Goal: Task Accomplishment & Management: Manage account settings

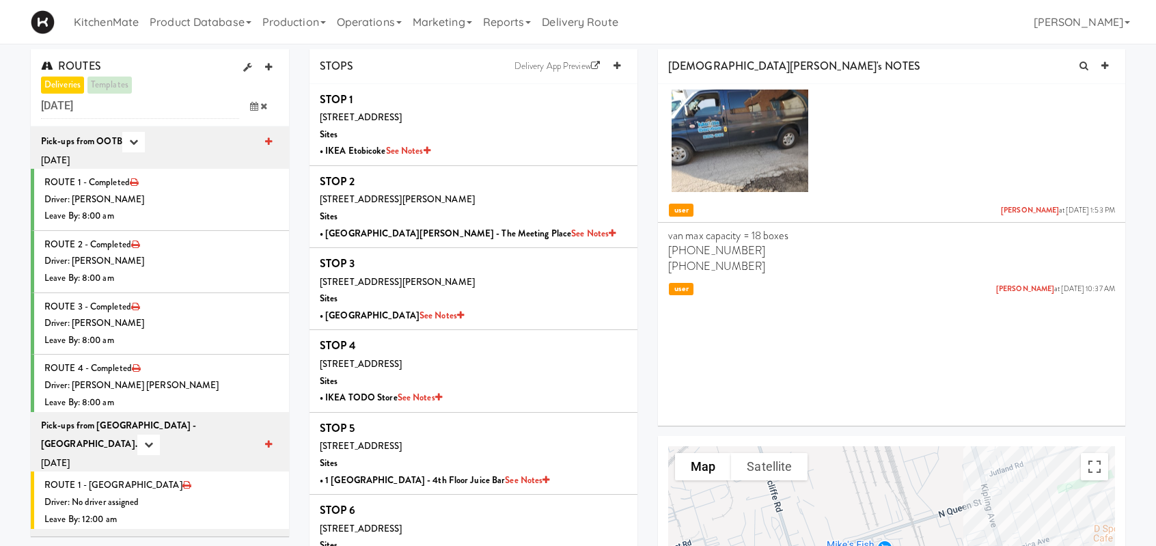
click at [257, 105] on icon at bounding box center [254, 106] width 8 height 9
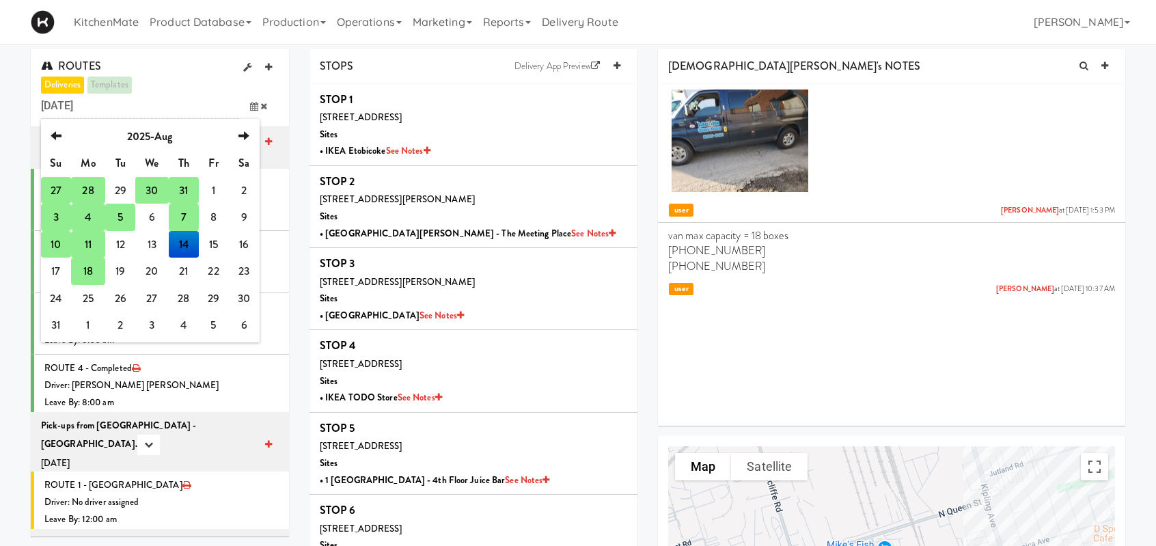
click at [82, 271] on td "18" at bounding box center [88, 271] width 34 height 27
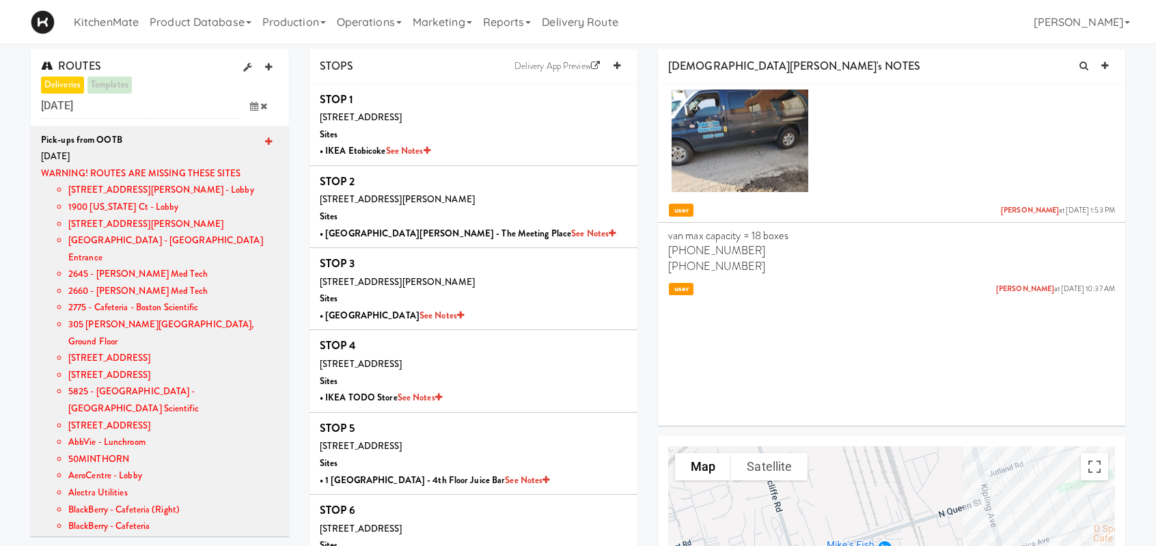
click at [254, 102] on icon at bounding box center [254, 106] width 8 height 9
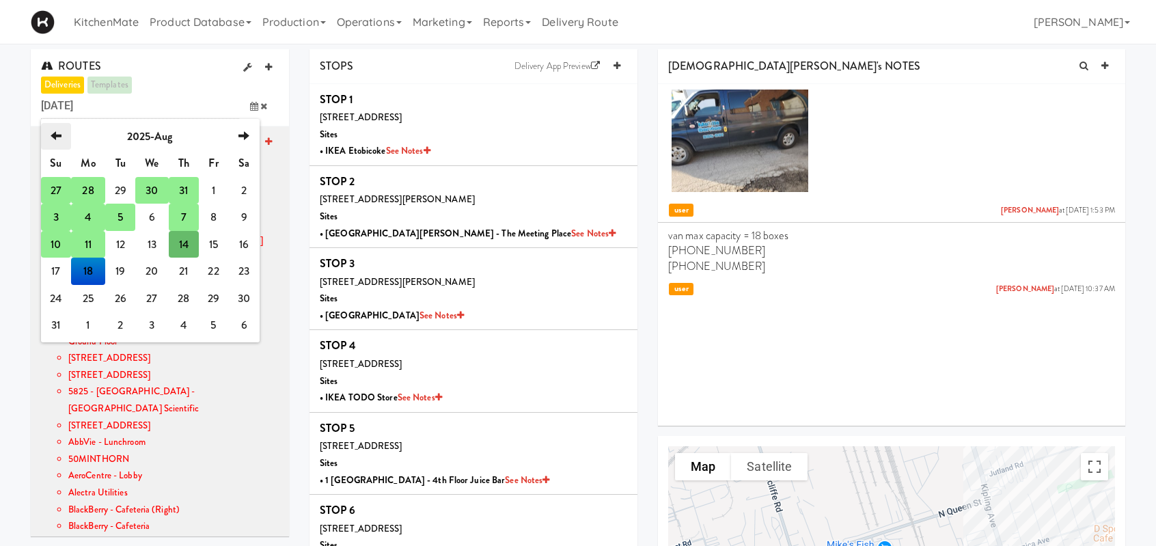
click at [45, 128] on th "previous" at bounding box center [56, 136] width 30 height 27
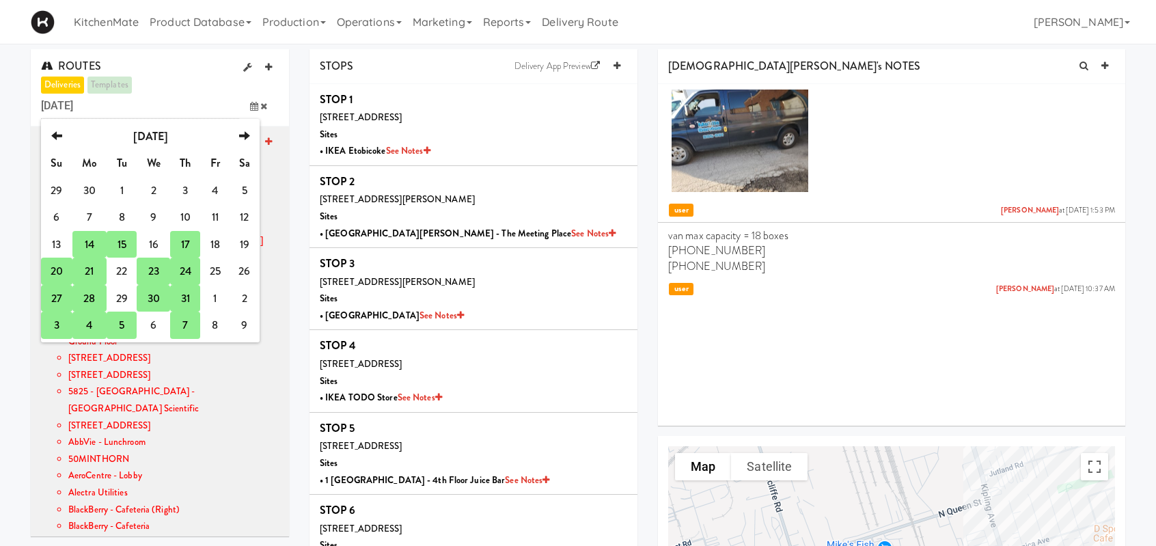
click at [51, 270] on td "20" at bounding box center [56, 271] width 31 height 27
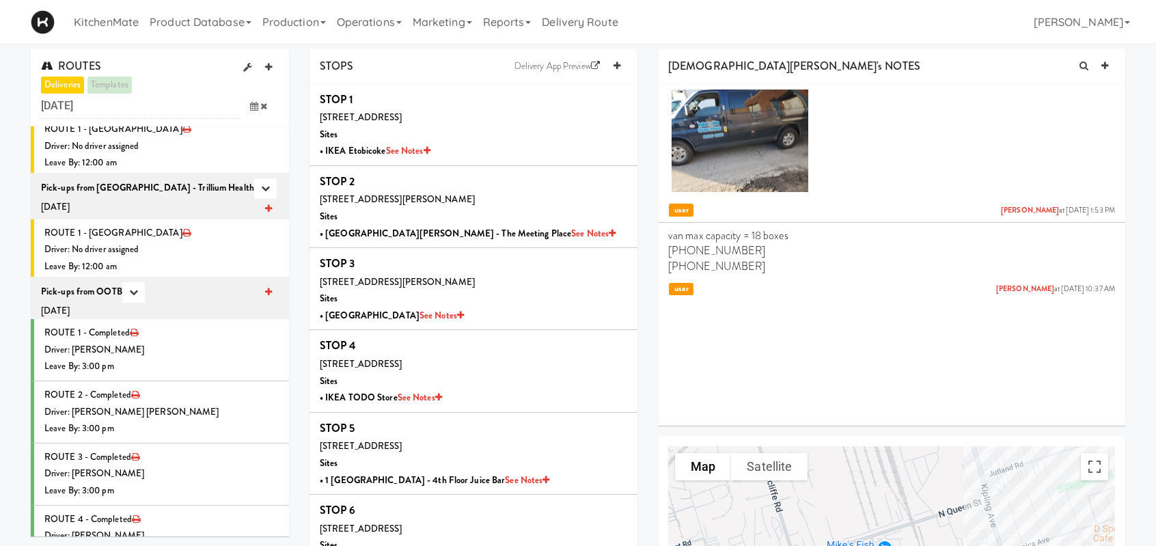
scroll to position [1675, 0]
click at [194, 318] on li "ROUTE 1 - Completed Driver: Christopher Solomon Leave By: 3:00 pm" at bounding box center [160, 349] width 258 height 62
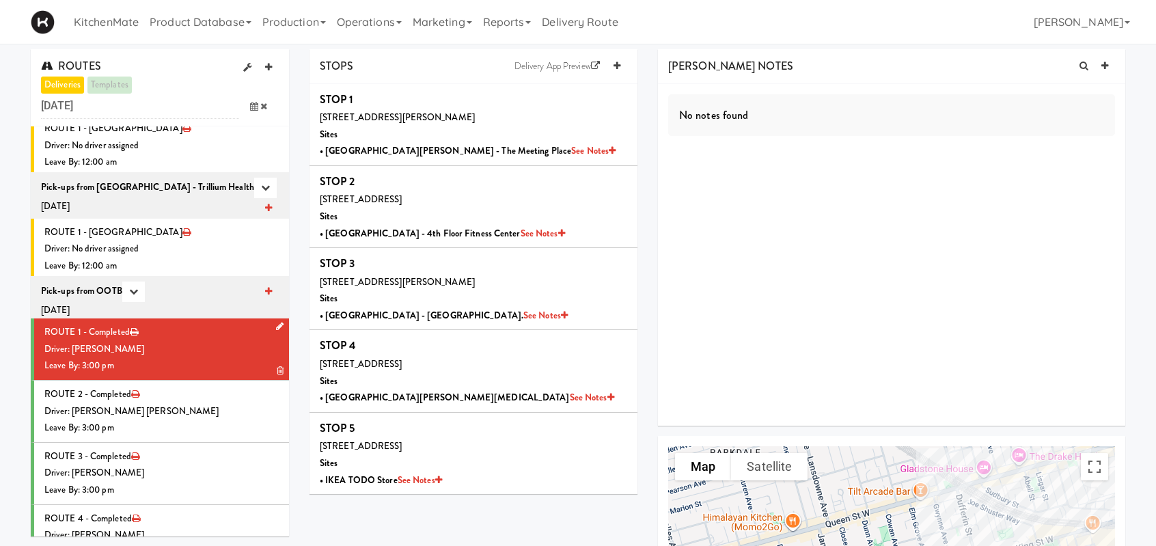
click at [246, 357] on div "Leave By: 3:00 pm" at bounding box center [161, 365] width 234 height 17
click at [223, 341] on div "Driver: [PERSON_NAME]" at bounding box center [161, 349] width 234 height 17
click at [217, 403] on div "Driver: [PERSON_NAME] [PERSON_NAME]" at bounding box center [161, 411] width 234 height 17
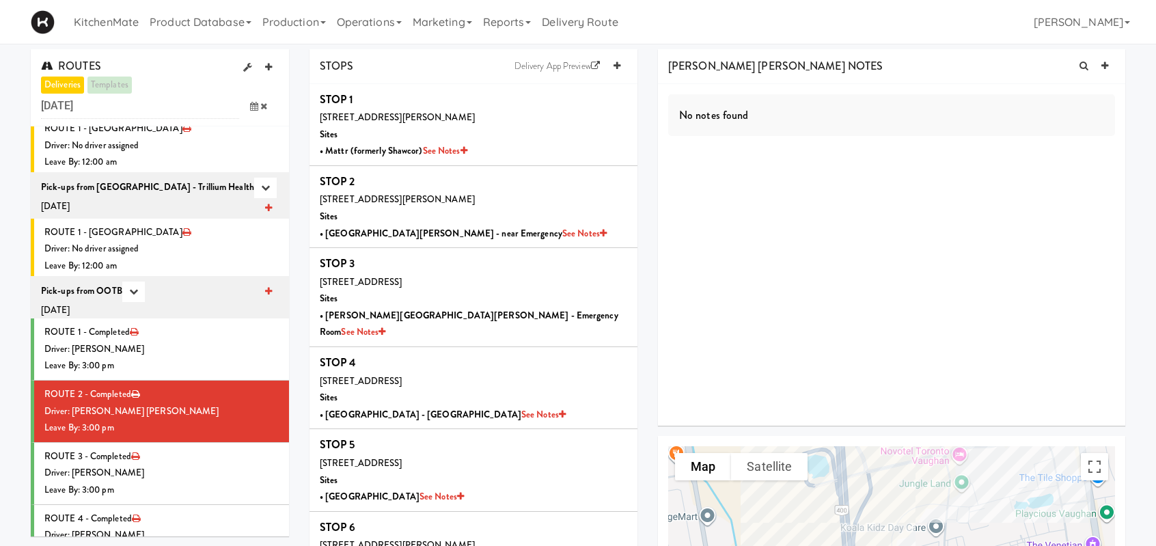
click at [251, 99] on span at bounding box center [259, 106] width 40 height 25
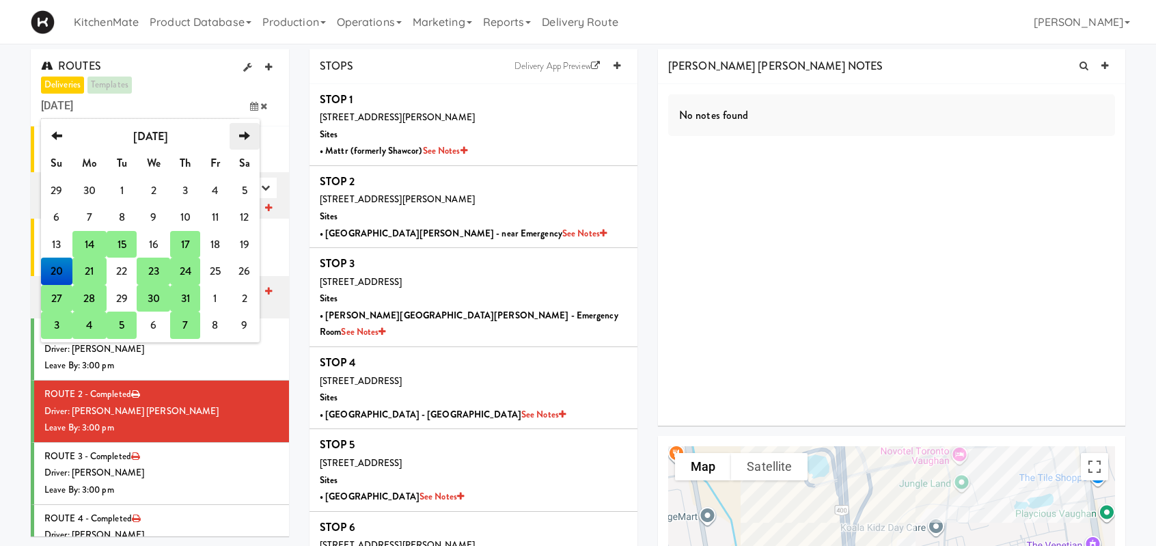
click at [250, 137] on th "next" at bounding box center [245, 136] width 30 height 27
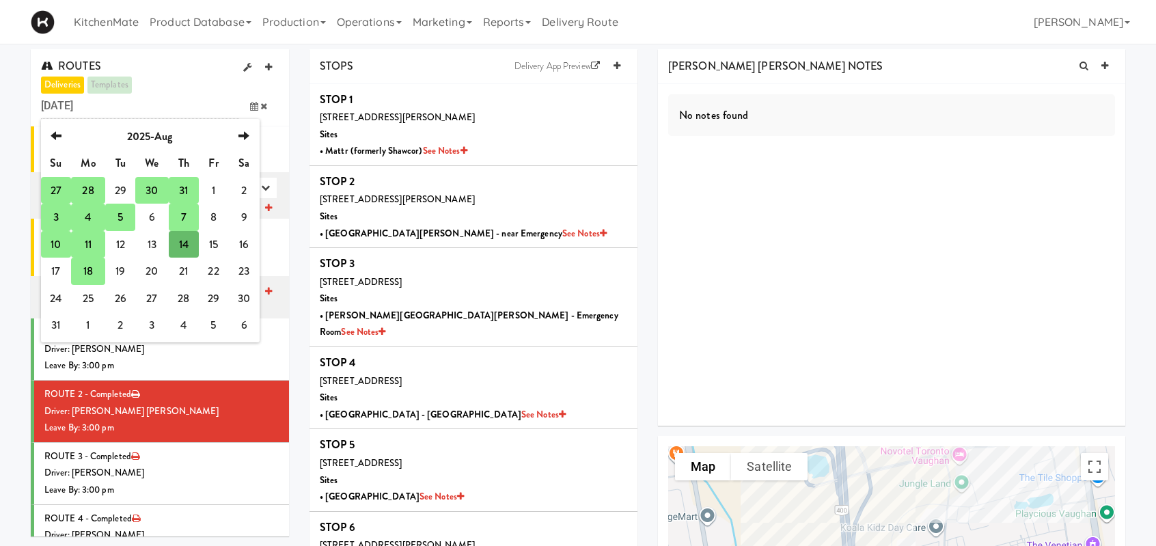
click at [57, 240] on td "10" at bounding box center [56, 244] width 30 height 27
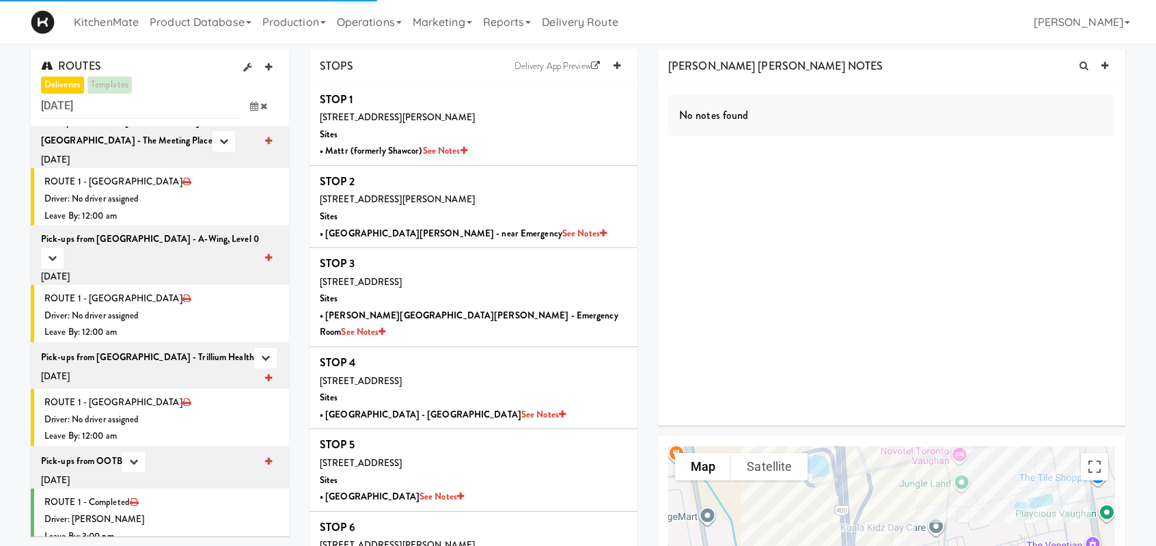
scroll to position [2025, 0]
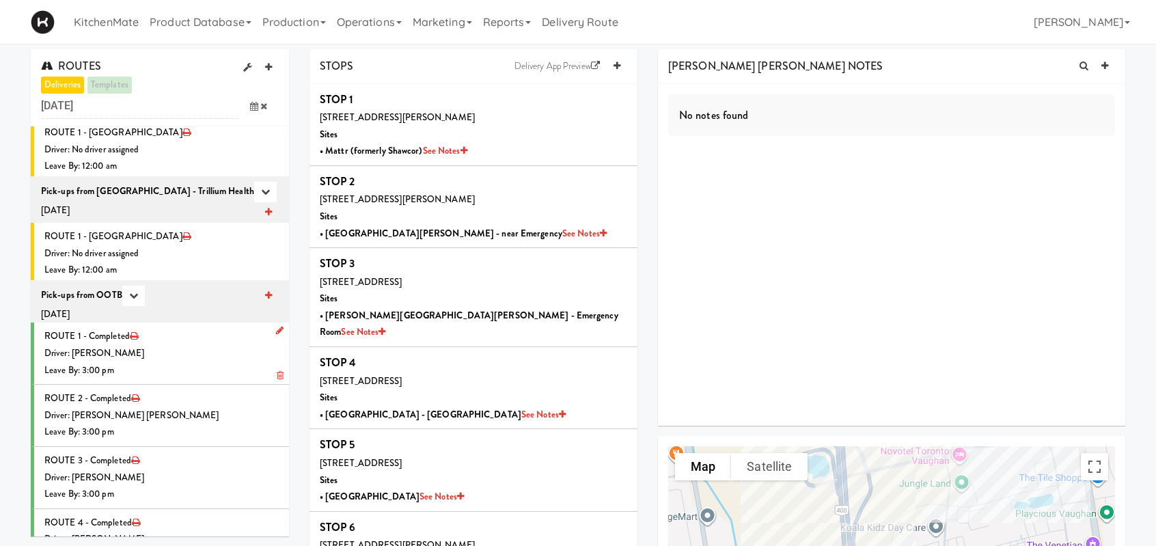
click at [164, 362] on div "Leave By: 3:00 pm" at bounding box center [161, 370] width 234 height 17
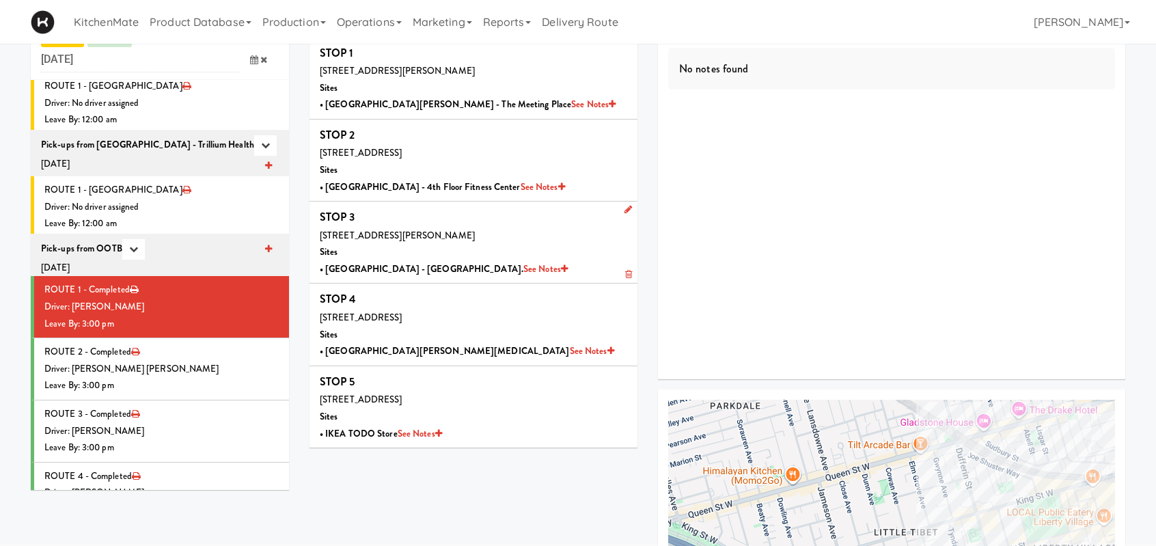
scroll to position [68, 0]
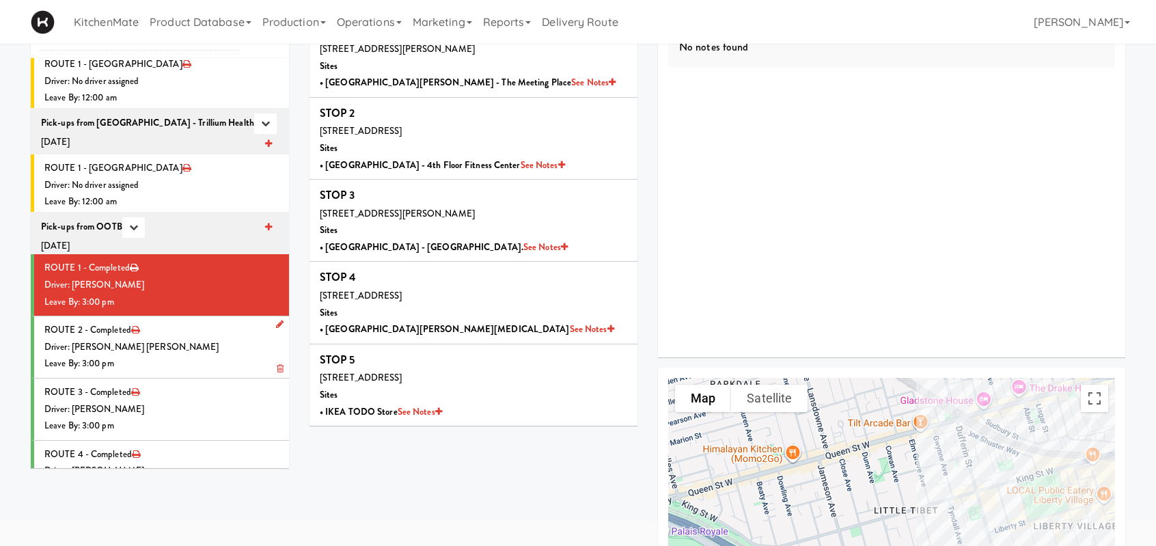
click at [187, 355] on div "Leave By: 3:00 pm" at bounding box center [161, 363] width 234 height 17
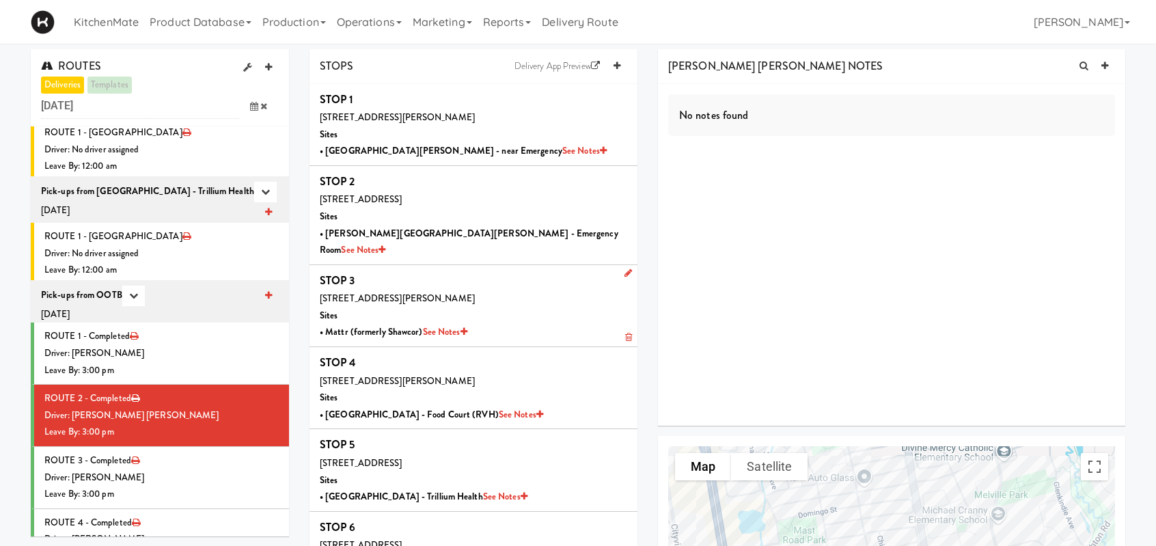
scroll to position [68, 0]
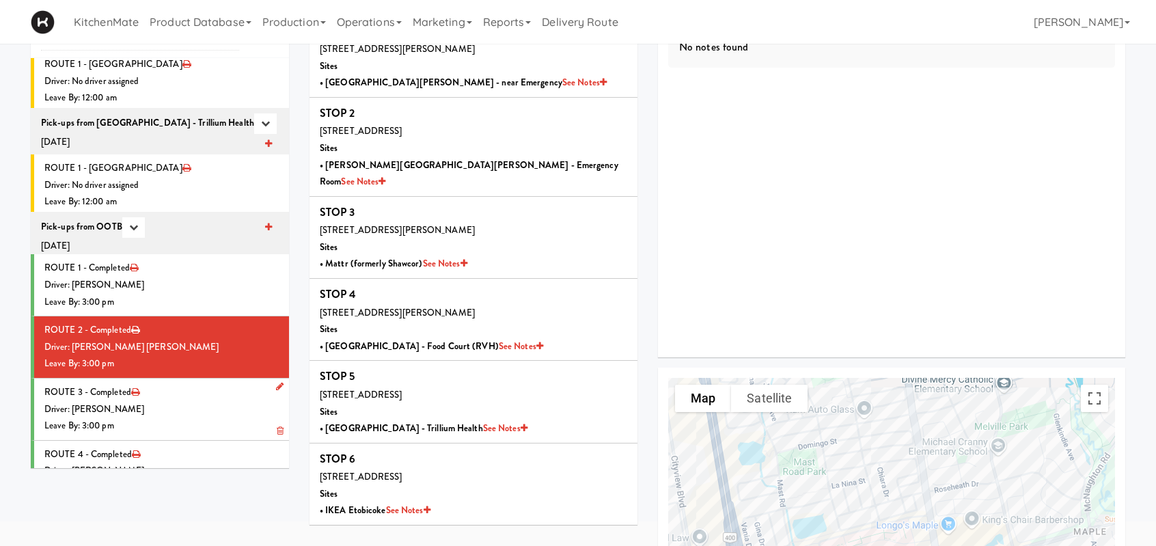
click at [181, 401] on div "Driver: [PERSON_NAME]" at bounding box center [161, 409] width 234 height 17
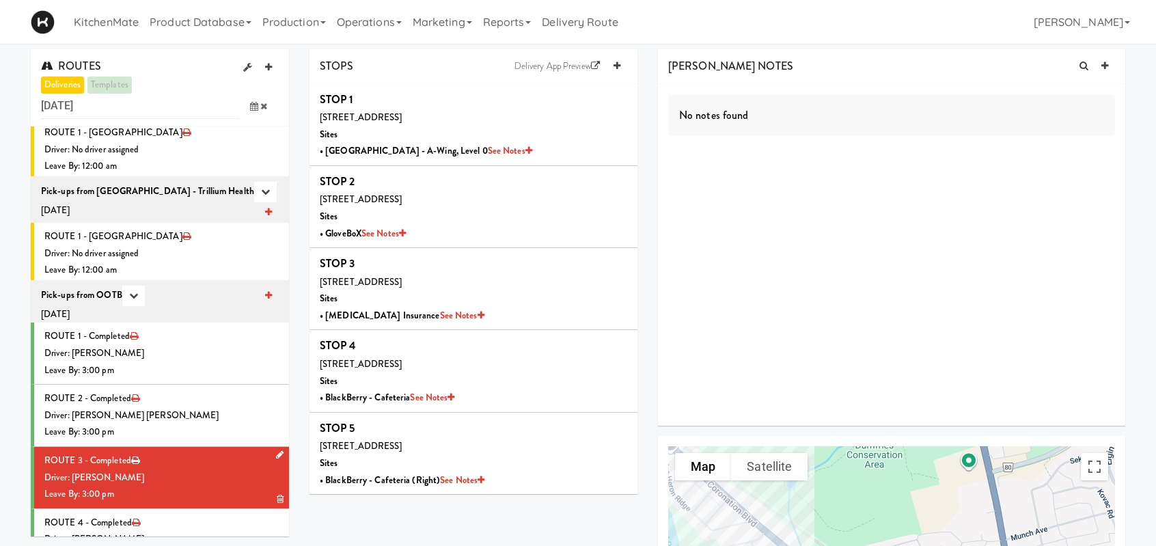
click at [224, 447] on li "ROUTE 3 - Completed Driver: Pedro Herrera Leave By: 3:00 pm" at bounding box center [160, 478] width 258 height 62
click at [199, 531] on div "Driver: [PERSON_NAME]" at bounding box center [161, 539] width 234 height 17
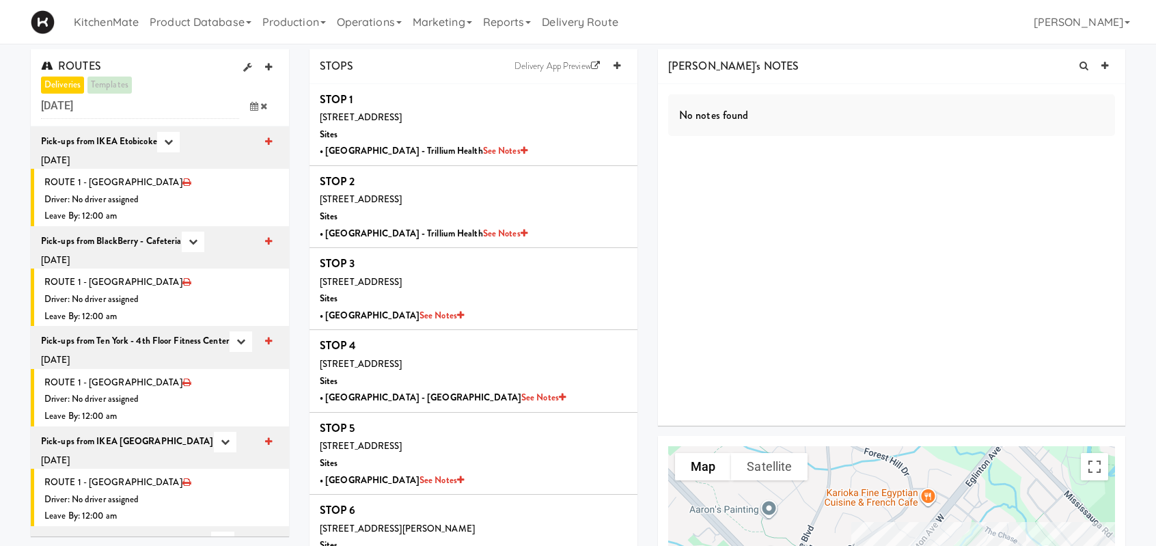
click at [257, 107] on icon at bounding box center [254, 106] width 8 height 9
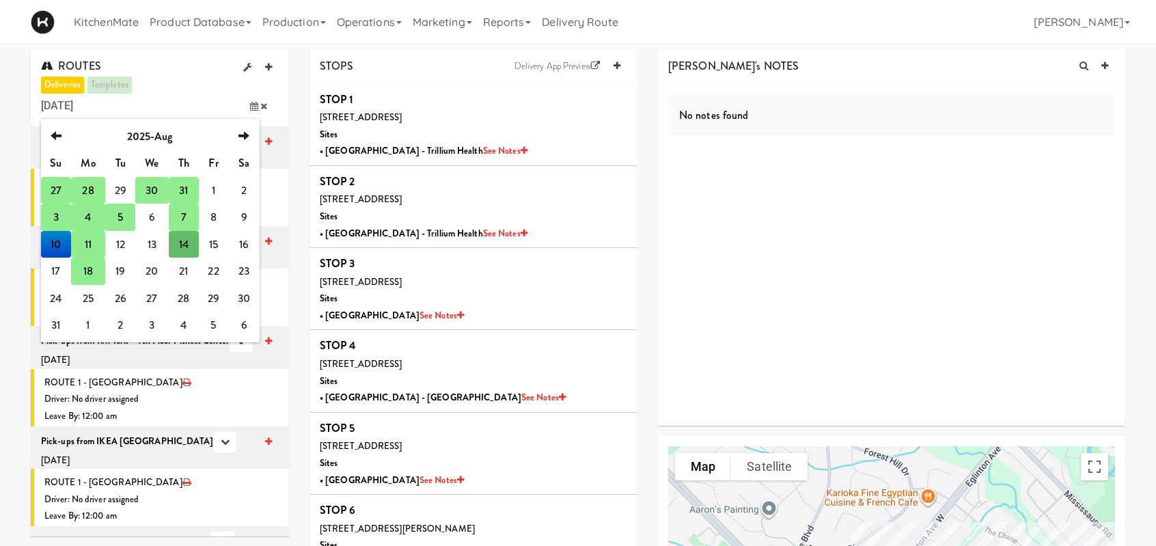
click at [77, 247] on td "11" at bounding box center [88, 244] width 34 height 27
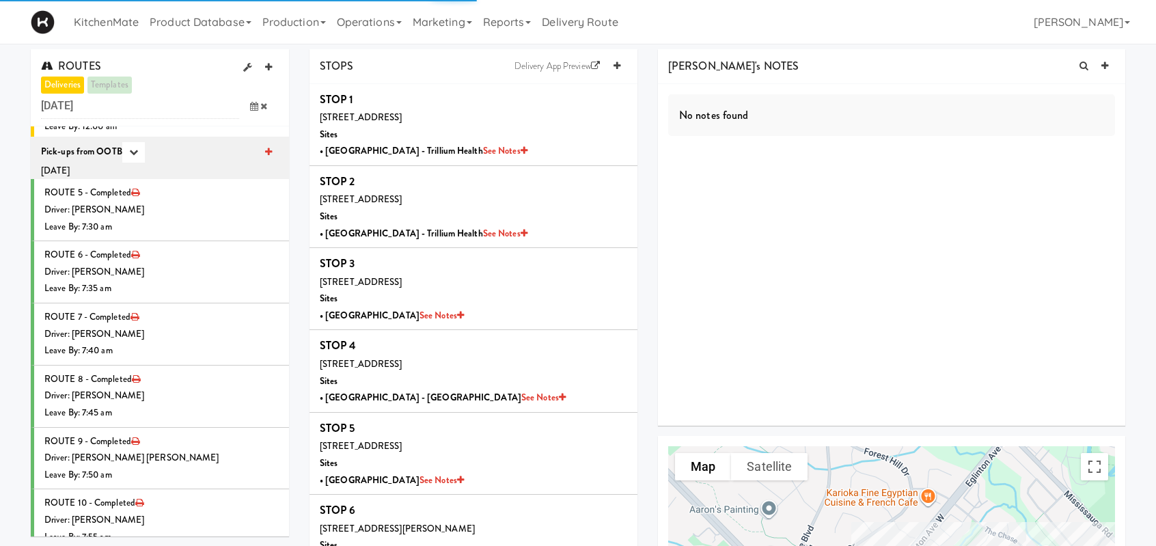
scroll to position [68, 0]
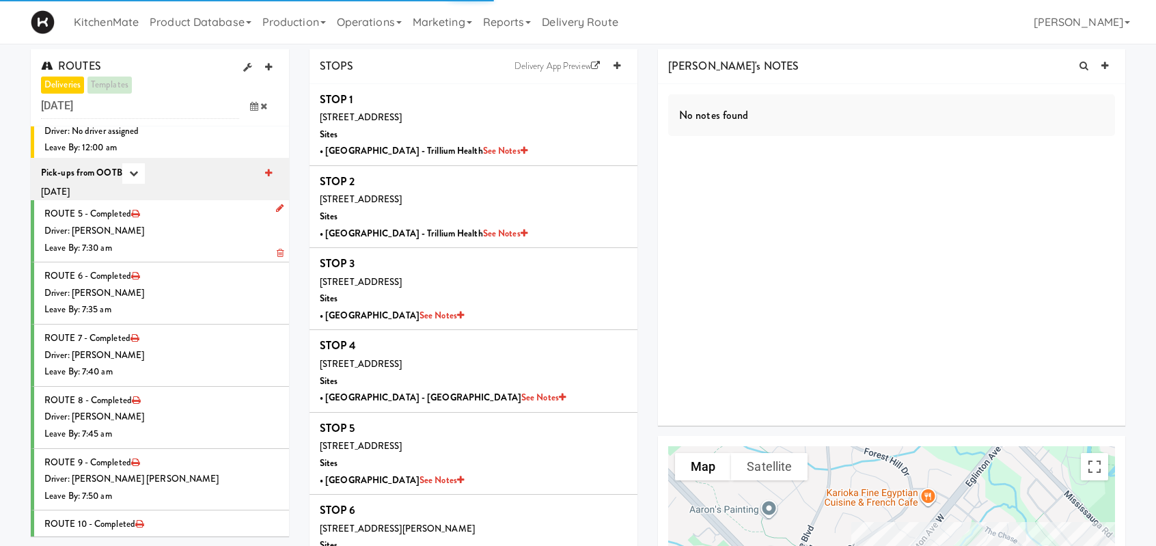
click at [202, 232] on div "Driver: [PERSON_NAME]" at bounding box center [161, 231] width 234 height 17
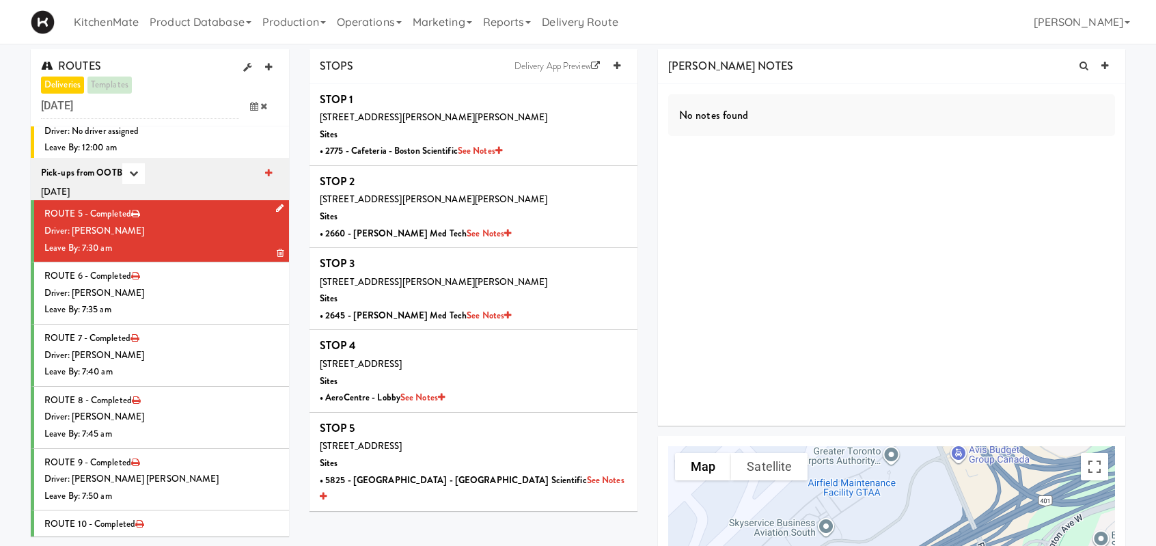
click at [158, 215] on li "ROUTE 5 - Completed Driver: [PERSON_NAME] Leave By: 7:30 am" at bounding box center [160, 231] width 258 height 62
click at [186, 297] on div "Driver: [PERSON_NAME]" at bounding box center [161, 293] width 234 height 17
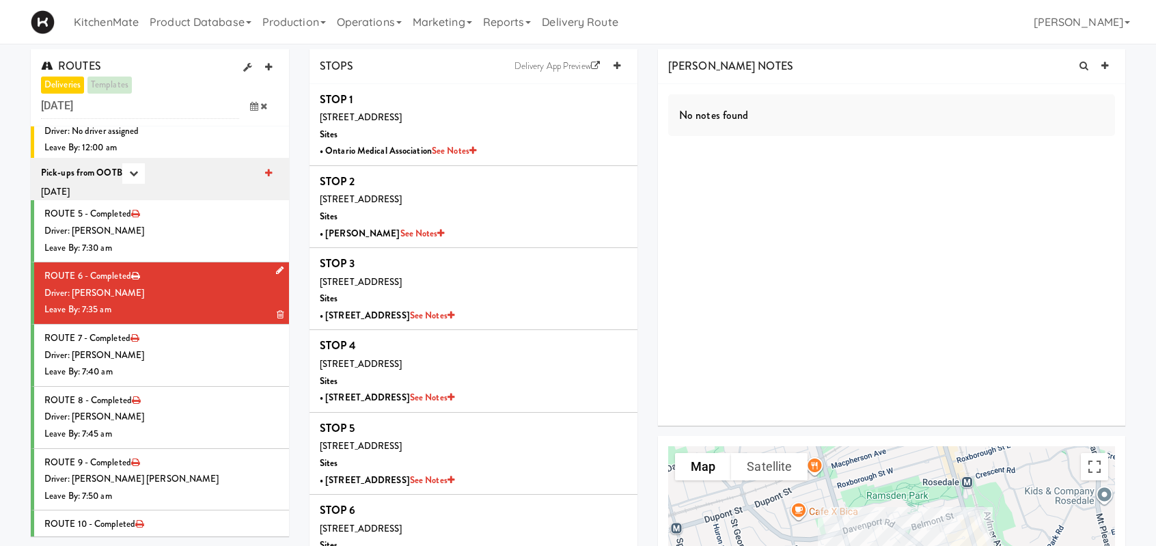
click at [169, 290] on div "Driver: [PERSON_NAME]" at bounding box center [161, 293] width 234 height 17
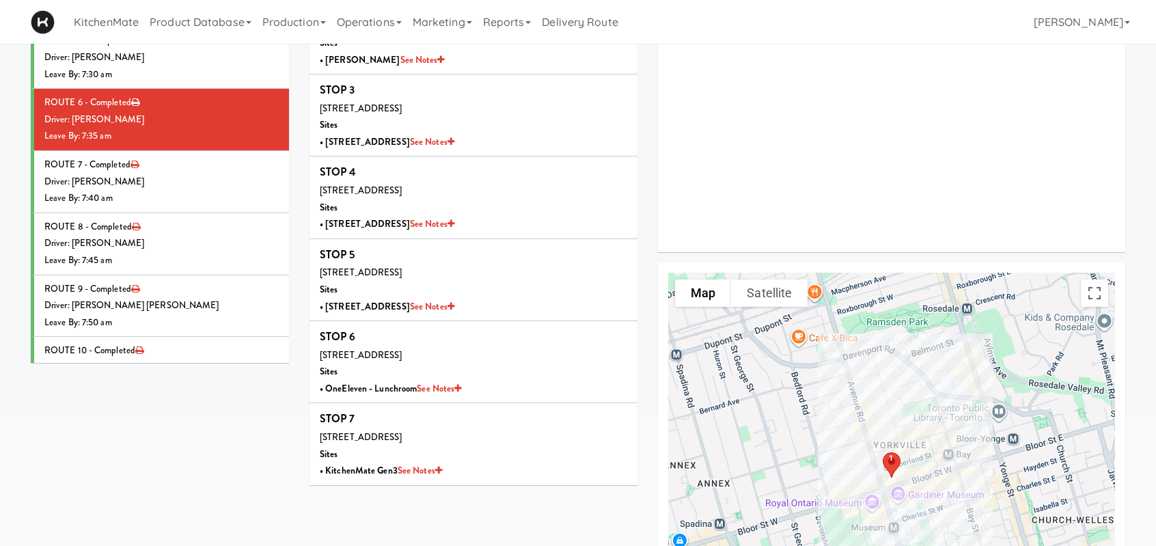
scroll to position [205, 0]
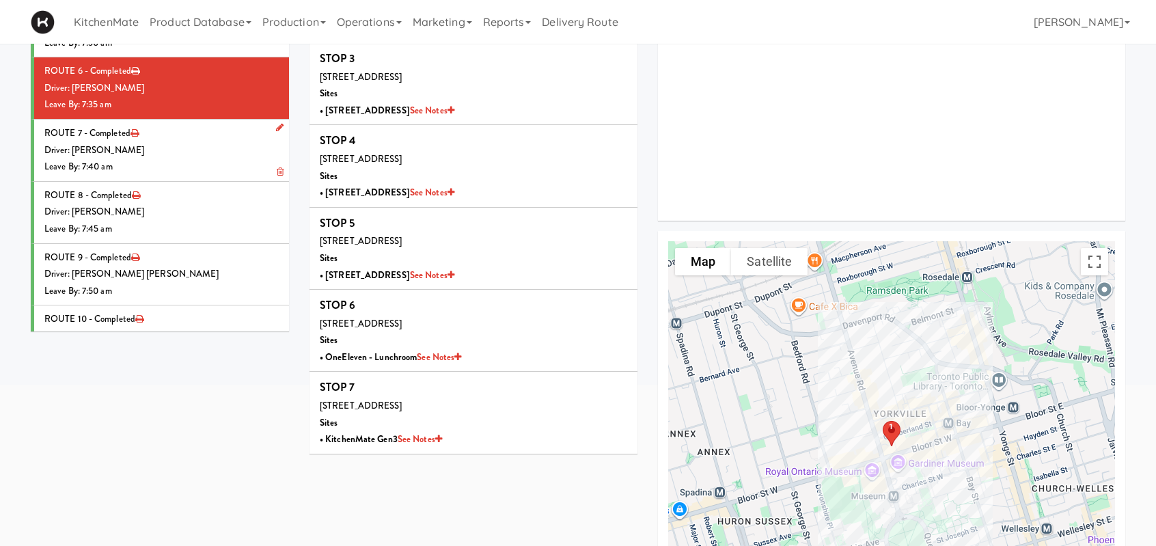
click at [152, 160] on div "Leave By: 7:40 am" at bounding box center [161, 167] width 234 height 17
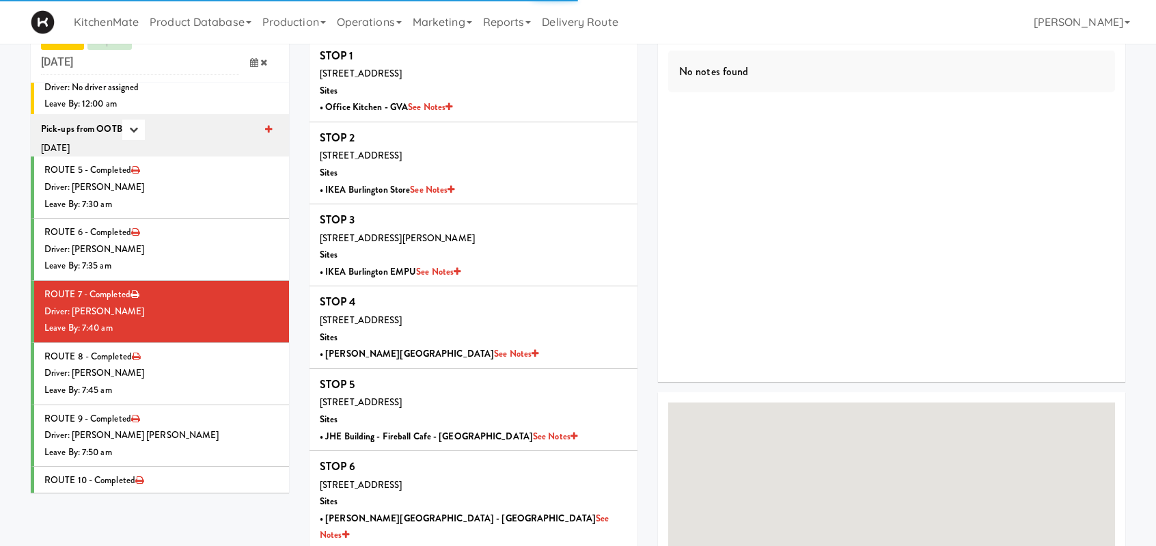
scroll to position [205, 0]
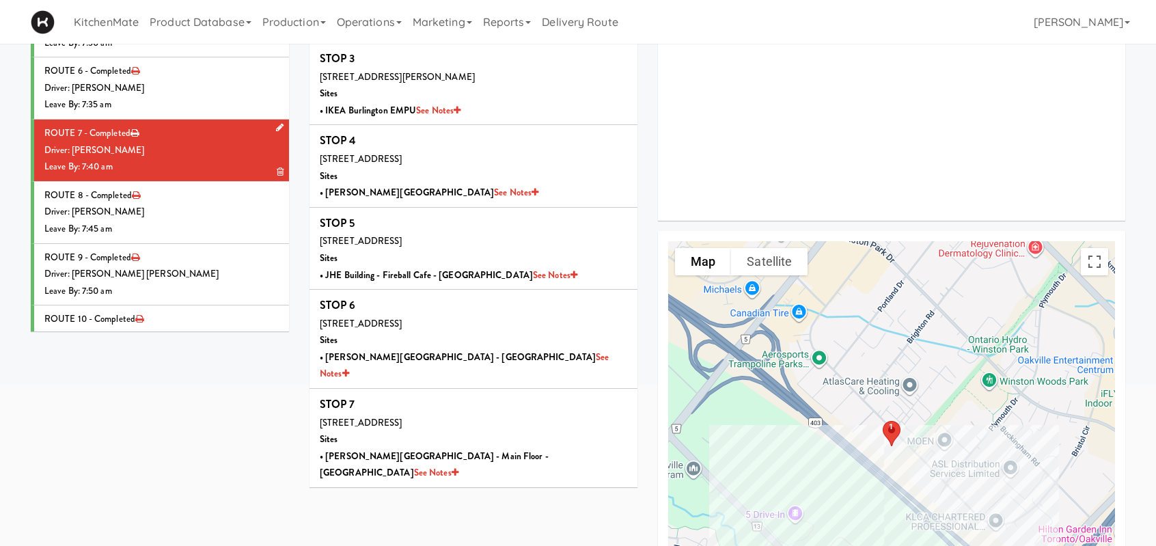
drag, startPoint x: 219, startPoint y: 154, endPoint x: 234, endPoint y: 156, distance: 14.6
click at [219, 155] on div "Driver: [PERSON_NAME]" at bounding box center [161, 150] width 234 height 17
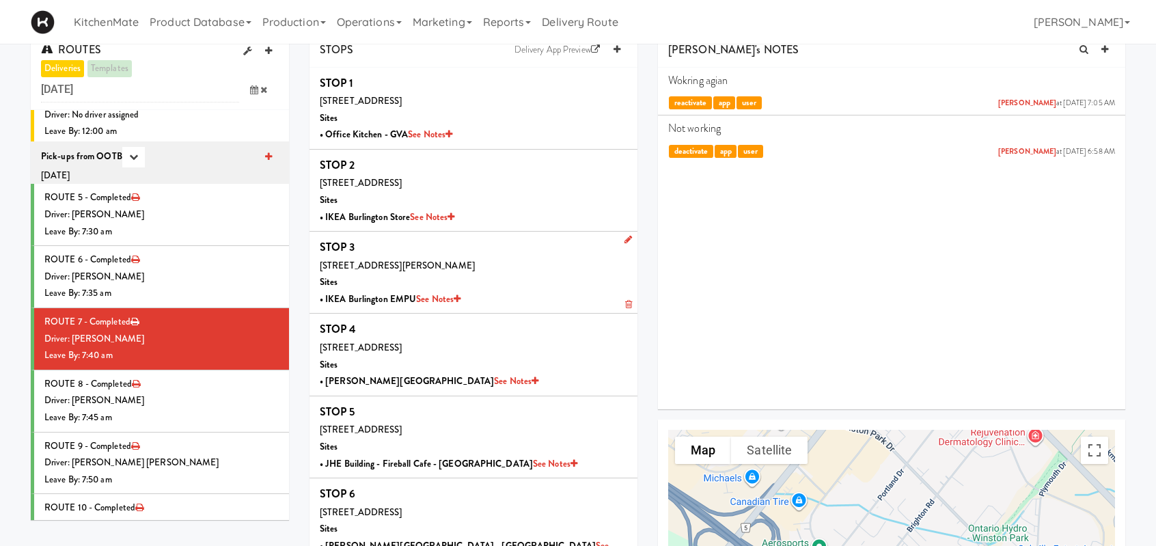
scroll to position [0, 0]
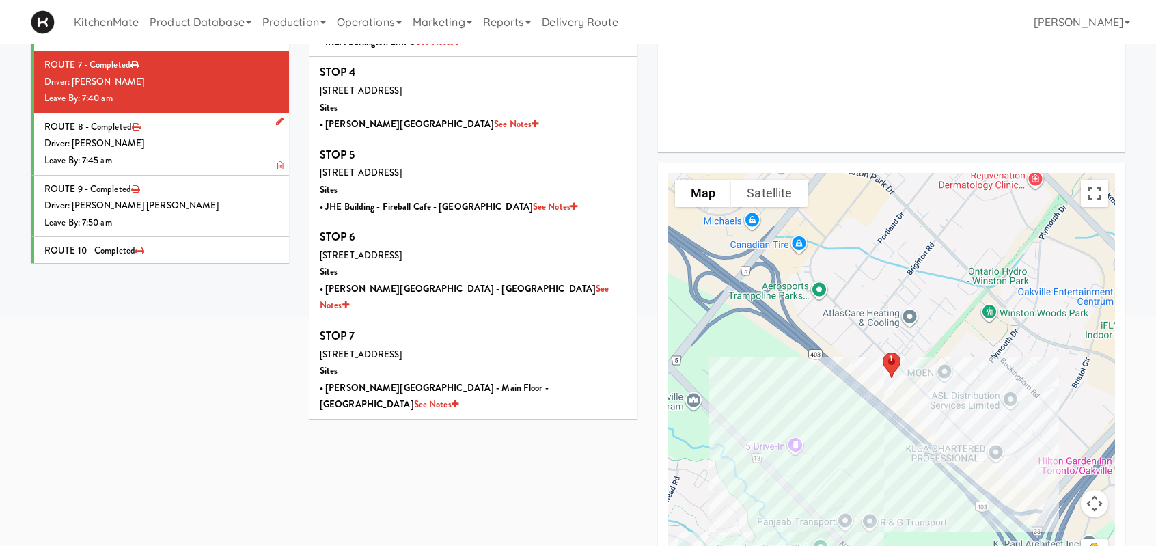
click at [191, 148] on div "Driver: [PERSON_NAME]" at bounding box center [161, 143] width 234 height 17
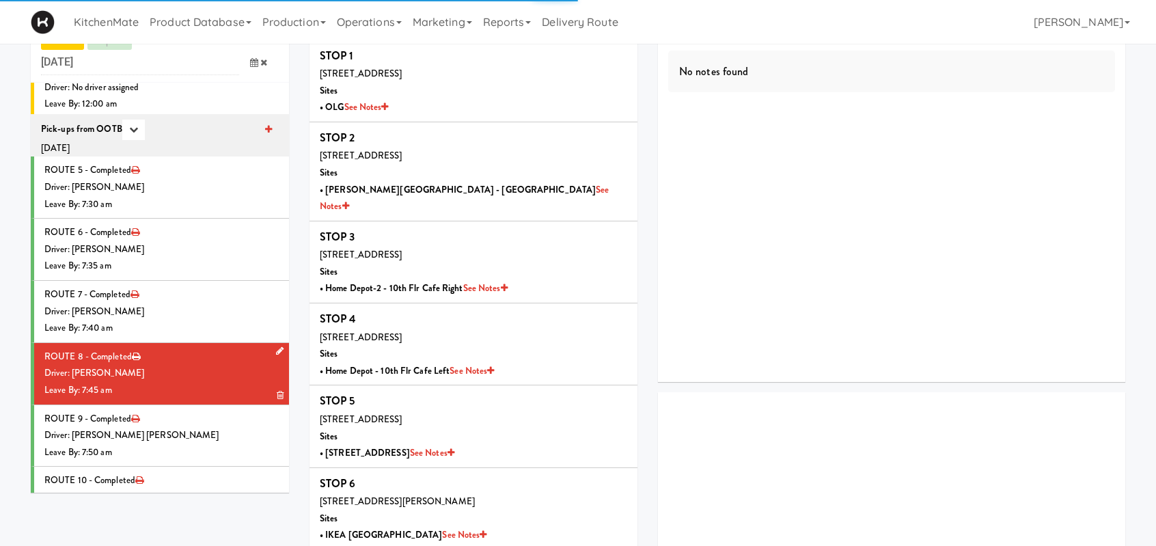
scroll to position [273, 0]
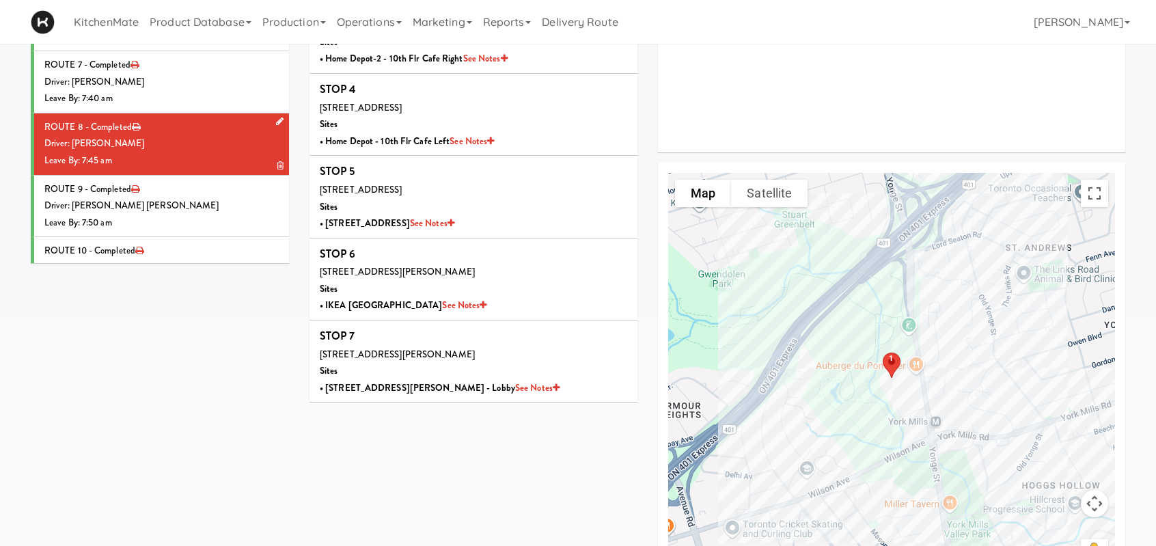
click at [223, 150] on div "Driver: [PERSON_NAME]" at bounding box center [161, 143] width 234 height 17
click at [177, 188] on li "ROUTE 9 - Completed Driver: Khalil Odim Chedid Leave By: 7:50 am" at bounding box center [160, 207] width 258 height 62
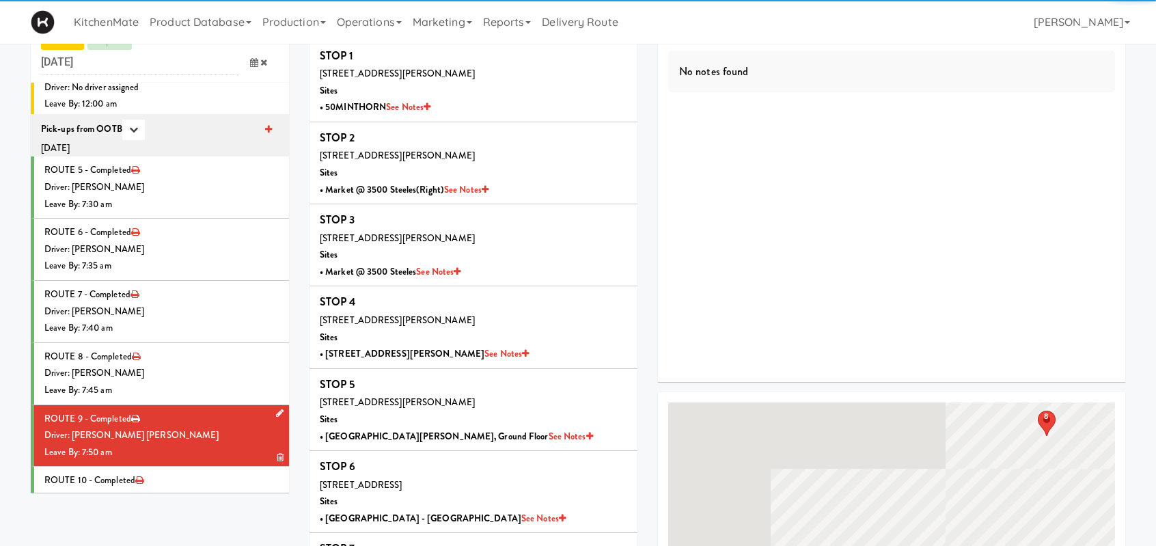
scroll to position [273, 0]
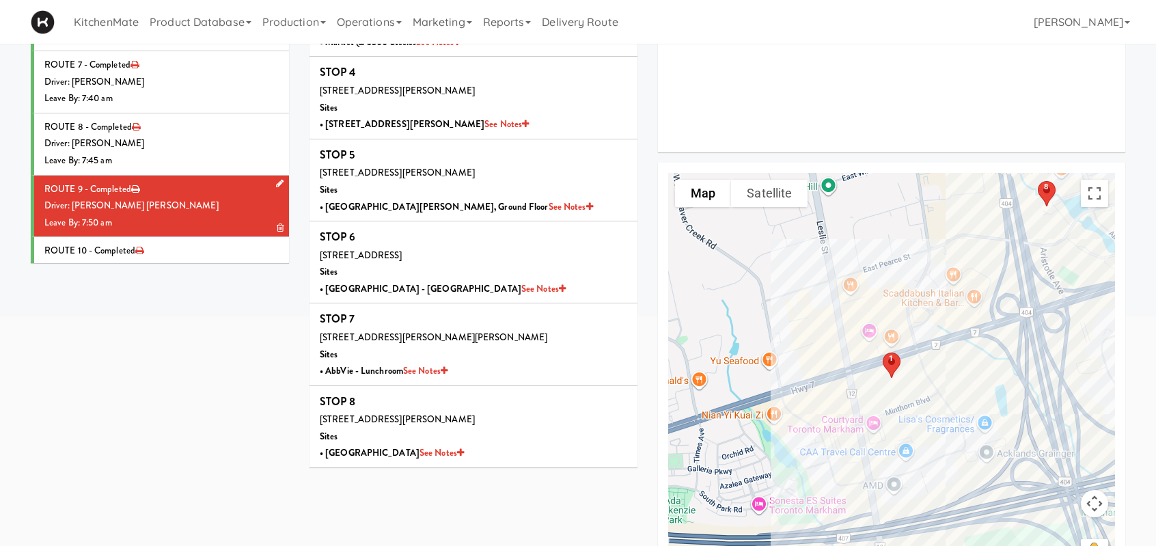
click at [208, 215] on div "Leave By: 7:50 am" at bounding box center [161, 223] width 234 height 17
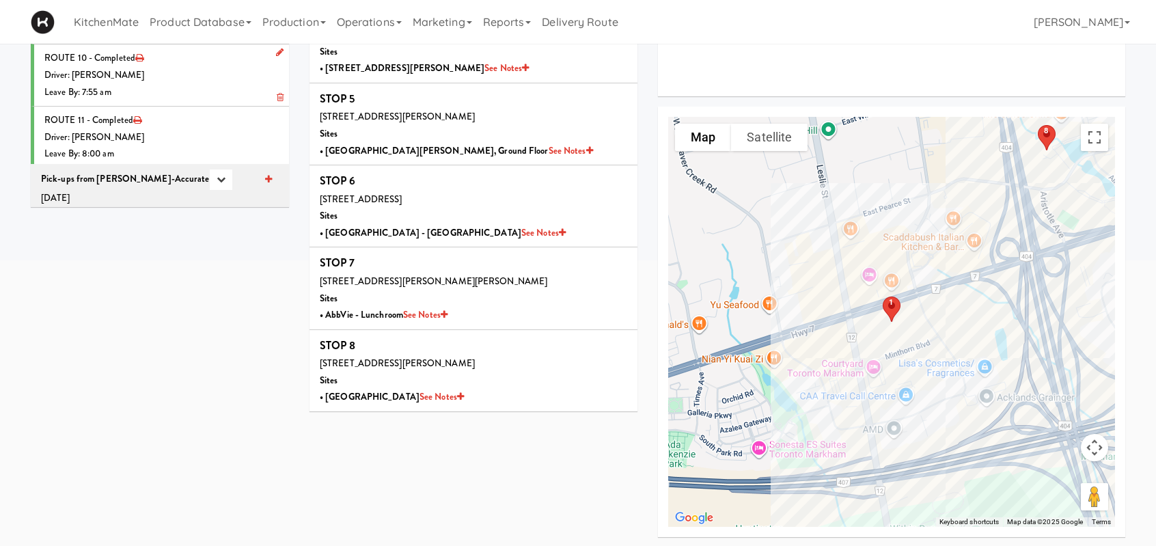
scroll to position [137, 0]
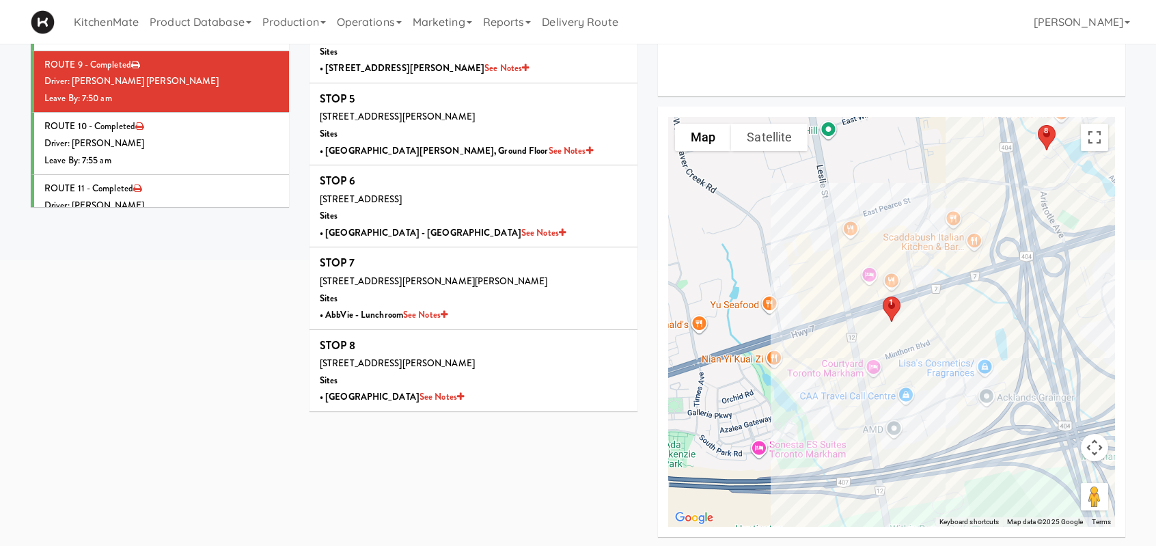
click at [217, 135] on div "Driver: [PERSON_NAME]" at bounding box center [161, 143] width 234 height 17
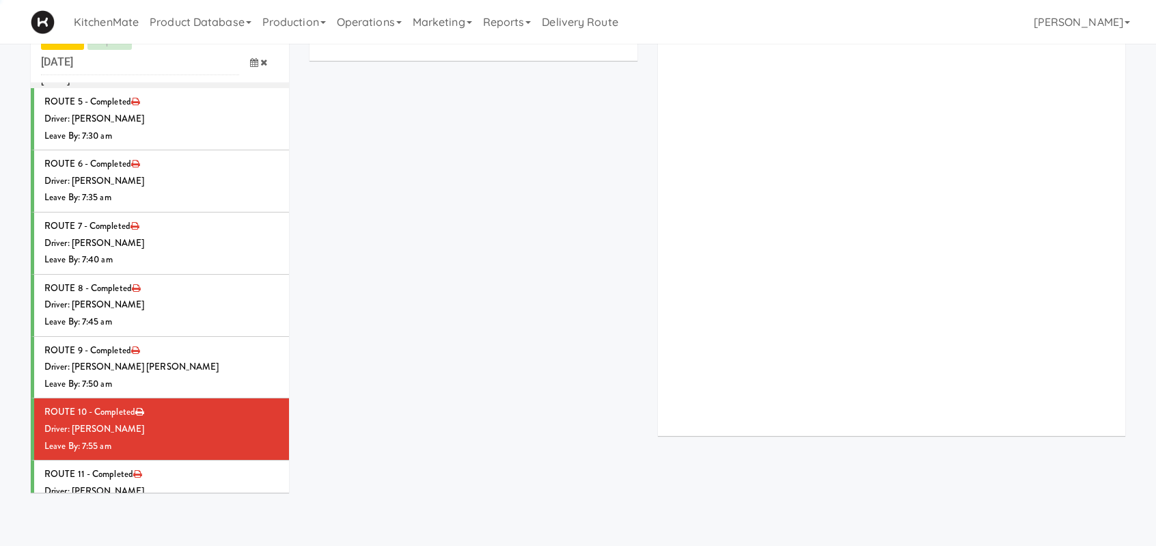
scroll to position [329, 0]
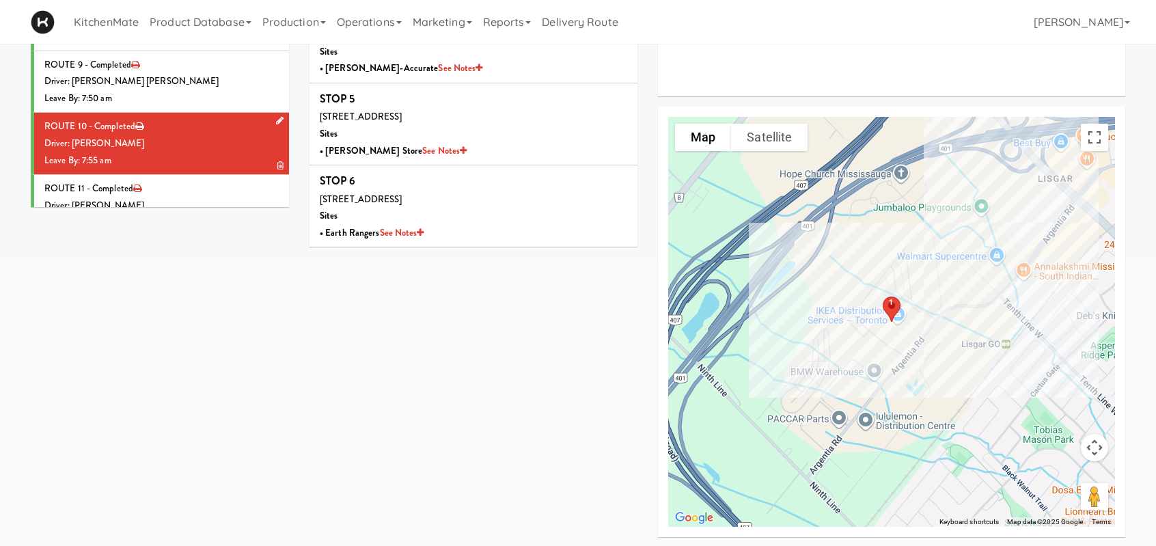
click at [174, 145] on div "Driver: [PERSON_NAME]" at bounding box center [161, 143] width 234 height 17
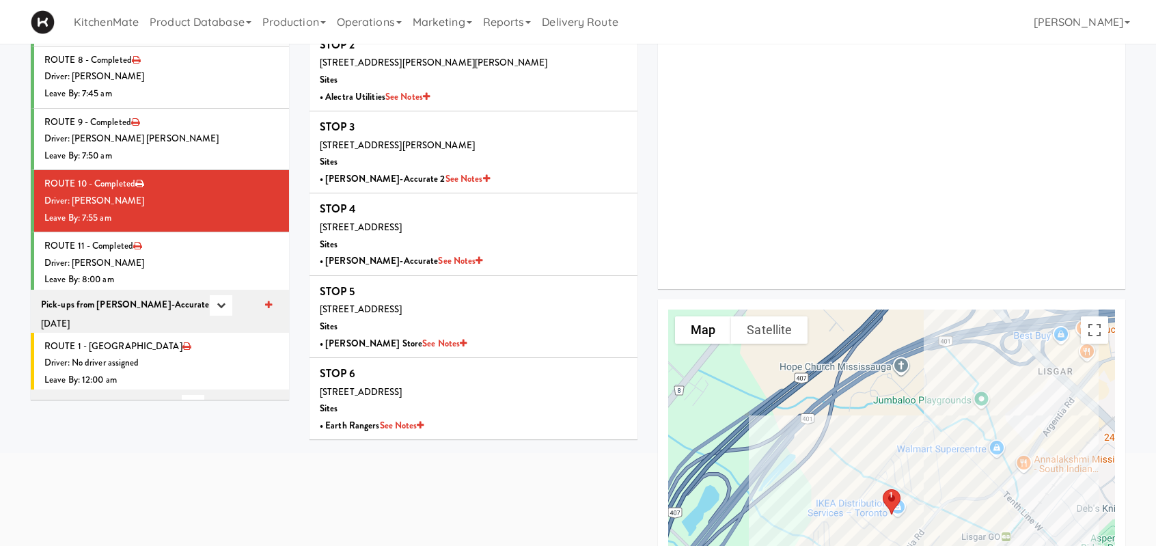
scroll to position [273, 0]
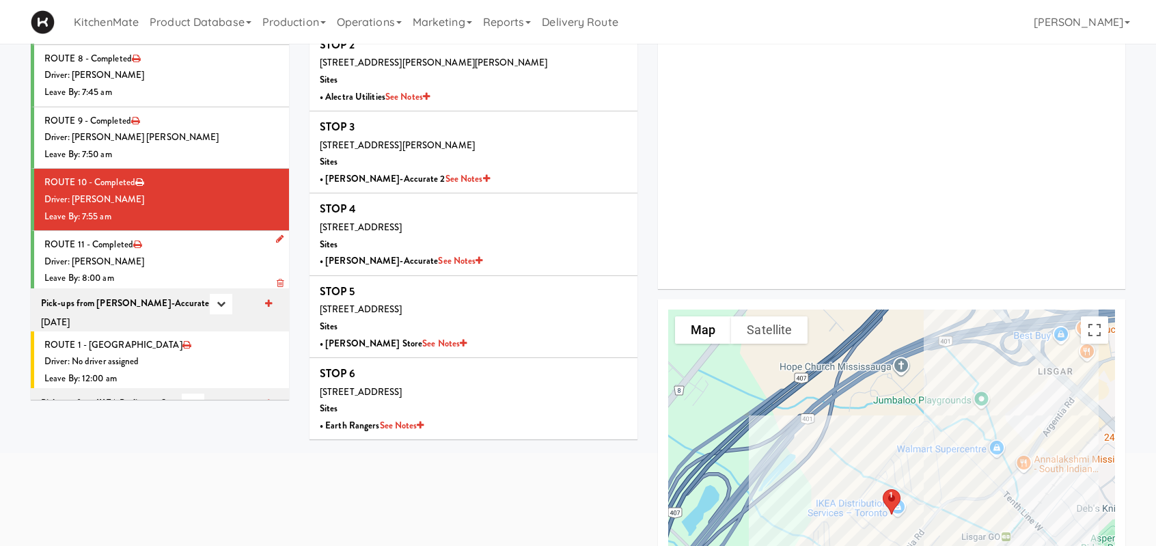
click at [130, 255] on div "Driver: [PERSON_NAME]" at bounding box center [161, 262] width 234 height 17
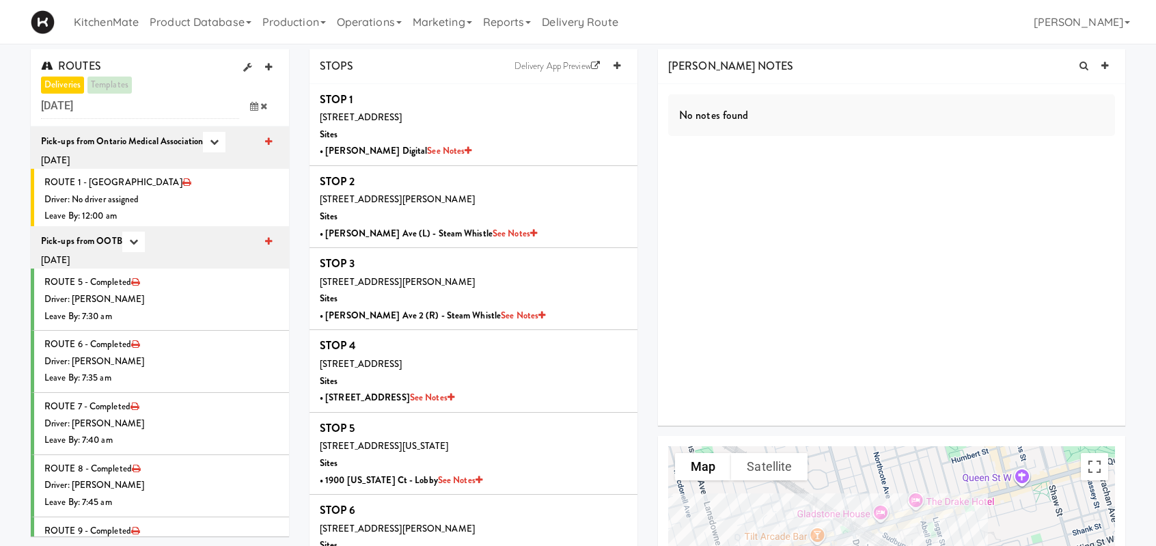
click at [256, 107] on icon at bounding box center [254, 106] width 8 height 9
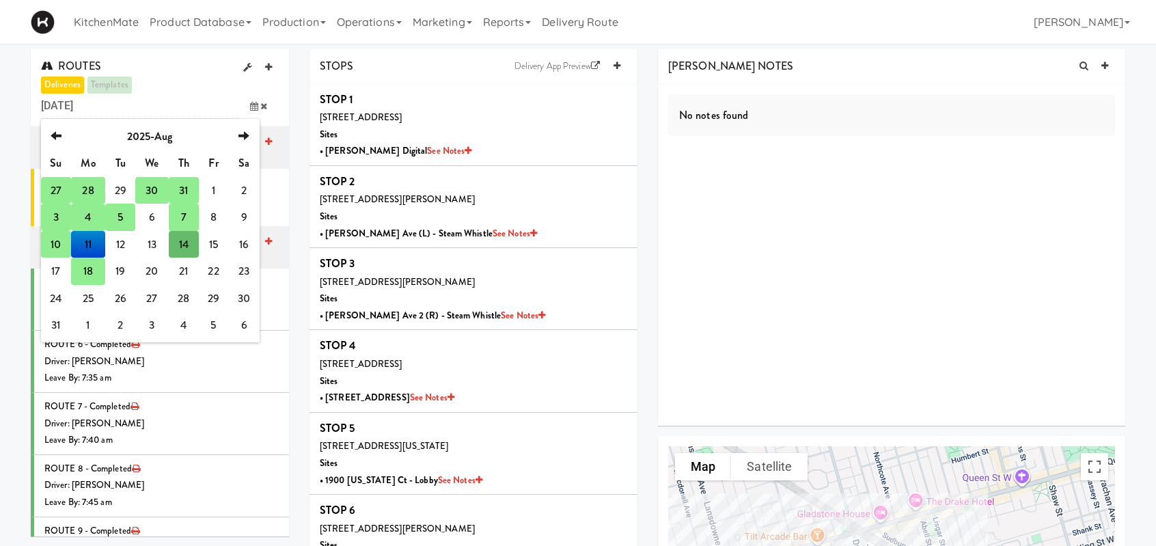
click at [87, 188] on td "28" at bounding box center [88, 190] width 34 height 27
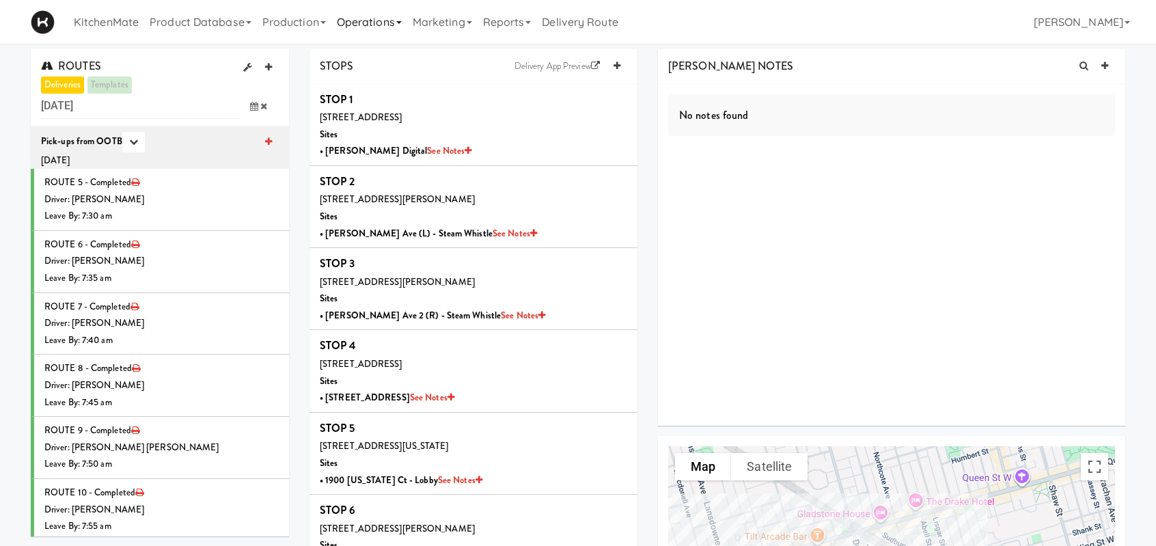
click at [363, 17] on link "Operations" at bounding box center [369, 22] width 76 height 44
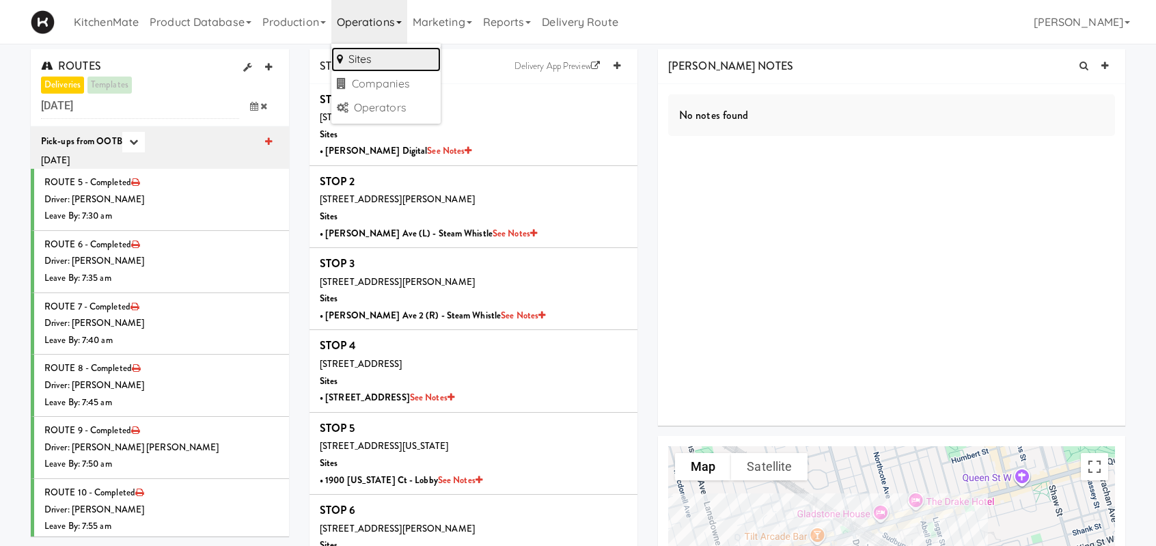
click at [392, 67] on link "Sites" at bounding box center [385, 59] width 109 height 25
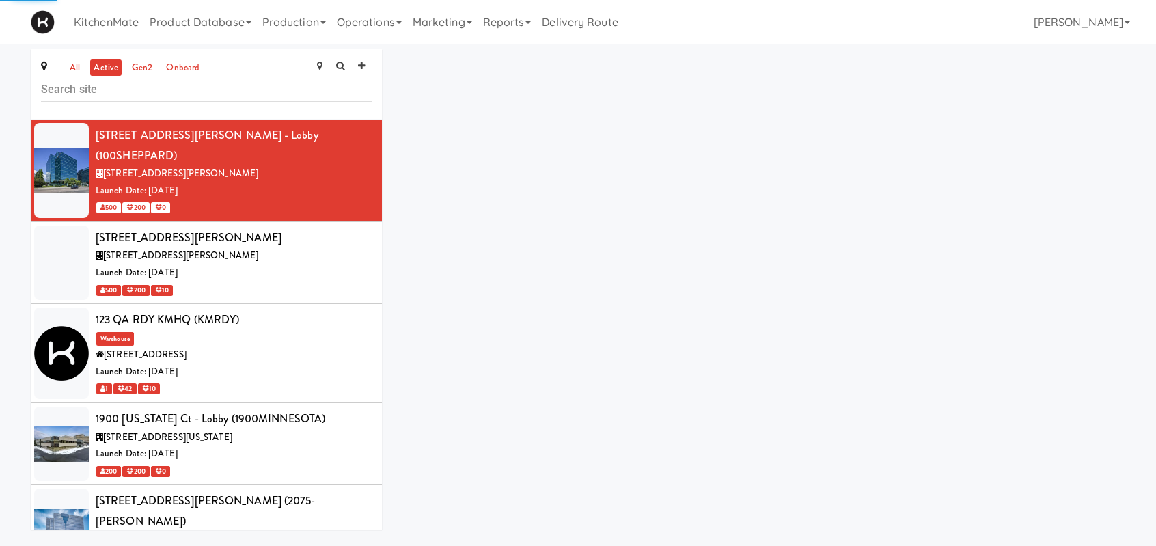
click at [96, 88] on input "text" at bounding box center [206, 89] width 331 height 25
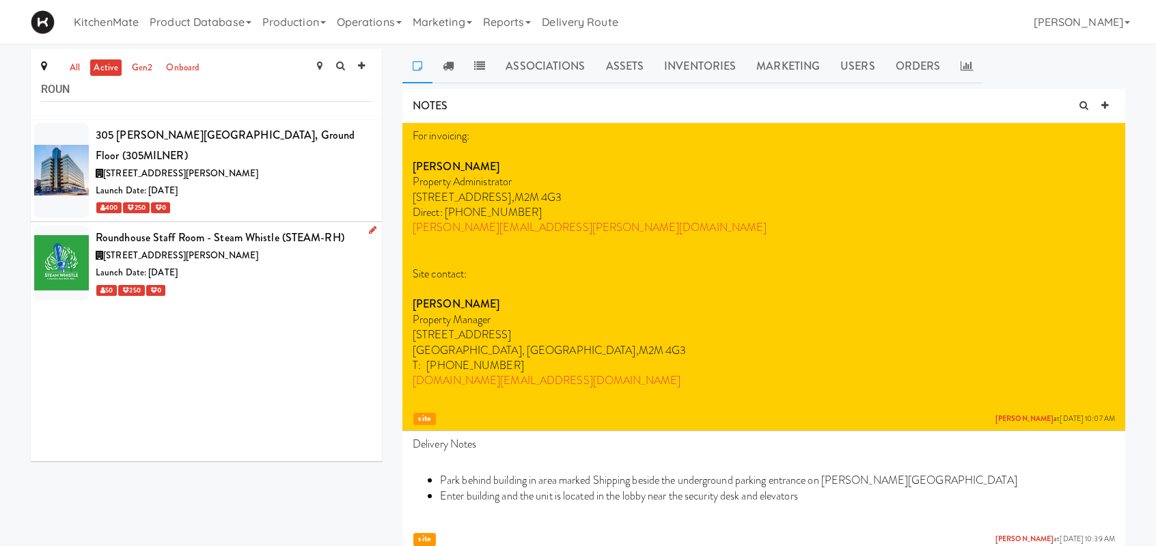
type input "ROUN"
click at [236, 264] on div "Launch Date: Aug 21, 2023" at bounding box center [234, 272] width 276 height 17
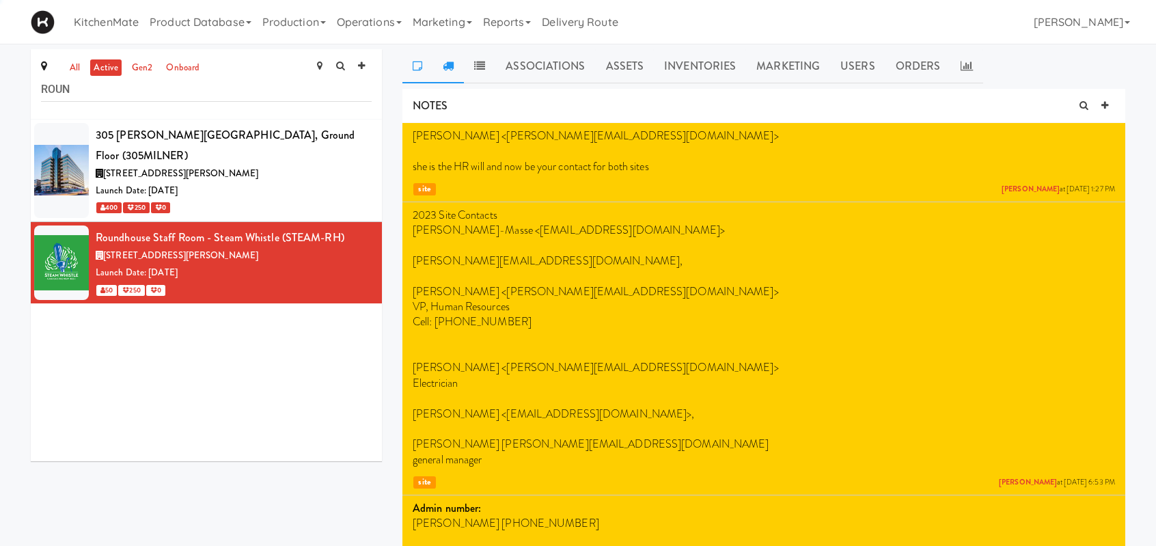
click at [452, 64] on icon at bounding box center [448, 65] width 11 height 11
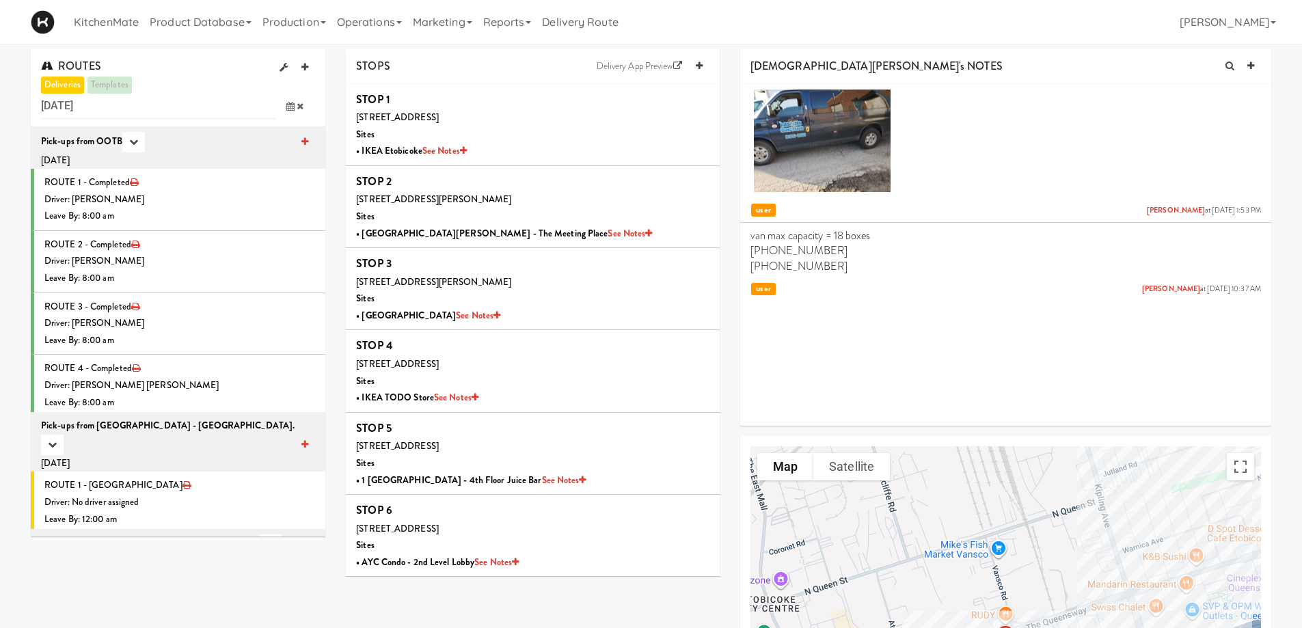
click at [288, 102] on icon at bounding box center [290, 106] width 8 height 9
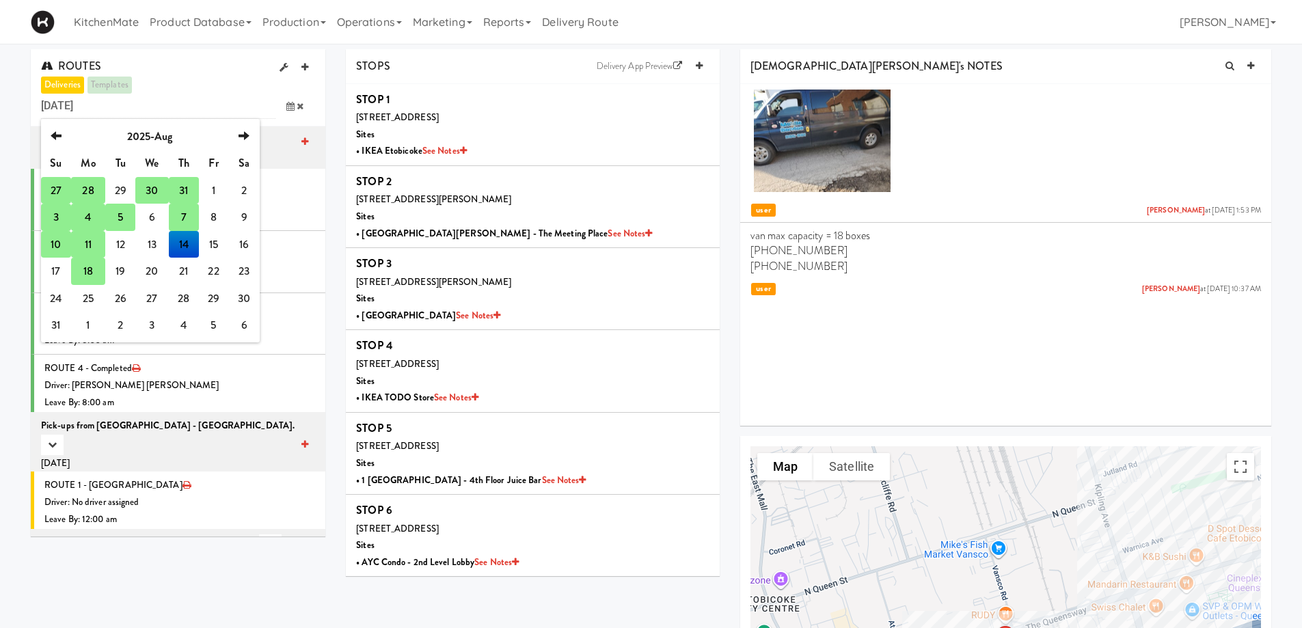
click at [79, 268] on td "18" at bounding box center [88, 271] width 34 height 27
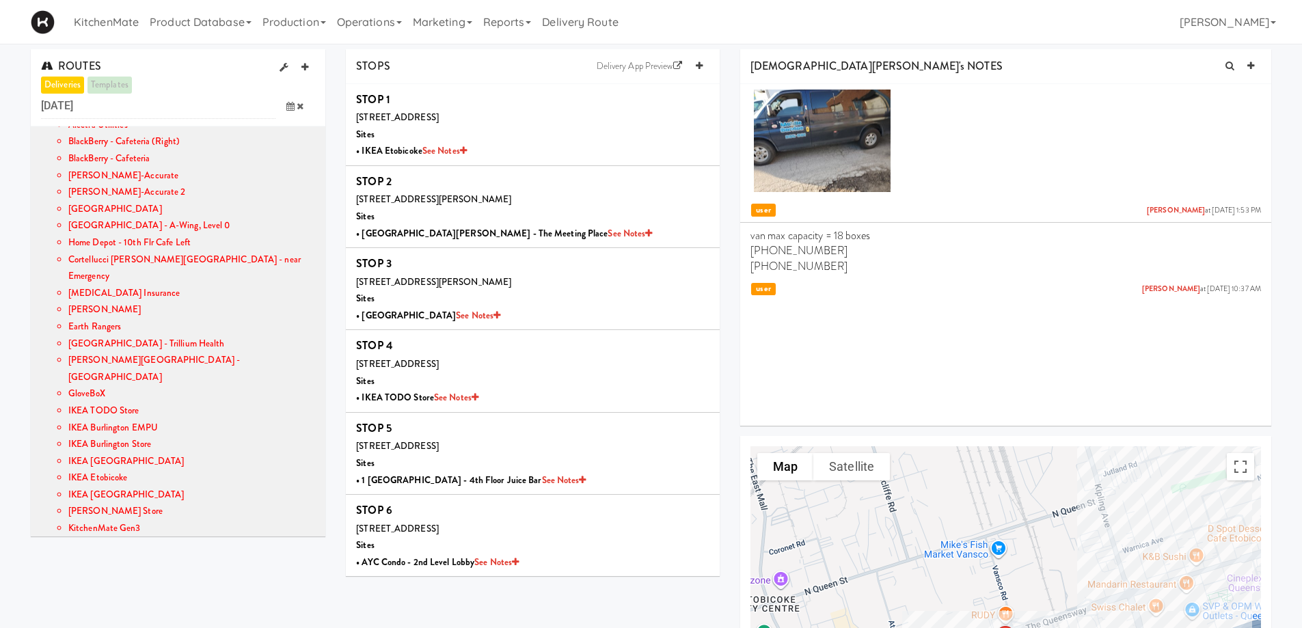
scroll to position [342, 0]
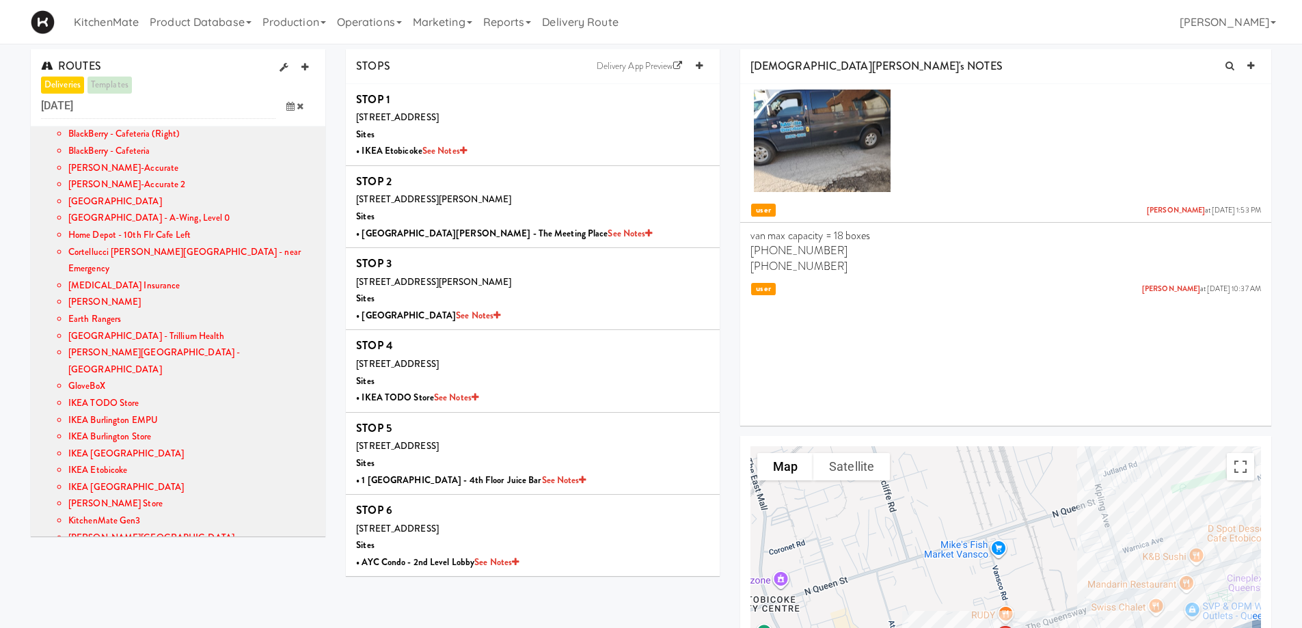
click at [285, 107] on span at bounding box center [295, 106] width 40 height 25
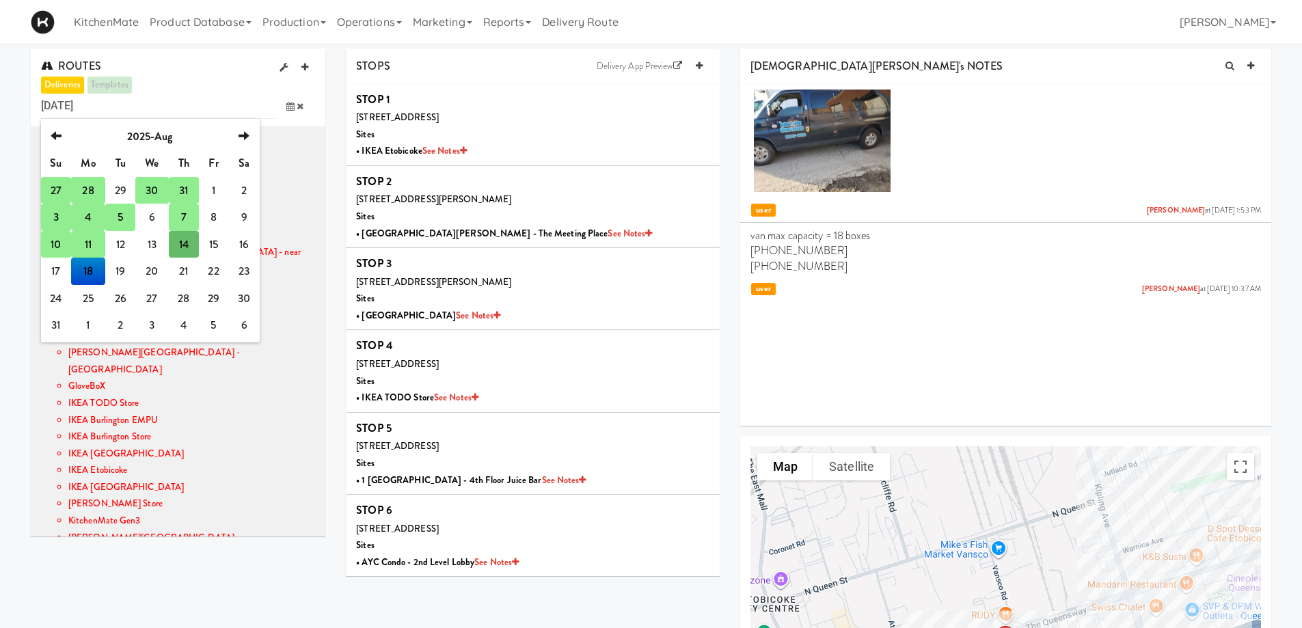
click at [88, 264] on td "18" at bounding box center [88, 271] width 34 height 27
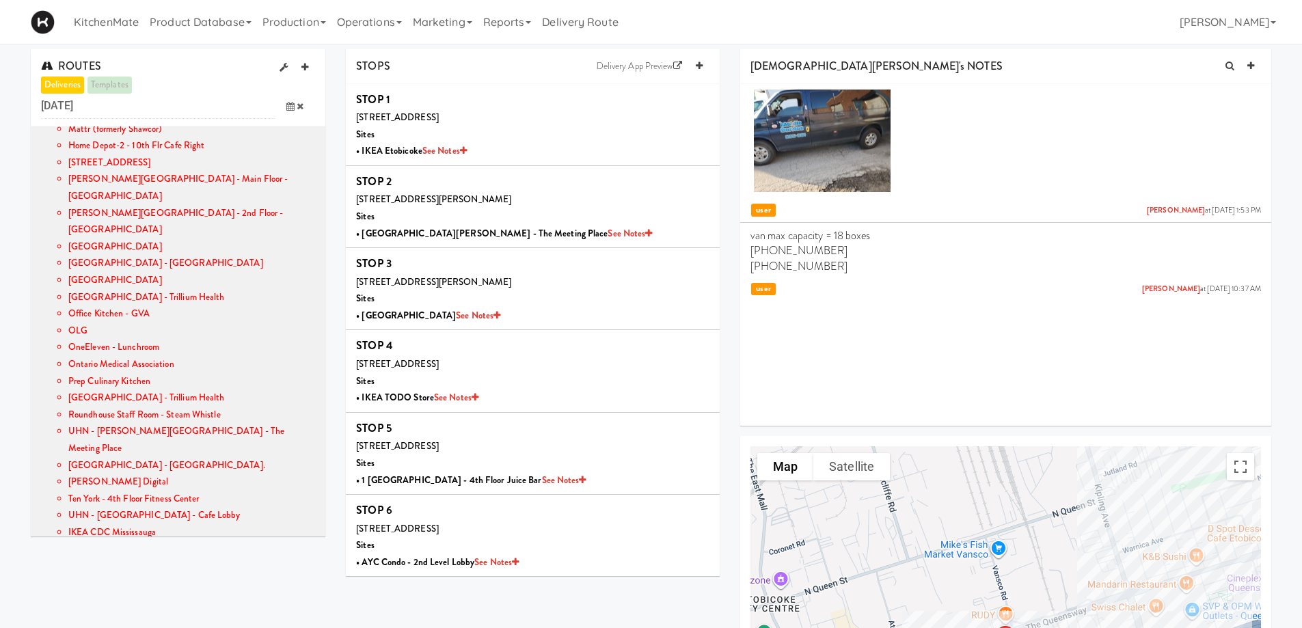
scroll to position [838, 0]
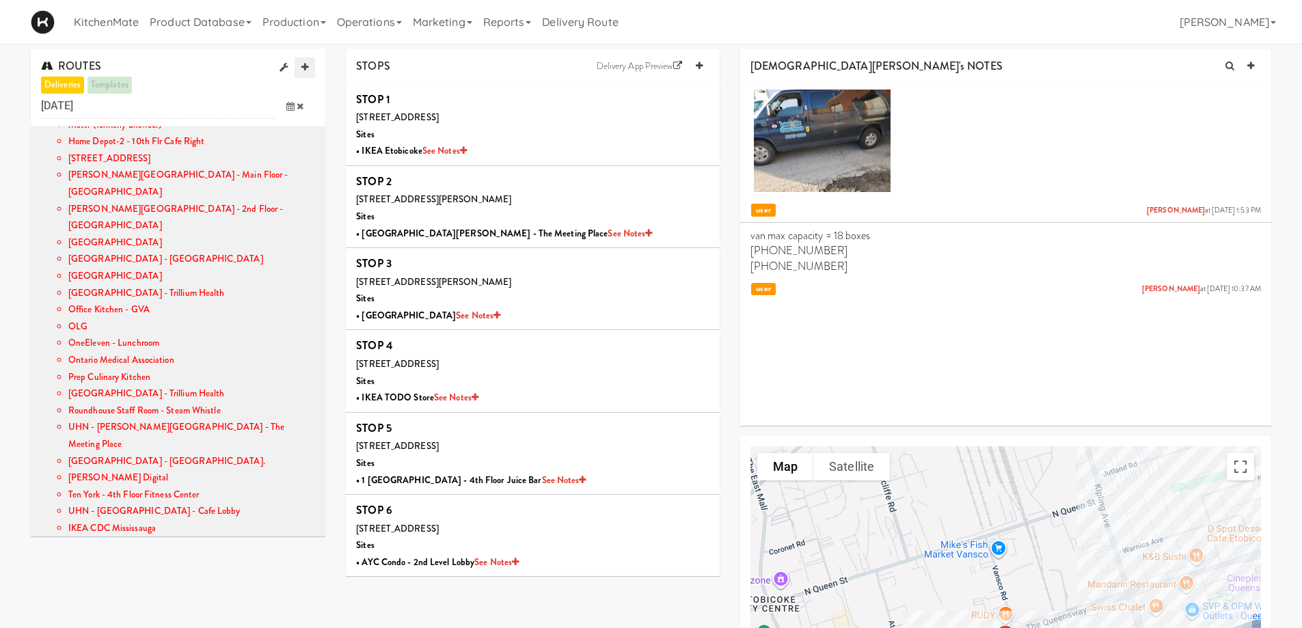
click at [303, 68] on icon at bounding box center [304, 67] width 7 height 9
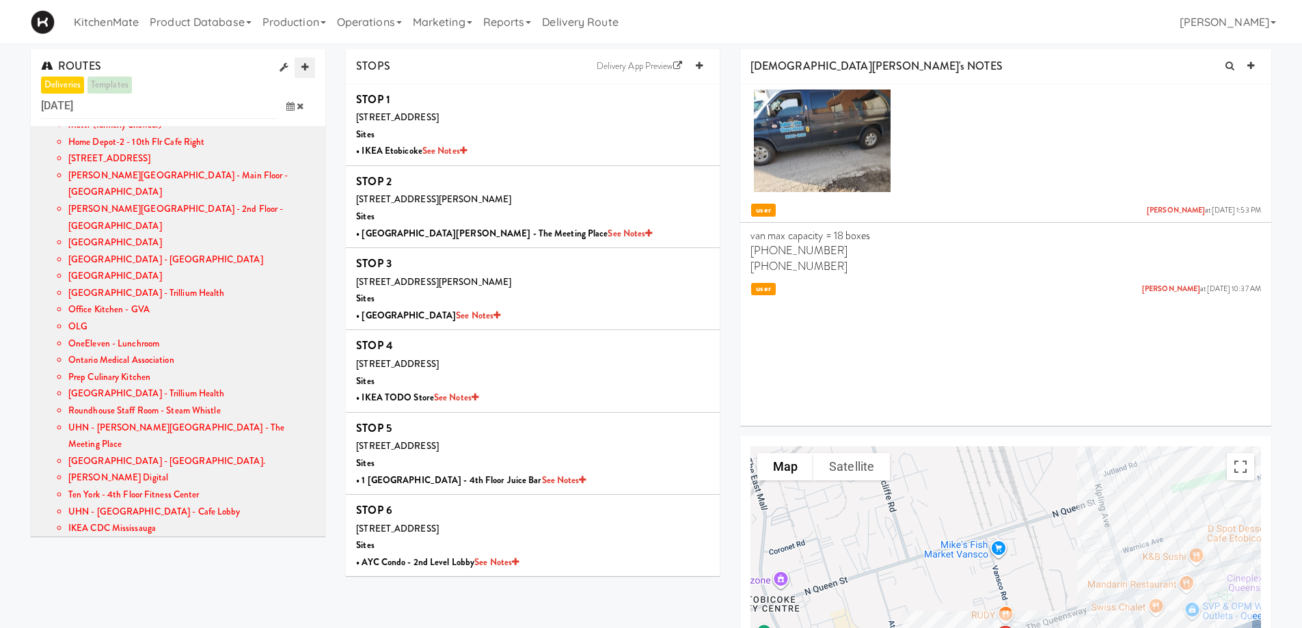
click at [309, 66] on link at bounding box center [305, 67] width 20 height 20
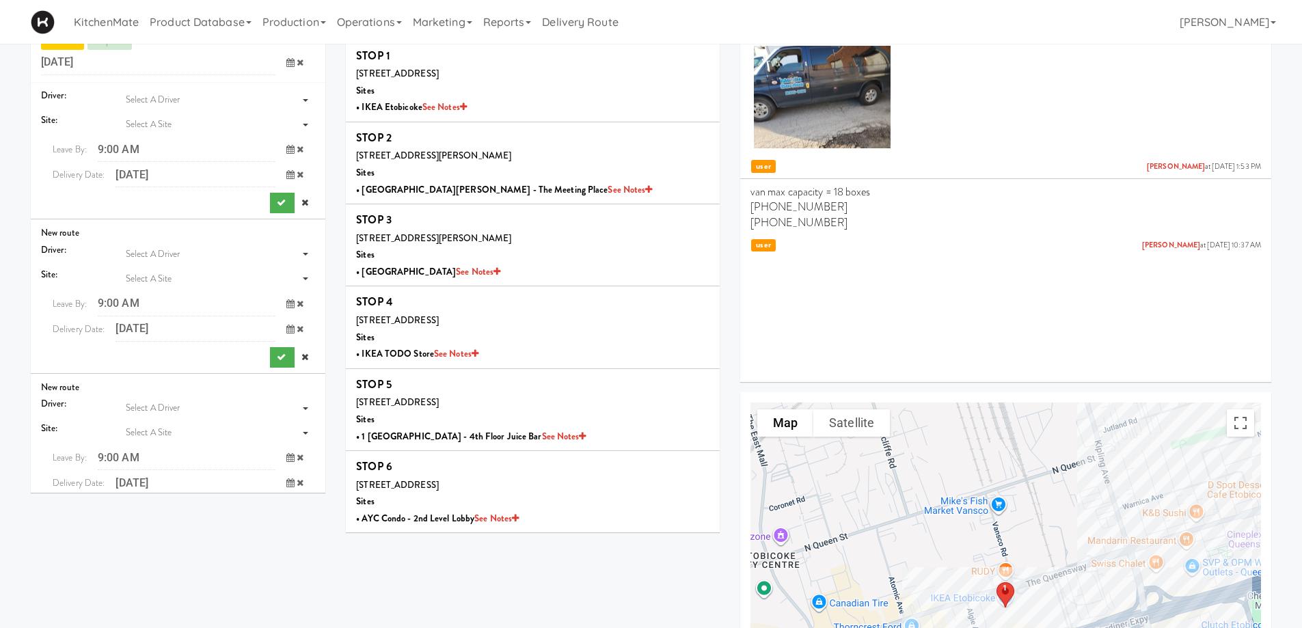
scroll to position [0, 0]
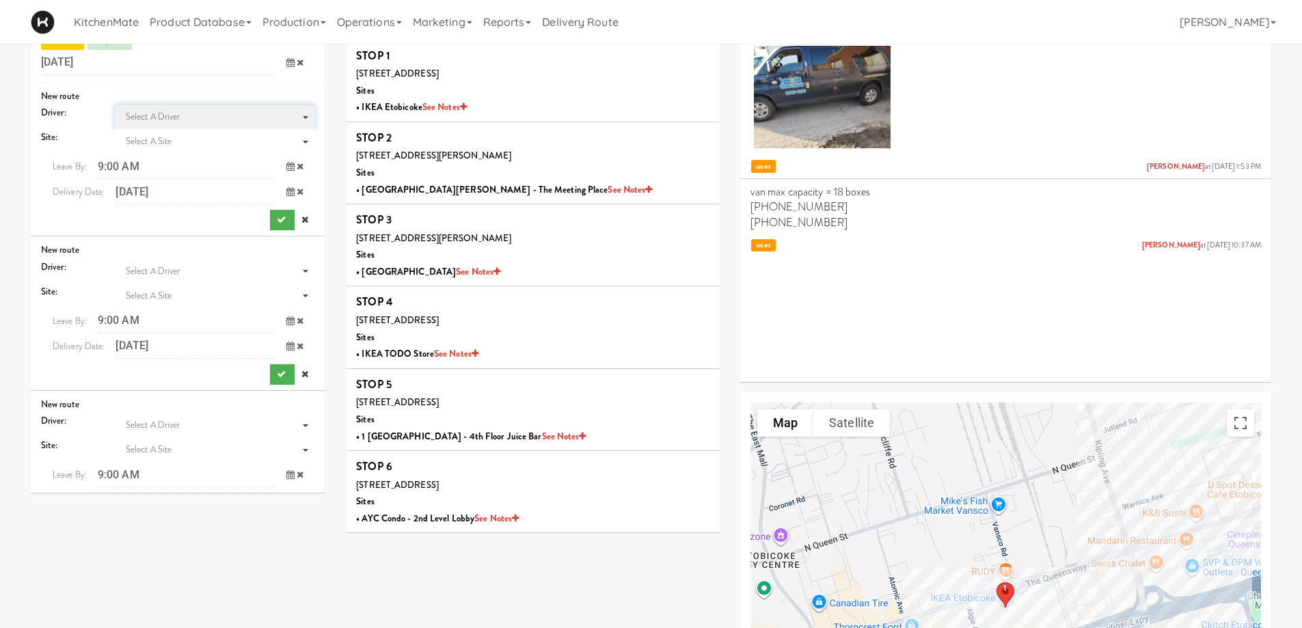
click at [145, 116] on span "Select a driver" at bounding box center [153, 116] width 55 height 13
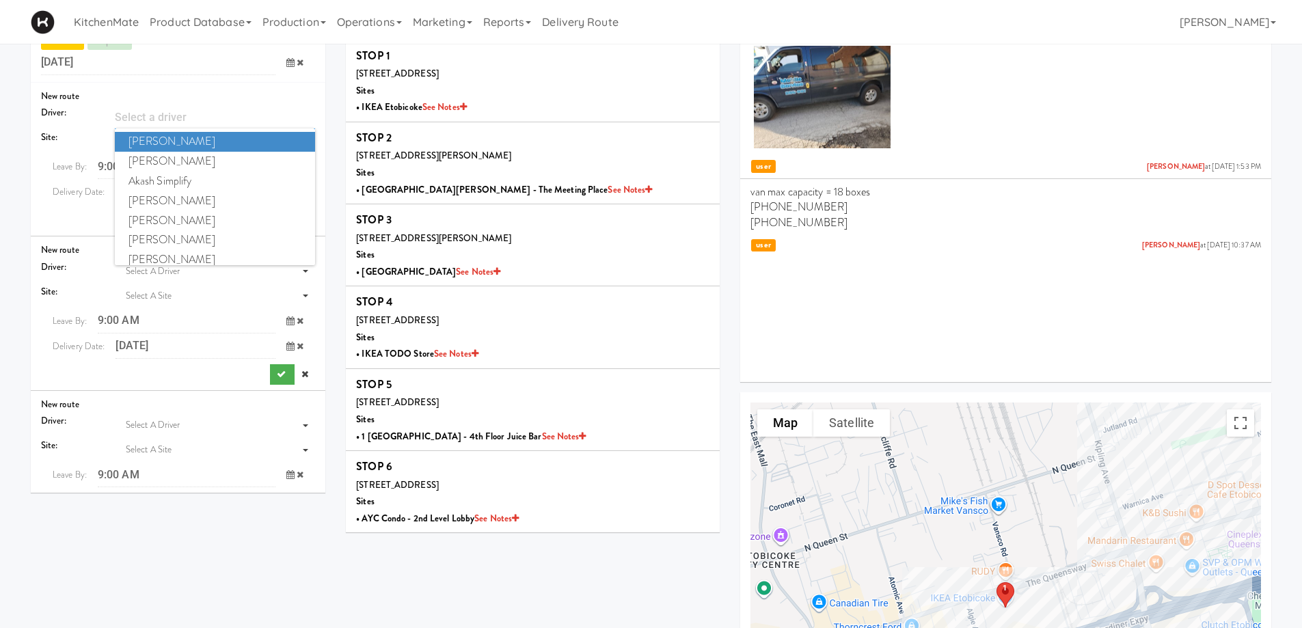
click at [196, 115] on input "driver" at bounding box center [215, 117] width 200 height 25
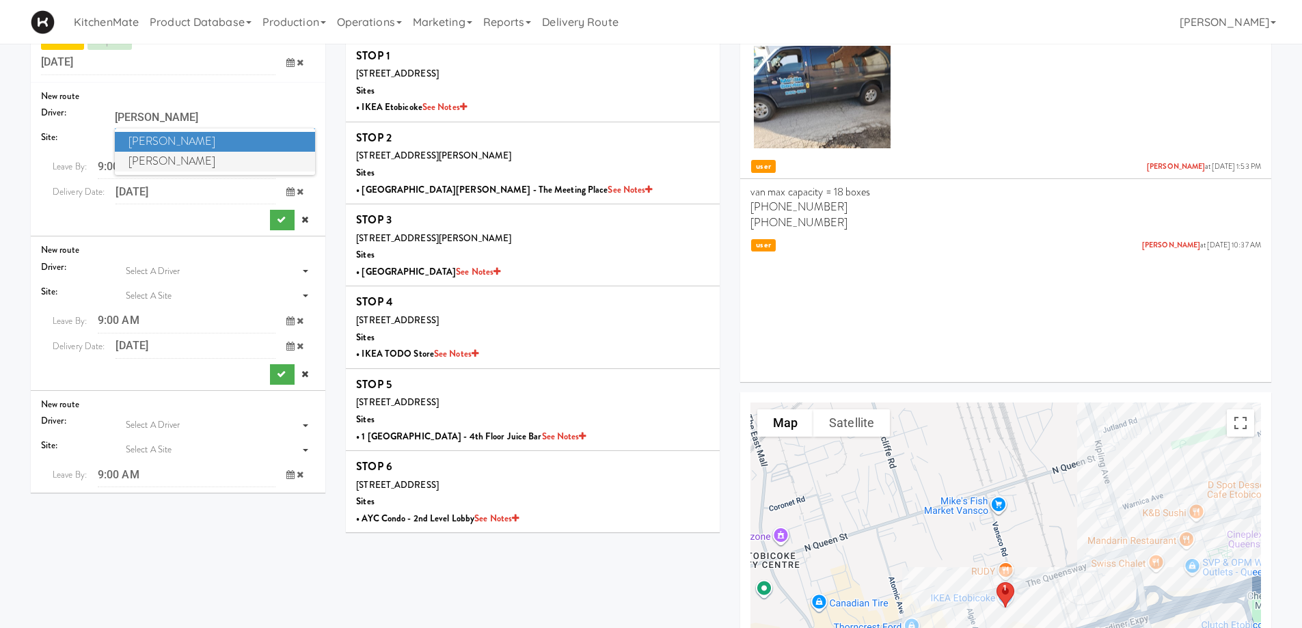
type input "CHRIS"
click at [198, 159] on span "[PERSON_NAME]" at bounding box center [215, 162] width 200 height 20
click at [198, 159] on input "9:00 AM" at bounding box center [187, 166] width 178 height 25
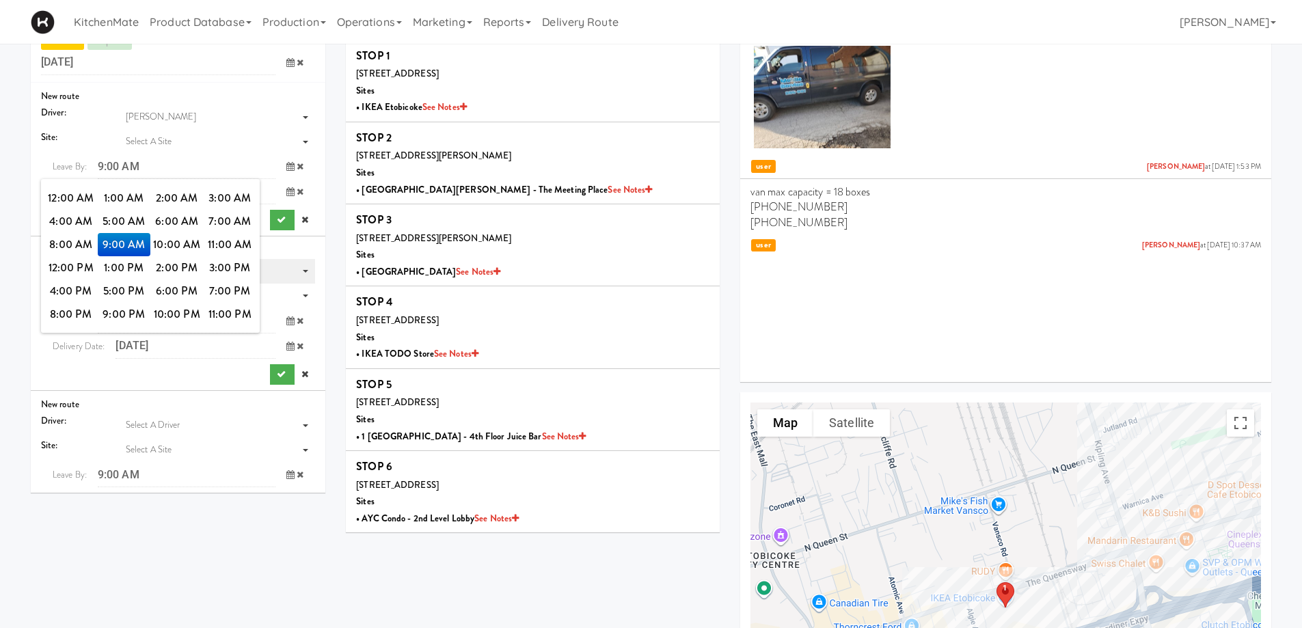
click at [238, 264] on span "3:00 PM" at bounding box center [230, 267] width 53 height 23
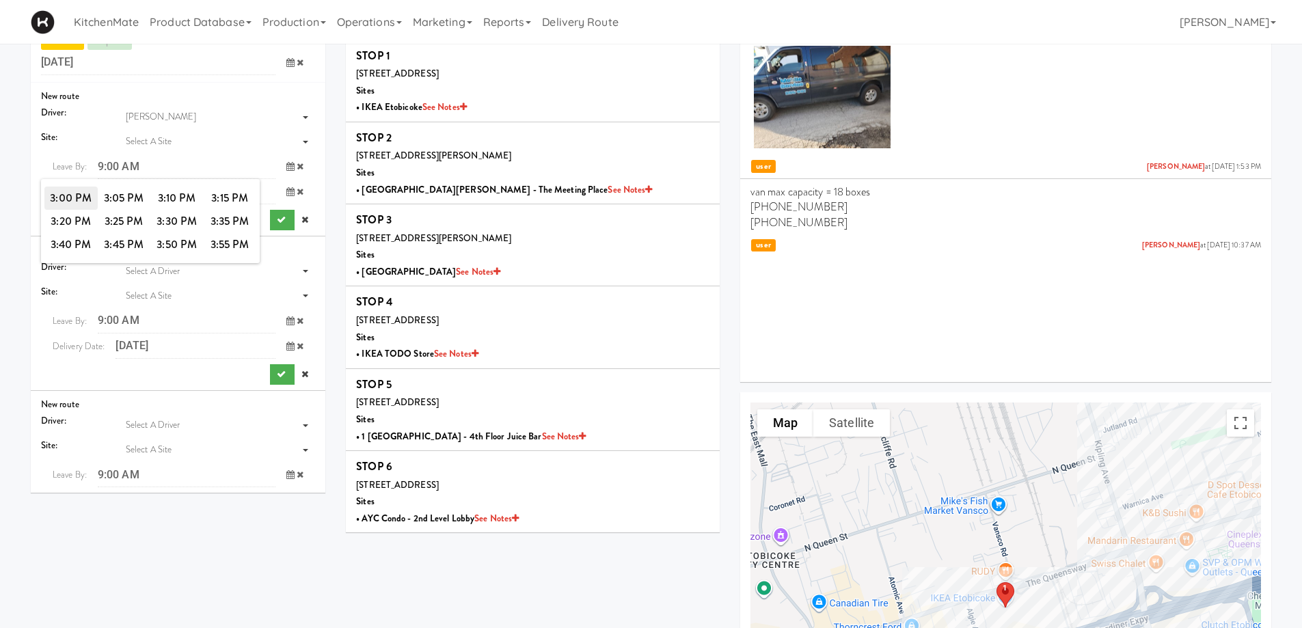
click at [61, 190] on span "3:00 PM" at bounding box center [70, 198] width 53 height 23
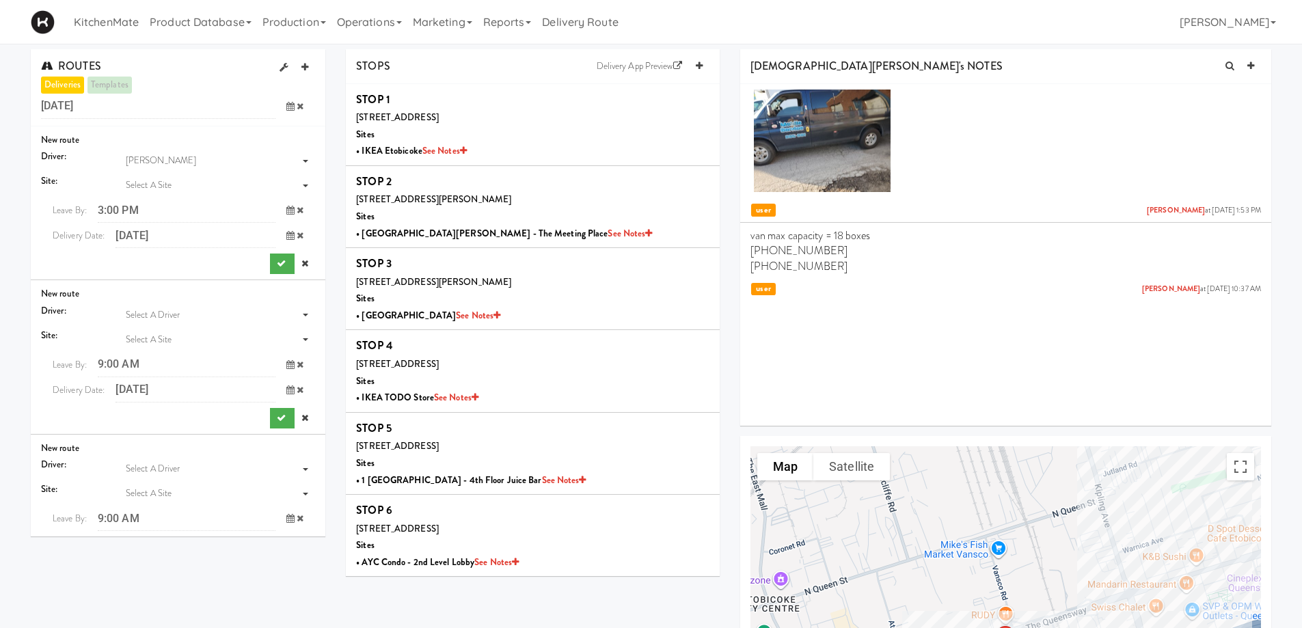
click at [291, 103] on icon at bounding box center [290, 106] width 8 height 9
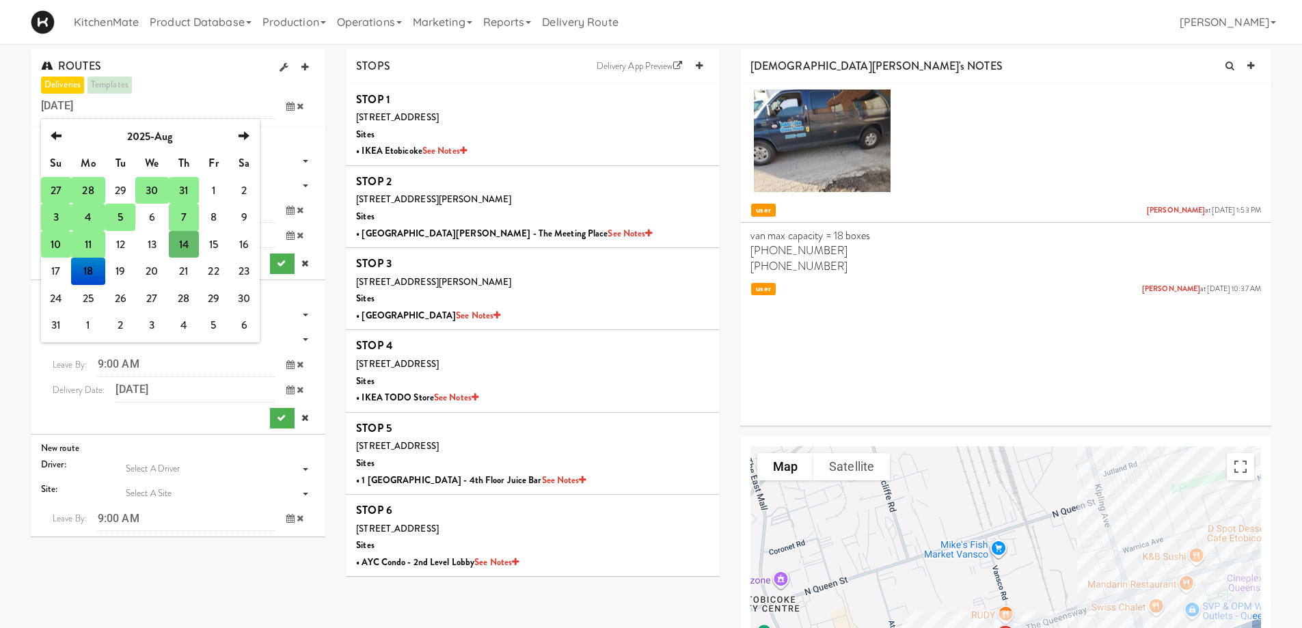
click at [228, 71] on div "ROUTES deliveries templates Thursday, August 14, 2025 previous 2025-Aug next Su…" at bounding box center [178, 87] width 295 height 77
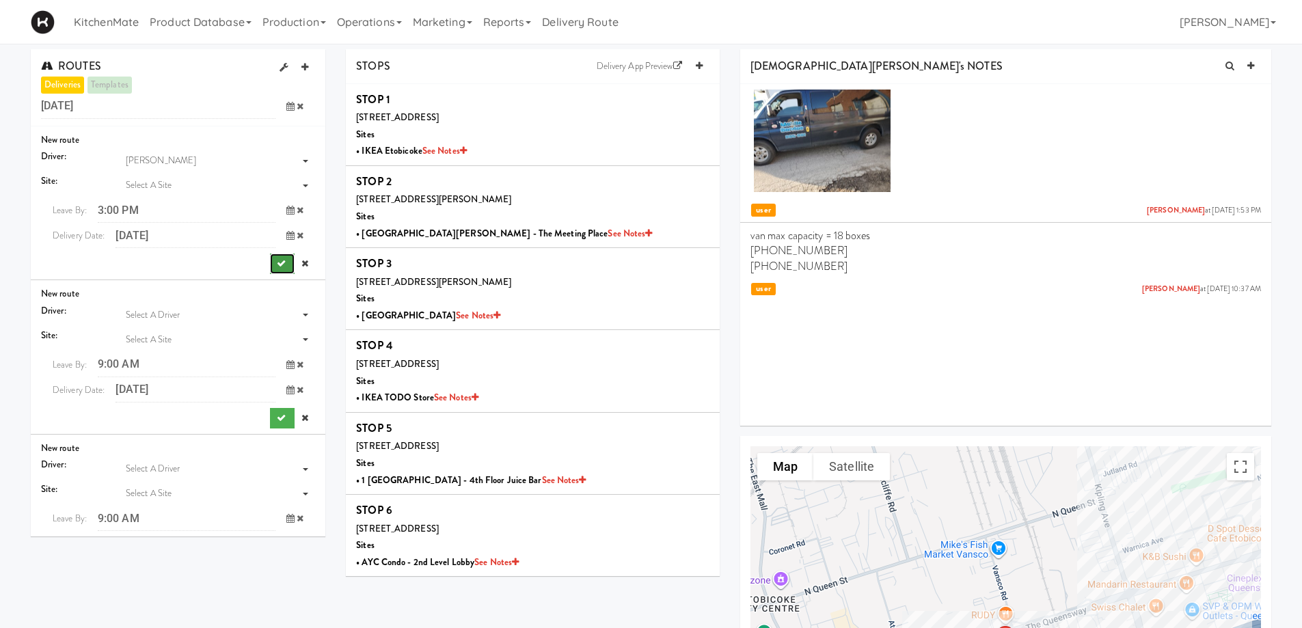
click at [277, 264] on icon "submit" at bounding box center [281, 263] width 9 height 9
click at [277, 262] on icon "submit" at bounding box center [281, 263] width 9 height 9
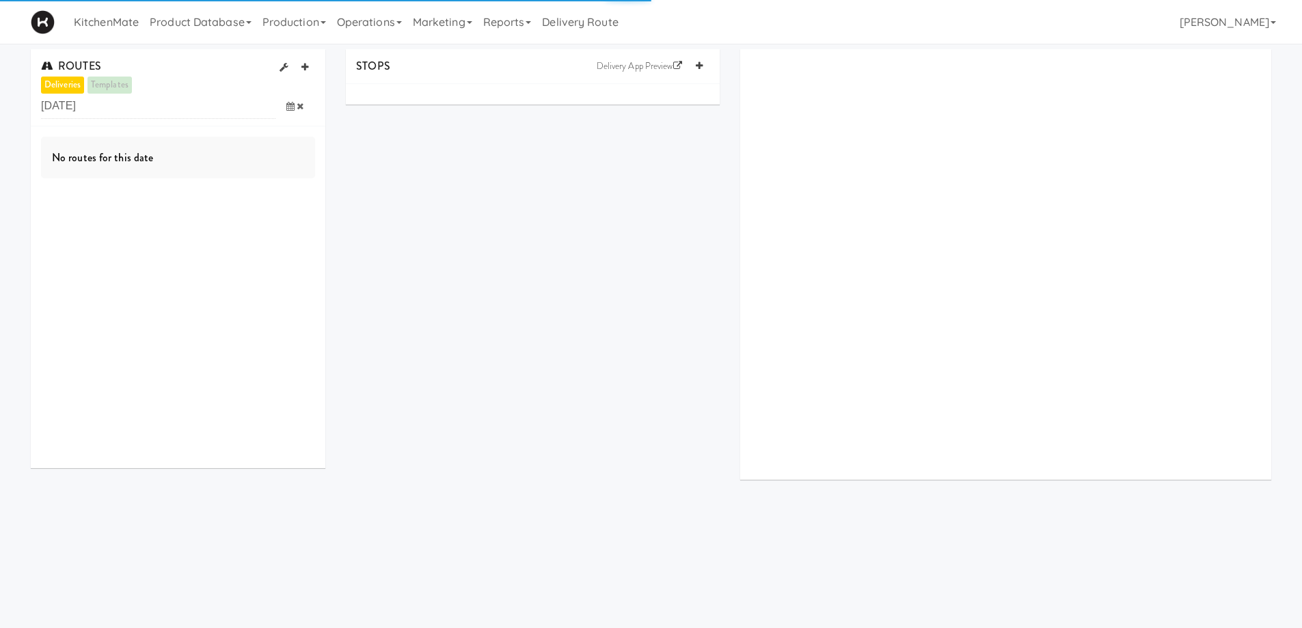
click at [292, 111] on span at bounding box center [295, 106] width 40 height 25
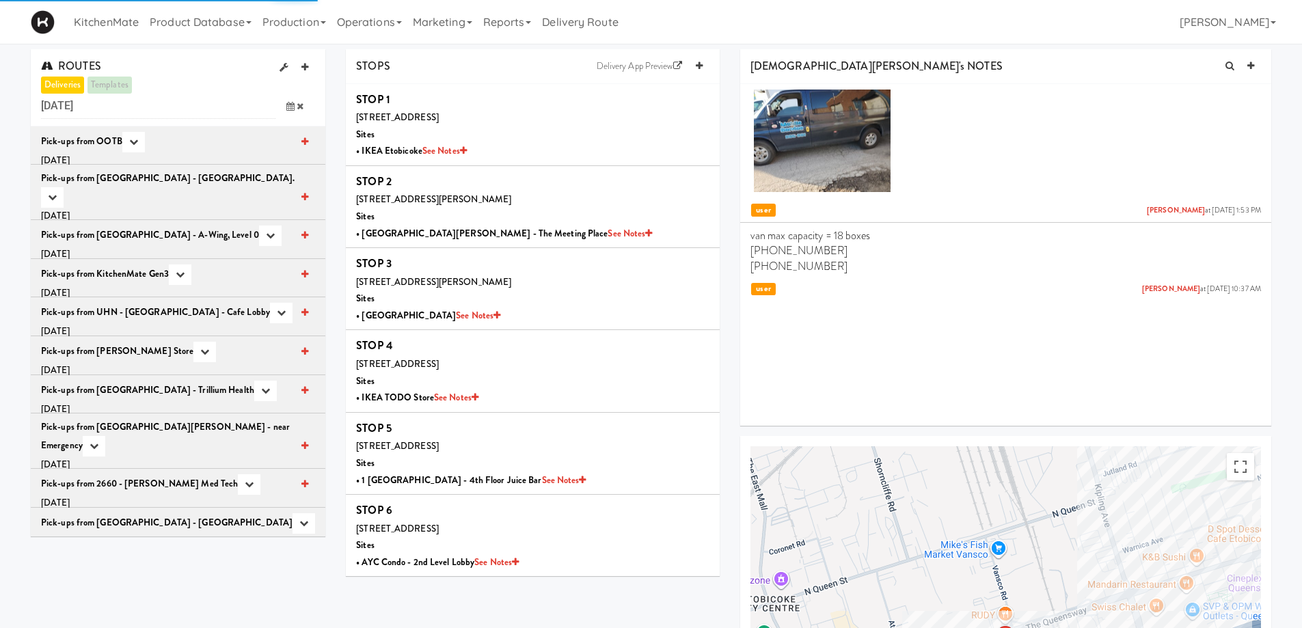
click at [285, 101] on span at bounding box center [295, 106] width 40 height 25
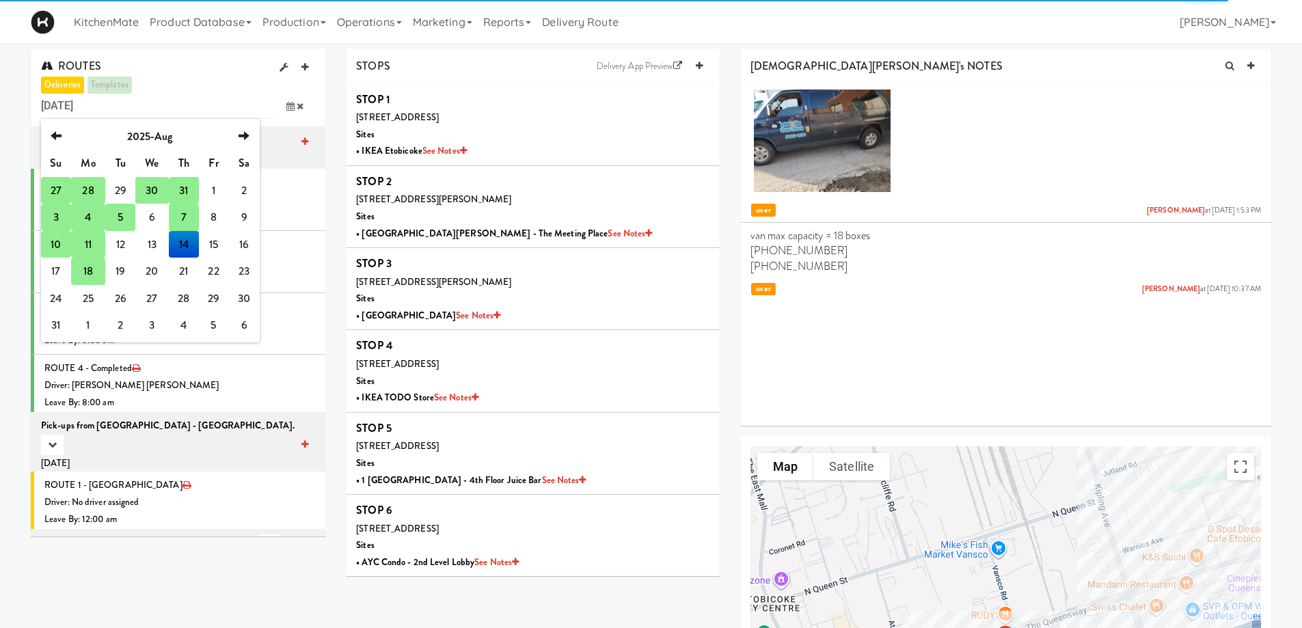
click at [86, 273] on td "18" at bounding box center [88, 271] width 34 height 27
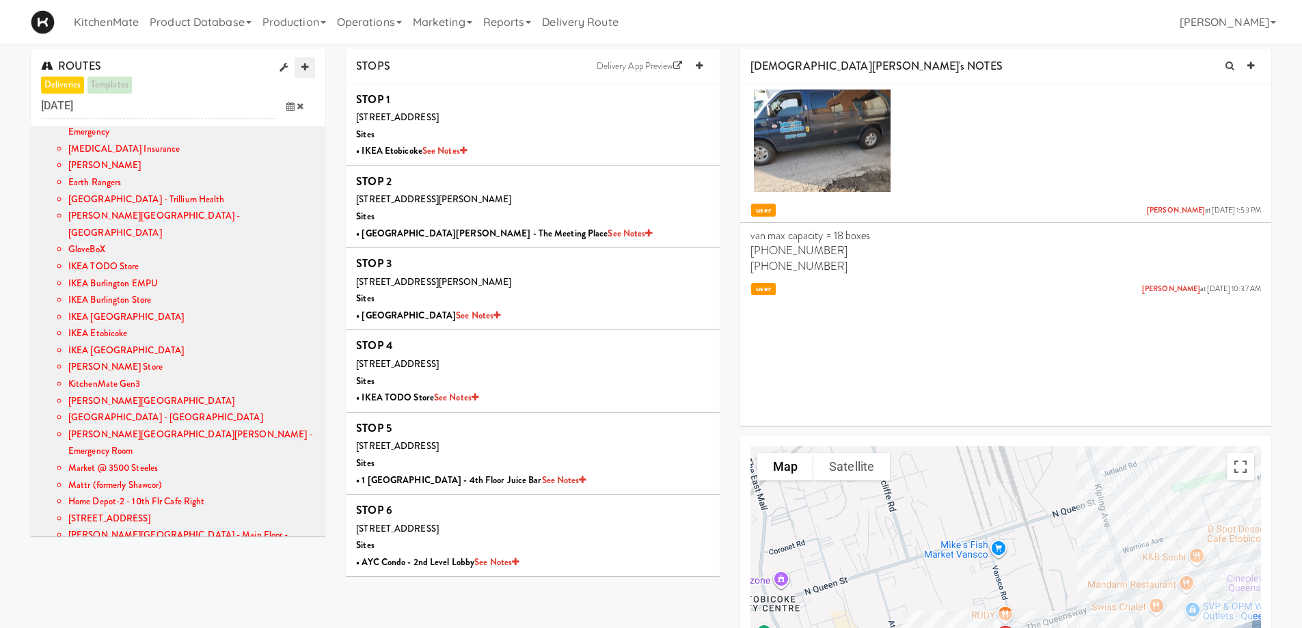
click at [303, 57] on link at bounding box center [305, 67] width 20 height 20
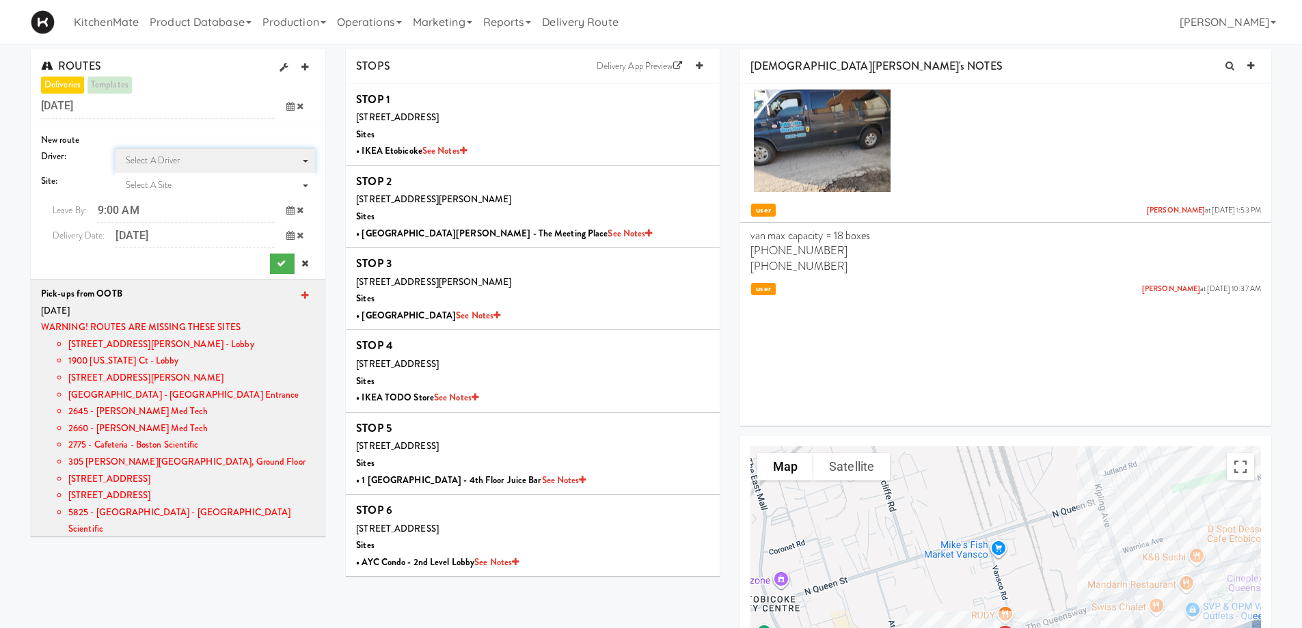
click at [174, 153] on span "Select a driver Select a driver" at bounding box center [215, 160] width 200 height 25
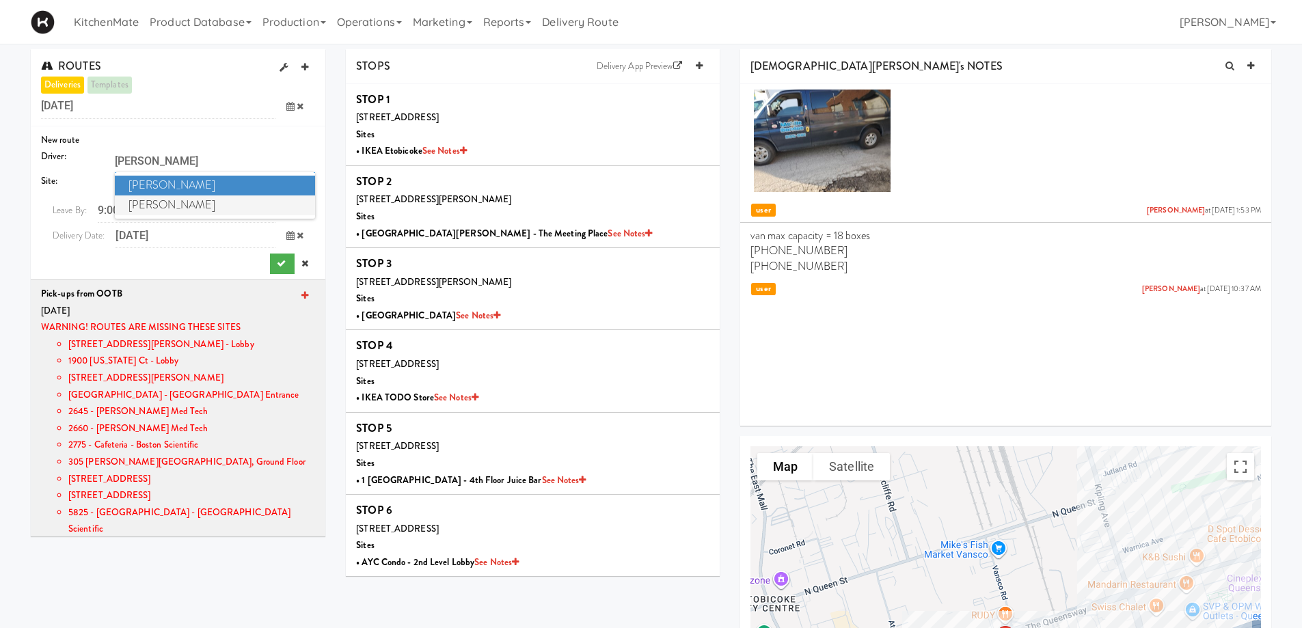
type input "[PERSON_NAME]"
click at [181, 210] on span "[PERSON_NAME]" at bounding box center [215, 205] width 200 height 20
click at [165, 187] on span "Select a Site" at bounding box center [149, 184] width 46 height 13
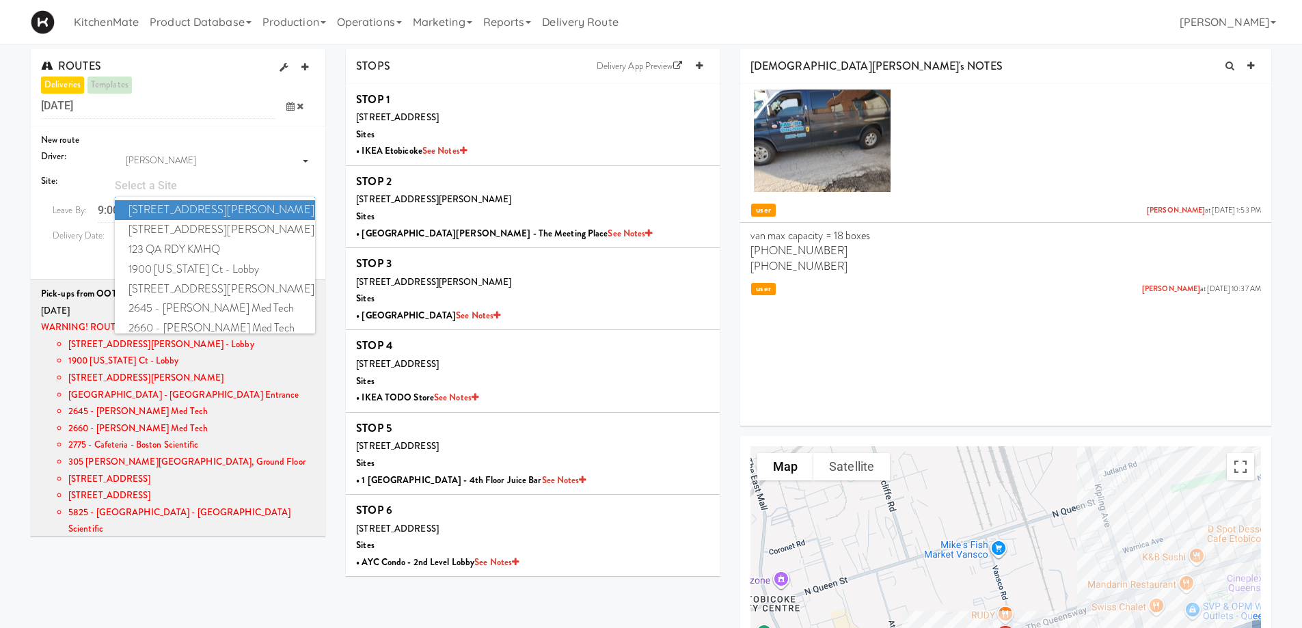
click at [165, 187] on input "Sites" at bounding box center [215, 185] width 200 height 25
click at [41, 215] on span "Leave By:" at bounding box center [69, 209] width 57 height 25
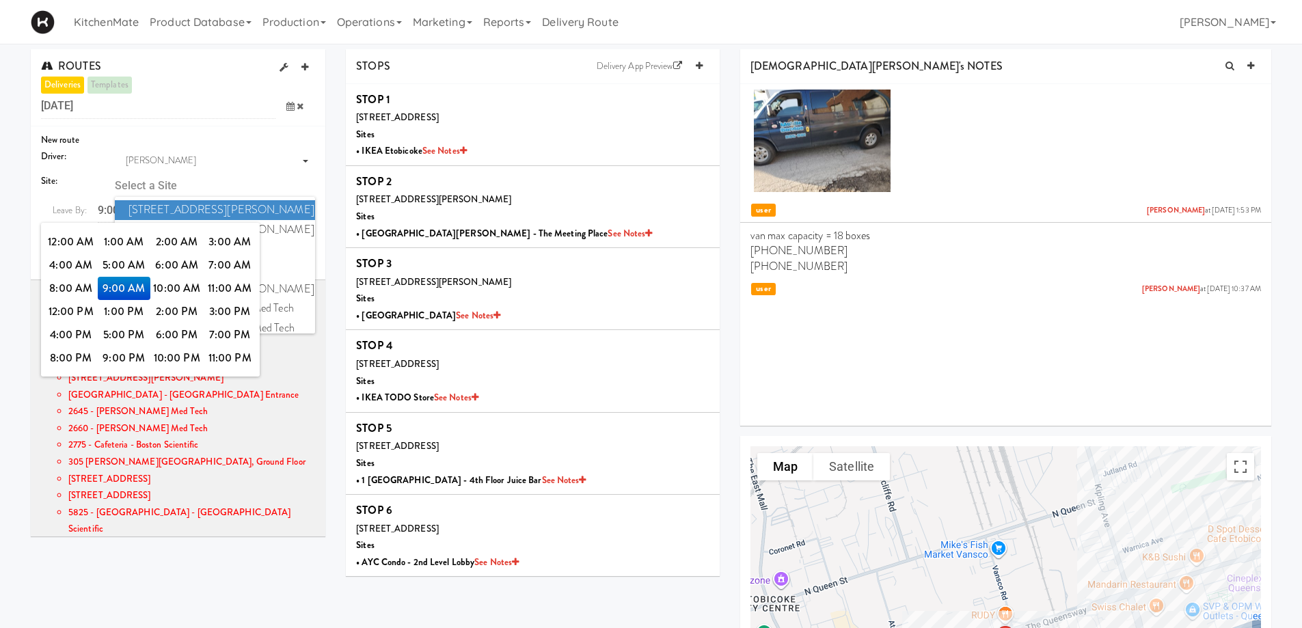
click at [68, 191] on div "Site: Select a Site 100 Sheppard Ave - Lobby 110 Sheppard Ave E 123 QA RDY KMHQ…" at bounding box center [178, 185] width 295 height 25
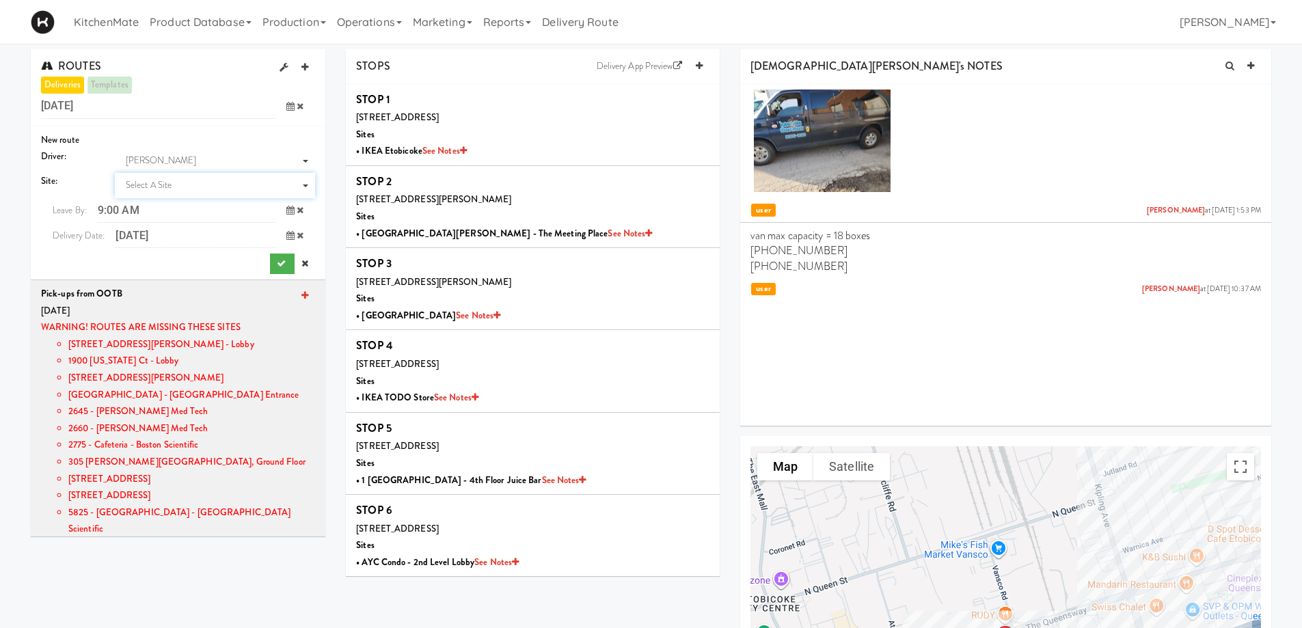
click at [128, 206] on input "9:00 AM" at bounding box center [187, 209] width 178 height 25
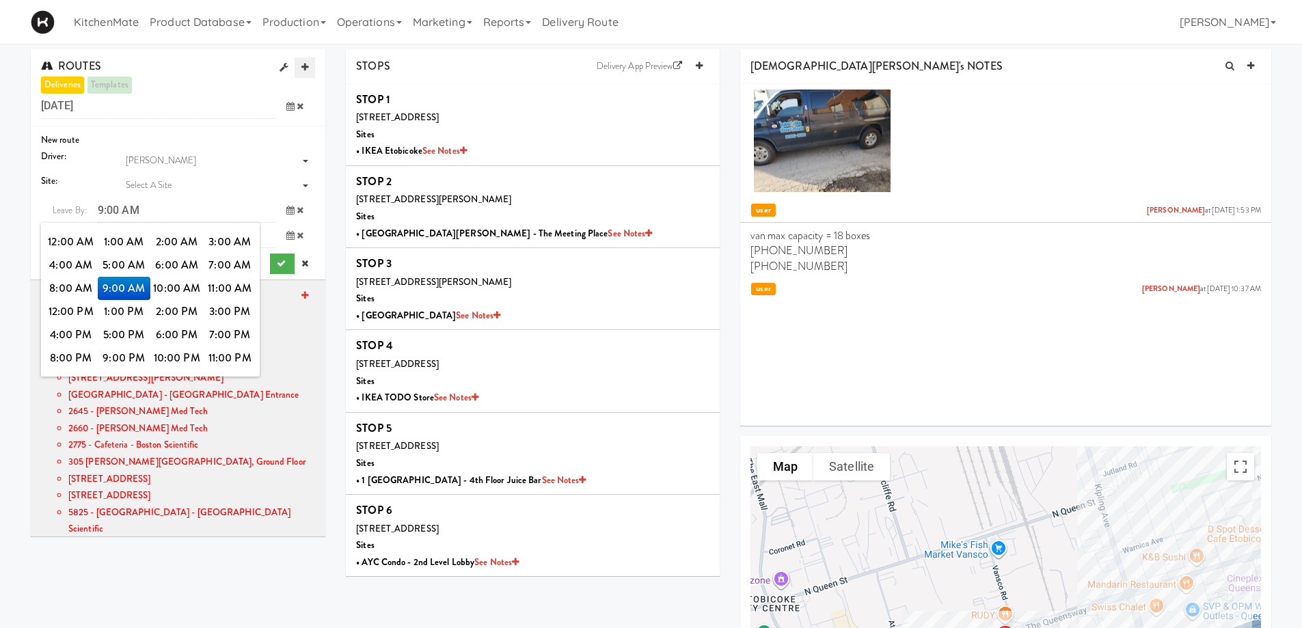
click at [303, 64] on icon at bounding box center [304, 67] width 7 height 9
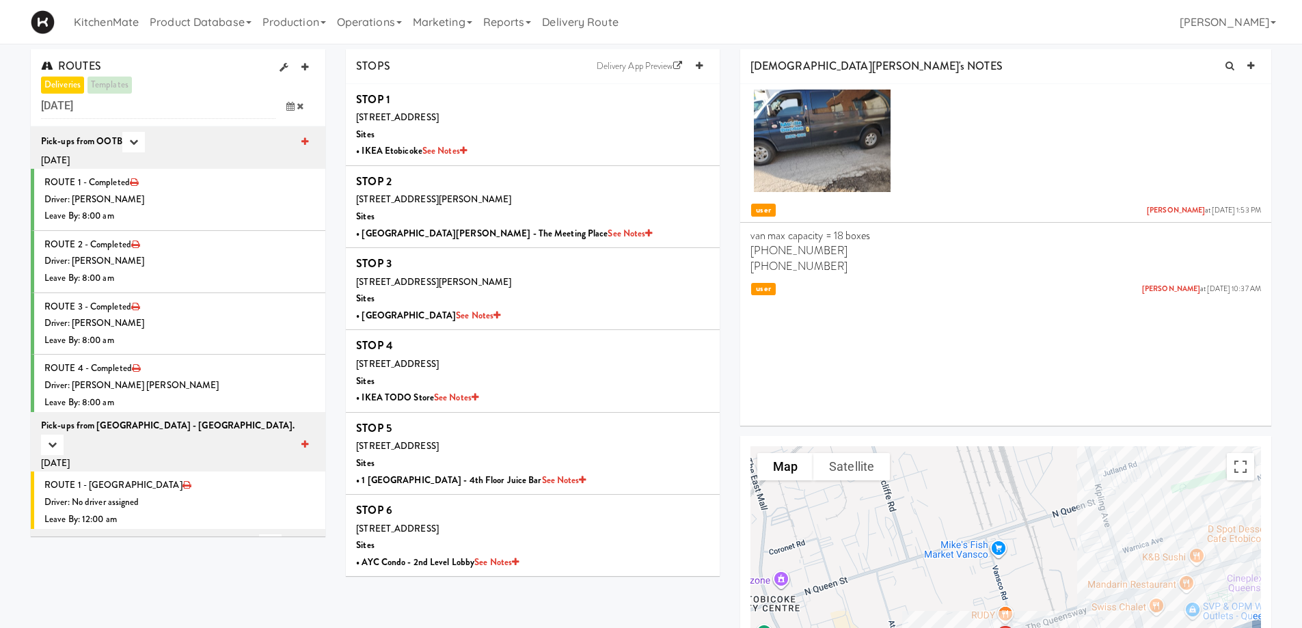
click at [290, 111] on span at bounding box center [295, 106] width 40 height 25
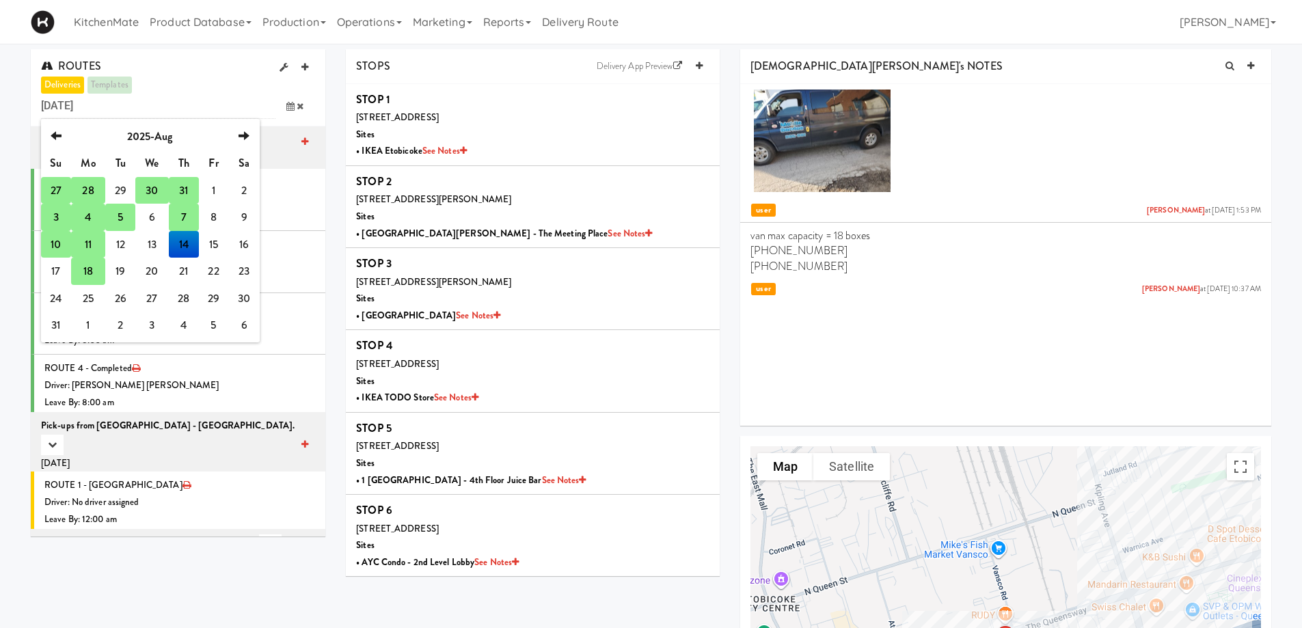
click at [86, 273] on td "18" at bounding box center [88, 271] width 34 height 27
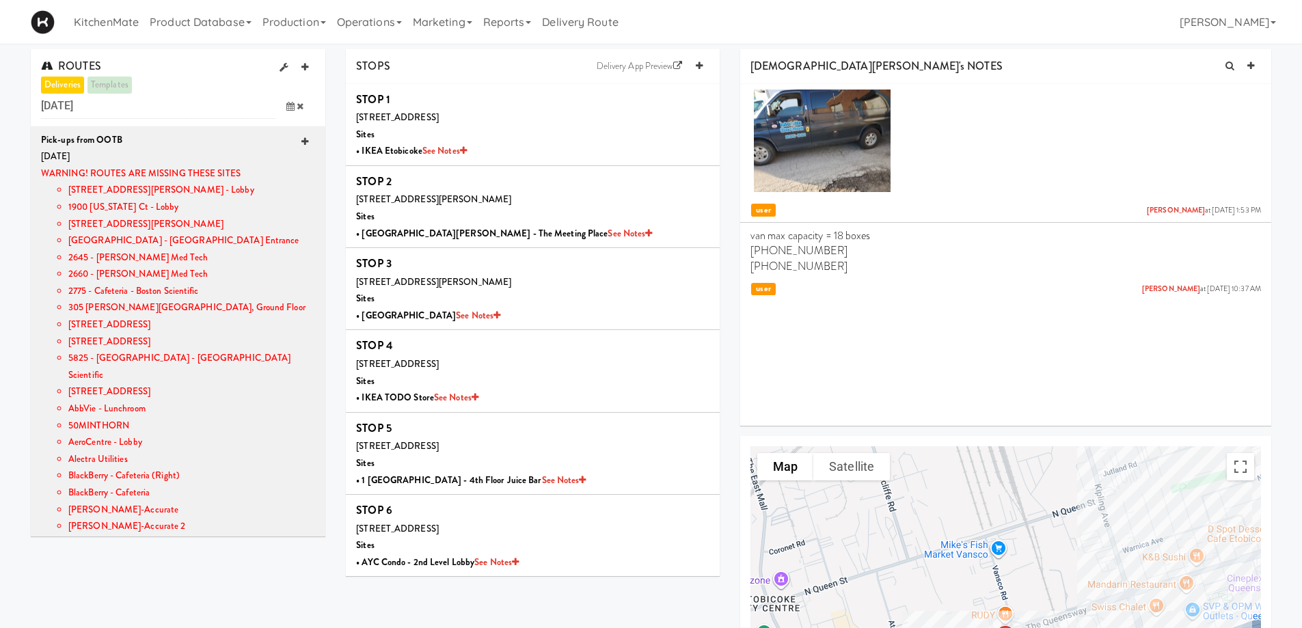
click at [301, 138] on icon at bounding box center [304, 141] width 7 height 9
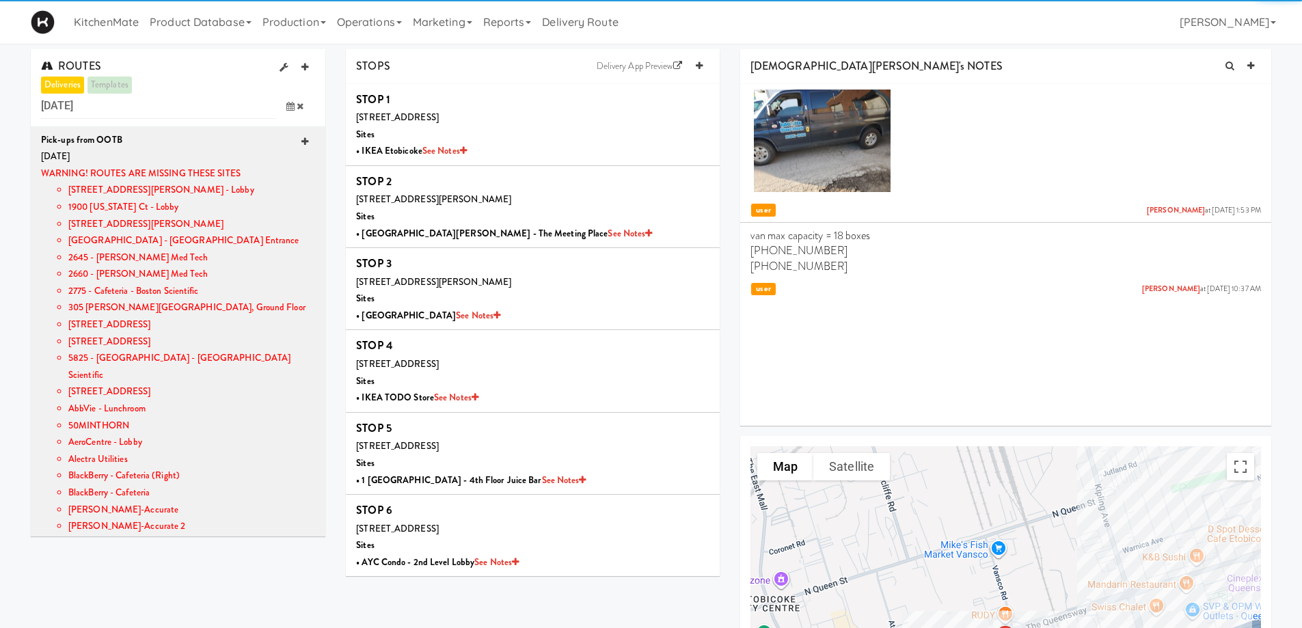
click at [299, 144] on link at bounding box center [305, 142] width 20 height 20
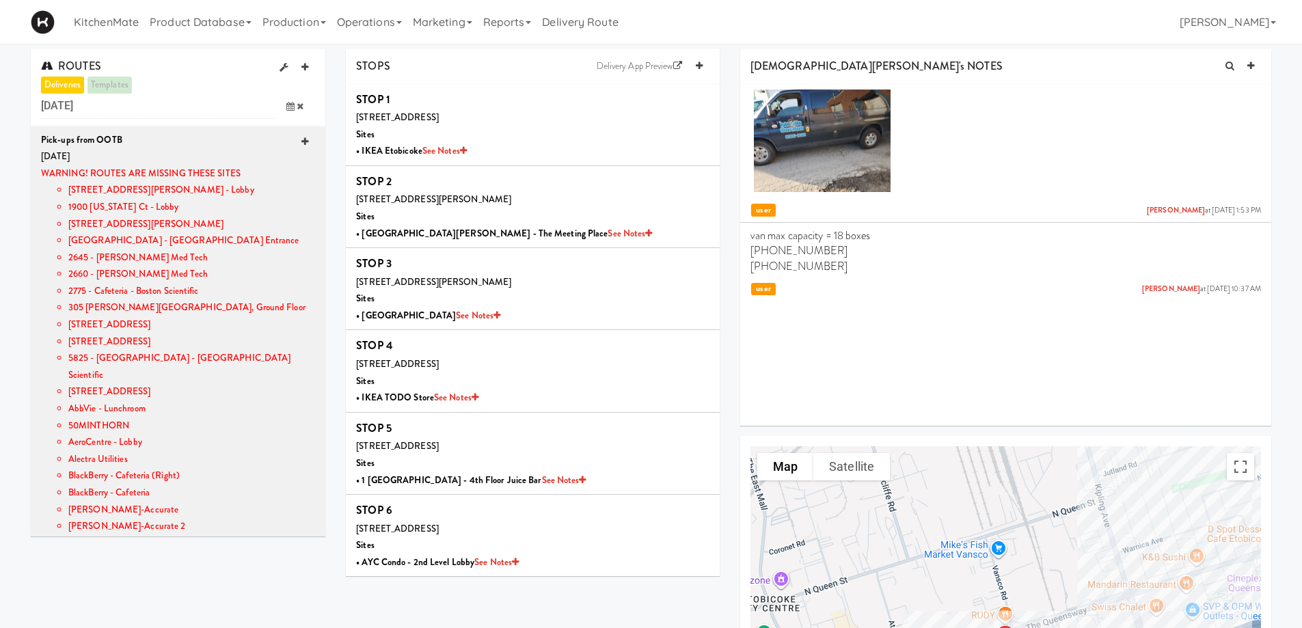
click at [301, 139] on icon at bounding box center [304, 141] width 7 height 9
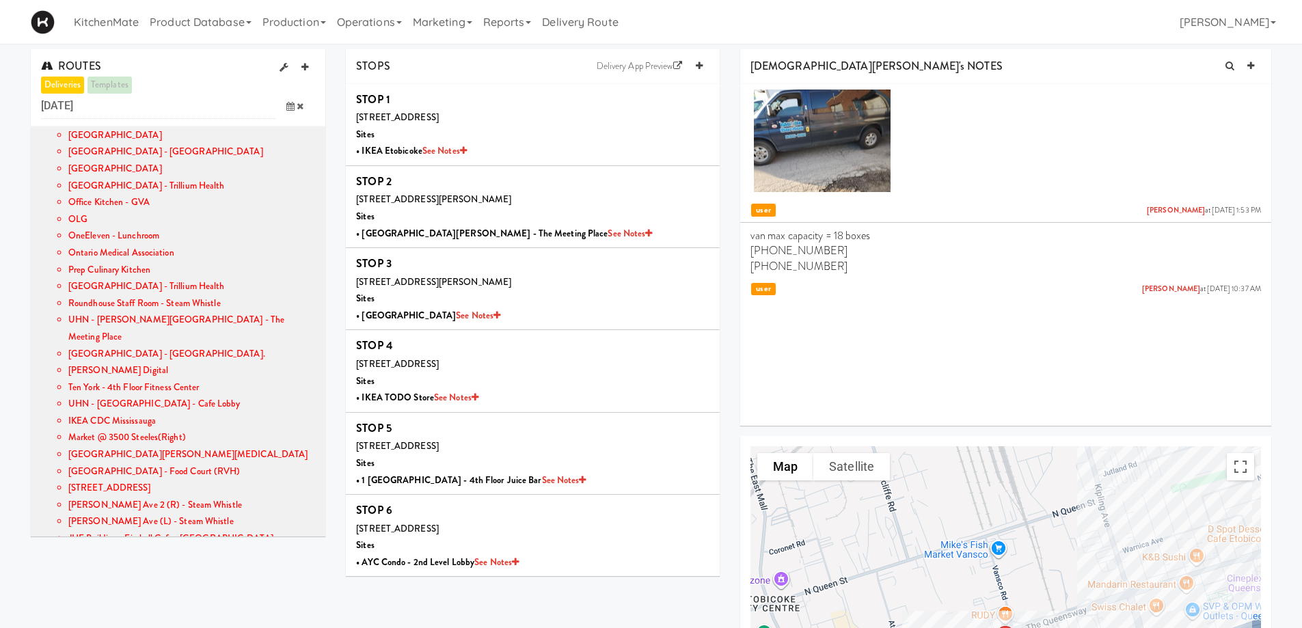
scroll to position [1148, 0]
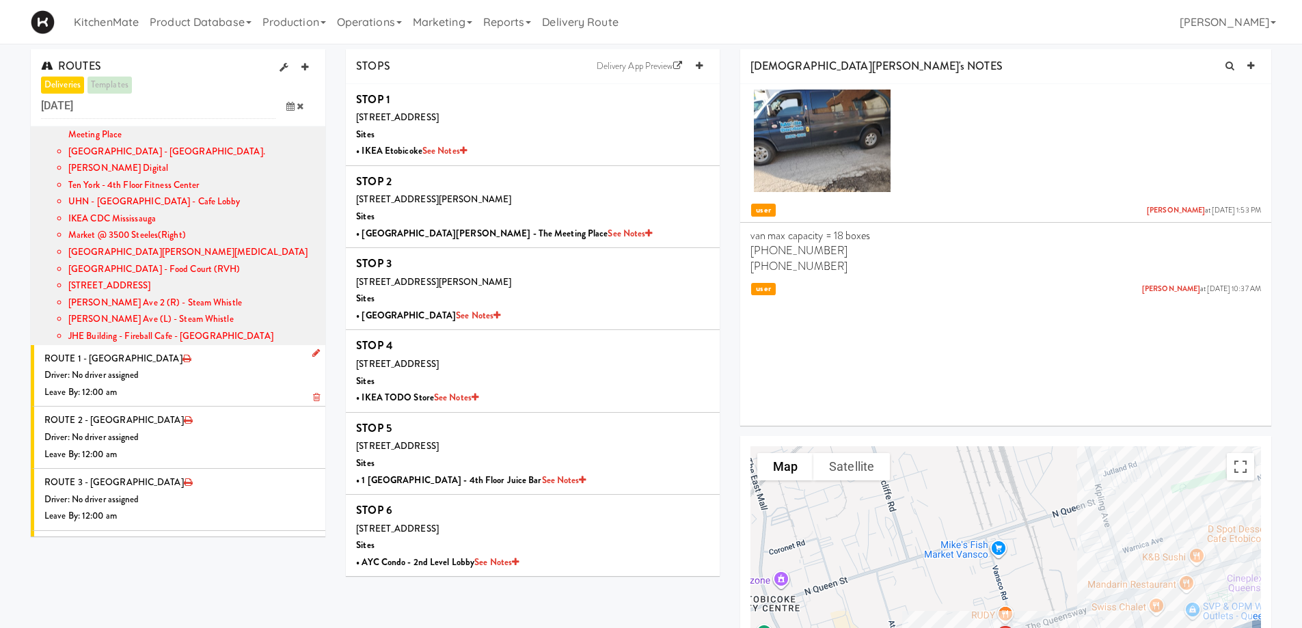
click at [312, 348] on icon at bounding box center [316, 352] width 8 height 9
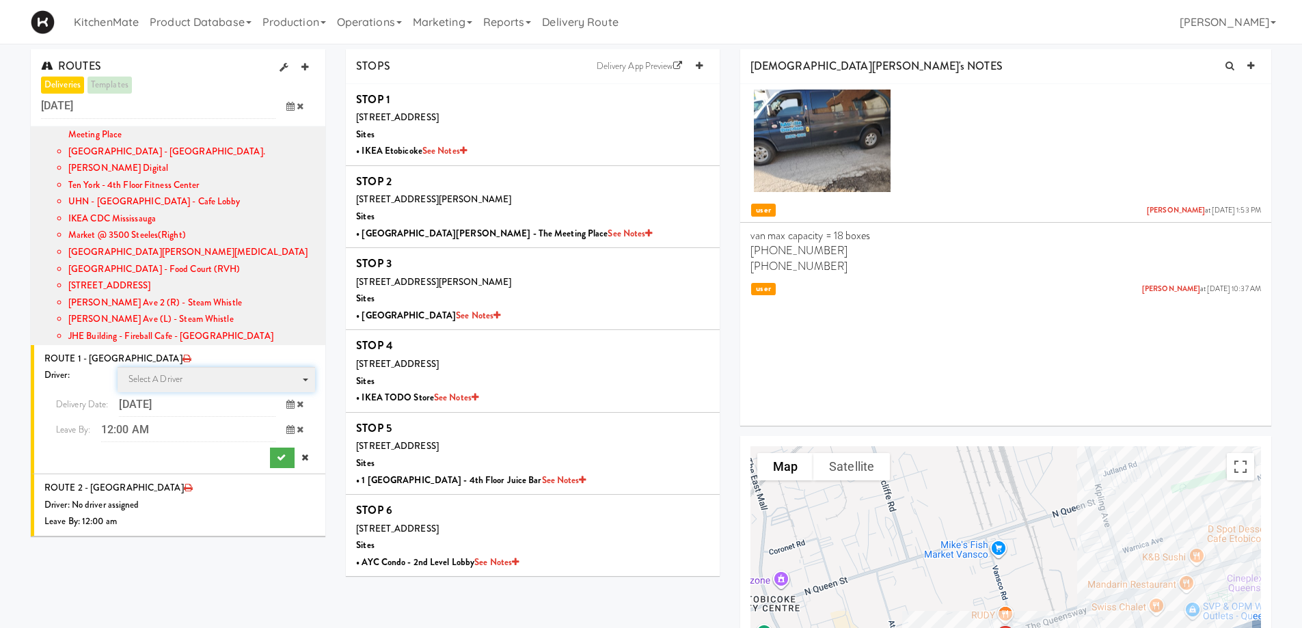
click at [165, 372] on span "Select a driver" at bounding box center [155, 378] width 55 height 13
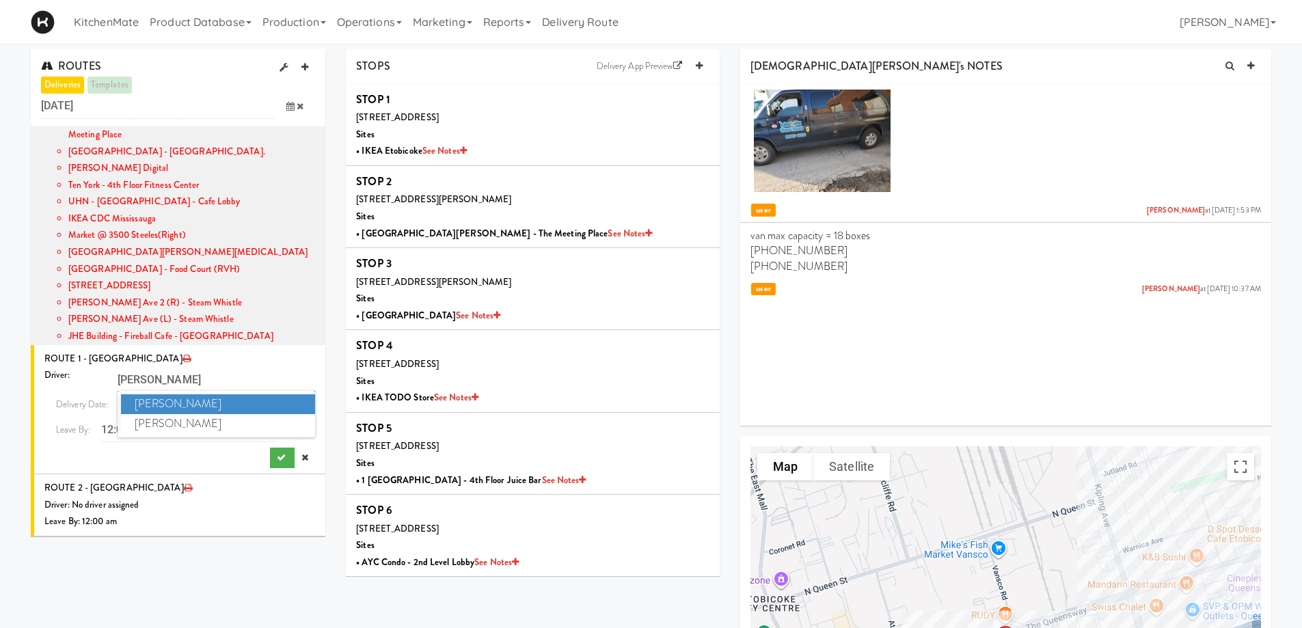
type input "CHRIS"
click at [184, 391] on ul "Chris Samaroo Christopher Solomon" at bounding box center [217, 414] width 198 height 46
click at [174, 414] on span "[PERSON_NAME]" at bounding box center [218, 424] width 195 height 20
click at [284, 417] on span at bounding box center [295, 429] width 40 height 25
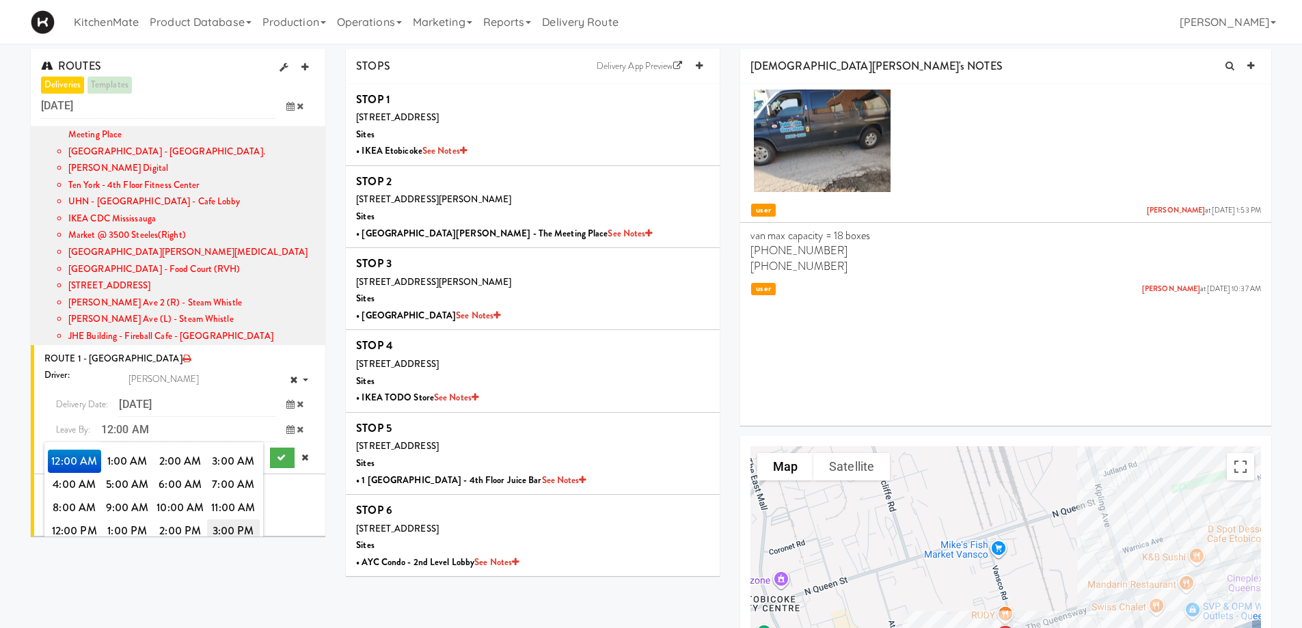
click at [234, 519] on span "3:00 PM" at bounding box center [233, 530] width 53 height 23
click at [64, 450] on span "3:00 PM" at bounding box center [74, 461] width 53 height 23
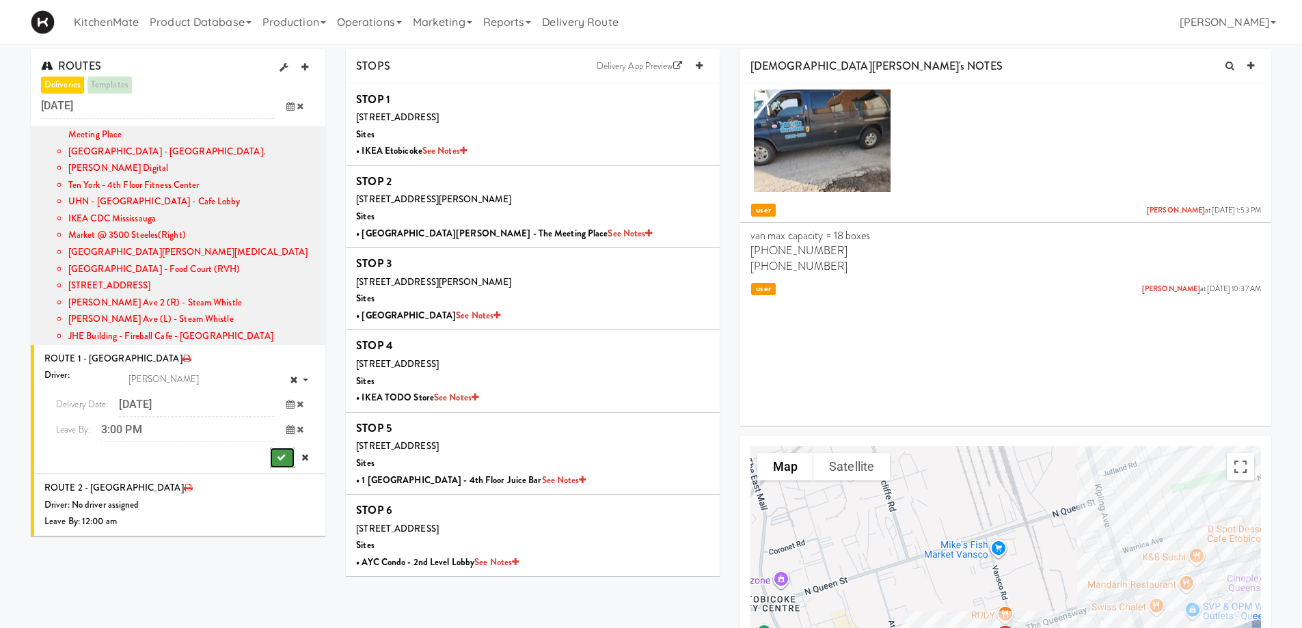
click at [277, 453] on icon "submit" at bounding box center [281, 457] width 9 height 9
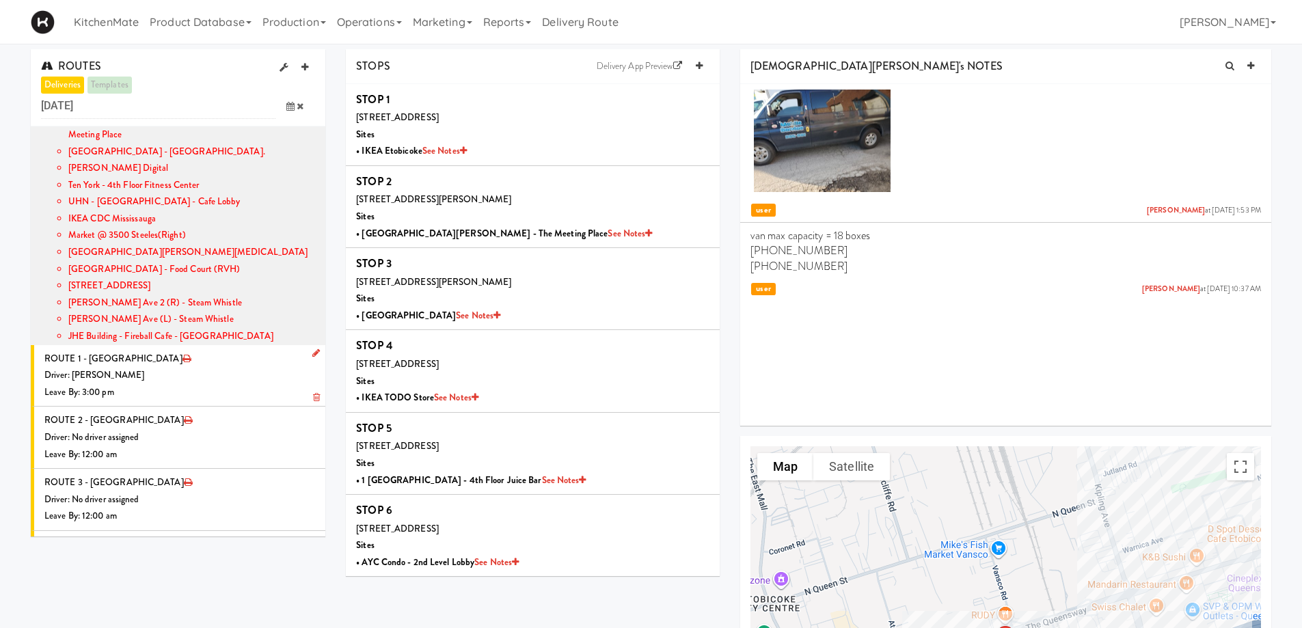
click at [195, 345] on li "ROUTE 1 - Idle Driver: Christopher Solomon Leave By: 3:00 pm" at bounding box center [178, 376] width 295 height 62
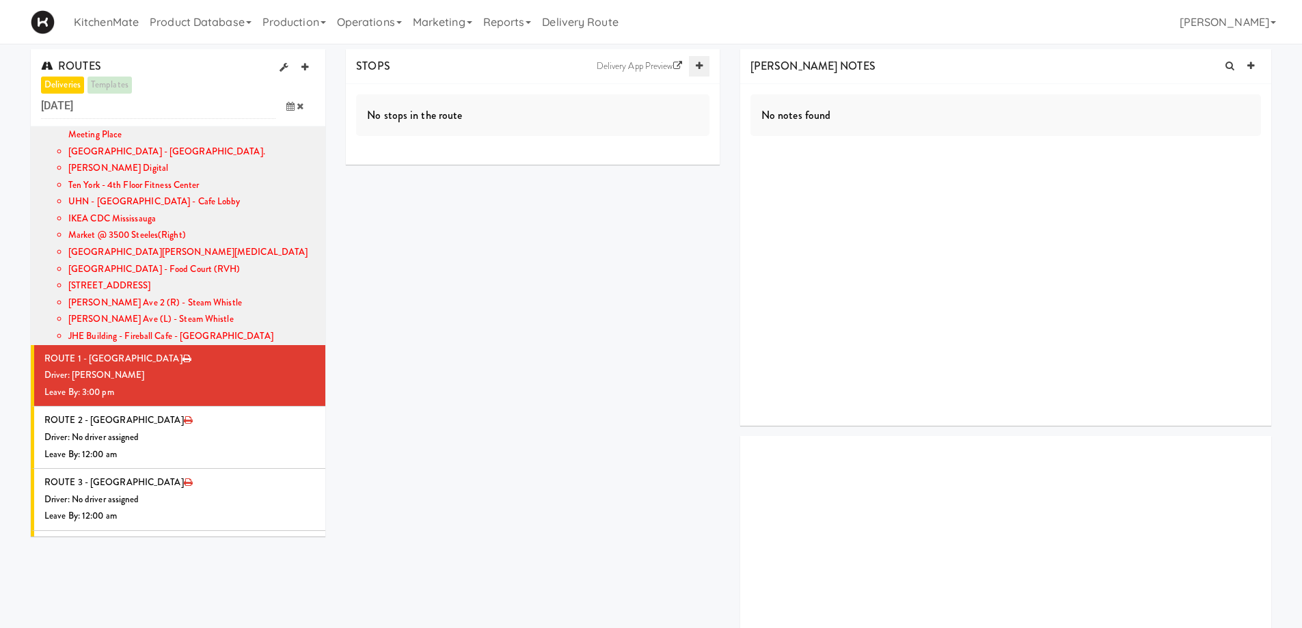
click at [702, 64] on link at bounding box center [699, 66] width 20 height 20
click at [394, 197] on li "+ Add Site" at bounding box center [533, 191] width 374 height 28
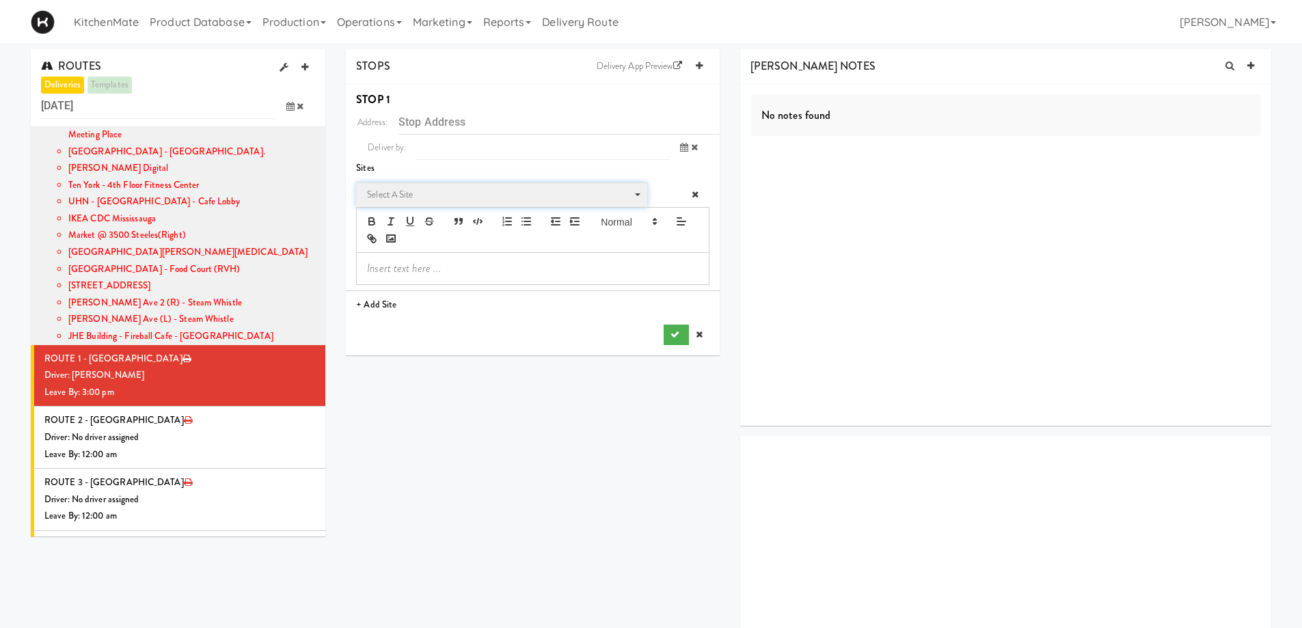
click at [433, 196] on span "Select a site" at bounding box center [497, 195] width 260 height 16
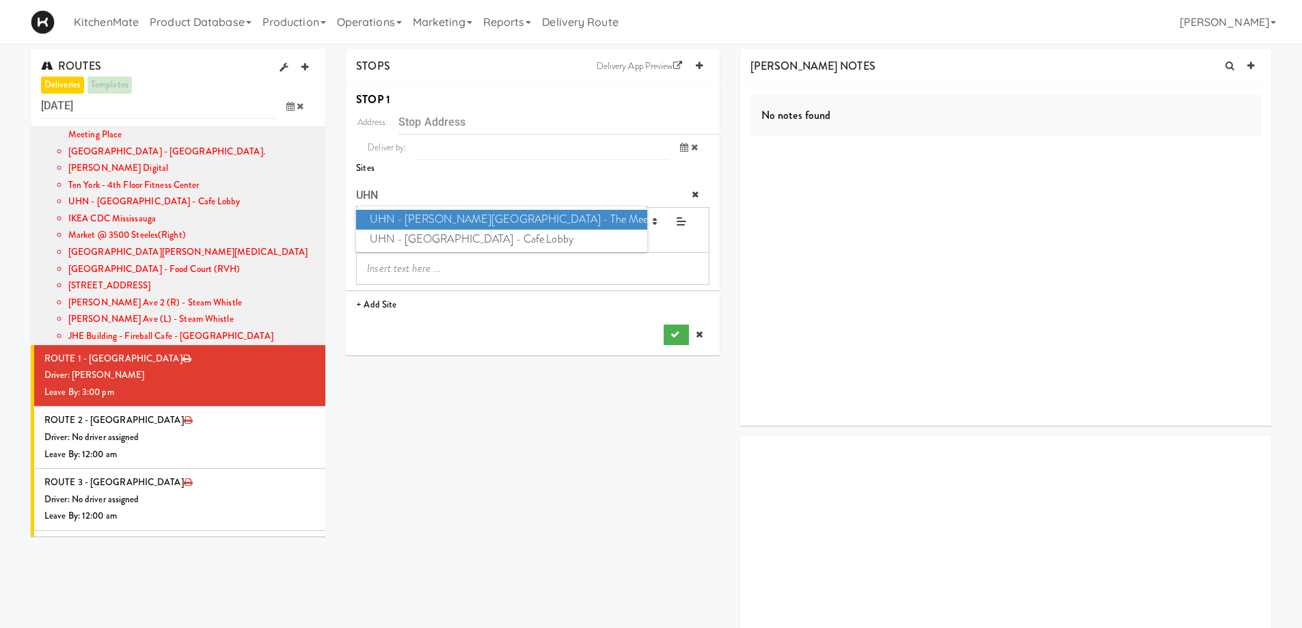
type input "UHN"
click at [439, 224] on span "UHN - Bickle Center - The Meeting Place" at bounding box center [501, 220] width 290 height 20
type input "[STREET_ADDRESS][PERSON_NAME]"
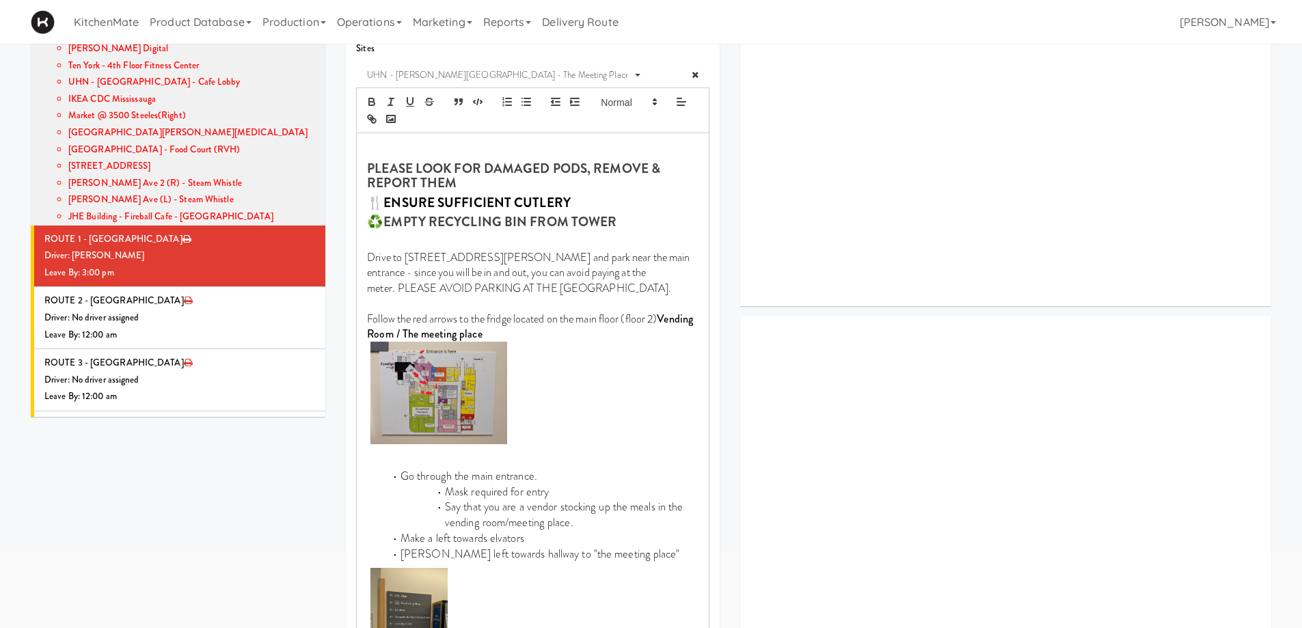
scroll to position [297, 0]
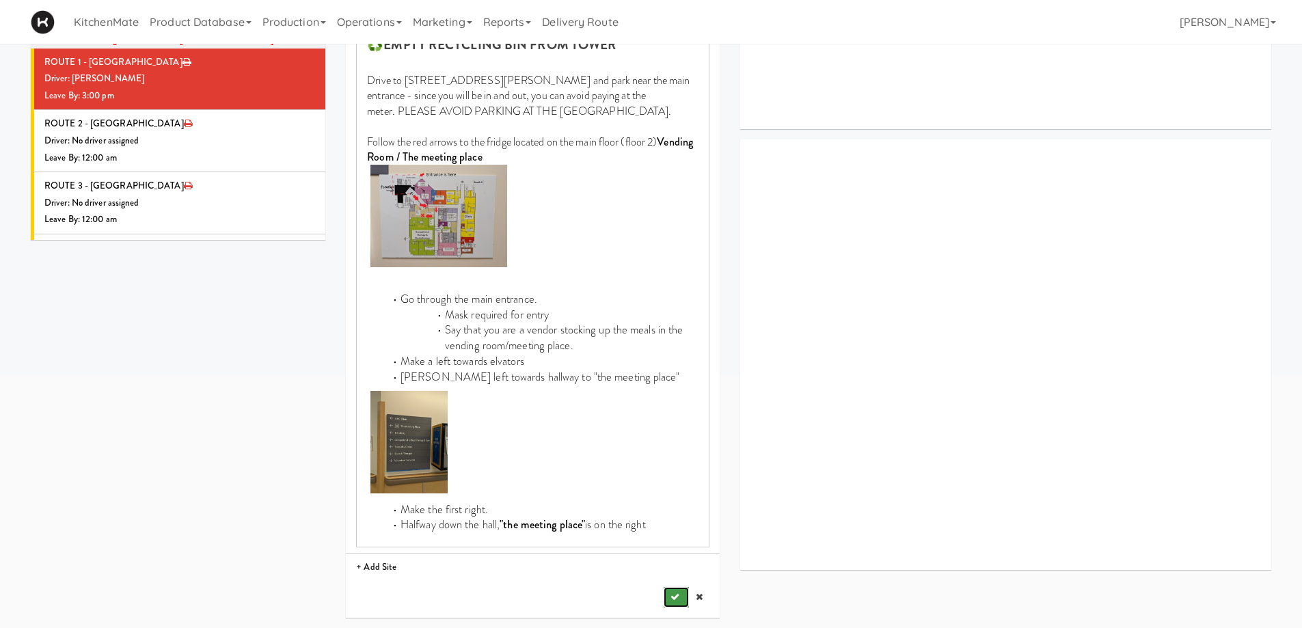
click at [666, 599] on button "submit" at bounding box center [676, 597] width 25 height 20
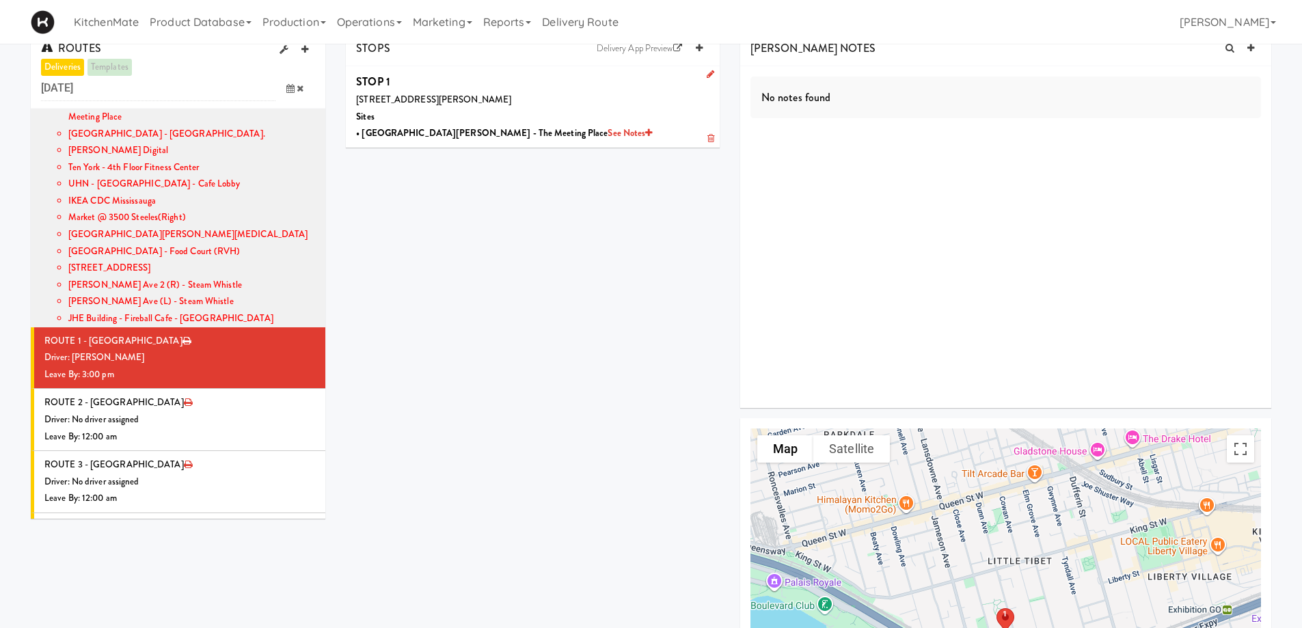
scroll to position [0, 0]
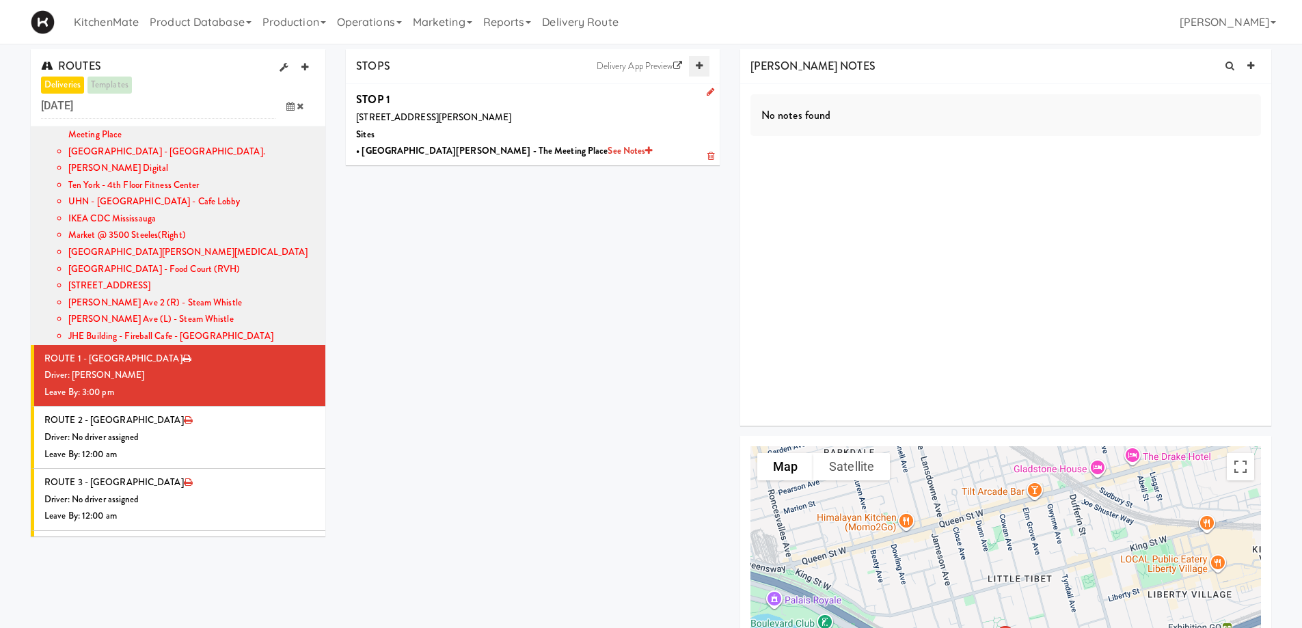
click at [699, 57] on link at bounding box center [699, 66] width 20 height 20
click at [385, 270] on li "+ Add Site" at bounding box center [533, 273] width 374 height 28
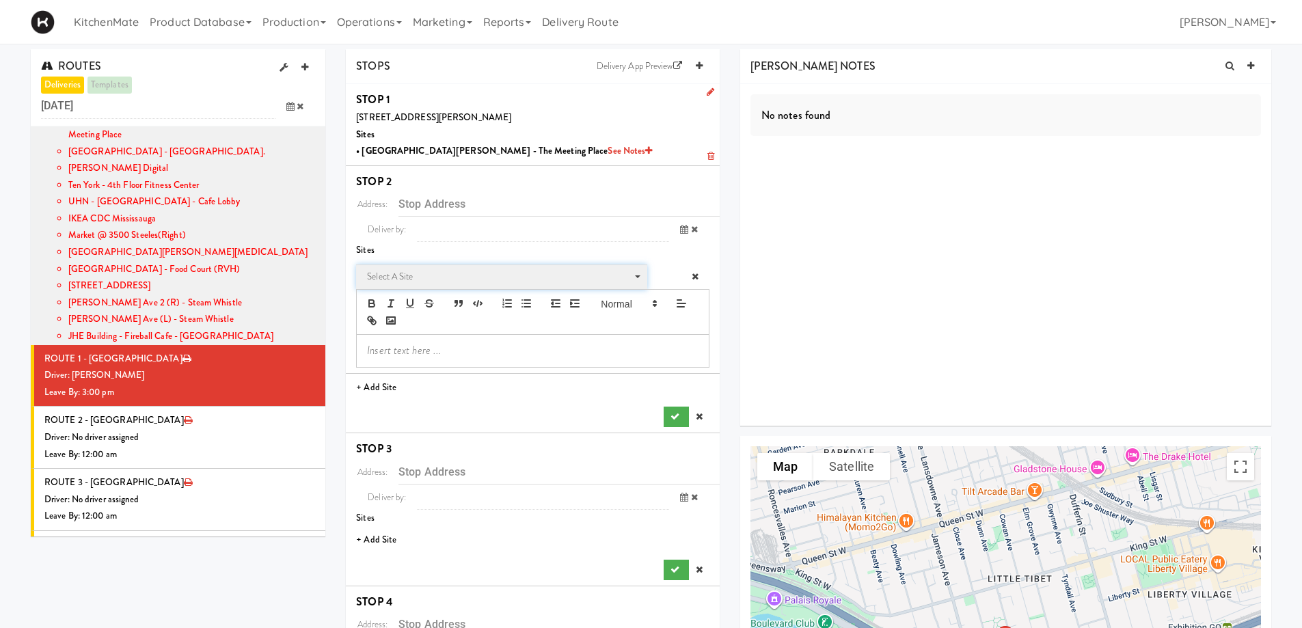
click at [450, 277] on span "Select a site" at bounding box center [497, 277] width 260 height 16
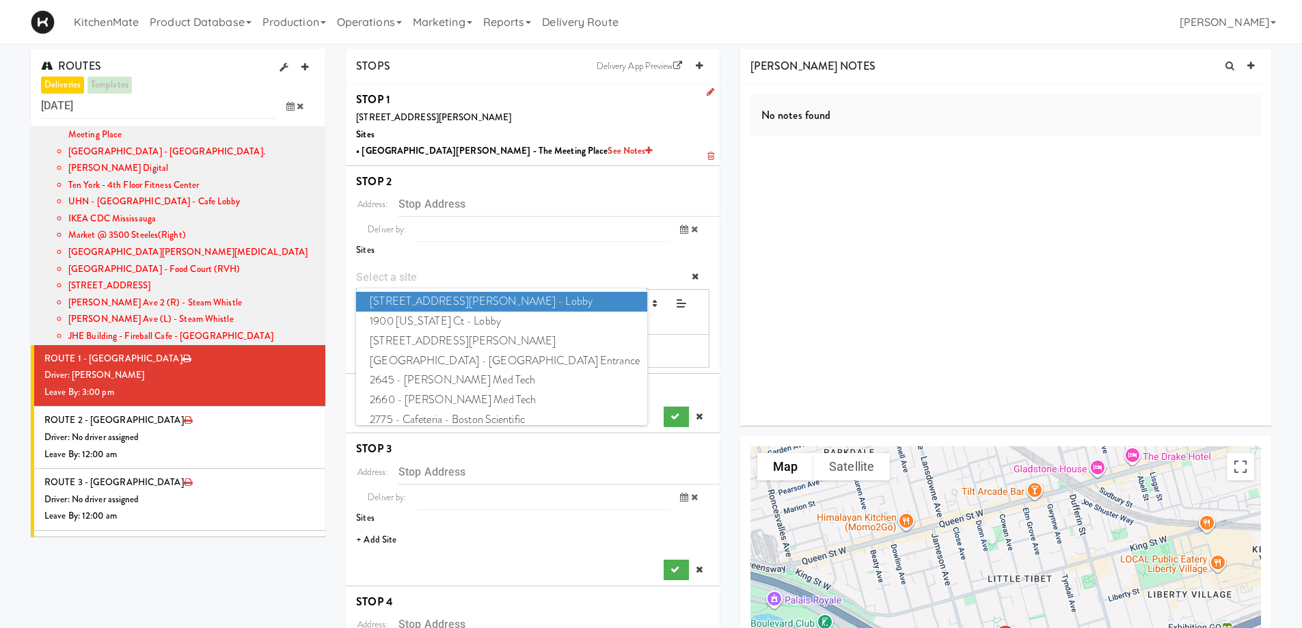
click at [407, 275] on input "Site" at bounding box center [501, 276] width 290 height 25
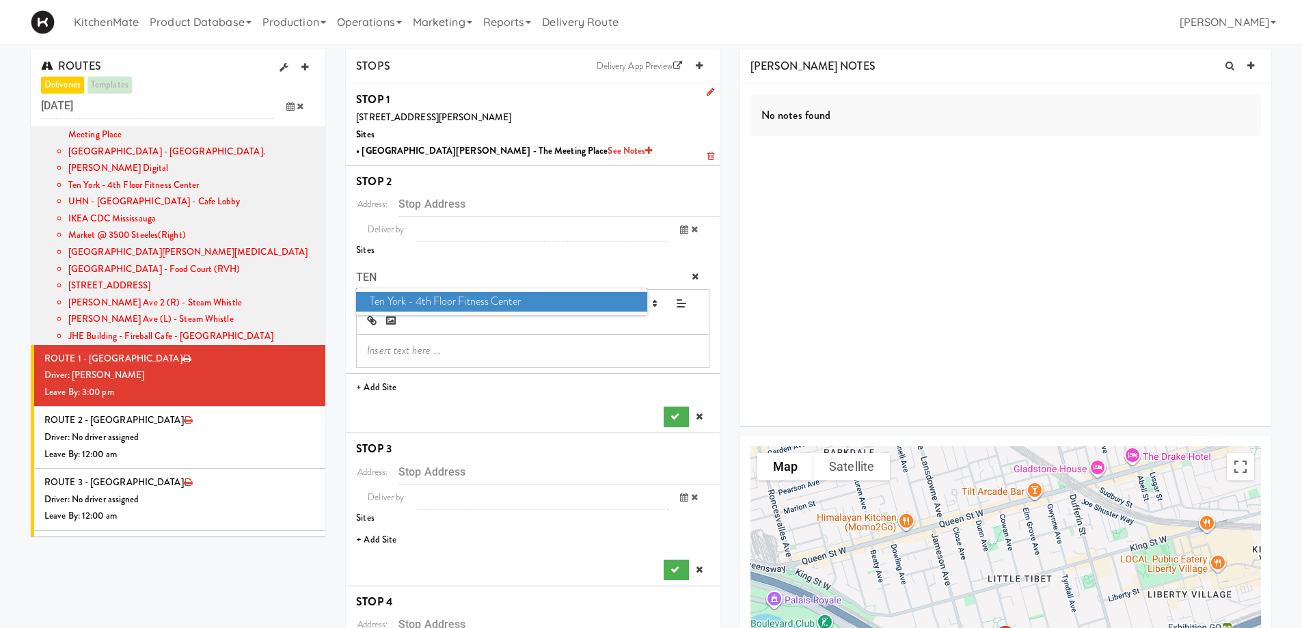
type input "TEN"
click at [474, 305] on span "Ten York - 4th Floor Fitness Center" at bounding box center [501, 302] width 290 height 20
type input "10 York St, Toronto, ON, CA"
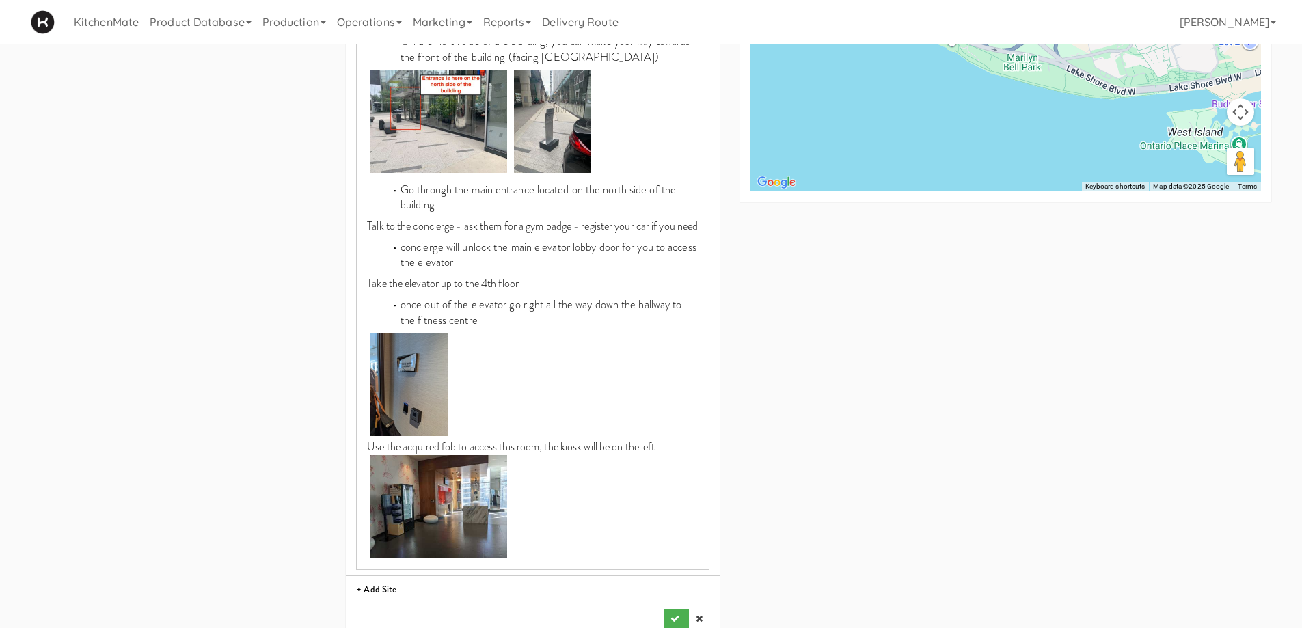
scroll to position [888, 0]
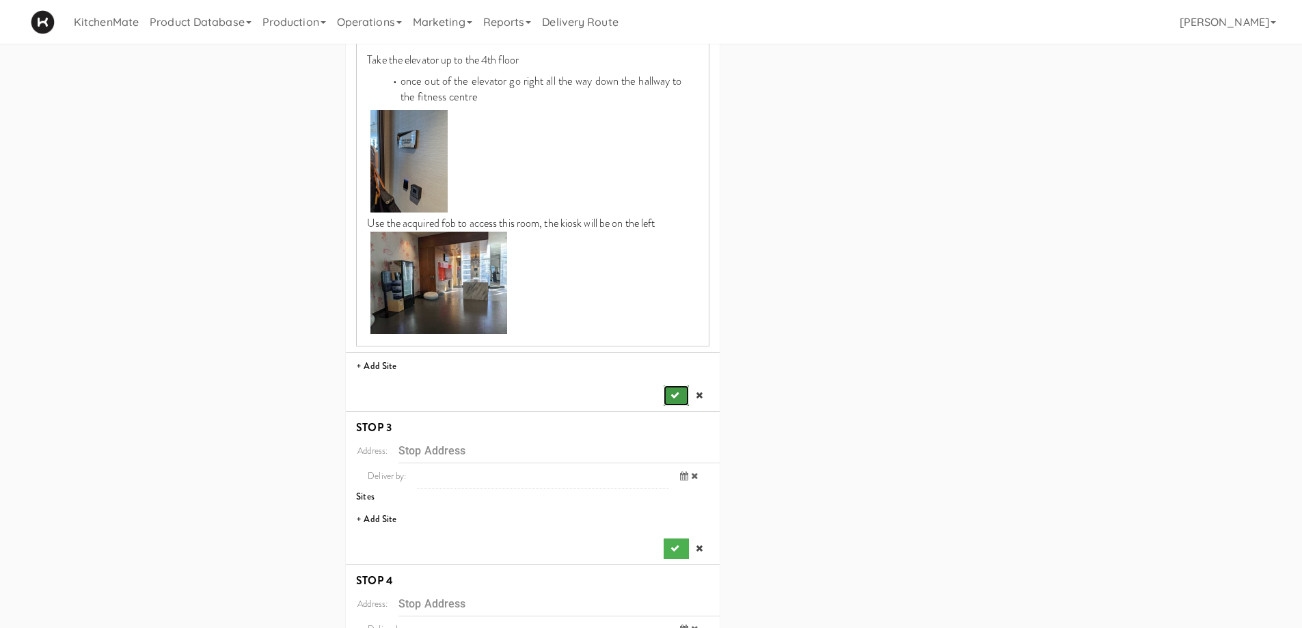
click at [682, 403] on button "submit" at bounding box center [676, 395] width 25 height 20
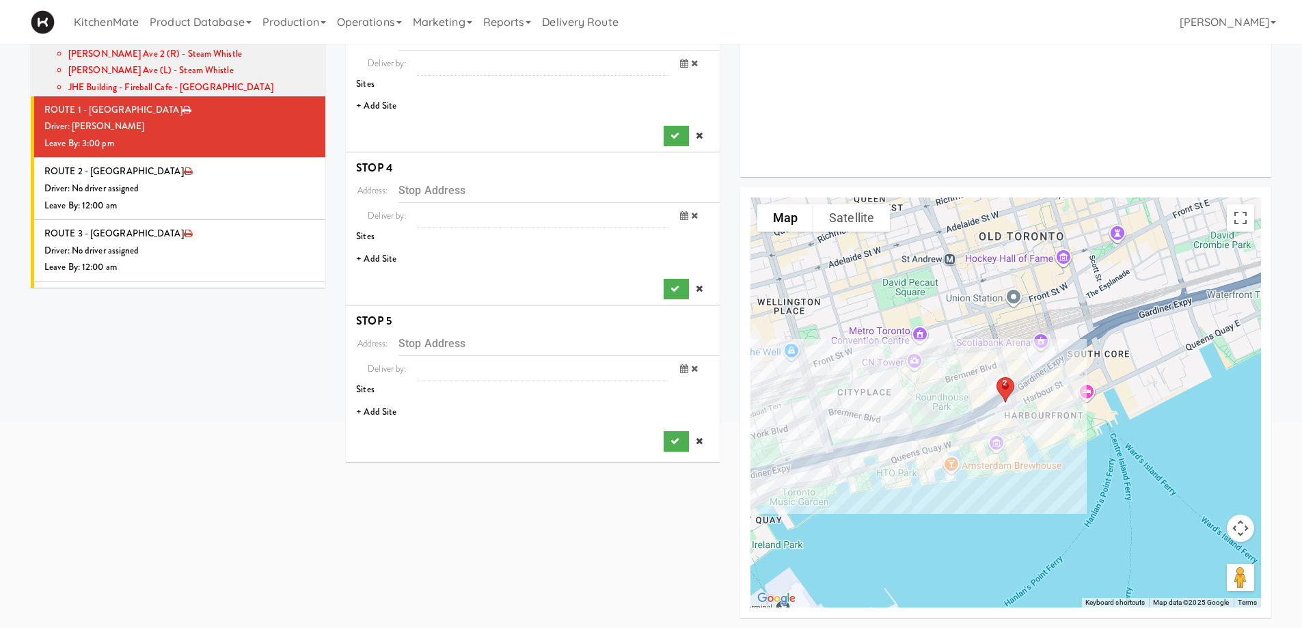
scroll to position [180, 0]
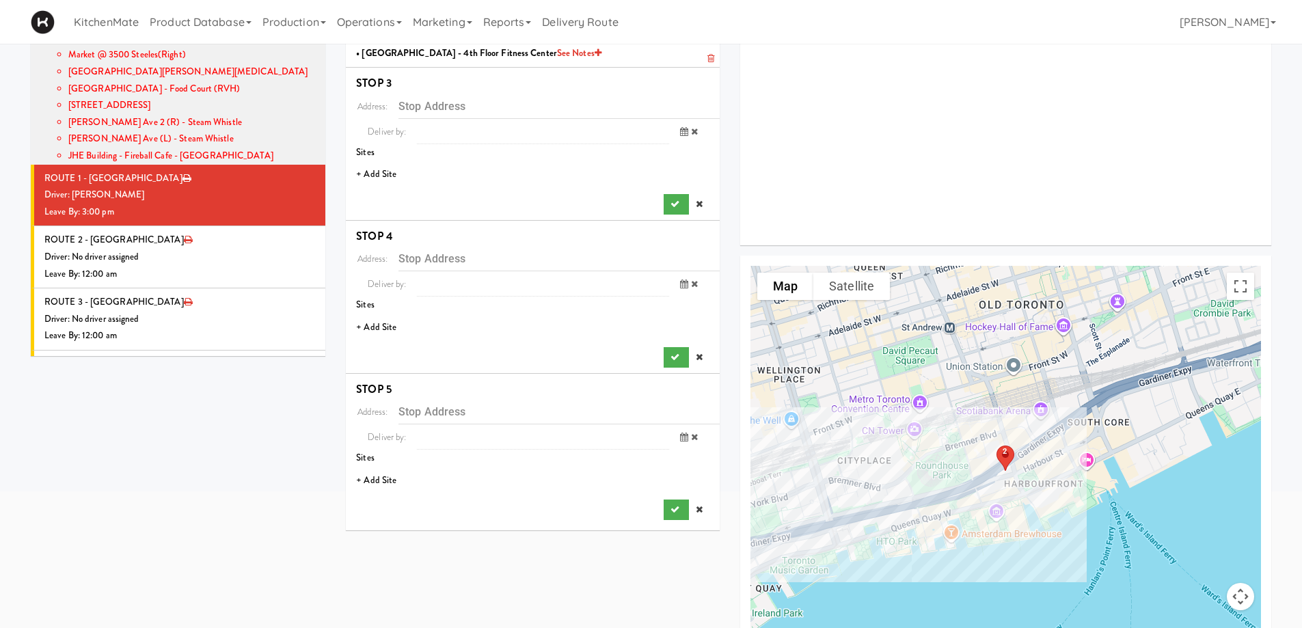
click at [387, 178] on li "+ Add Site" at bounding box center [533, 175] width 374 height 28
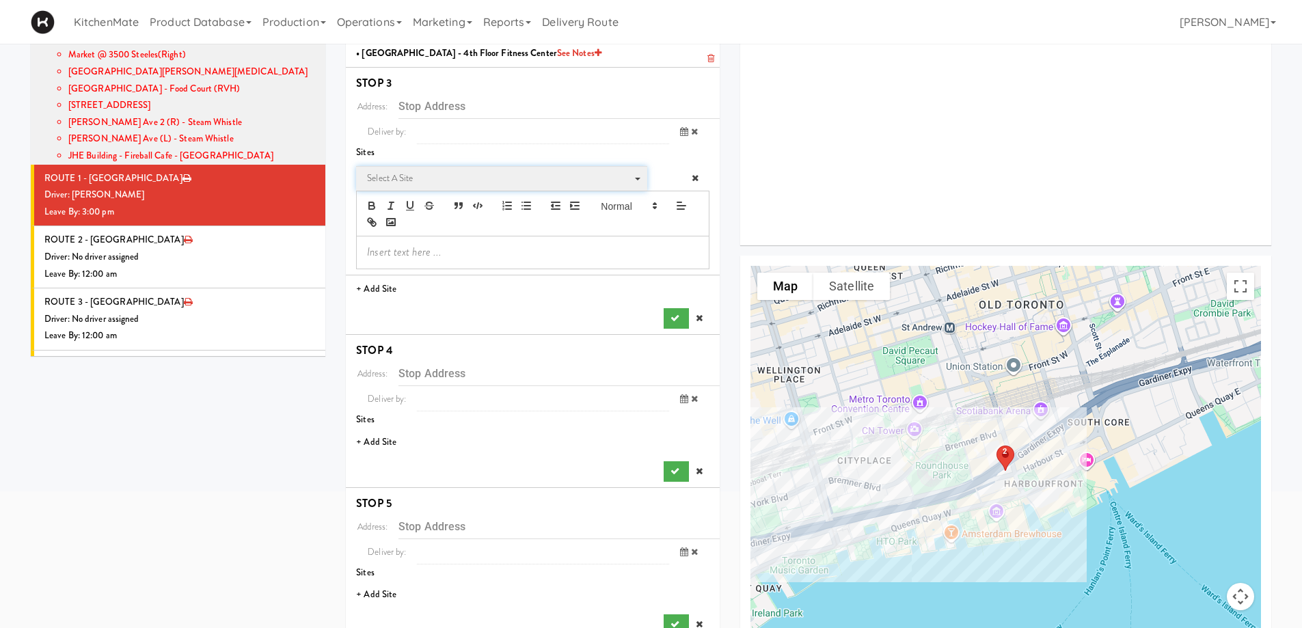
click at [400, 176] on span "Select a site" at bounding box center [497, 178] width 260 height 16
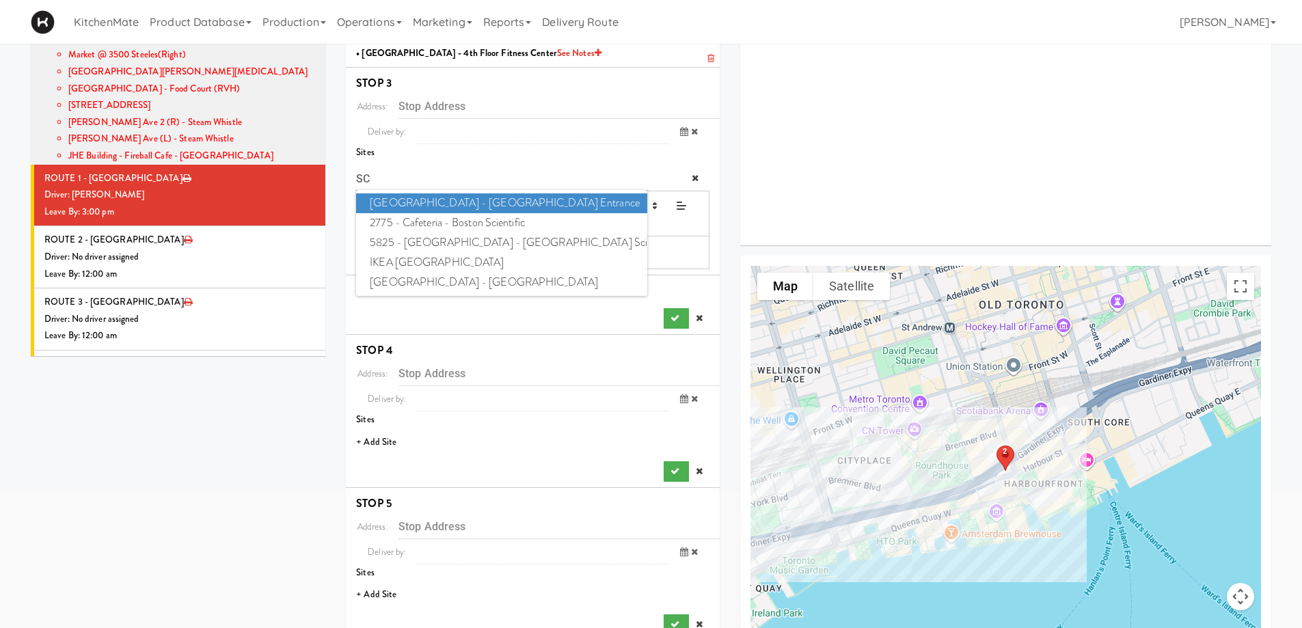
type input "S"
type input "SICK"
click at [418, 195] on span "SickKids Hospital - Main St." at bounding box center [501, 203] width 290 height 20
type input "170 Elizabeth St, Toronto, ON, CA"
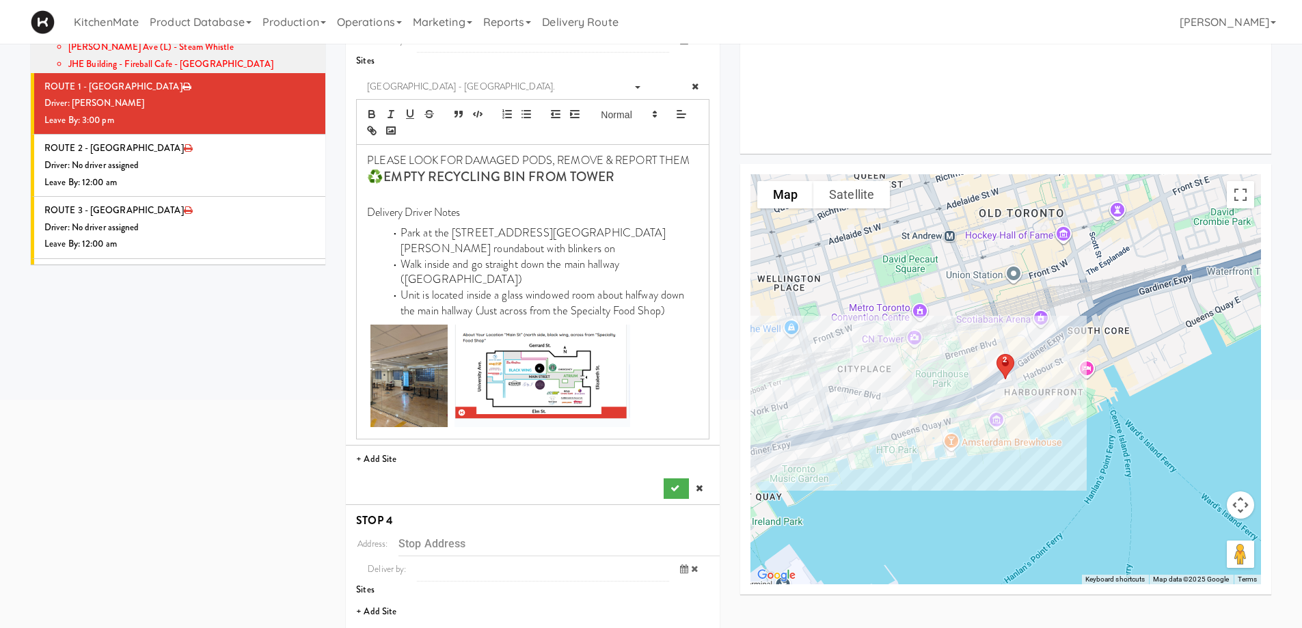
scroll to position [385, 0]
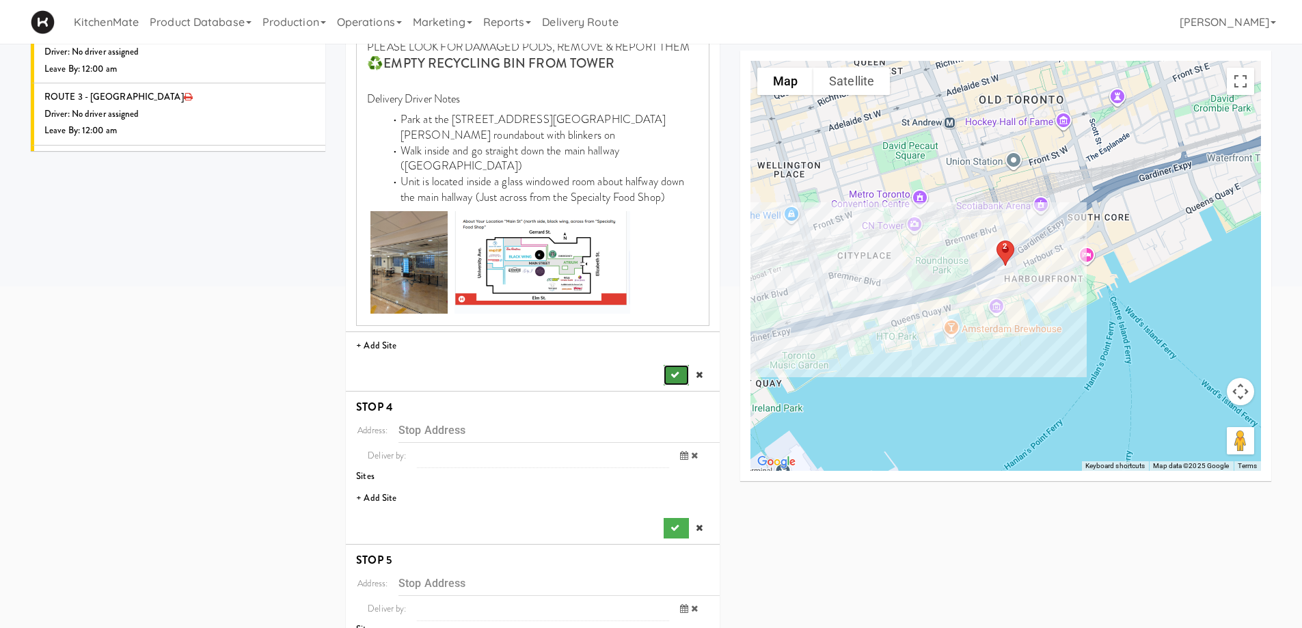
click at [670, 370] on icon "submit" at bounding box center [674, 374] width 9 height 9
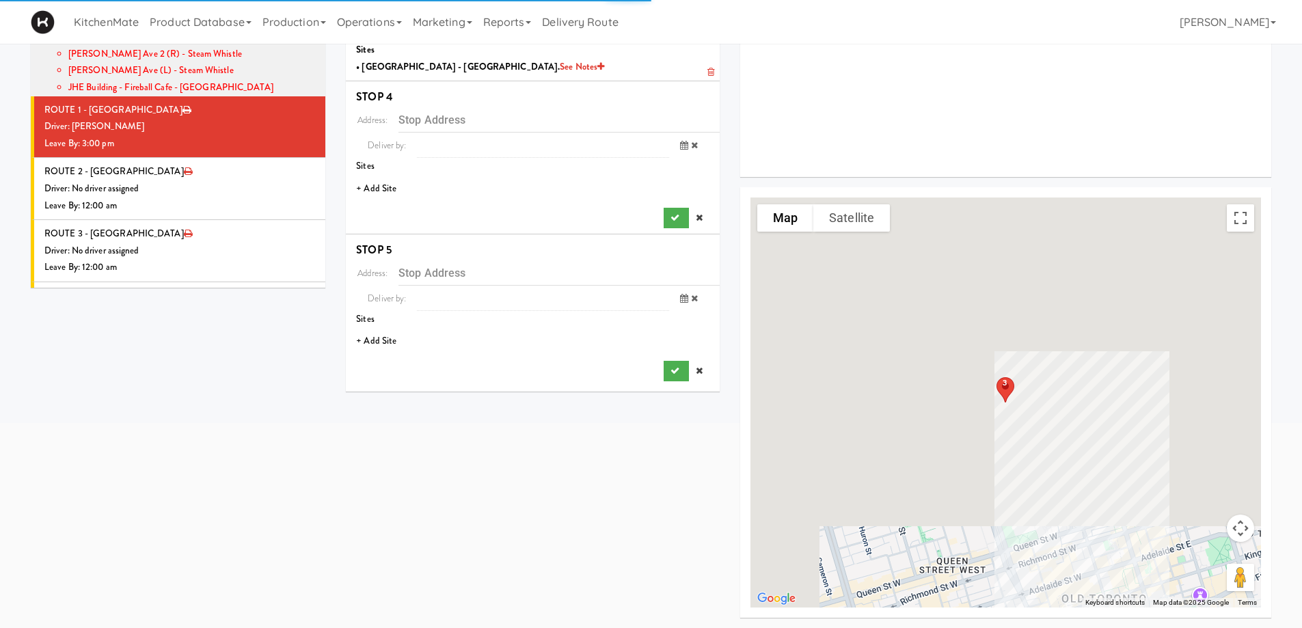
scroll to position [249, 0]
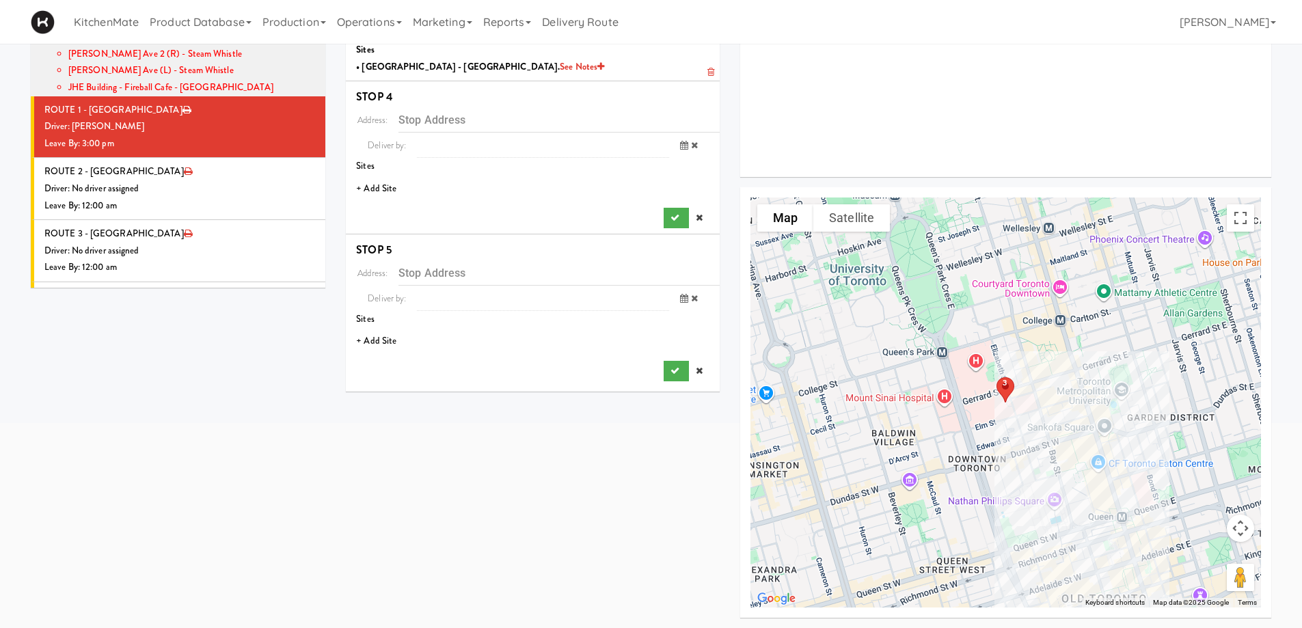
click at [385, 188] on li "+ Add Site" at bounding box center [533, 189] width 374 height 28
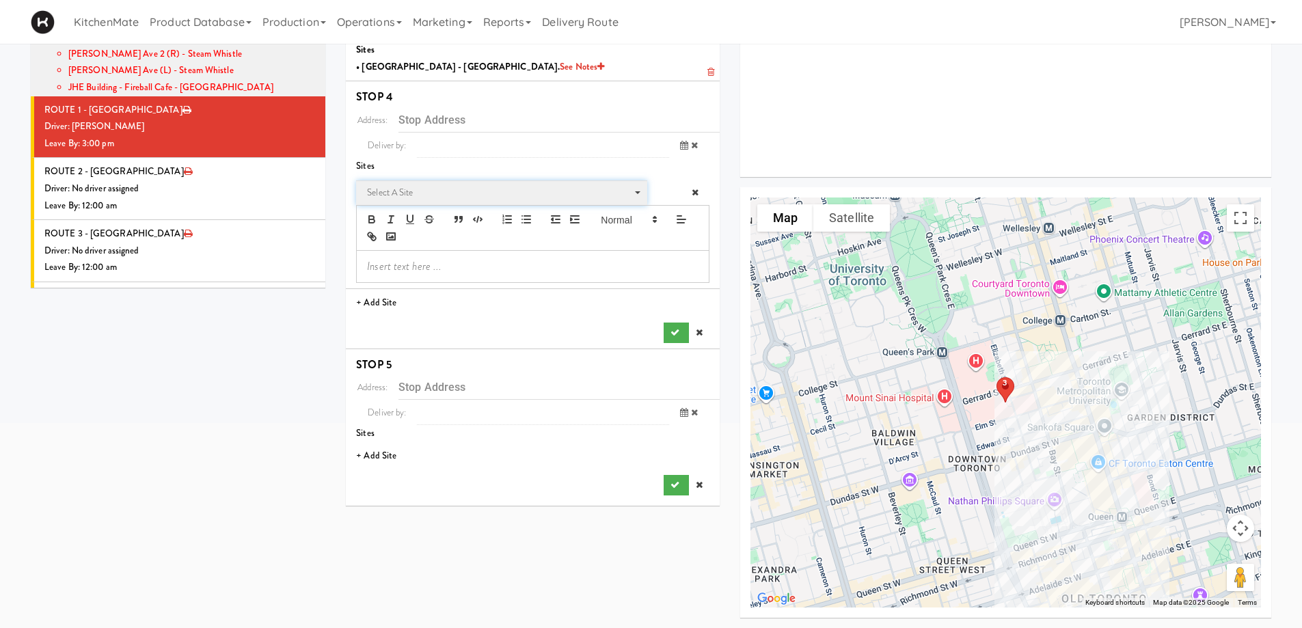
click at [419, 184] on span "Select a site" at bounding box center [497, 192] width 260 height 16
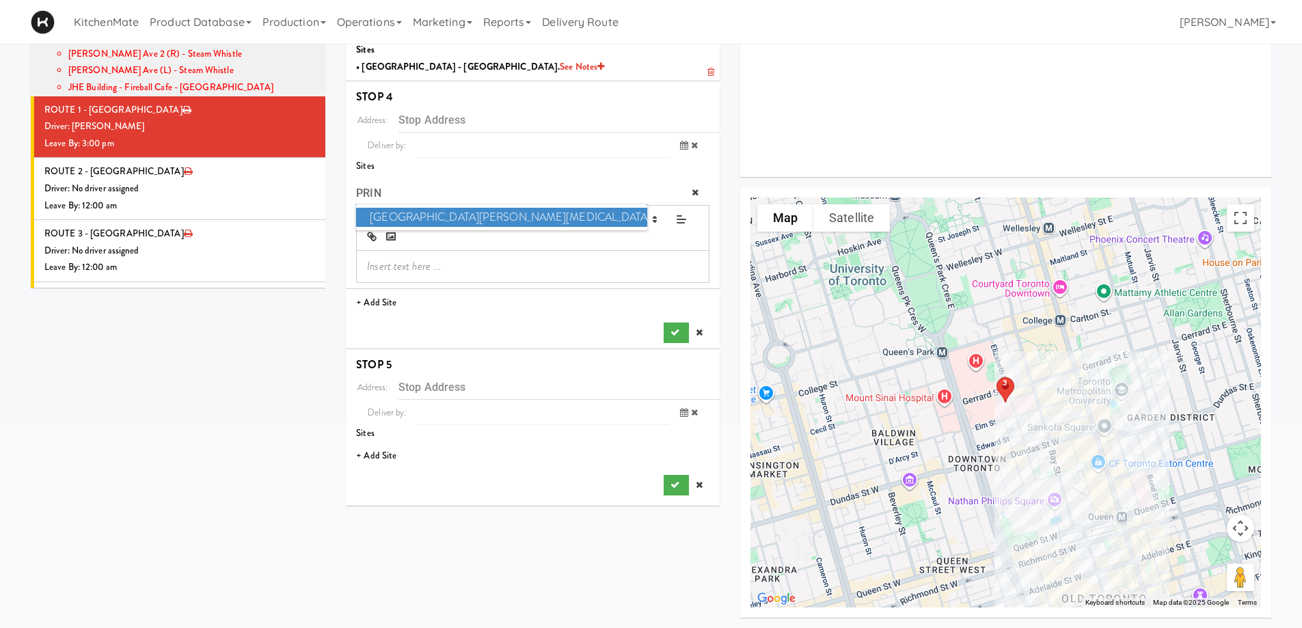
type input "PRIN"
click at [422, 217] on span "Princess Margaret Cancer Centre" at bounding box center [501, 218] width 290 height 20
type input "610 University Ave, Toronto, ON, CA"
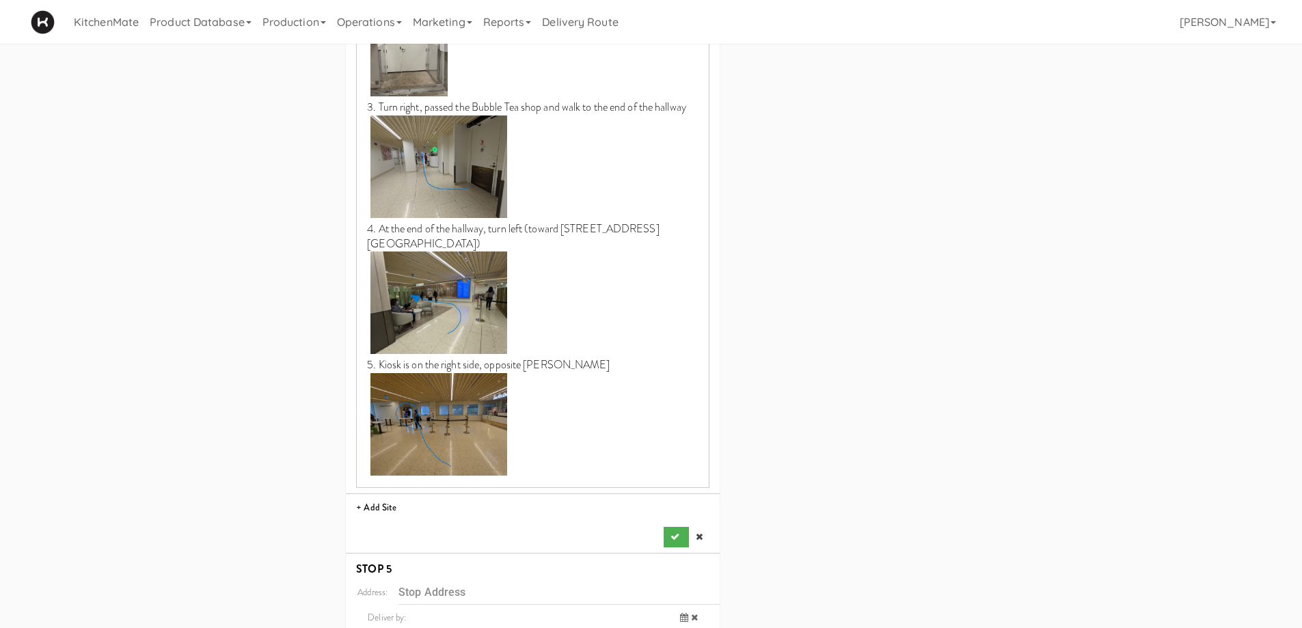
scroll to position [1351, 0]
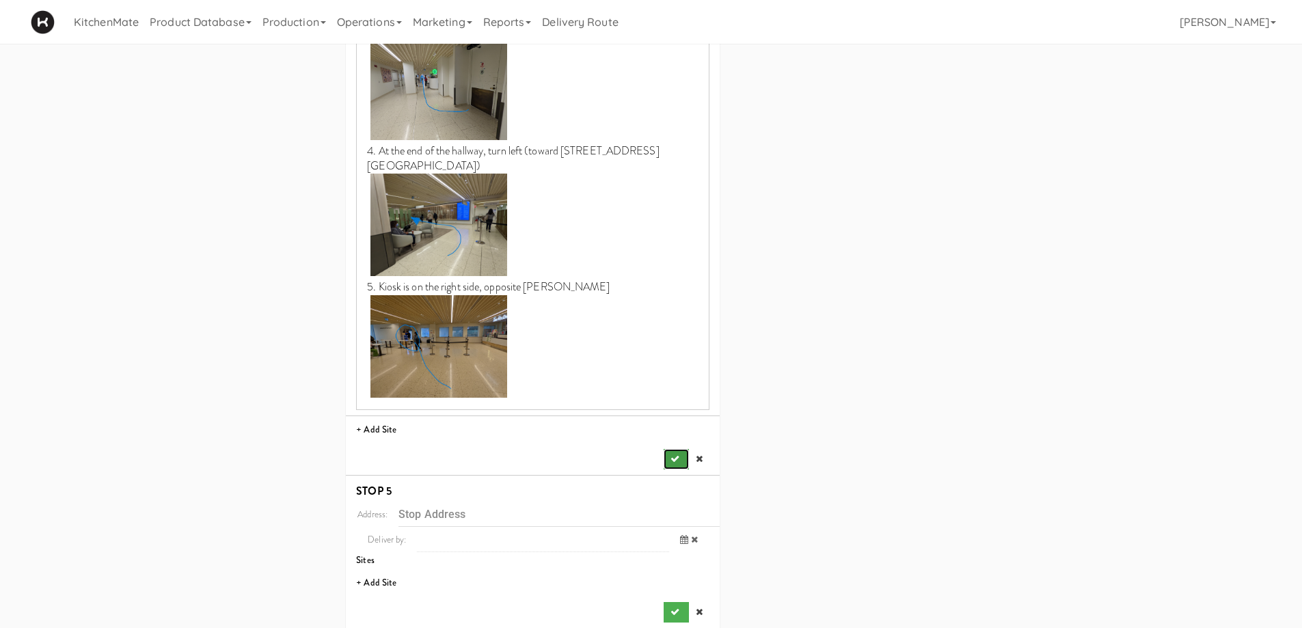
click at [686, 452] on button "submit" at bounding box center [676, 459] width 25 height 20
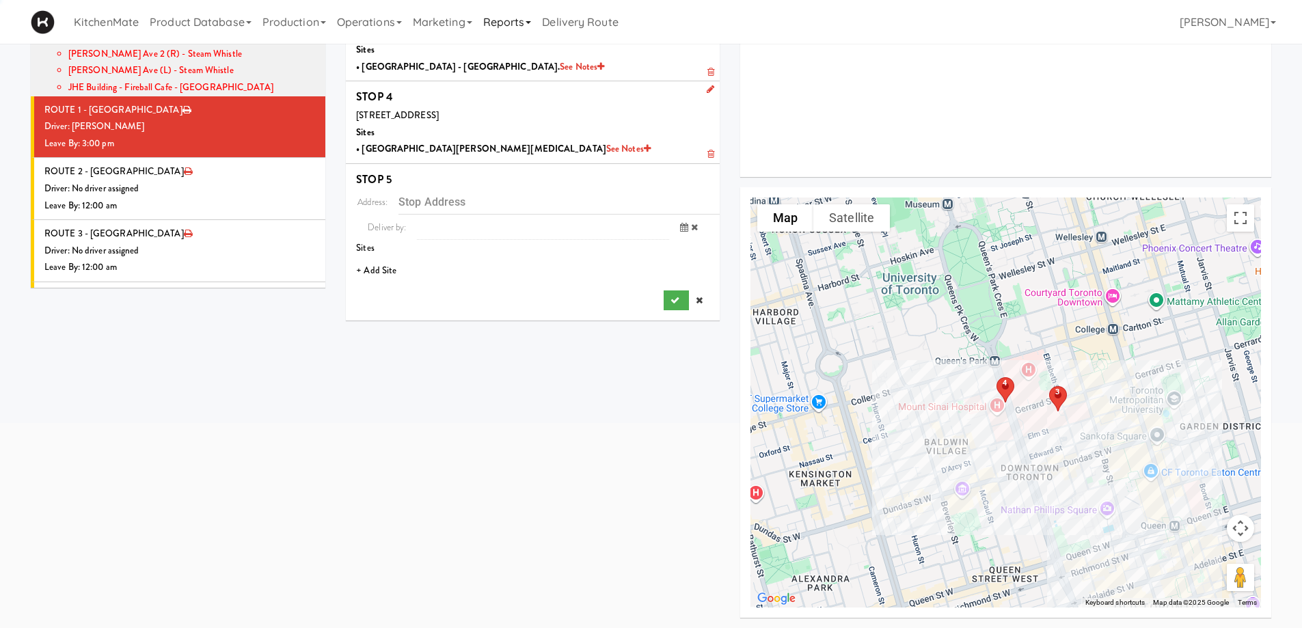
scroll to position [249, 0]
click at [390, 274] on li "+ Add Site" at bounding box center [533, 271] width 374 height 28
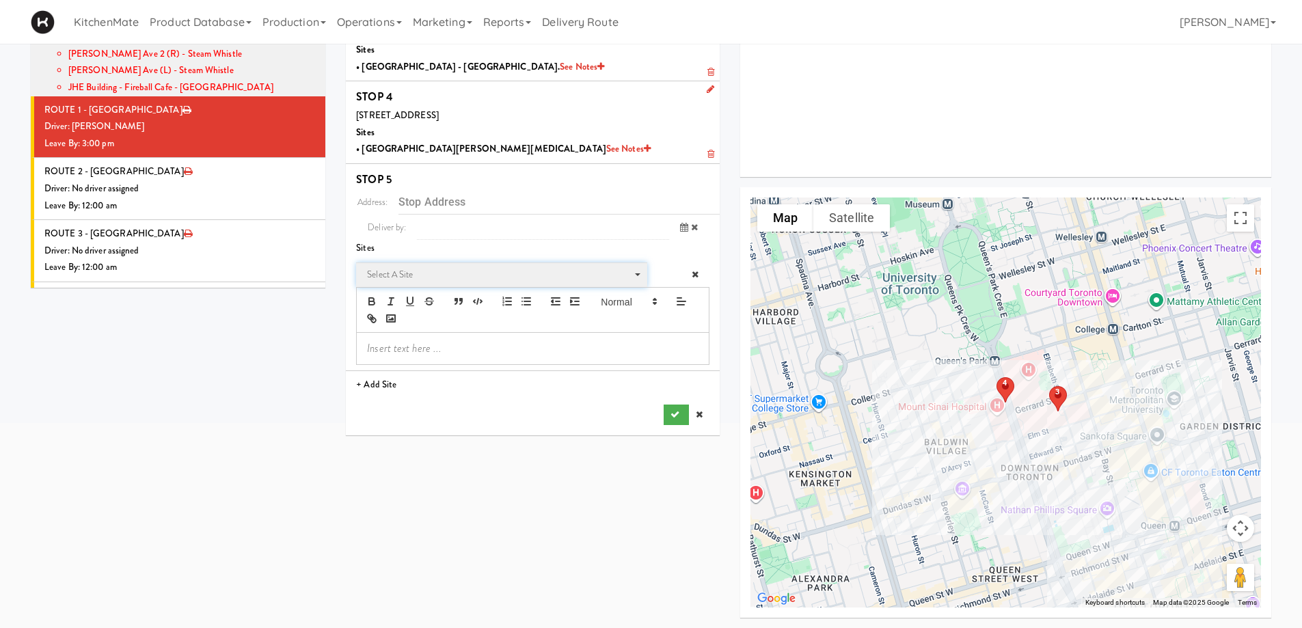
click at [493, 269] on span "Select a site" at bounding box center [497, 274] width 260 height 16
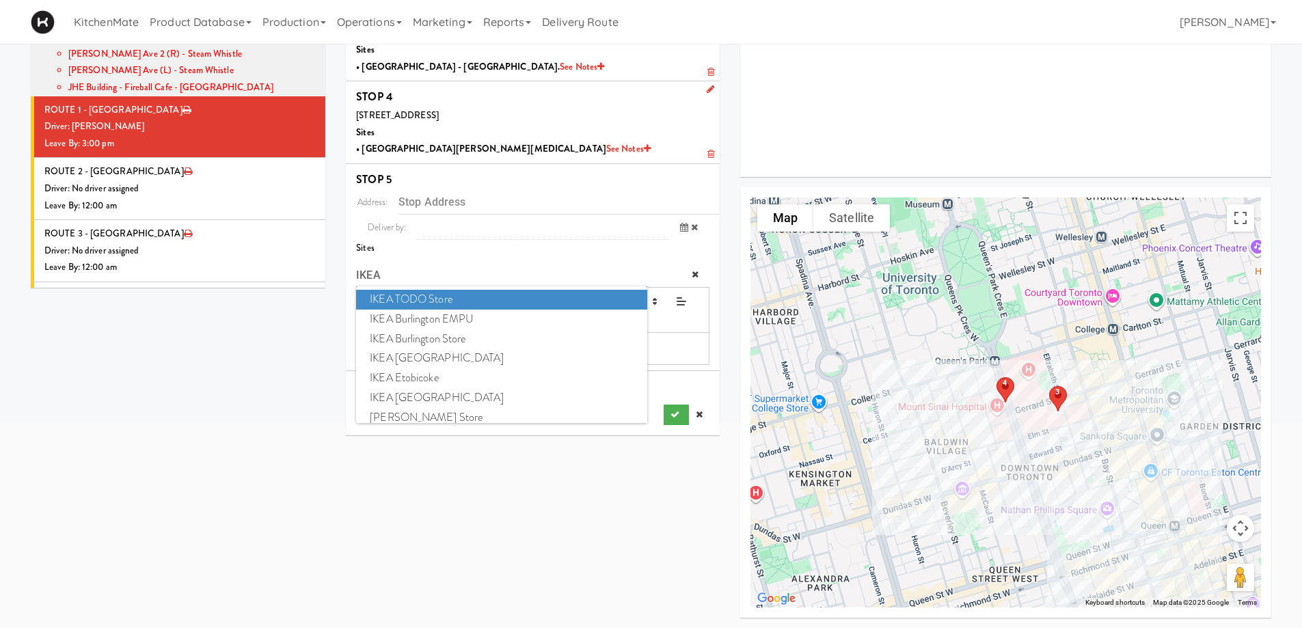
type input "IKEA"
click at [419, 301] on span "IKEA TODO Store" at bounding box center [501, 300] width 290 height 20
type input "382 Yonge St, Toronto, ON, CA"
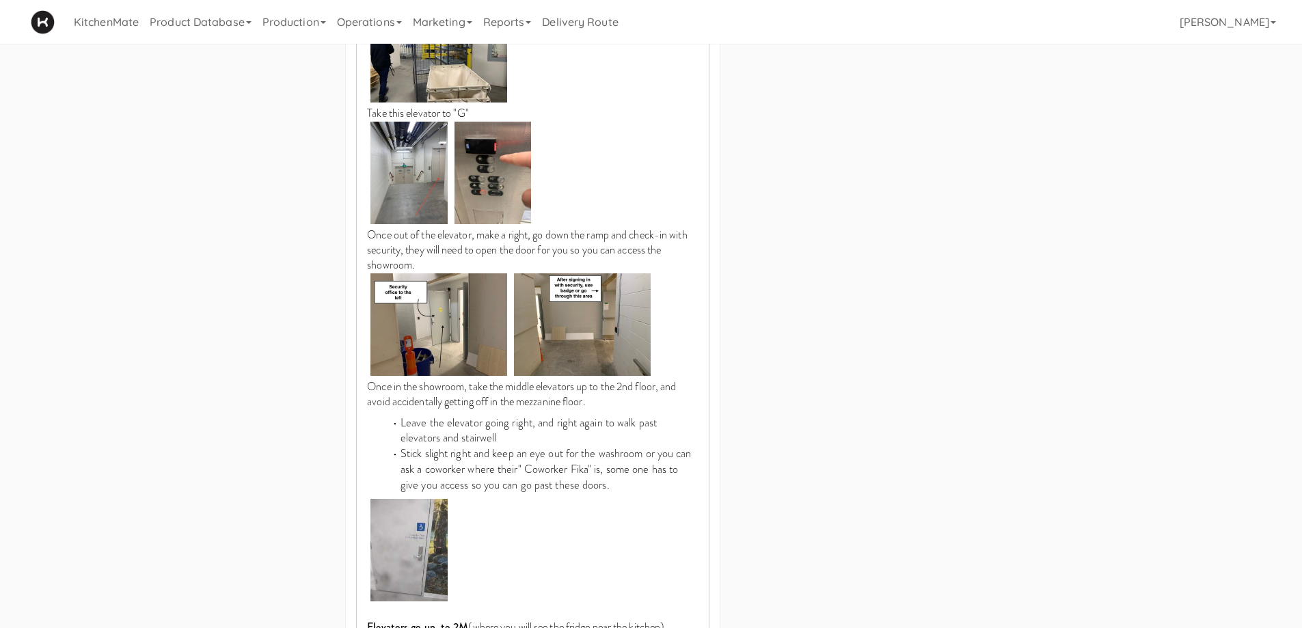
scroll to position [1607, 0]
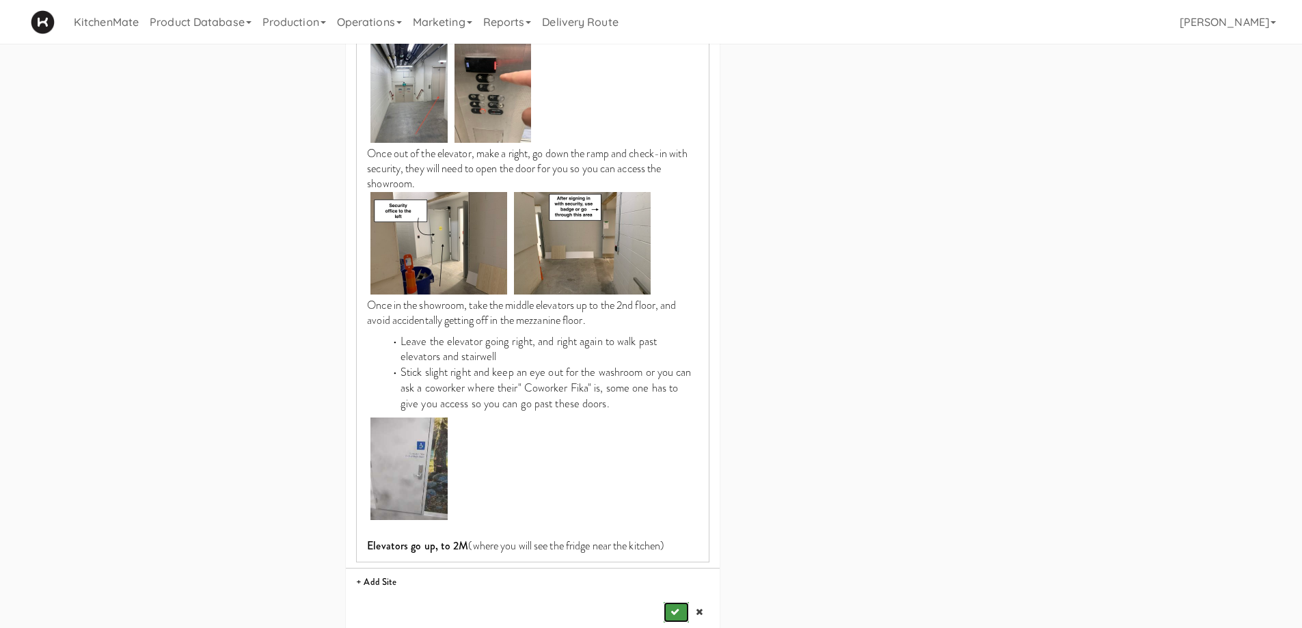
click at [674, 607] on icon "submit" at bounding box center [674, 611] width 9 height 9
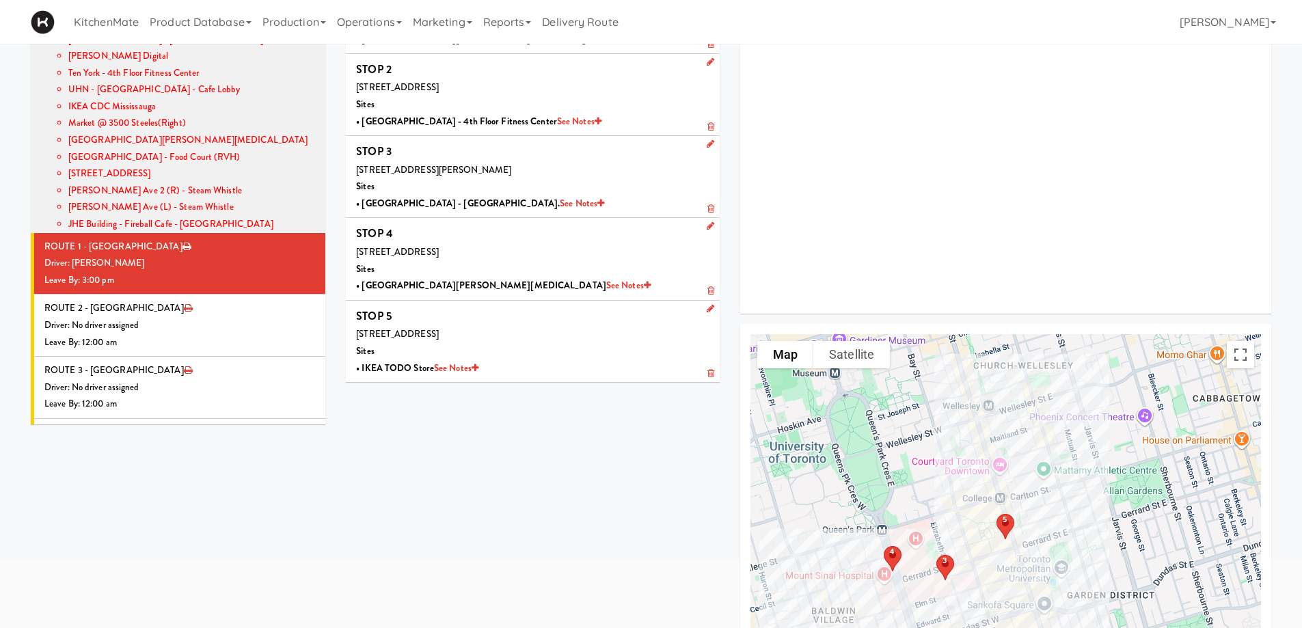
scroll to position [0, 0]
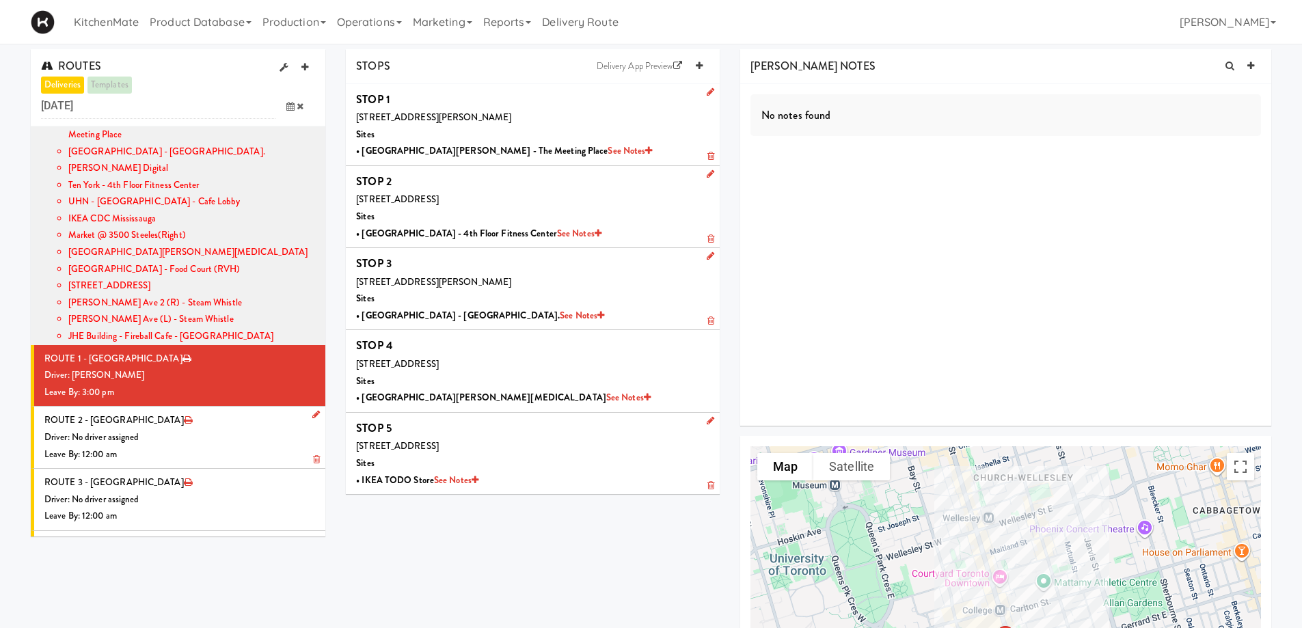
click at [180, 446] on div "Leave By: 12:00 am" at bounding box center [179, 454] width 271 height 17
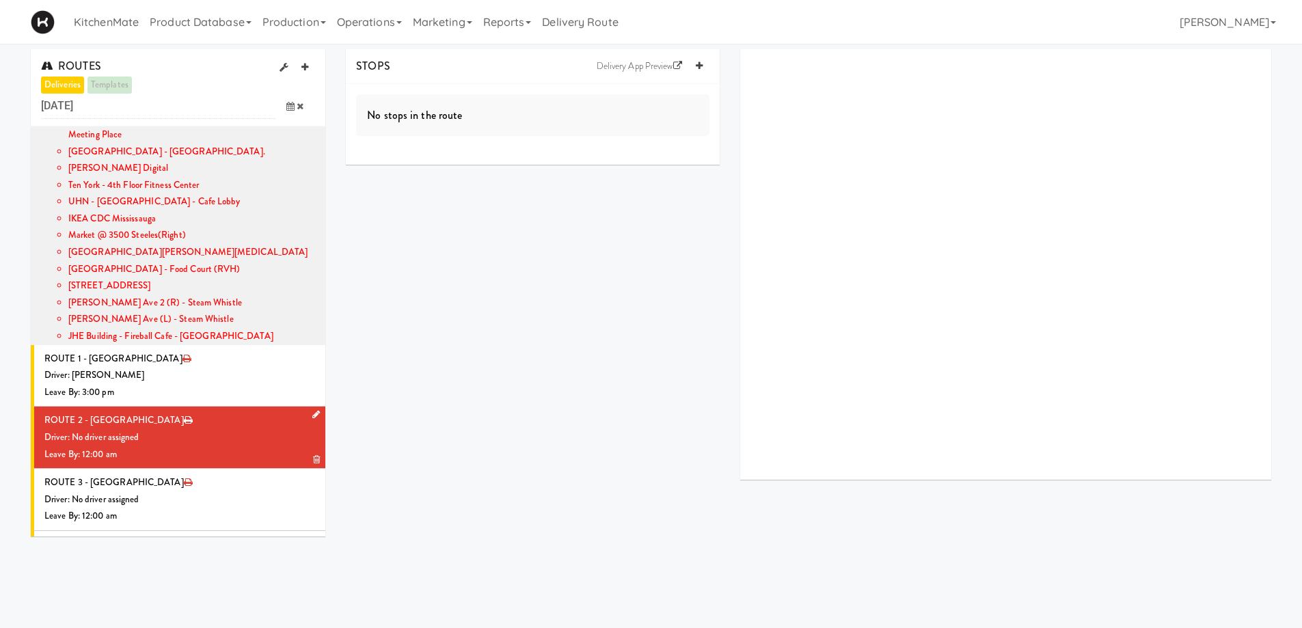
click at [307, 407] on link at bounding box center [313, 415] width 13 height 17
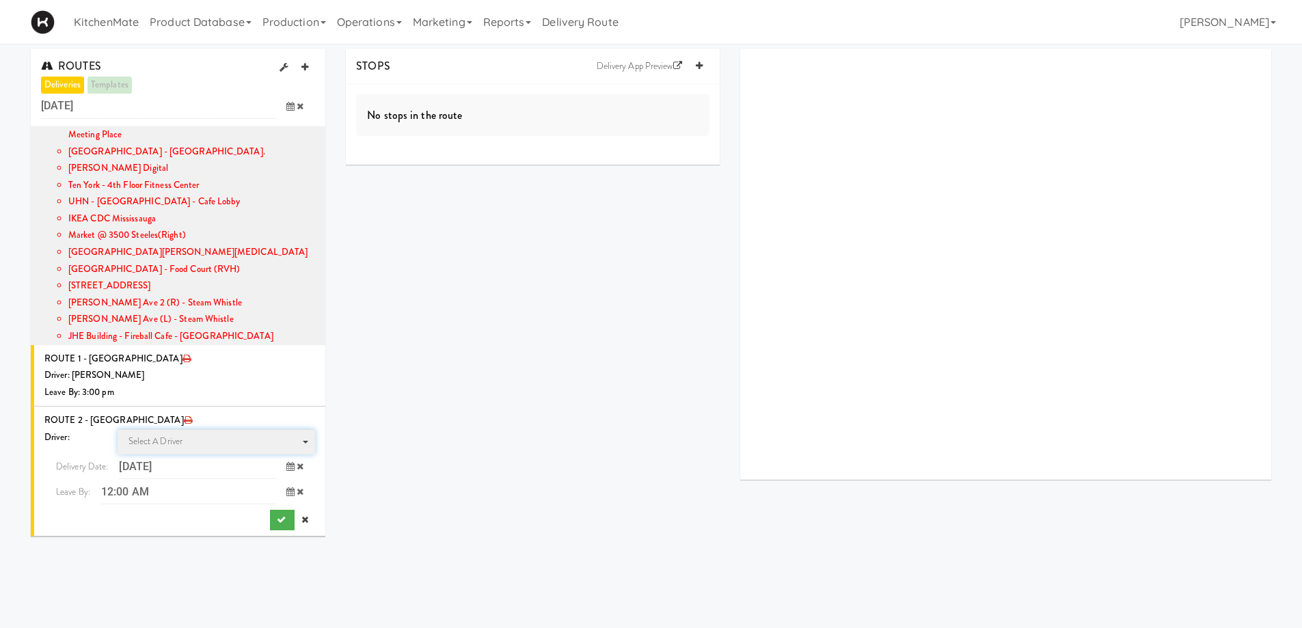
click at [171, 429] on span "Select a driver Select a driver" at bounding box center [217, 441] width 198 height 25
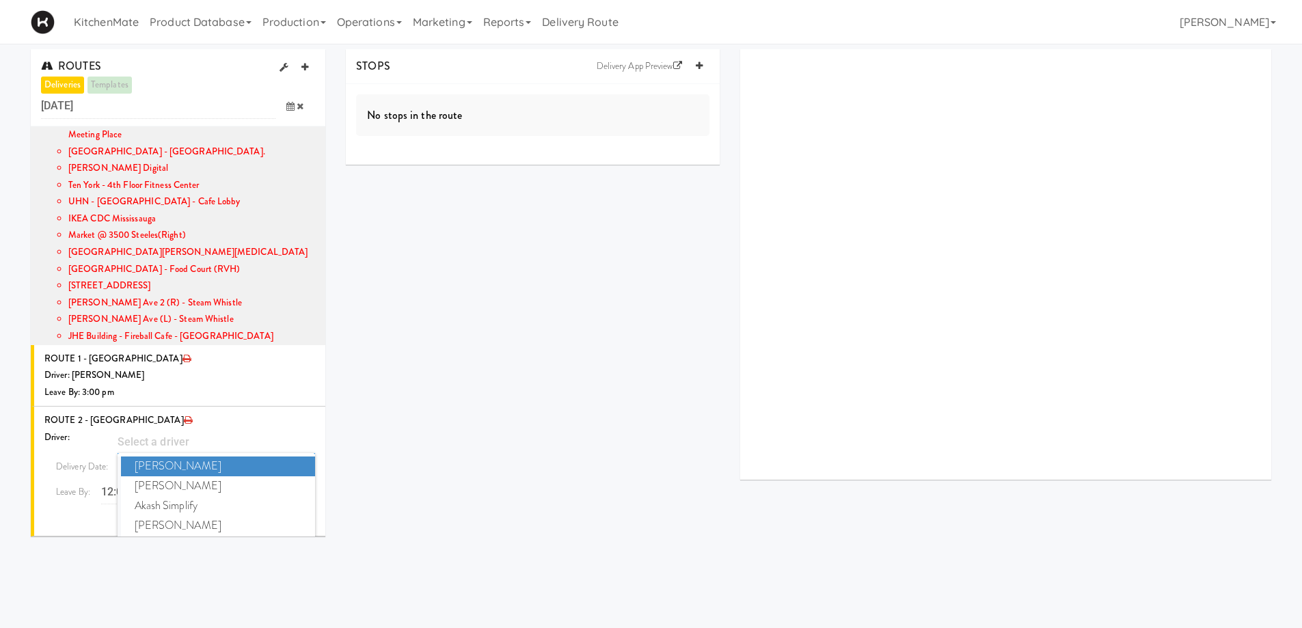
type input "L"
type input "KHA"
click at [180, 476] on span "Khalil Odim Chedid" at bounding box center [218, 486] width 195 height 20
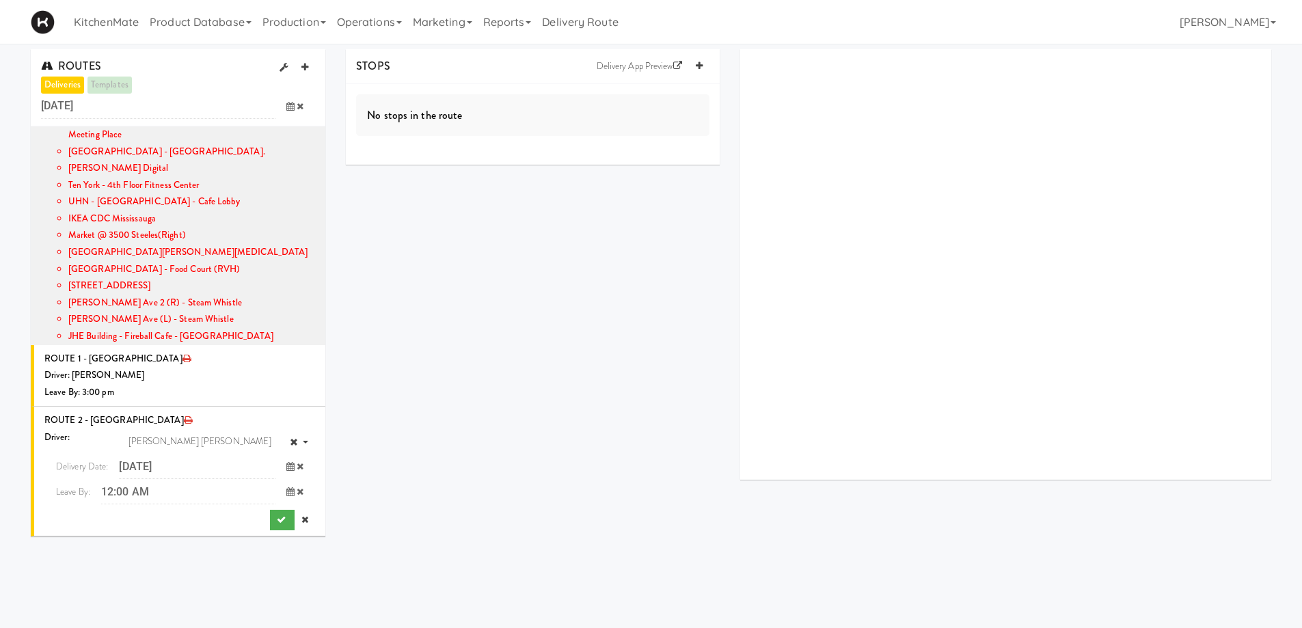
click at [286, 487] on icon at bounding box center [290, 491] width 8 height 9
click at [246, 582] on span "3:00 PM" at bounding box center [233, 593] width 53 height 23
click at [60, 512] on span "3:00 PM" at bounding box center [74, 523] width 53 height 23
click at [270, 510] on button "submit" at bounding box center [282, 520] width 25 height 20
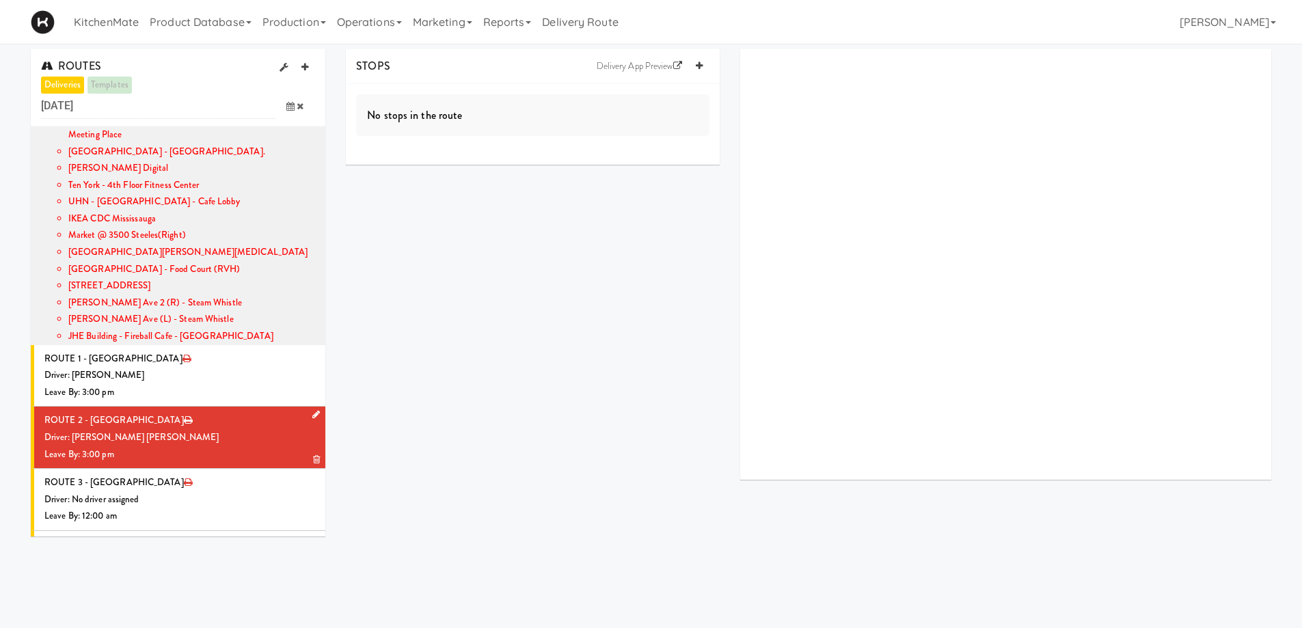
click at [217, 446] on div "Leave By: 3:00 pm" at bounding box center [179, 454] width 271 height 17
click at [700, 68] on icon at bounding box center [699, 65] width 7 height 9
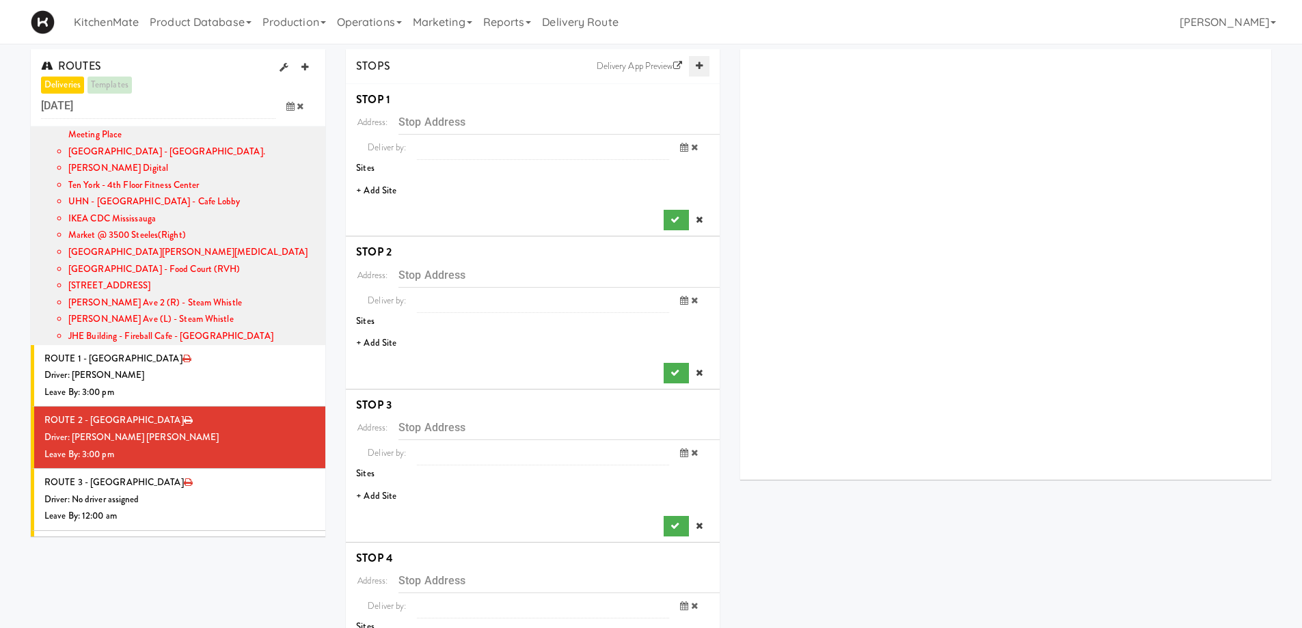
click at [700, 68] on icon at bounding box center [699, 65] width 7 height 9
click at [387, 197] on li "+ Add Site" at bounding box center [533, 191] width 374 height 28
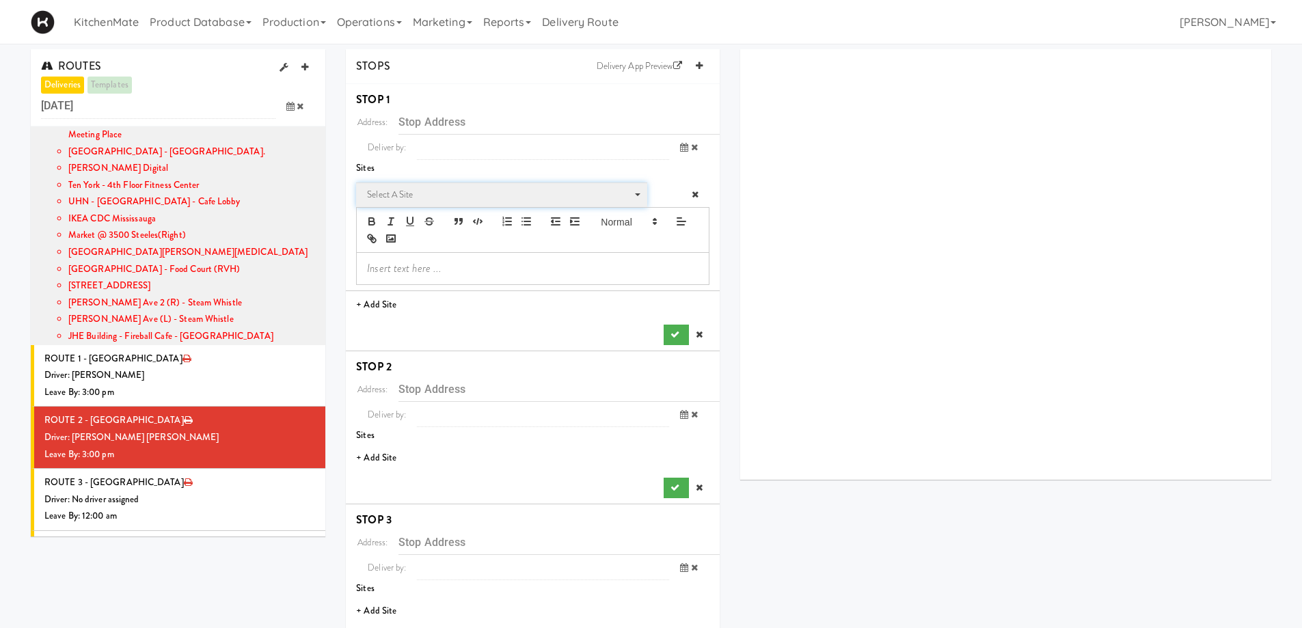
click at [424, 188] on span "Select a site" at bounding box center [497, 195] width 260 height 16
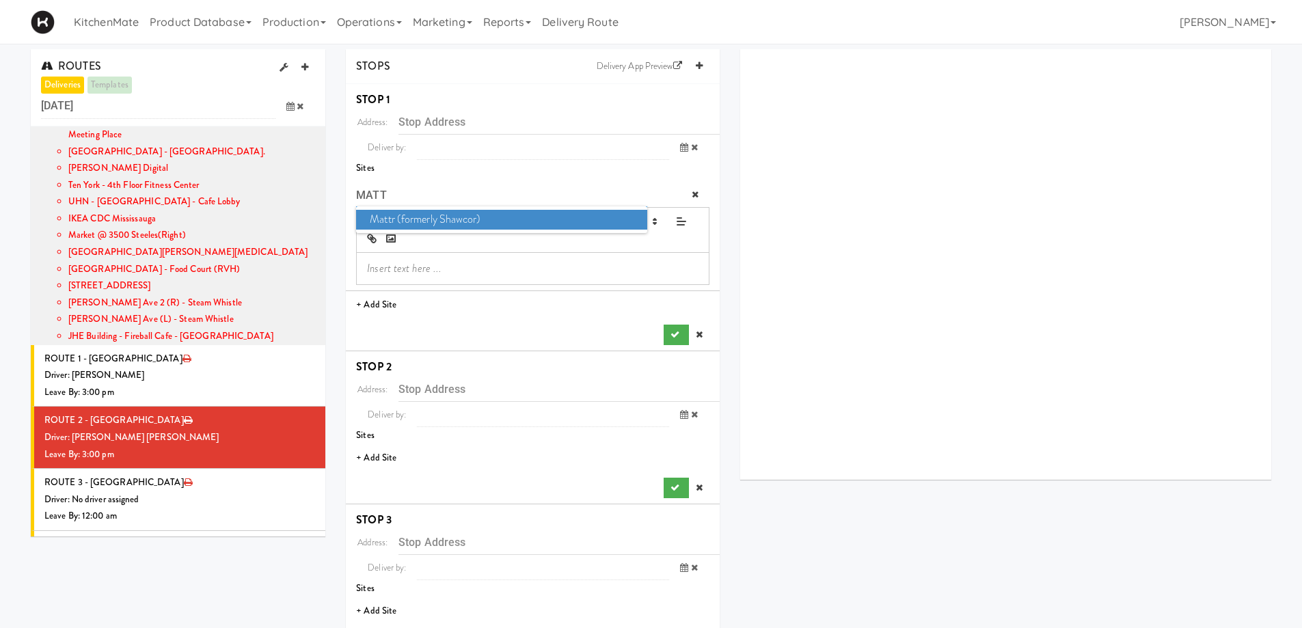
type input "MATT"
click at [434, 227] on span "Mattr (formerly Shawcor)" at bounding box center [501, 220] width 290 height 20
type input "336 Courtland Ave, Vaughan, ON, CA"
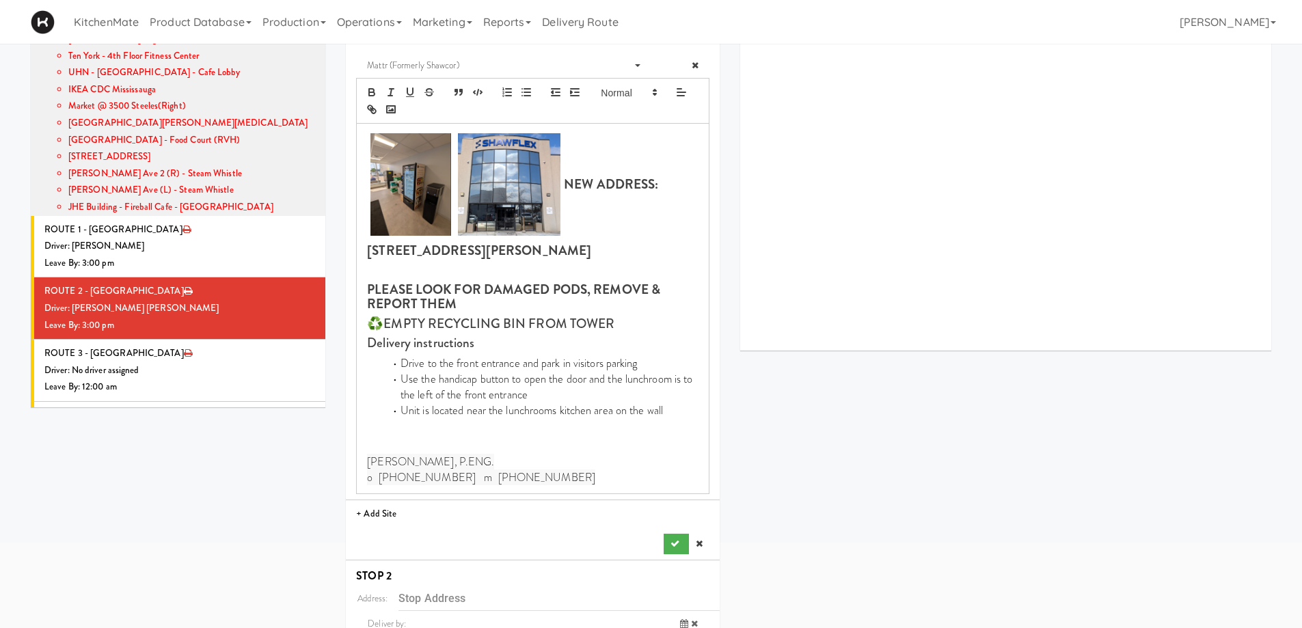
scroll to position [273, 0]
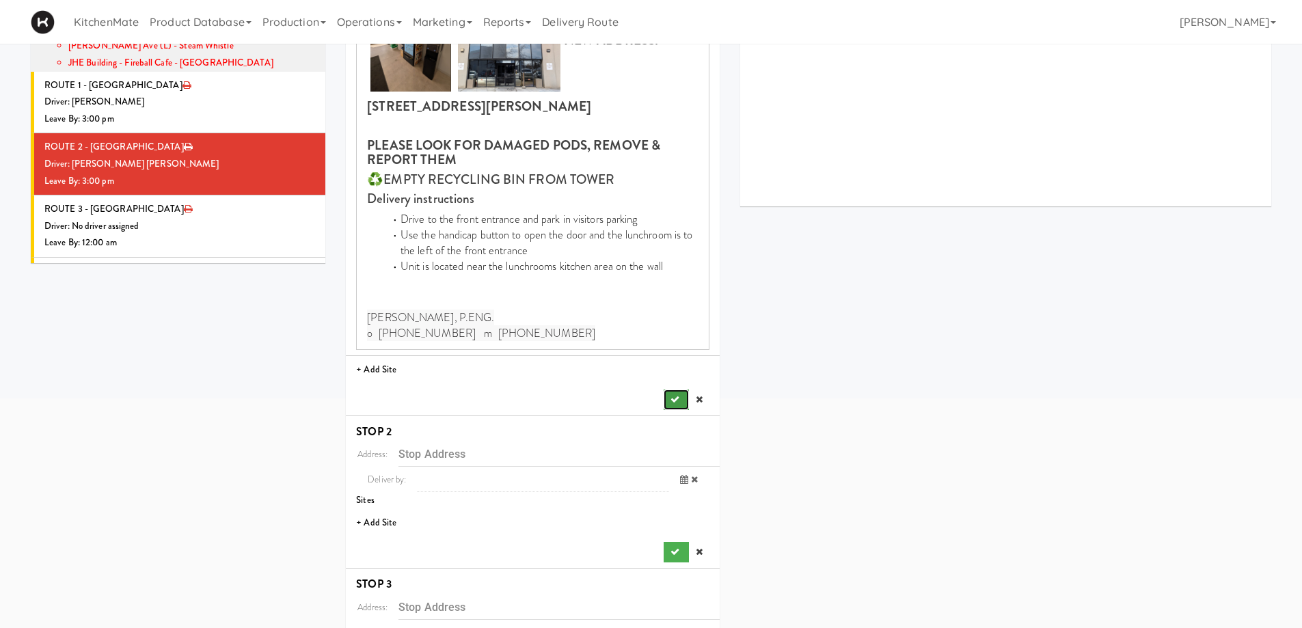
click at [670, 400] on icon "submit" at bounding box center [674, 399] width 9 height 9
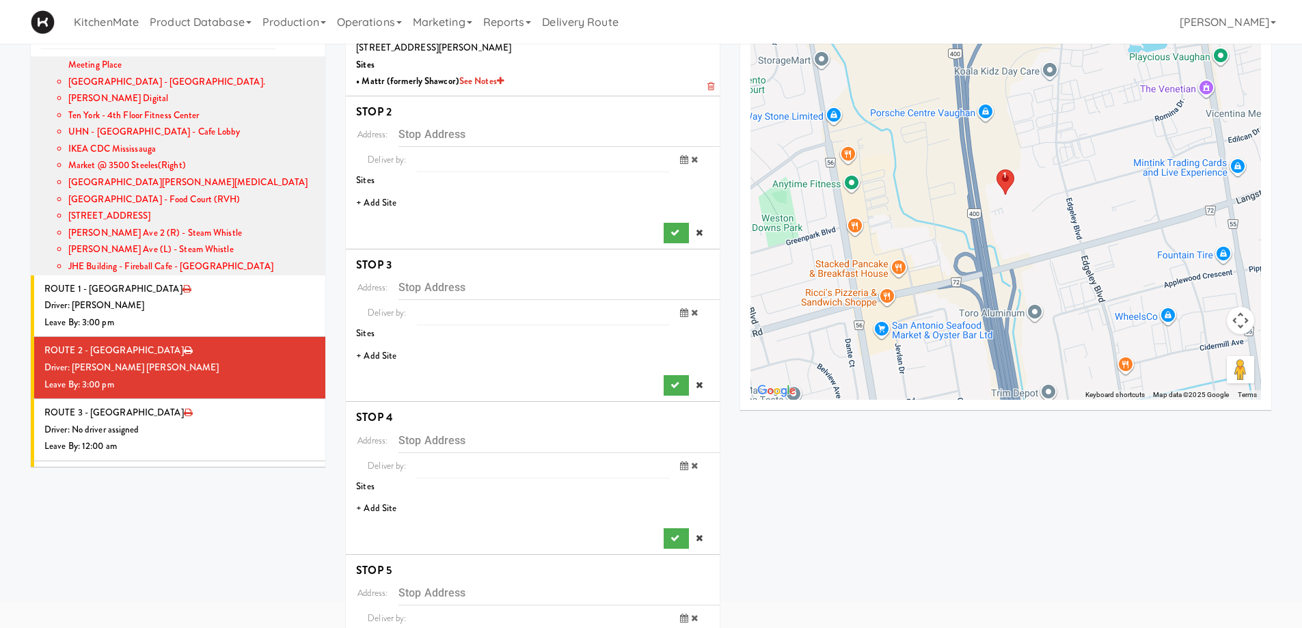
scroll to position [68, 0]
click at [167, 299] on div "Driver: [PERSON_NAME]" at bounding box center [179, 307] width 271 height 17
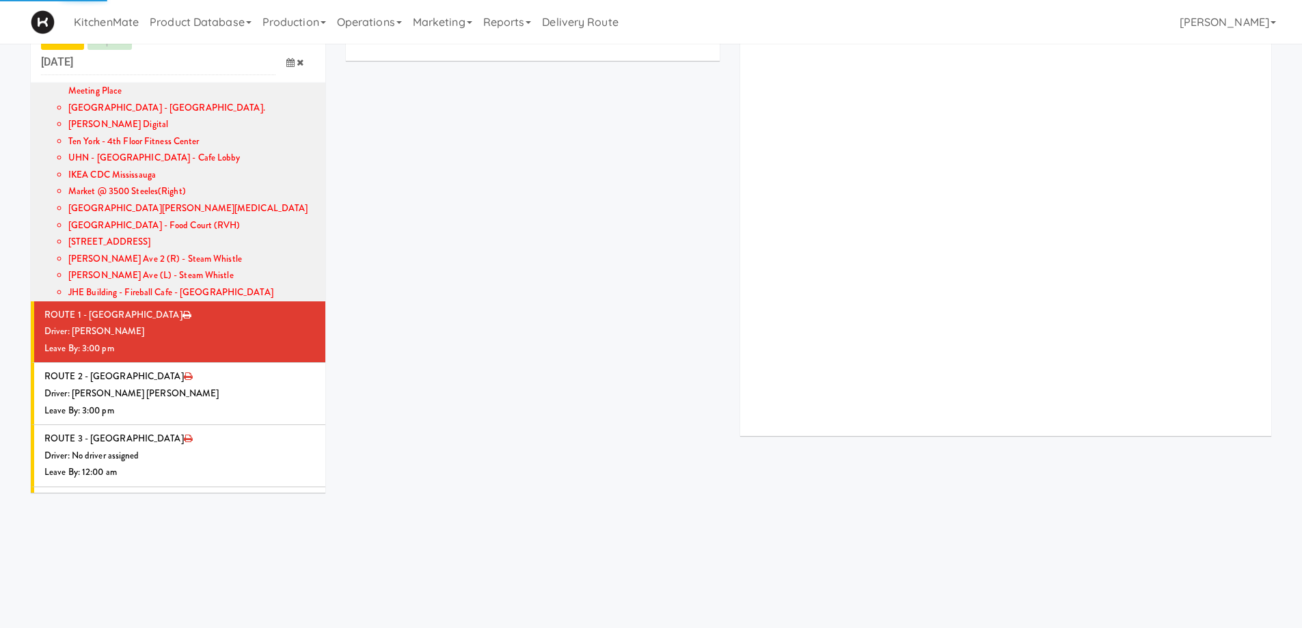
scroll to position [68, 0]
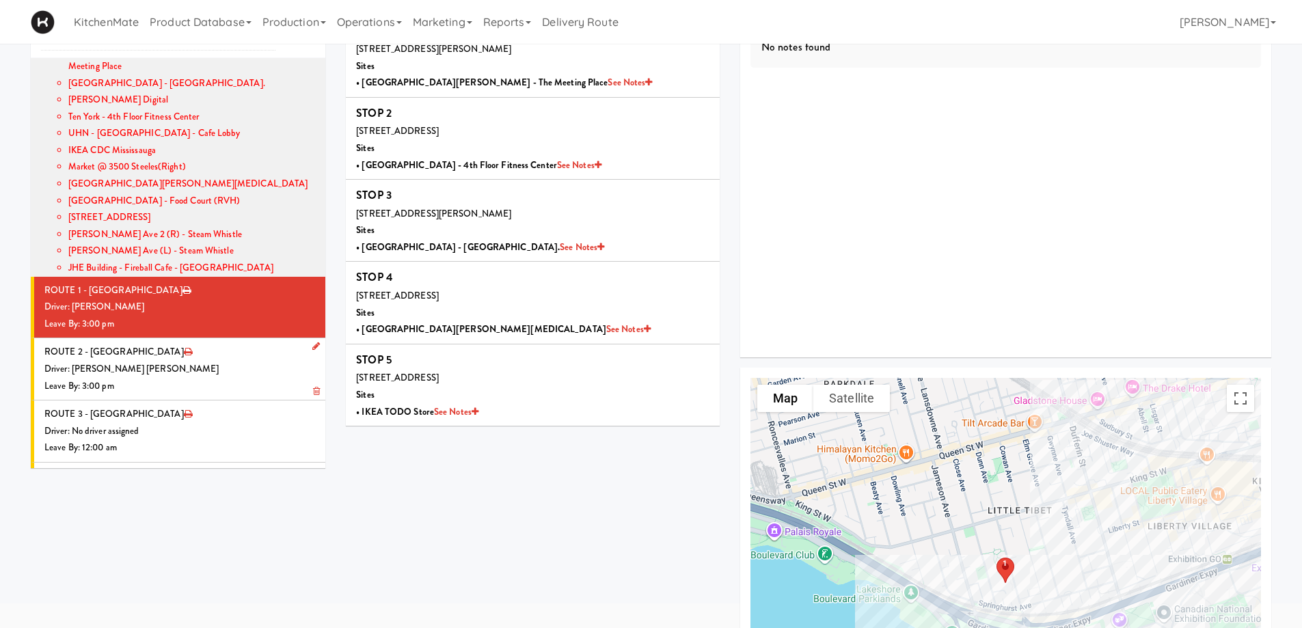
click at [209, 338] on li "ROUTE 2 - Idle Driver: Khalil Odim Chedid Leave By: 3:00 pm" at bounding box center [178, 369] width 295 height 62
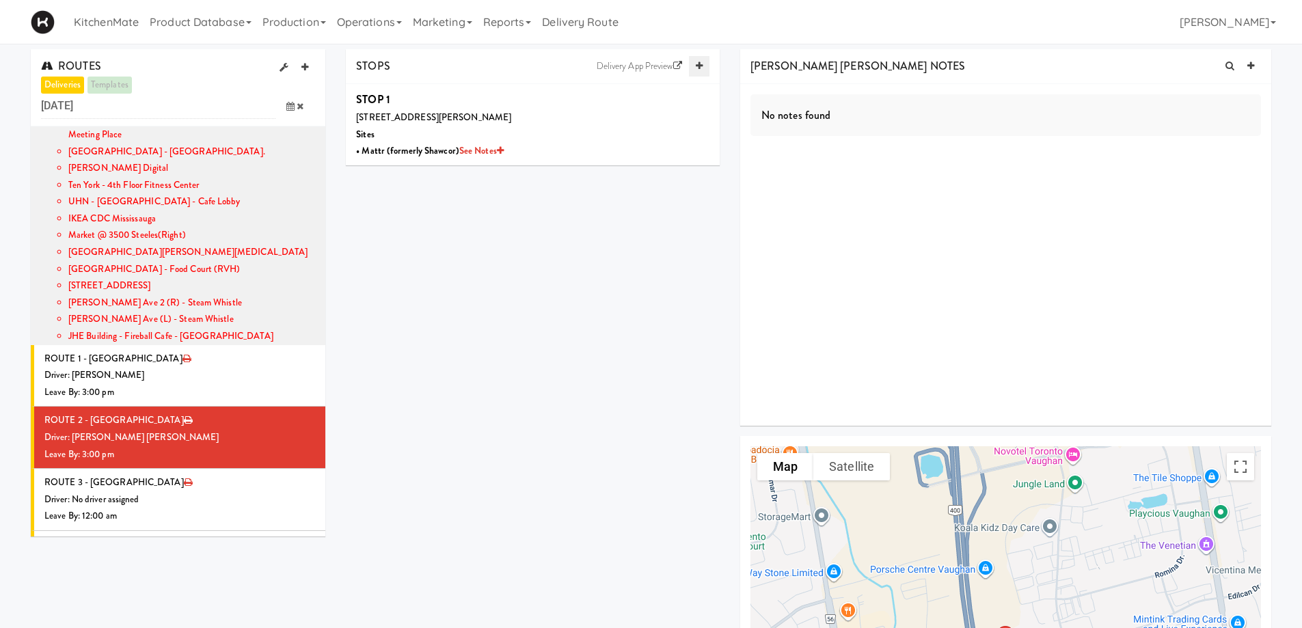
click at [700, 68] on icon at bounding box center [699, 65] width 7 height 9
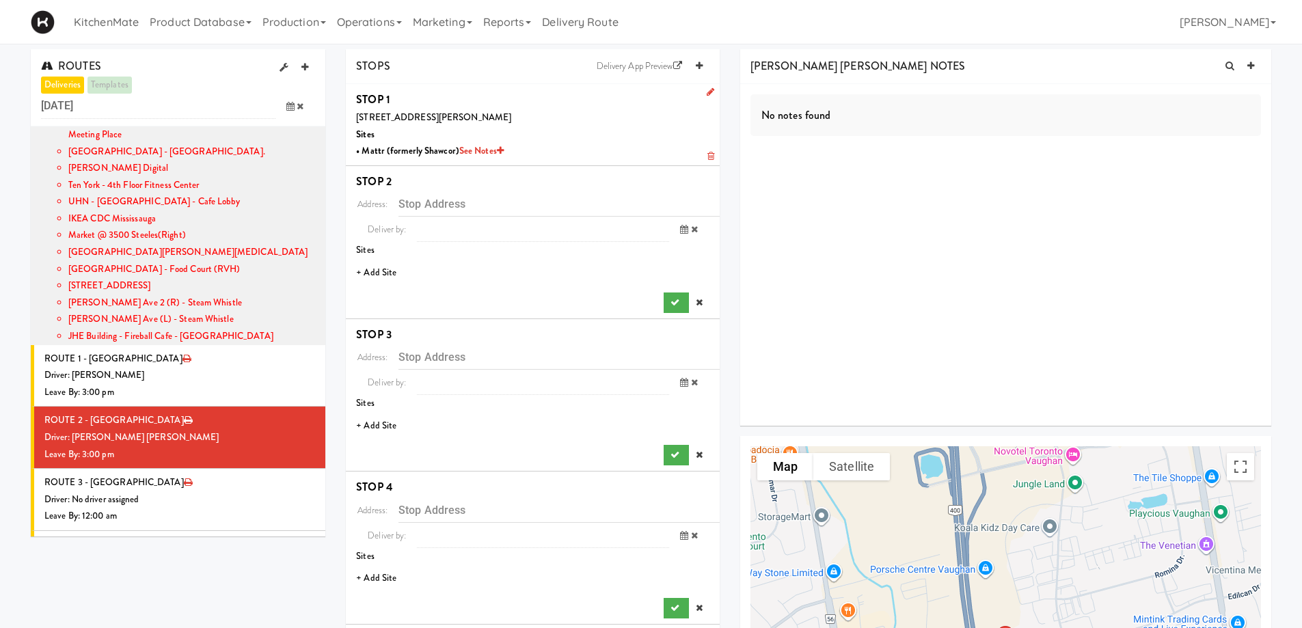
click at [394, 148] on b "• Mattr (formerly Shawcor) See Notes" at bounding box center [430, 150] width 148 height 13
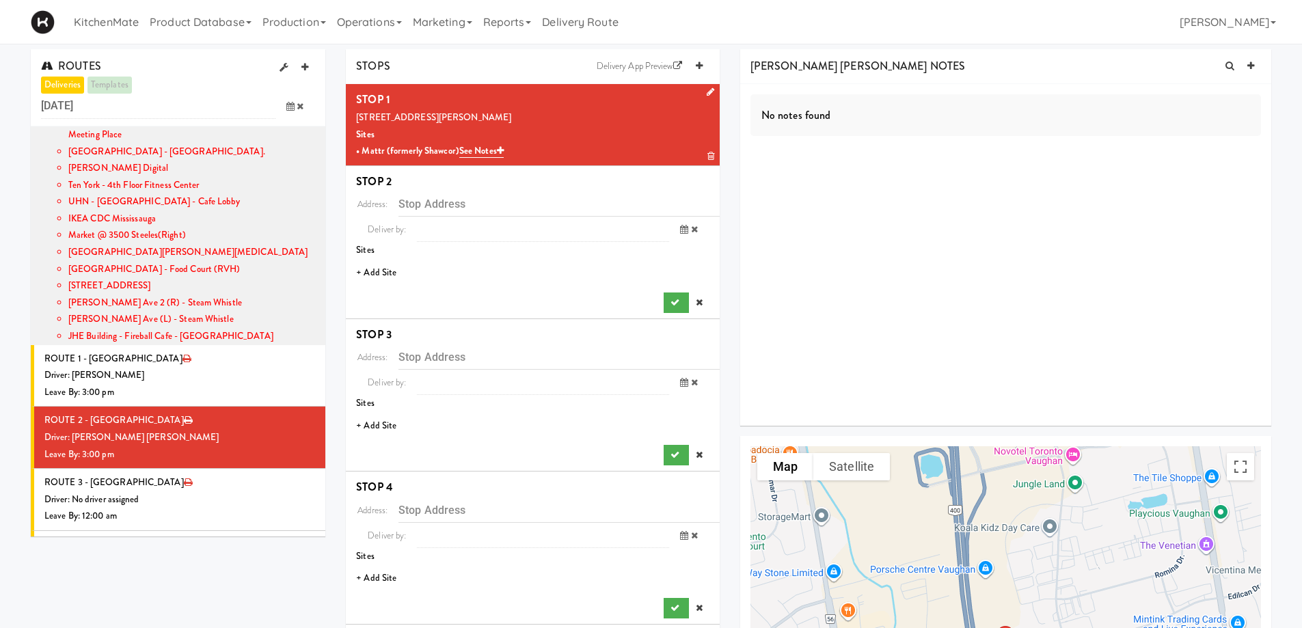
click at [709, 96] on icon at bounding box center [711, 91] width 8 height 9
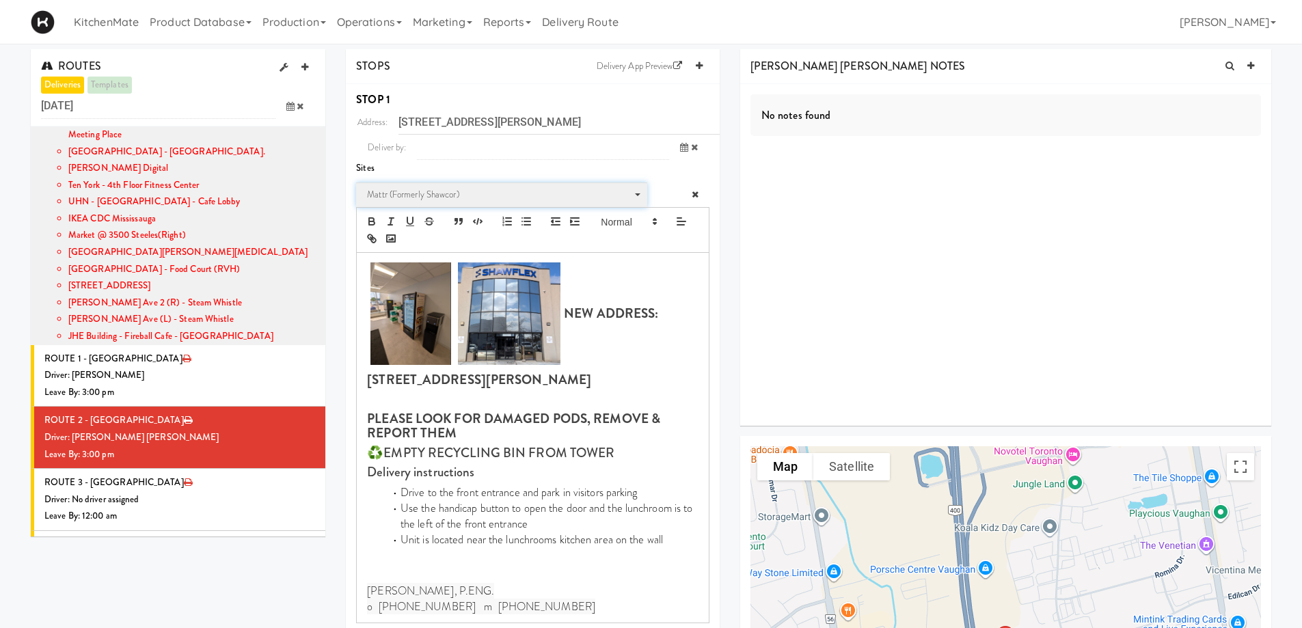
click at [417, 198] on span "Mattr (formerly Shawcor)" at bounding box center [497, 195] width 260 height 16
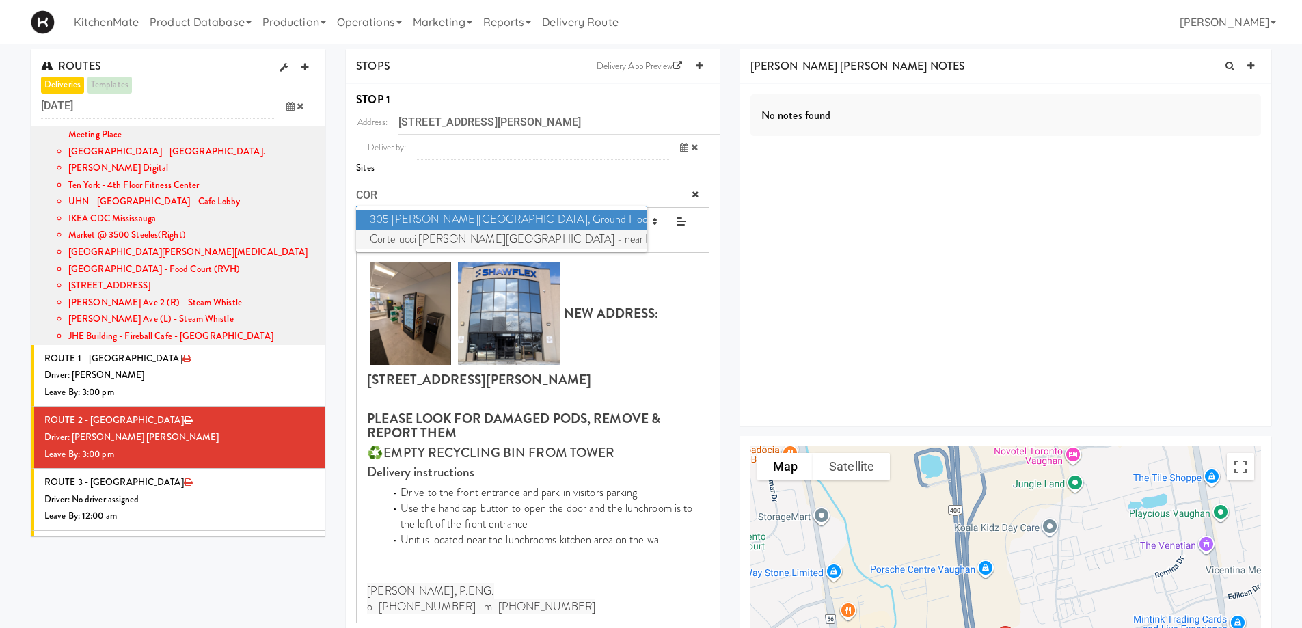
type input "COR"
click at [424, 246] on span "Cortellucci Vaughan Hospital - near Emergency" at bounding box center [501, 240] width 290 height 20
type input "3200 Major MacKenzie Dr W, Vaughan, ON, CA"
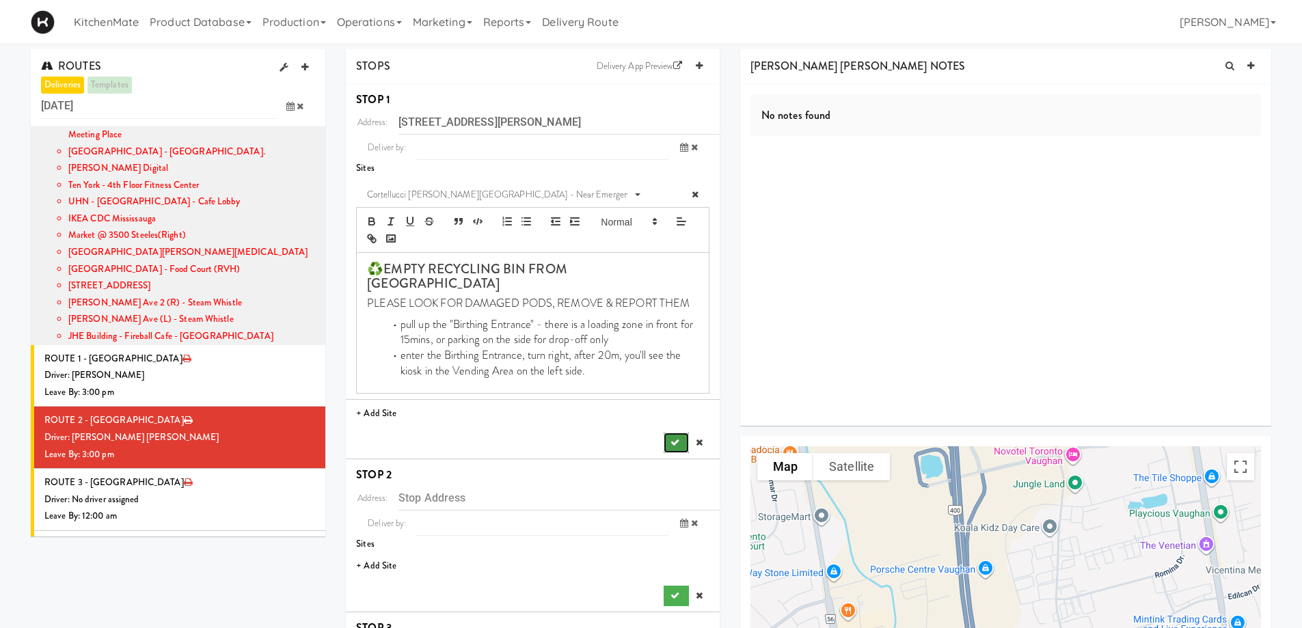
click at [667, 433] on button "submit" at bounding box center [676, 443] width 25 height 20
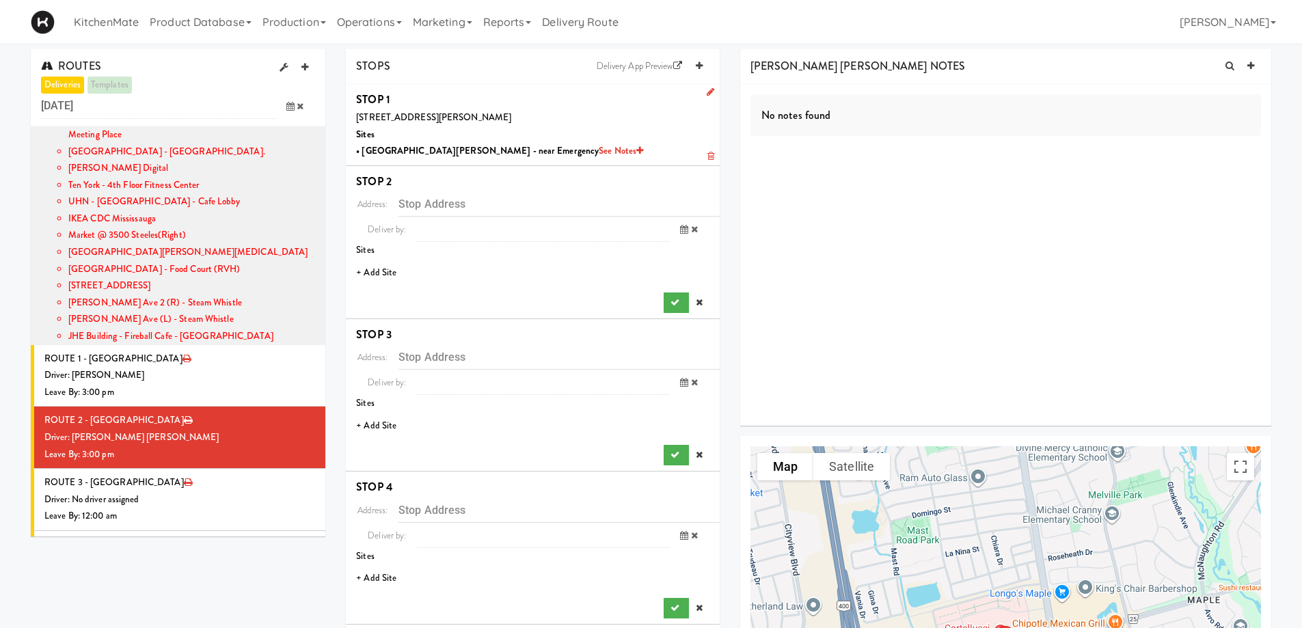
click at [389, 270] on li "+ Add Site" at bounding box center [533, 273] width 374 height 28
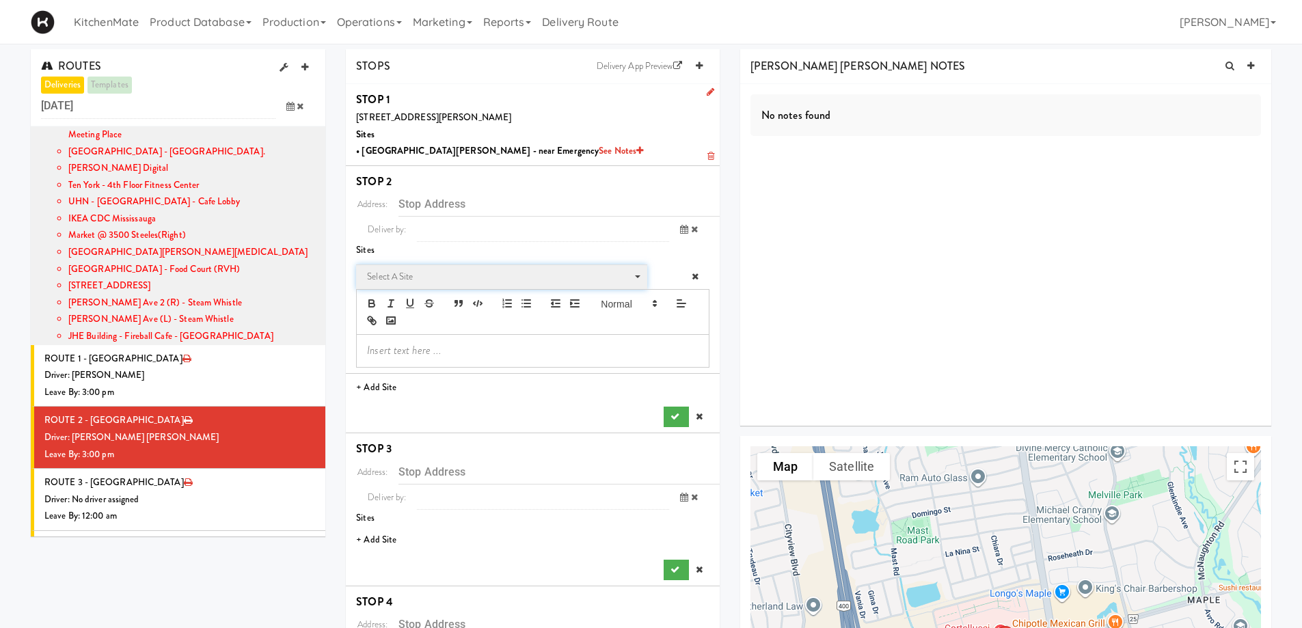
click at [428, 274] on span "Select a site" at bounding box center [497, 277] width 260 height 16
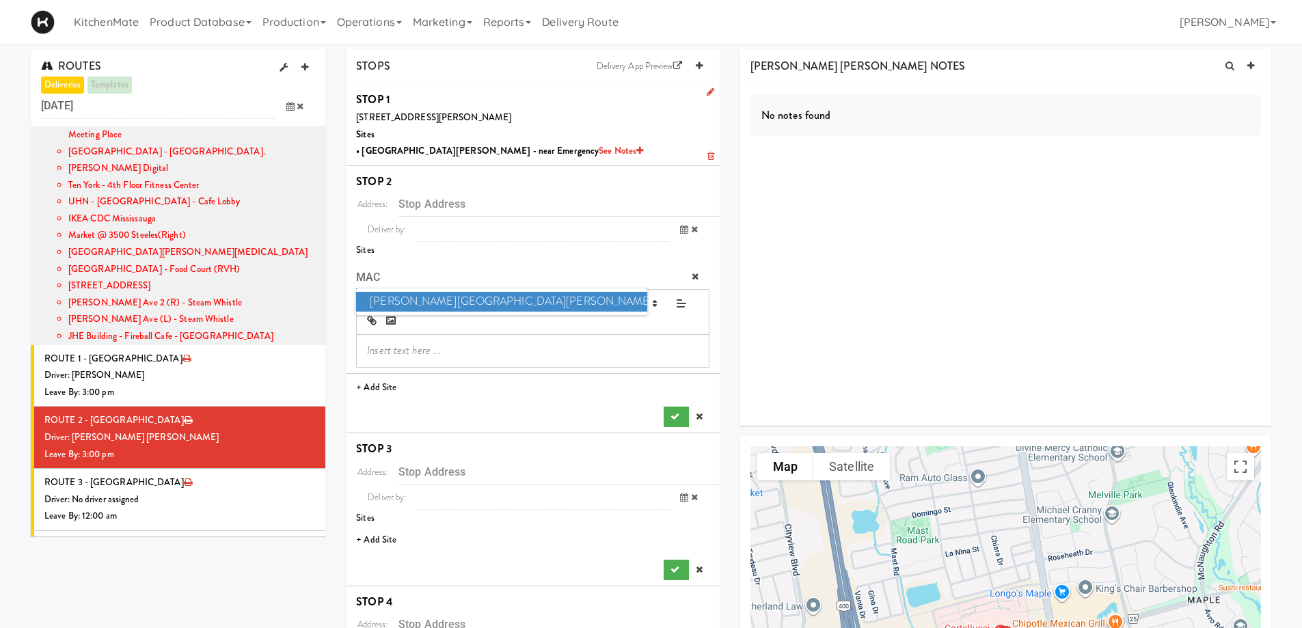
type input "MAC"
click at [436, 299] on span "Mackenzie Richmond Hill Hospital - Emergency Room" at bounding box center [501, 302] width 290 height 20
type input "10 Trench St, Richmond Hill, ON, CA"
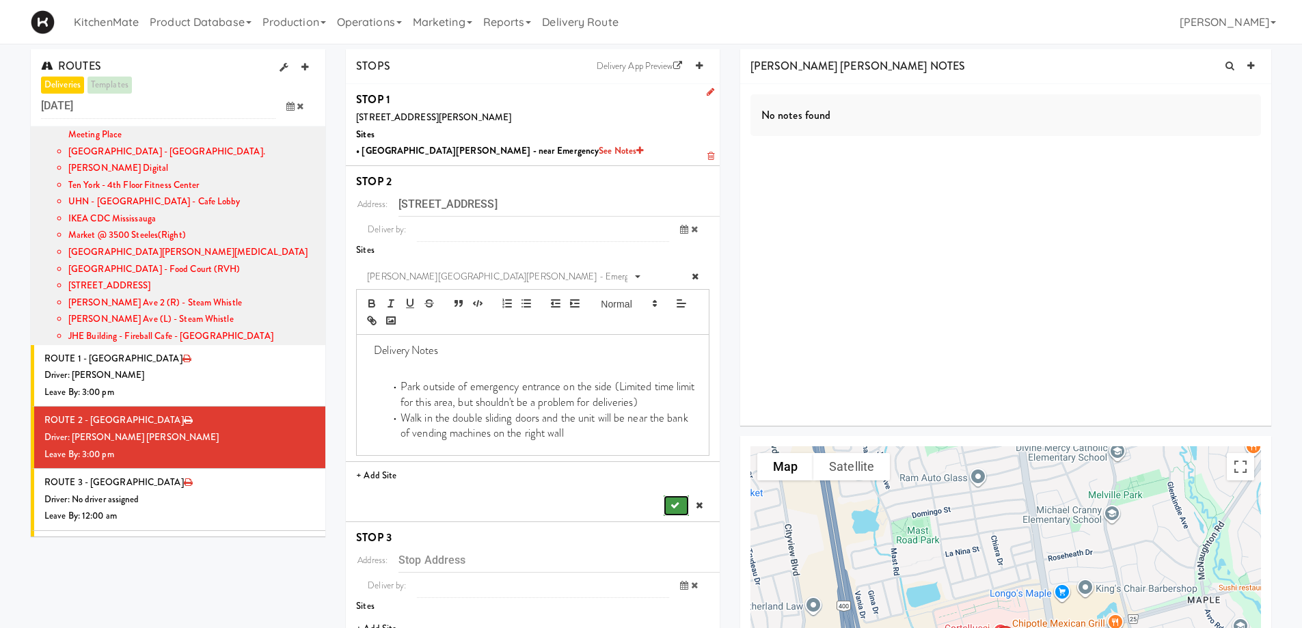
click at [676, 515] on button "submit" at bounding box center [676, 505] width 25 height 20
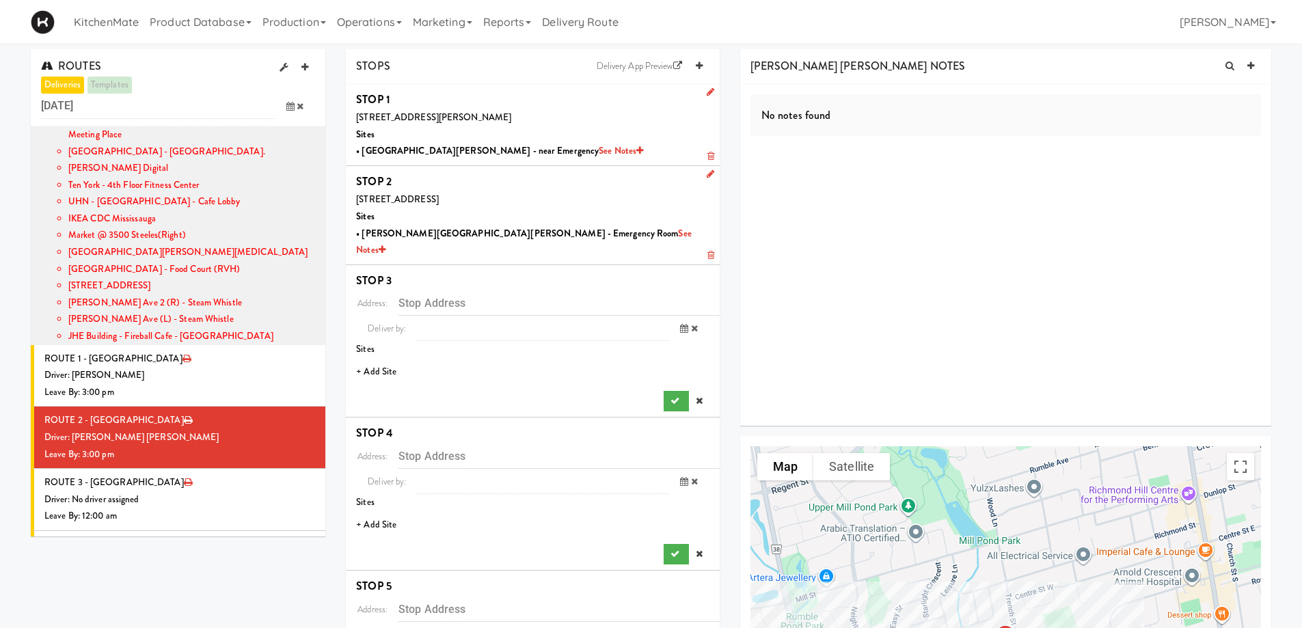
click at [376, 358] on li "+ Add Site" at bounding box center [533, 372] width 374 height 28
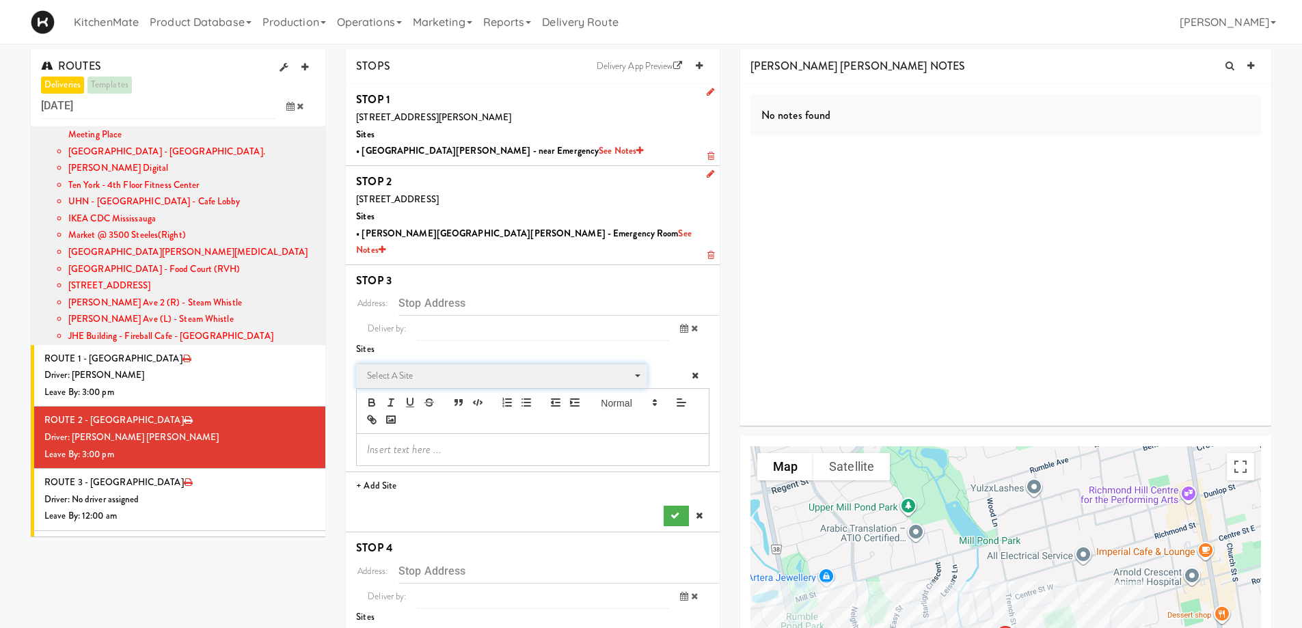
click at [437, 368] on span "Select a site" at bounding box center [497, 376] width 260 height 16
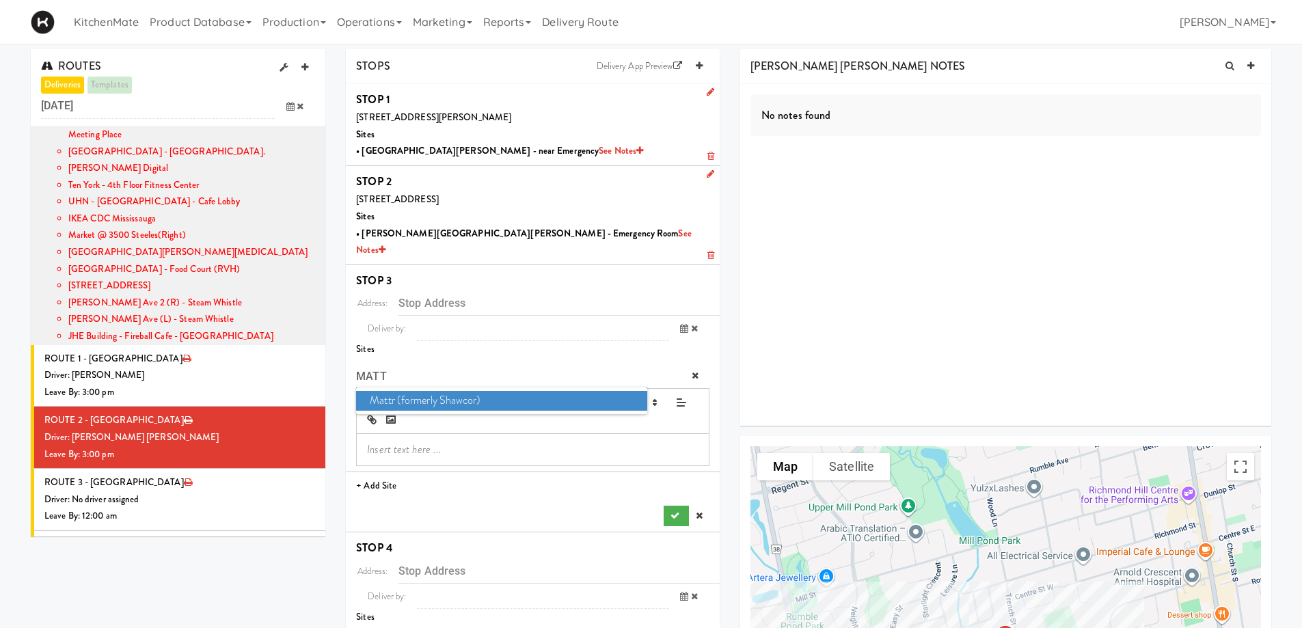
type input "MATT"
click at [439, 391] on span "Mattr (formerly Shawcor)" at bounding box center [501, 401] width 290 height 20
type input "336 Courtland Ave, Vaughan, ON, CA"
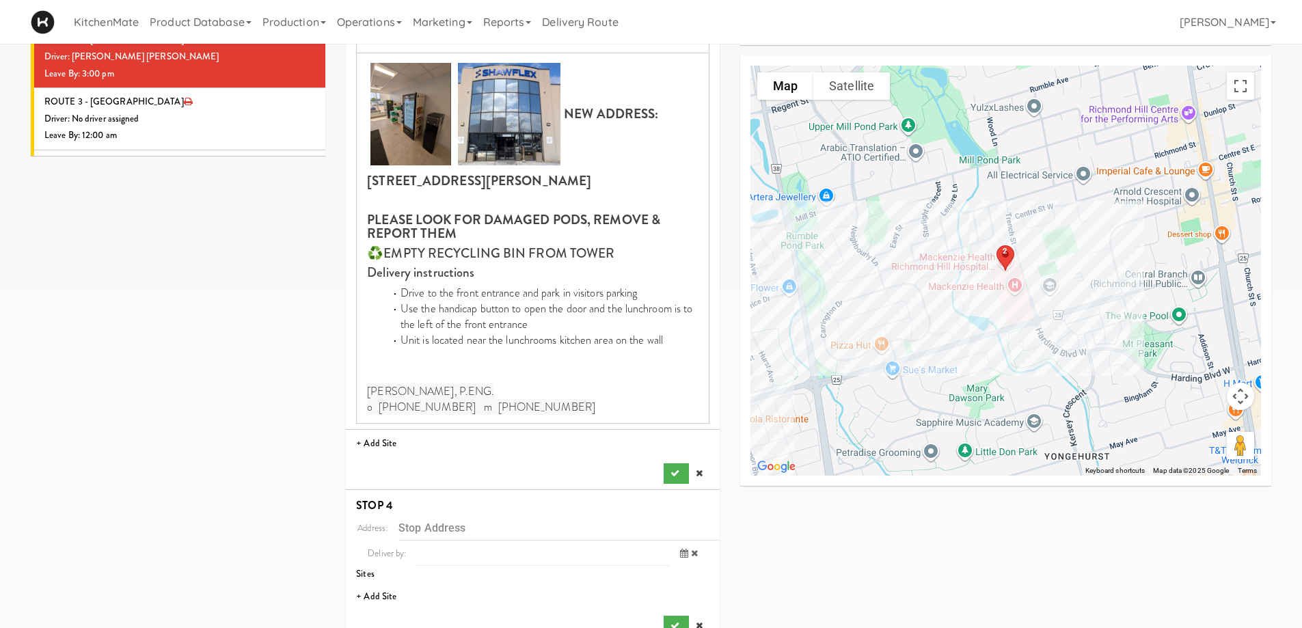
scroll to position [478, 0]
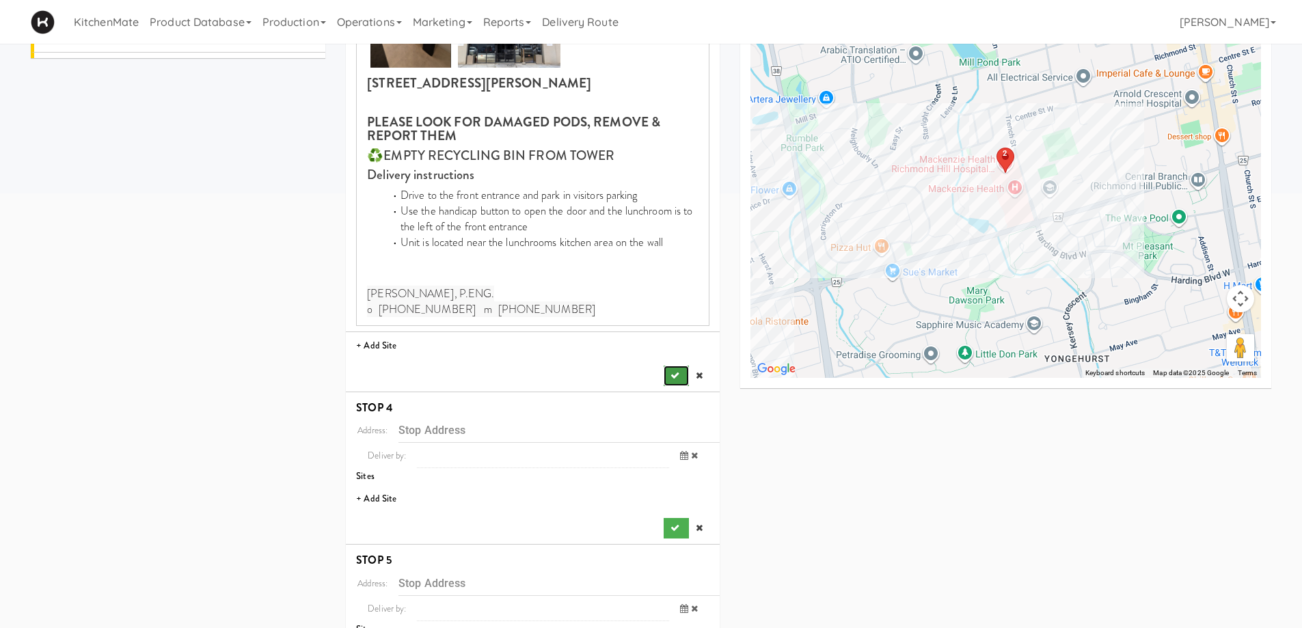
click at [670, 368] on button "submit" at bounding box center [676, 376] width 25 height 20
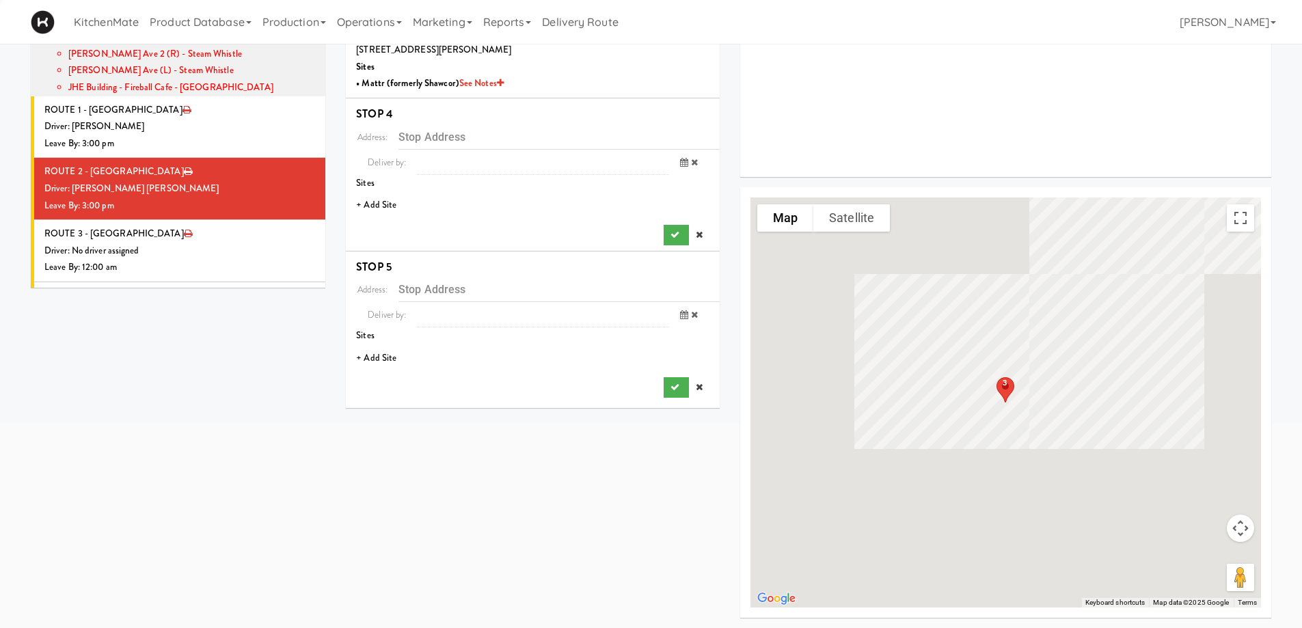
scroll to position [249, 0]
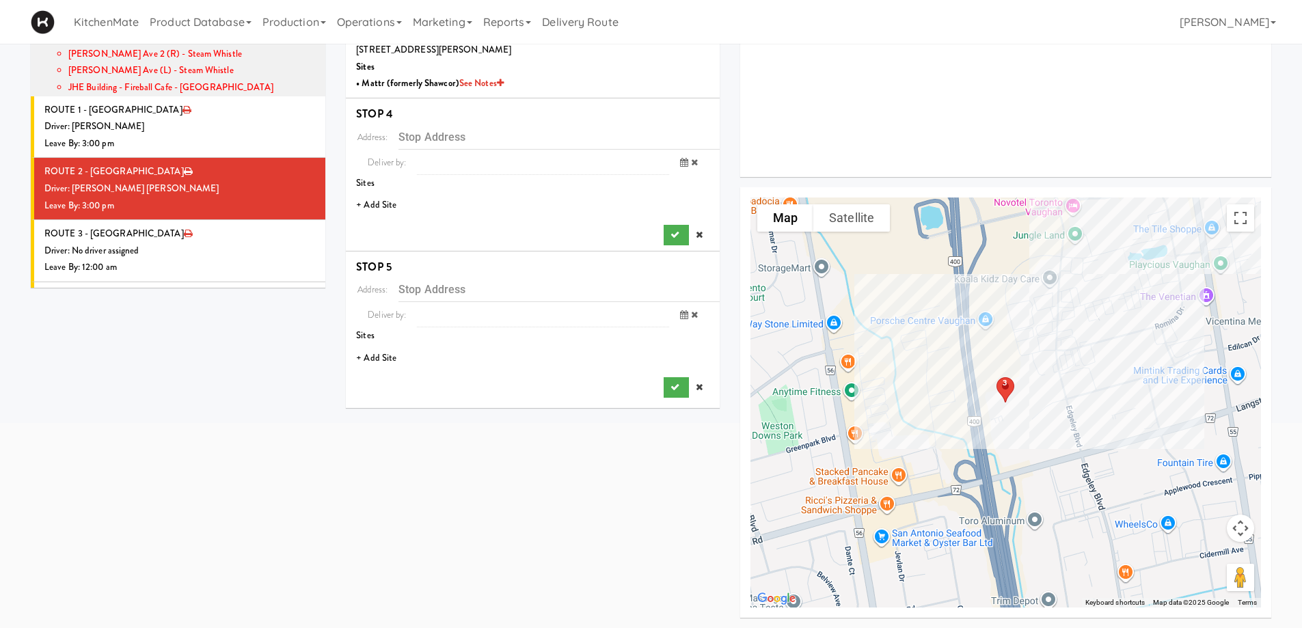
click at [374, 191] on li "+ Add Site" at bounding box center [533, 205] width 374 height 28
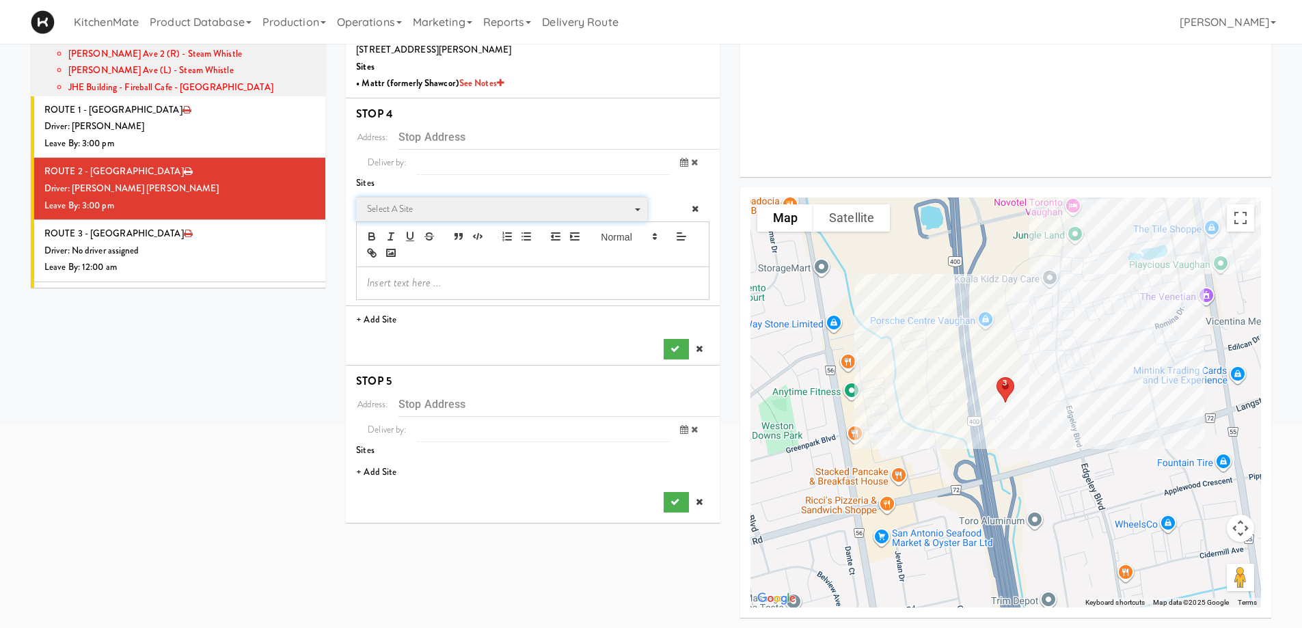
click at [394, 201] on span "Select a site" at bounding box center [497, 209] width 260 height 16
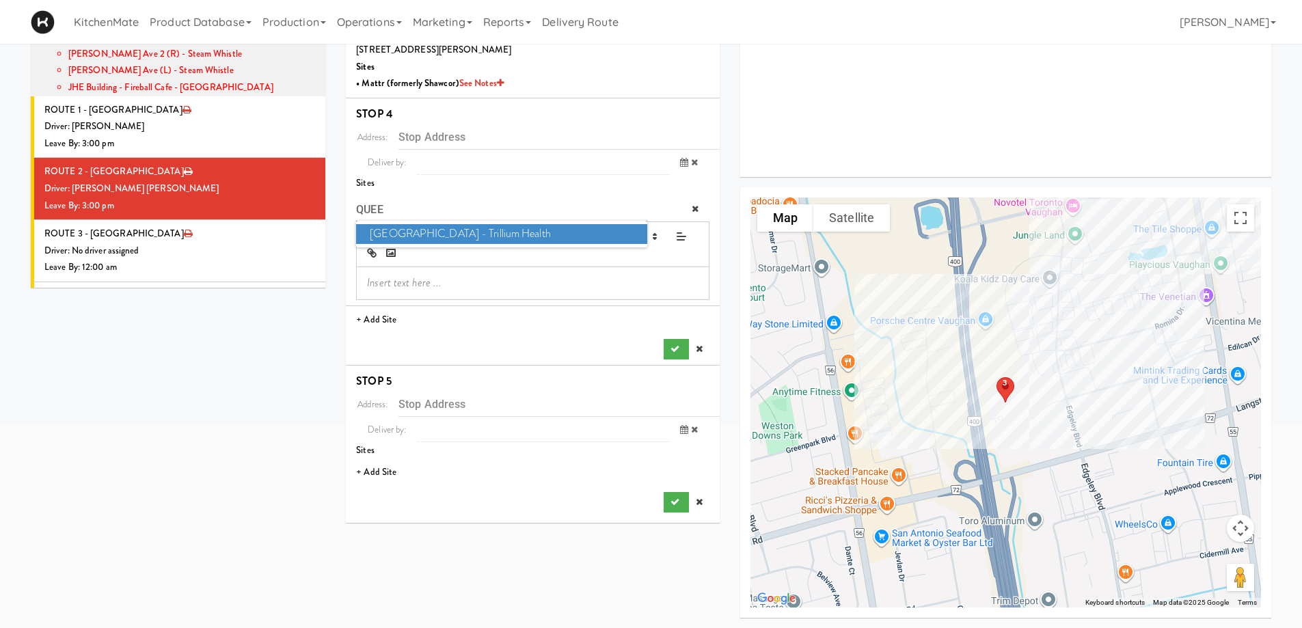
type input "QUEE"
click at [414, 224] on span "Queensway Health Centre - Trillium Health" at bounding box center [501, 234] width 290 height 20
type input "150 Sherway Dr, Toronto, ON, CA"
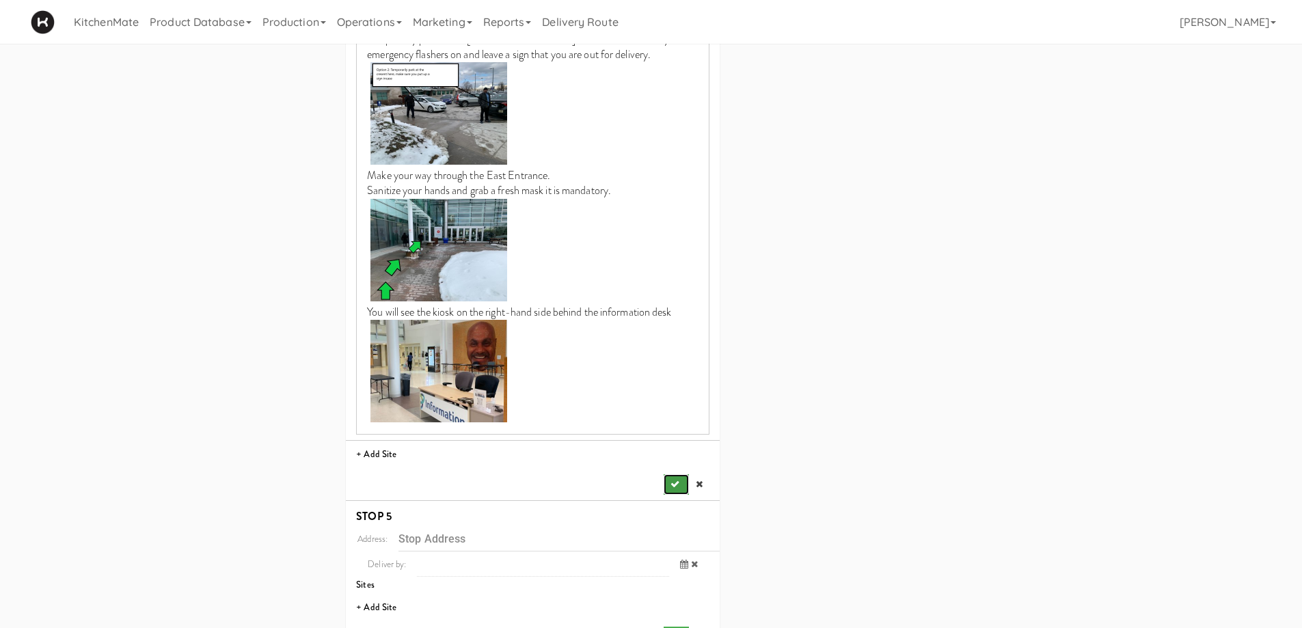
click at [675, 480] on icon "submit" at bounding box center [674, 484] width 9 height 9
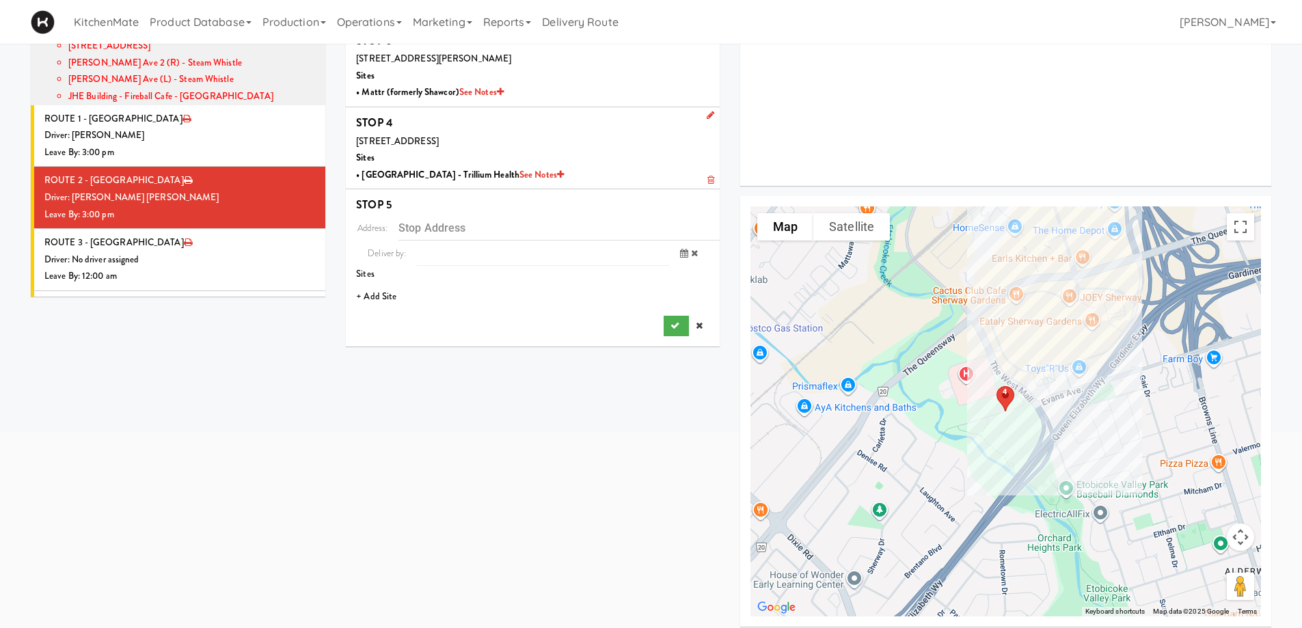
scroll to position [180, 0]
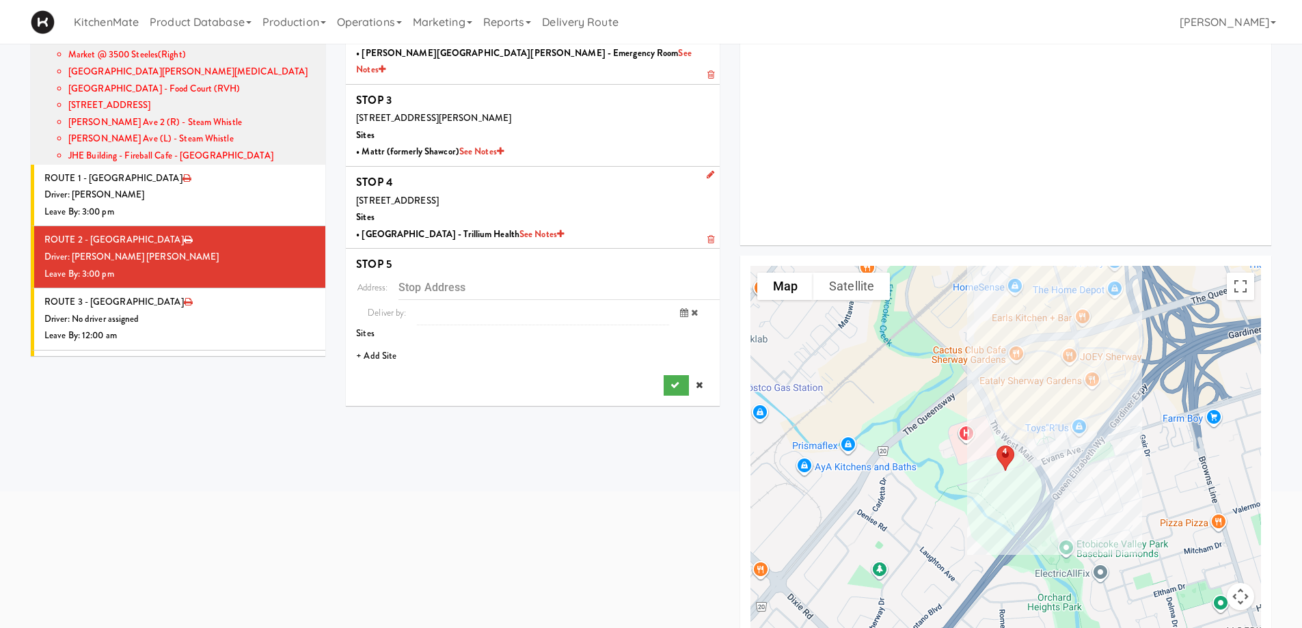
click at [381, 342] on li "+ Add Site" at bounding box center [533, 356] width 374 height 28
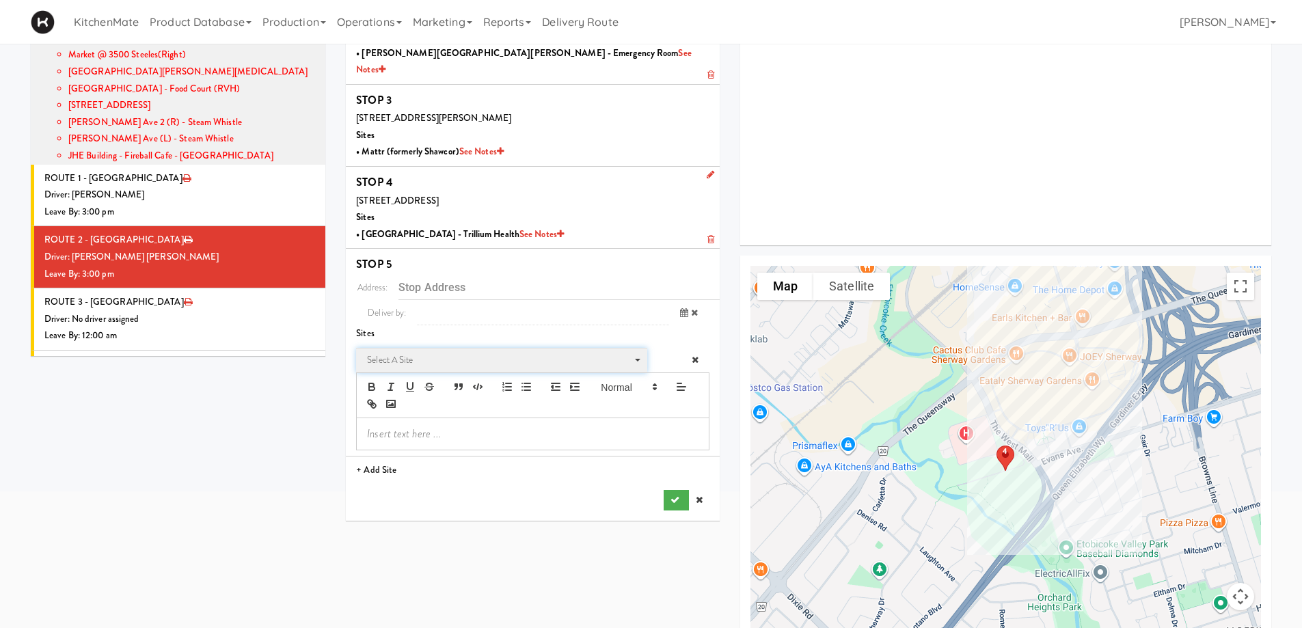
click at [411, 352] on span "Select a site" at bounding box center [497, 360] width 260 height 16
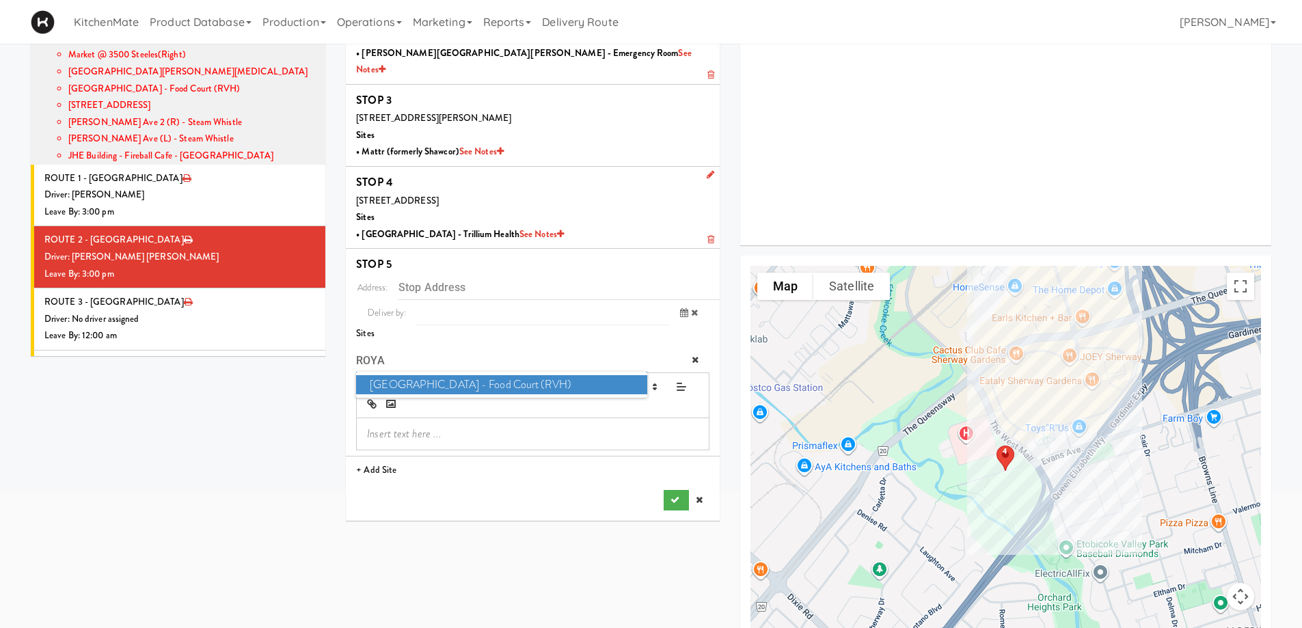
type input "ROYA"
click at [401, 375] on span "Royal Victoria Regional Health Centre - Food Court (RVH)" at bounding box center [501, 385] width 290 height 20
type input "201 Georgian Dr, Barrie, ON, CA"
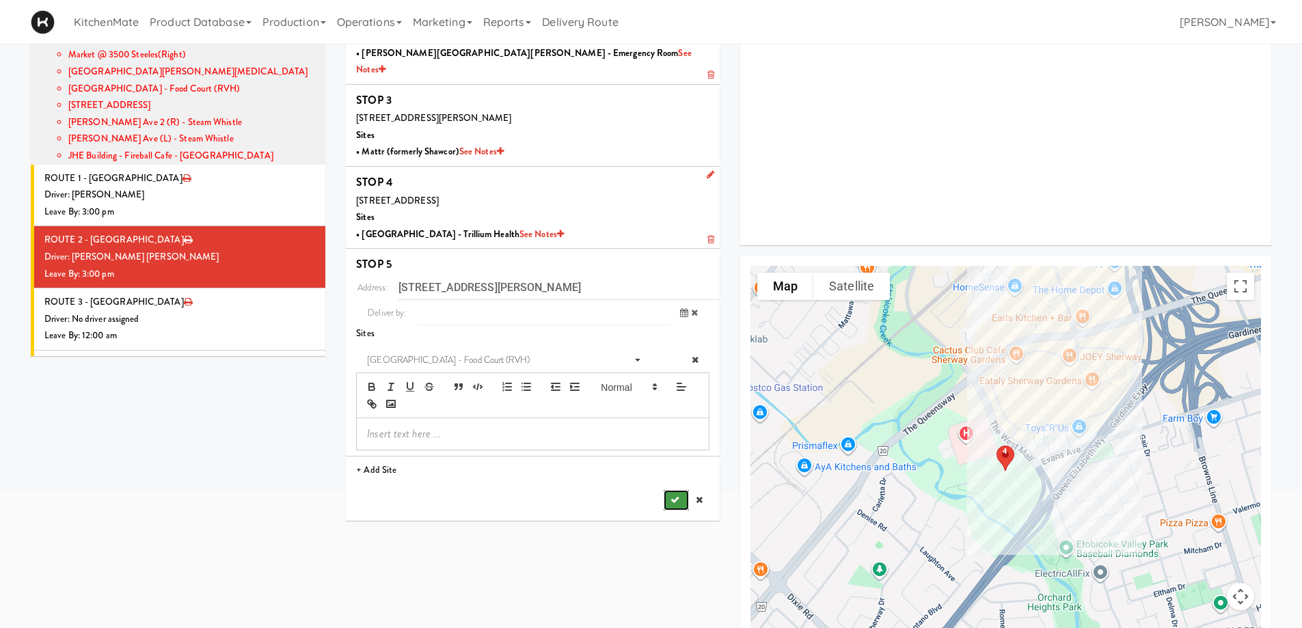
click at [670, 490] on button "submit" at bounding box center [676, 500] width 25 height 20
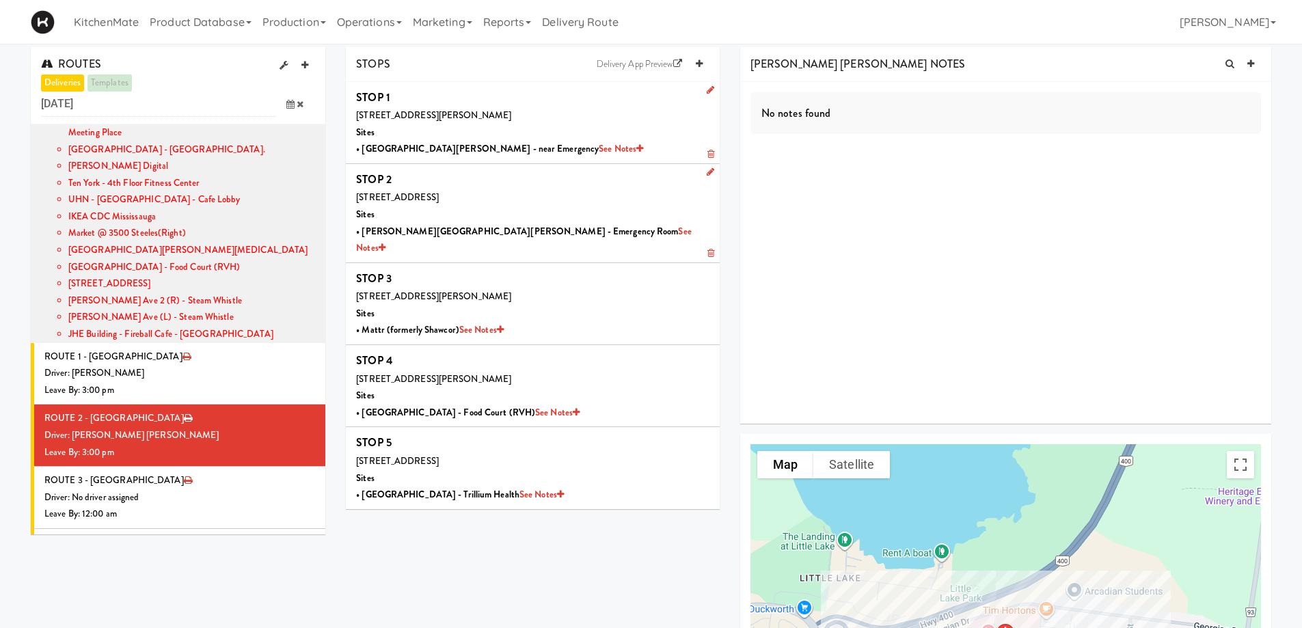
scroll to position [0, 0]
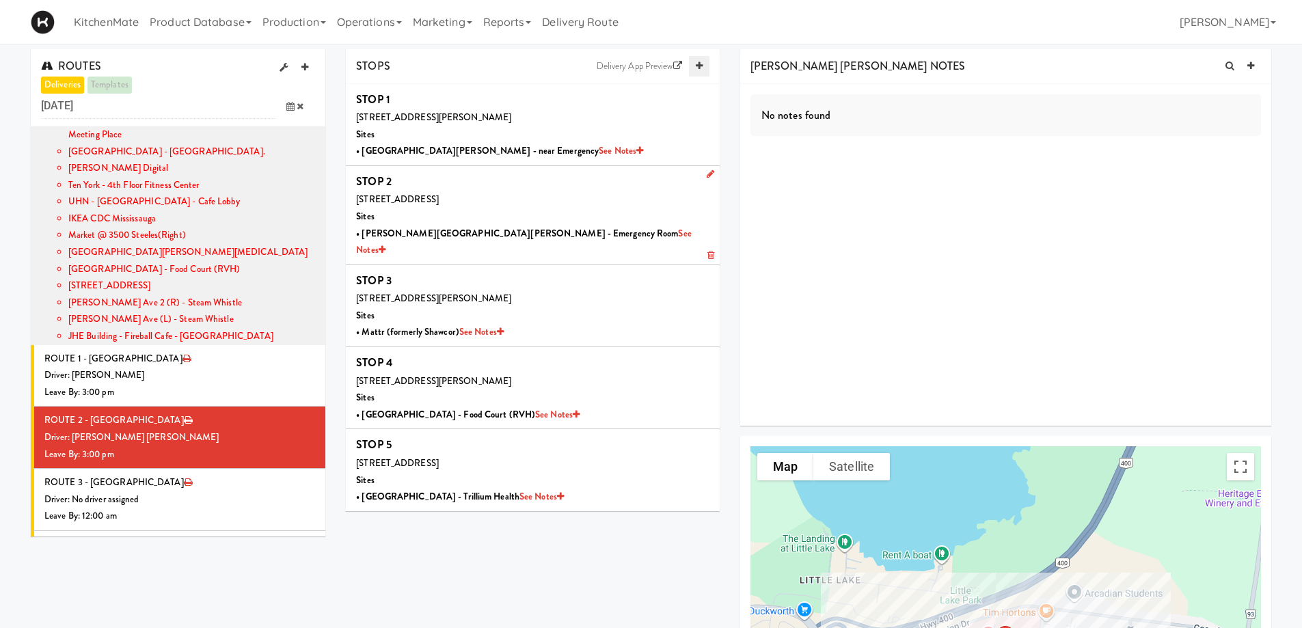
click at [694, 66] on link at bounding box center [699, 66] width 20 height 20
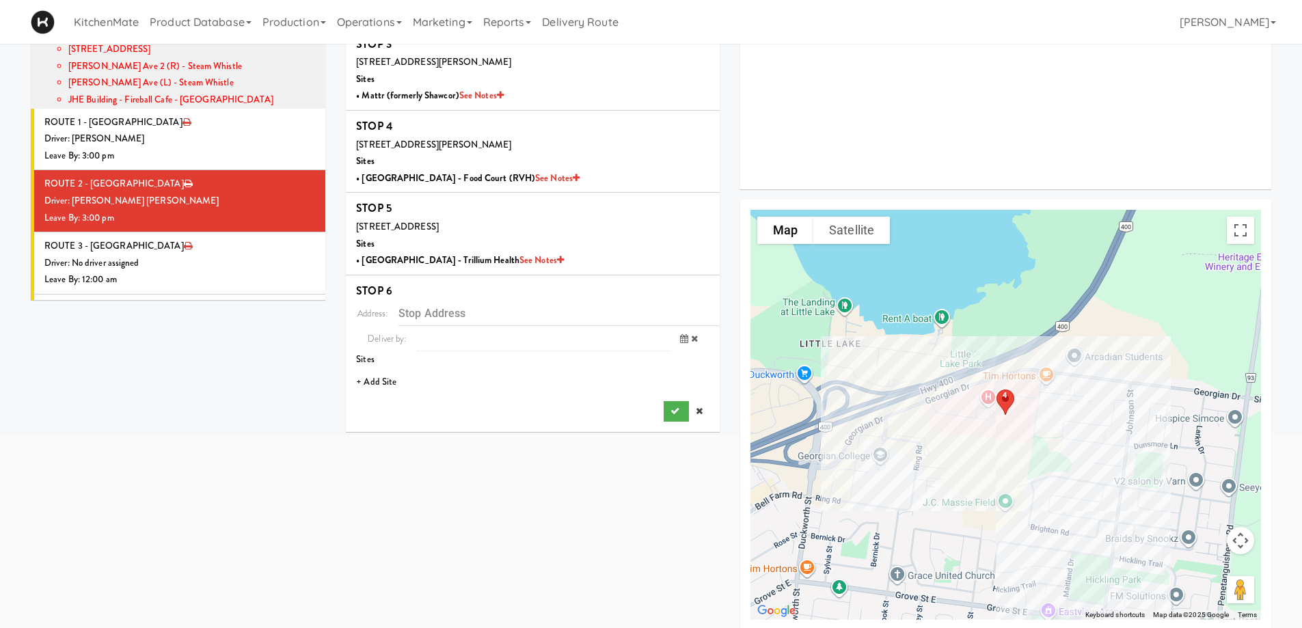
scroll to position [249, 0]
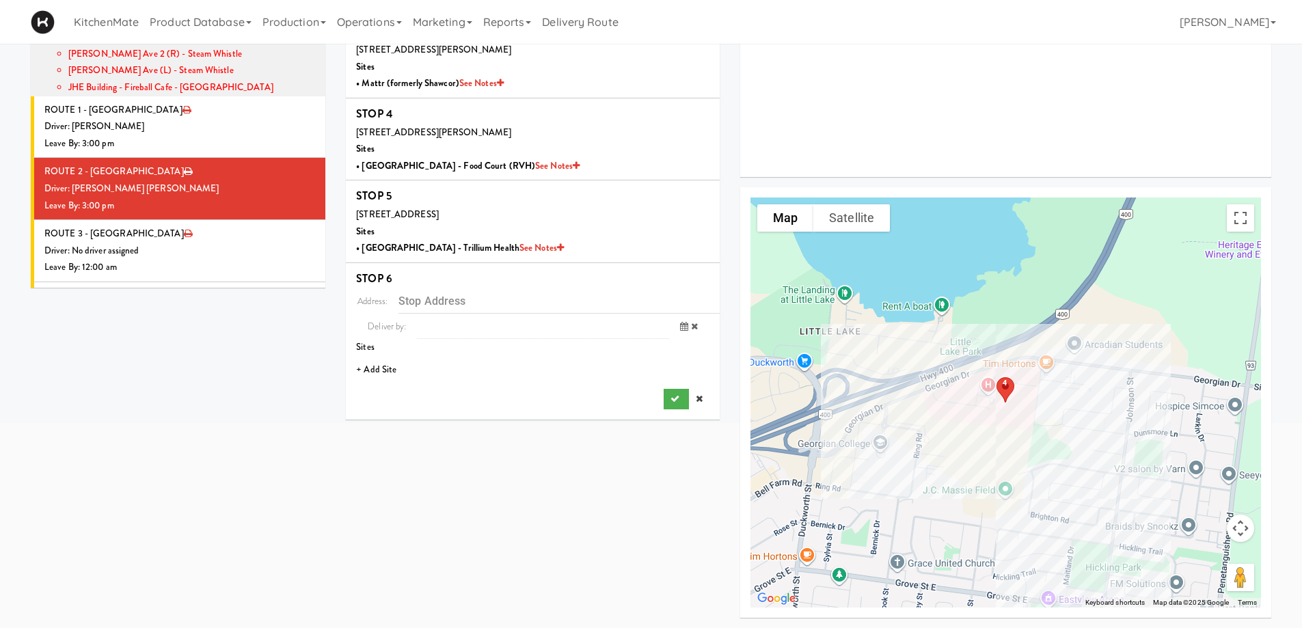
click at [383, 356] on li "+ Add Site" at bounding box center [533, 370] width 374 height 28
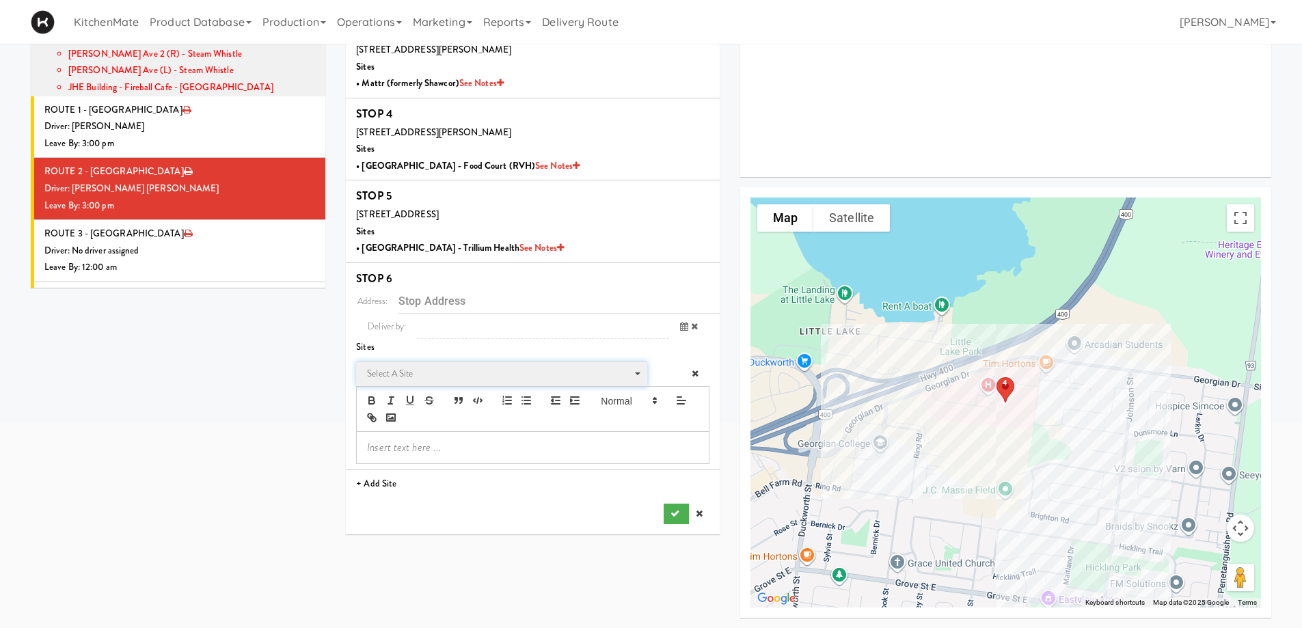
click at [399, 366] on span "Select a site" at bounding box center [497, 374] width 260 height 16
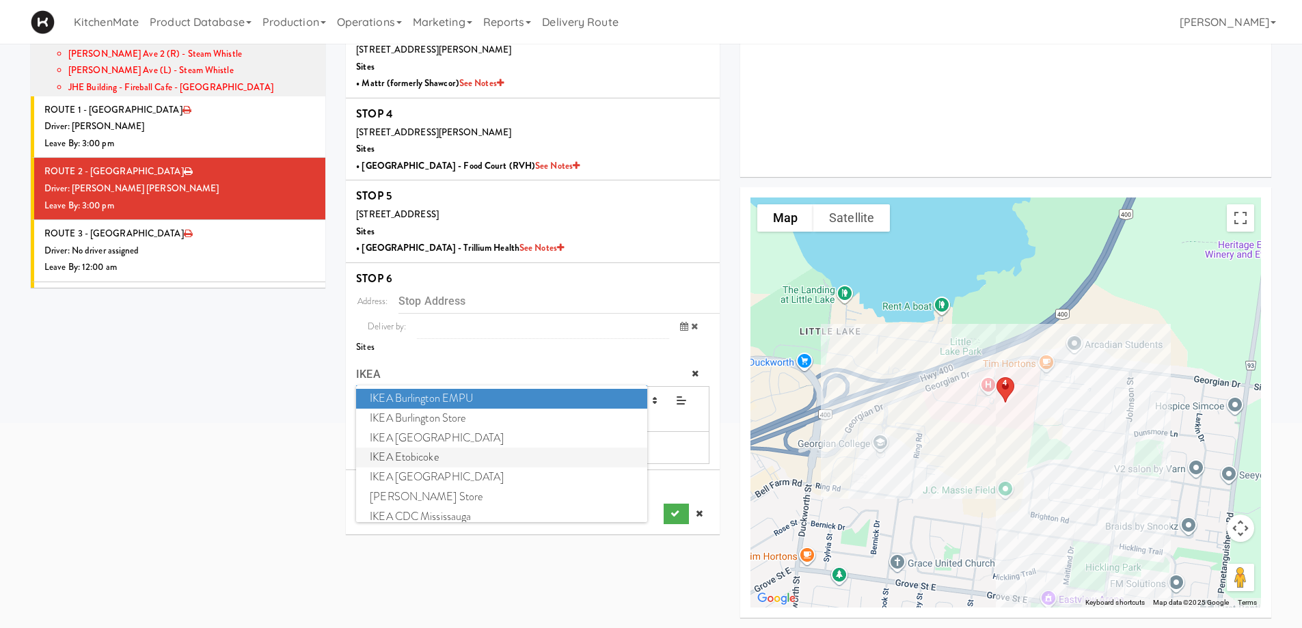
type input "IKEA"
click at [432, 448] on span "IKEA Etobicoke" at bounding box center [501, 458] width 290 height 20
type input "1475 The Queensway, Toronto, ON, CA"
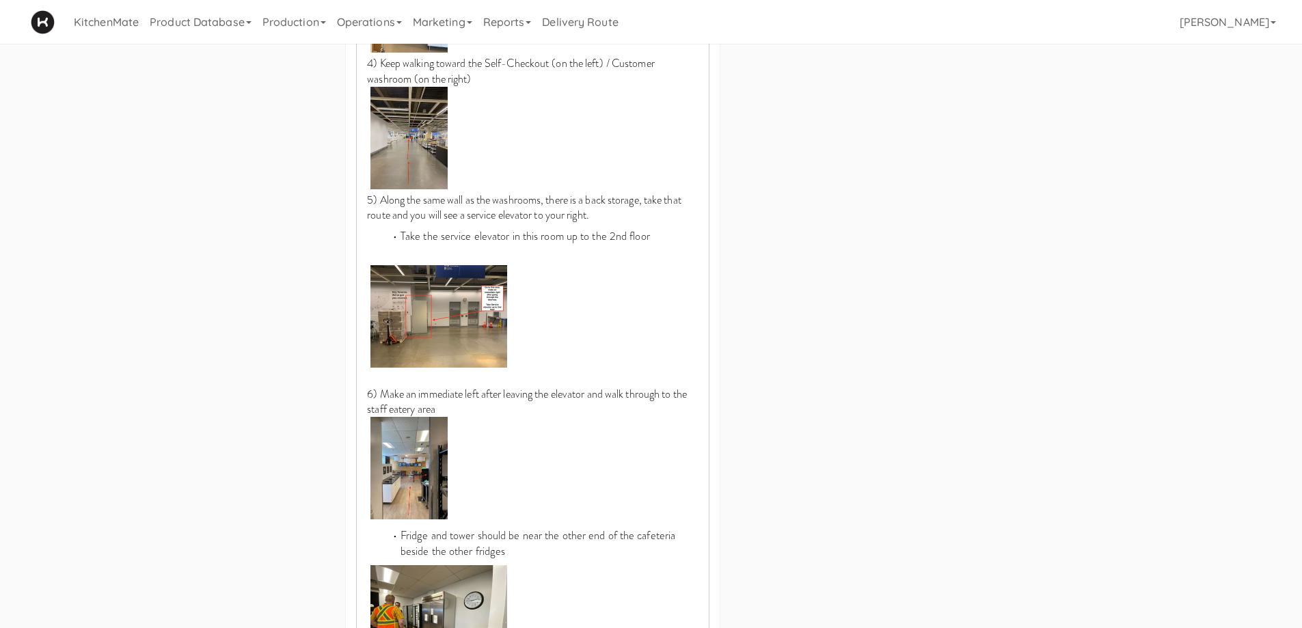
scroll to position [1302, 0]
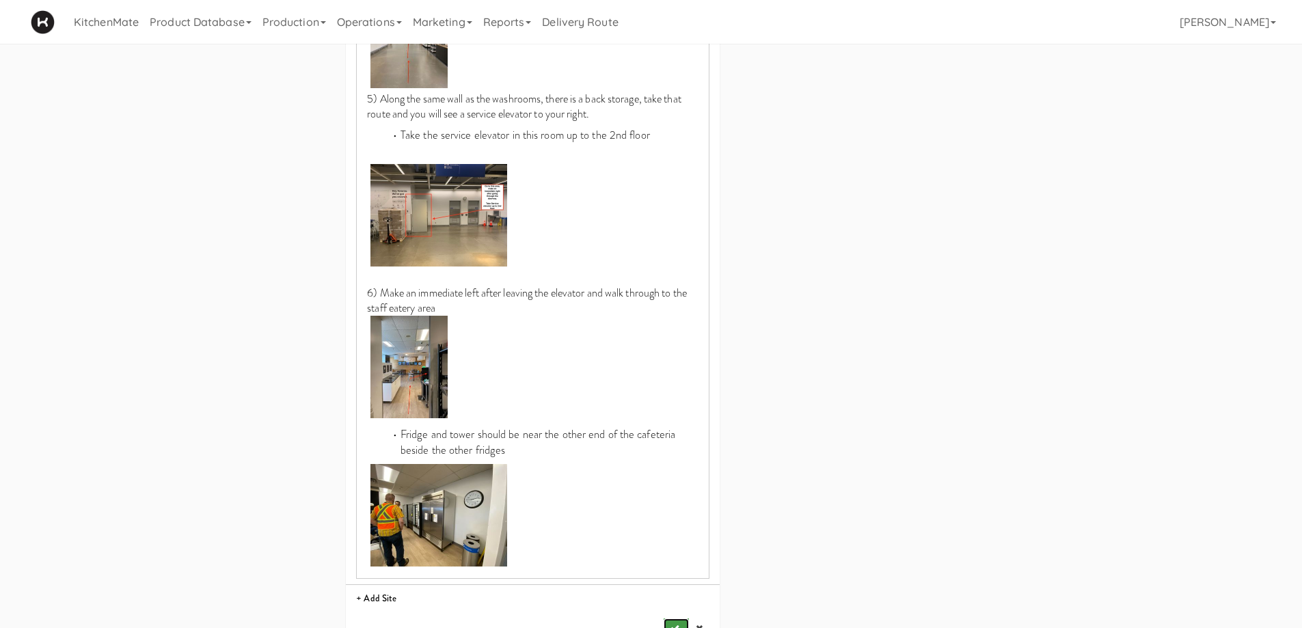
click at [672, 624] on icon "submit" at bounding box center [674, 628] width 9 height 9
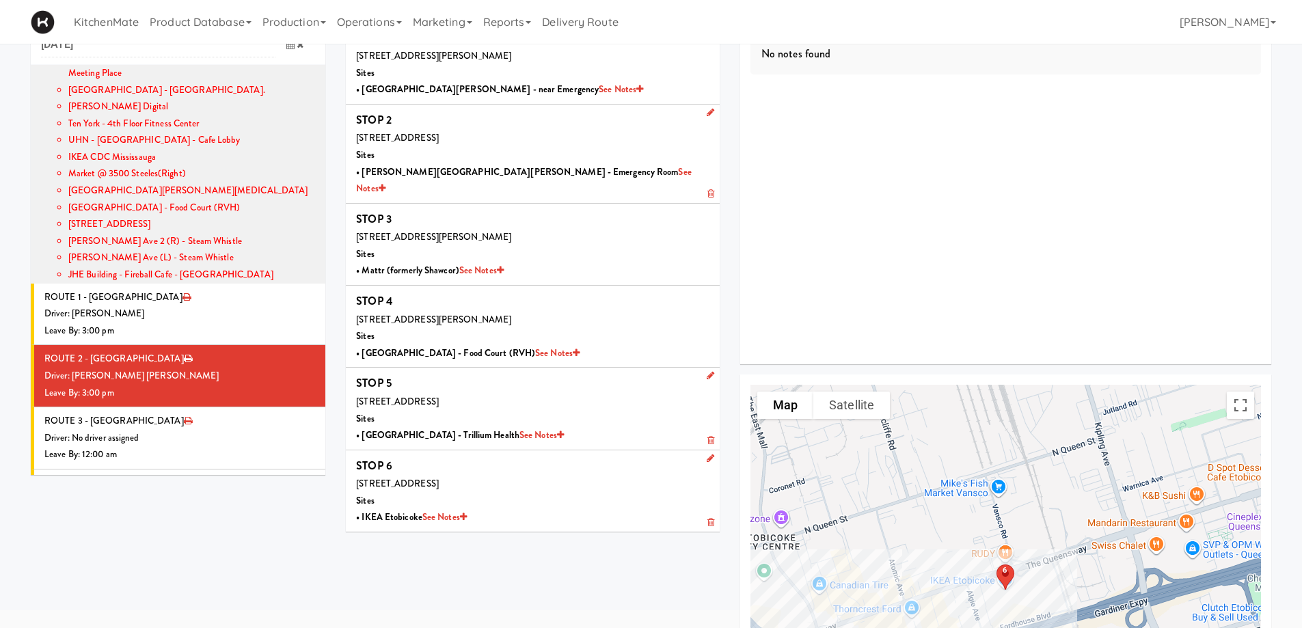
scroll to position [44, 0]
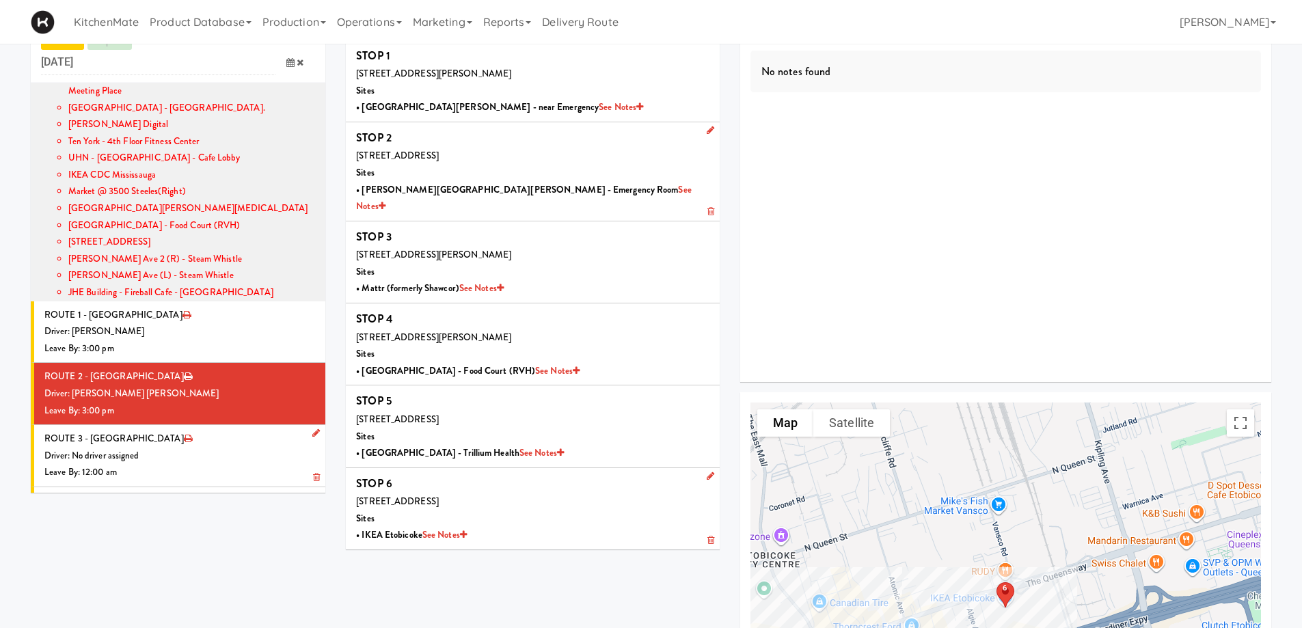
click at [154, 464] on div "Leave By: 12:00 am" at bounding box center [179, 472] width 271 height 17
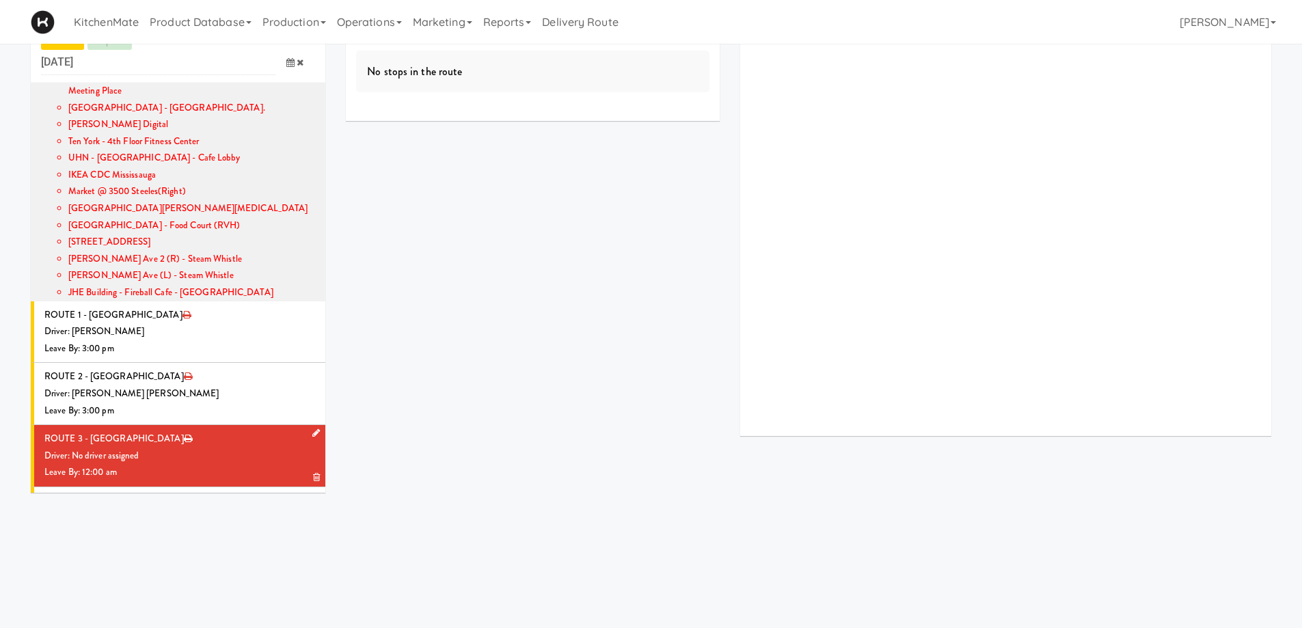
click at [307, 425] on link at bounding box center [313, 433] width 13 height 17
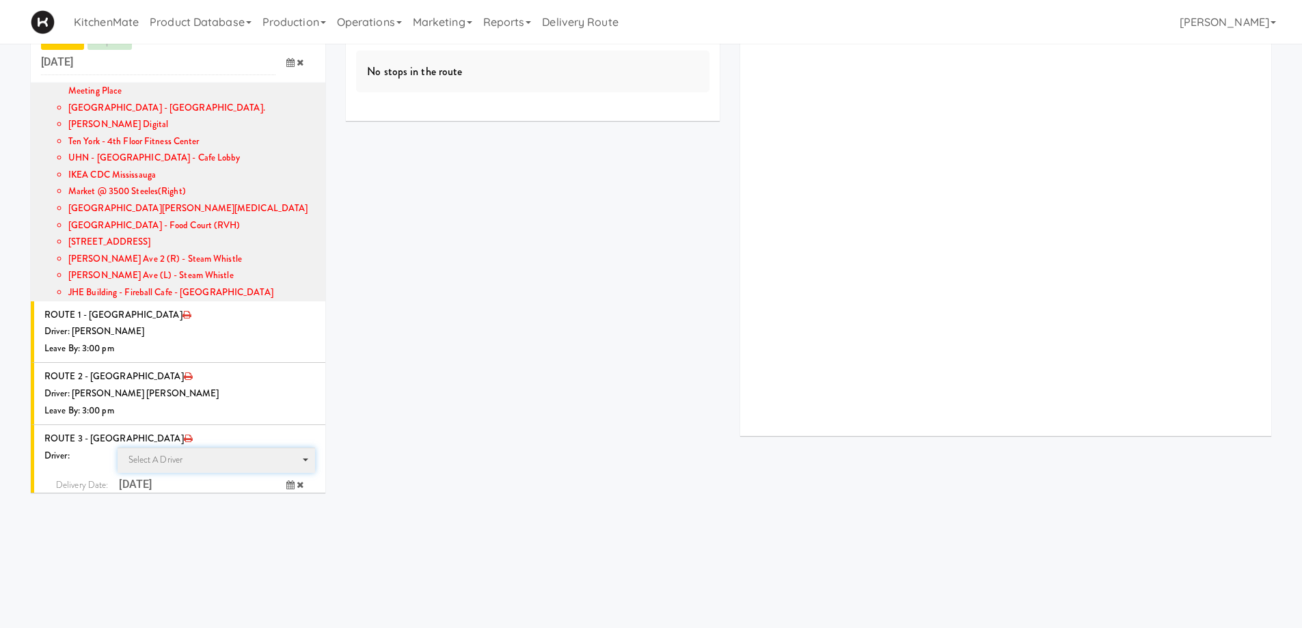
click at [167, 448] on span "Select a driver Select a driver" at bounding box center [217, 460] width 198 height 25
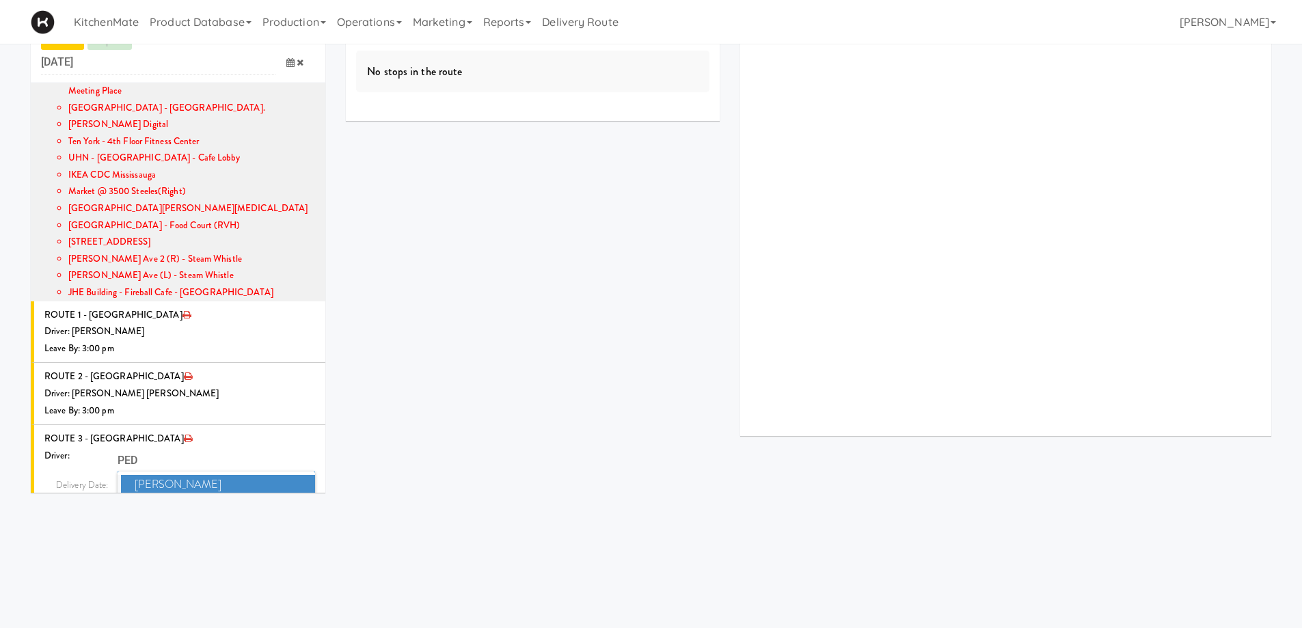
type input "PED"
click at [176, 475] on span "Pedro Herrera" at bounding box center [218, 485] width 195 height 20
click at [286, 506] on icon at bounding box center [290, 510] width 8 height 9
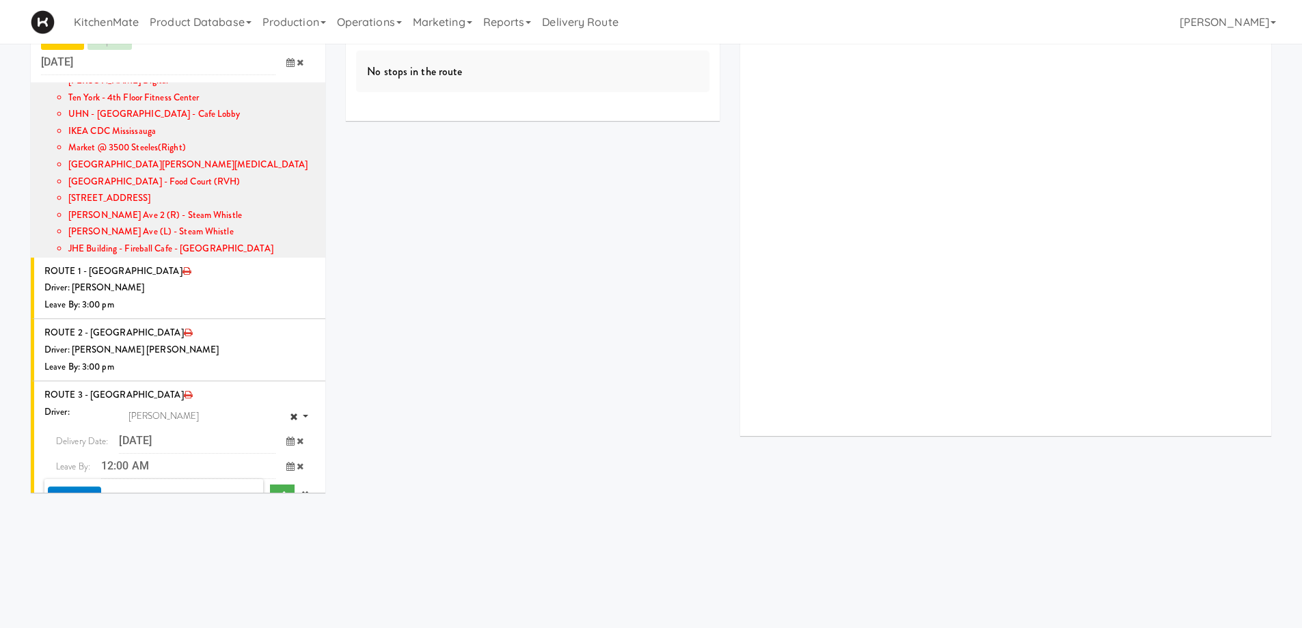
scroll to position [1216, 0]
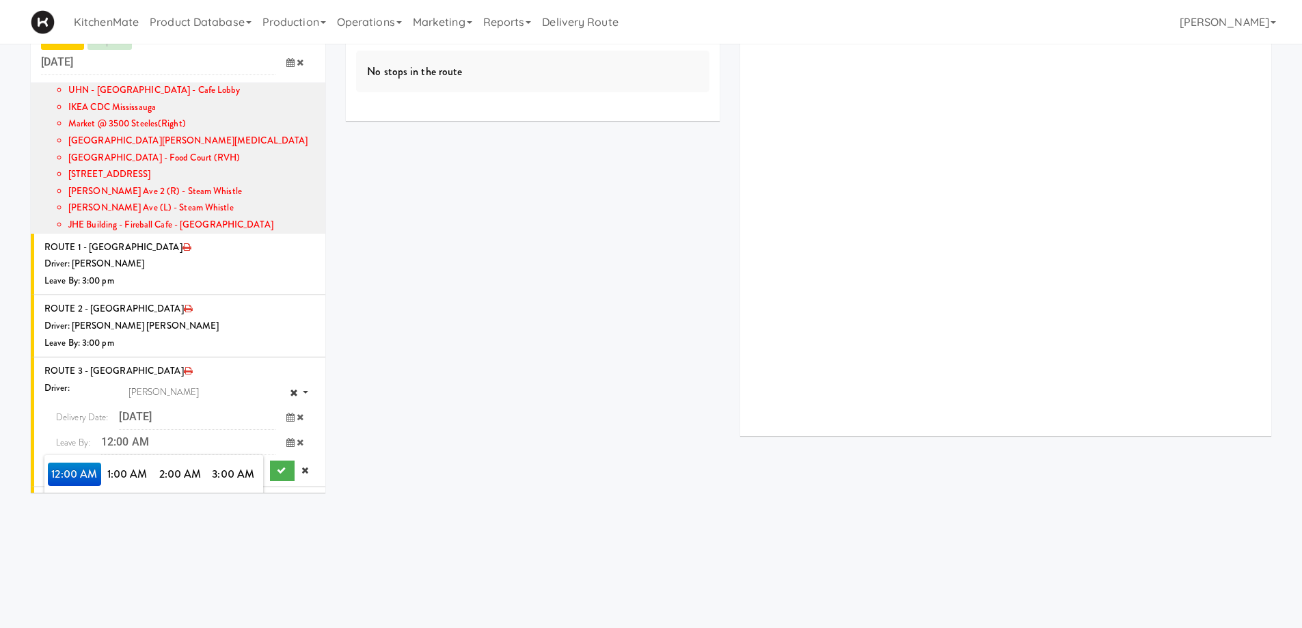
click at [225, 532] on span "3:00 PM" at bounding box center [233, 543] width 53 height 23
click at [77, 463] on span "3:00 PM" at bounding box center [74, 474] width 53 height 23
click at [277, 461] on button "submit" at bounding box center [282, 471] width 25 height 20
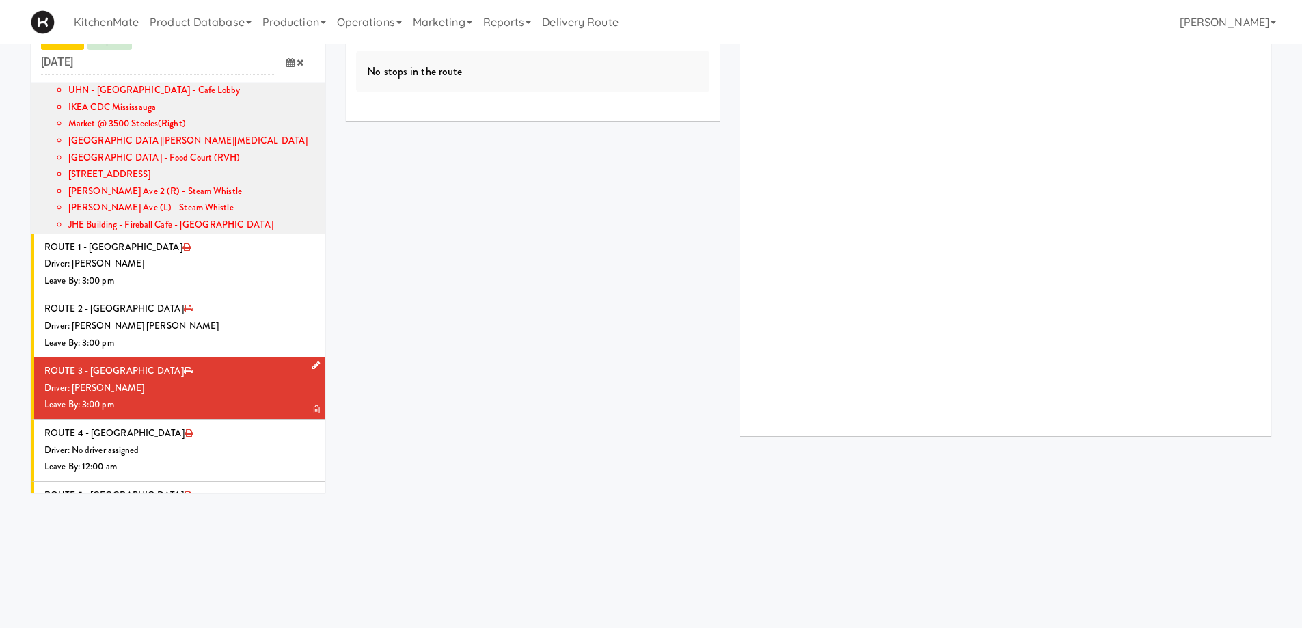
scroll to position [1149, 0]
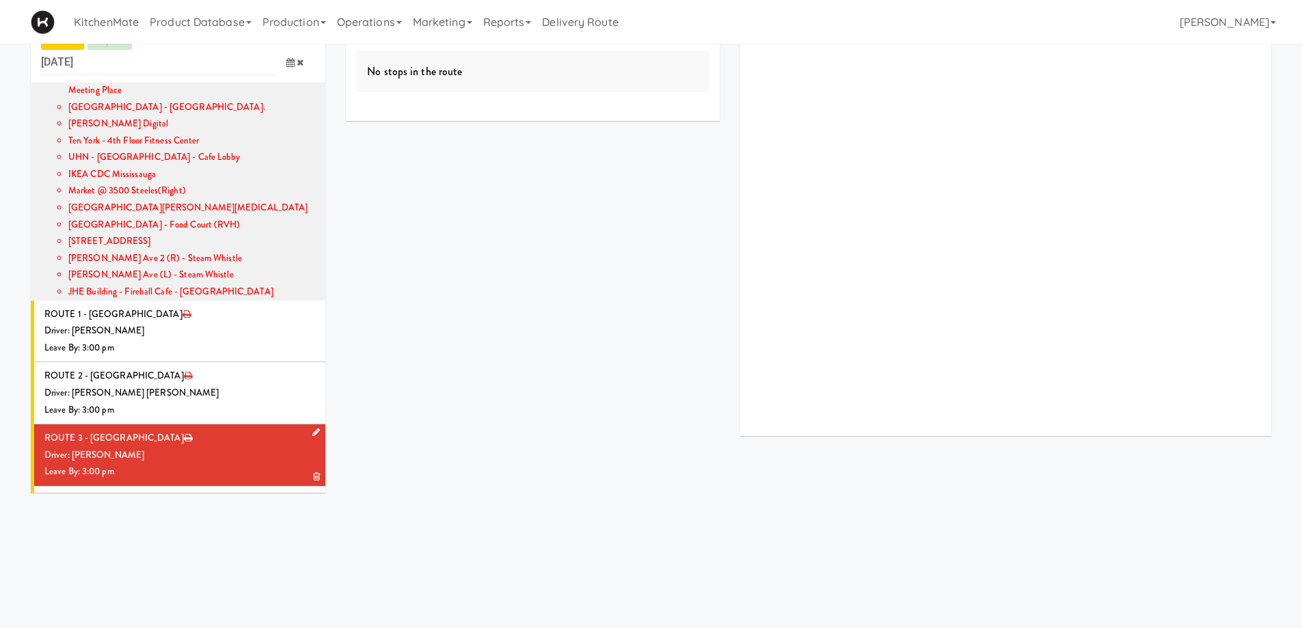
click at [223, 463] on div "Leave By: 3:00 pm" at bounding box center [179, 471] width 271 height 17
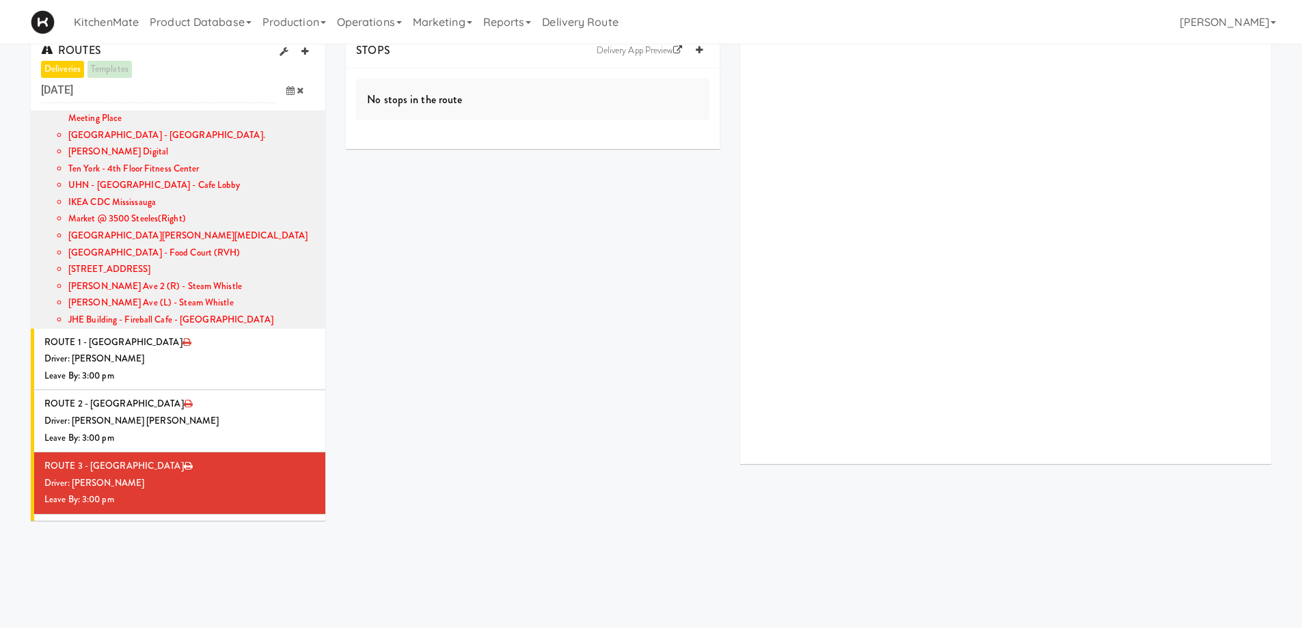
scroll to position [0, 0]
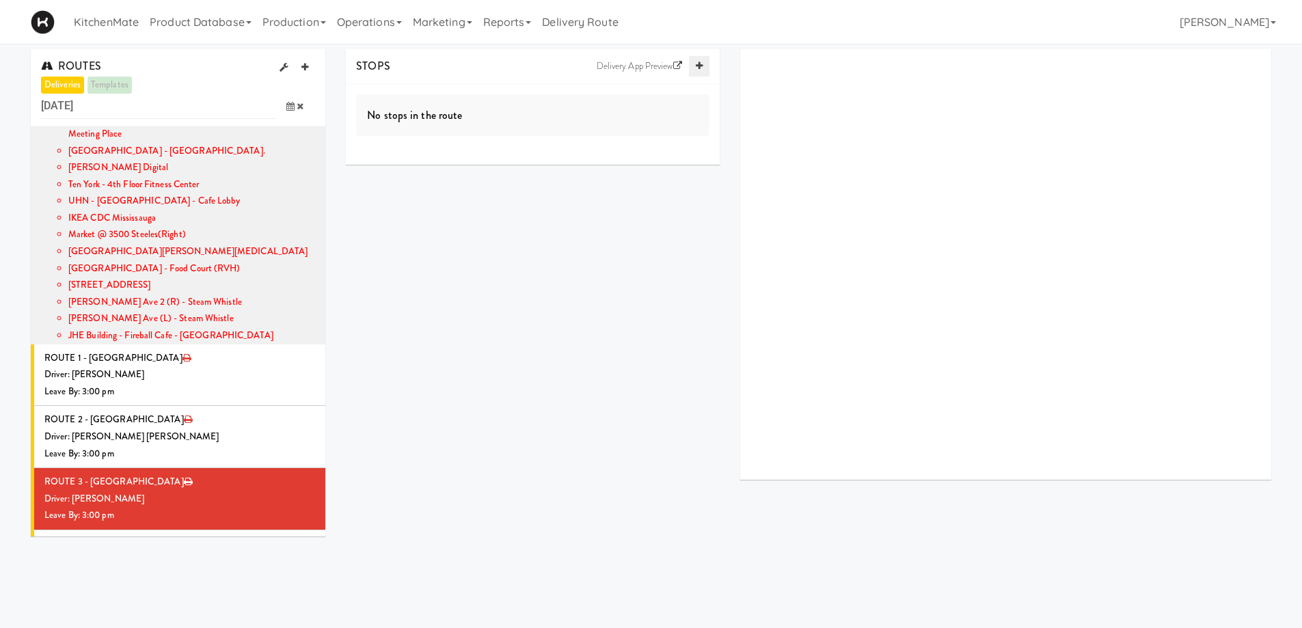
click at [700, 66] on icon at bounding box center [699, 65] width 7 height 9
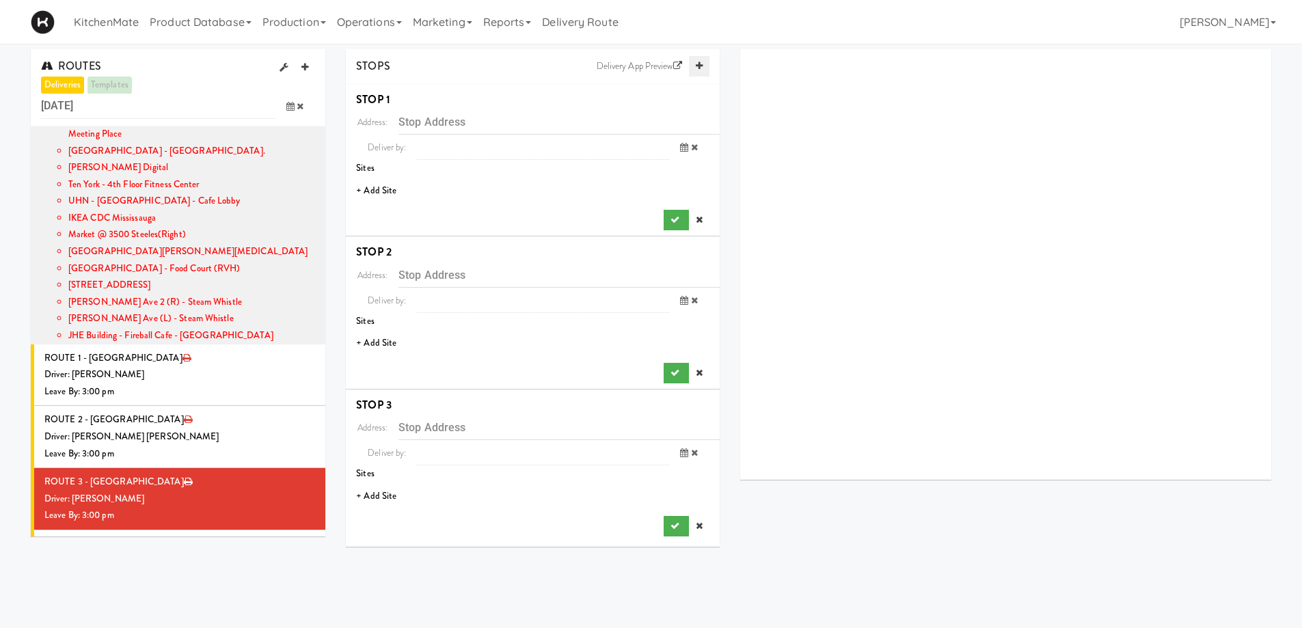
click at [700, 66] on icon at bounding box center [699, 65] width 7 height 9
click at [381, 194] on li "+ Add Site" at bounding box center [533, 191] width 374 height 28
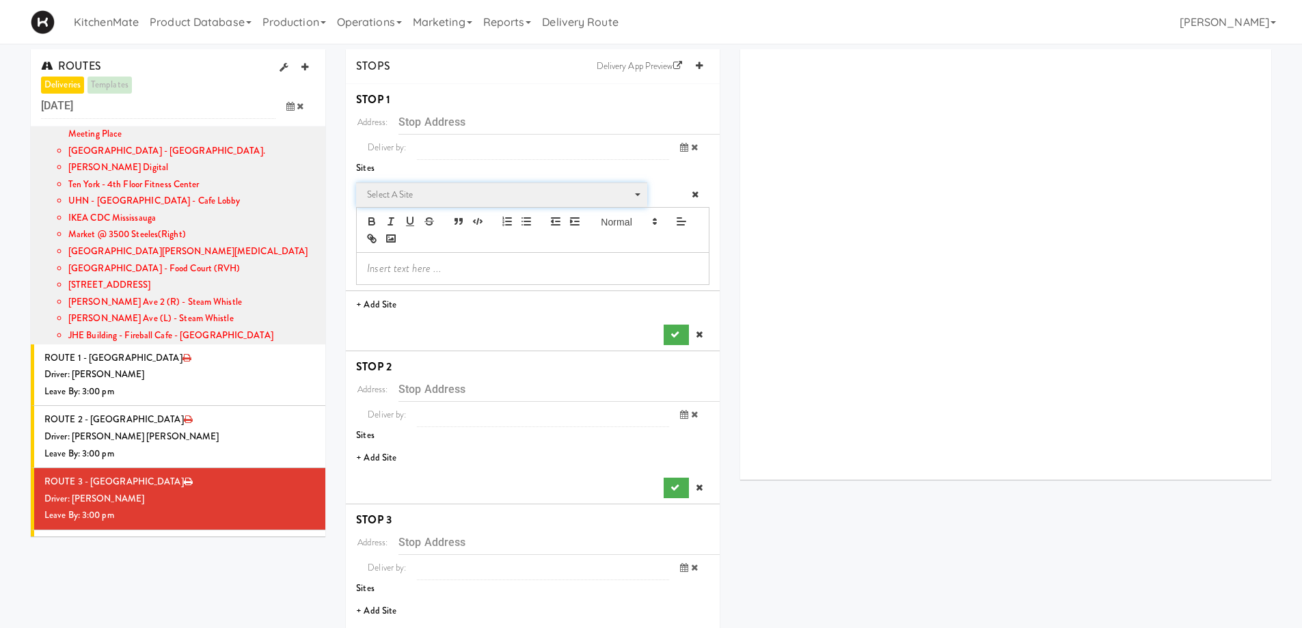
click at [439, 194] on span "Select a site" at bounding box center [497, 195] width 260 height 16
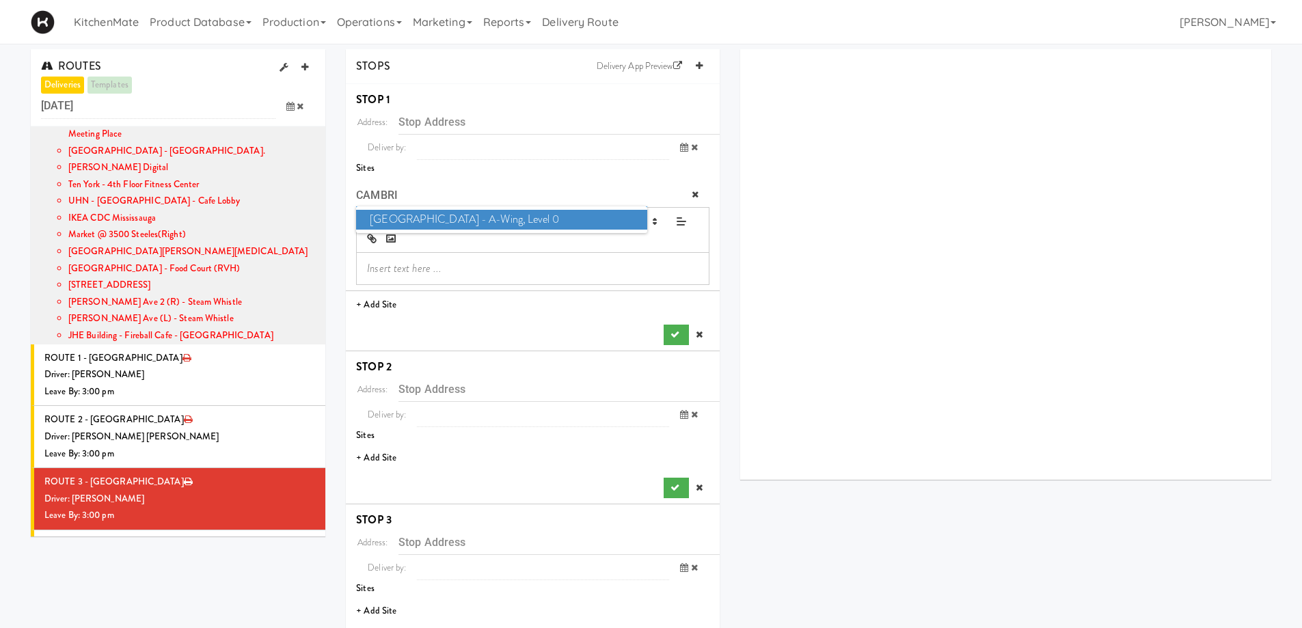
type input "CAMBRI"
click at [445, 219] on span "Cambridge Memorial Hospital - A-Wing, Level 0" at bounding box center [501, 220] width 290 height 20
type input "700 Coronation Blvd, Cambridge, ON, CA"
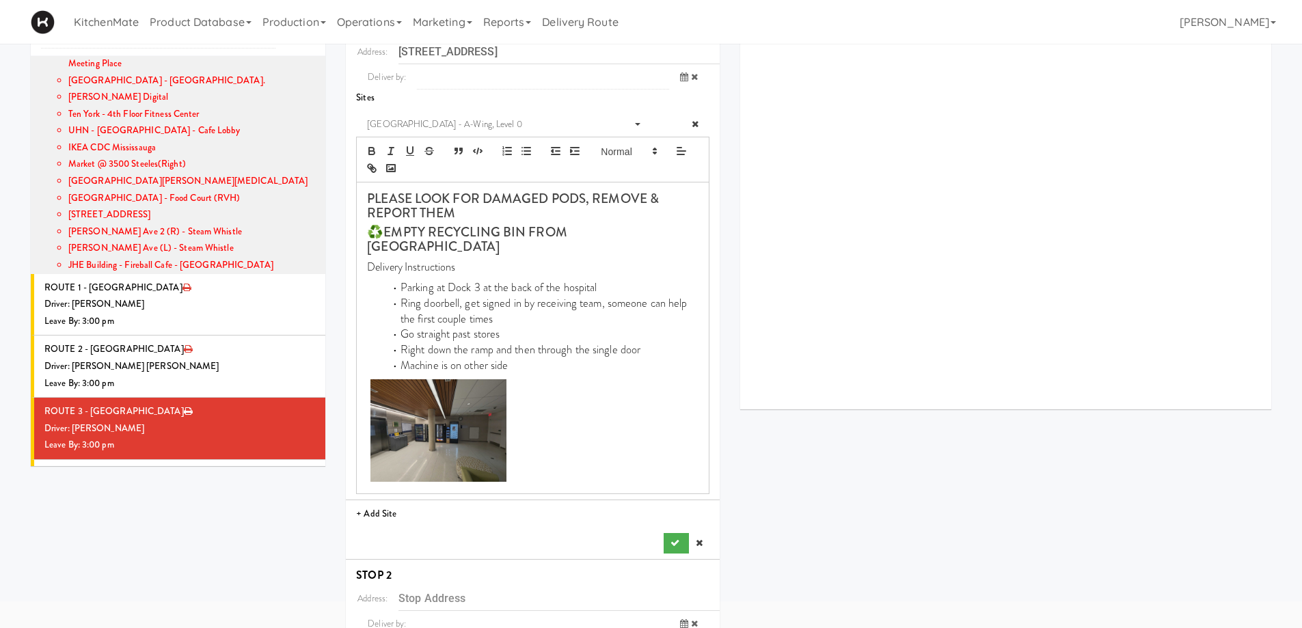
scroll to position [137, 0]
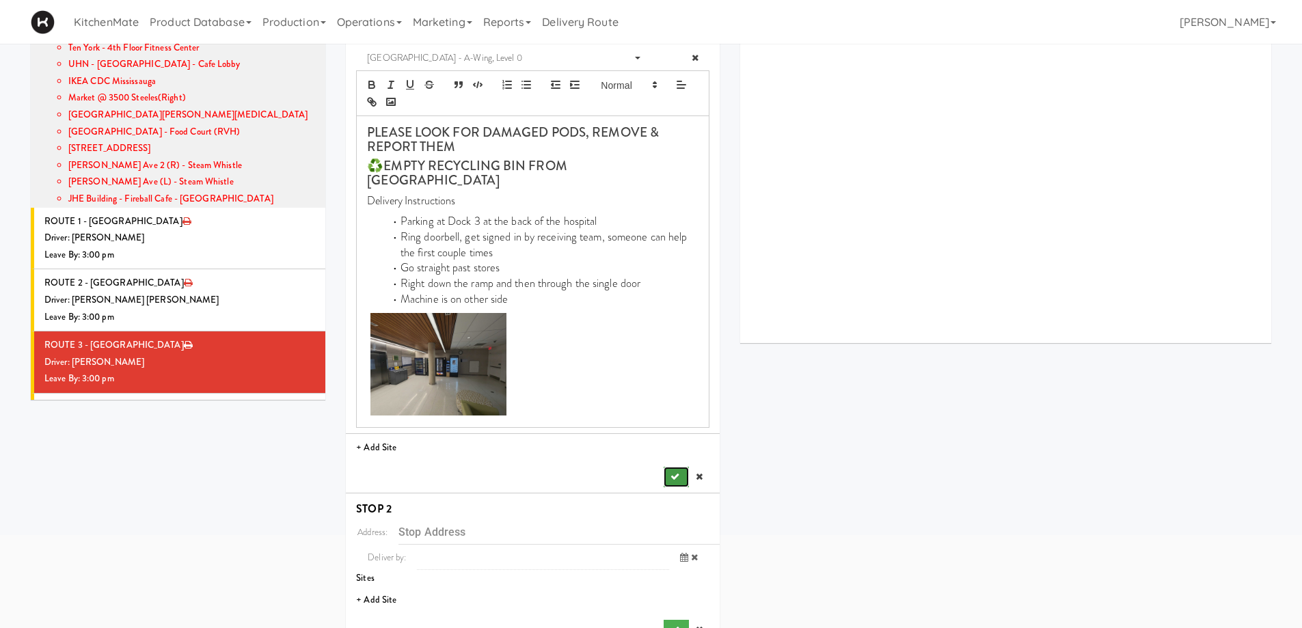
click at [681, 467] on button "submit" at bounding box center [676, 477] width 25 height 20
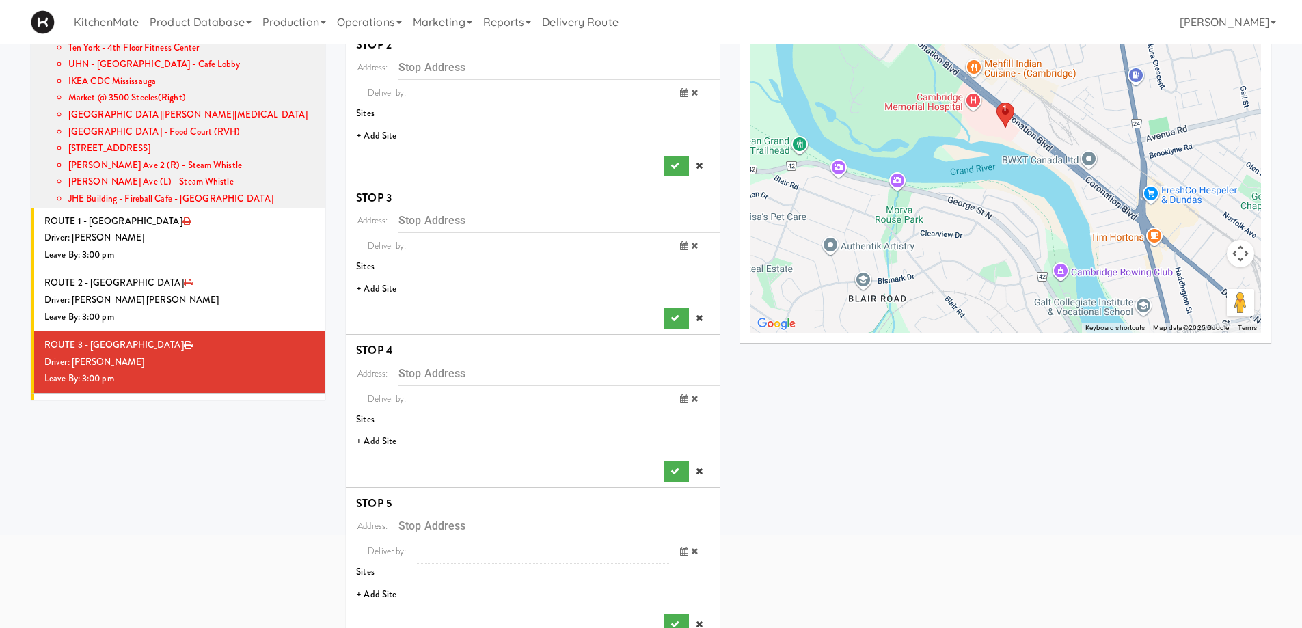
click at [379, 138] on li "+ Add Site" at bounding box center [533, 136] width 374 height 28
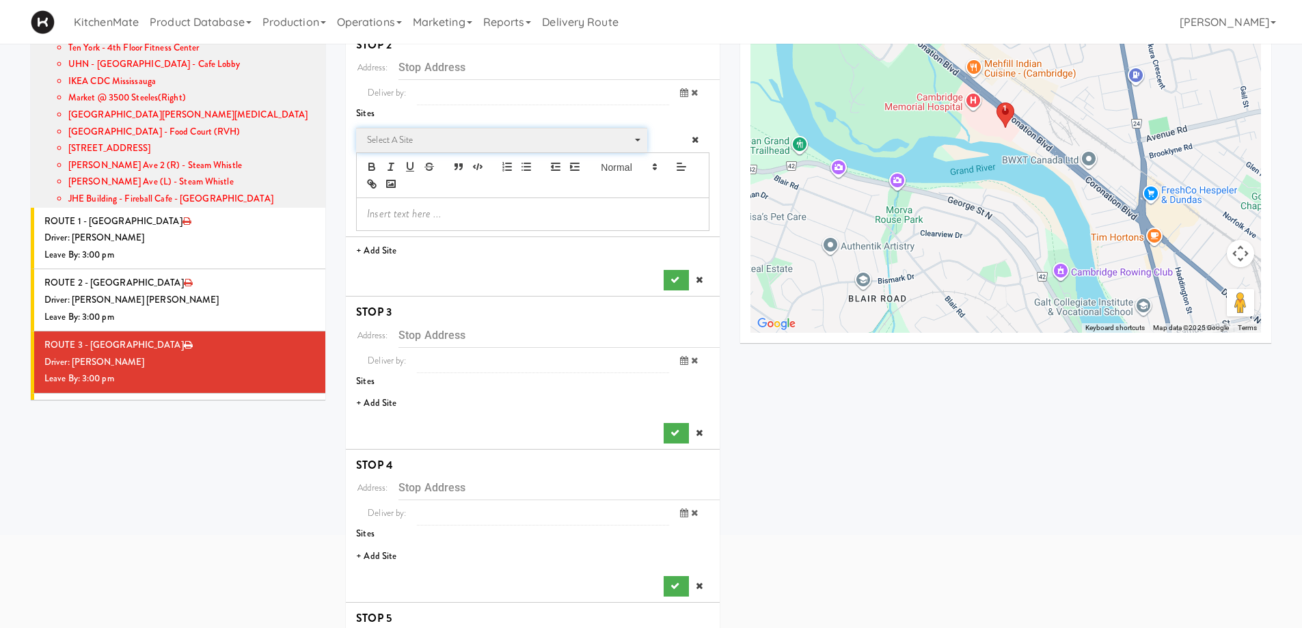
click at [420, 147] on span "Select a site" at bounding box center [497, 140] width 260 height 16
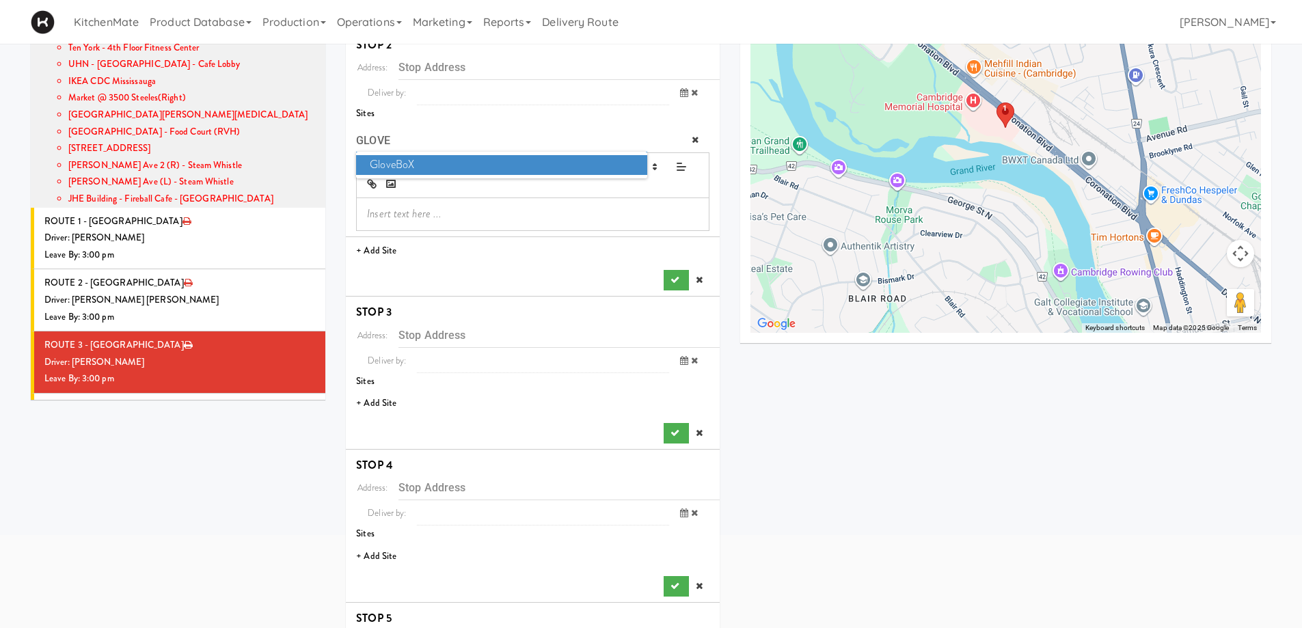
type input "GLOVE"
click at [422, 156] on span "GloveBoX" at bounding box center [501, 165] width 290 height 20
type input "120 Victoria St S, Kitchener, ON, CA"
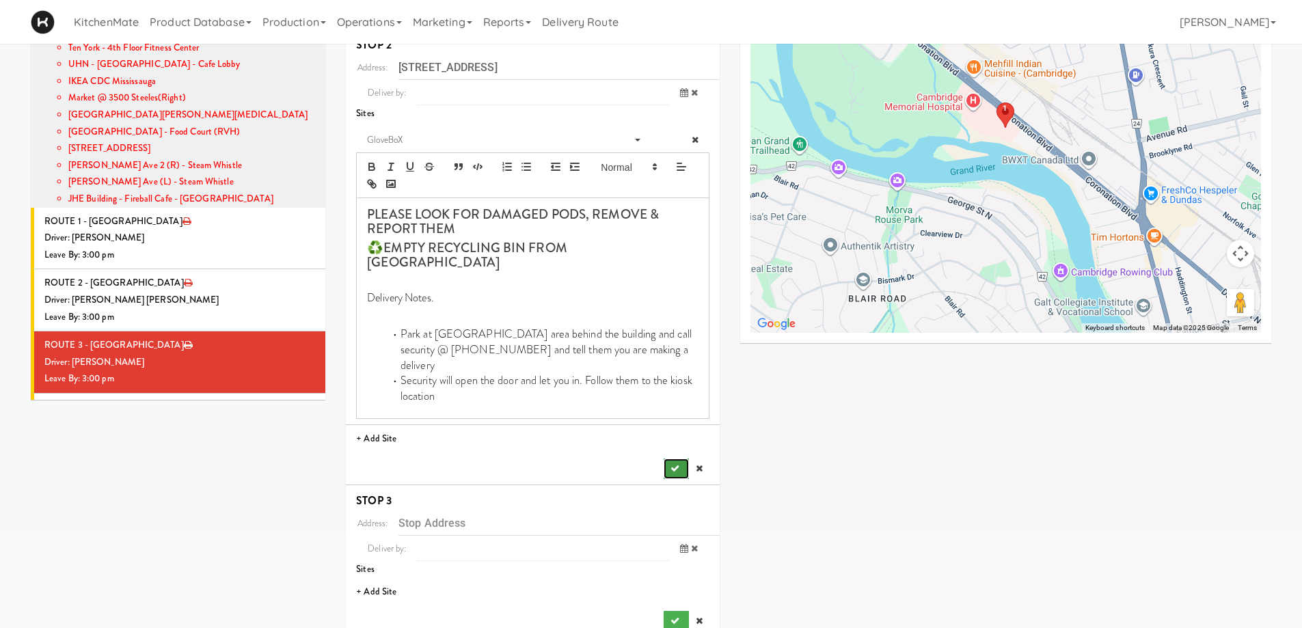
click at [668, 459] on button "submit" at bounding box center [676, 469] width 25 height 20
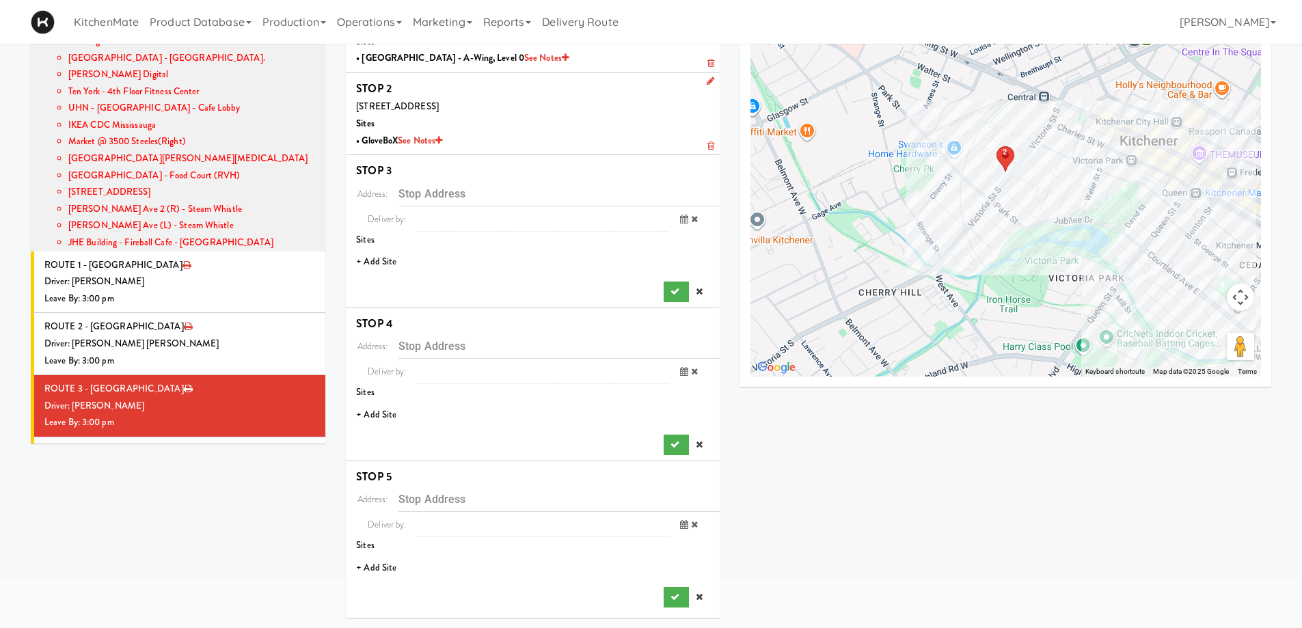
click at [380, 254] on li "+ Add Site" at bounding box center [533, 262] width 374 height 28
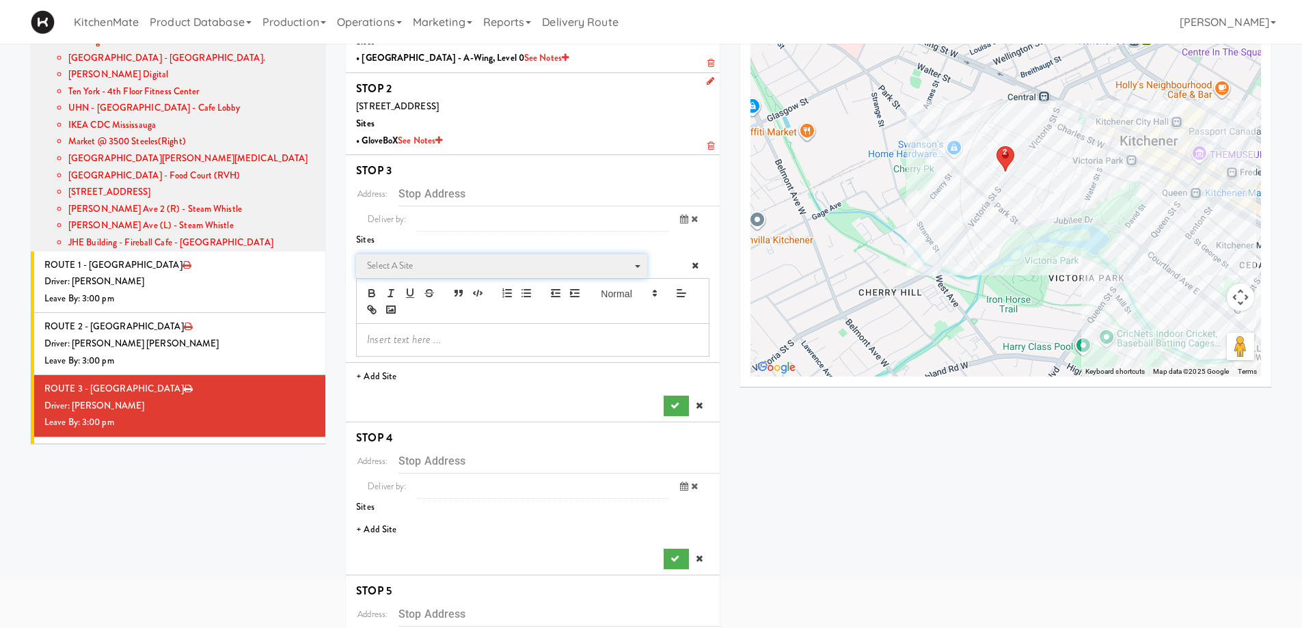
click at [412, 269] on span "Select a site" at bounding box center [497, 266] width 260 height 16
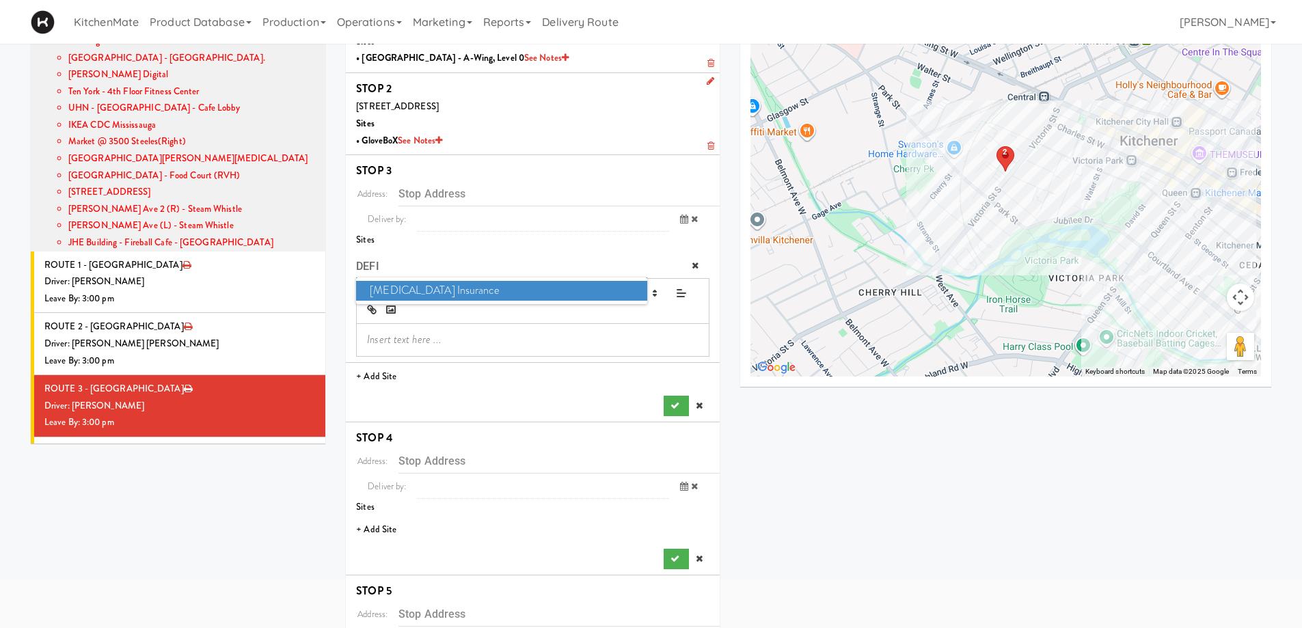
type input "DEFI"
click at [432, 290] on span "Definity Insurance" at bounding box center [501, 291] width 290 height 20
type input "111 Westmount Rd S, Waterloo, ON, CA"
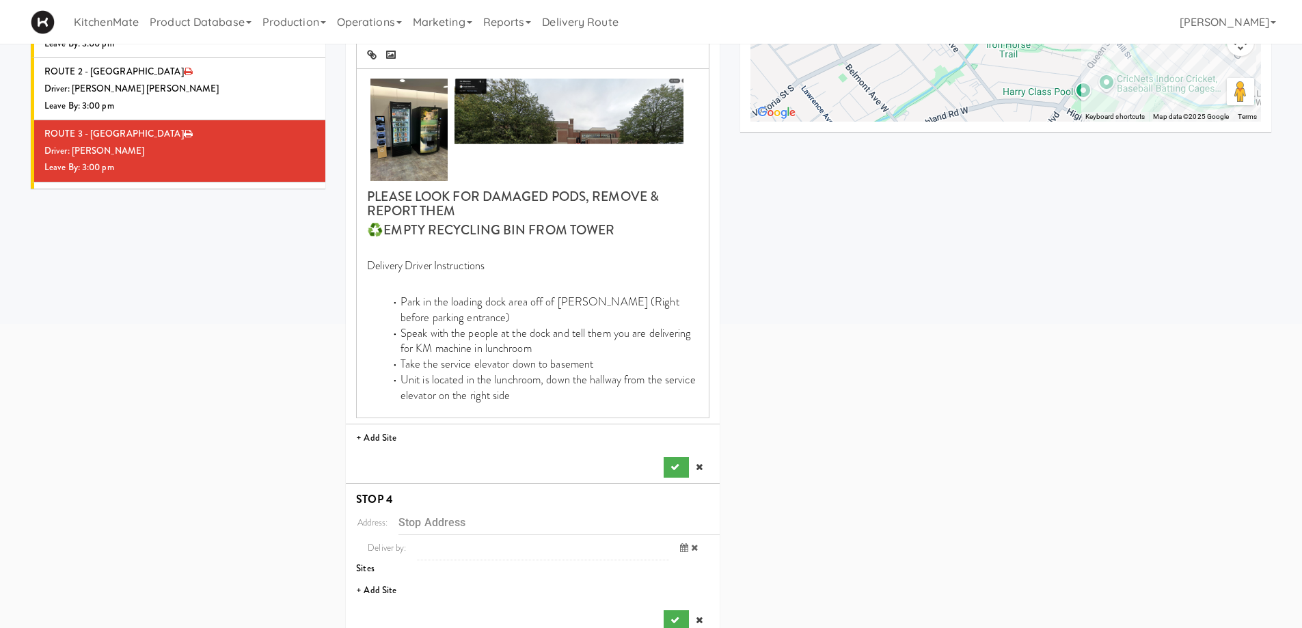
scroll to position [366, 0]
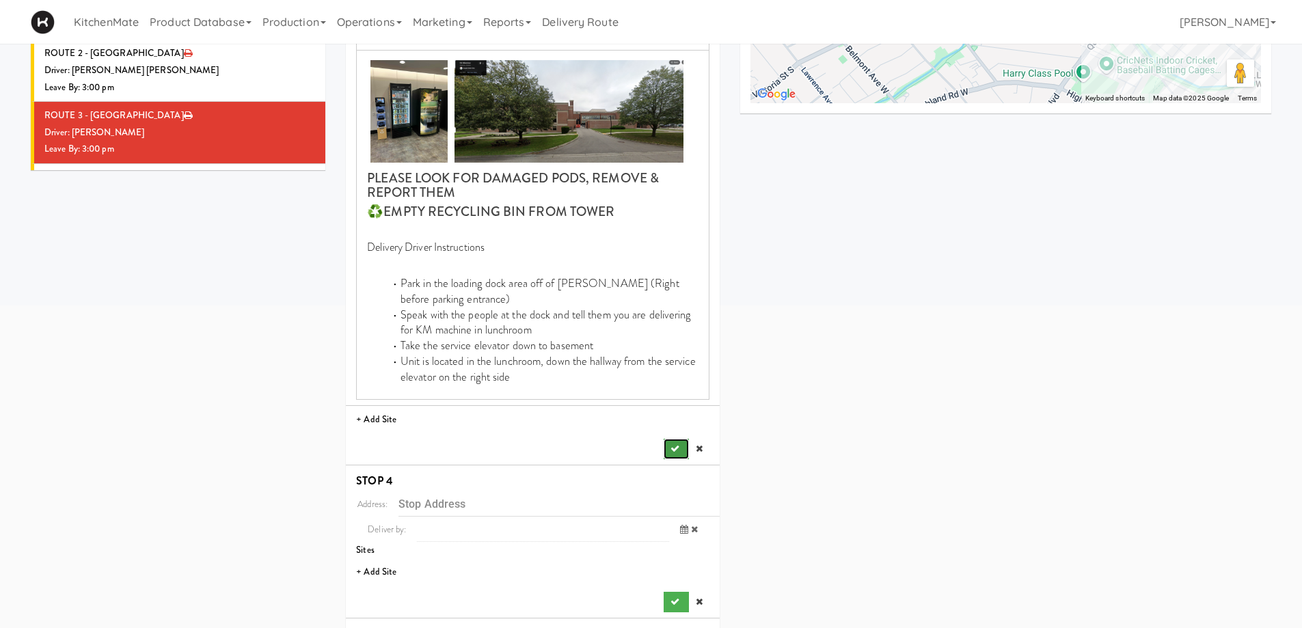
click at [672, 450] on icon "submit" at bounding box center [674, 448] width 9 height 9
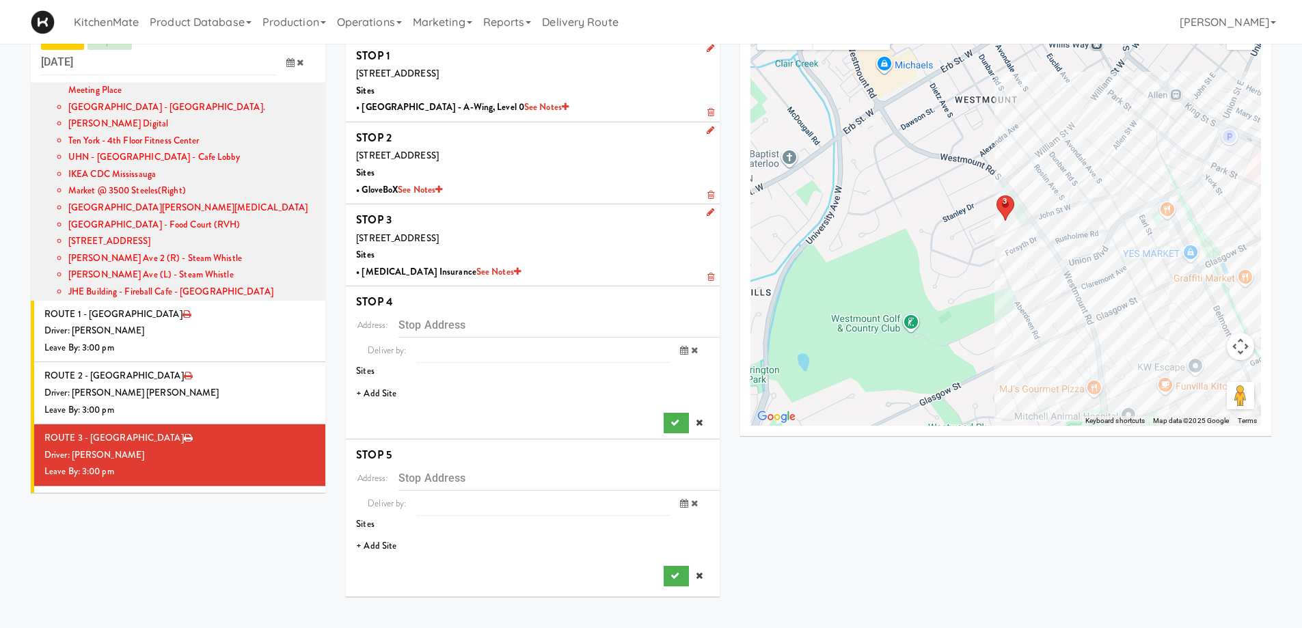
click at [388, 405] on li "+ Add Site" at bounding box center [533, 394] width 374 height 28
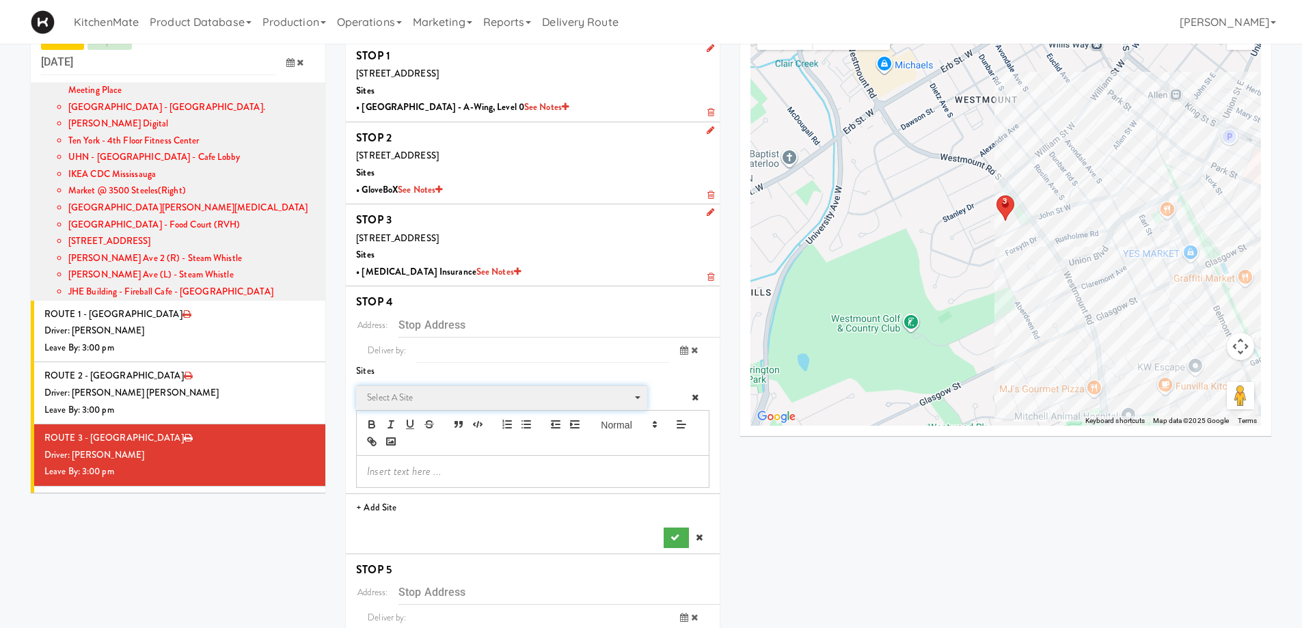
click at [405, 394] on span "Select a site" at bounding box center [497, 397] width 260 height 16
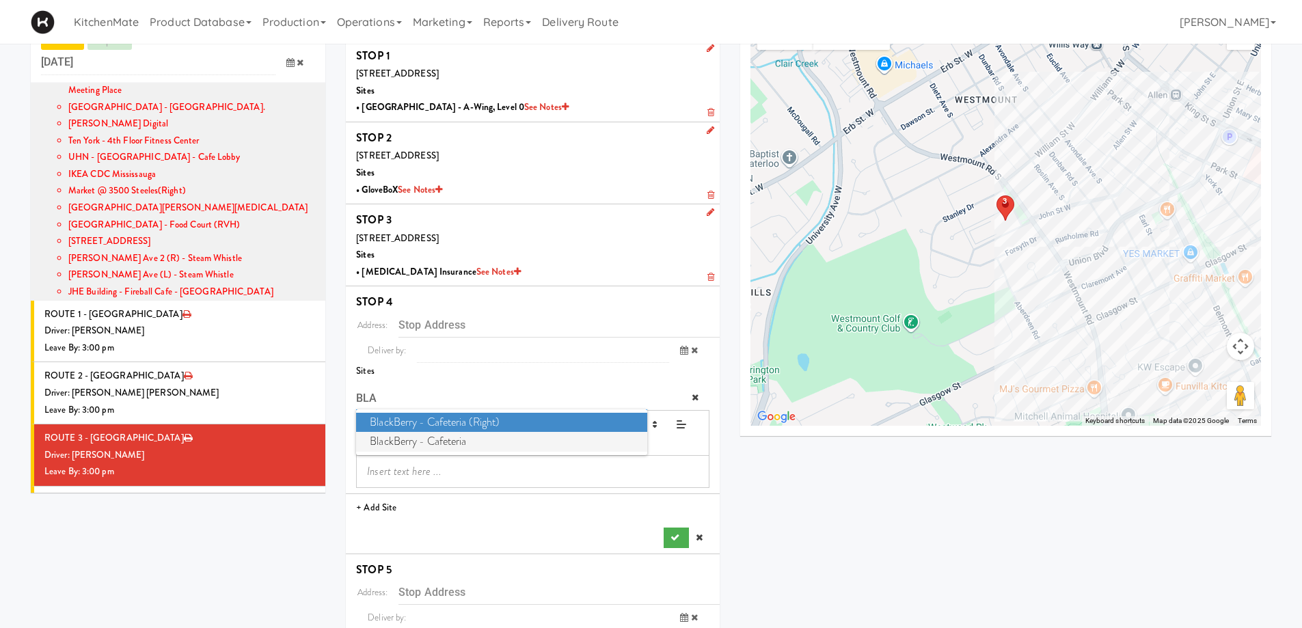
type input "BLA"
click at [421, 437] on span "BlackBerry - Cafeteria" at bounding box center [501, 442] width 290 height 20
type input "2200 University Ave E, Waterloo, ON, CA"
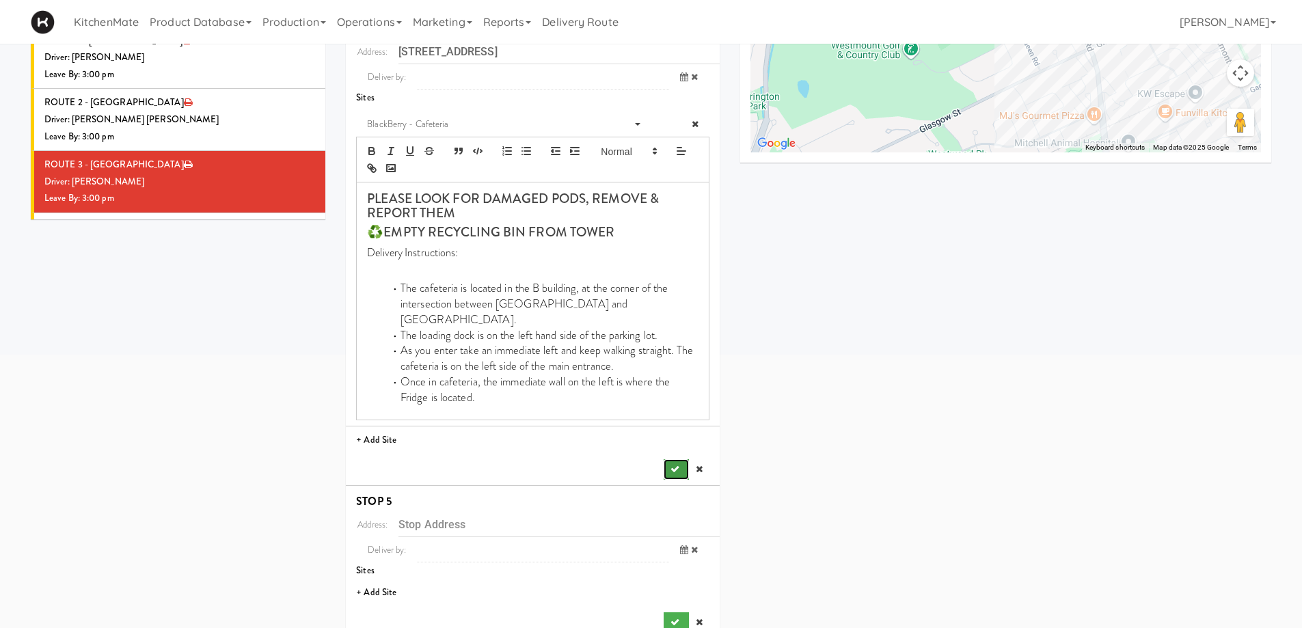
click at [677, 465] on icon "submit" at bounding box center [674, 469] width 9 height 9
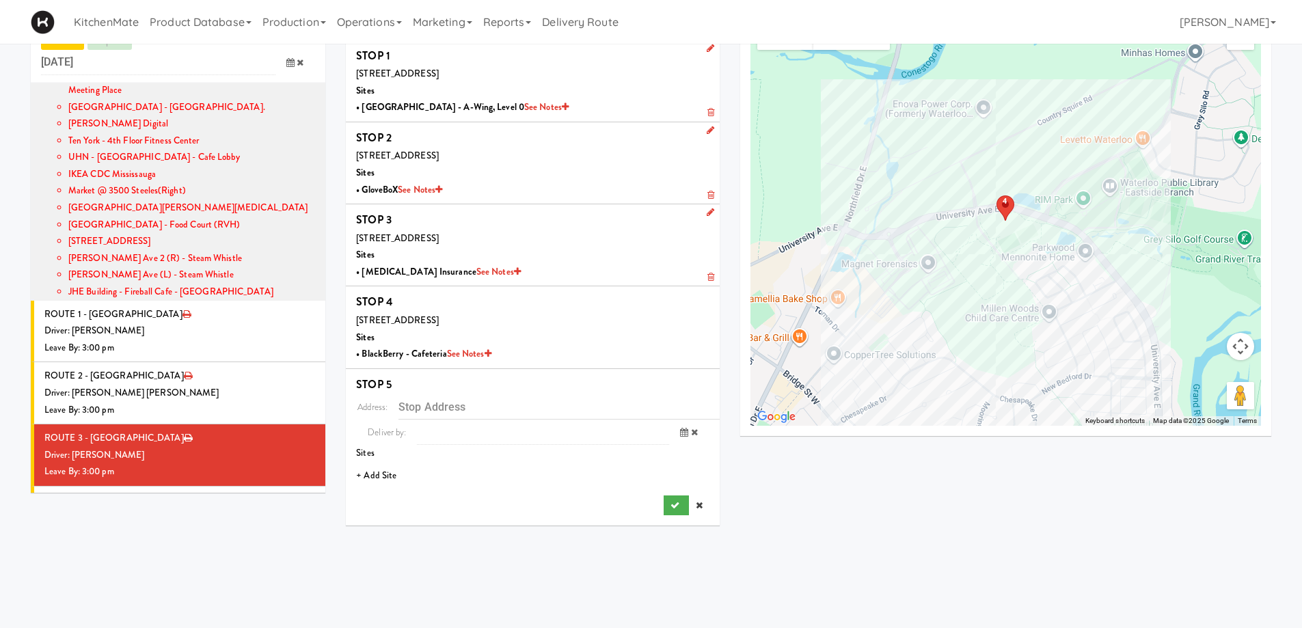
click at [384, 476] on li "+ Add Site" at bounding box center [533, 476] width 374 height 28
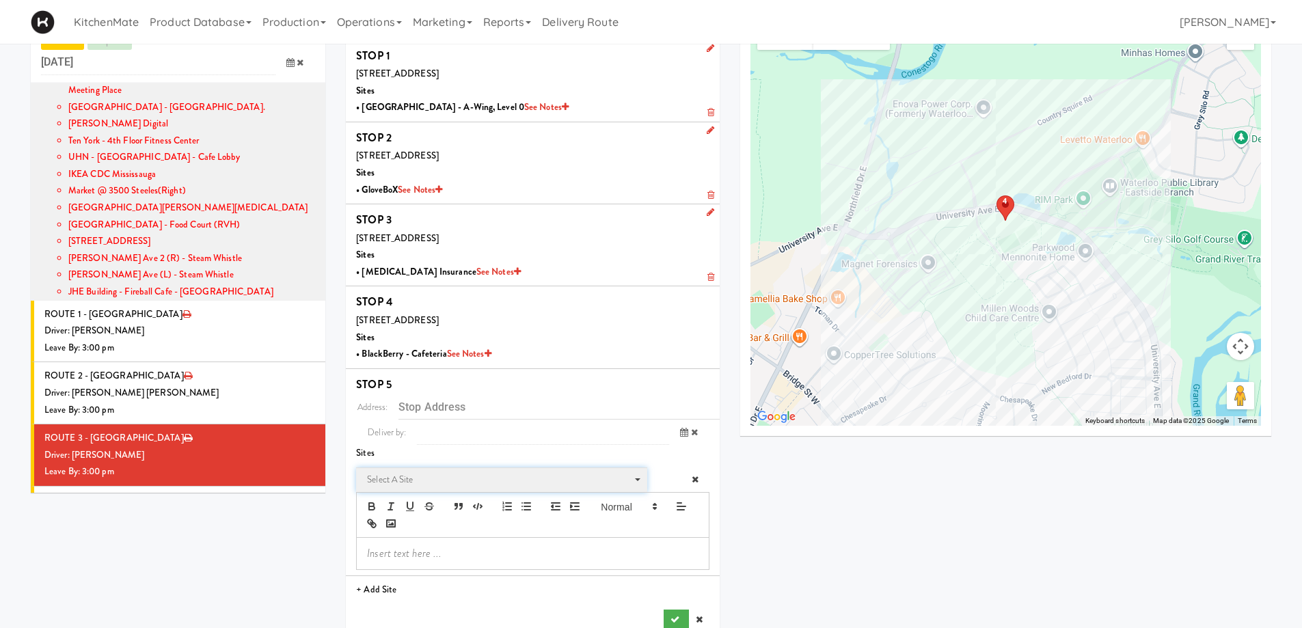
click at [480, 467] on span "Select a site Select a site" at bounding box center [501, 479] width 290 height 25
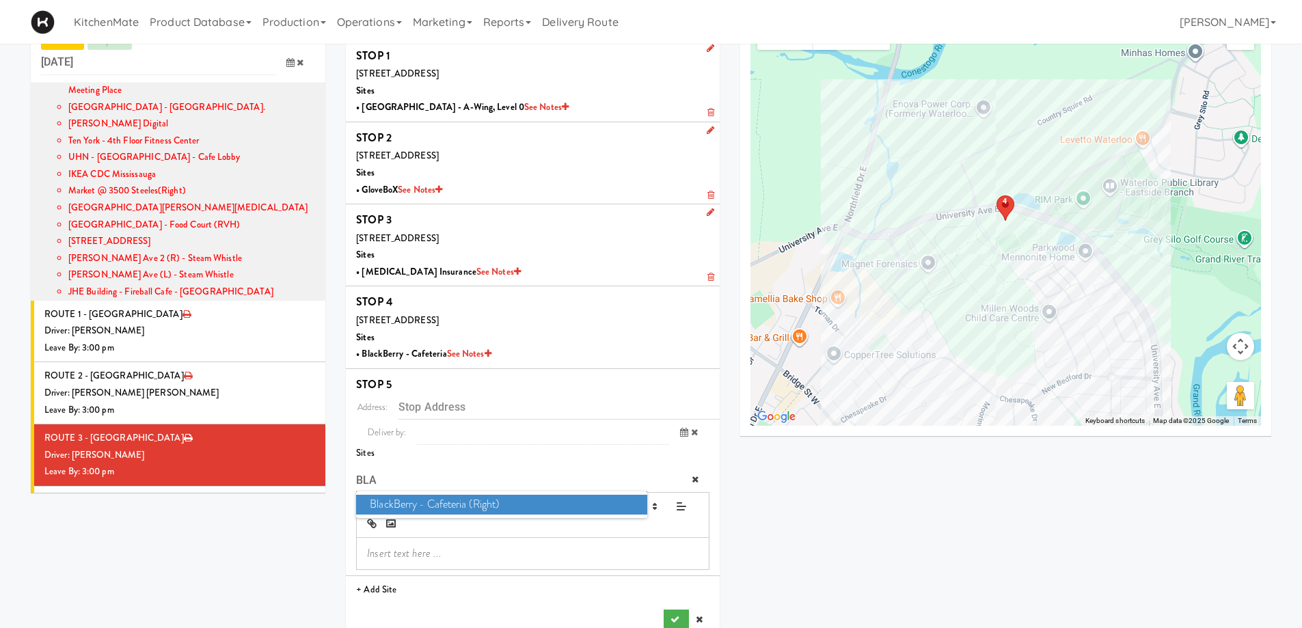
type input "BLA"
click at [469, 500] on span "BlackBerry - Cafeteria (Right)" at bounding box center [501, 505] width 290 height 20
type input "2200 University Ave E, Waterloo, ON, CA"
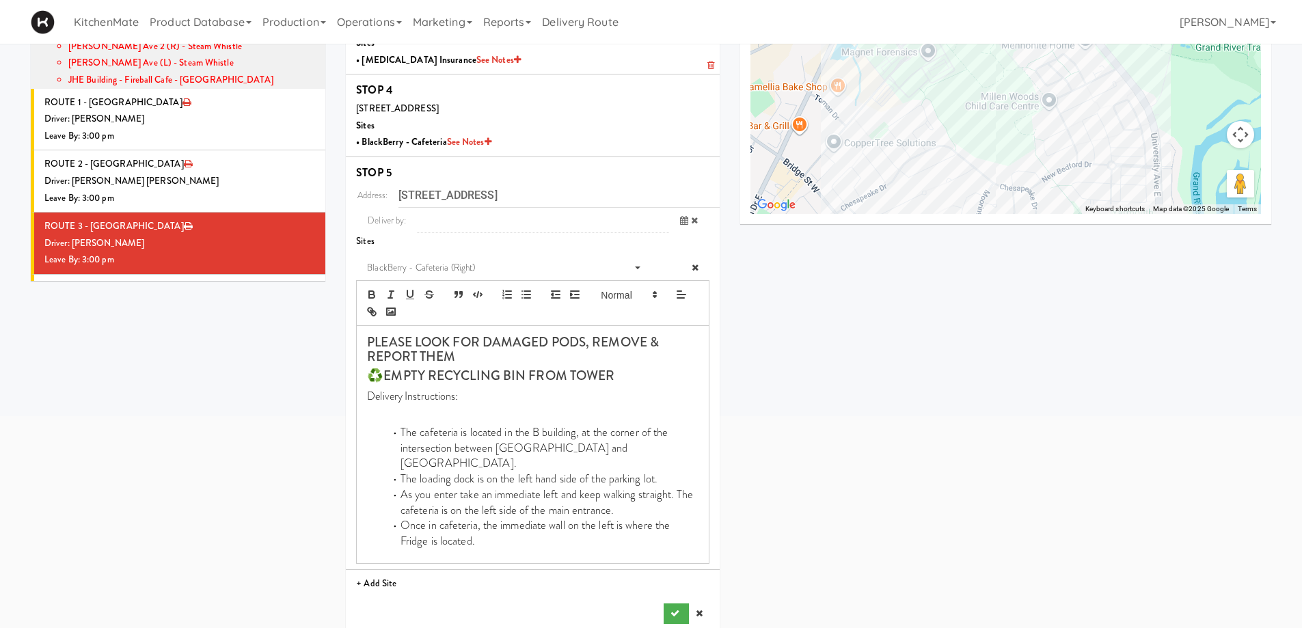
scroll to position [256, 0]
click at [676, 608] on icon "submit" at bounding box center [674, 612] width 9 height 9
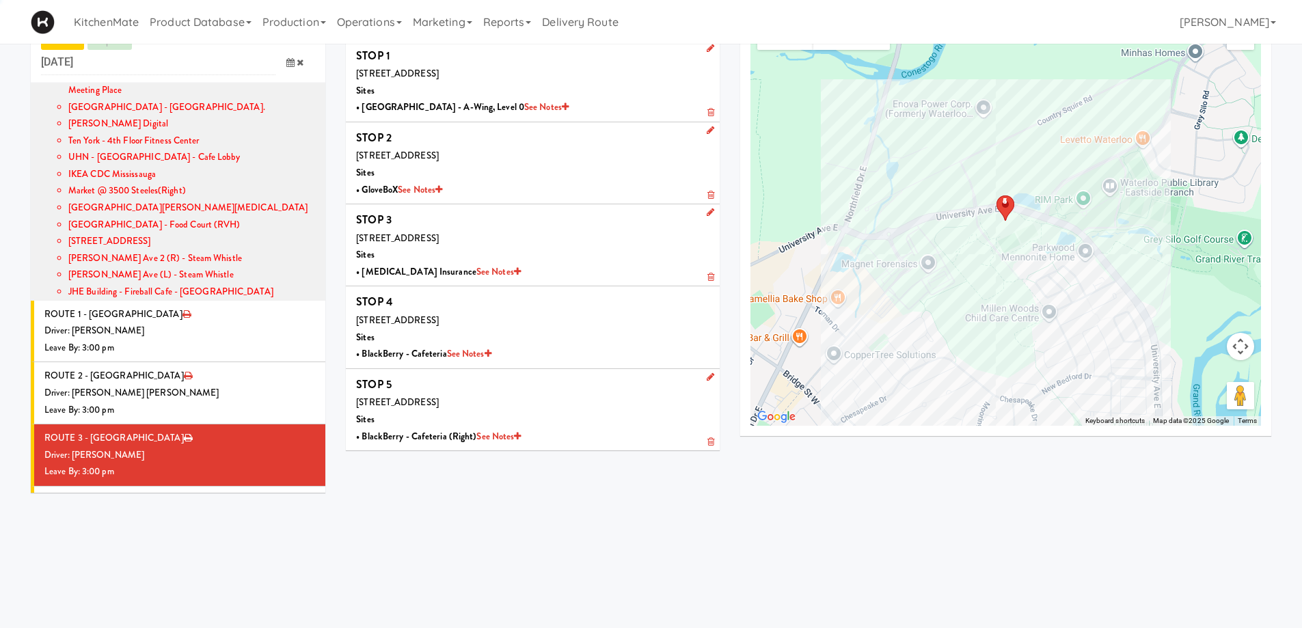
scroll to position [44, 0]
click at [178, 509] on div "Driver: No driver assigned" at bounding box center [179, 517] width 271 height 17
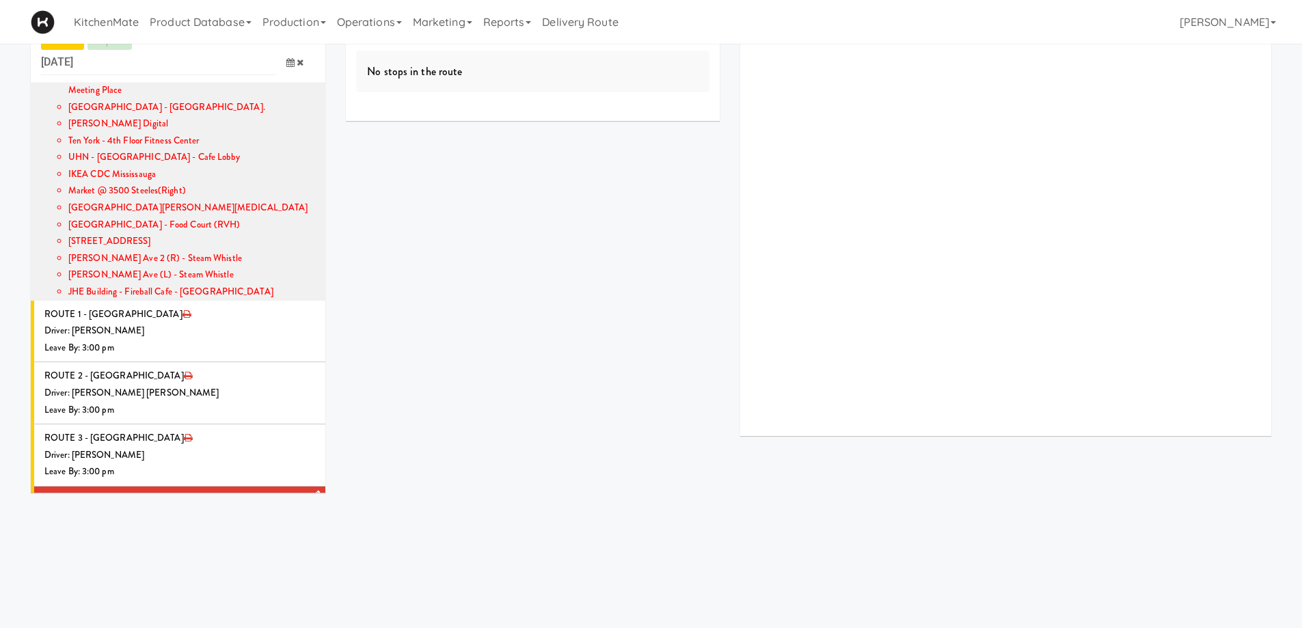
click at [312, 490] on icon at bounding box center [316, 494] width 8 height 9
click at [189, 509] on span "Select a driver Select a driver" at bounding box center [217, 521] width 198 height 25
type input "HANA"
click at [206, 536] on span "Hanaie Alshabat" at bounding box center [218, 546] width 195 height 20
click at [286, 567] on icon at bounding box center [290, 571] width 8 height 9
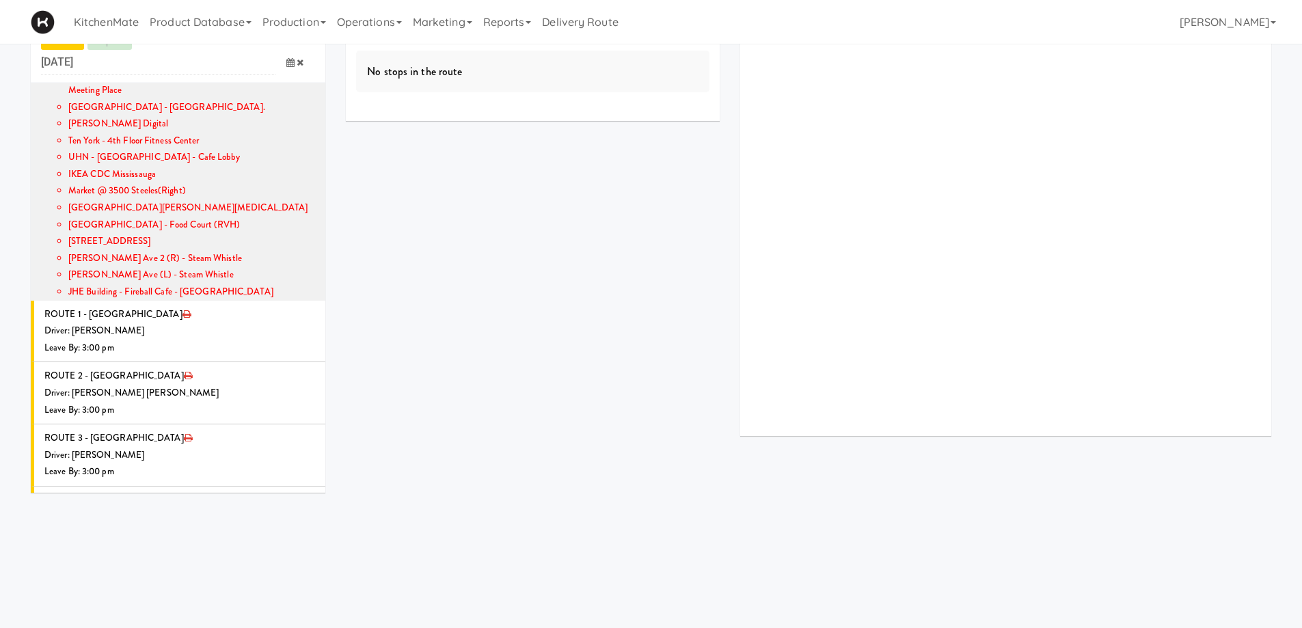
scroll to position [1276, 0]
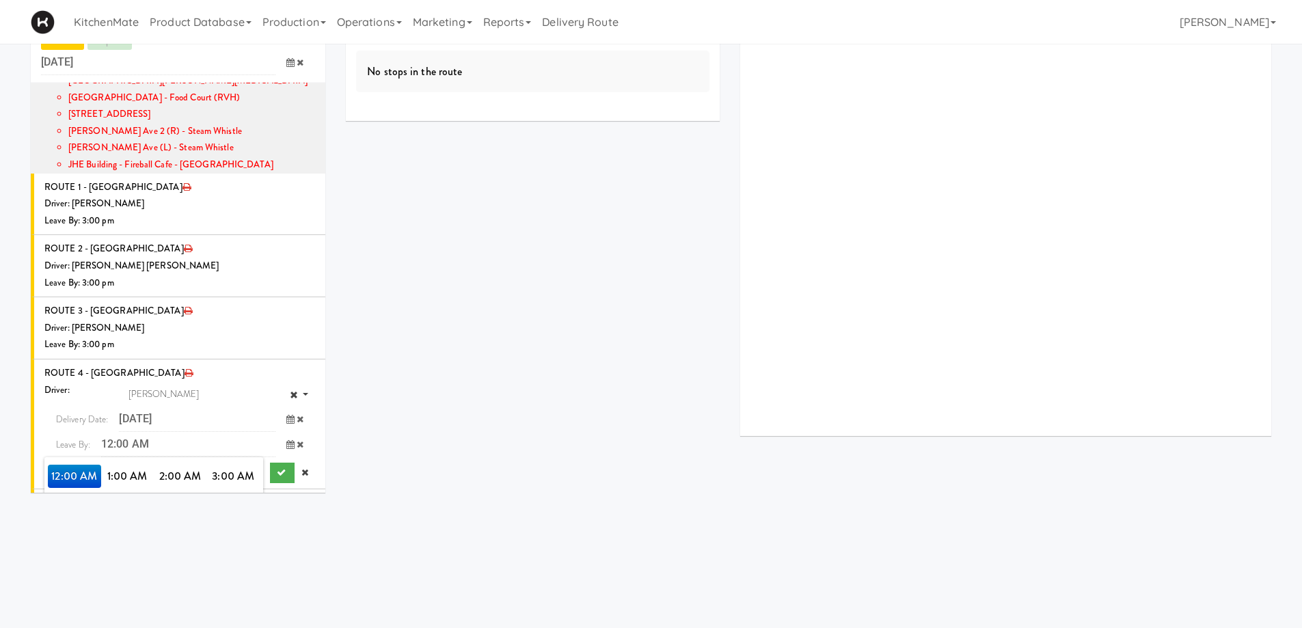
click at [232, 534] on span "3:00 PM" at bounding box center [233, 545] width 53 height 23
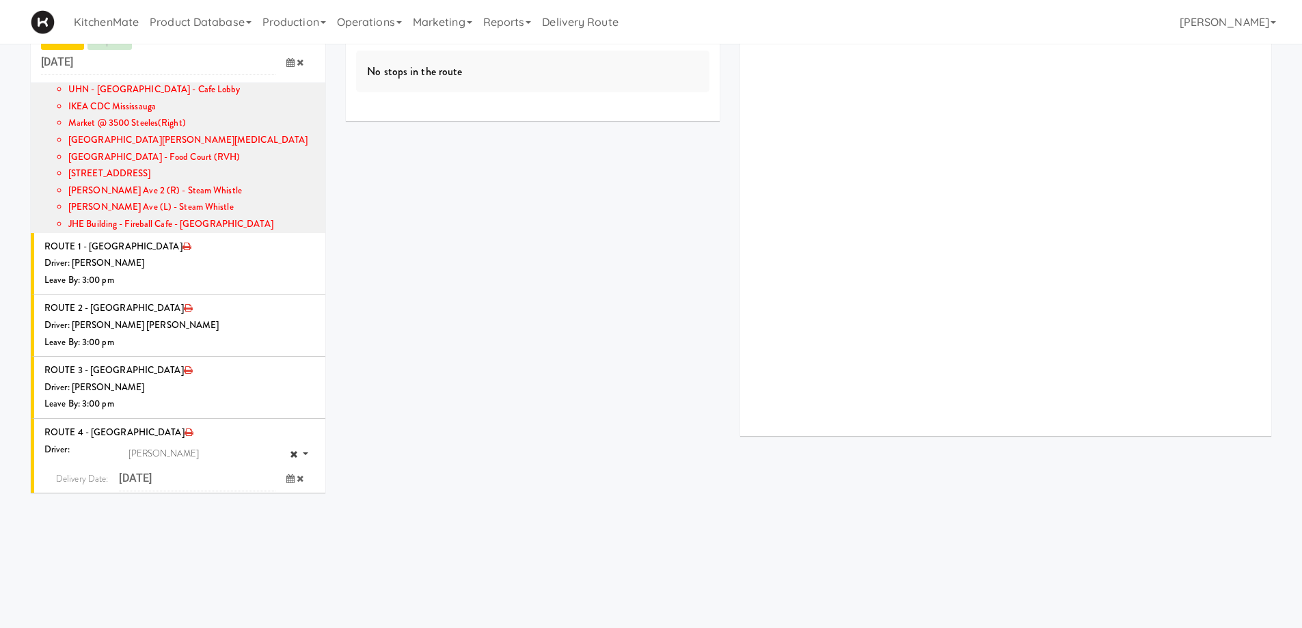
click at [65, 524] on span "3:00 PM" at bounding box center [74, 535] width 53 height 23
click at [277, 522] on button "submit" at bounding box center [282, 532] width 25 height 20
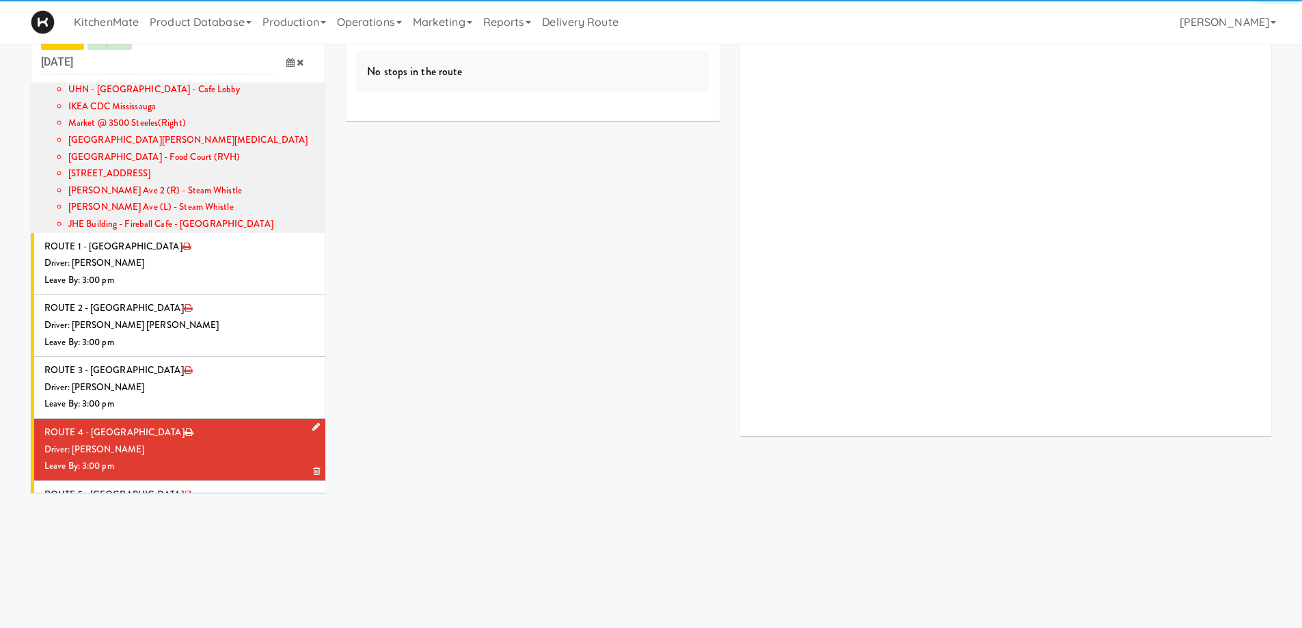
scroll to position [1149, 0]
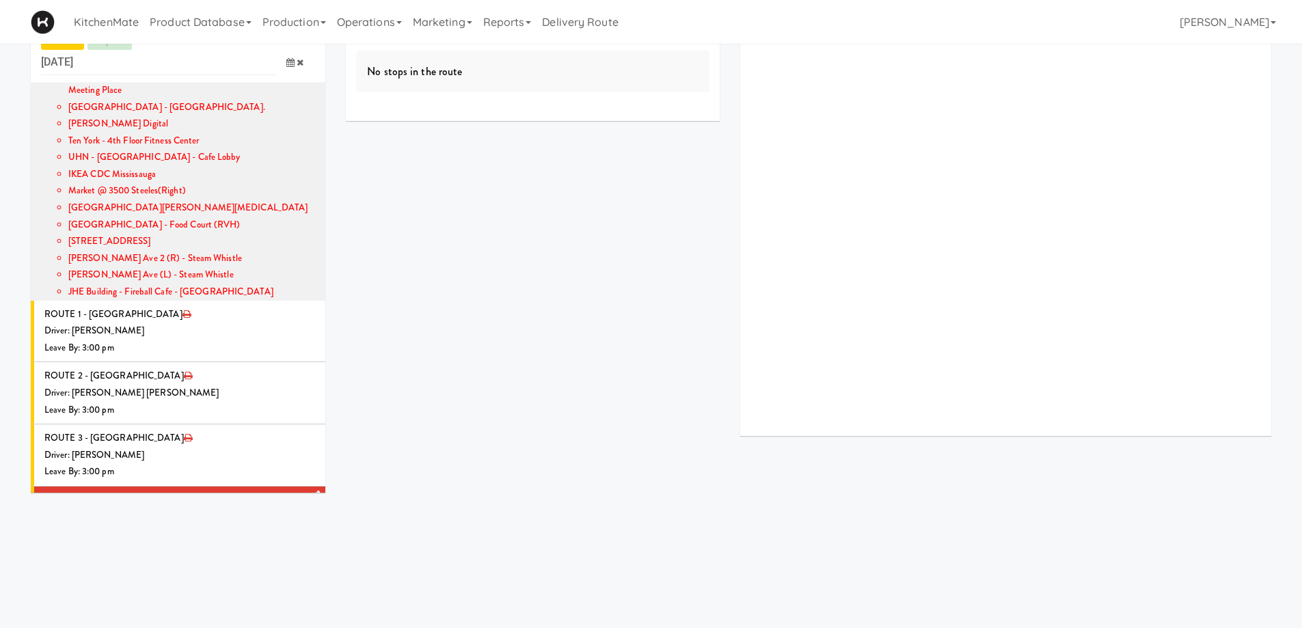
click at [262, 509] on div "Driver: [PERSON_NAME]" at bounding box center [179, 517] width 271 height 17
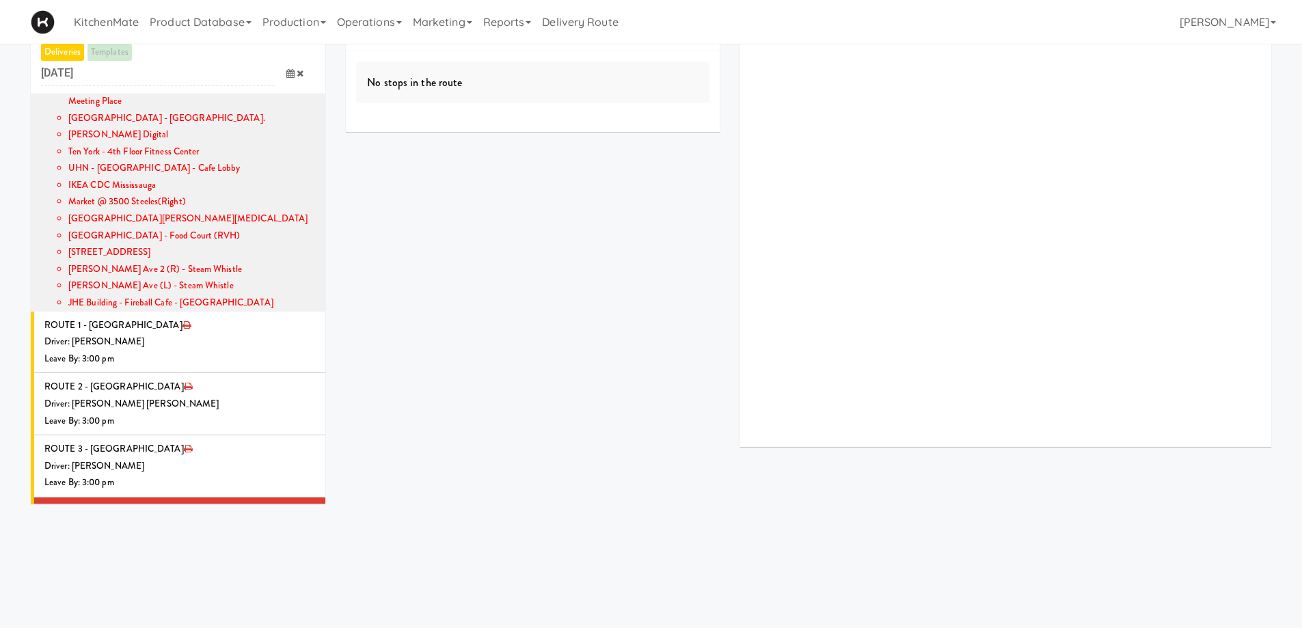
scroll to position [0, 0]
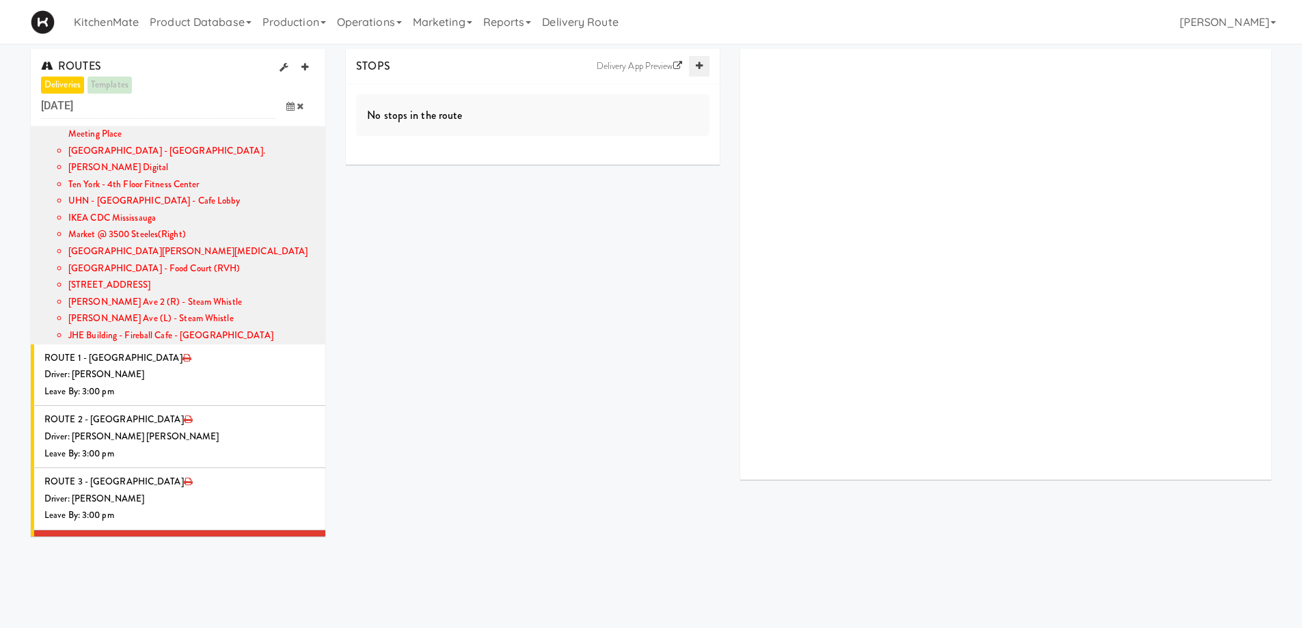
click at [702, 64] on icon at bounding box center [699, 65] width 7 height 9
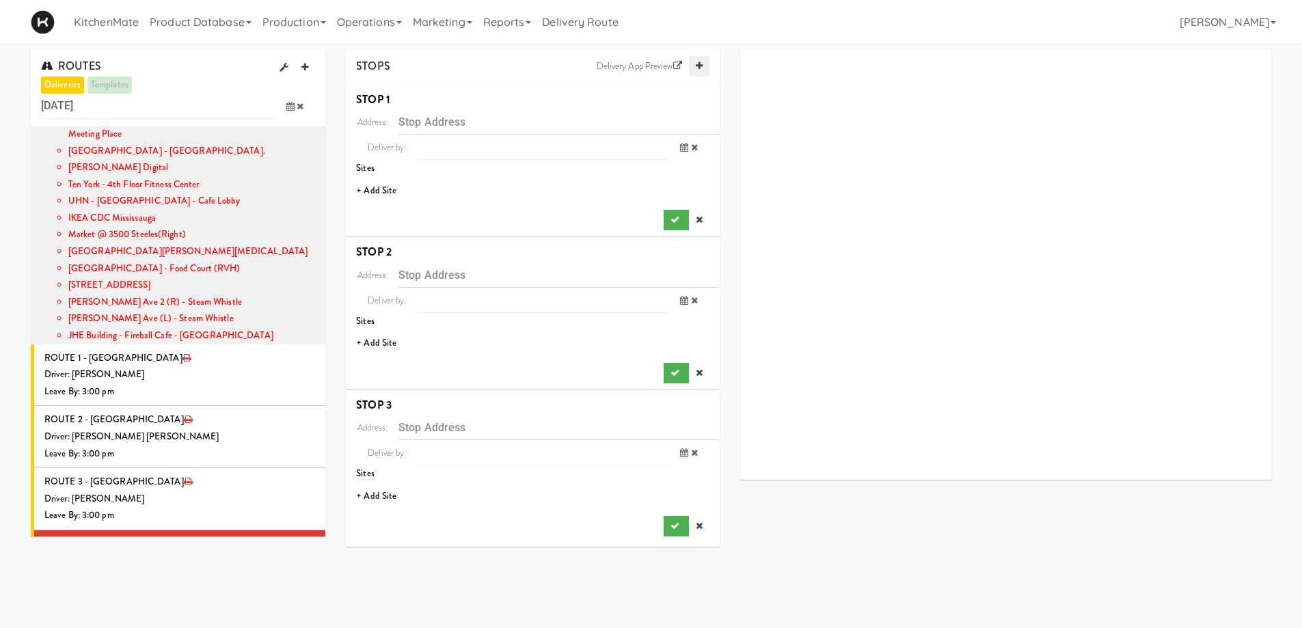
click at [702, 64] on icon at bounding box center [699, 65] width 7 height 9
click at [385, 189] on li "+ Add Site" at bounding box center [533, 191] width 374 height 28
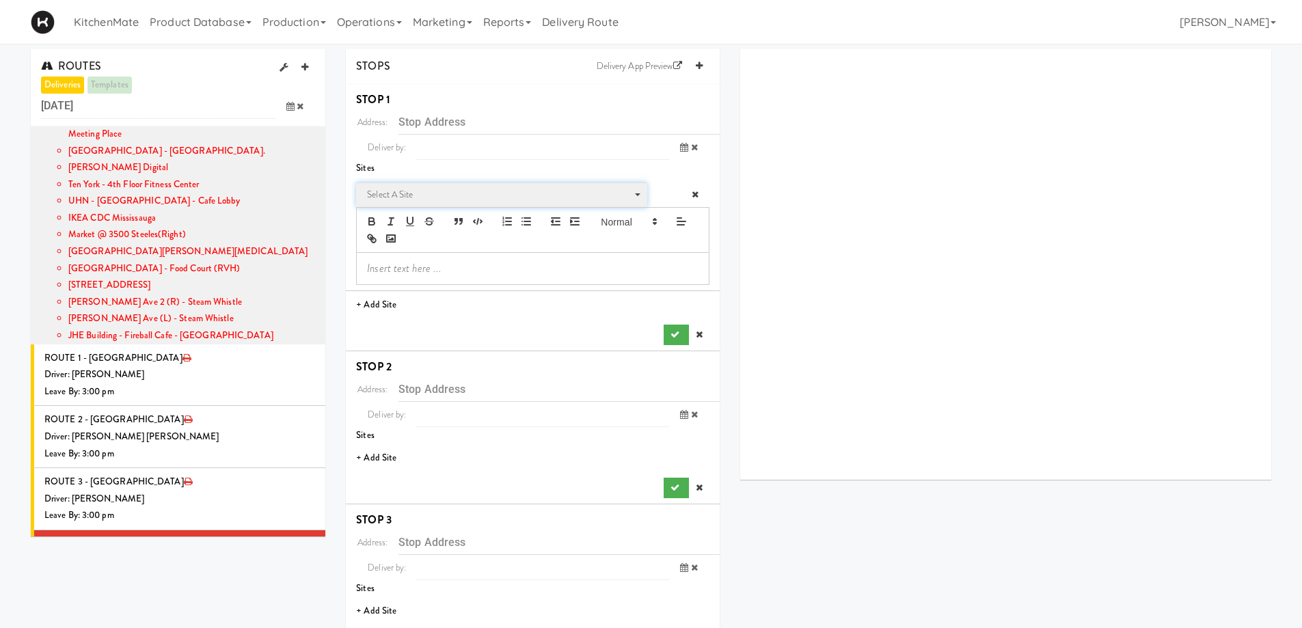
click at [429, 191] on span "Select a site" at bounding box center [497, 195] width 260 height 16
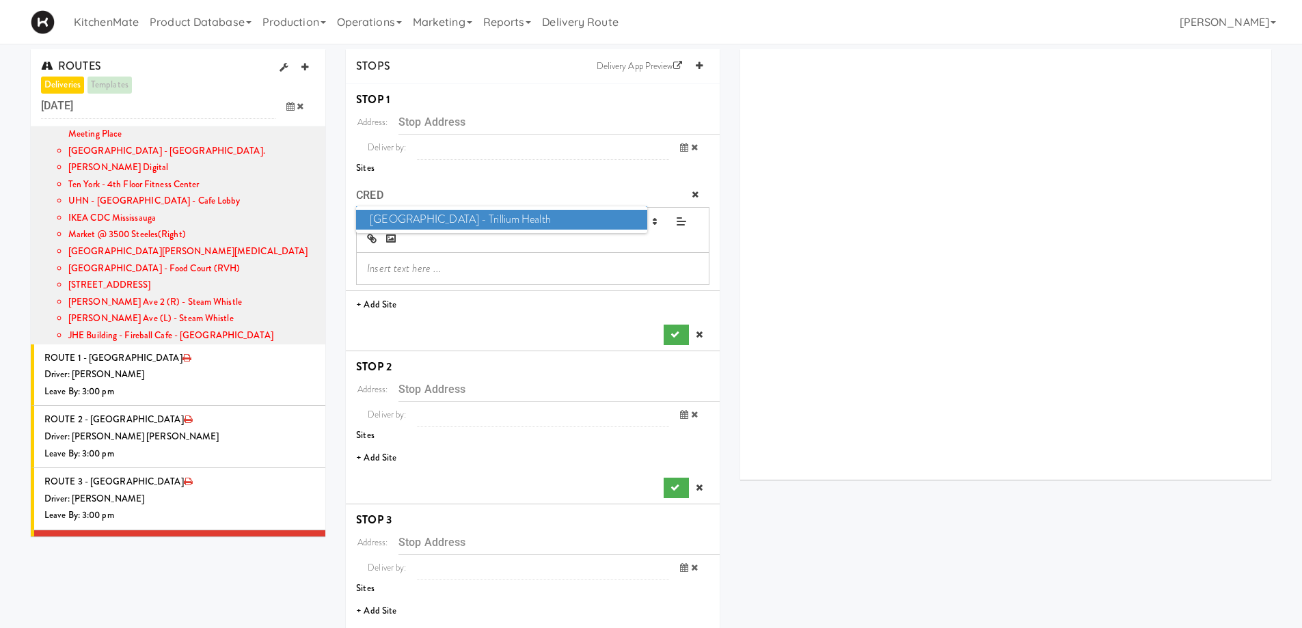
type input "CRED"
click at [432, 220] on span "Credit Valley Hospital - Trillium Health" at bounding box center [501, 220] width 290 height 20
type input "2200 Eglinton Ave W, Mississauga, ON, CA"
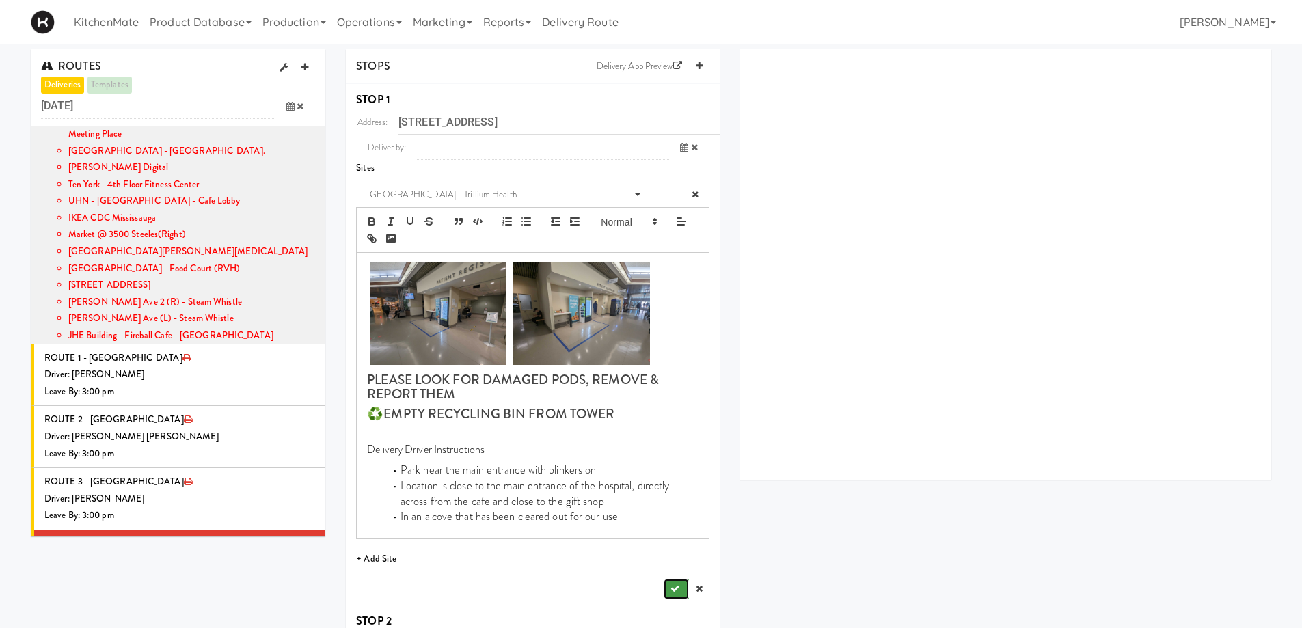
click at [679, 580] on button "submit" at bounding box center [676, 589] width 25 height 20
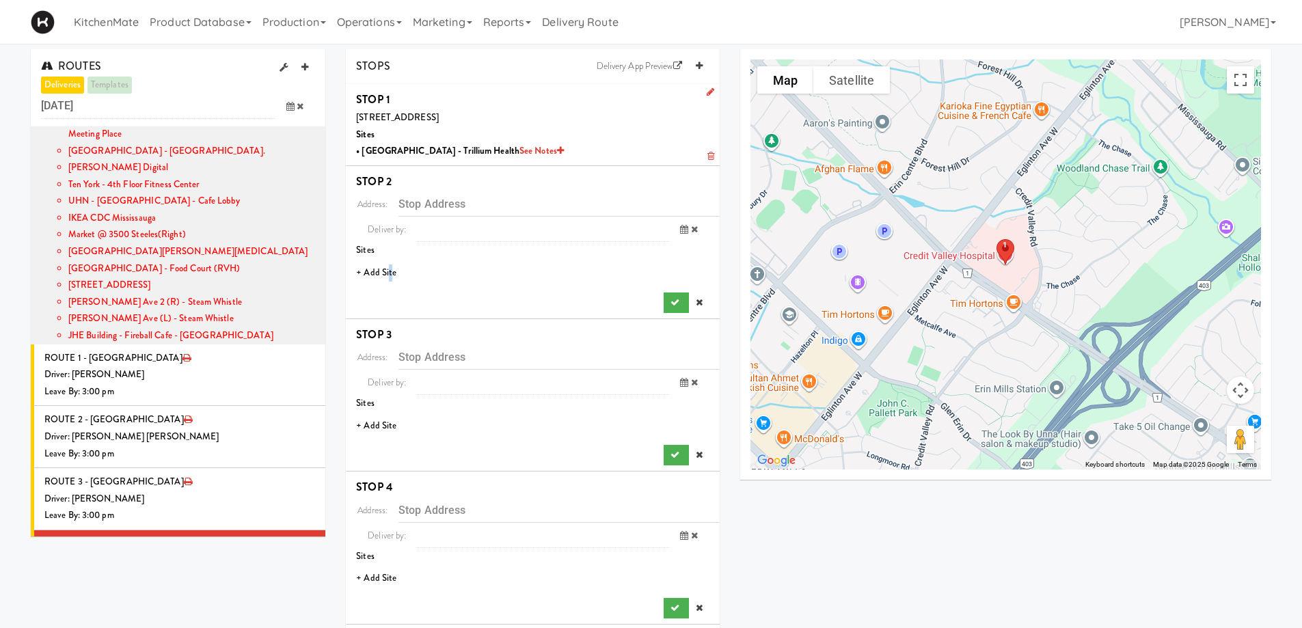
click at [389, 271] on li "+ Add Site" at bounding box center [533, 273] width 374 height 28
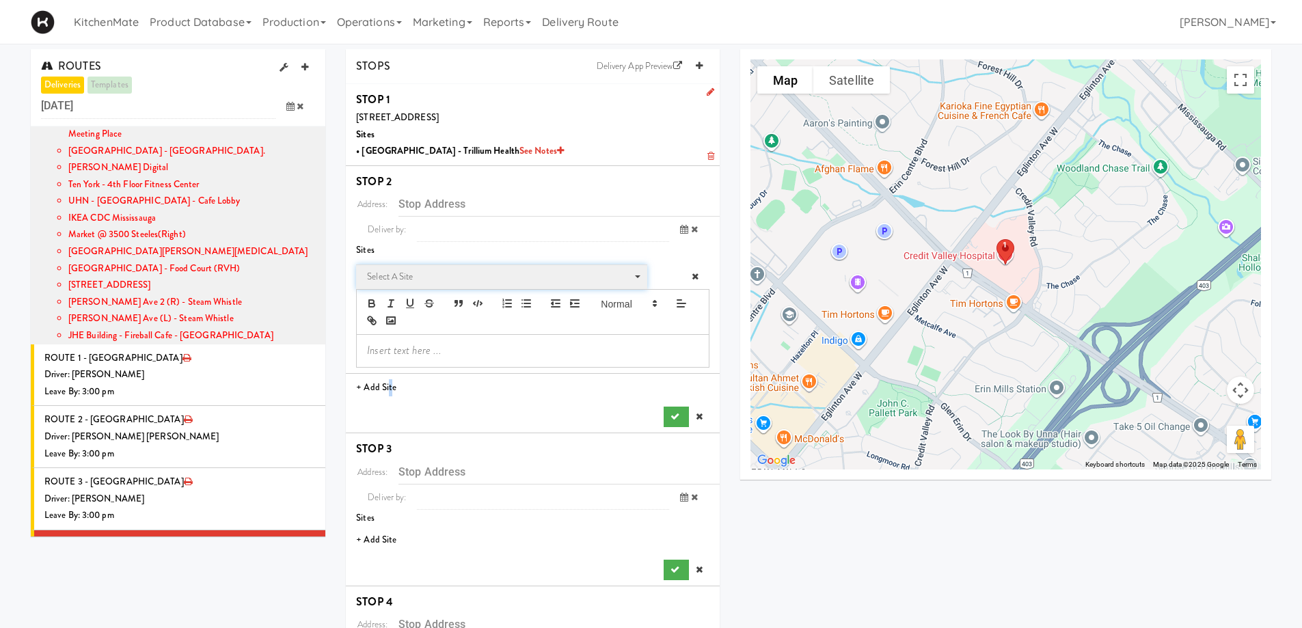
click at [400, 273] on span "Select a site" at bounding box center [497, 277] width 260 height 16
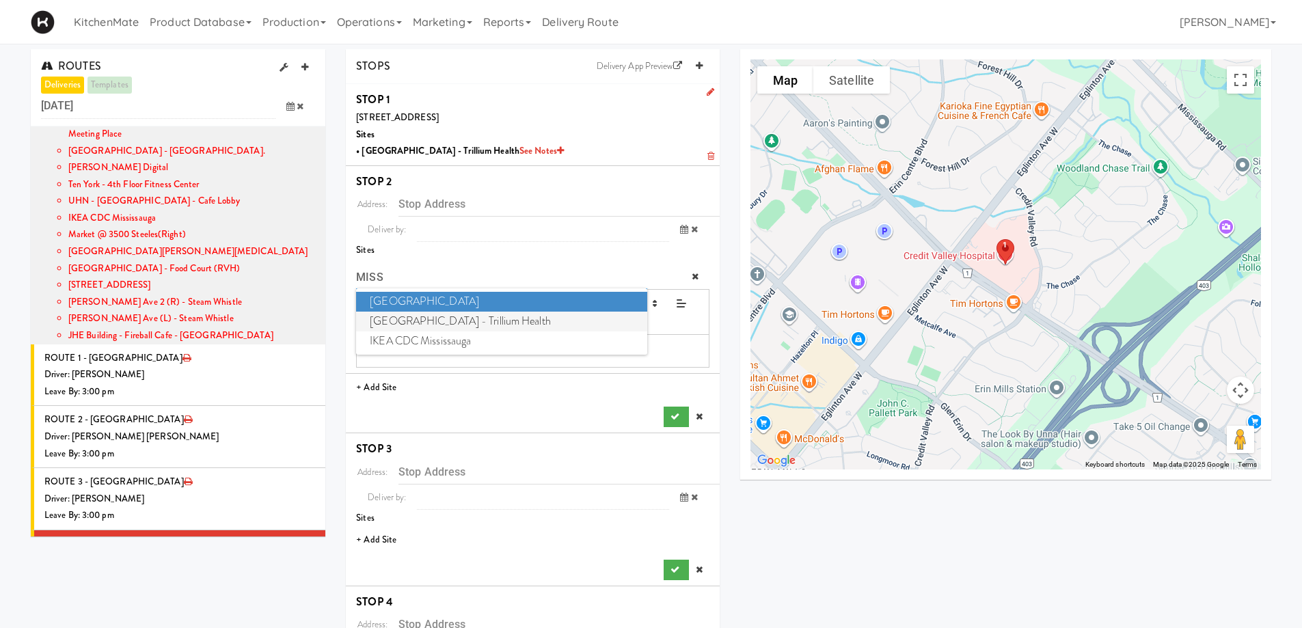
type input "MISS"
click at [459, 327] on span "Mississauga Hospital - Trillium Health" at bounding box center [501, 322] width 290 height 20
type input "100 Queensway W, Mississauga, ON, CA"
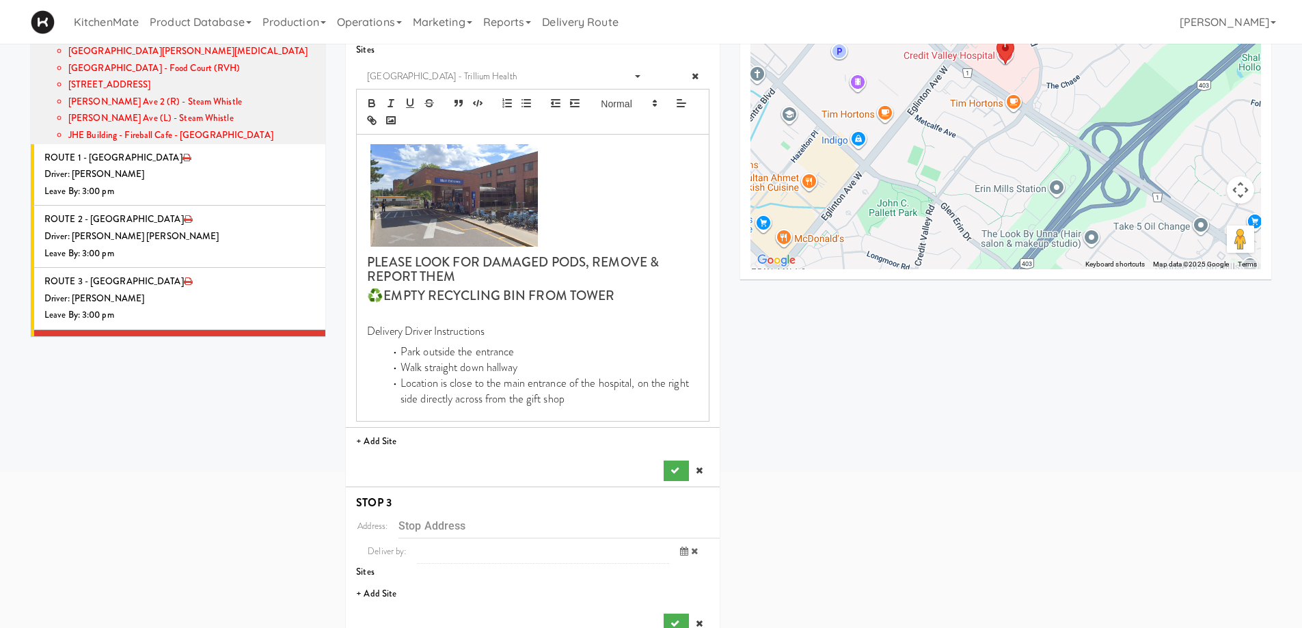
scroll to position [205, 0]
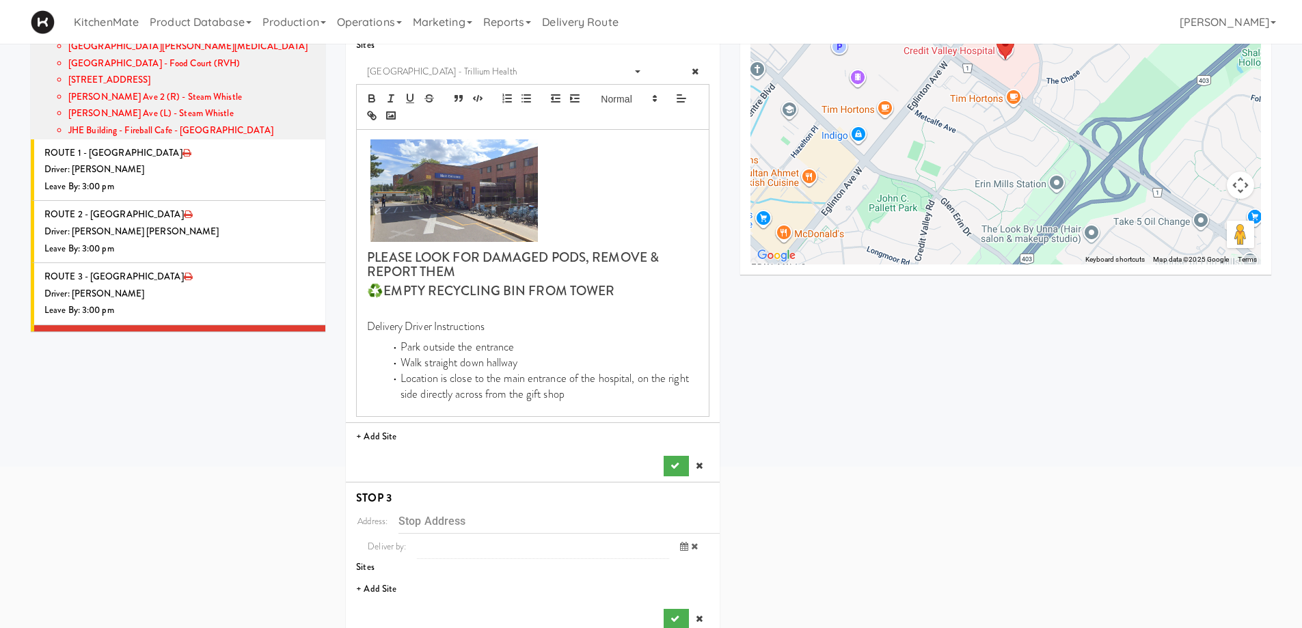
click at [671, 478] on li "STOP 2 Address: 100 Queensway W, Mississauga, ON, CA Deliver by: previous Aug 1…" at bounding box center [533, 221] width 374 height 521
click at [671, 467] on icon "submit" at bounding box center [674, 465] width 9 height 9
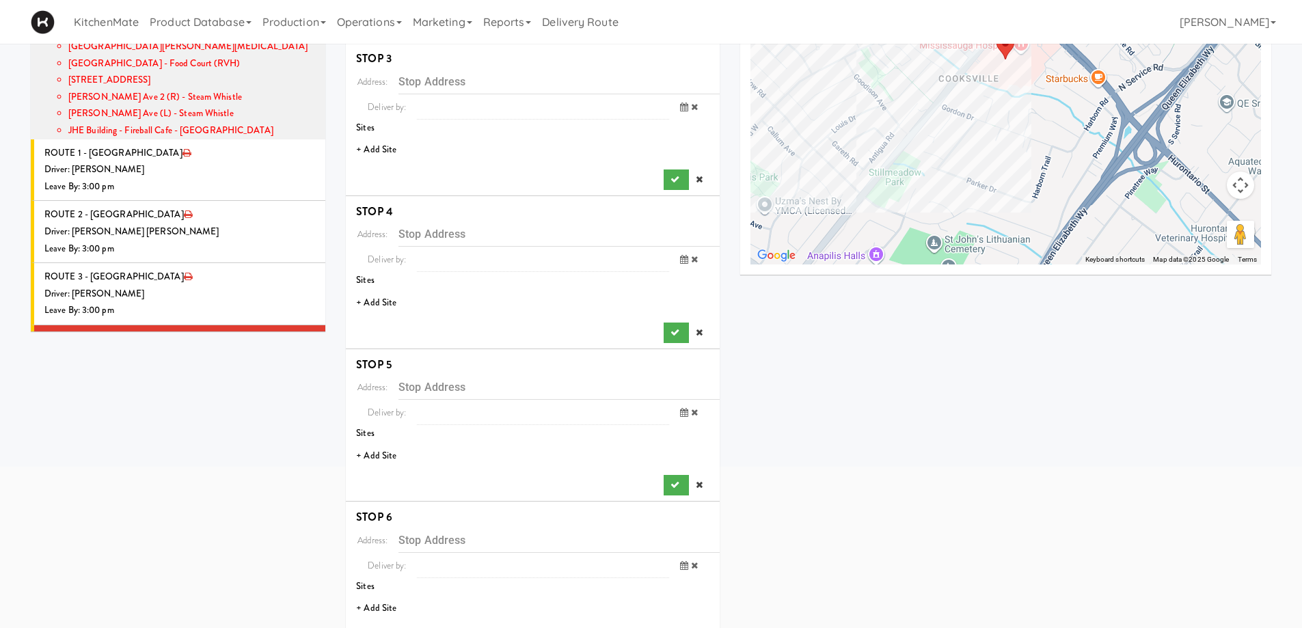
click at [386, 144] on li "+ Add Site" at bounding box center [533, 150] width 374 height 28
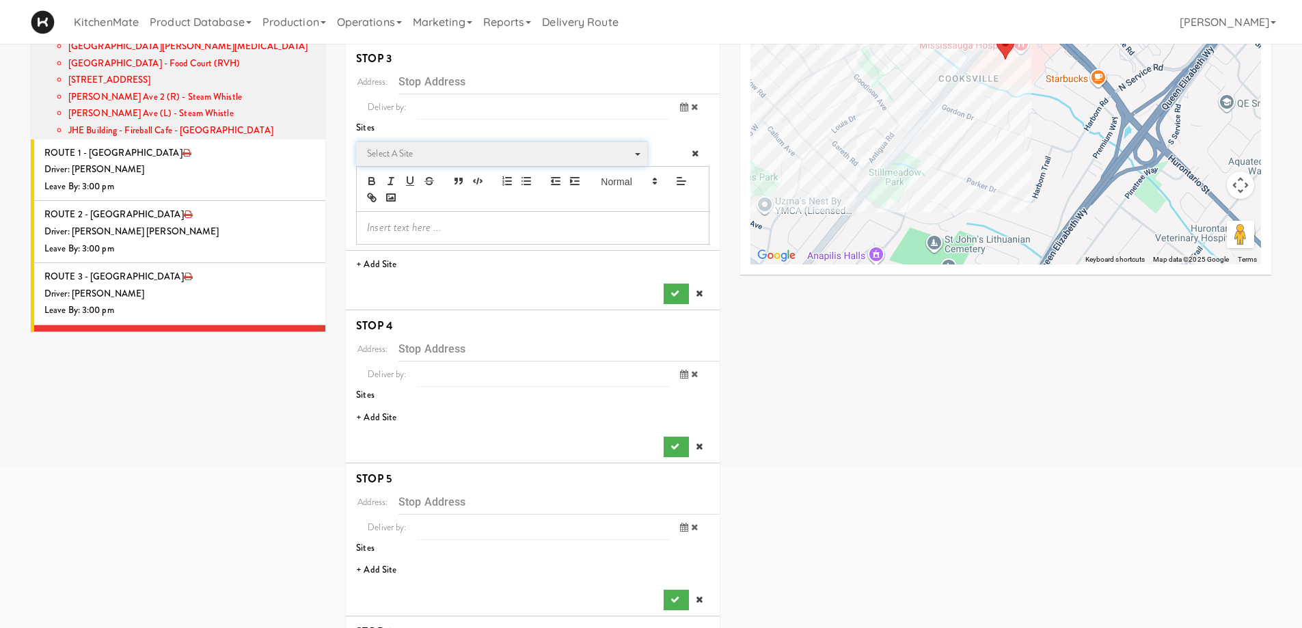
click at [437, 151] on span "Select a site" at bounding box center [497, 154] width 260 height 16
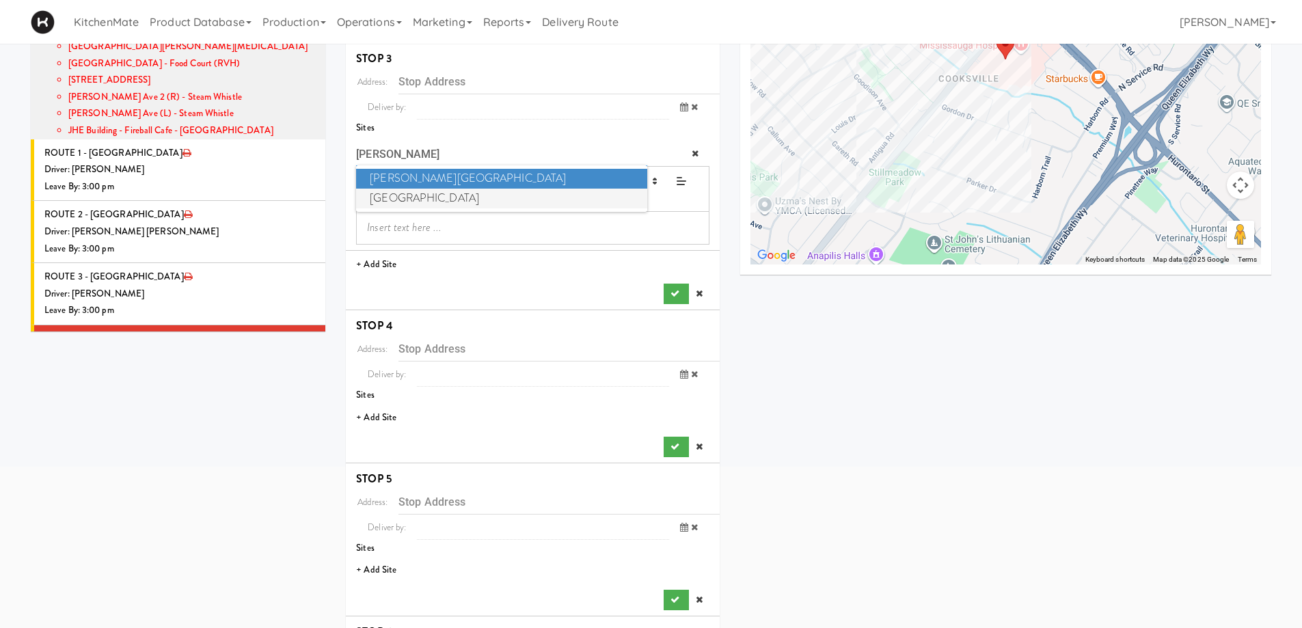
type input "JOSE"
click at [447, 195] on span "St. Joseph's Health Centre" at bounding box center [501, 199] width 290 height 20
type input "30 The Queensway, Toronto, ON, CA"
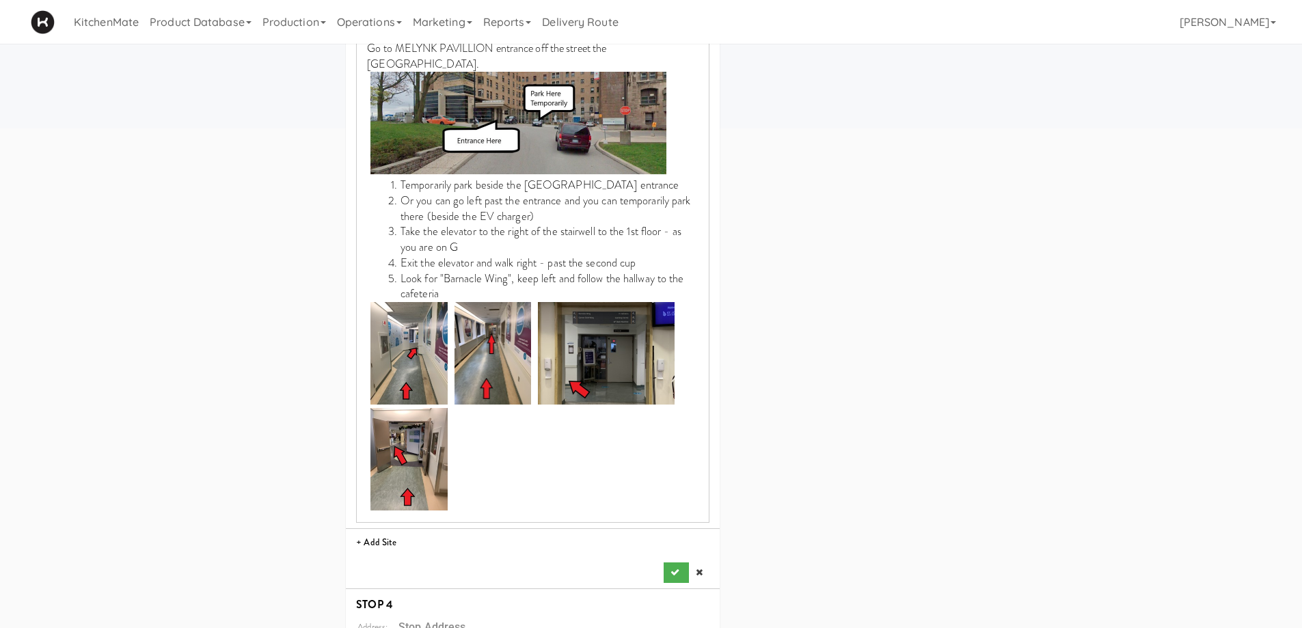
scroll to position [547, 0]
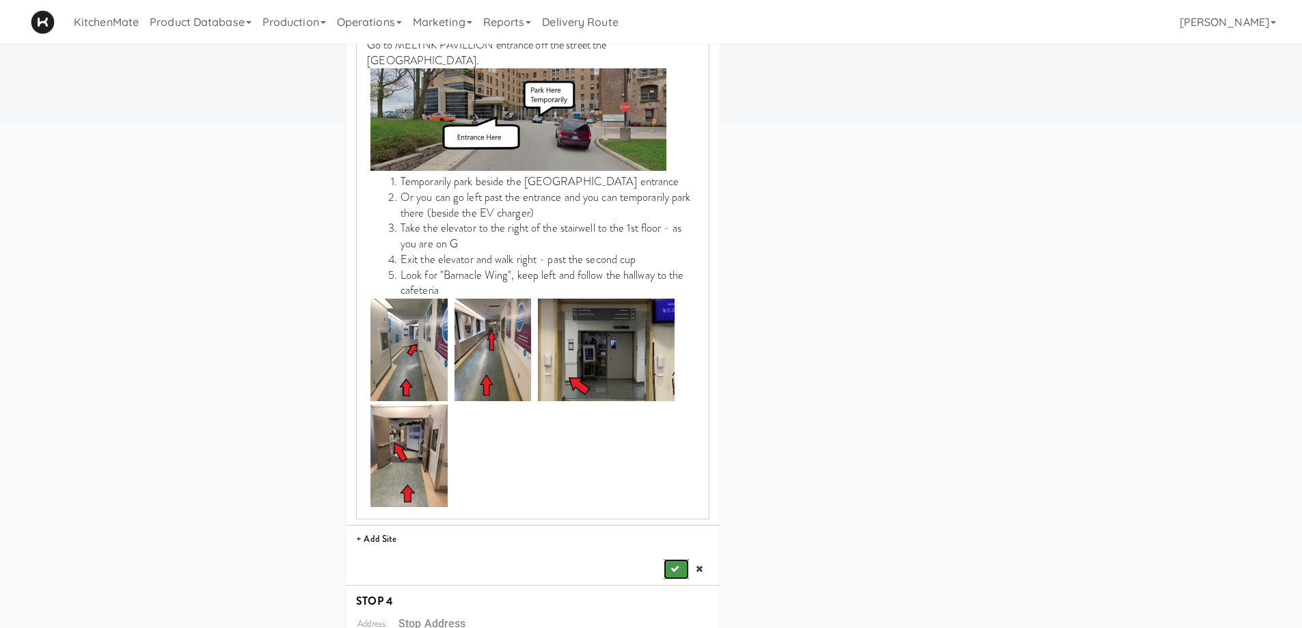
click at [684, 559] on button "submit" at bounding box center [676, 569] width 25 height 20
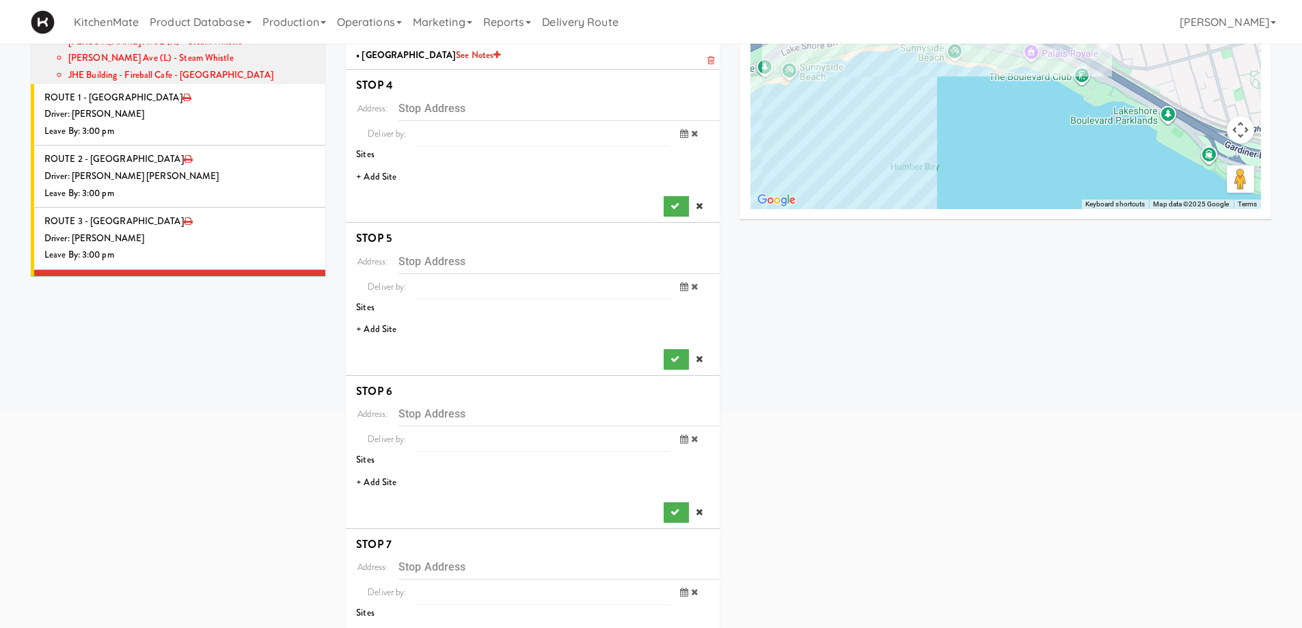
scroll to position [260, 0]
click at [389, 176] on li "+ Add Site" at bounding box center [533, 178] width 374 height 28
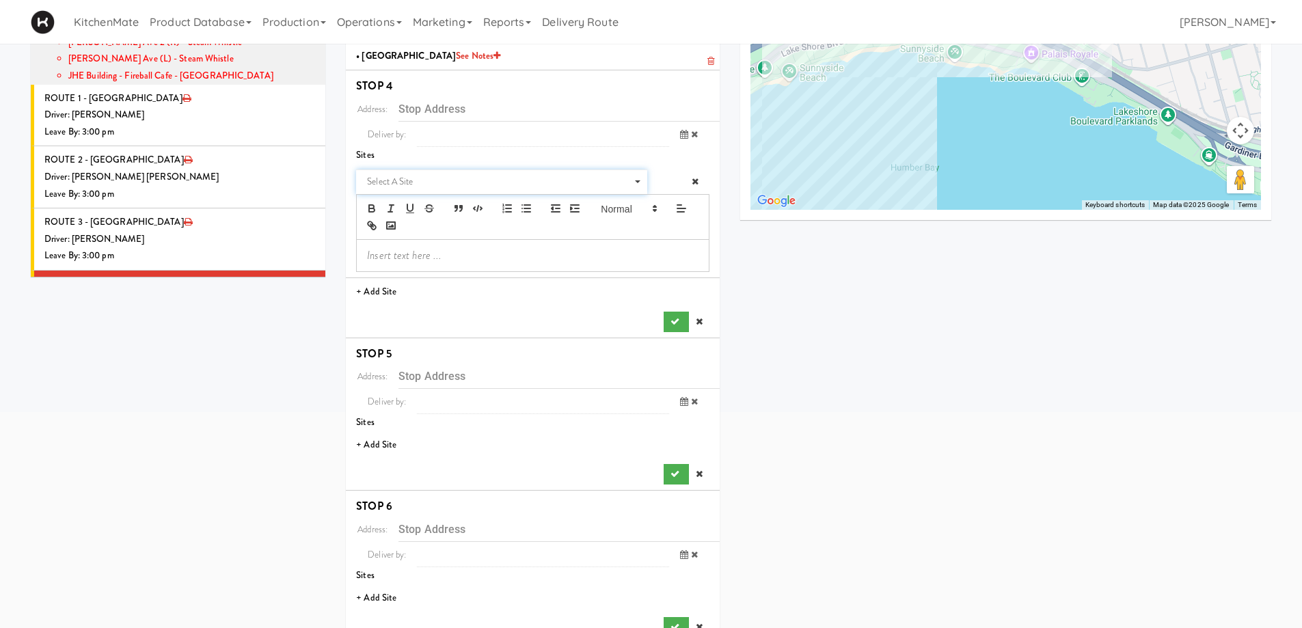
click at [389, 176] on span "Select a site" at bounding box center [497, 182] width 260 height 16
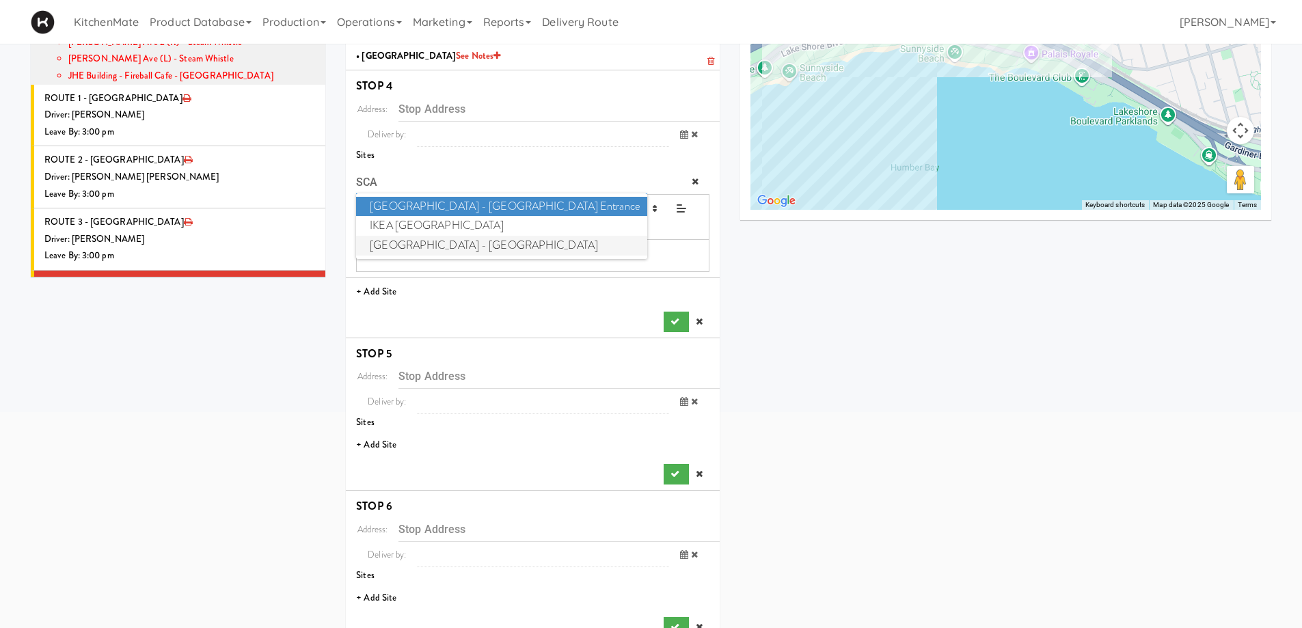
type input "SCA"
click at [444, 251] on span "Scarborough Birchmount Hospital - Main Lobby" at bounding box center [501, 246] width 290 height 20
type input "3030 Birchmount Rd, Toronto, ON, CA"
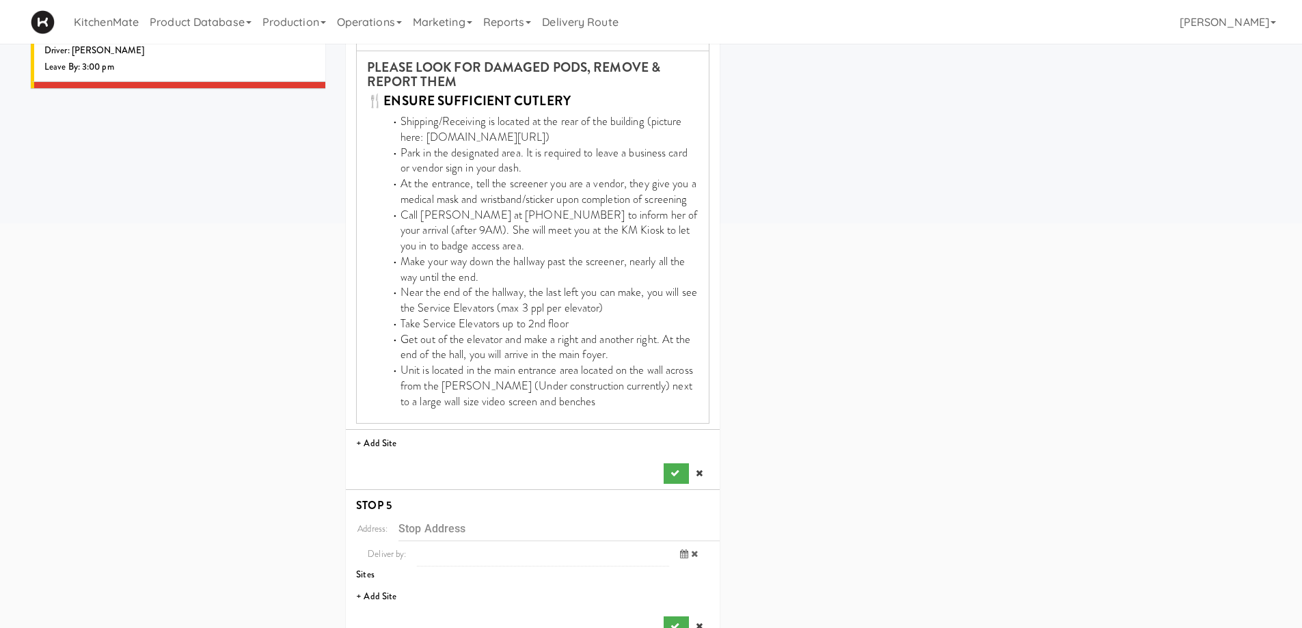
scroll to position [738, 0]
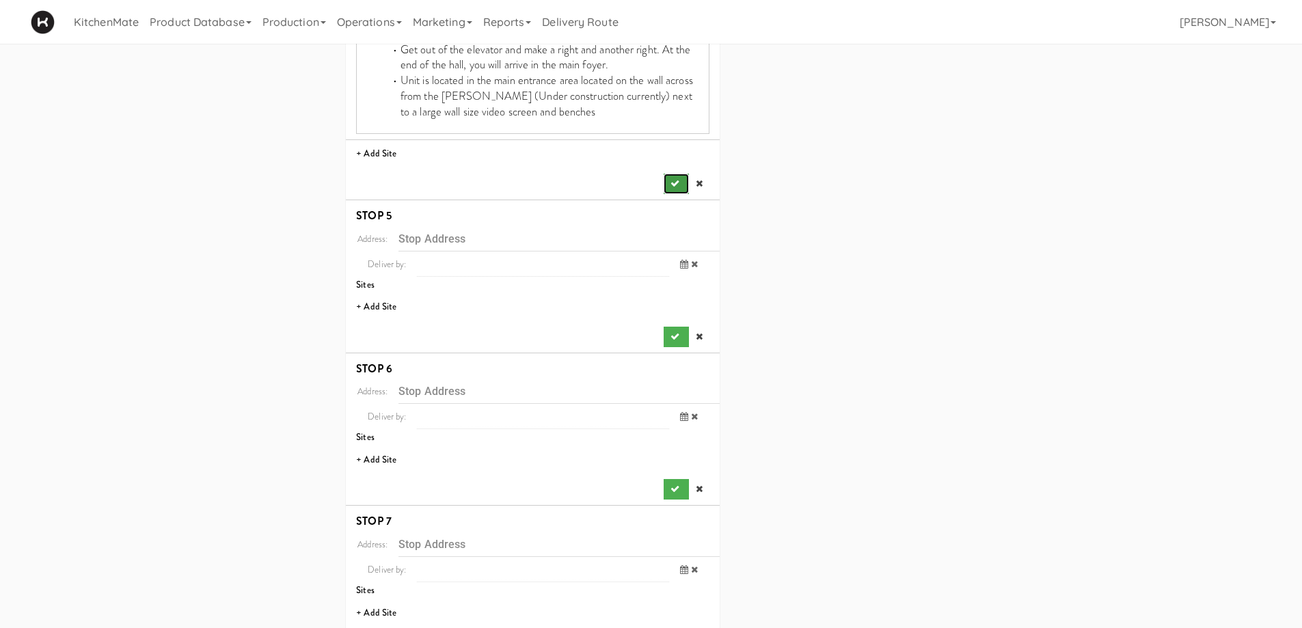
click at [670, 182] on icon "submit" at bounding box center [674, 183] width 9 height 9
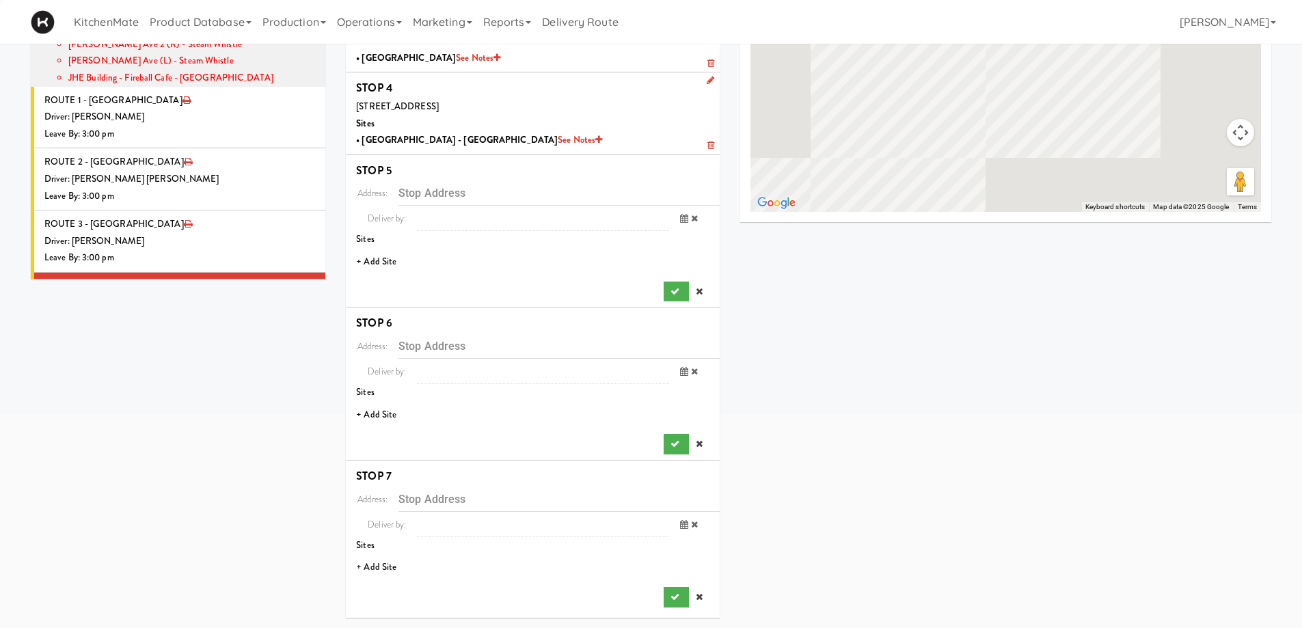
scroll to position [258, 0]
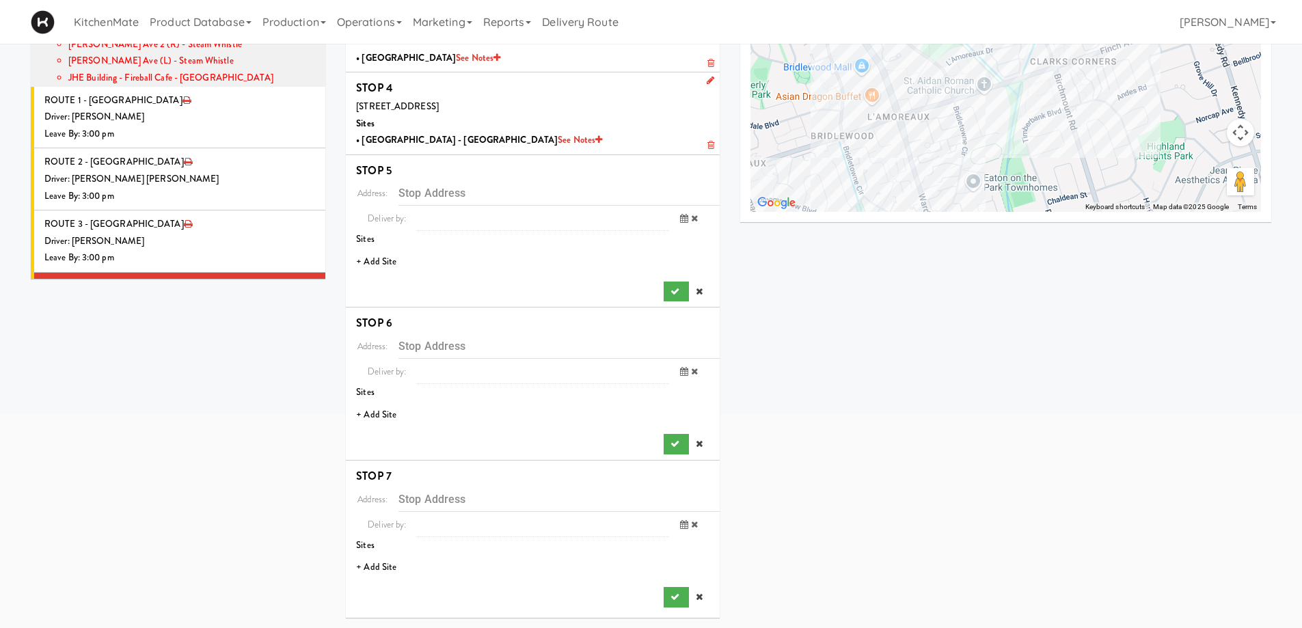
click at [390, 261] on li "+ Add Site" at bounding box center [533, 262] width 374 height 28
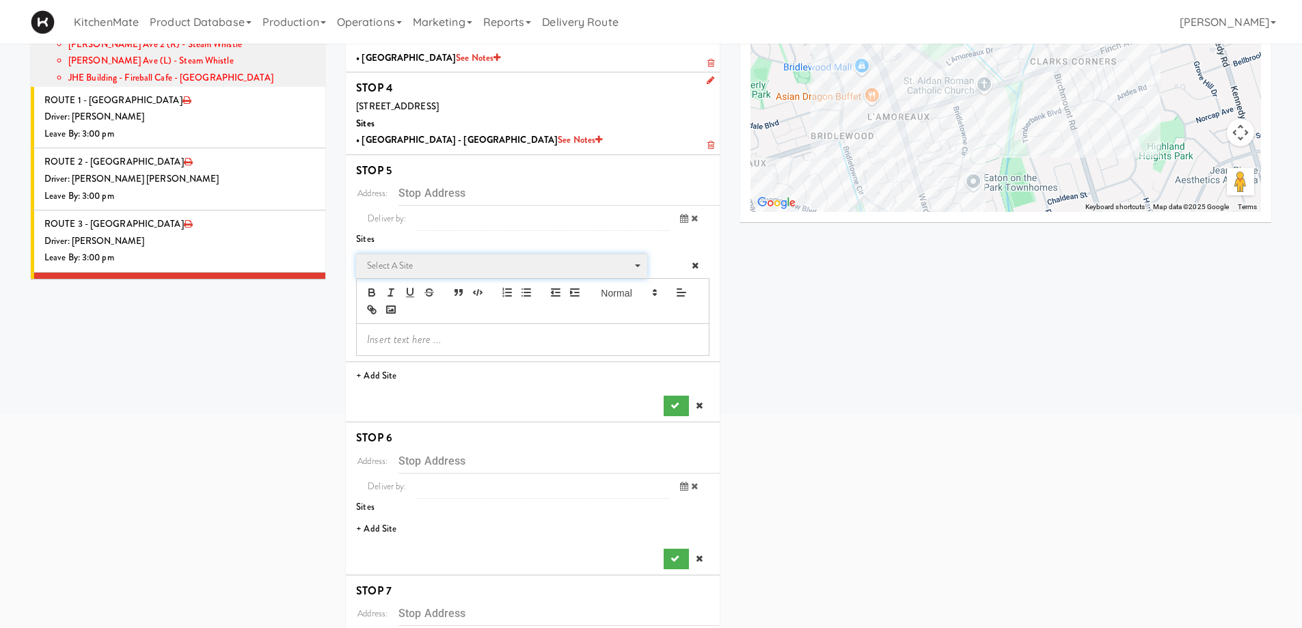
click at [408, 264] on span "Select a site" at bounding box center [497, 266] width 260 height 16
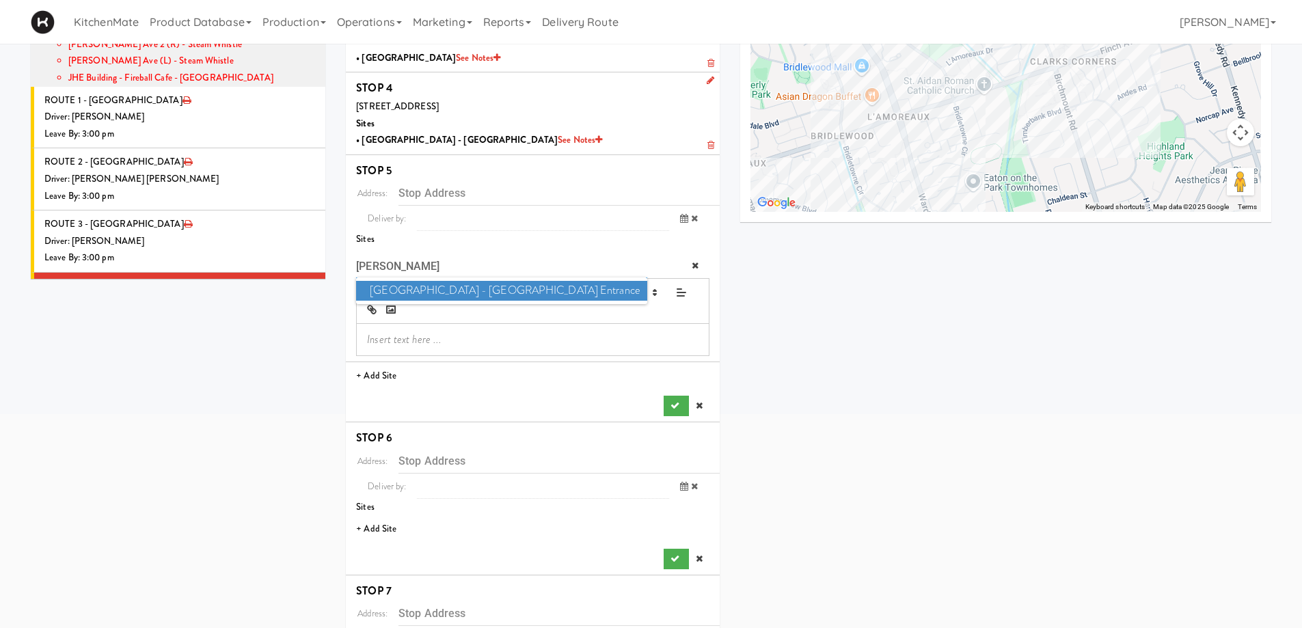
type input "TOWE"
click at [477, 295] on span "Scarborough General Hospital - Tower Wing Entrance" at bounding box center [501, 291] width 290 height 20
type input "3050 Lawrence Ave E, Toronto, ON, CA"
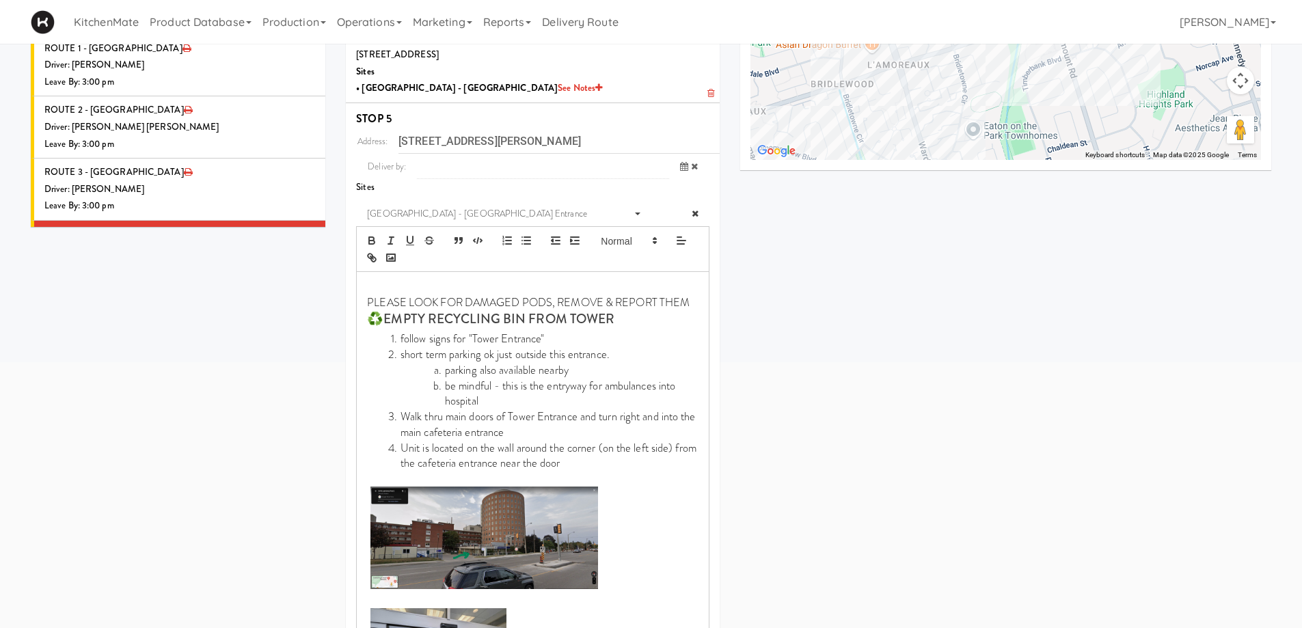
scroll to position [599, 0]
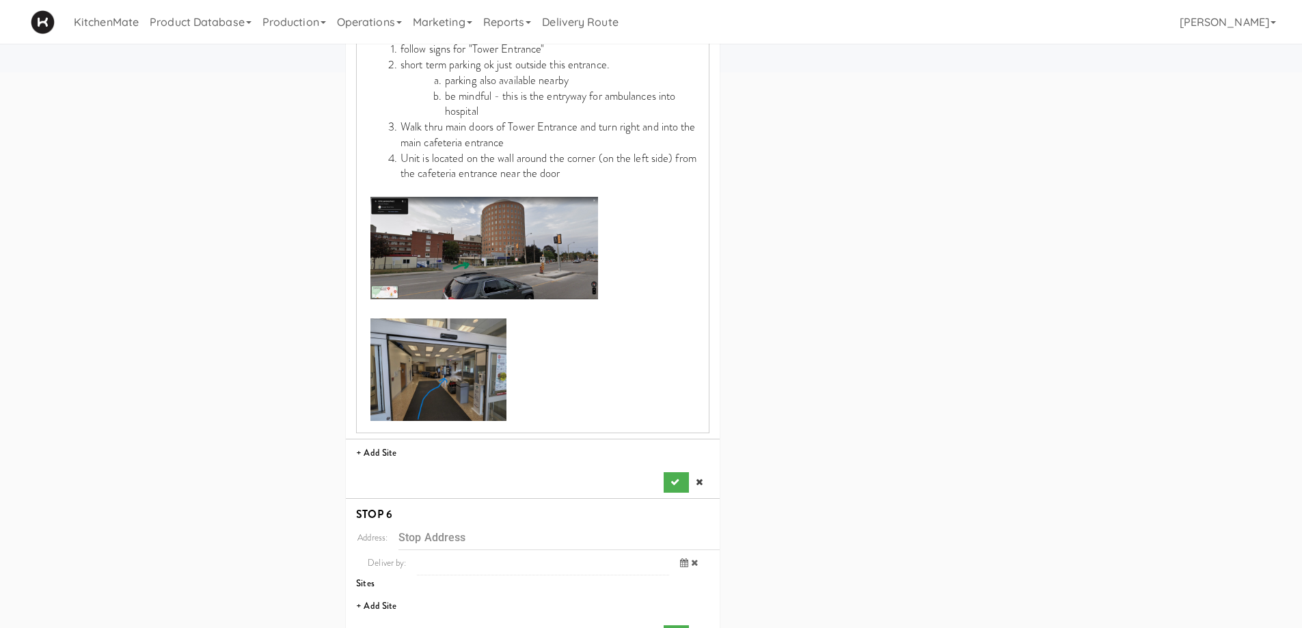
click at [668, 470] on div "Address: 3050 Lawrence Ave E, Toronto, ON, CA Deliver by: previous Aug 14, 2025…" at bounding box center [532, 166] width 353 height 654
click at [671, 482] on icon "submit" at bounding box center [674, 482] width 9 height 9
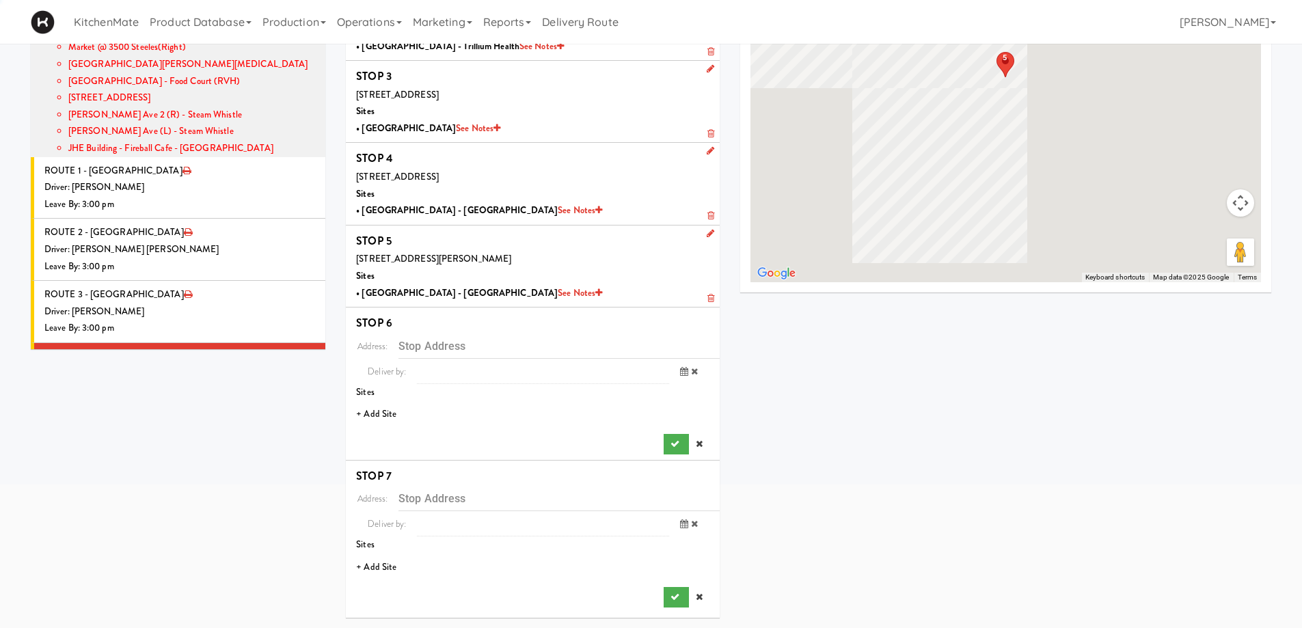
scroll to position [187, 0]
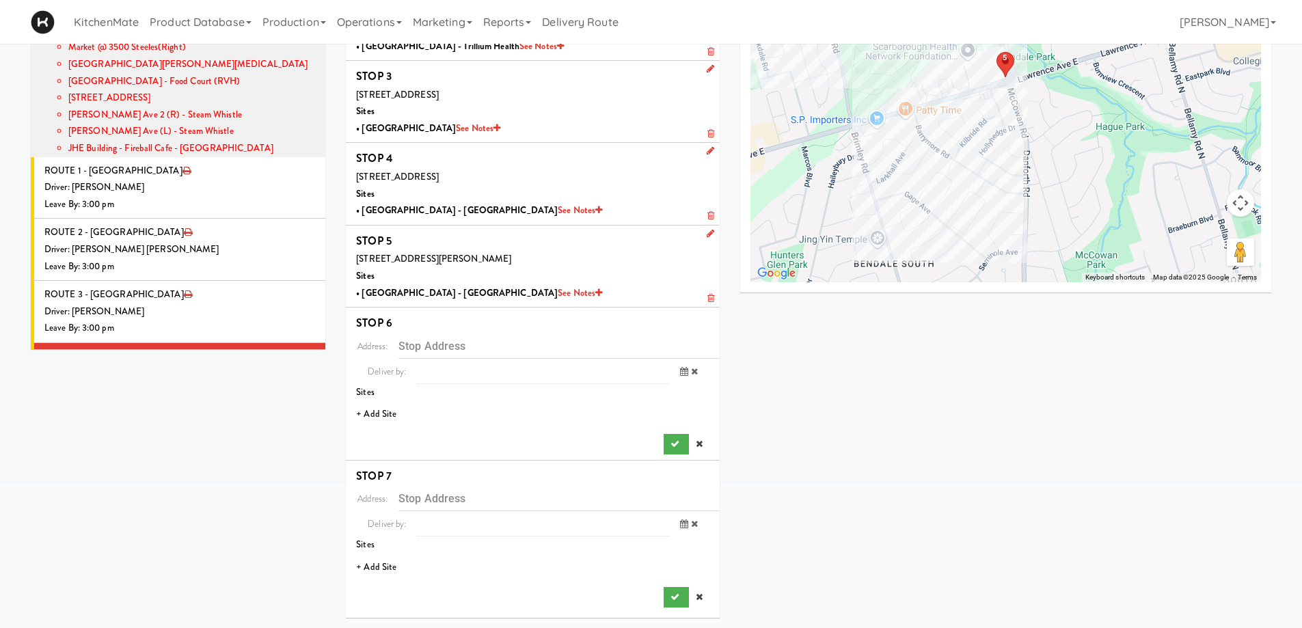
click at [387, 415] on li "+ Add Site" at bounding box center [533, 414] width 374 height 28
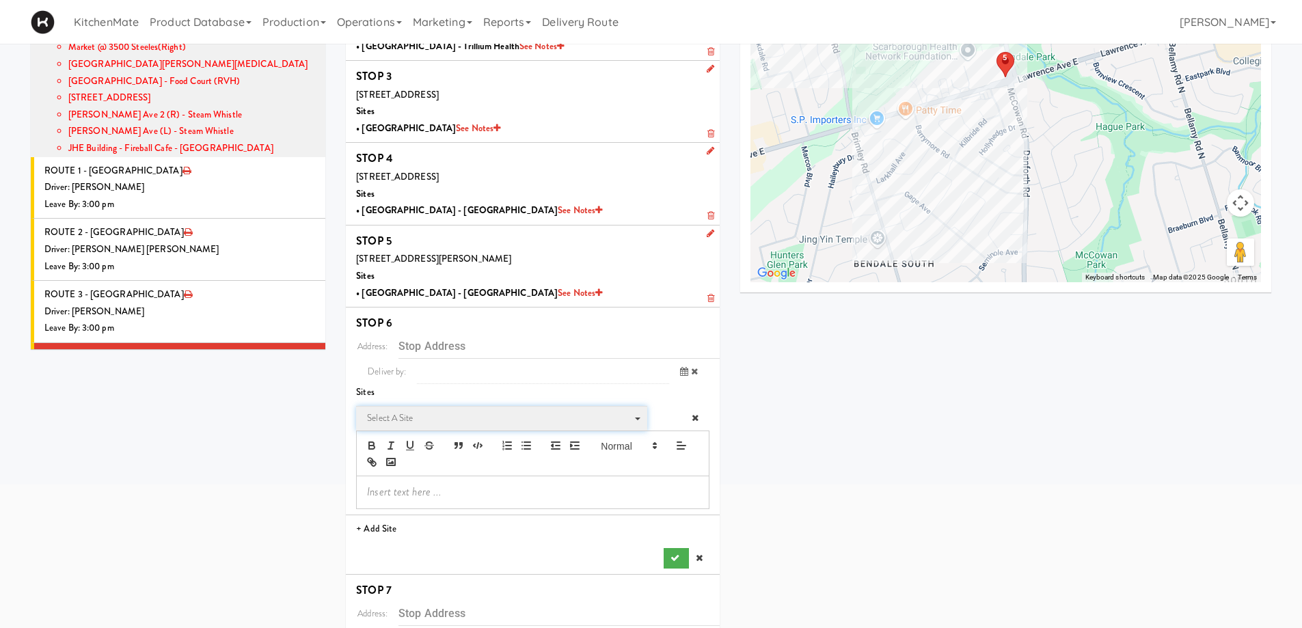
click at [439, 413] on span "Select a site" at bounding box center [497, 418] width 260 height 16
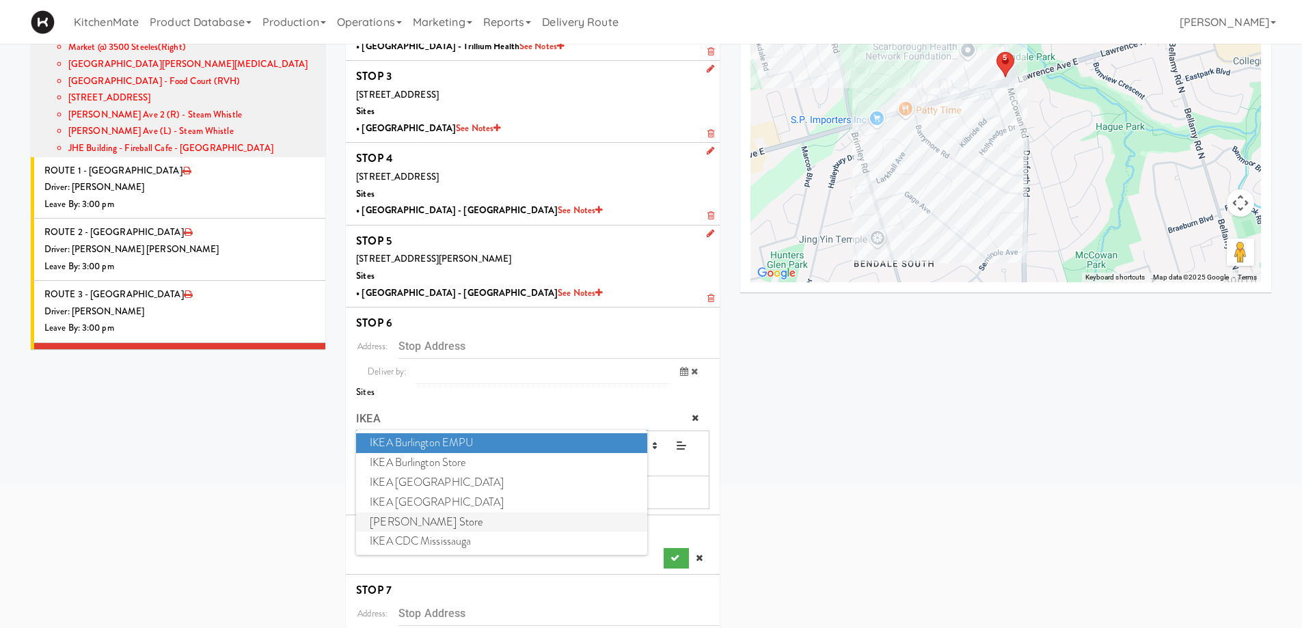
type input "IKEA"
click at [459, 517] on span "IKEA Vaughan Store" at bounding box center [501, 522] width 290 height 20
type input "200 Interchange Way, Vaughan, ON, CA"
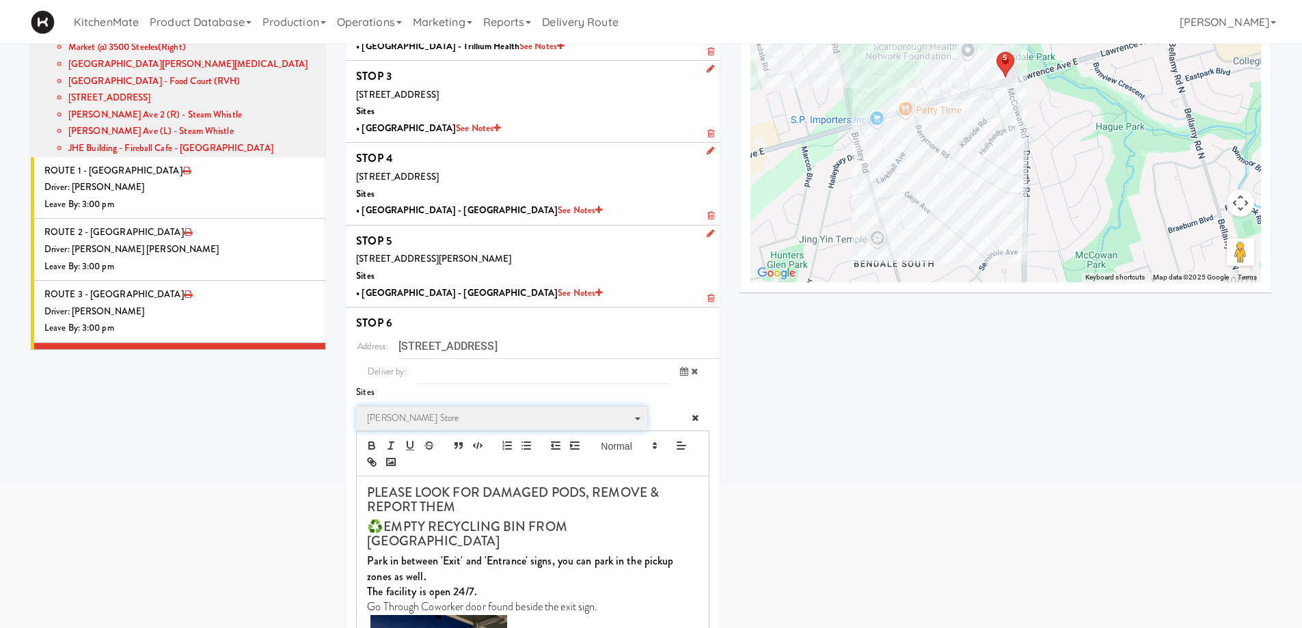
click at [446, 422] on span "IKEA Vaughan Store" at bounding box center [497, 418] width 260 height 16
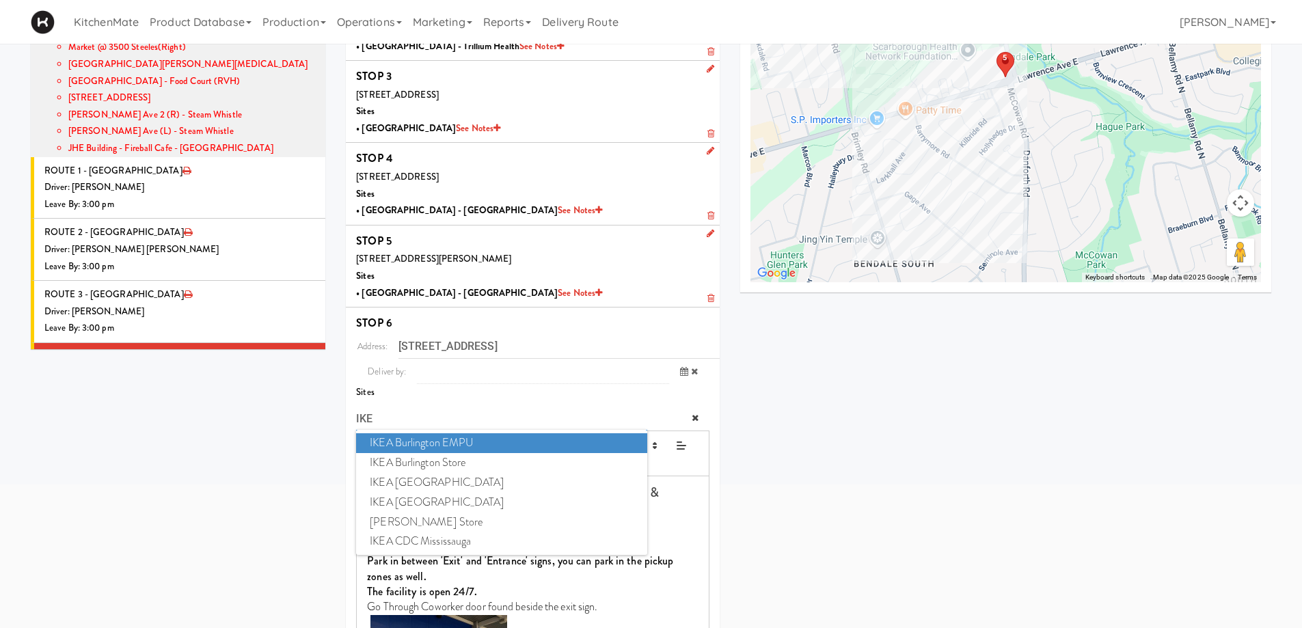
type input "IKE"
click at [452, 502] on span "IKEA Scarborough Town Center" at bounding box center [501, 503] width 290 height 20
type input "300 Borough Dr, Toronto, ON, CA"
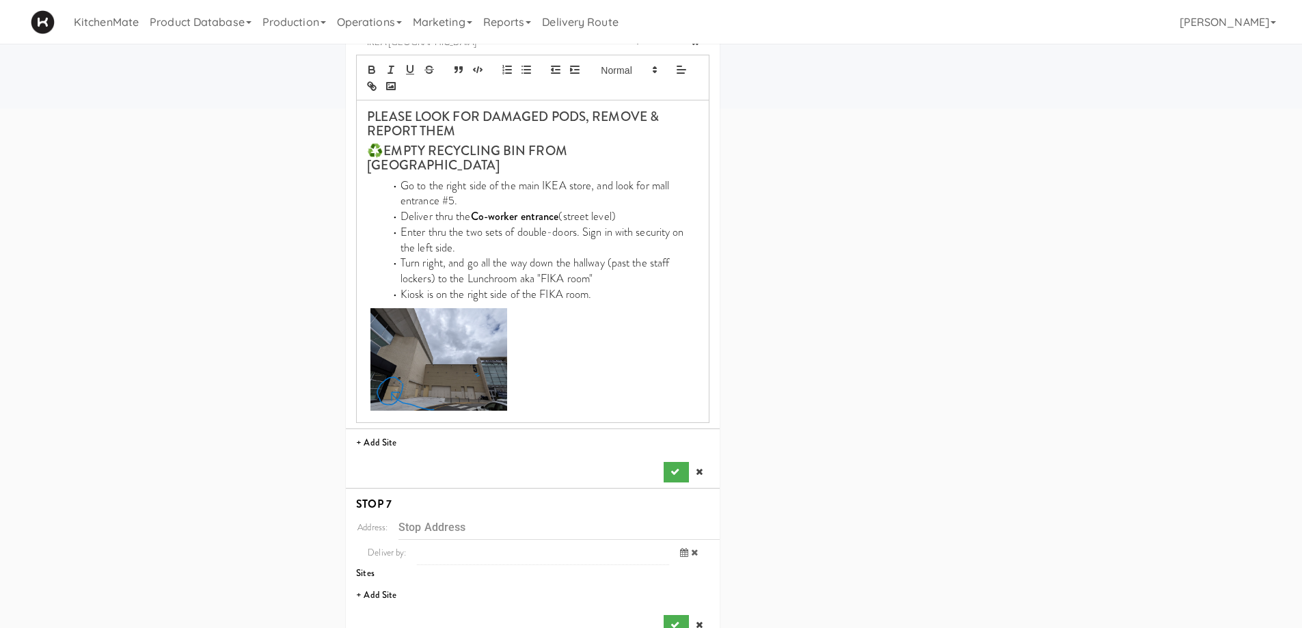
scroll to position [577, 0]
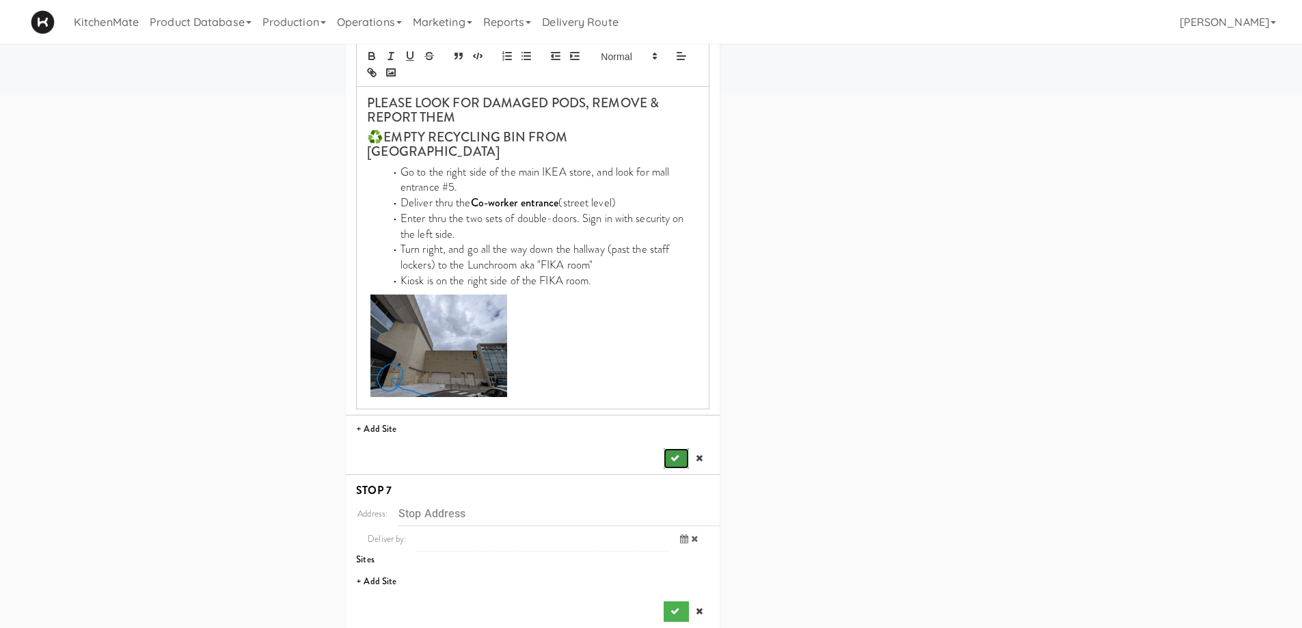
click at [672, 454] on icon "submit" at bounding box center [674, 458] width 9 height 9
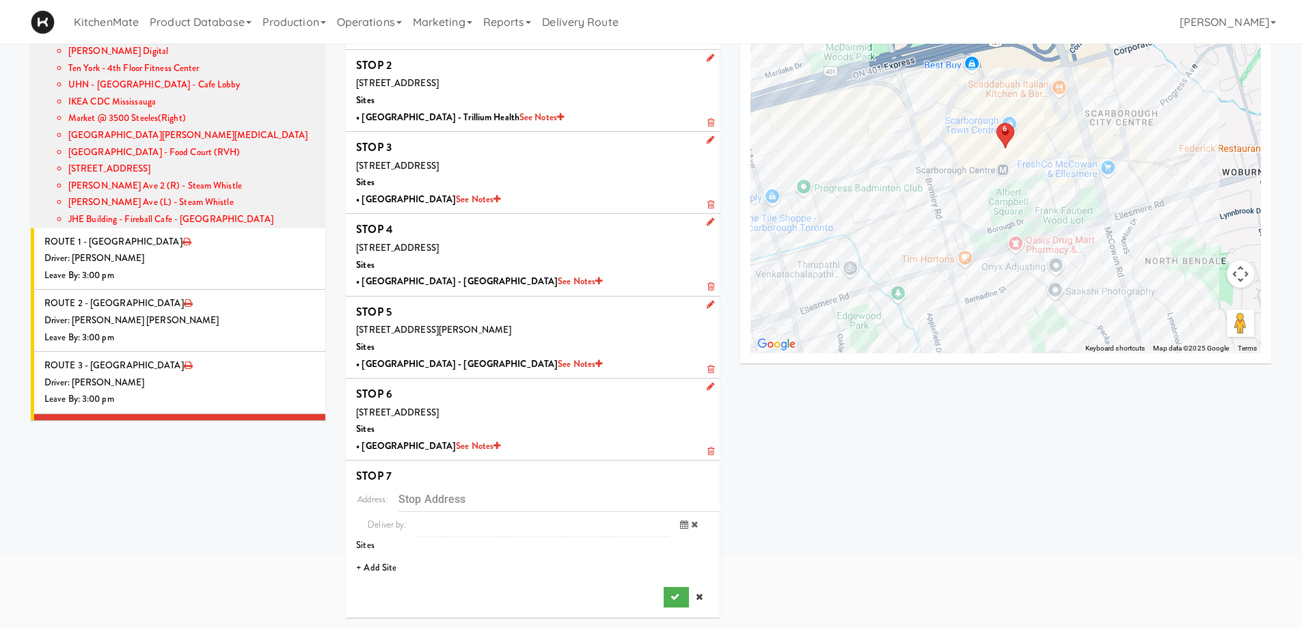
click at [389, 562] on li "+ Add Site" at bounding box center [533, 568] width 374 height 28
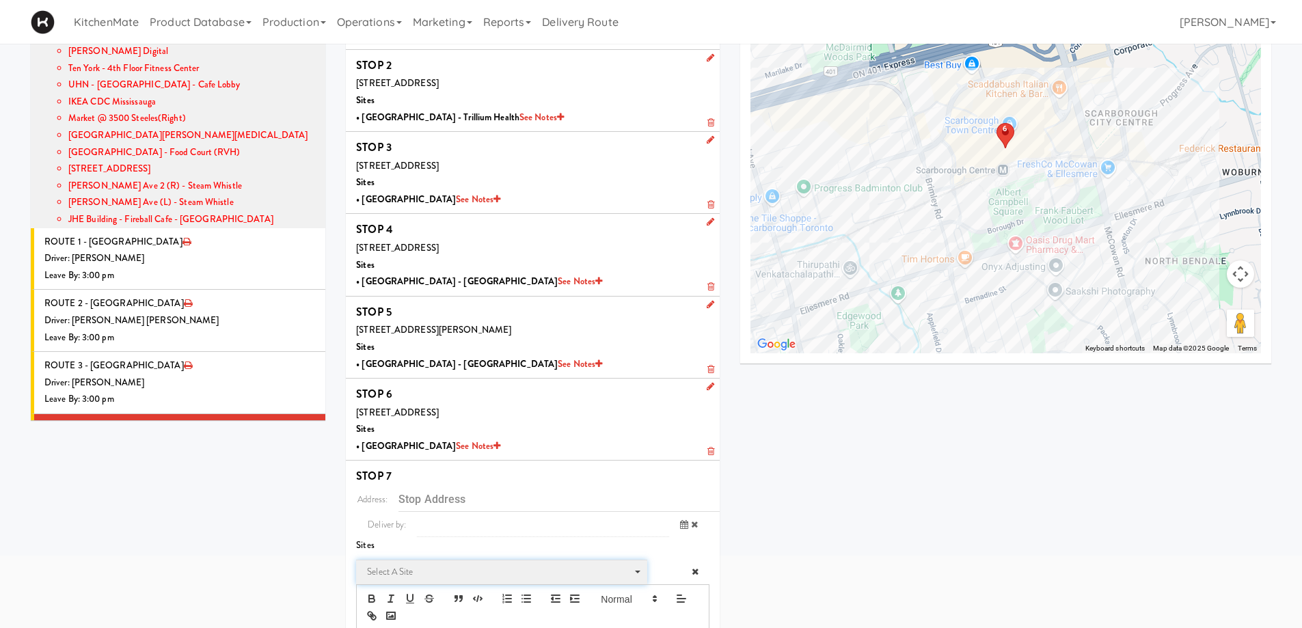
click at [418, 566] on span "Select a site" at bounding box center [497, 572] width 260 height 16
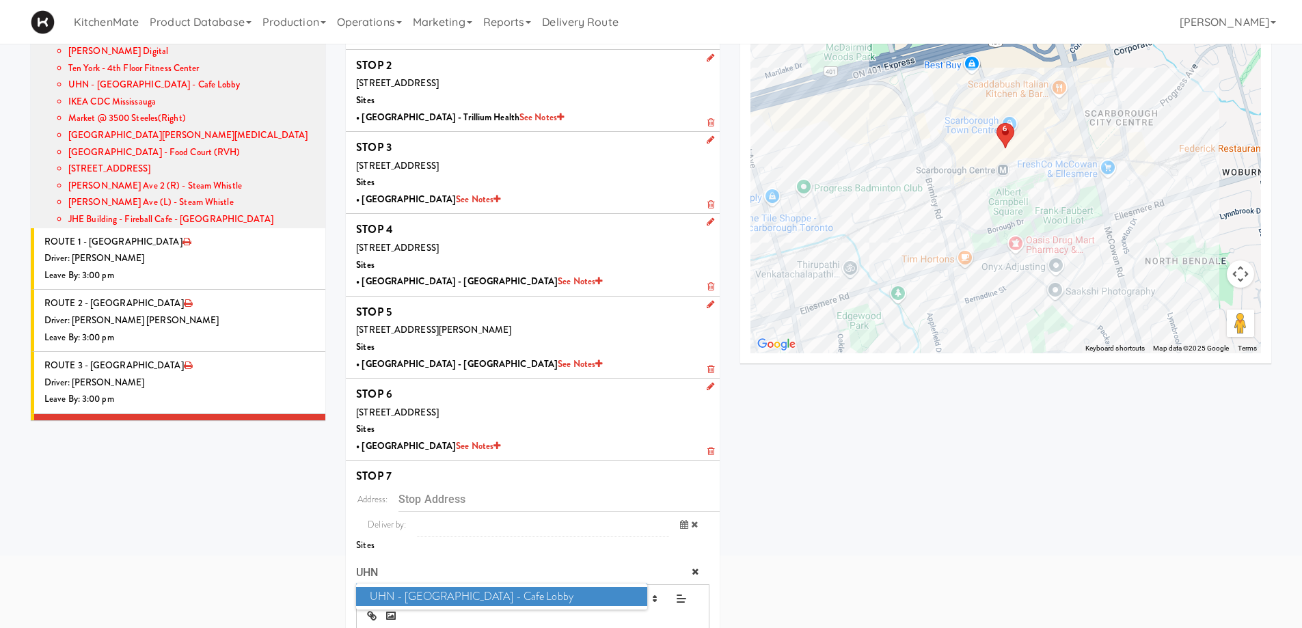
type input "UHN"
click at [505, 594] on span "UHN - Lyndhurst Centre - Cafe Lobby" at bounding box center [501, 597] width 290 height 20
type input "520 Sutherland Dr, Toronto, ON, CA"
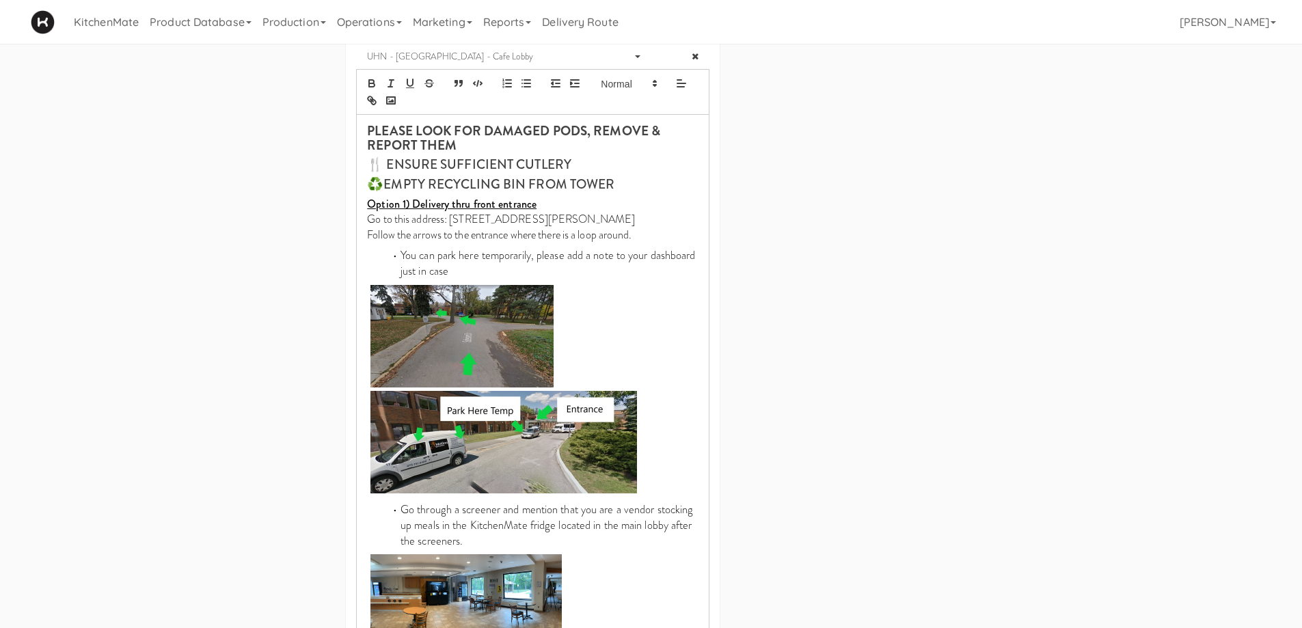
scroll to position [799, 0]
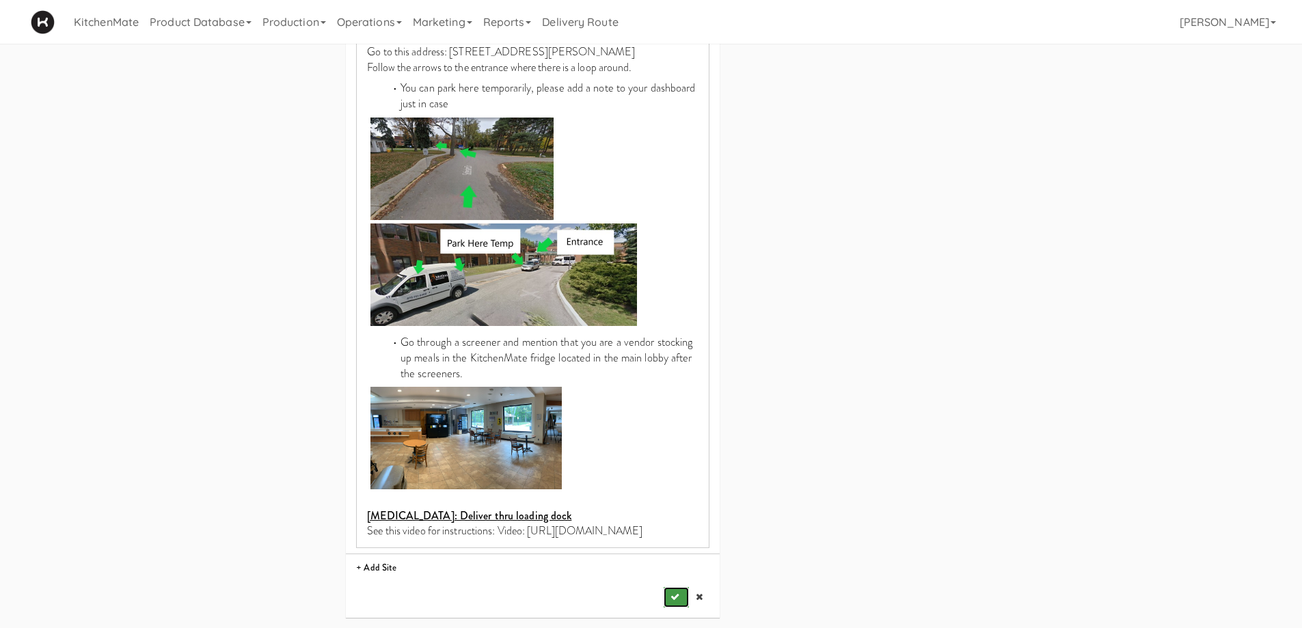
click at [669, 592] on button "submit" at bounding box center [676, 597] width 25 height 20
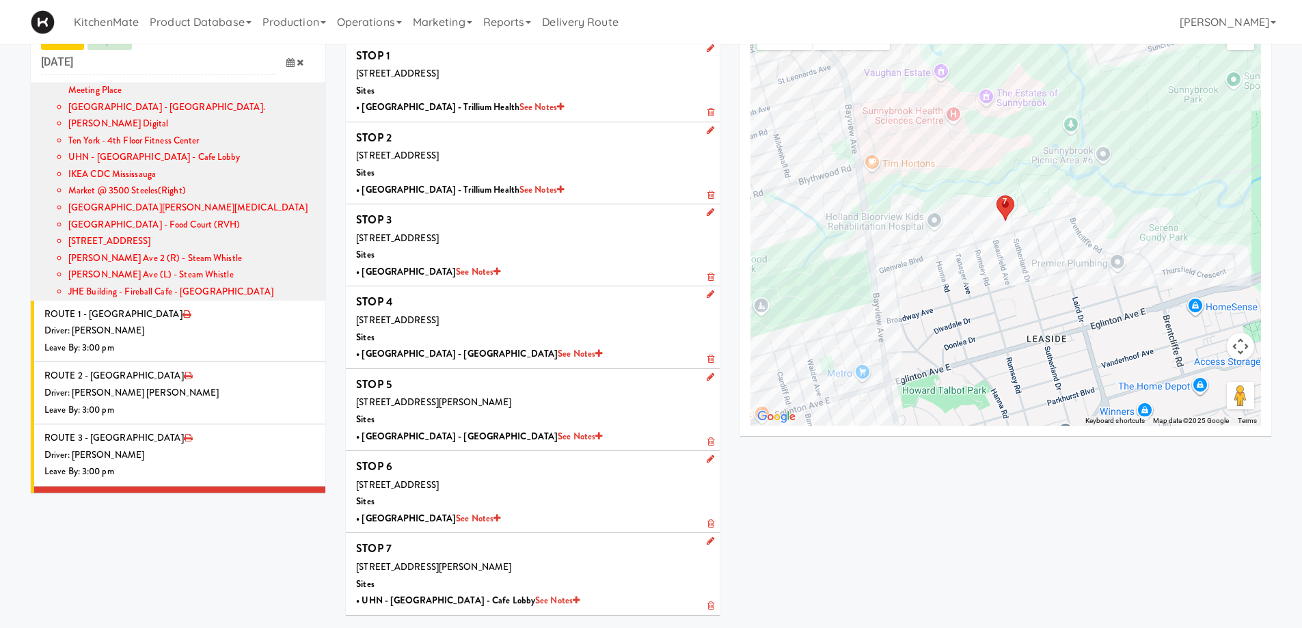
click at [216, 588] on div "Leave By: 12:00 am" at bounding box center [179, 596] width 271 height 17
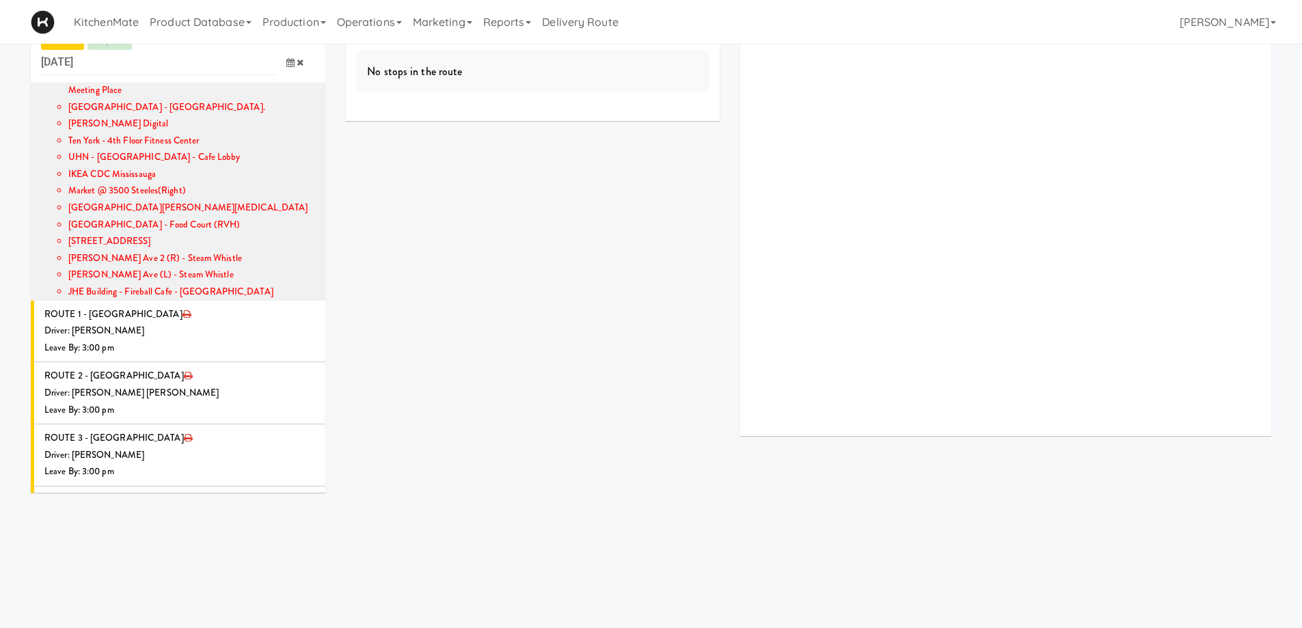
click at [312, 552] on icon at bounding box center [316, 556] width 8 height 9
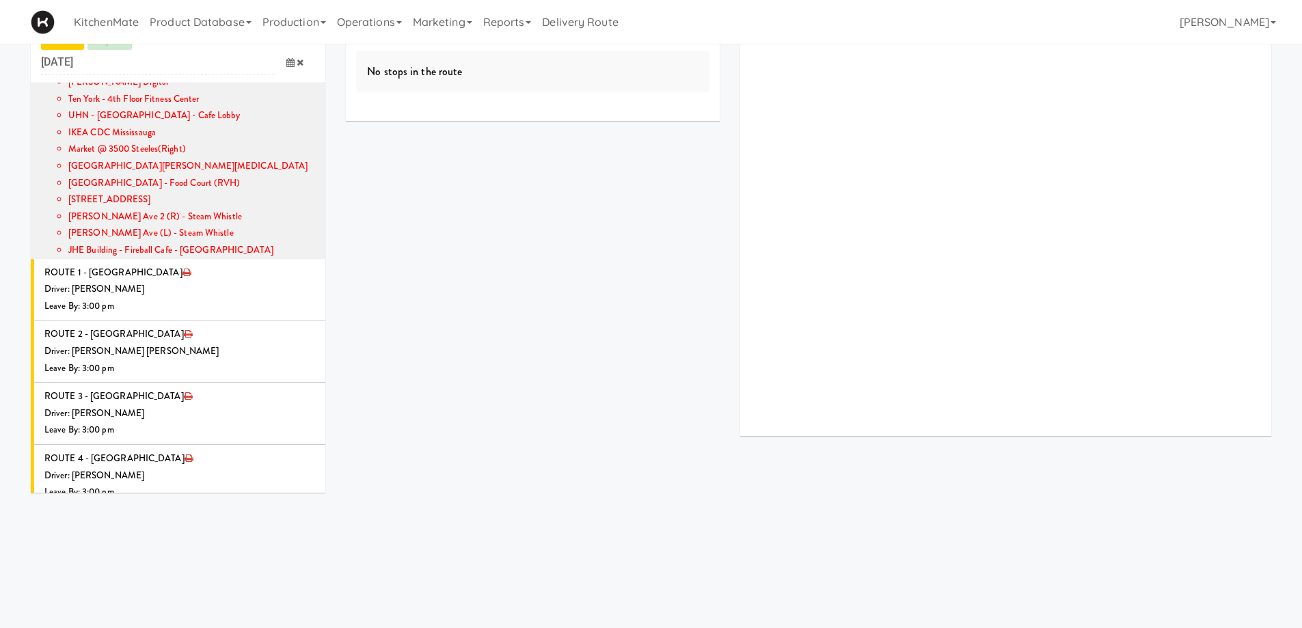
scroll to position [1220, 0]
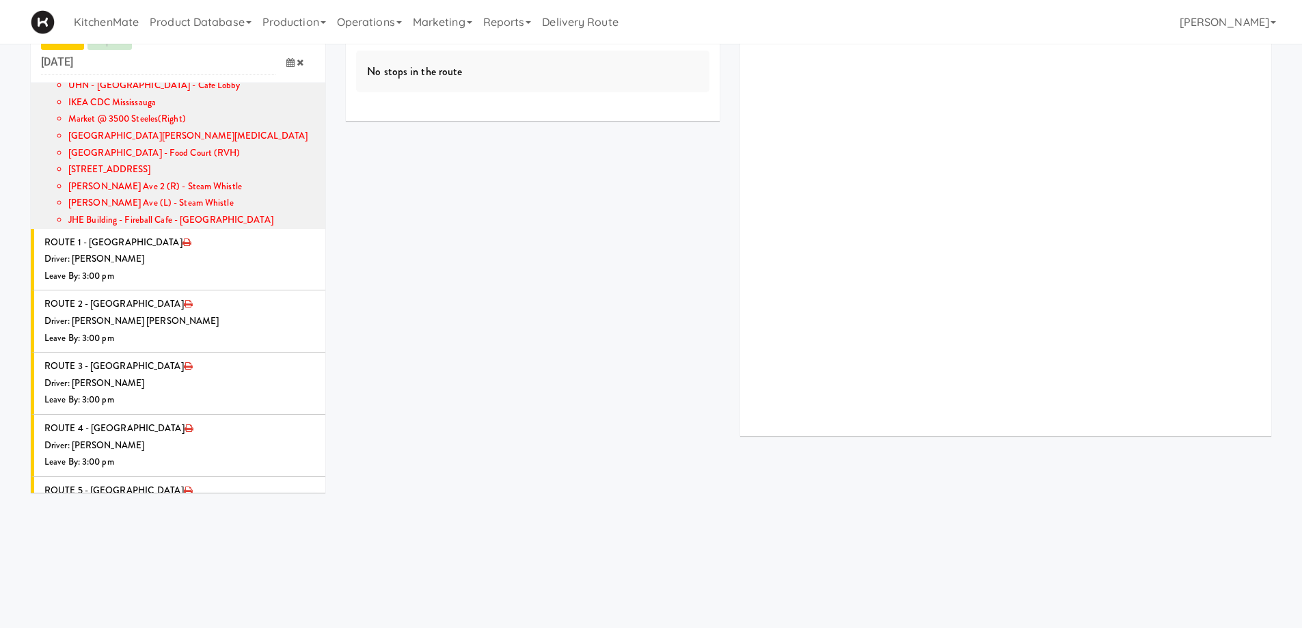
click at [176, 504] on span "Select a driver" at bounding box center [155, 510] width 55 height 13
type input "LEHN"
click at [161, 526] on span "Lehnard Solomon" at bounding box center [218, 536] width 195 height 20
click at [274, 579] on button "submit" at bounding box center [282, 589] width 25 height 20
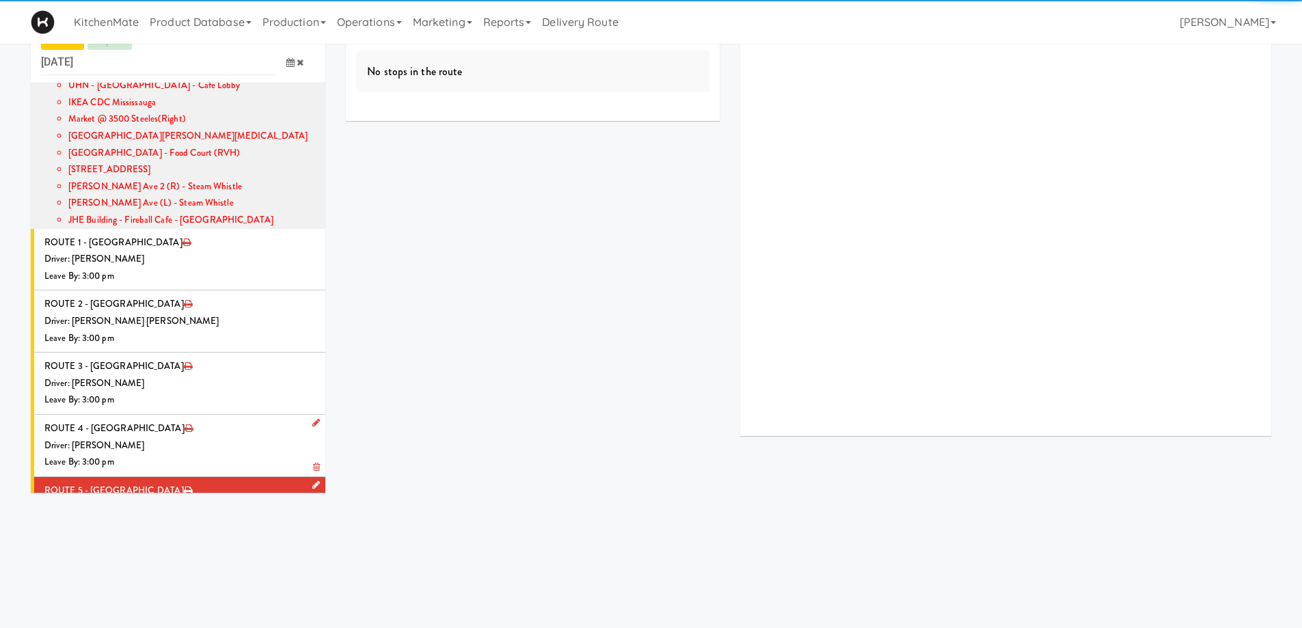
scroll to position [1149, 0]
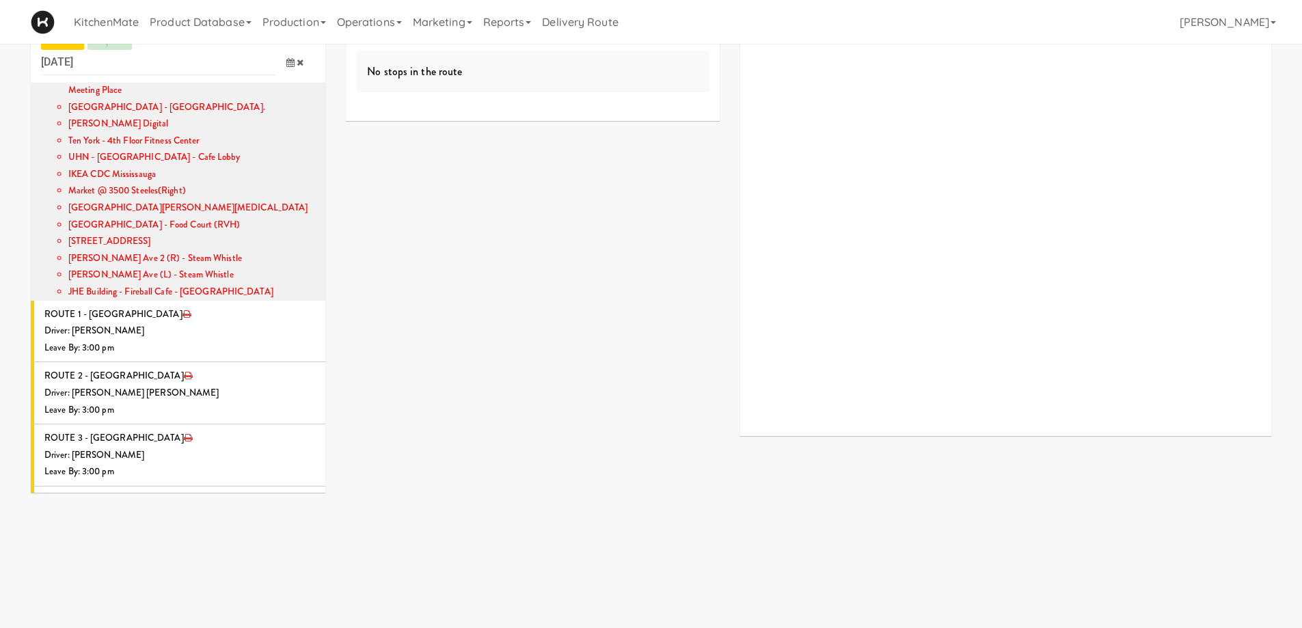
click at [312, 552] on icon at bounding box center [316, 556] width 8 height 9
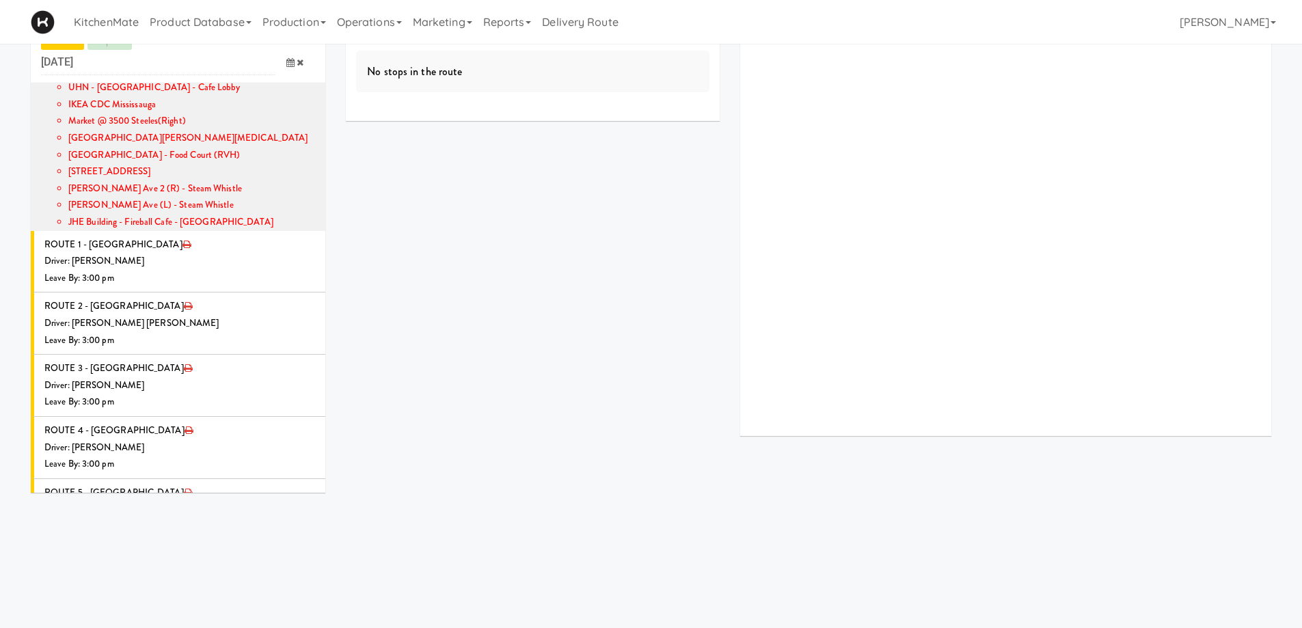
scroll to position [1220, 0]
click at [286, 557] on icon at bounding box center [290, 561] width 8 height 9
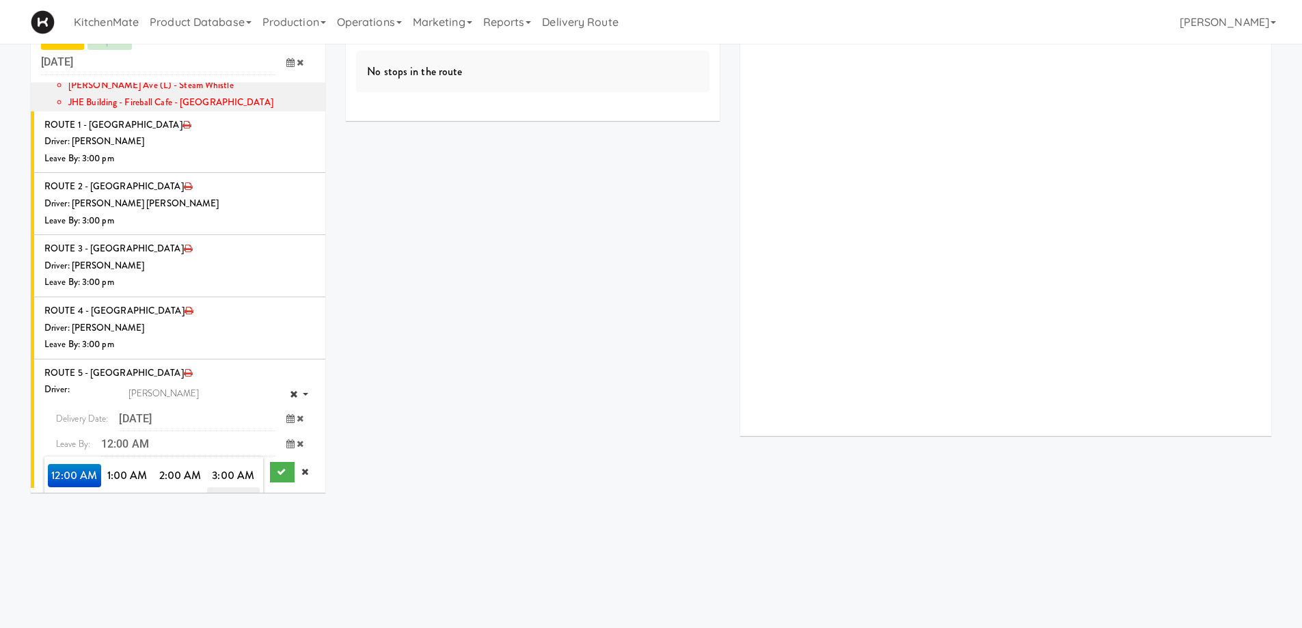
click at [230, 487] on span "7:00 AM" at bounding box center [233, 498] width 53 height 23
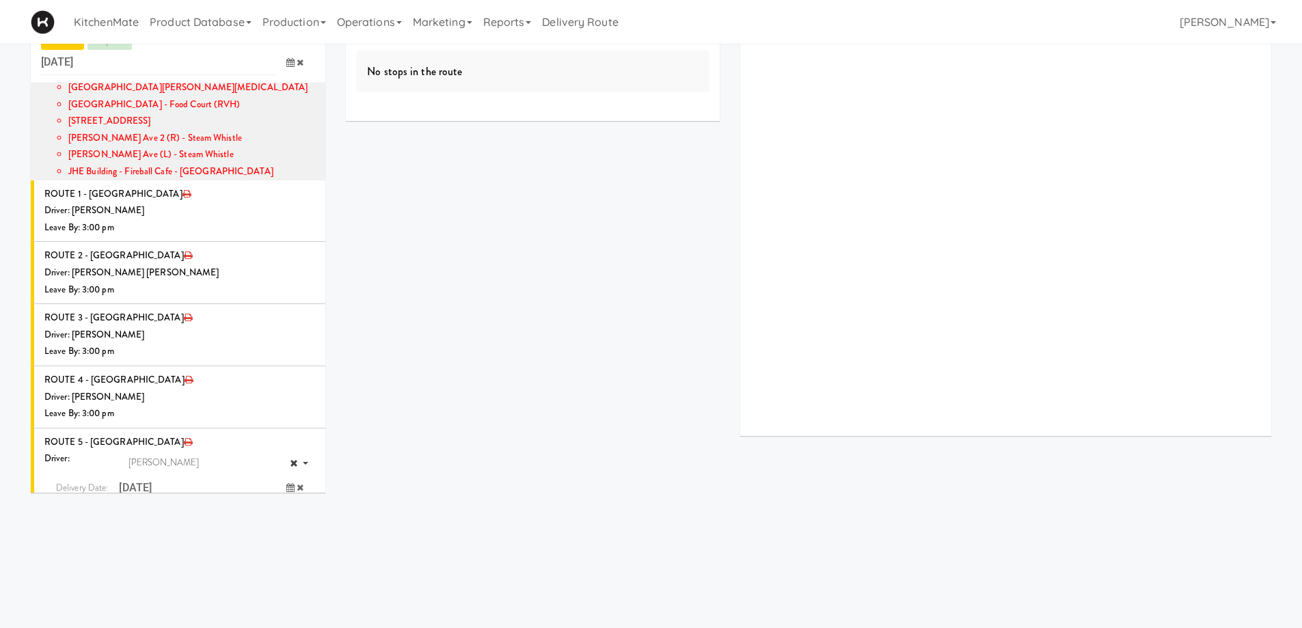
click at [172, 556] on span "7:30 AM" at bounding box center [180, 567] width 53 height 23
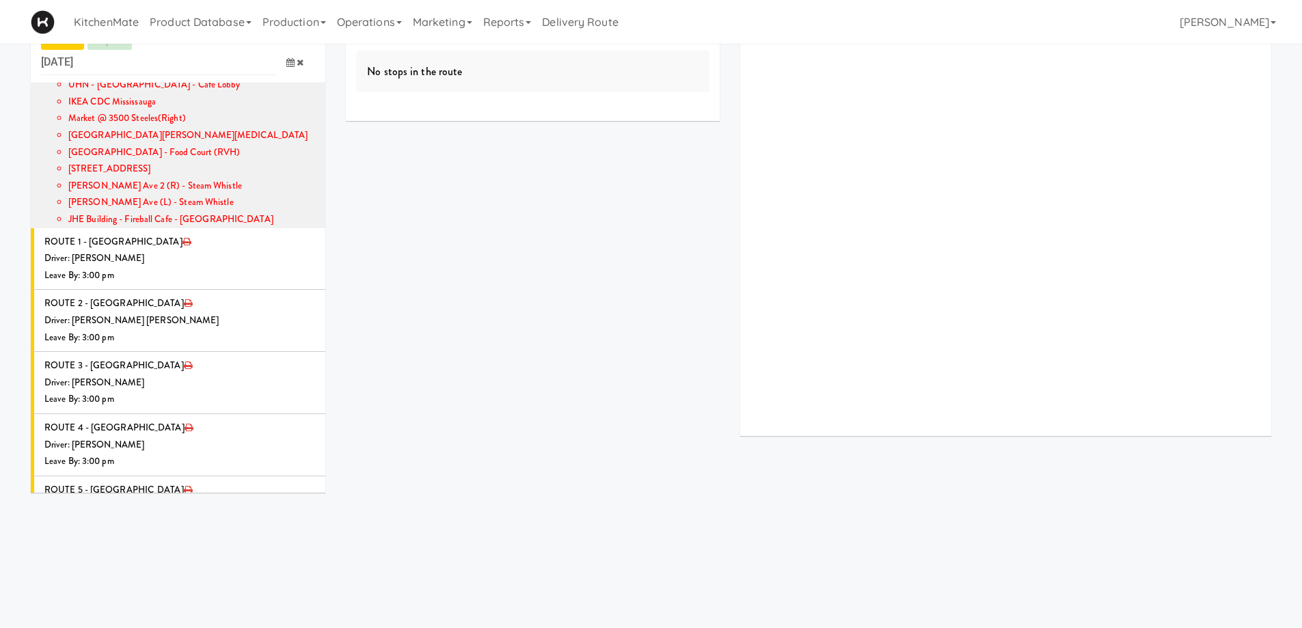
click at [270, 579] on button "submit" at bounding box center [282, 589] width 25 height 20
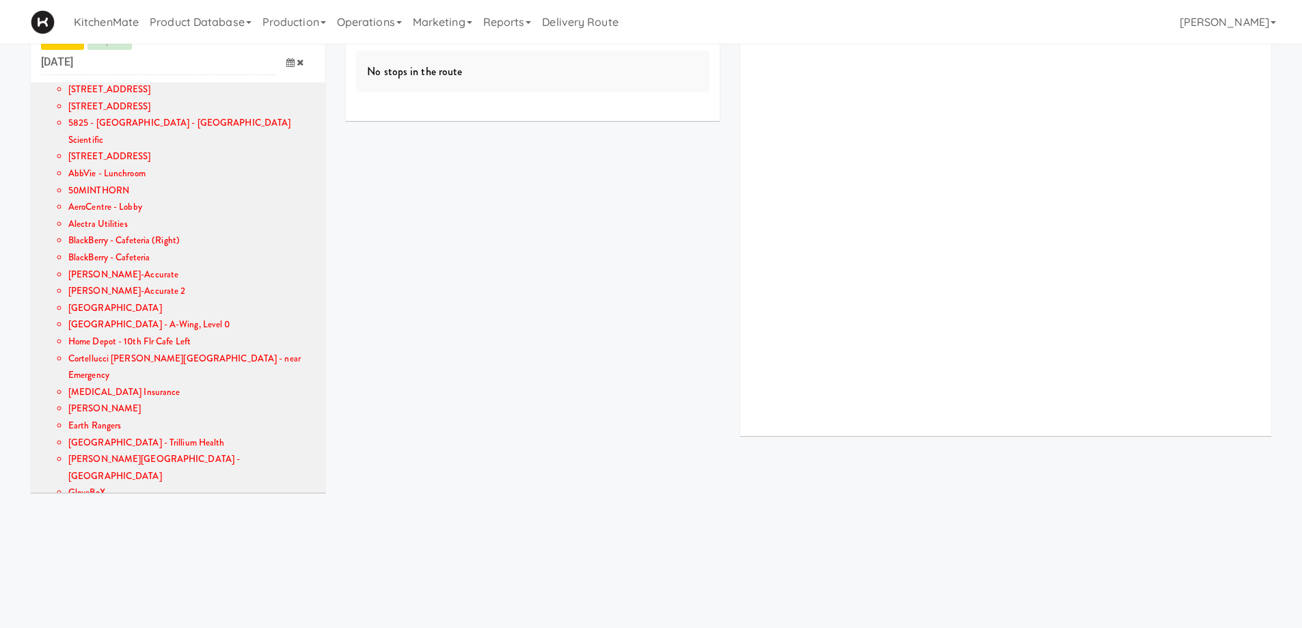
scroll to position [0, 0]
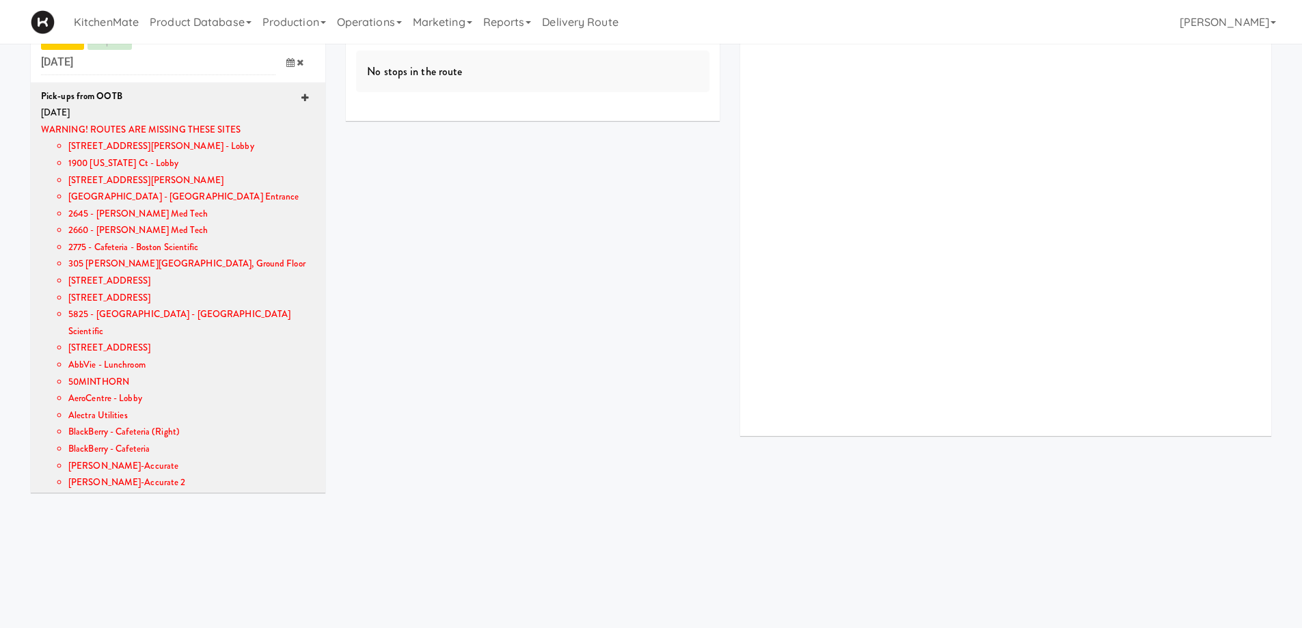
click at [301, 94] on icon at bounding box center [304, 98] width 7 height 9
click at [301, 96] on icon at bounding box center [304, 98] width 7 height 9
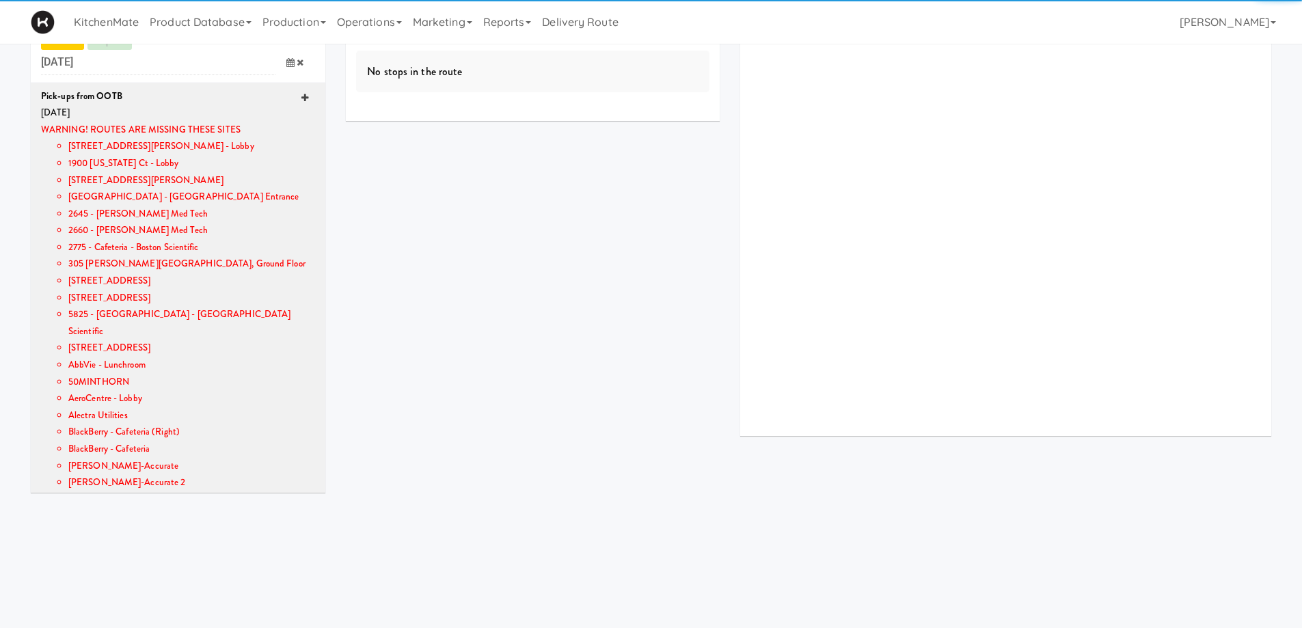
click at [301, 96] on icon at bounding box center [304, 98] width 7 height 9
click at [301, 98] on icon at bounding box center [304, 98] width 7 height 9
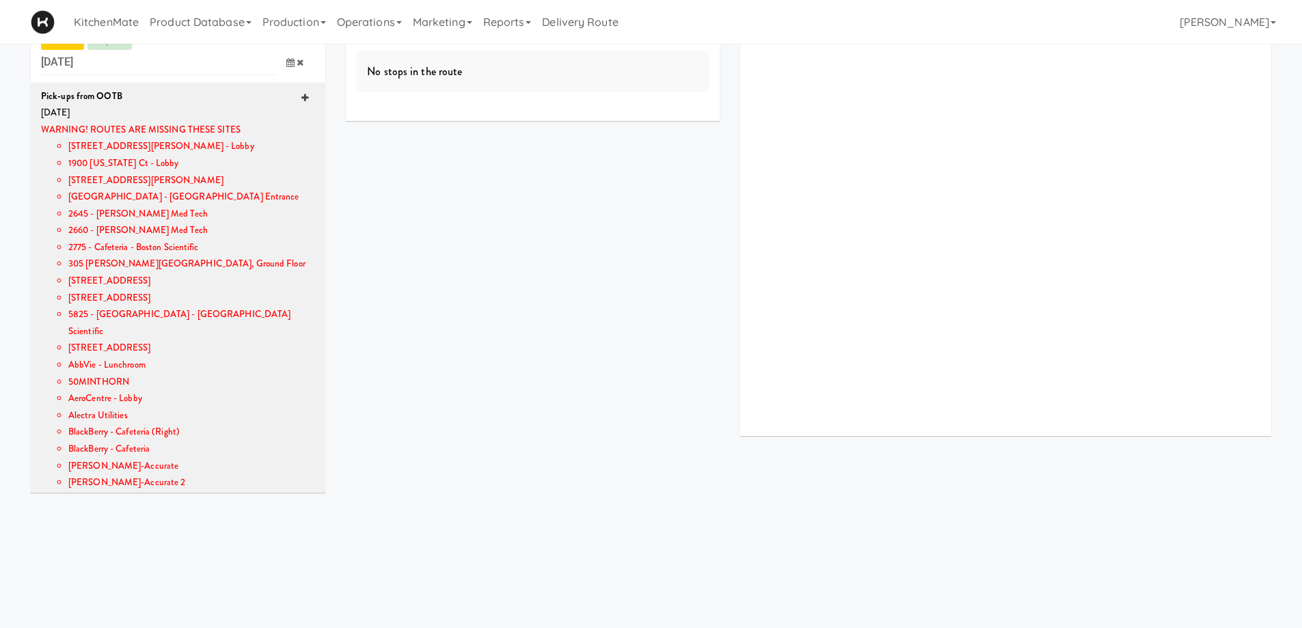
click at [301, 96] on icon at bounding box center [304, 98] width 7 height 9
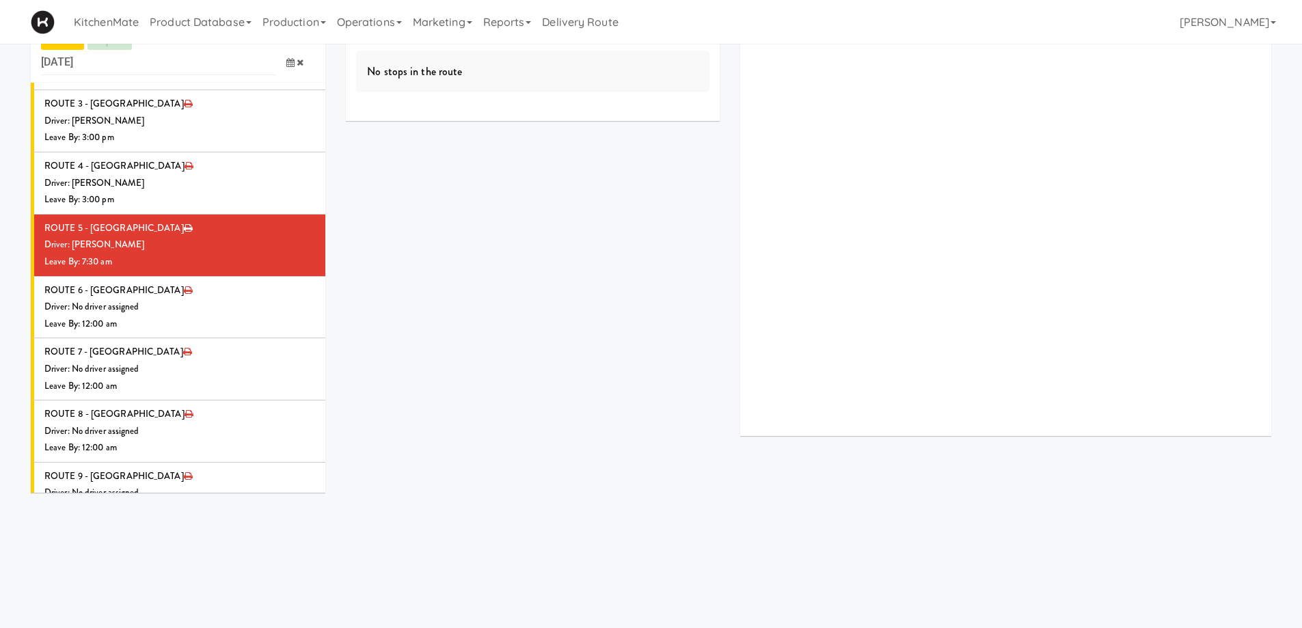
scroll to position [1486, 0]
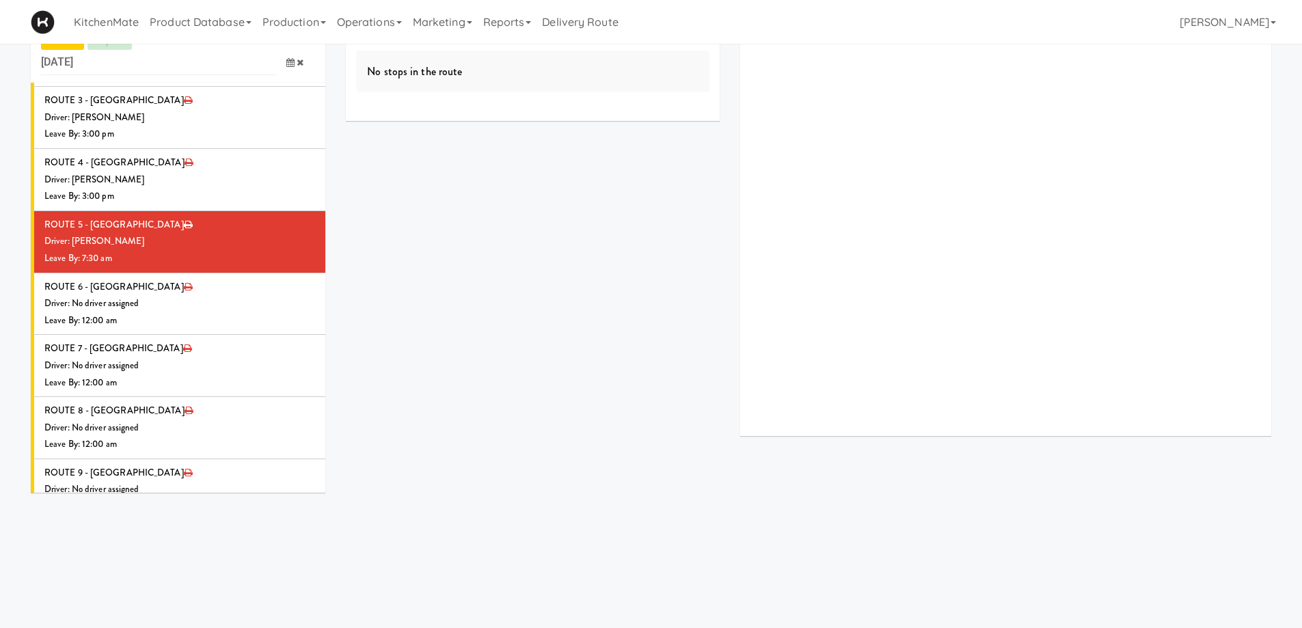
click at [169, 233] on div "Driver: [PERSON_NAME]" at bounding box center [179, 241] width 271 height 17
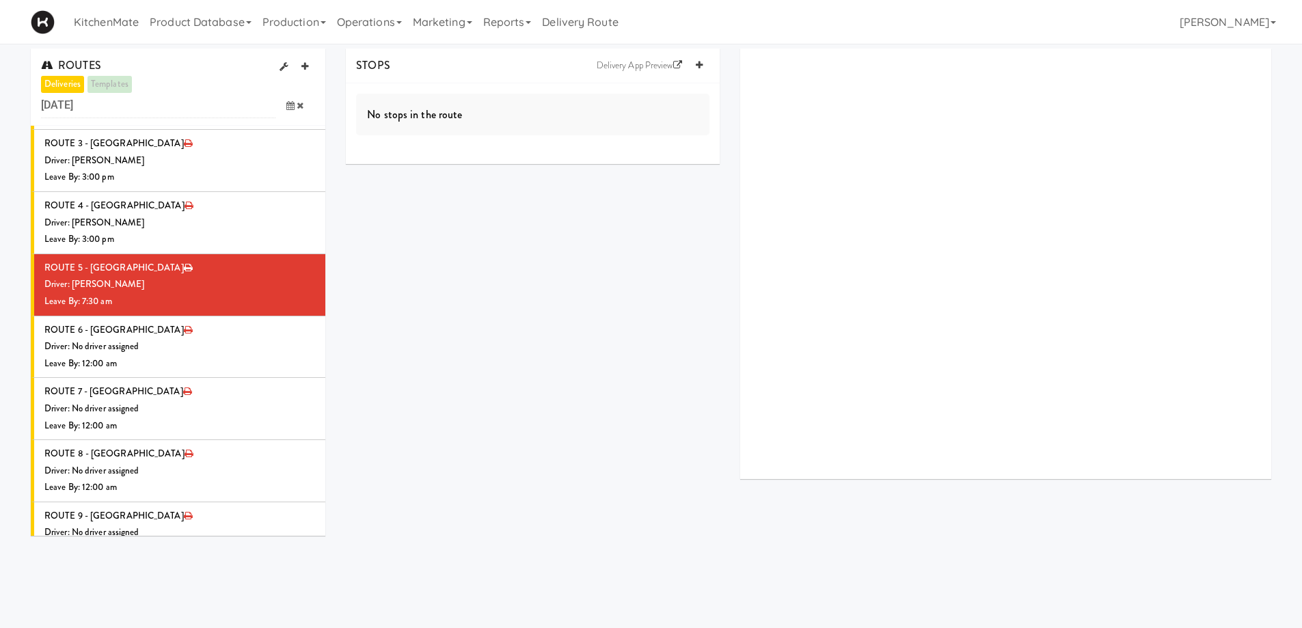
scroll to position [0, 0]
click at [701, 66] on icon at bounding box center [699, 65] width 7 height 9
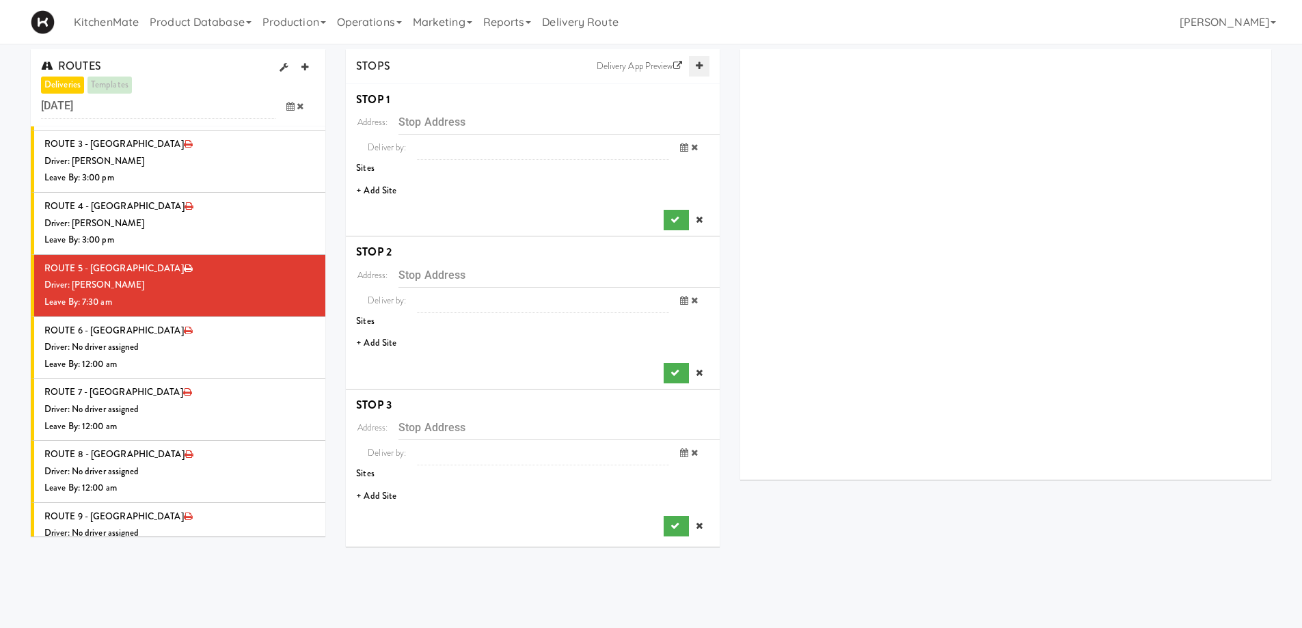
click at [701, 66] on icon at bounding box center [699, 65] width 7 height 9
click at [389, 202] on li "+ Add Site" at bounding box center [533, 191] width 374 height 28
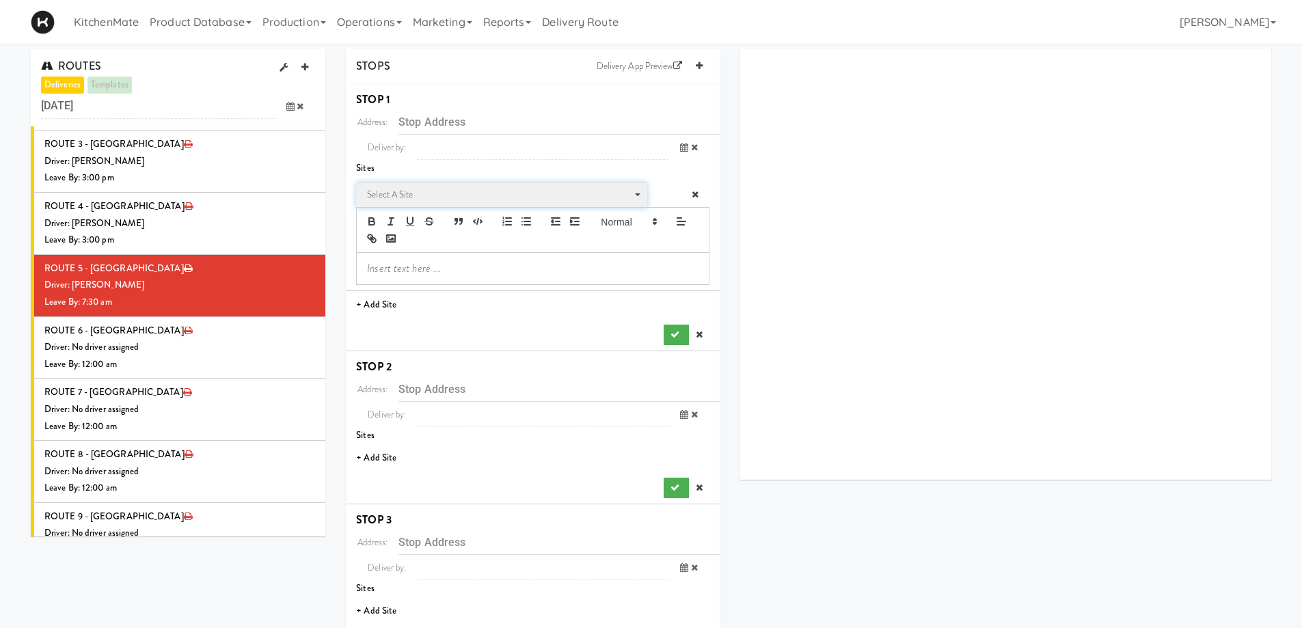
click at [400, 195] on span "Select a site" at bounding box center [497, 195] width 260 height 16
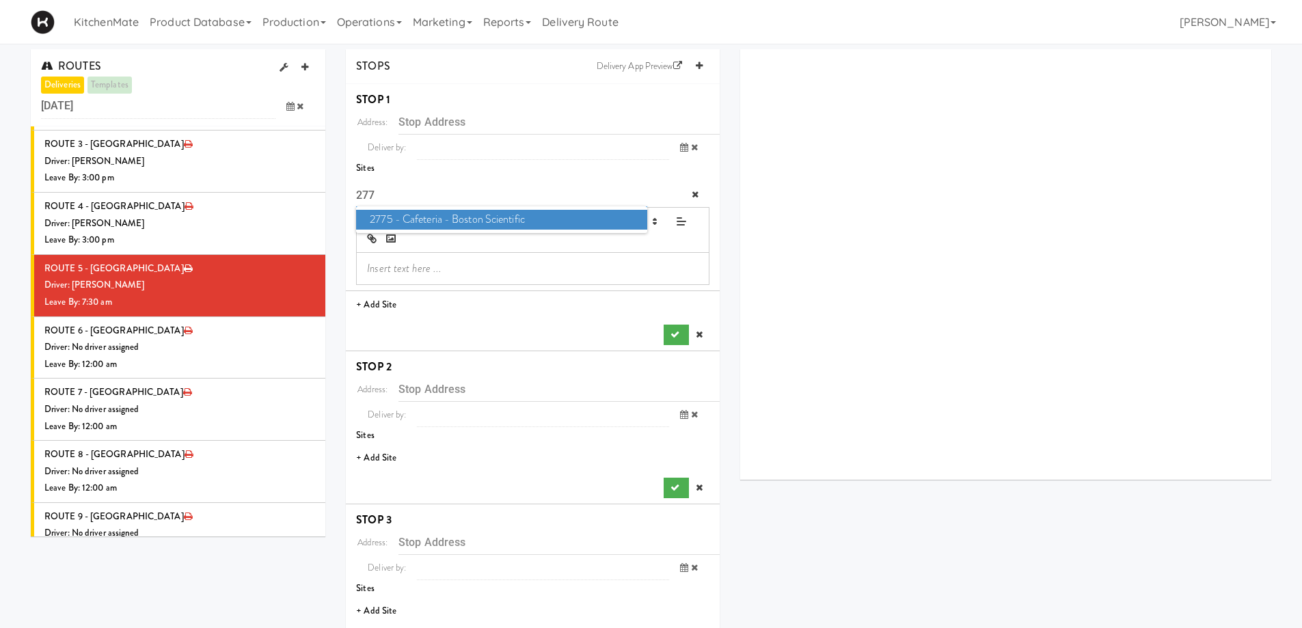
type input "277"
click at [411, 223] on span "2775 - Cafeteria - Boston Scientific" at bounding box center [501, 220] width 290 height 20
type input "2775 Matheson Blvd E, Mississauga, ON, CA"
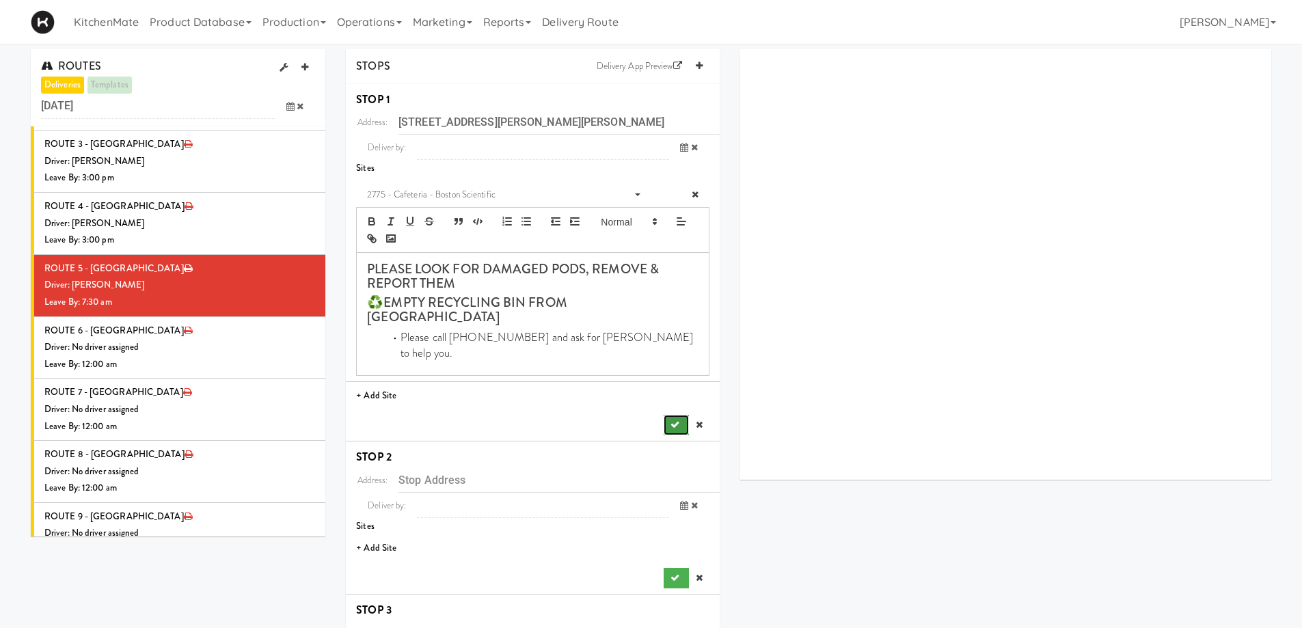
click at [670, 415] on button "submit" at bounding box center [676, 425] width 25 height 20
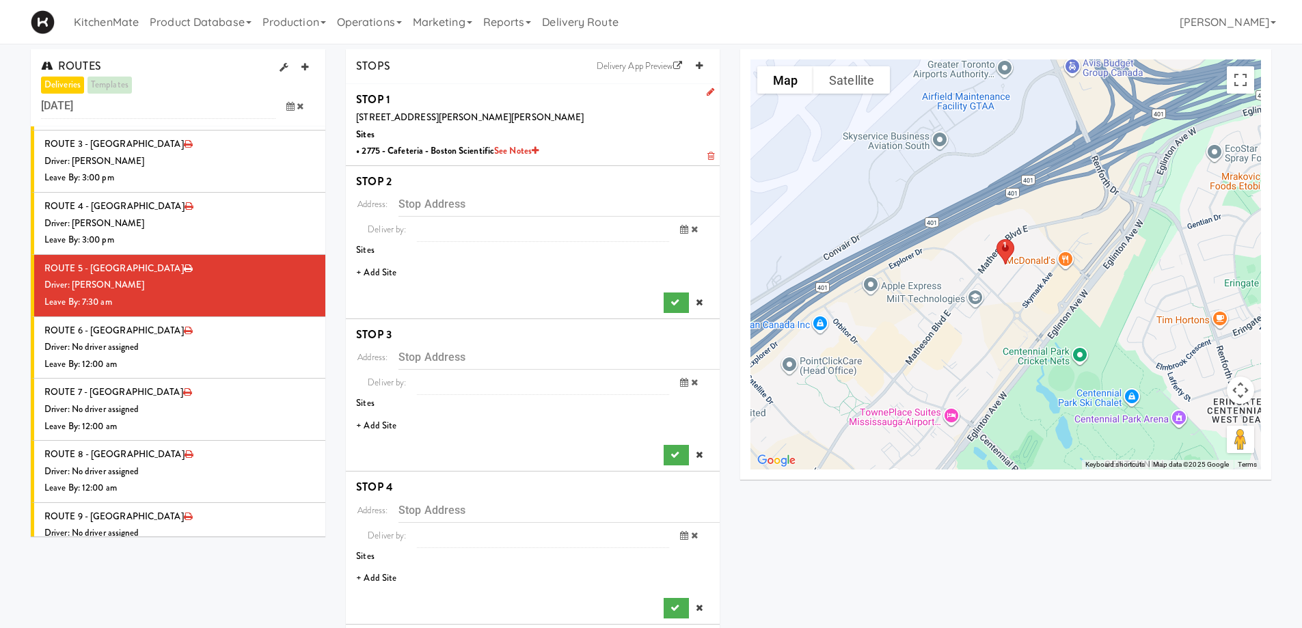
click at [380, 272] on li "+ Add Site" at bounding box center [533, 273] width 374 height 28
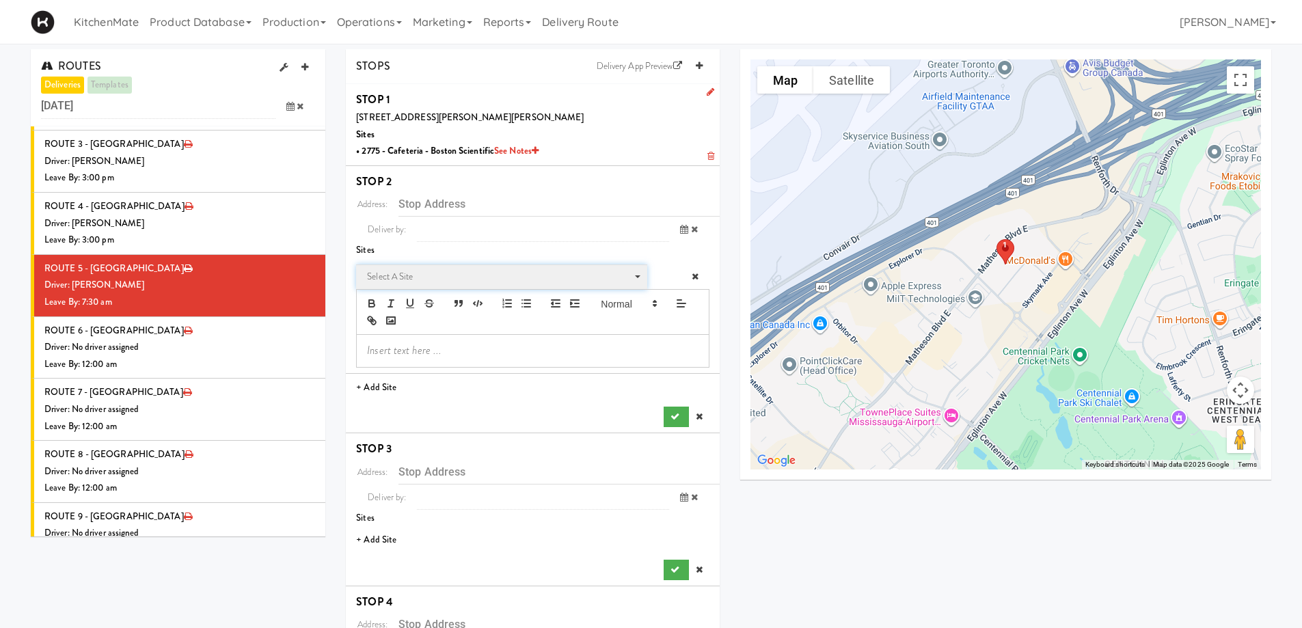
click at [436, 279] on span "Select a site" at bounding box center [497, 277] width 260 height 16
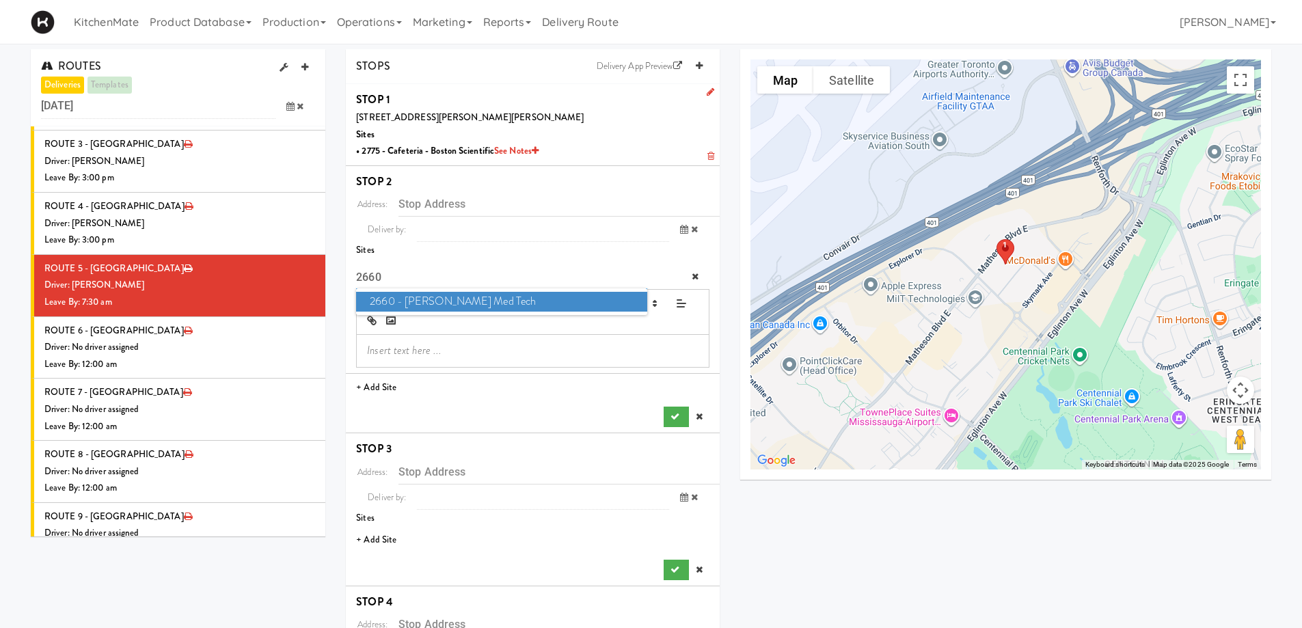
type input "2660"
click at [459, 295] on span "2660 - Baylis Med Tech" at bounding box center [501, 302] width 290 height 20
type input "2660 Matheson Blvd E, Mississauga, ON, CA"
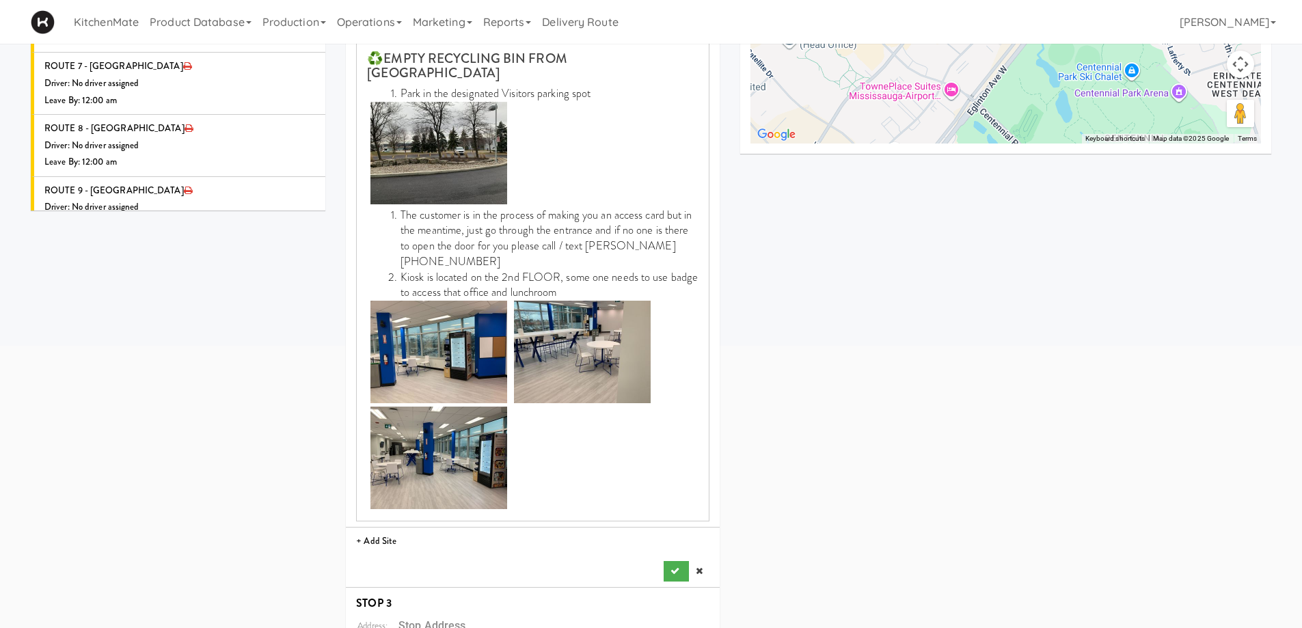
scroll to position [342, 0]
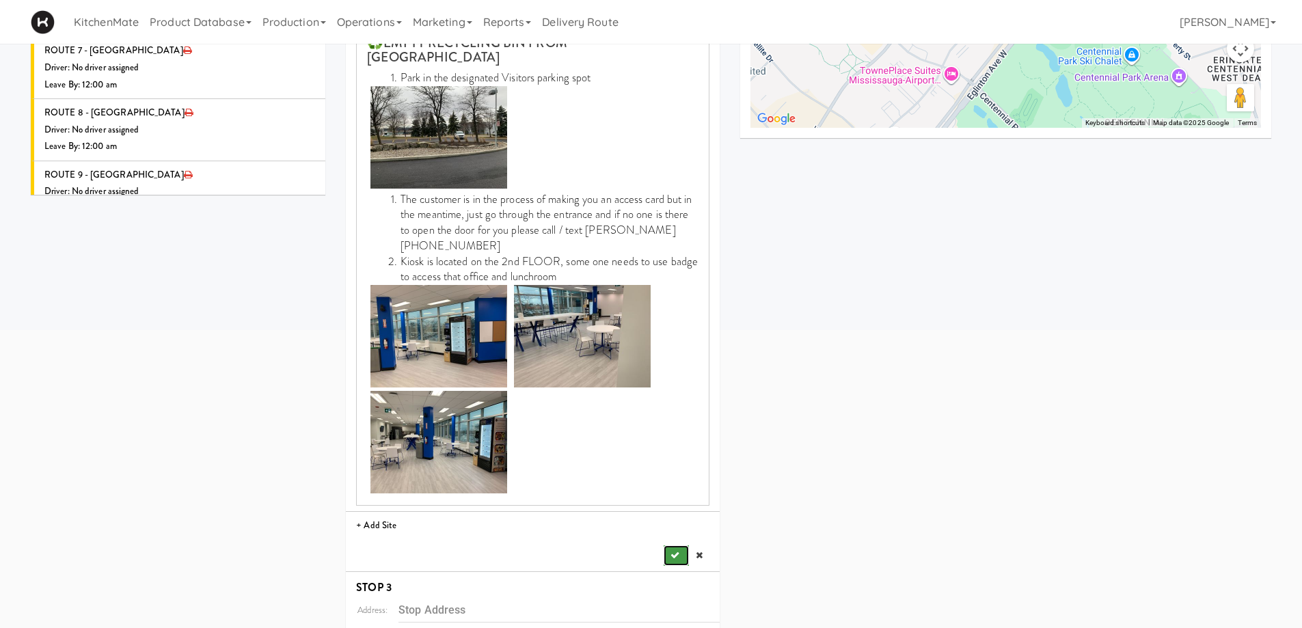
click at [674, 545] on button "submit" at bounding box center [676, 555] width 25 height 20
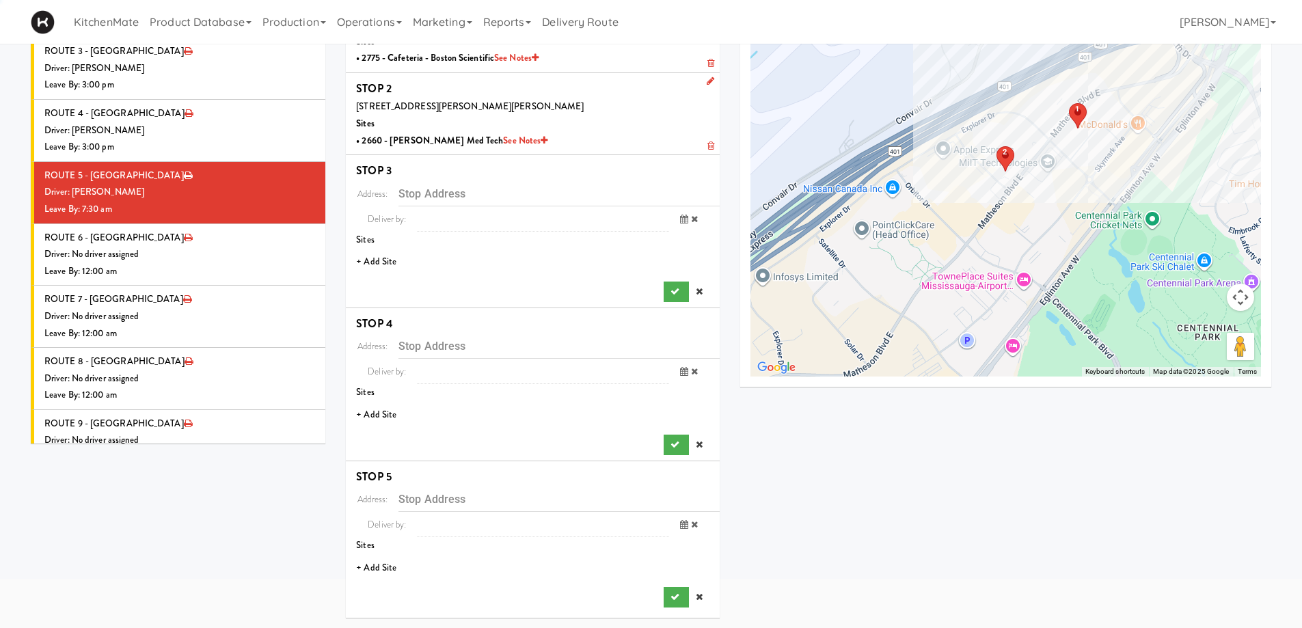
scroll to position [93, 0]
click at [384, 260] on li "+ Add Site" at bounding box center [533, 262] width 374 height 28
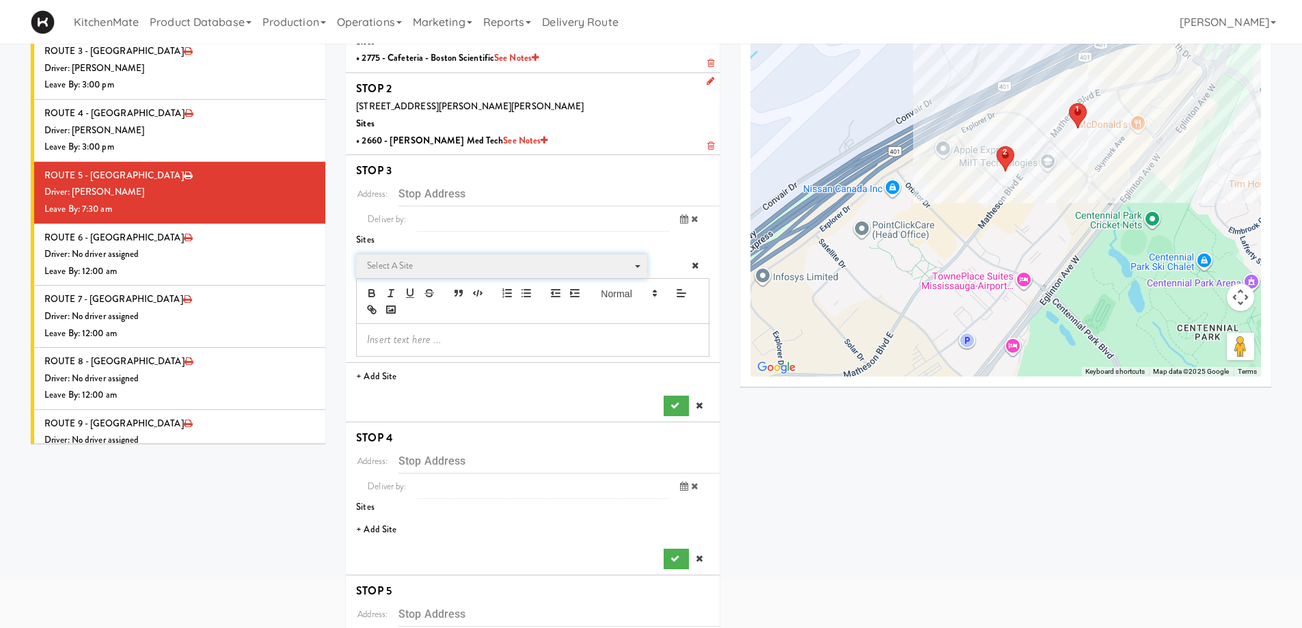
click at [446, 273] on span "Select a site" at bounding box center [497, 266] width 260 height 16
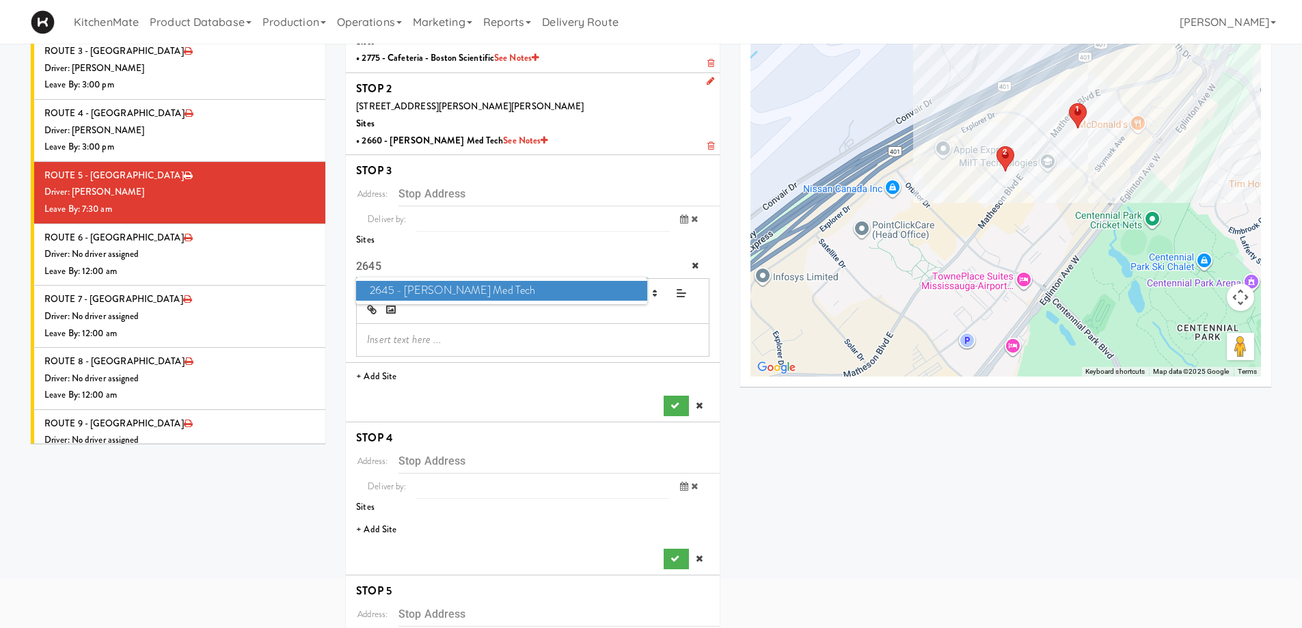
type input "2645"
click at [501, 292] on span "2645 - Baylis Med Tech" at bounding box center [501, 291] width 290 height 20
type input "2645 Matheson Blvd E, Mississauga, ON, CA"
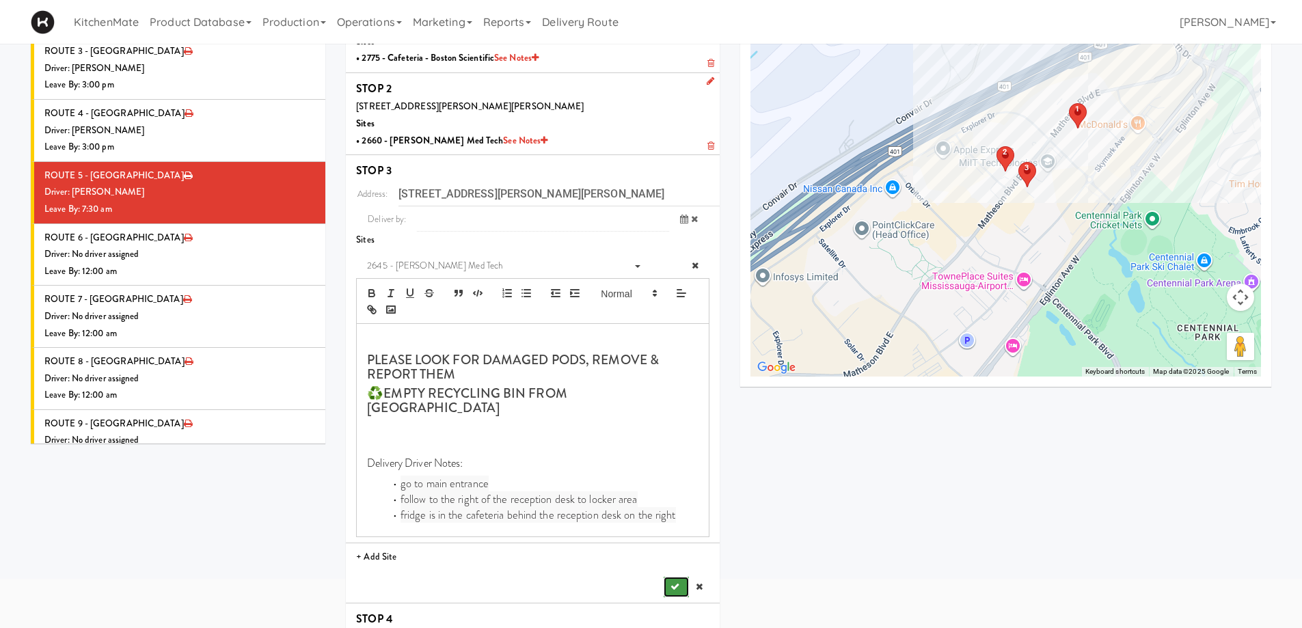
click at [676, 582] on icon "submit" at bounding box center [674, 586] width 9 height 9
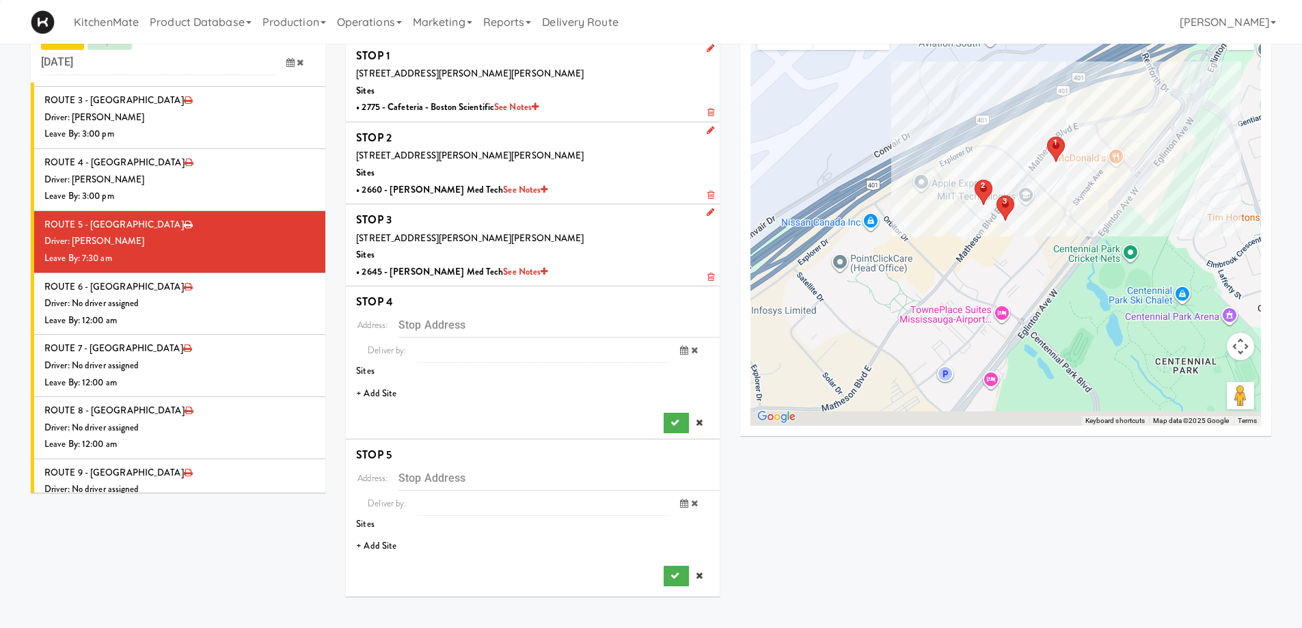
scroll to position [44, 0]
click at [398, 392] on li "+ Add Site" at bounding box center [533, 394] width 374 height 28
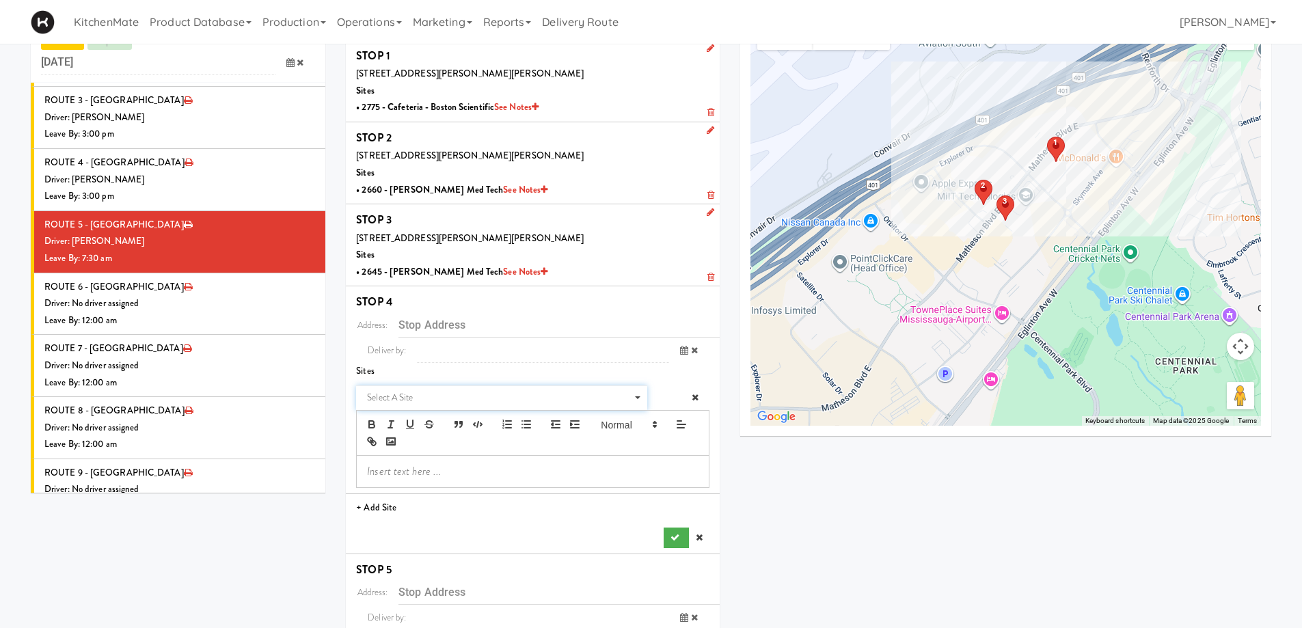
click at [398, 392] on span "Select a site" at bounding box center [497, 397] width 260 height 16
type input "AER"
click at [396, 418] on span "AeroCentre - Lobby" at bounding box center [501, 423] width 290 height 20
type input "5580 Explorer Dr, Mississauga, ON, CA"
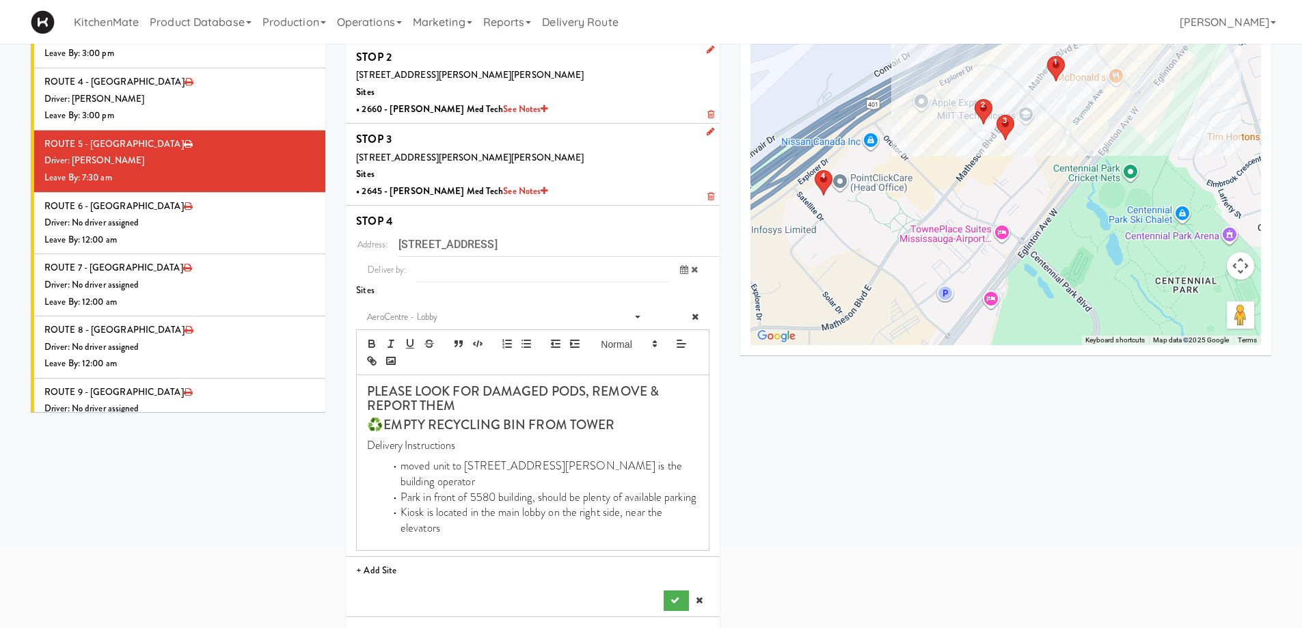
scroll to position [265, 0]
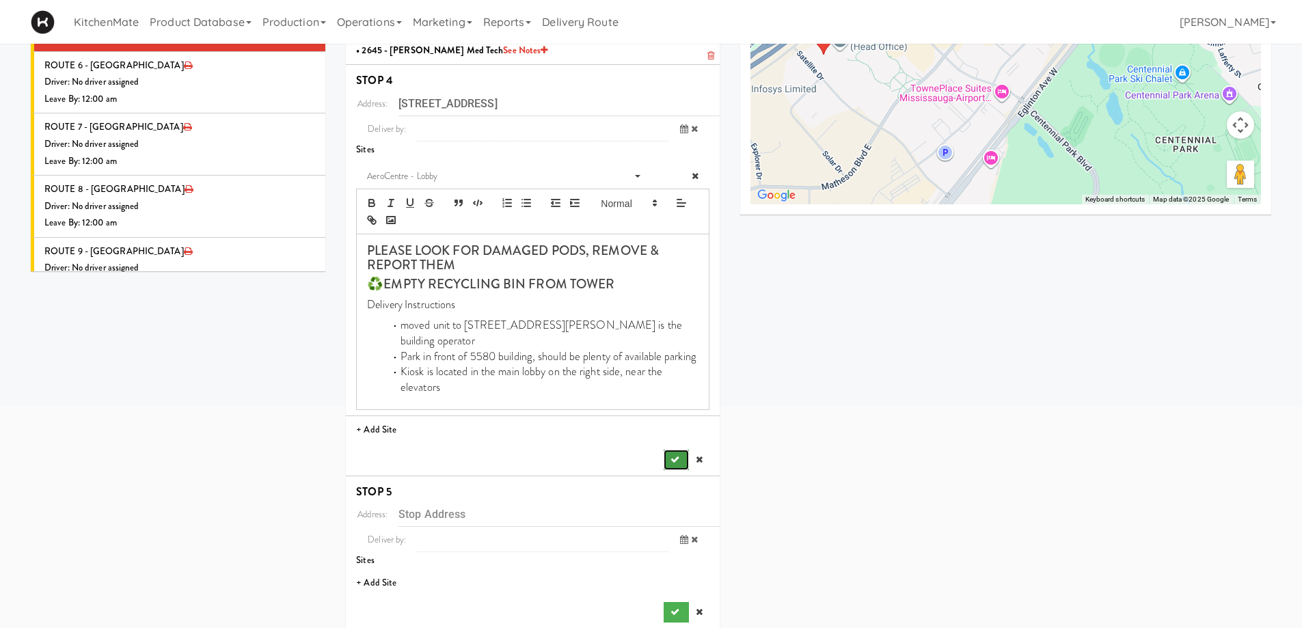
click at [671, 450] on button "submit" at bounding box center [676, 460] width 25 height 20
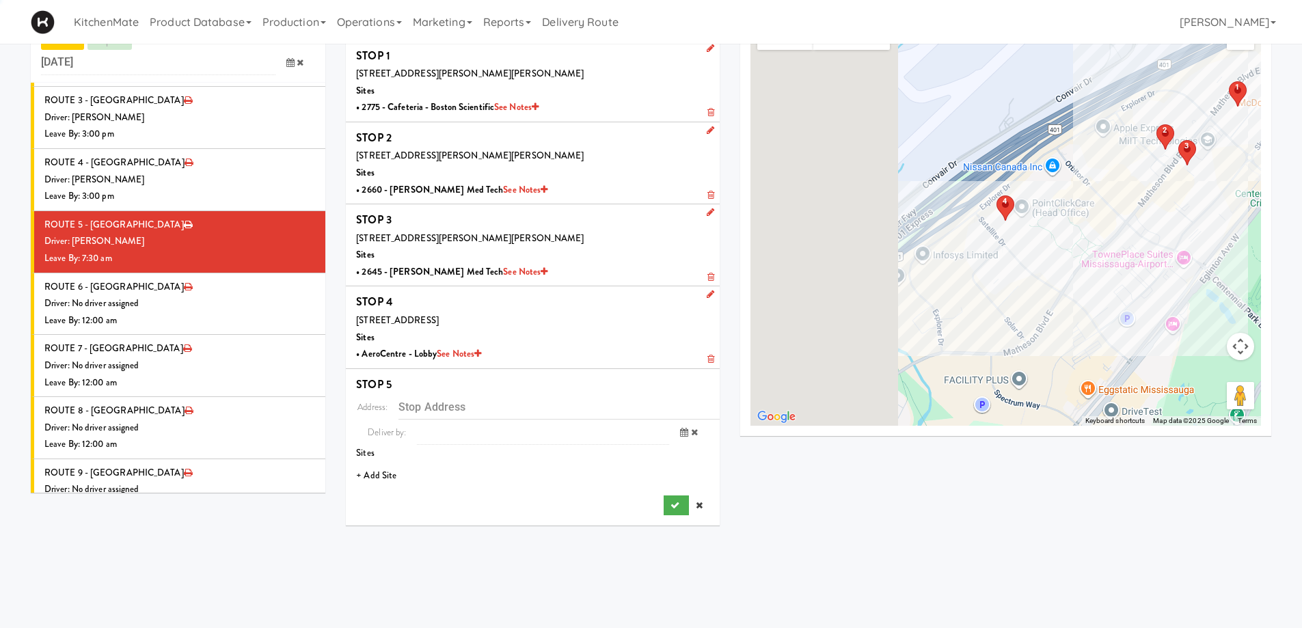
scroll to position [44, 0]
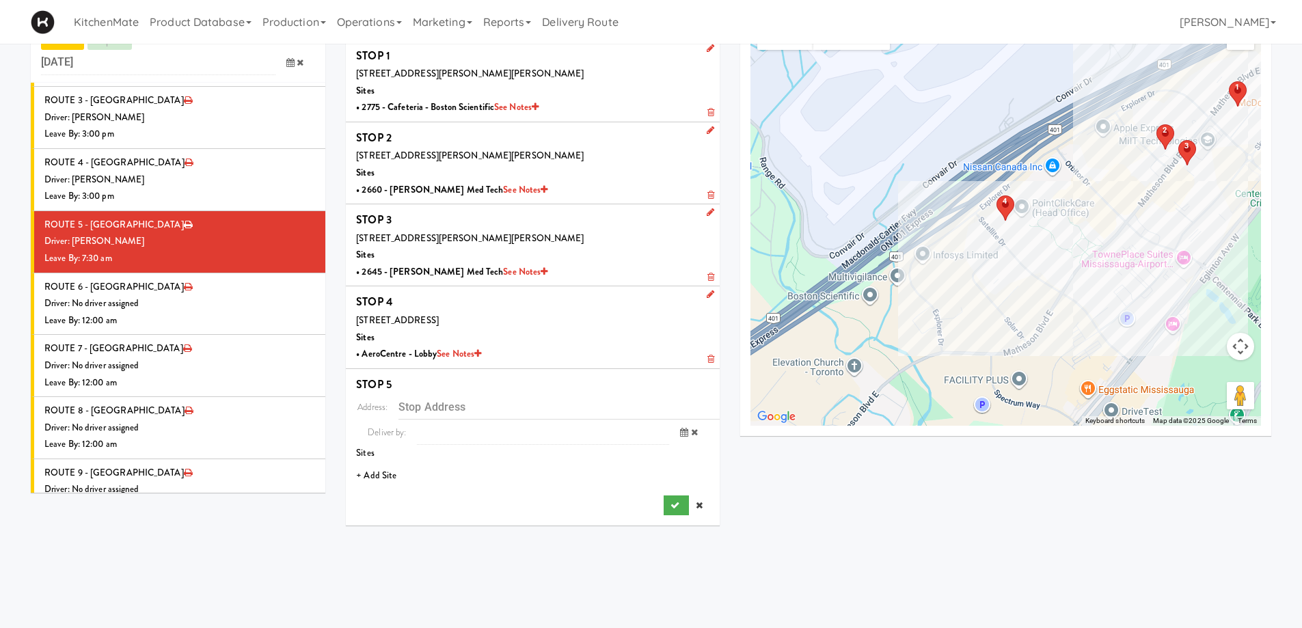
click at [393, 480] on li "+ Add Site" at bounding box center [533, 476] width 374 height 28
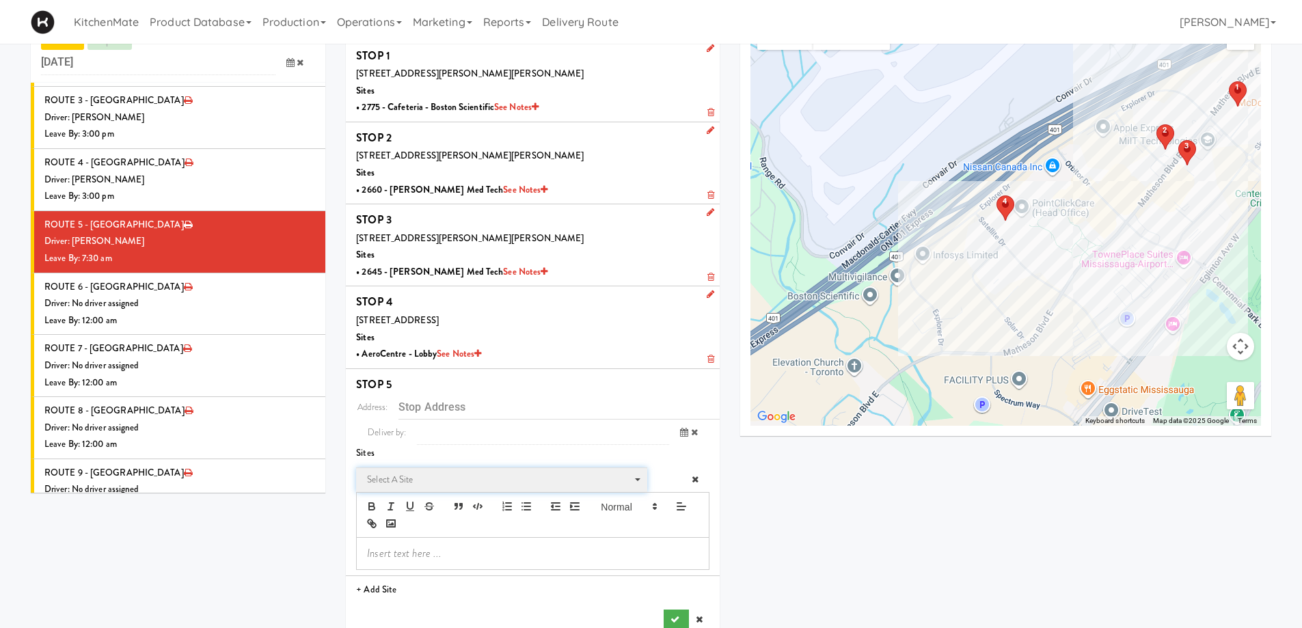
click at [406, 474] on span "Select a site" at bounding box center [497, 479] width 260 height 16
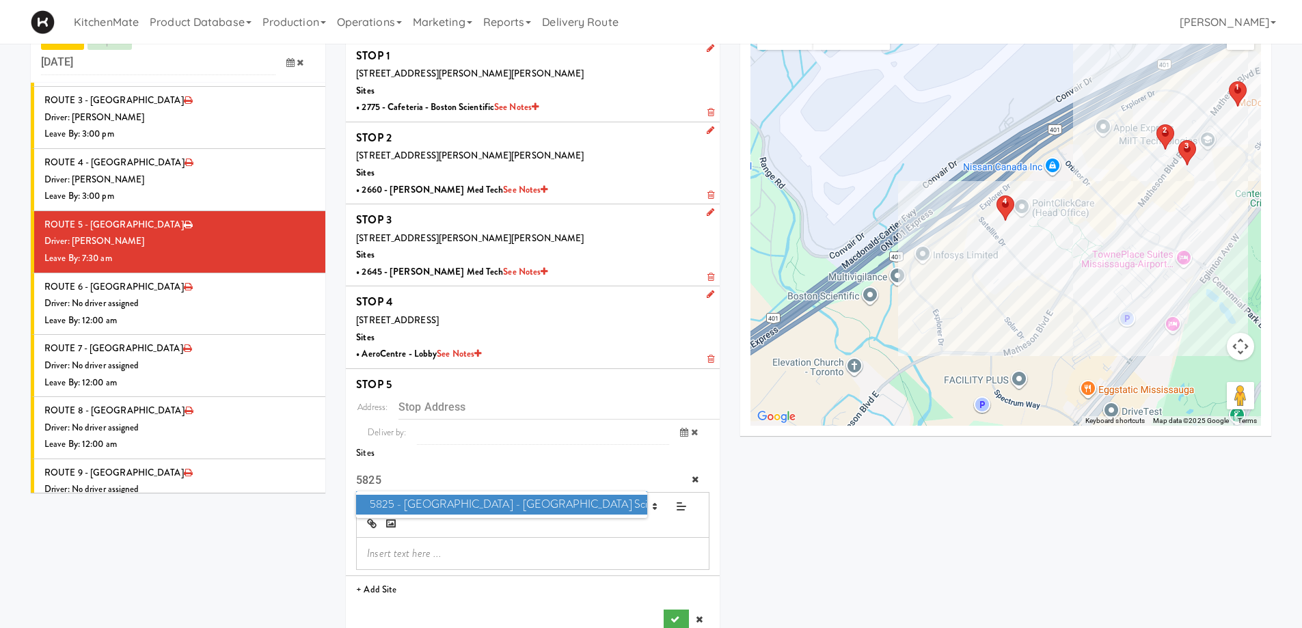
type input "5825"
click at [400, 503] on span "5825 - Creekside Commons - Boston Scientific" at bounding box center [501, 505] width 290 height 20
type input "5825 Explorer Dr, Mississauga, ON, CA"
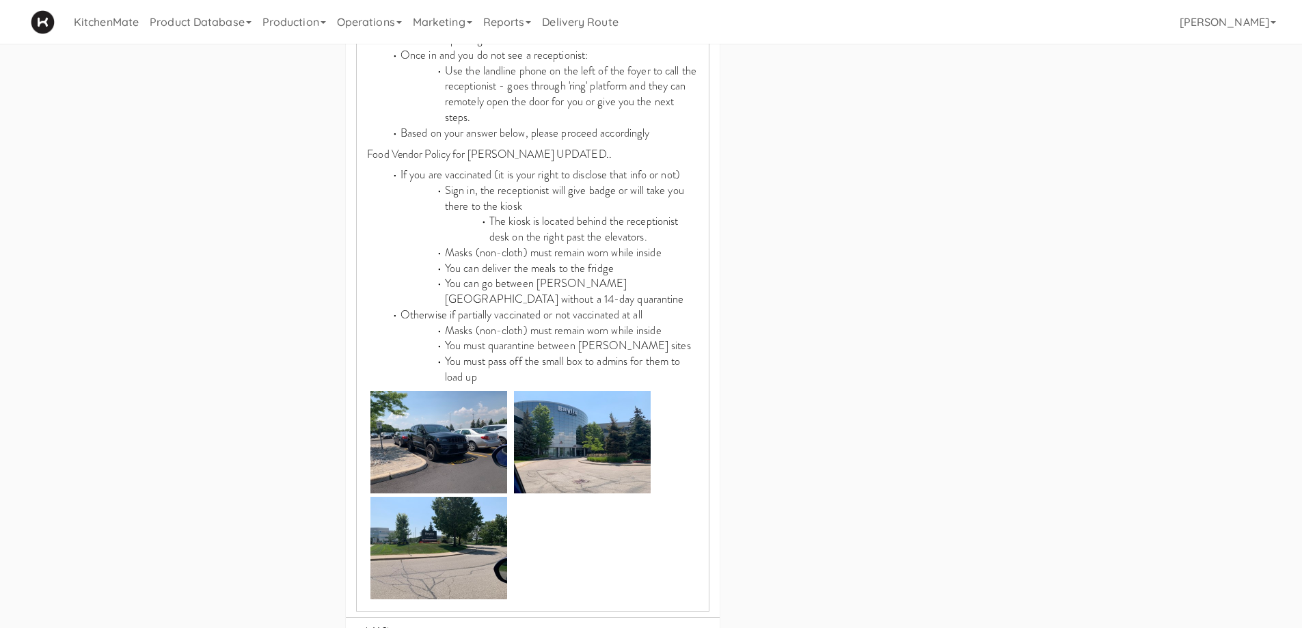
scroll to position [795, 0]
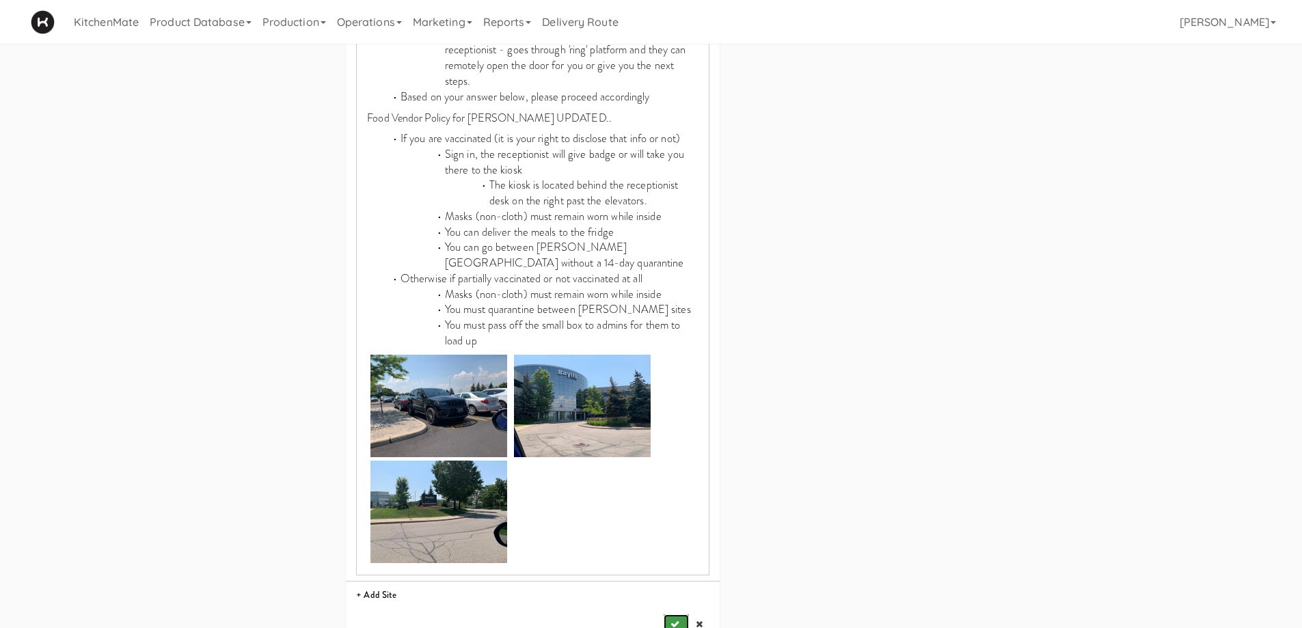
click at [681, 614] on button "submit" at bounding box center [676, 624] width 25 height 20
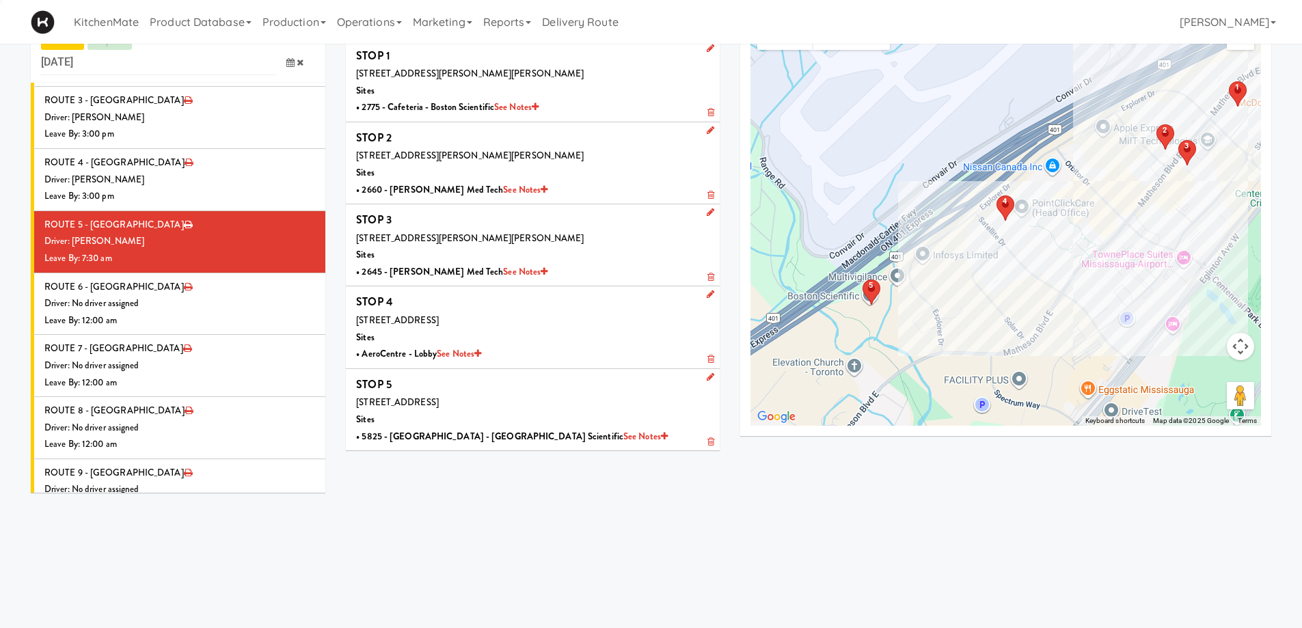
scroll to position [44, 0]
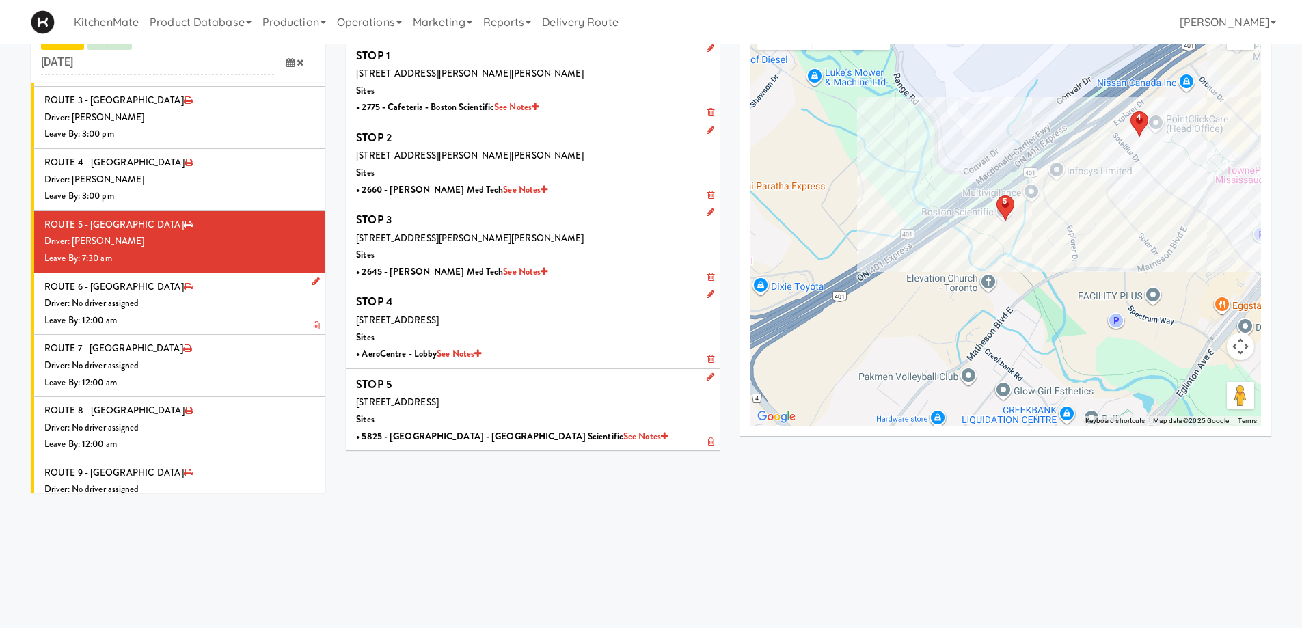
click at [190, 295] on div "Driver: No driver assigned" at bounding box center [179, 303] width 271 height 17
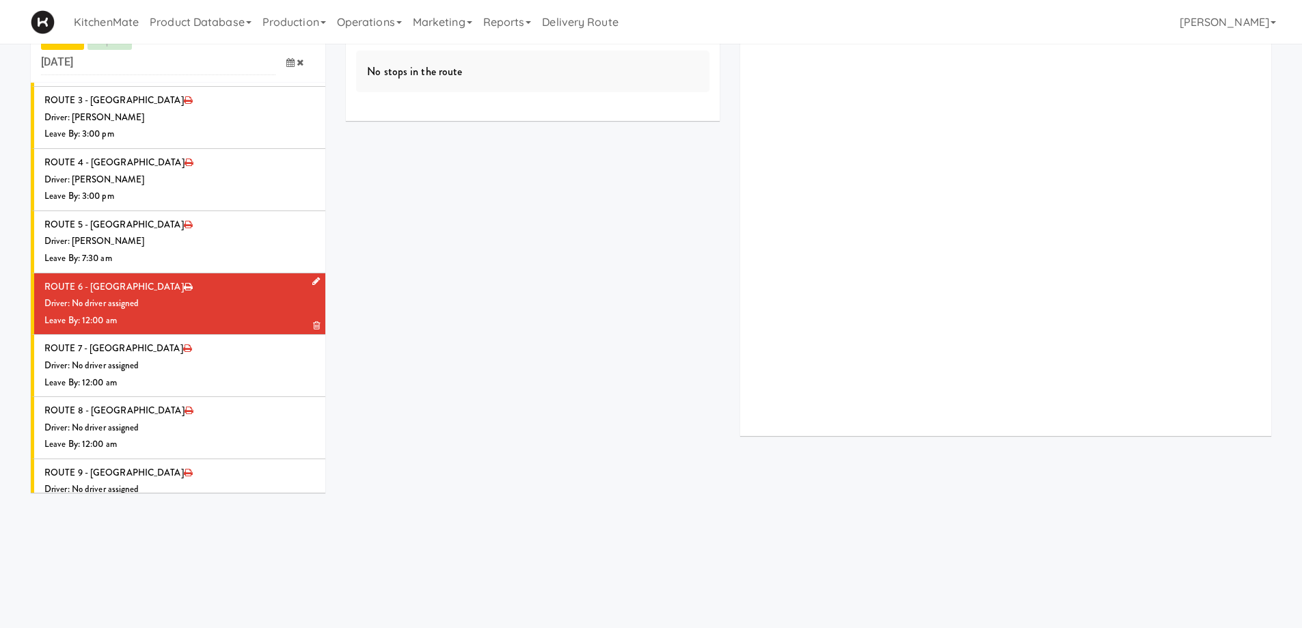
click at [312, 277] on icon at bounding box center [316, 281] width 8 height 9
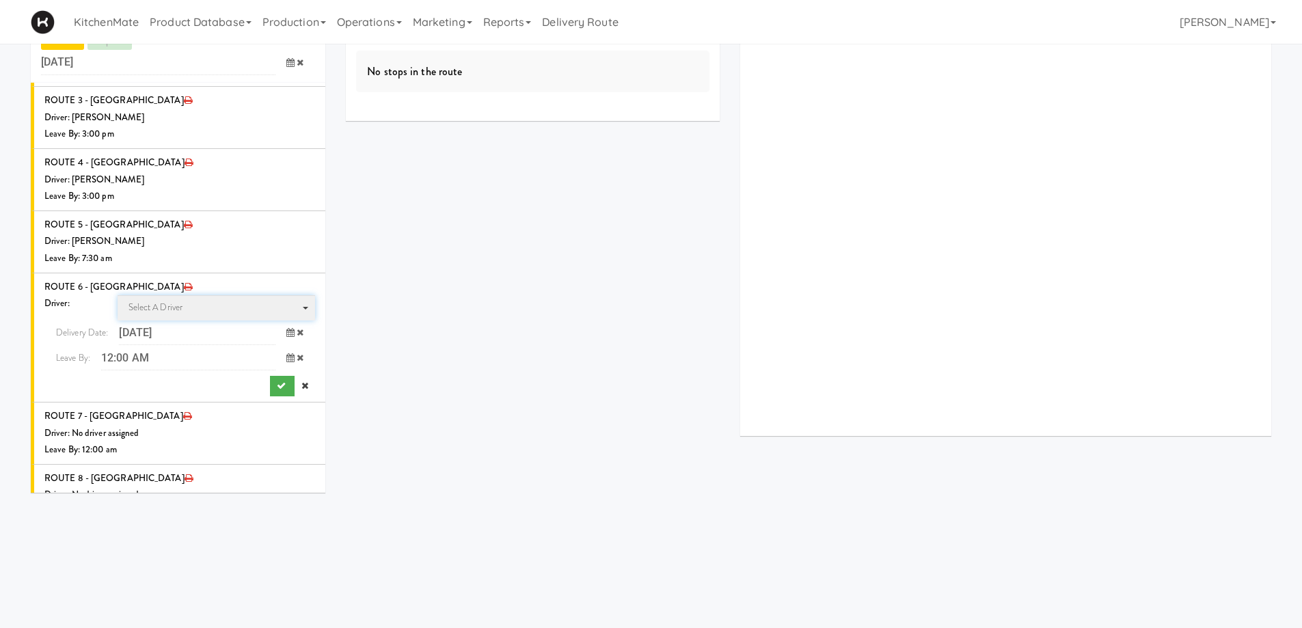
click at [169, 301] on span "Select a driver" at bounding box center [155, 307] width 55 height 13
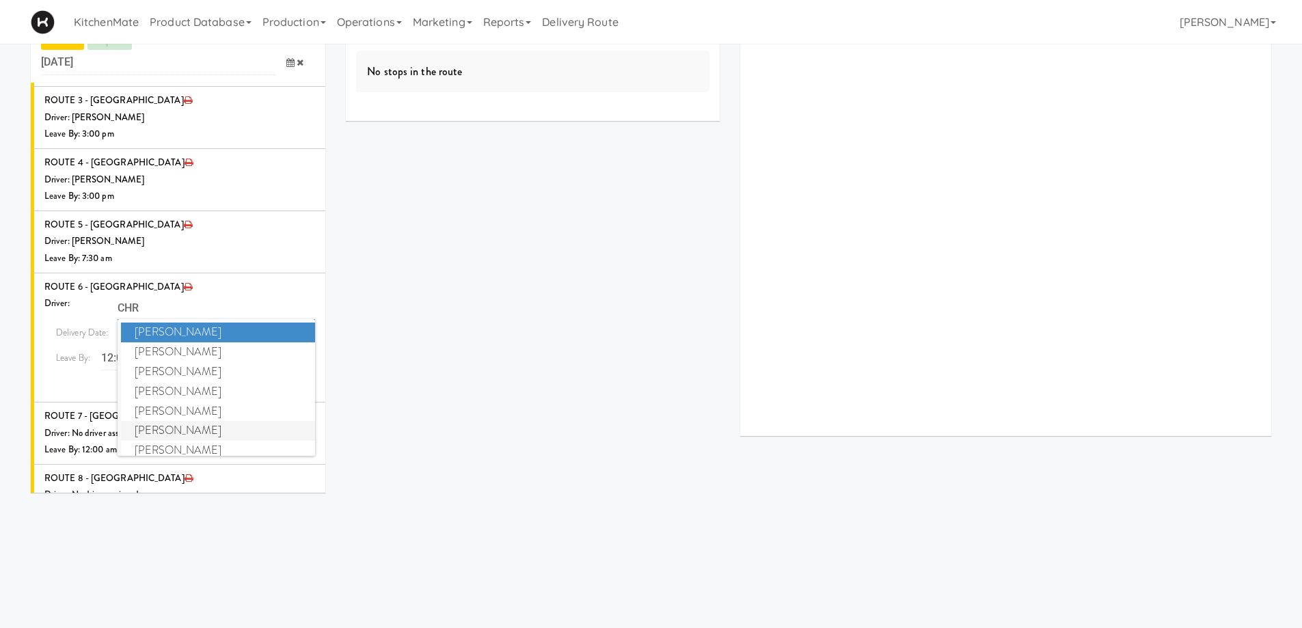
type input "CHR"
click at [178, 421] on span "Christopher Solomon" at bounding box center [218, 431] width 195 height 20
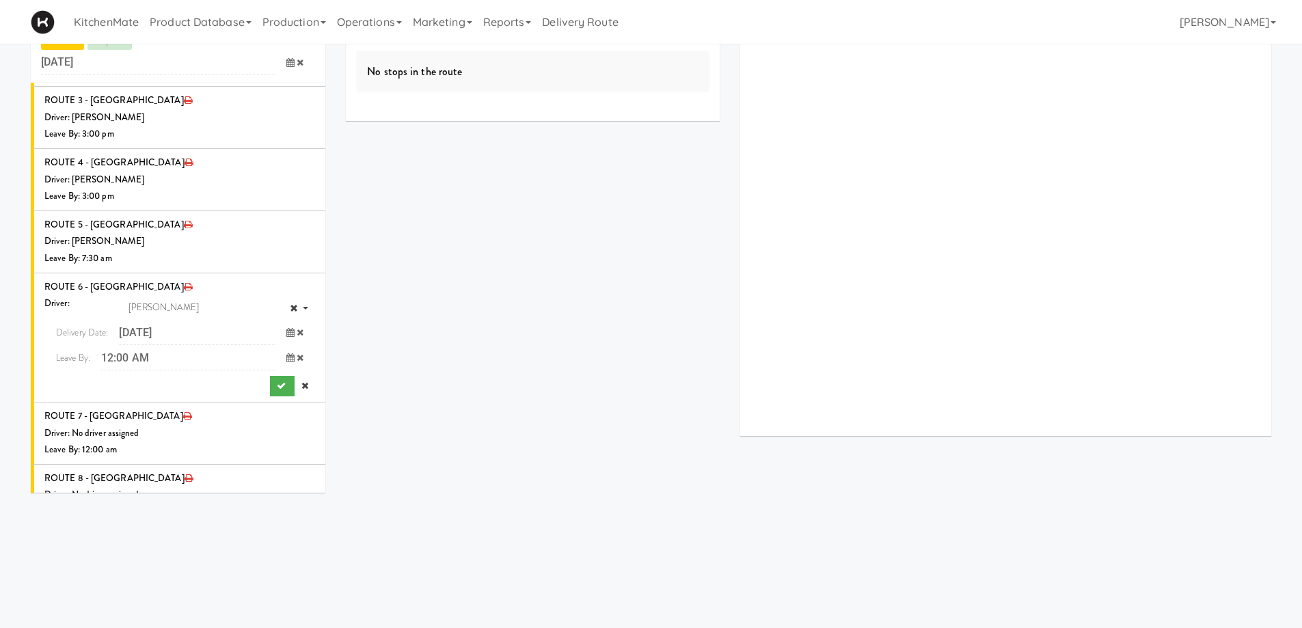
click at [286, 353] on icon at bounding box center [290, 357] width 8 height 9
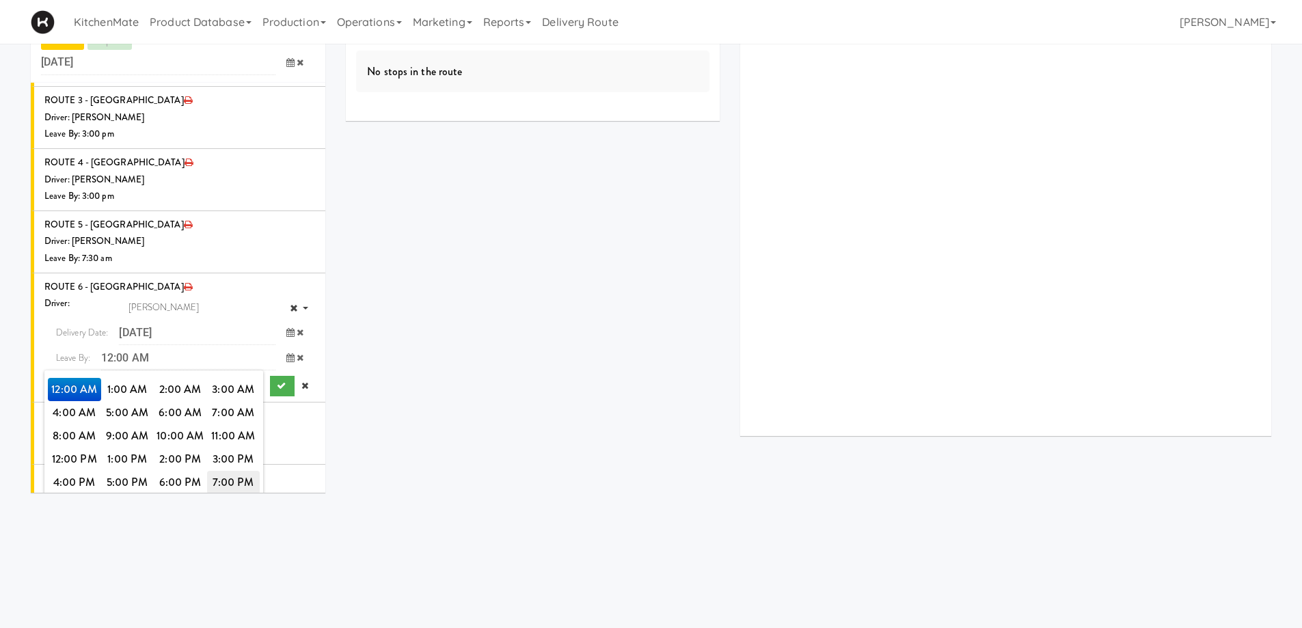
click at [231, 471] on span "7:00 PM" at bounding box center [233, 482] width 53 height 23
click at [277, 381] on icon "submit" at bounding box center [281, 385] width 9 height 9
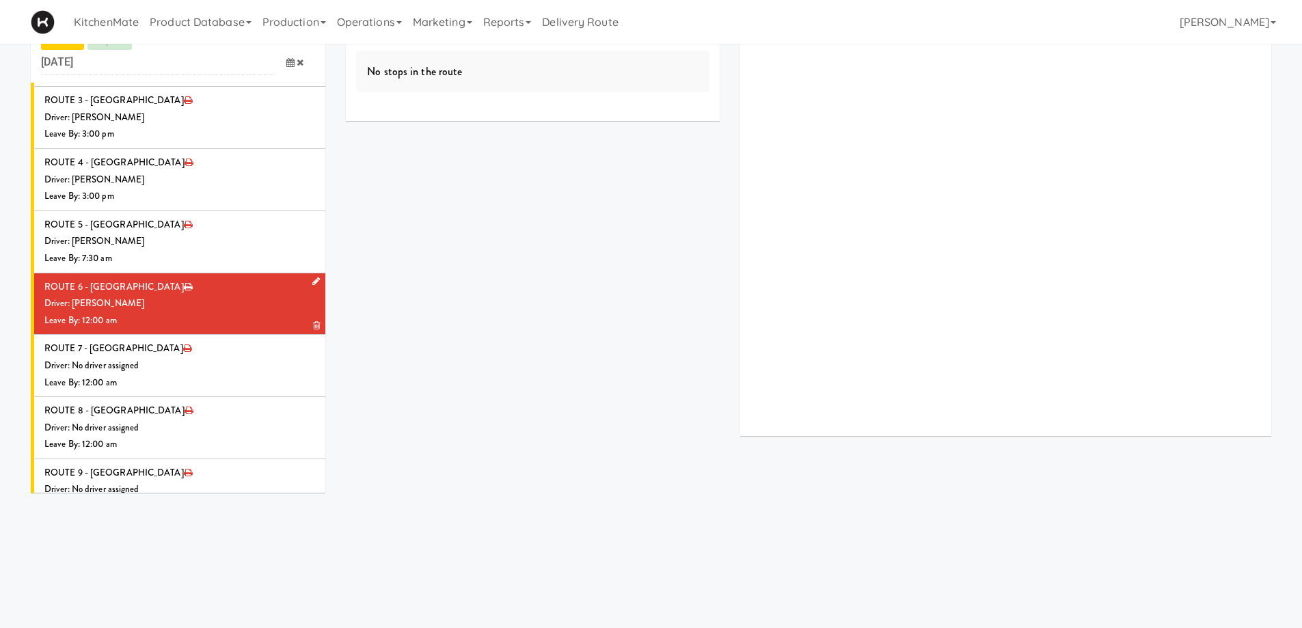
click at [180, 295] on div "Driver: [PERSON_NAME]" at bounding box center [179, 303] width 271 height 17
click at [312, 277] on icon at bounding box center [316, 281] width 8 height 9
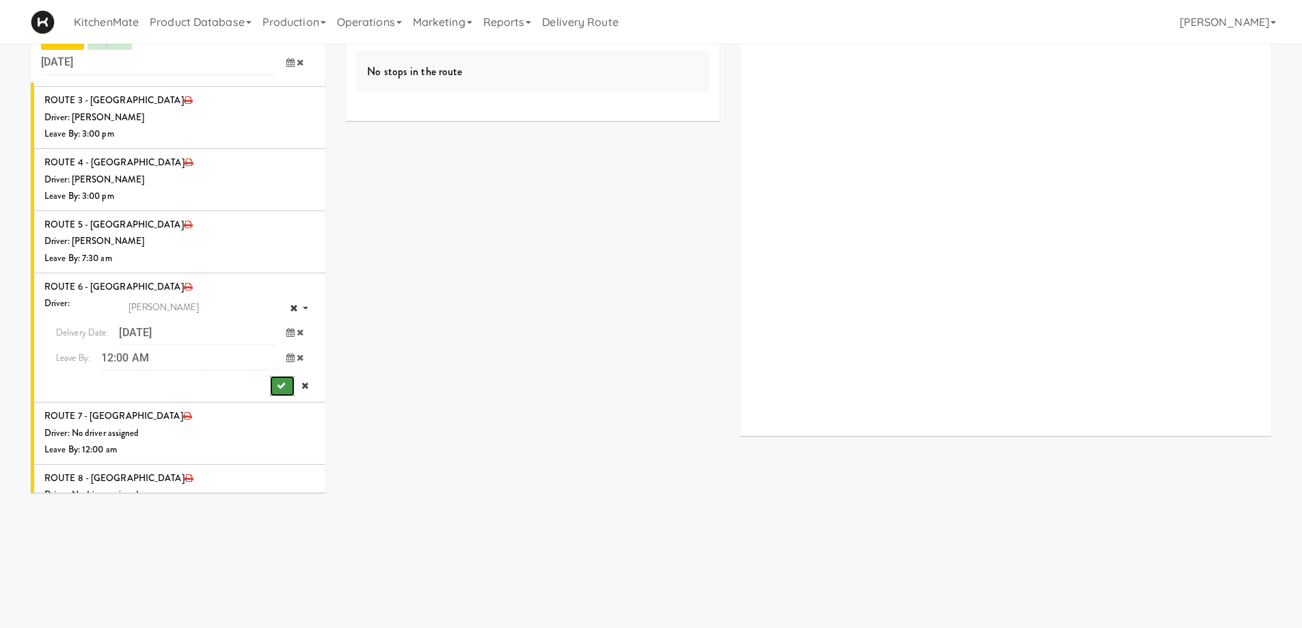
click at [270, 376] on button "submit" at bounding box center [282, 386] width 25 height 20
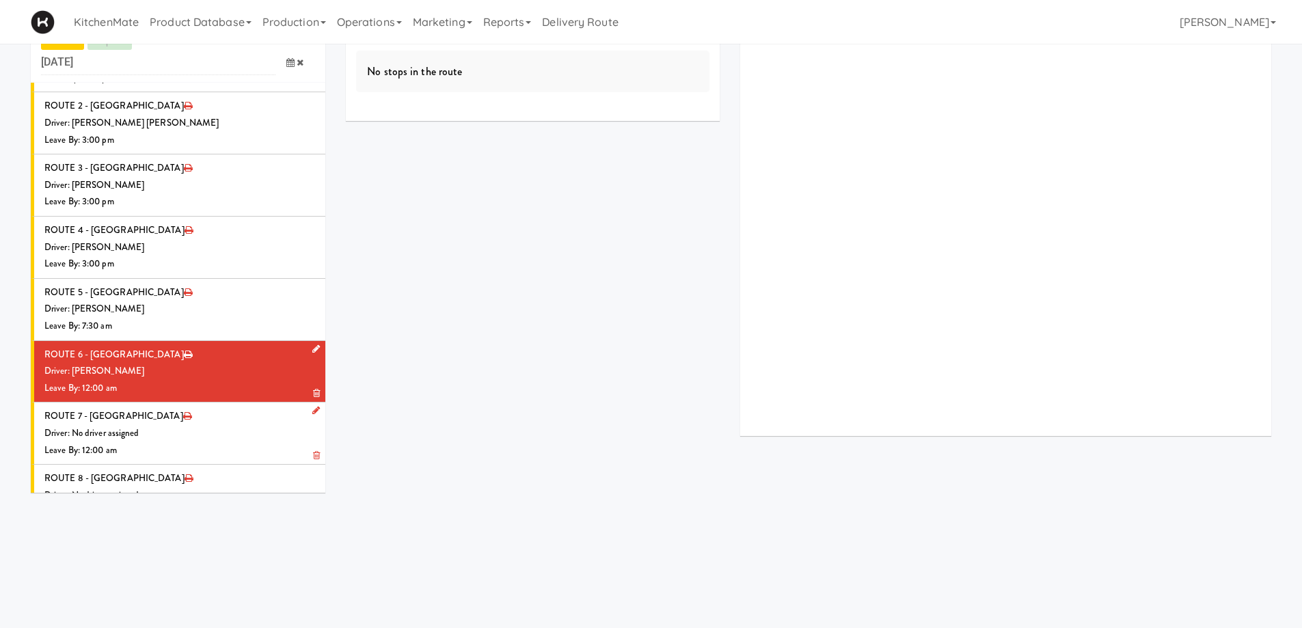
scroll to position [1418, 0]
click at [312, 345] on icon at bounding box center [316, 349] width 8 height 9
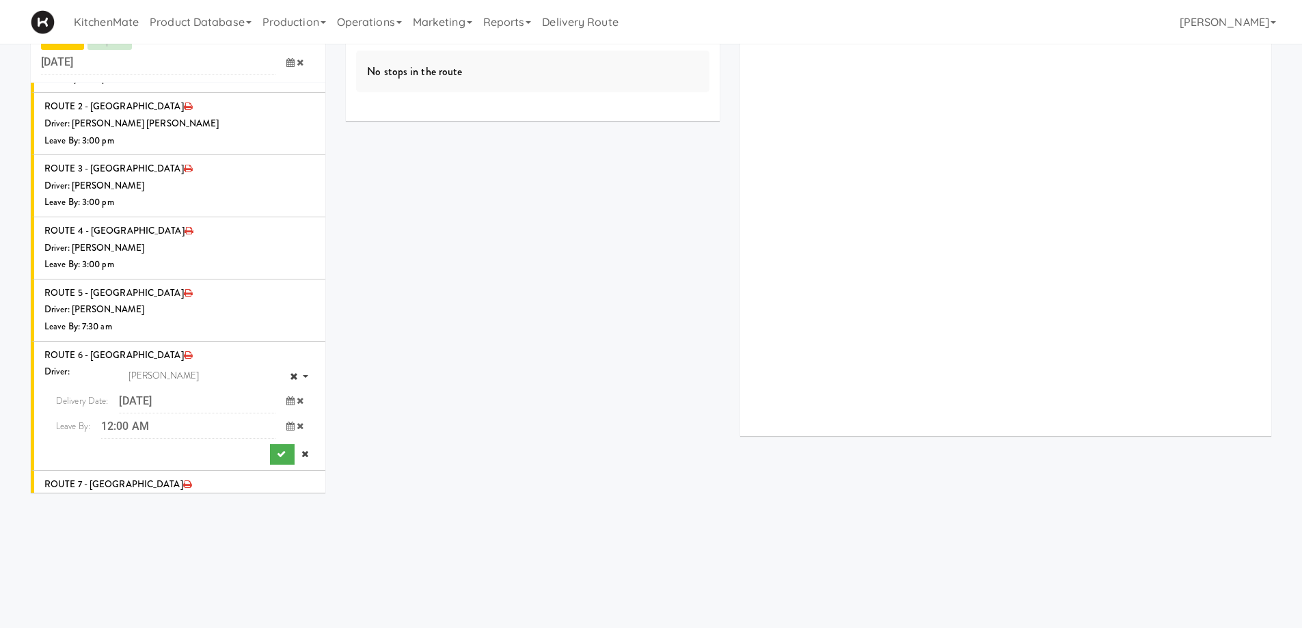
click at [286, 422] on icon at bounding box center [290, 426] width 8 height 9
click at [230, 469] on span "7:00 AM" at bounding box center [233, 480] width 53 height 23
click at [230, 469] on span "7:35 AM" at bounding box center [233, 480] width 53 height 23
click at [277, 450] on icon "submit" at bounding box center [281, 454] width 9 height 9
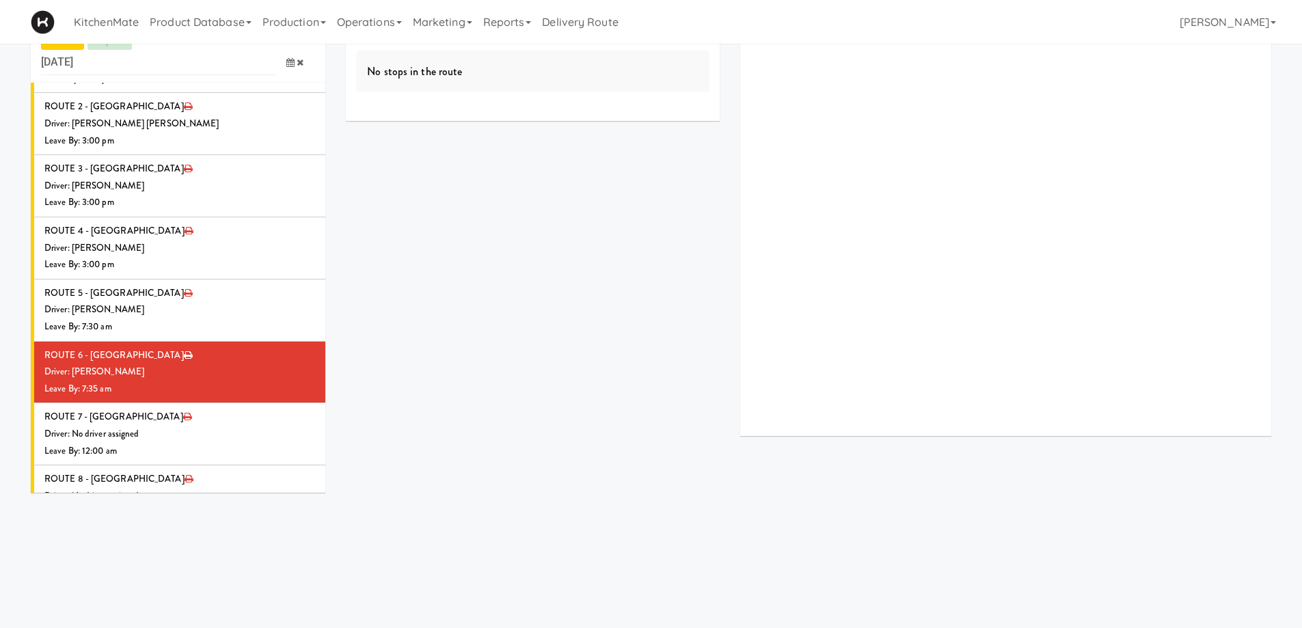
click at [236, 381] on div "Leave By: 7:35 am" at bounding box center [179, 389] width 271 height 17
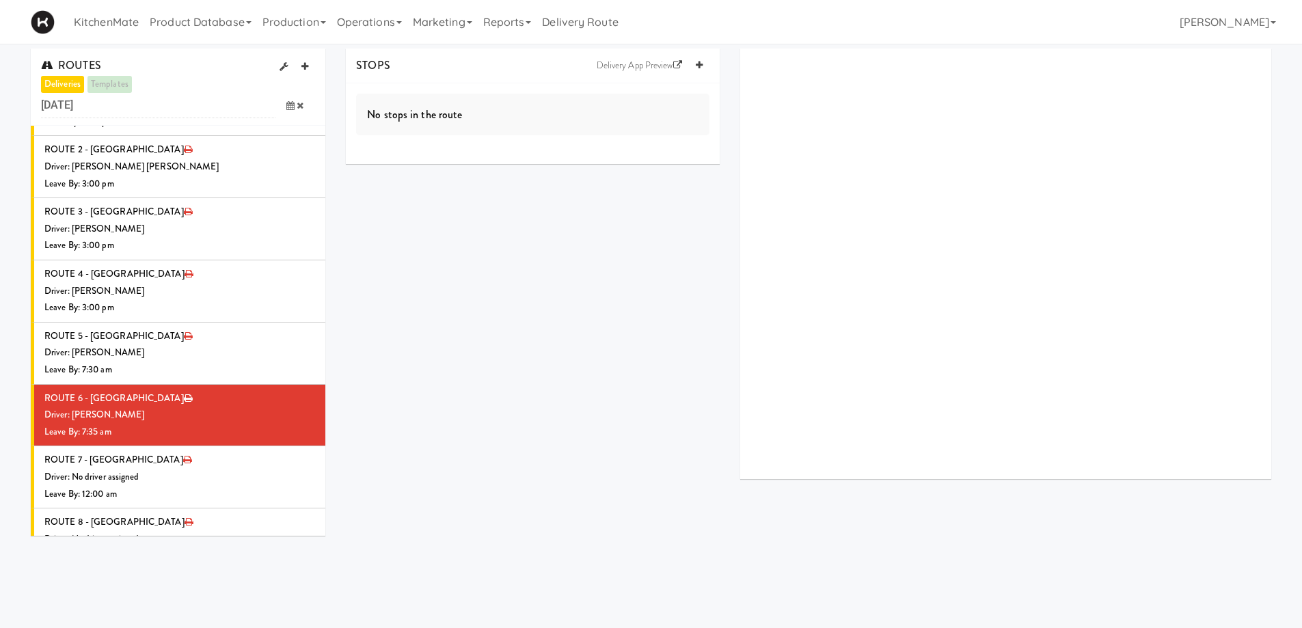
scroll to position [0, 0]
click at [698, 61] on icon at bounding box center [699, 65] width 7 height 9
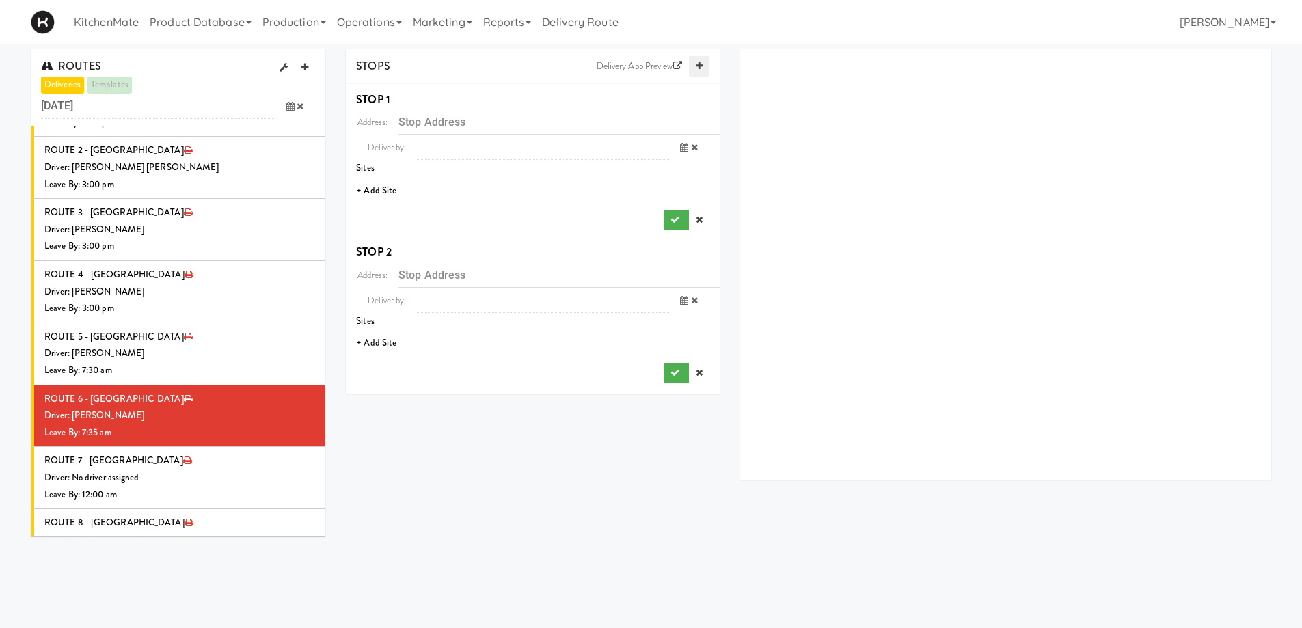
click at [698, 61] on icon at bounding box center [699, 65] width 7 height 9
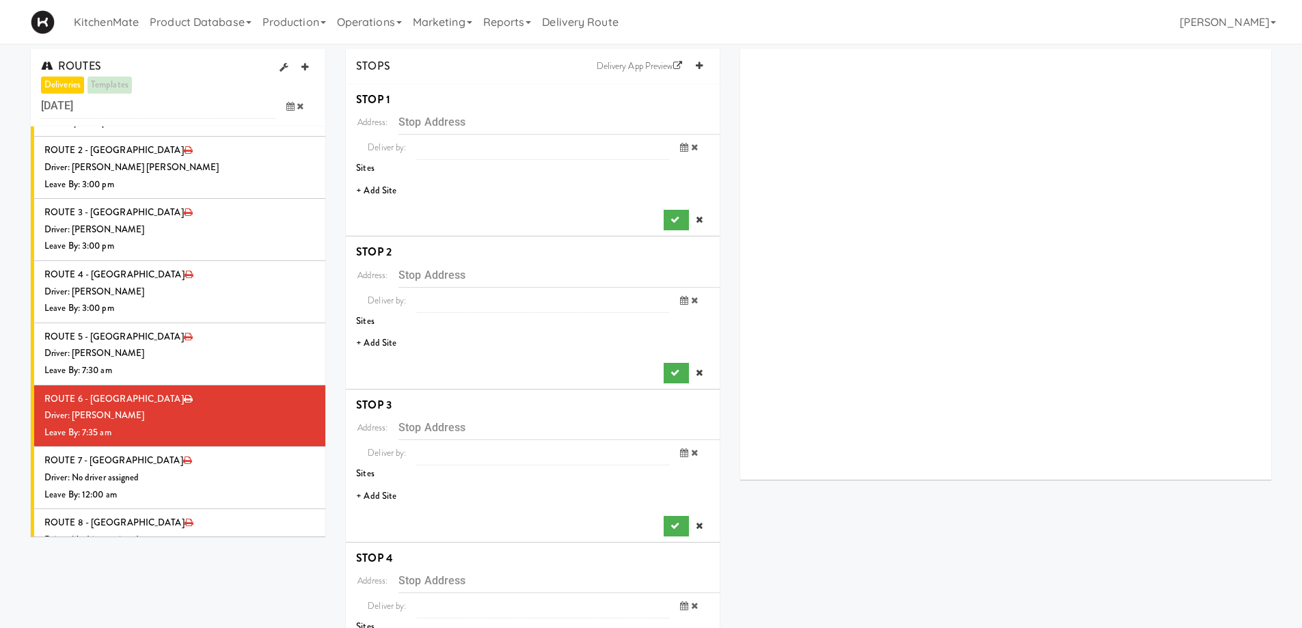
click at [385, 191] on li "+ Add Site" at bounding box center [533, 191] width 374 height 28
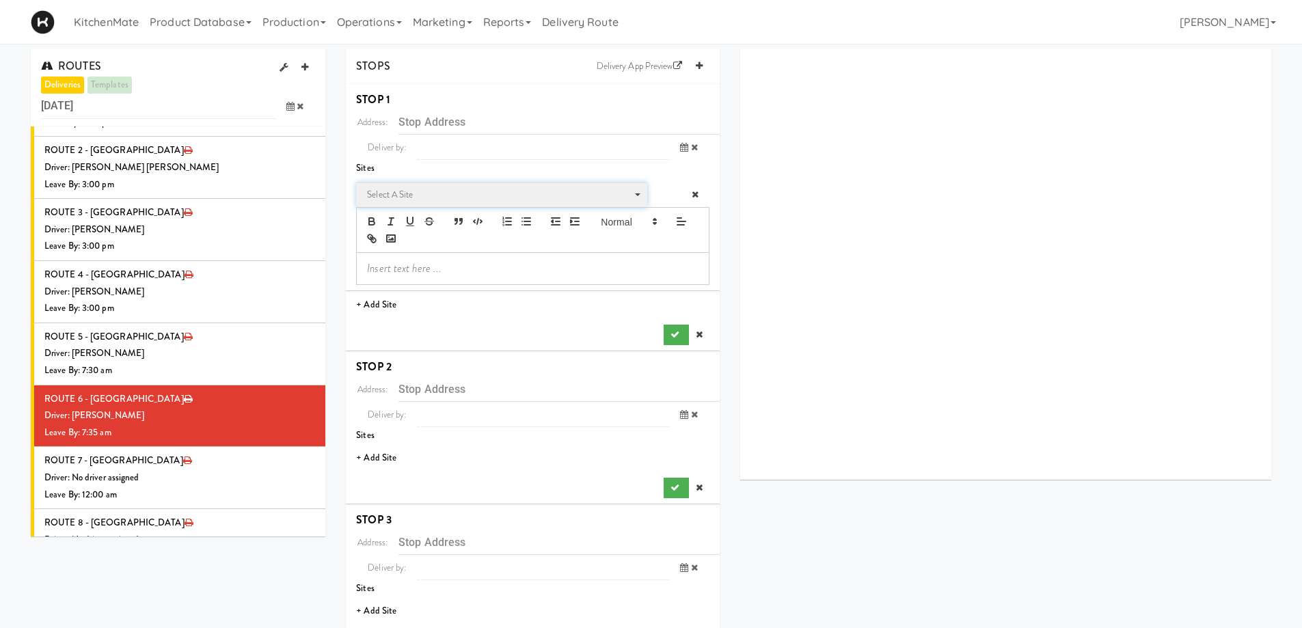
click at [431, 191] on span "Select a site" at bounding box center [497, 195] width 260 height 16
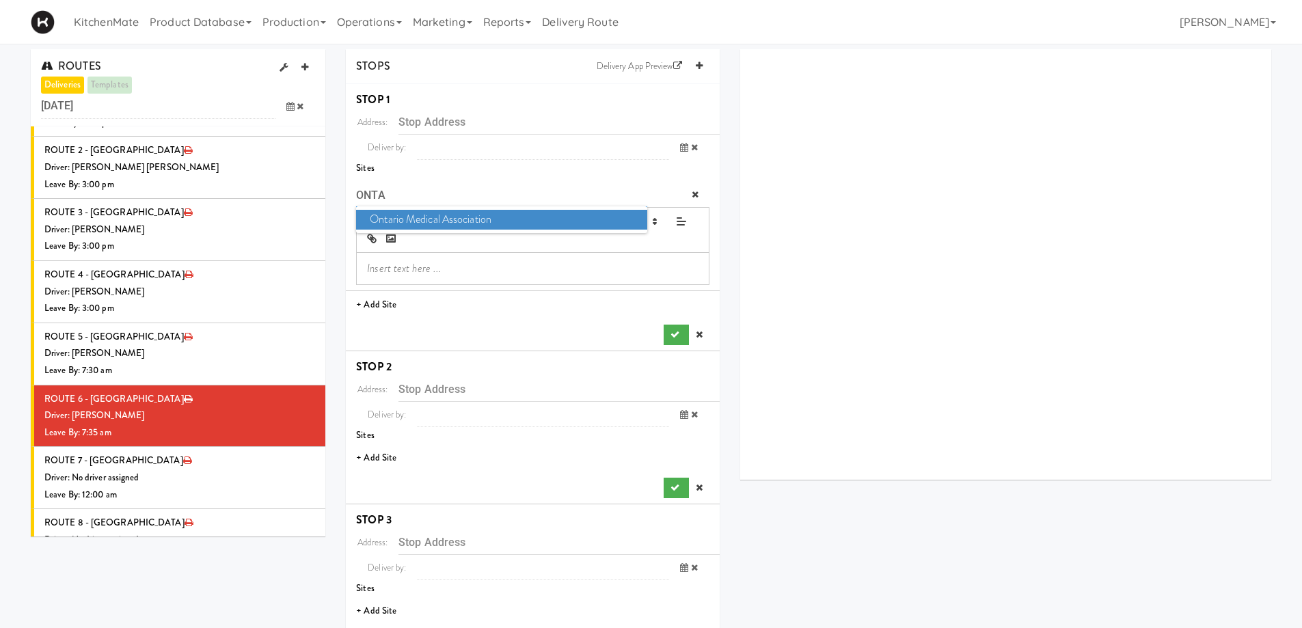
type input "ONTA"
click at [442, 213] on span "Ontario Medical Association" at bounding box center [501, 220] width 290 height 20
type input "[STREET_ADDRESS]"
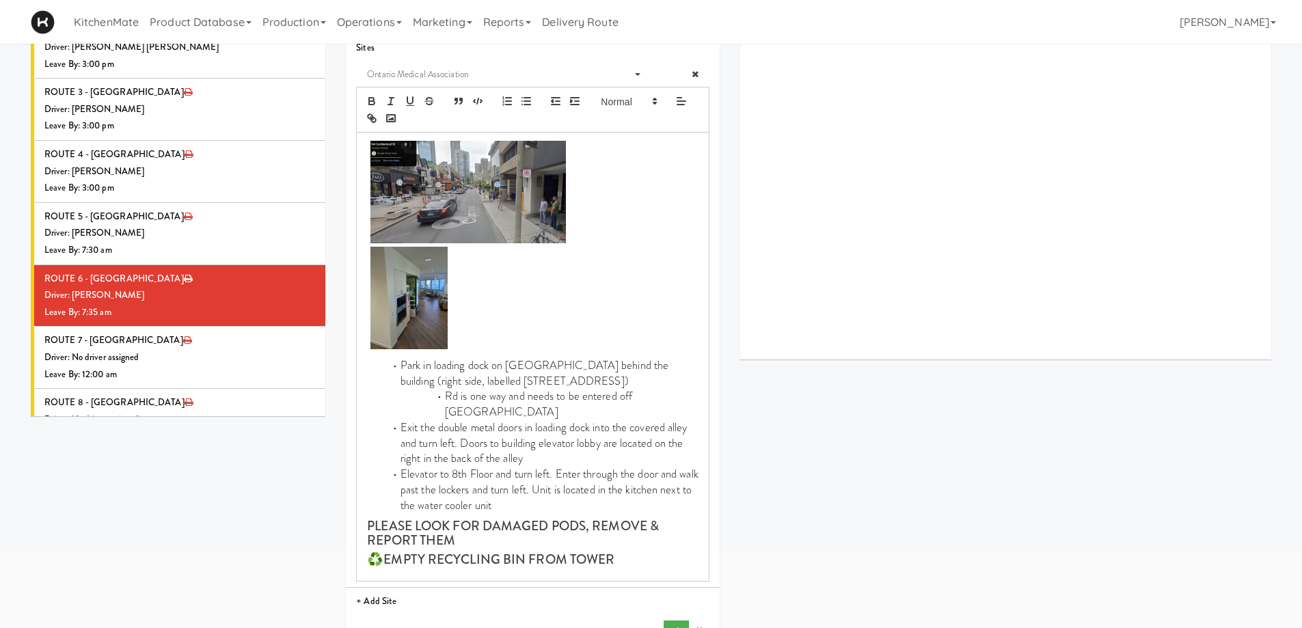
scroll to position [342, 0]
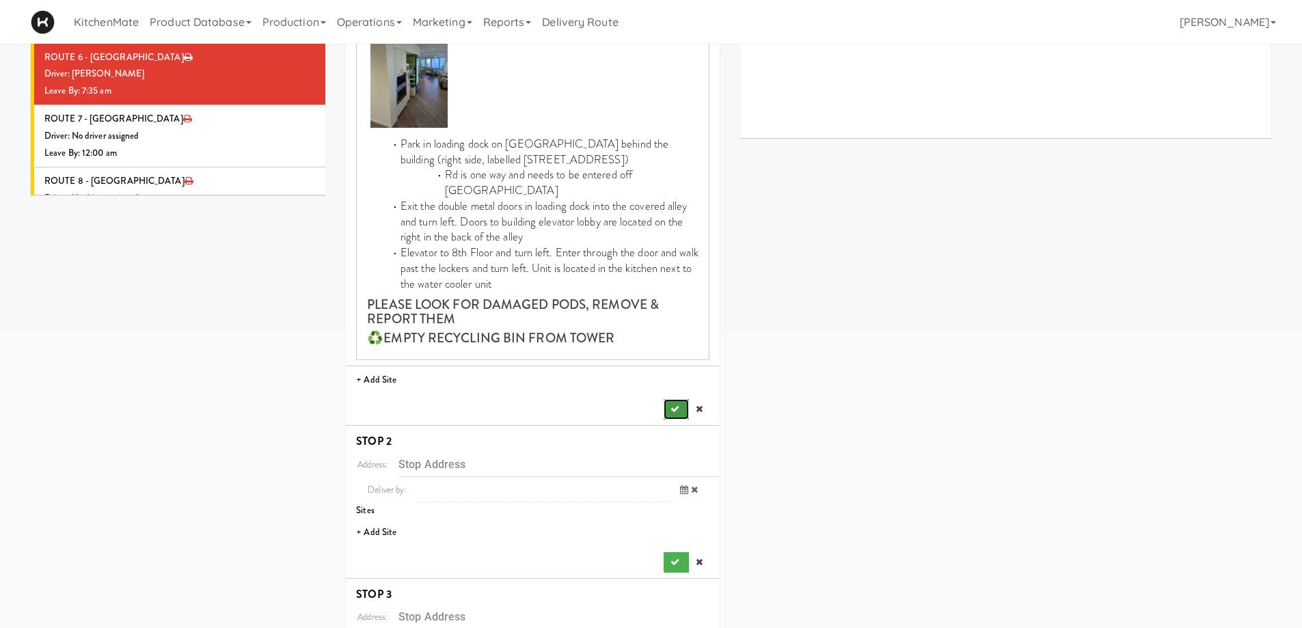
click at [671, 400] on button "submit" at bounding box center [676, 409] width 25 height 20
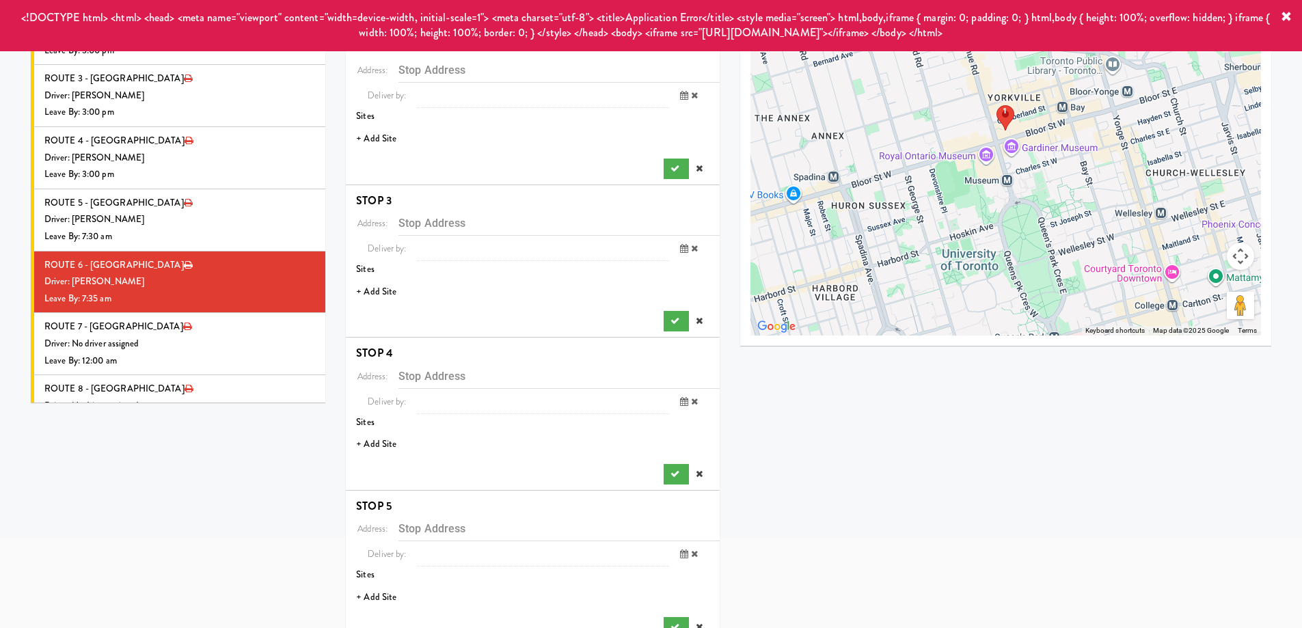
scroll to position [0, 0]
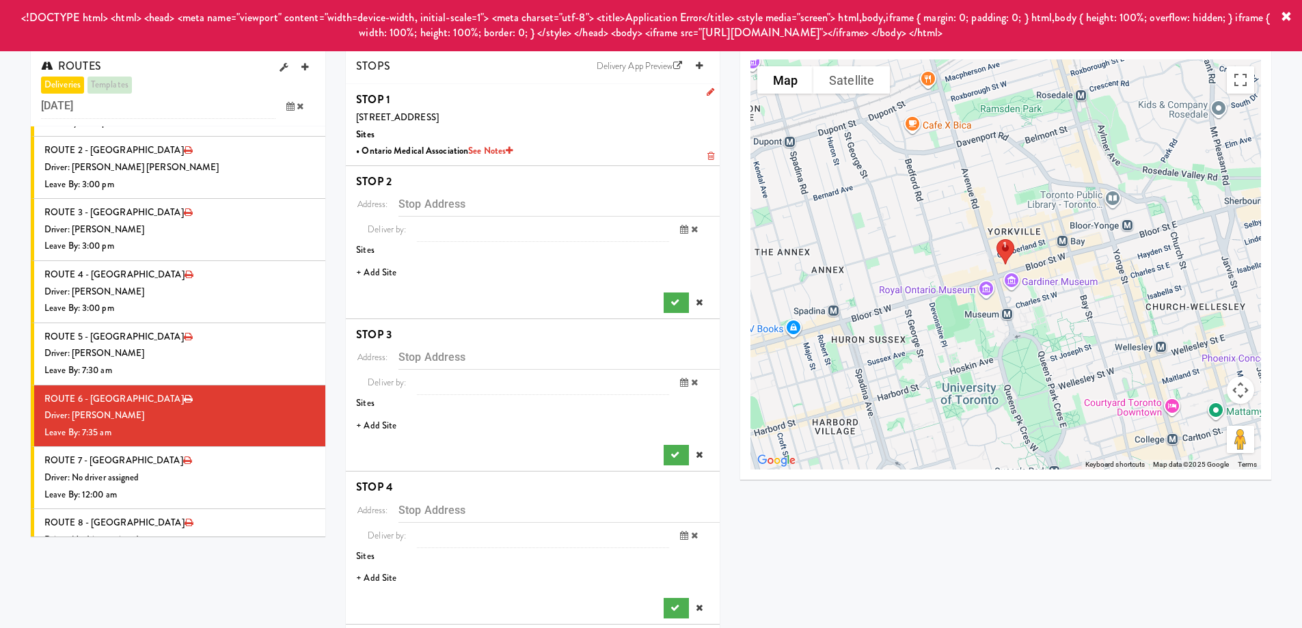
click at [388, 273] on li "+ Add Site" at bounding box center [533, 273] width 374 height 28
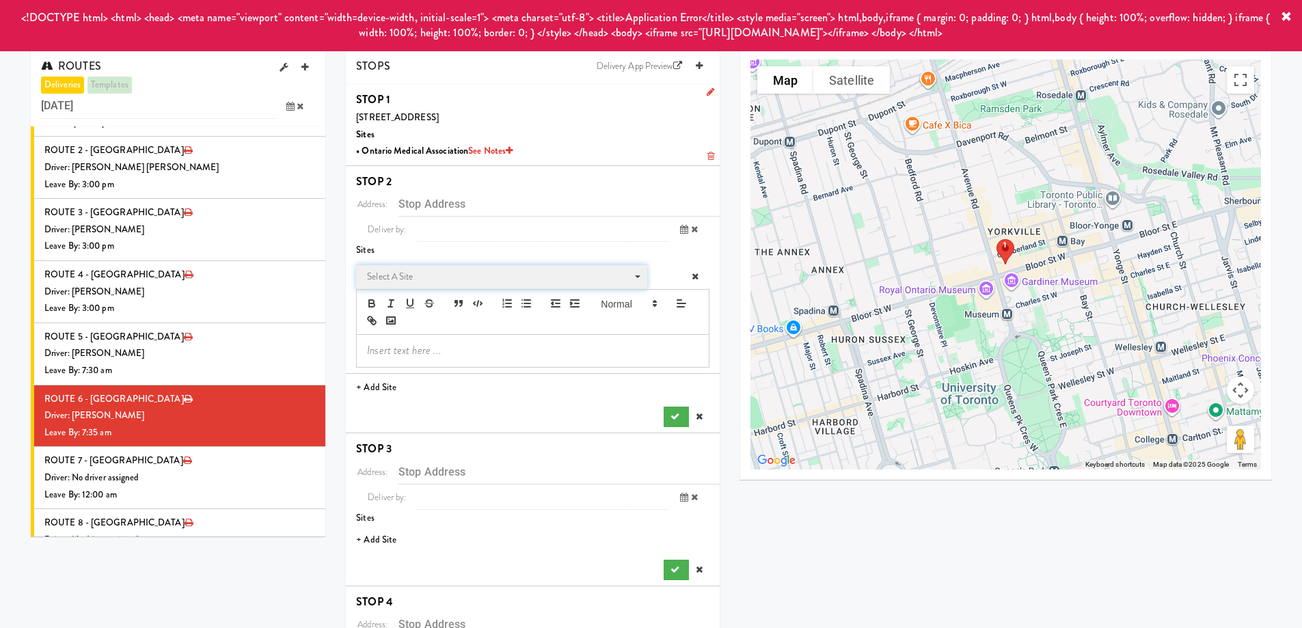
click at [446, 282] on span "Select a site" at bounding box center [497, 277] width 260 height 16
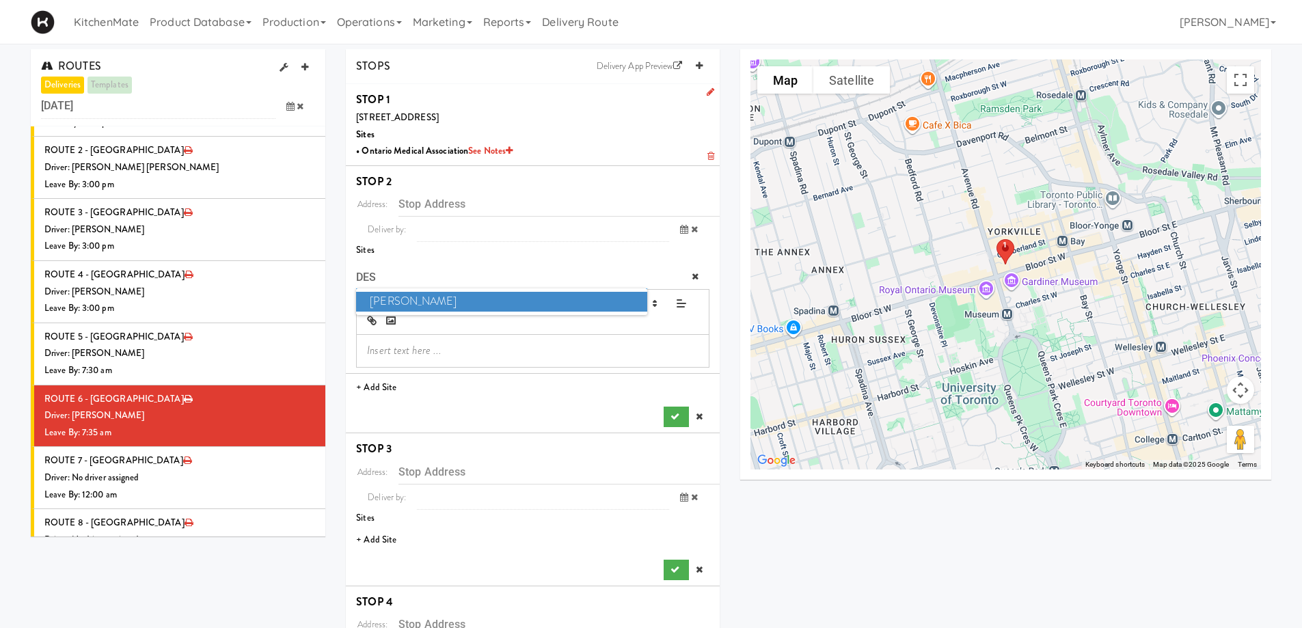
type input "DES"
click at [449, 303] on span "Desjardins" at bounding box center [501, 302] width 290 height 20
type input "[STREET_ADDRESS]"
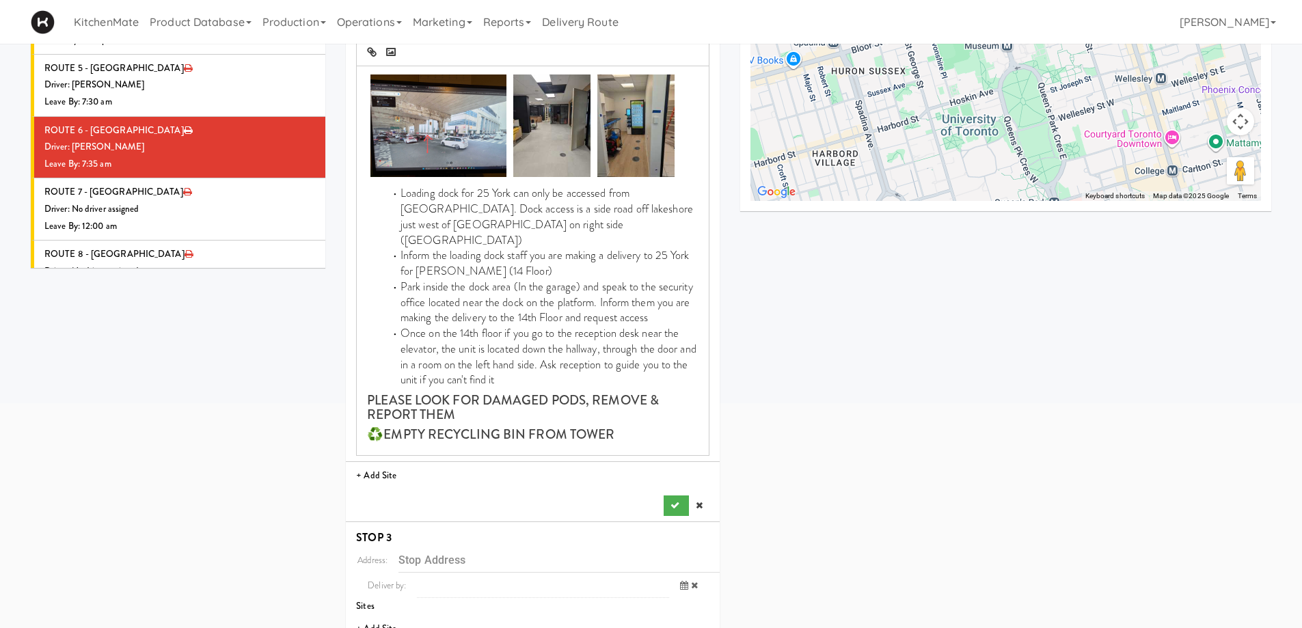
scroll to position [273, 0]
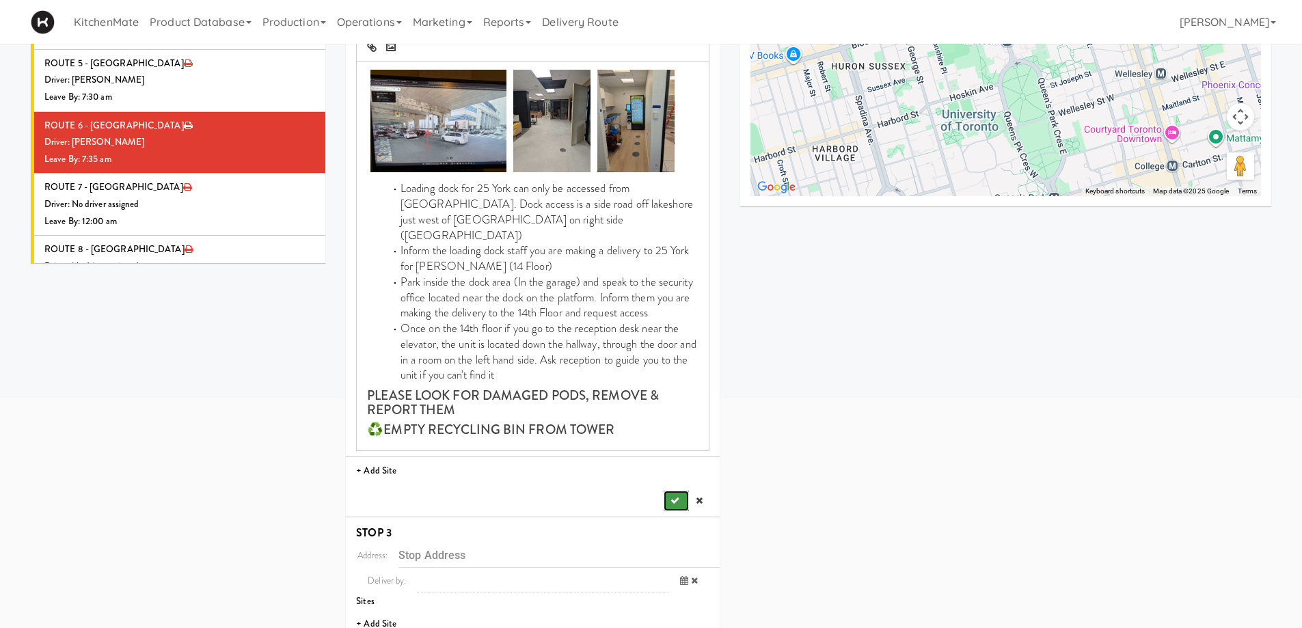
click at [674, 491] on button "submit" at bounding box center [676, 501] width 25 height 20
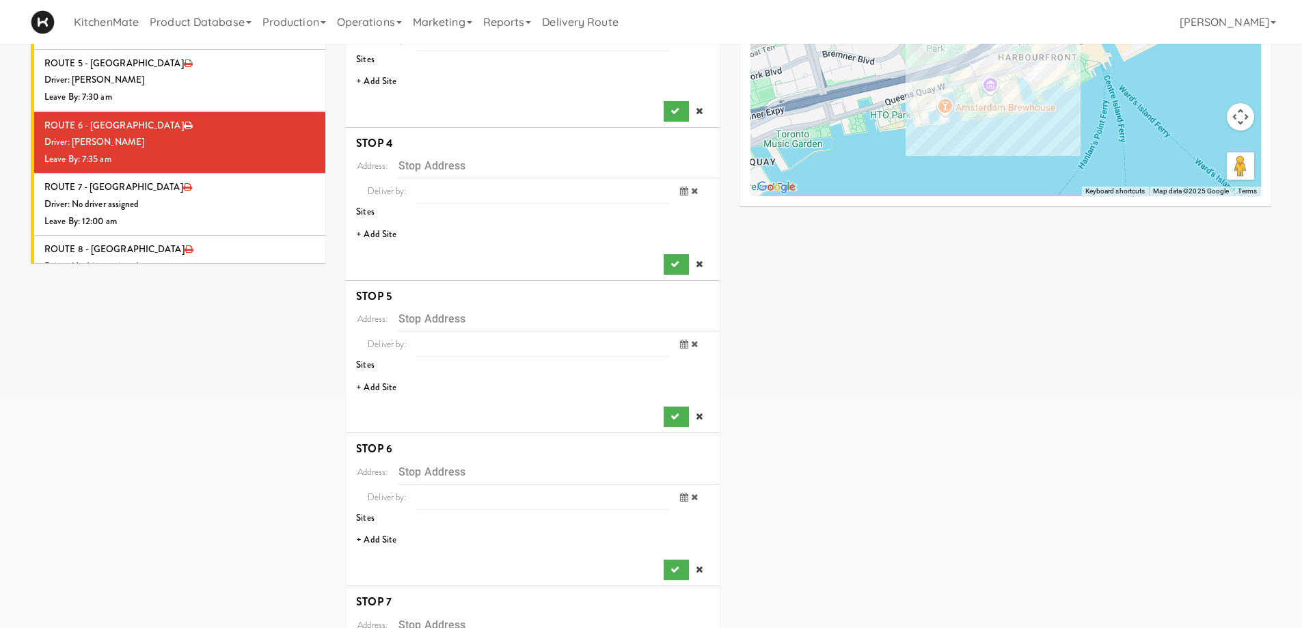
click at [383, 84] on li "+ Add Site" at bounding box center [533, 82] width 374 height 28
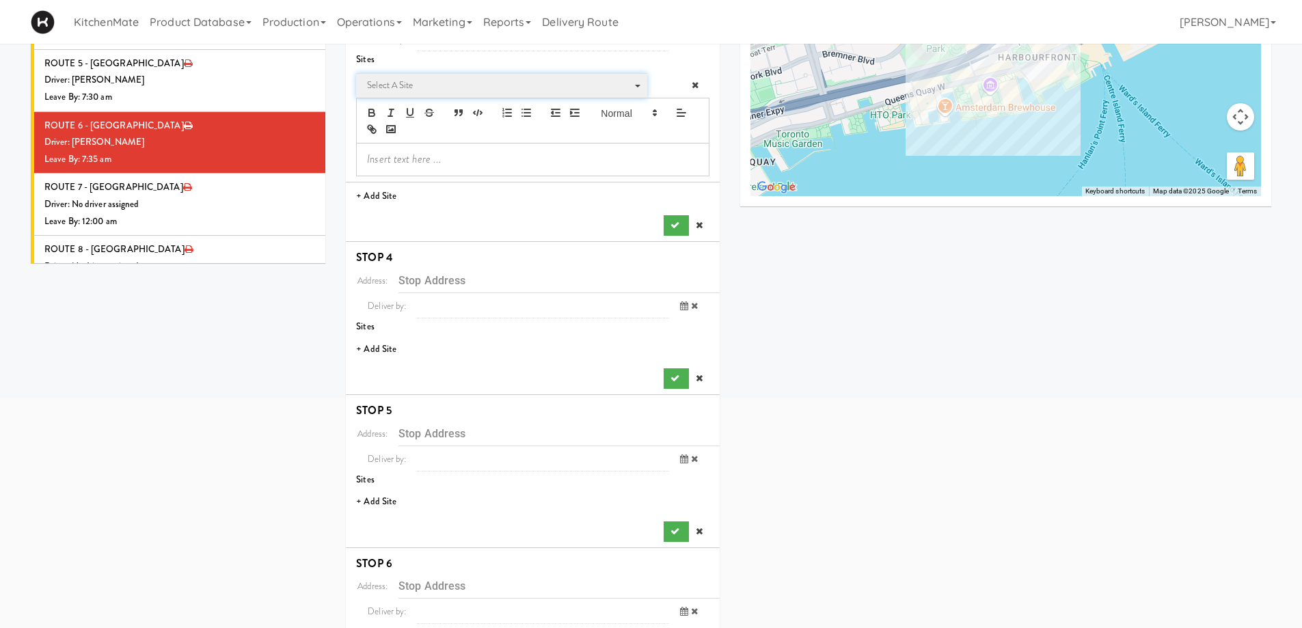
click at [398, 90] on span "Select a site" at bounding box center [497, 85] width 260 height 16
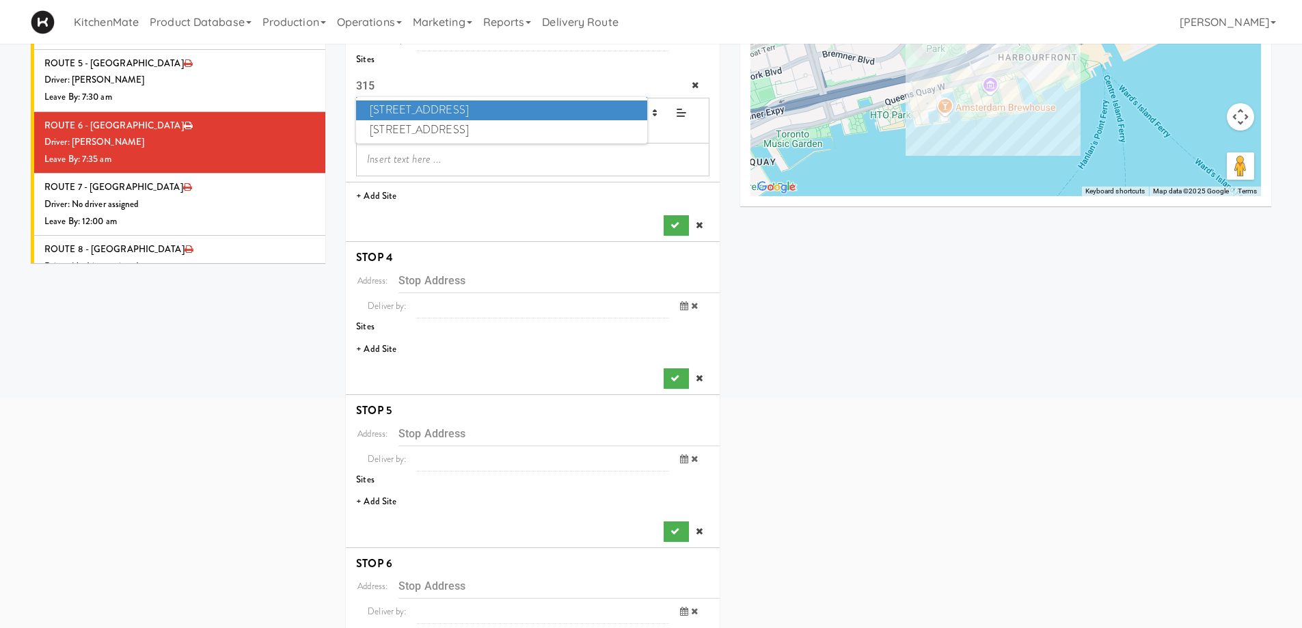
type input "315"
click at [449, 109] on span "315 Front St - Fridge" at bounding box center [501, 110] width 290 height 20
type input "[STREET_ADDRESS]"
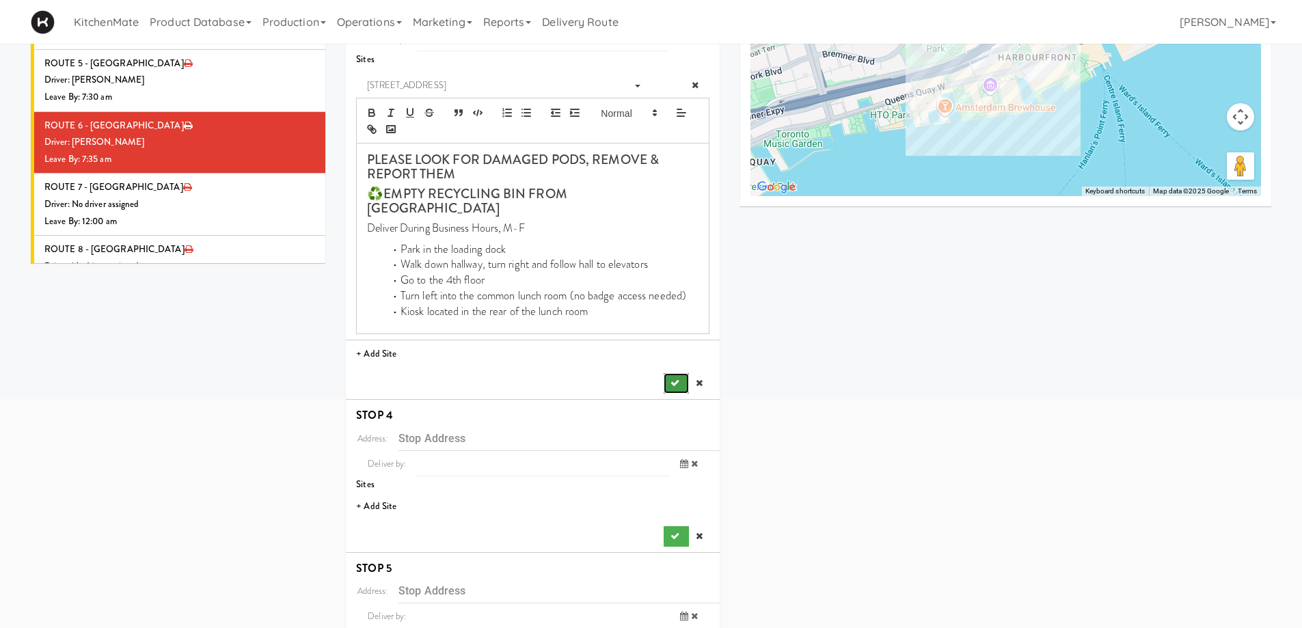
click at [679, 373] on button "submit" at bounding box center [676, 383] width 25 height 20
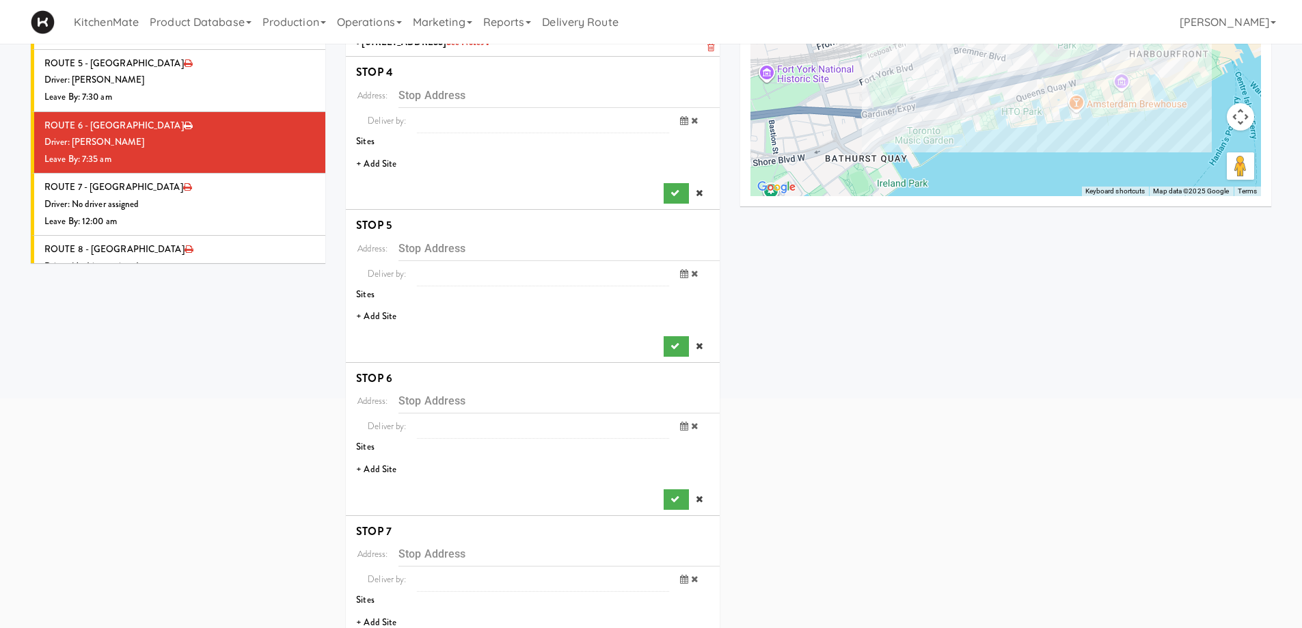
click at [370, 161] on li "+ Add Site" at bounding box center [533, 164] width 374 height 28
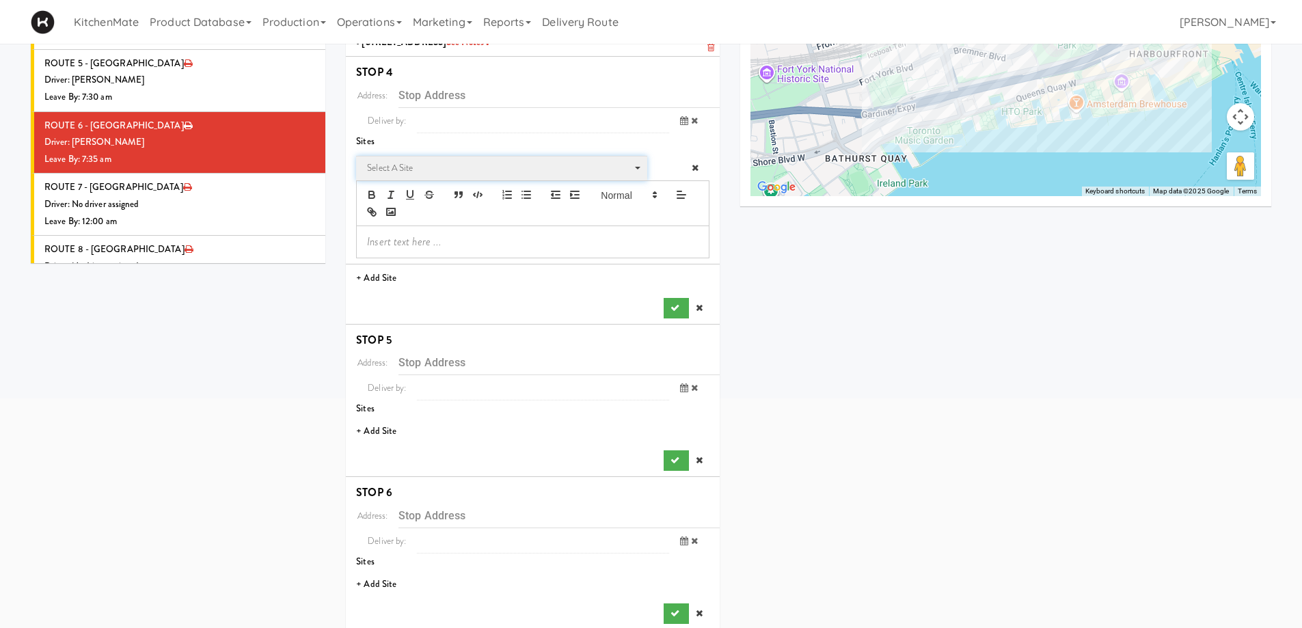
click at [418, 175] on span "Select a site" at bounding box center [497, 168] width 260 height 16
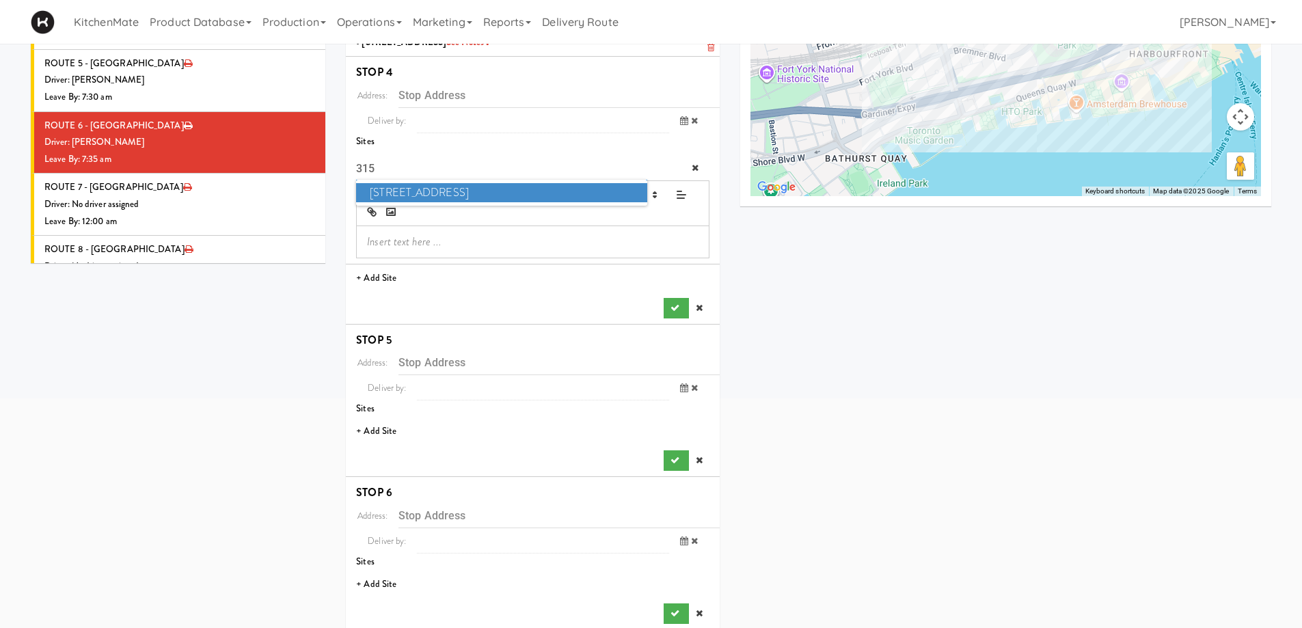
type input "315"
click at [431, 187] on span "315 Front St - Pantry" at bounding box center [501, 193] width 290 height 20
type input "[STREET_ADDRESS]"
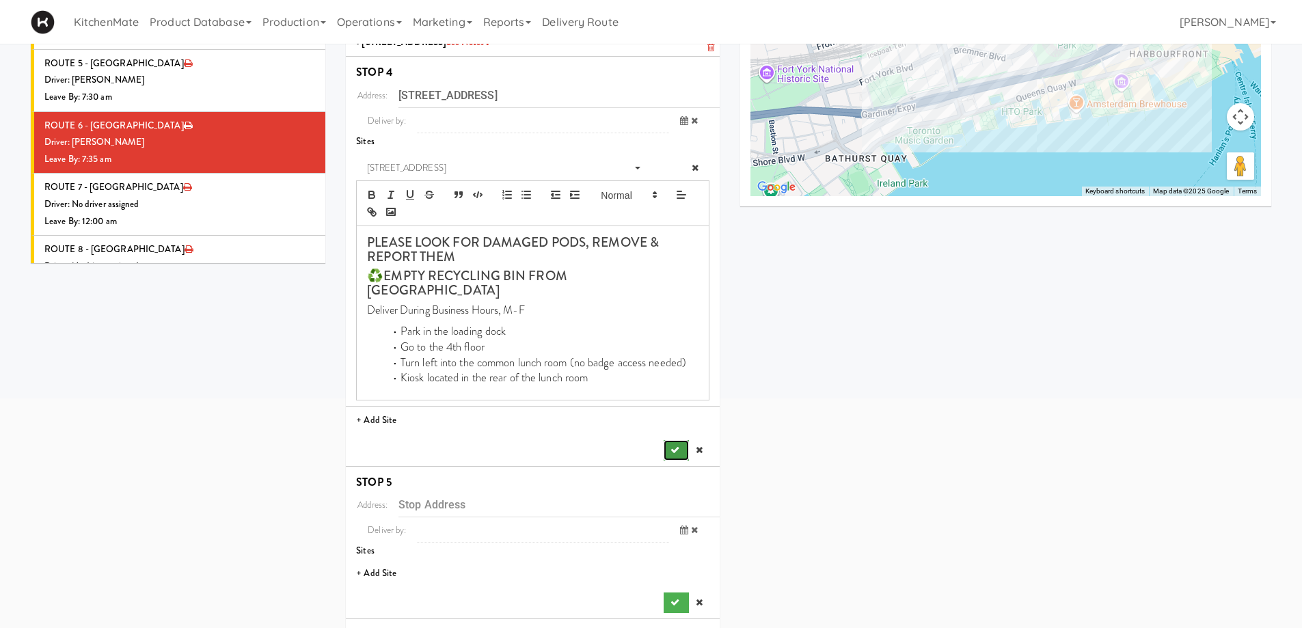
click at [676, 446] on icon "submit" at bounding box center [674, 450] width 9 height 9
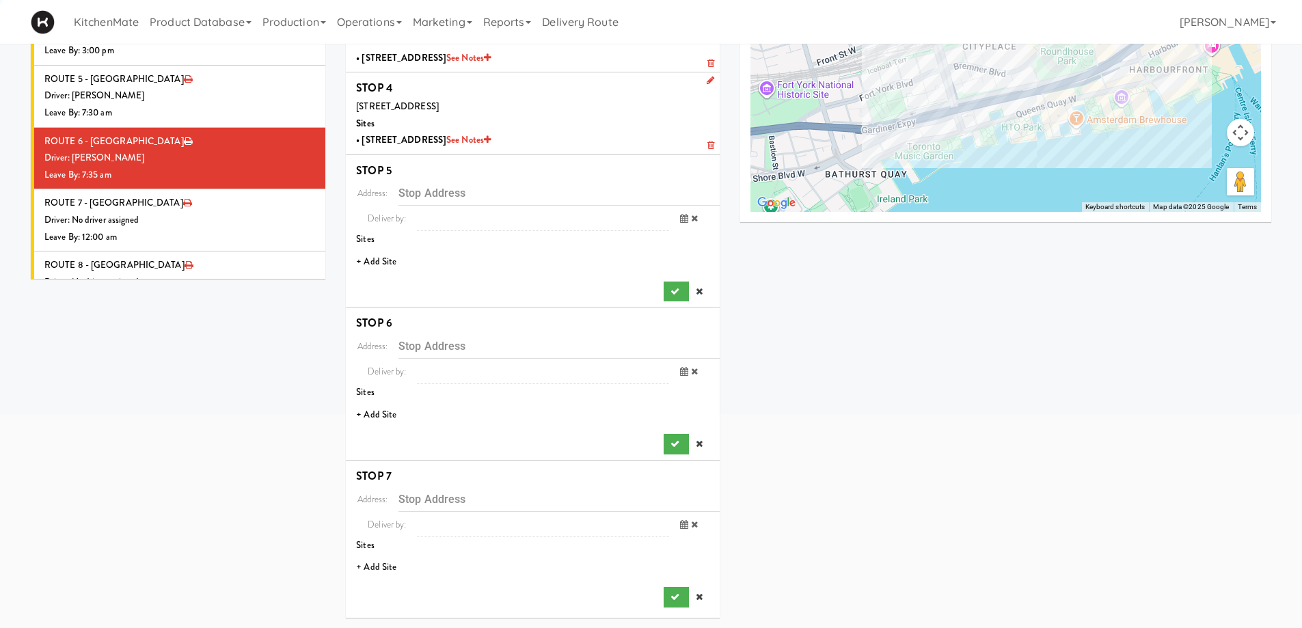
scroll to position [258, 0]
click at [389, 263] on li "+ Add Site" at bounding box center [533, 262] width 374 height 28
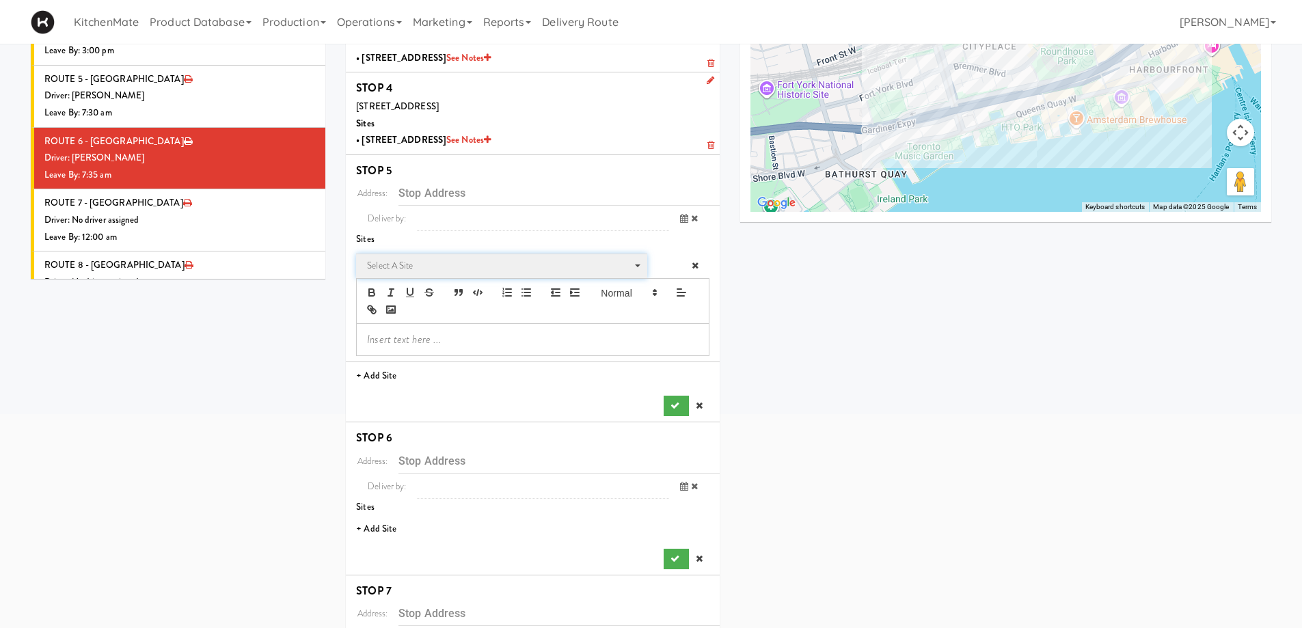
click at [444, 260] on span "Select a site" at bounding box center [497, 266] width 260 height 16
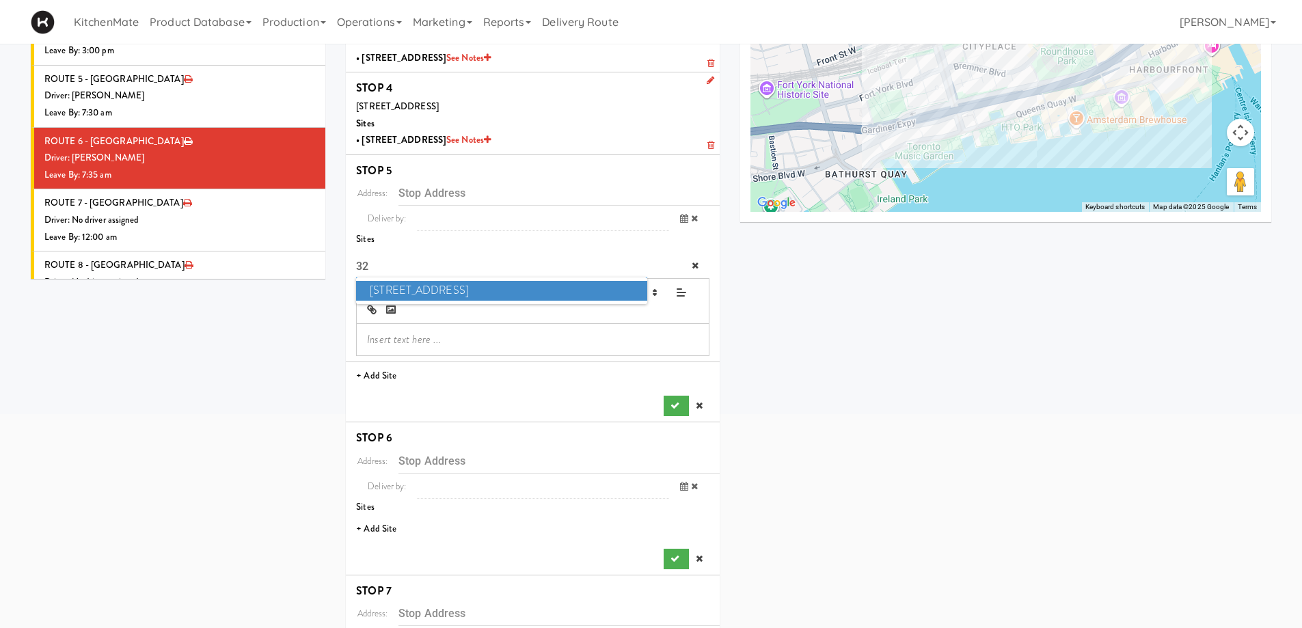
type input "32"
click at [446, 291] on span "325 Front St - Lobby" at bounding box center [501, 291] width 290 height 20
type input "[STREET_ADDRESS]"
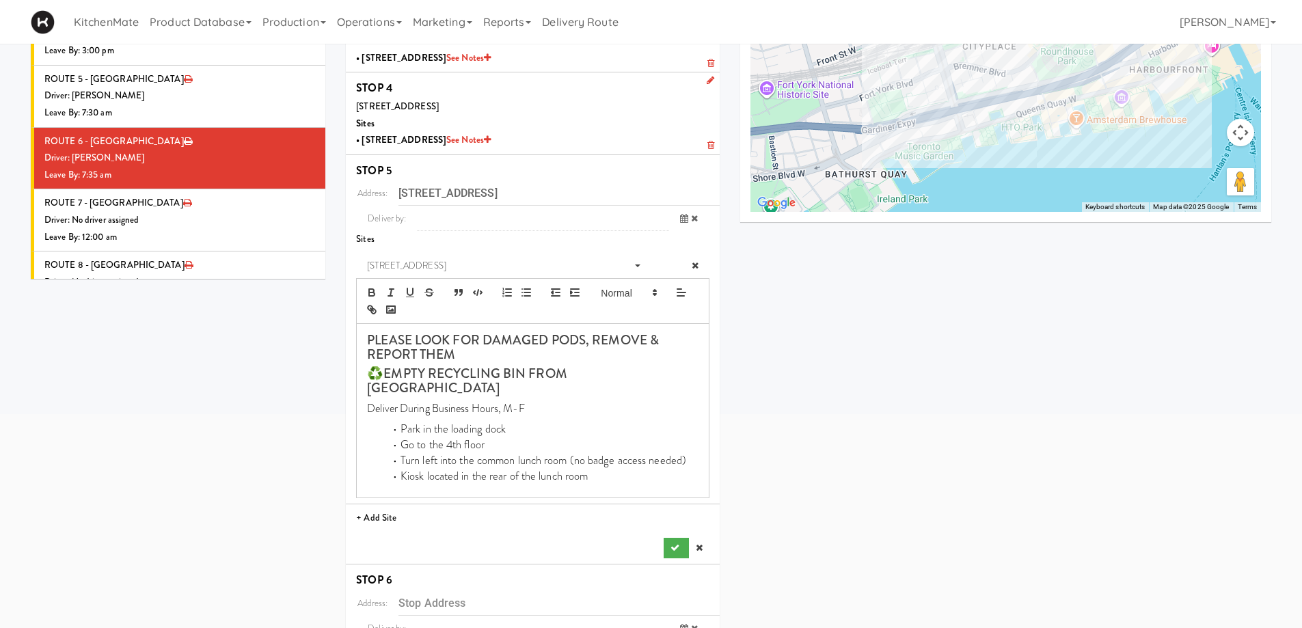
click at [669, 523] on div "Address: 325 Front St W, Toronto, ON, CA Deliver by: previous Aug 14, 2025 next…" at bounding box center [532, 369] width 353 height 378
click at [672, 538] on button "submit" at bounding box center [676, 548] width 25 height 20
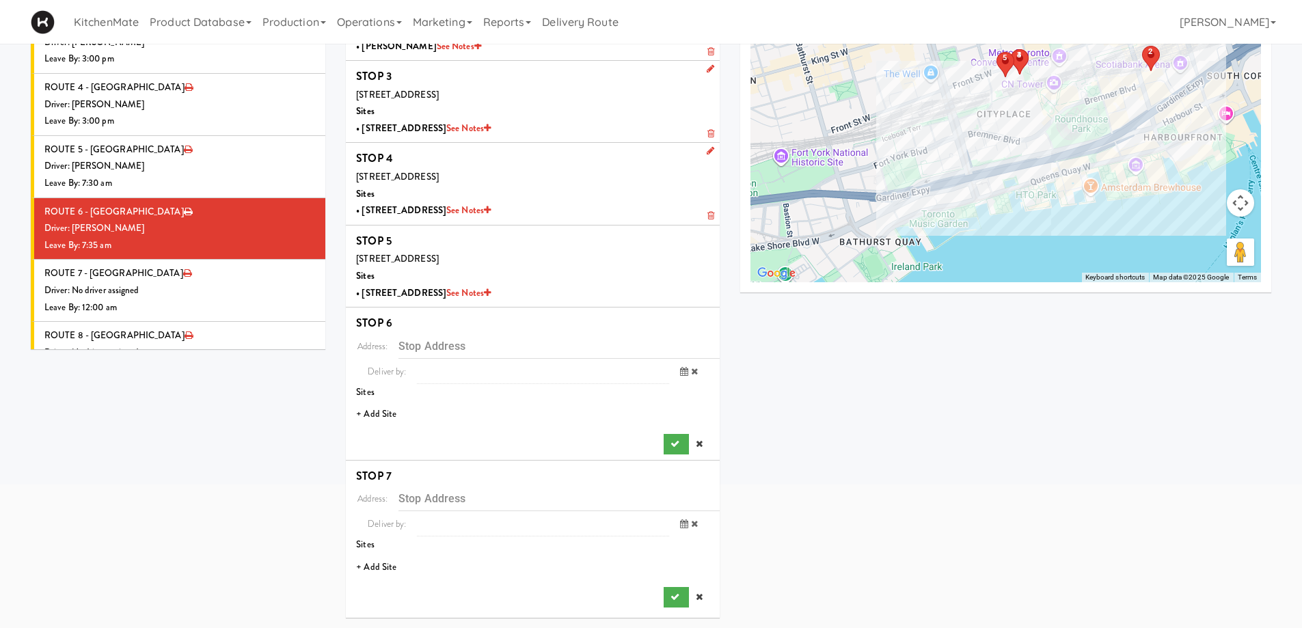
click at [383, 419] on li "+ Add Site" at bounding box center [533, 414] width 374 height 28
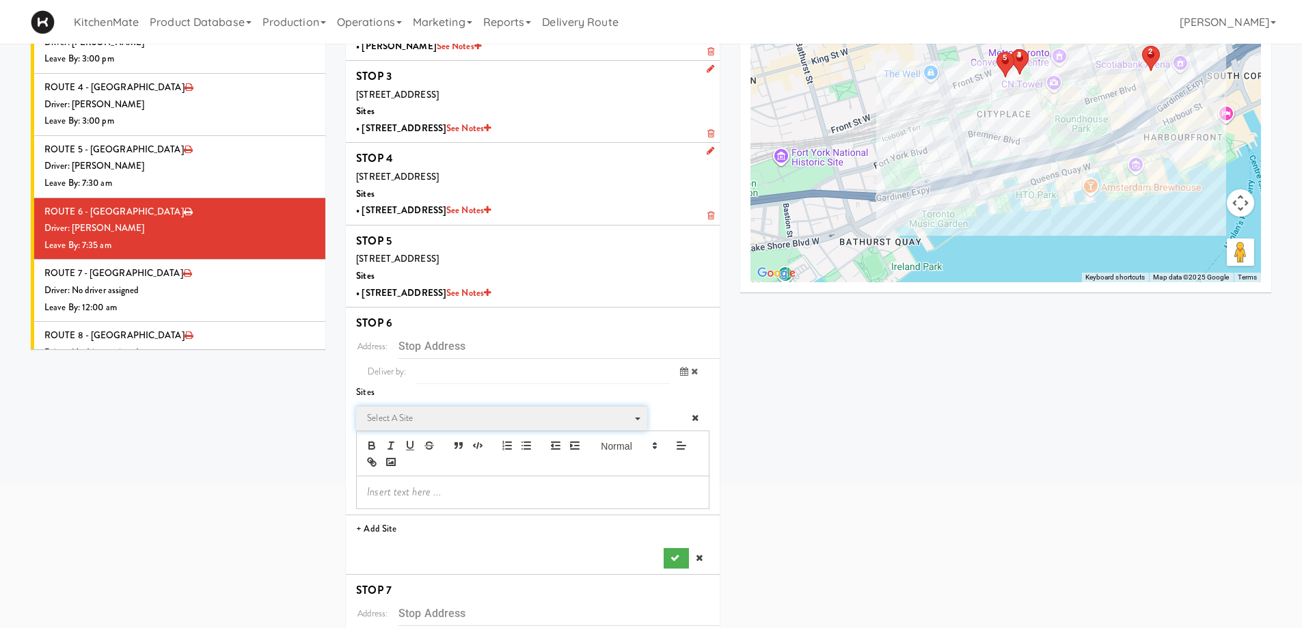
click at [418, 413] on span "Select a site" at bounding box center [497, 418] width 260 height 16
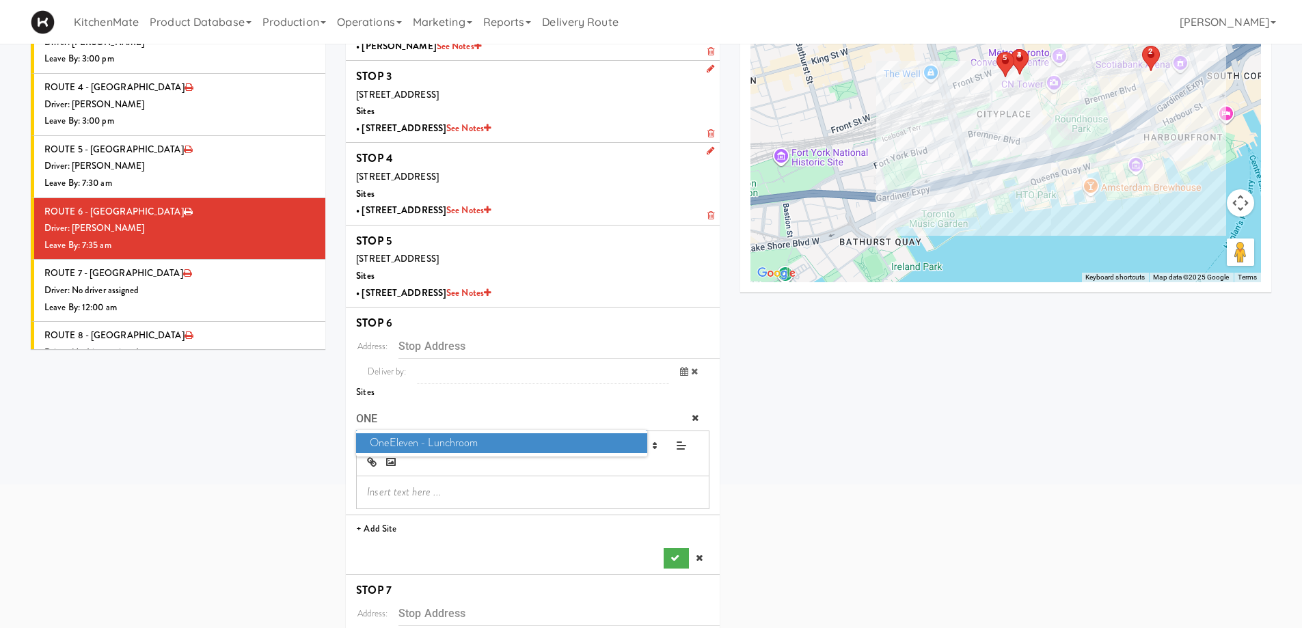
type input "ONE"
click at [452, 446] on span "OneEleven - Lunchroom" at bounding box center [501, 443] width 290 height 20
type input "[STREET_ADDRESS]"
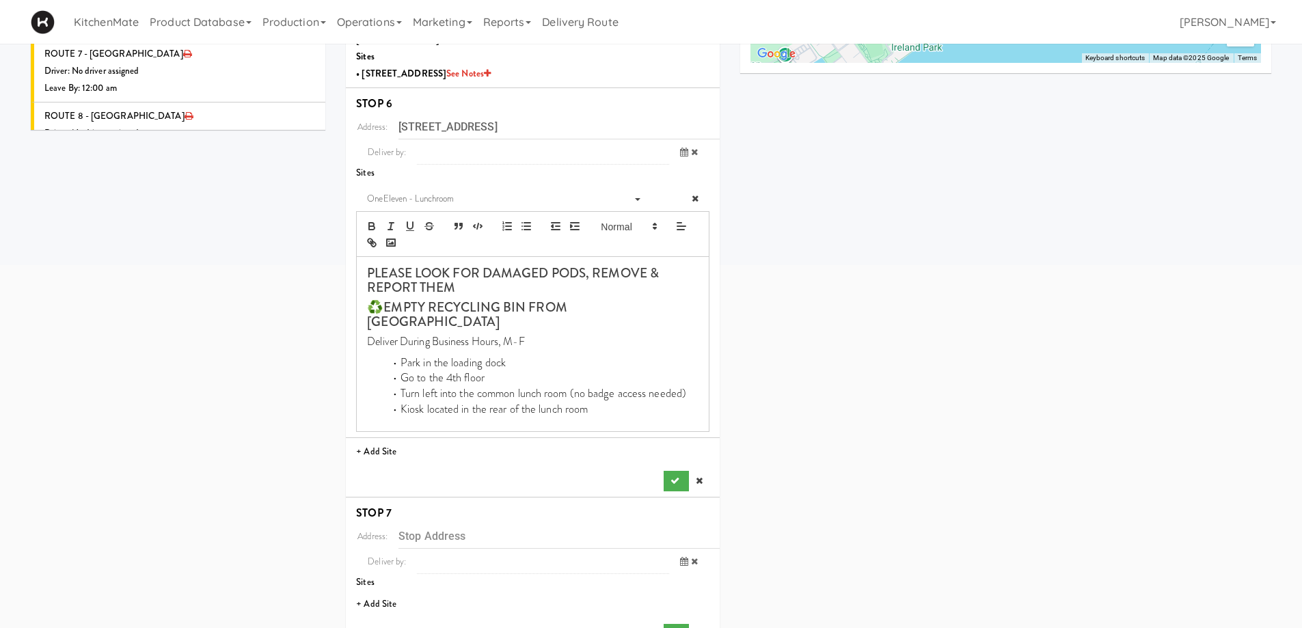
scroll to position [429, 0]
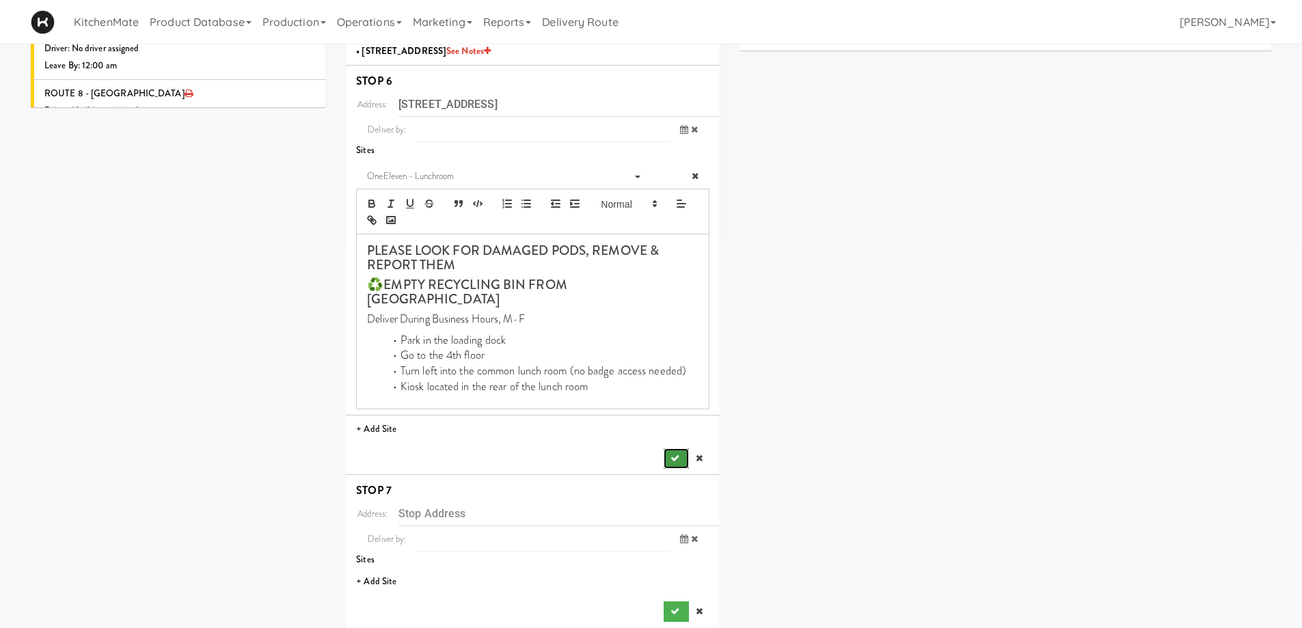
click at [670, 454] on icon "submit" at bounding box center [674, 458] width 9 height 9
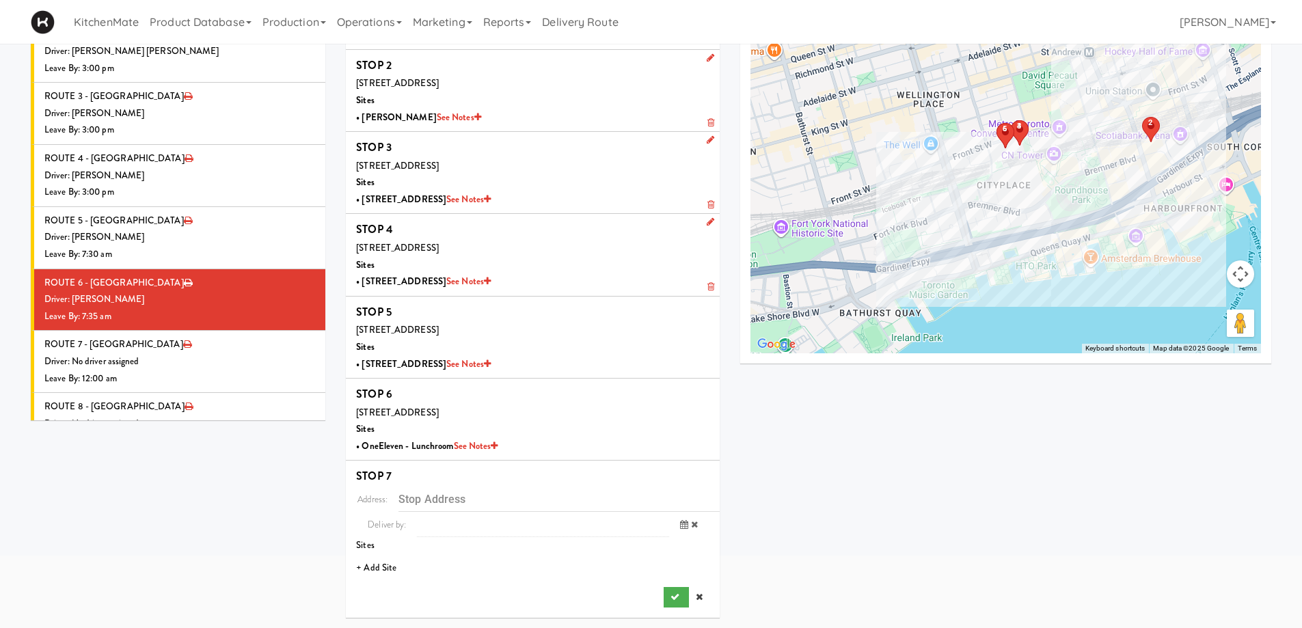
click at [381, 570] on li "+ Add Site" at bounding box center [533, 568] width 374 height 28
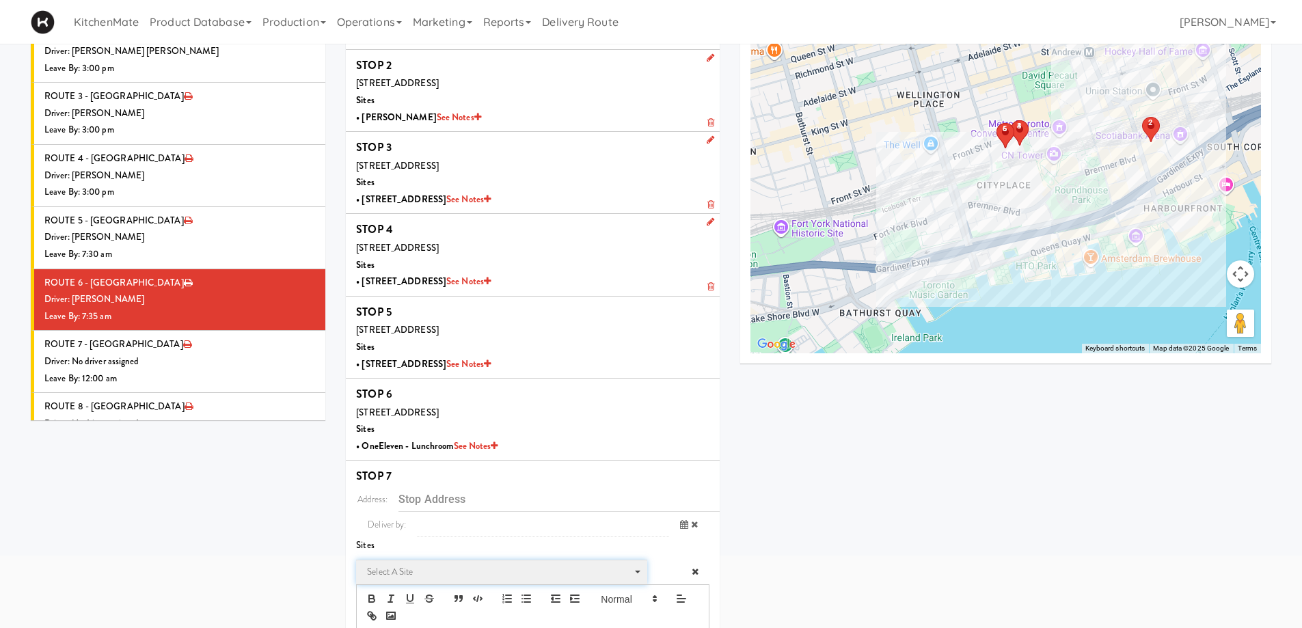
click at [383, 564] on span "Select a site" at bounding box center [497, 572] width 260 height 16
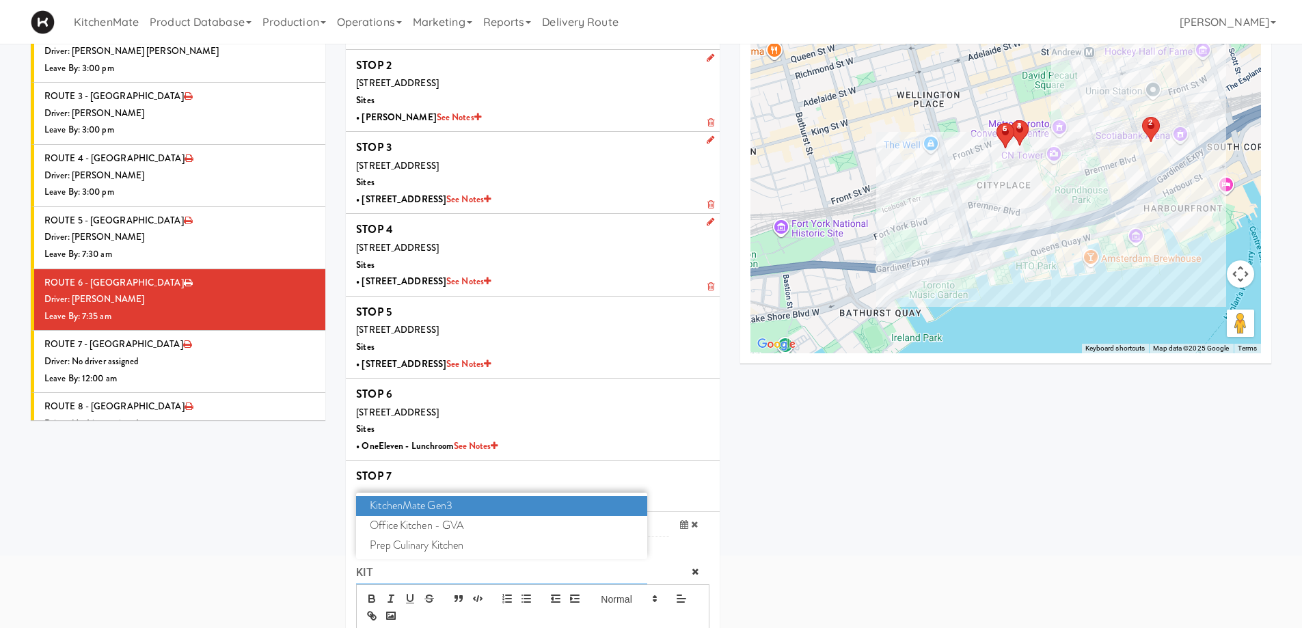
type input "KIT"
click at [416, 505] on span "KitchenMate Gen3" at bounding box center [501, 506] width 290 height 20
type input "[STREET_ADDRESS]"
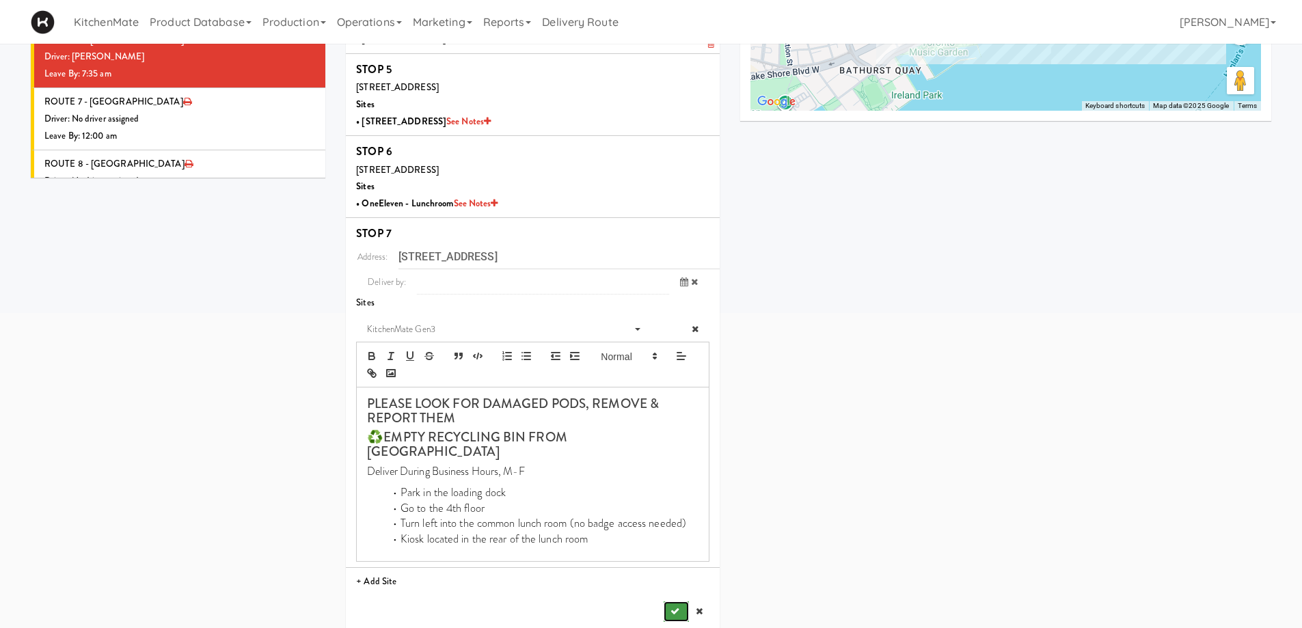
click at [668, 601] on button "submit" at bounding box center [676, 611] width 25 height 20
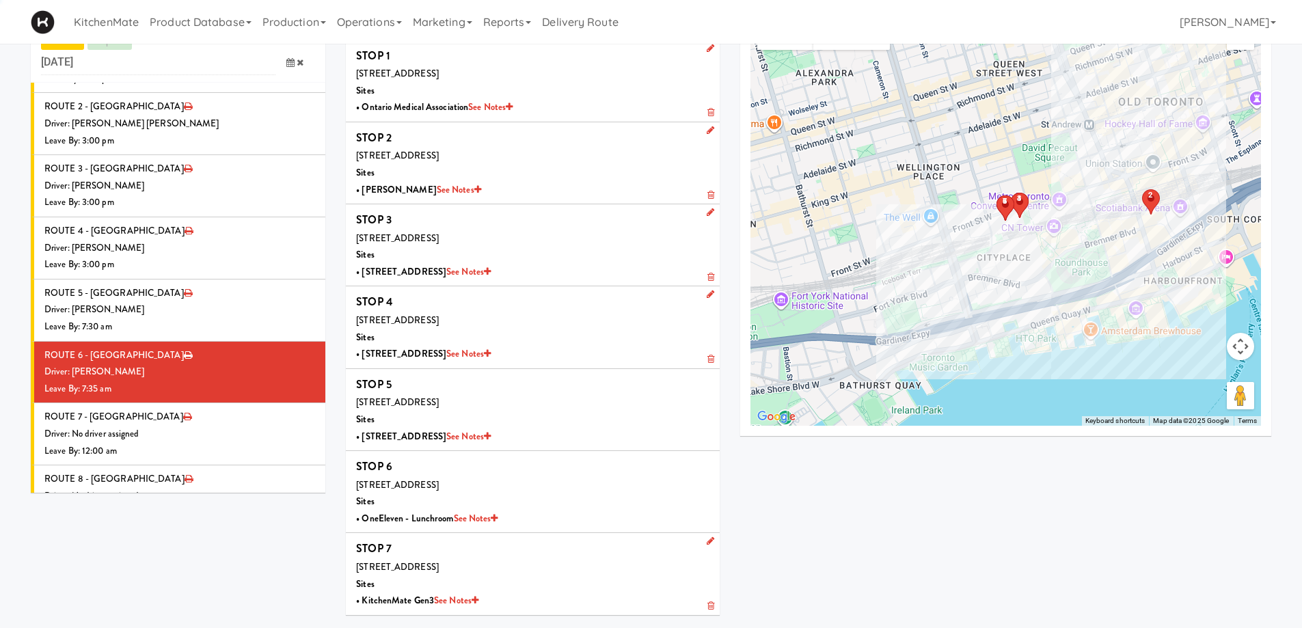
scroll to position [44, 0]
click at [228, 364] on div "Driver: [PERSON_NAME]" at bounding box center [179, 372] width 271 height 17
click at [192, 426] on div "Driver: No driver assigned" at bounding box center [179, 434] width 271 height 17
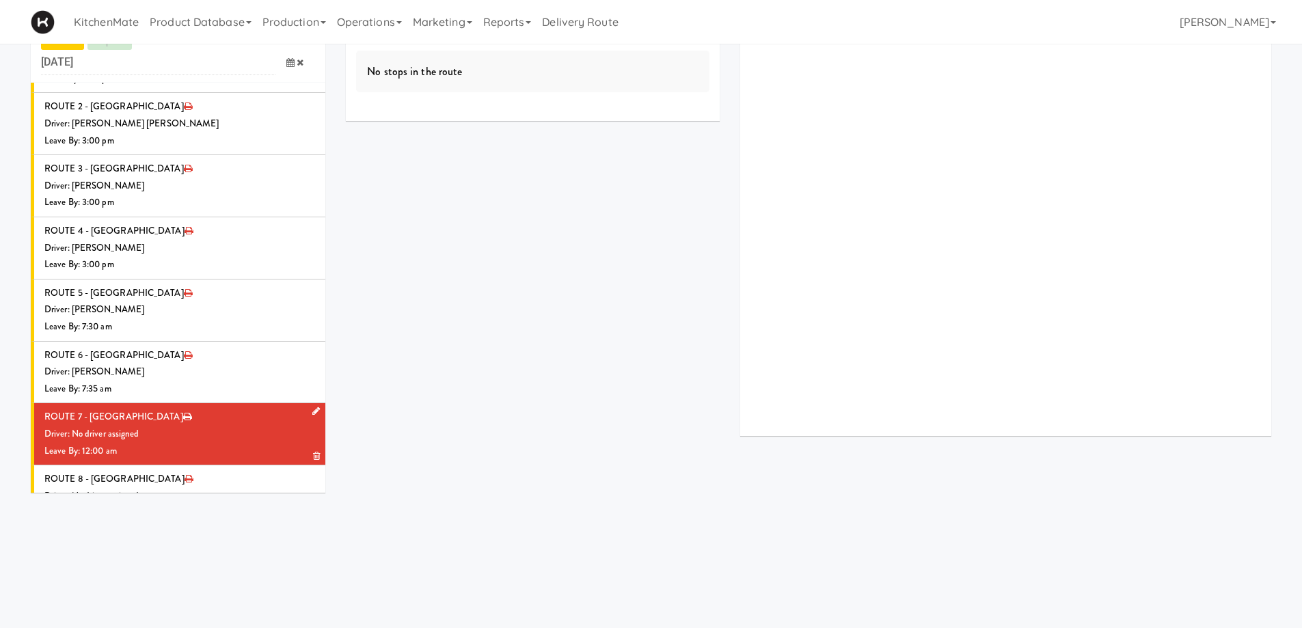
click at [307, 403] on link at bounding box center [313, 411] width 13 height 17
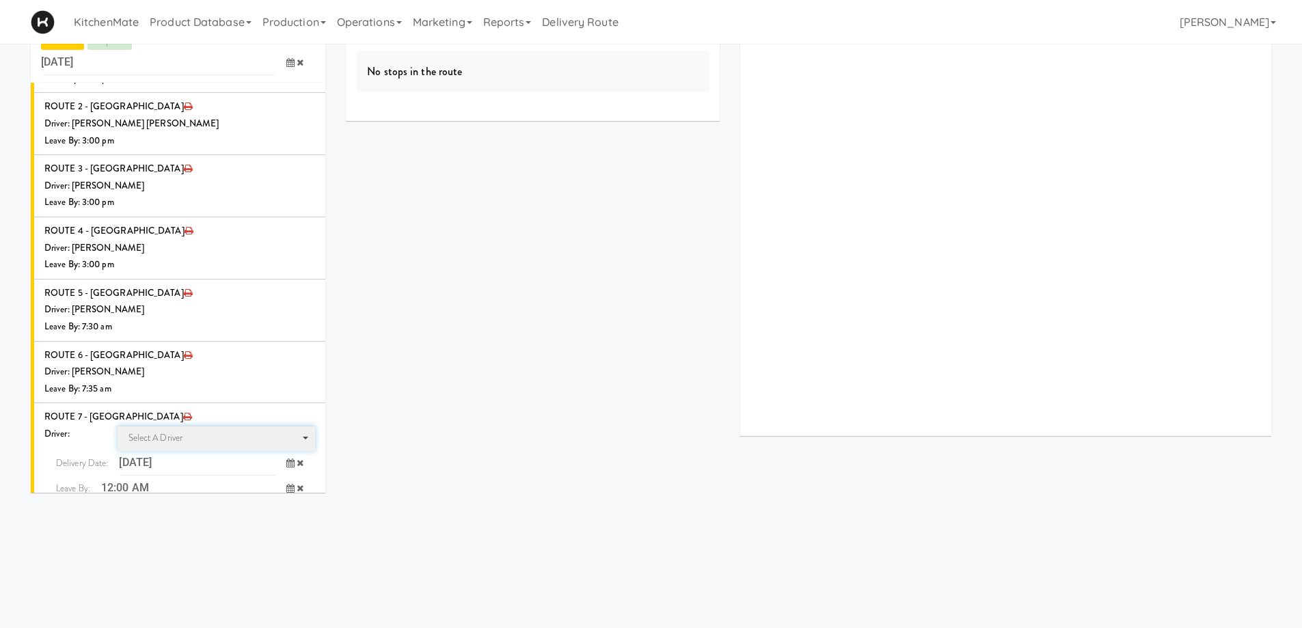
click at [156, 431] on span "Select a driver" at bounding box center [155, 437] width 55 height 13
type input "WALI"
click at [238, 453] on span "Walid Limam" at bounding box center [218, 463] width 195 height 20
click at [286, 484] on icon at bounding box center [290, 488] width 8 height 9
click at [226, 532] on span "7:00 AM" at bounding box center [233, 543] width 53 height 23
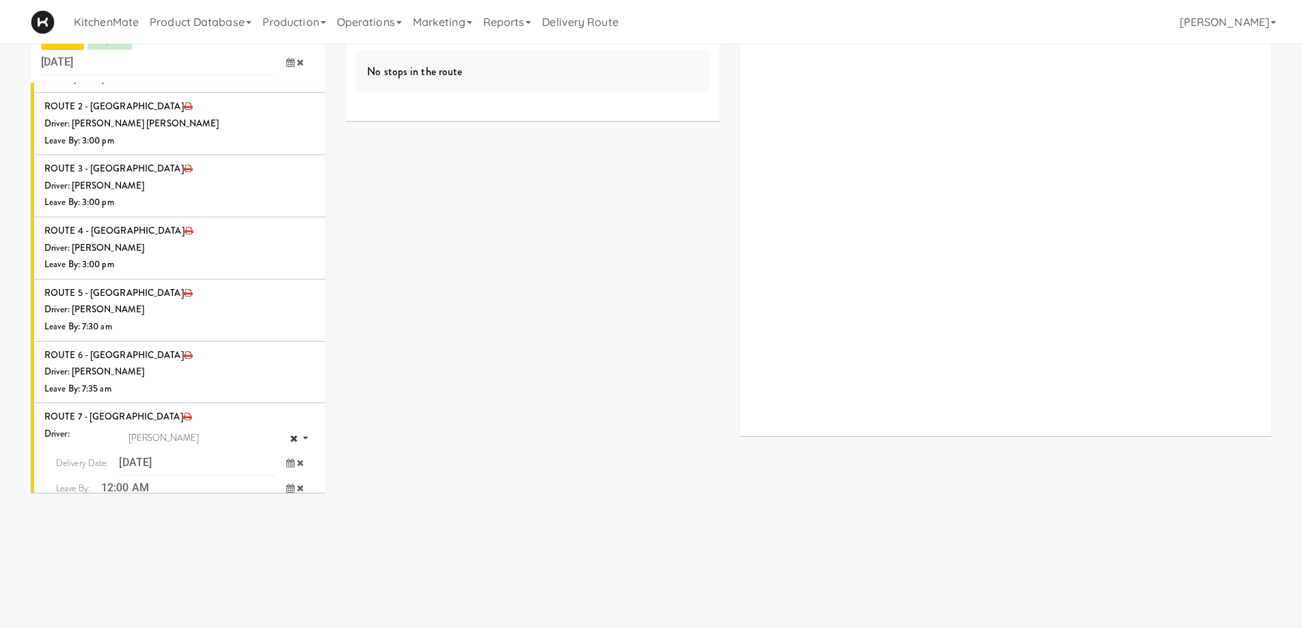
click at [78, 555] on span "7:40 AM" at bounding box center [74, 566] width 53 height 23
click at [278, 506] on button "submit" at bounding box center [282, 516] width 25 height 20
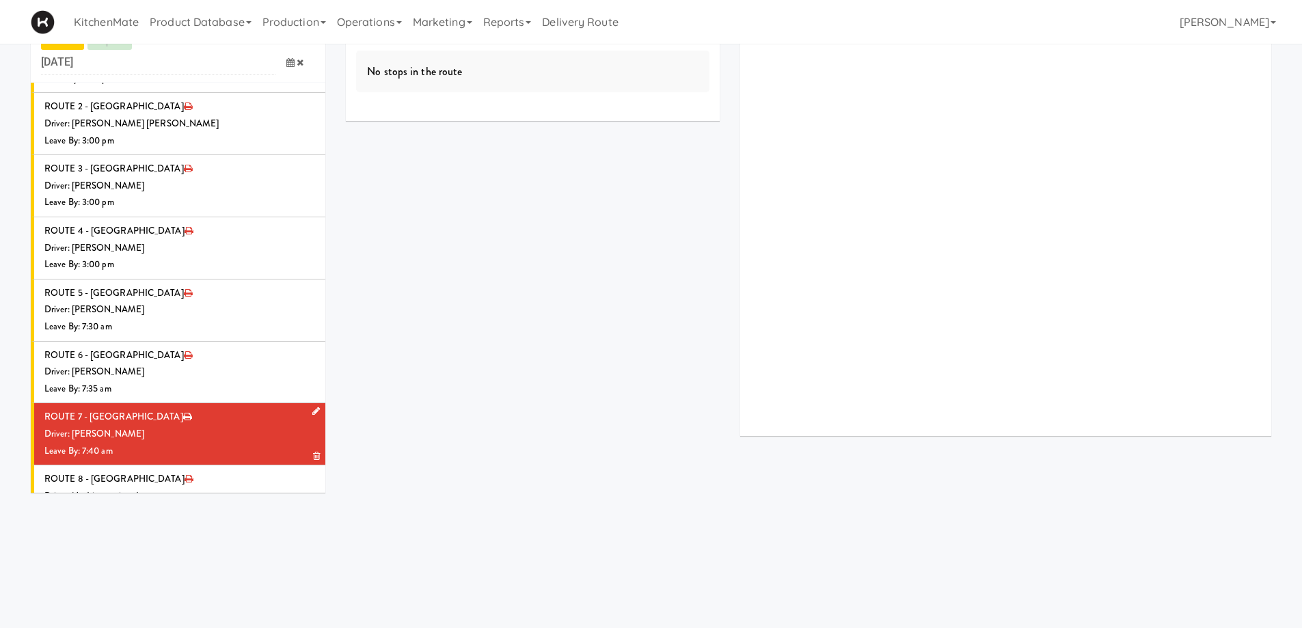
click at [169, 426] on div "Driver: [PERSON_NAME]" at bounding box center [179, 434] width 271 height 17
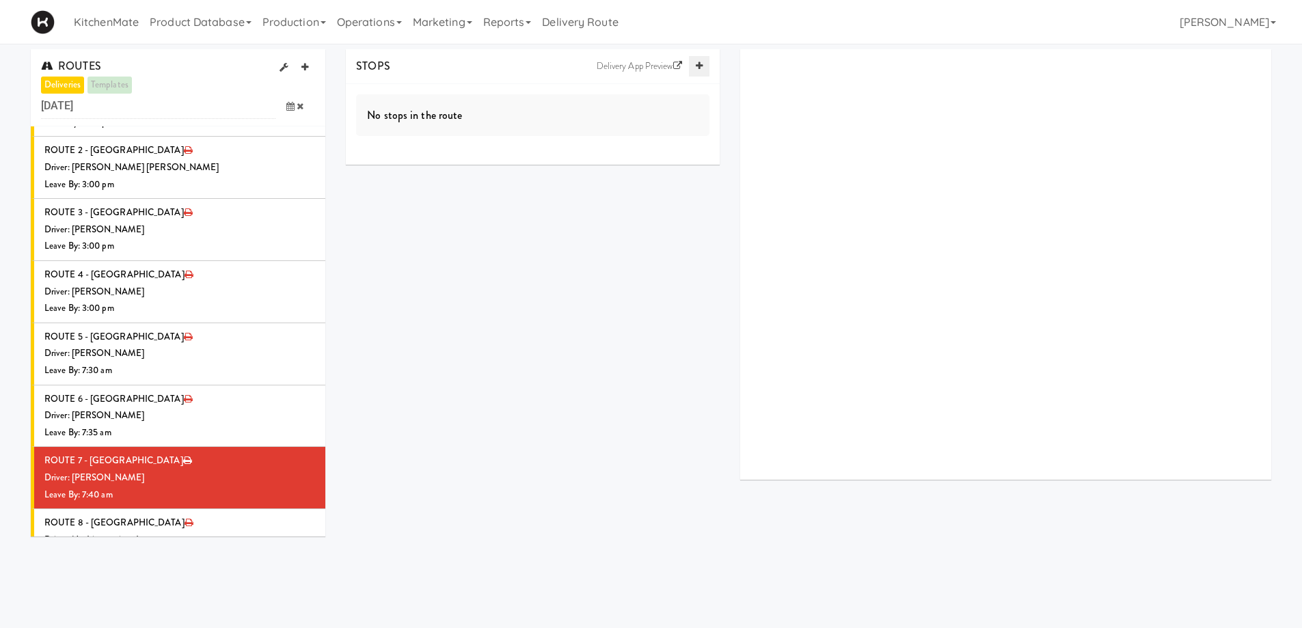
click at [696, 65] on icon at bounding box center [699, 65] width 7 height 9
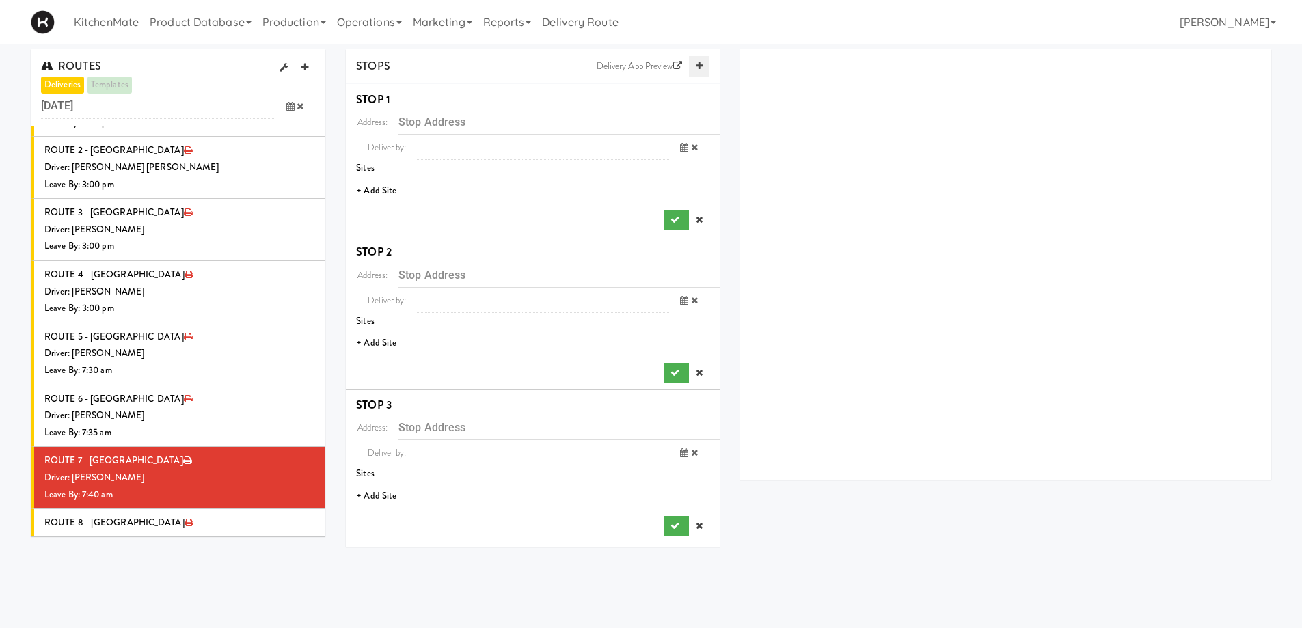
click at [696, 65] on icon at bounding box center [699, 65] width 7 height 9
click at [377, 193] on li "+ Add Site" at bounding box center [533, 191] width 374 height 28
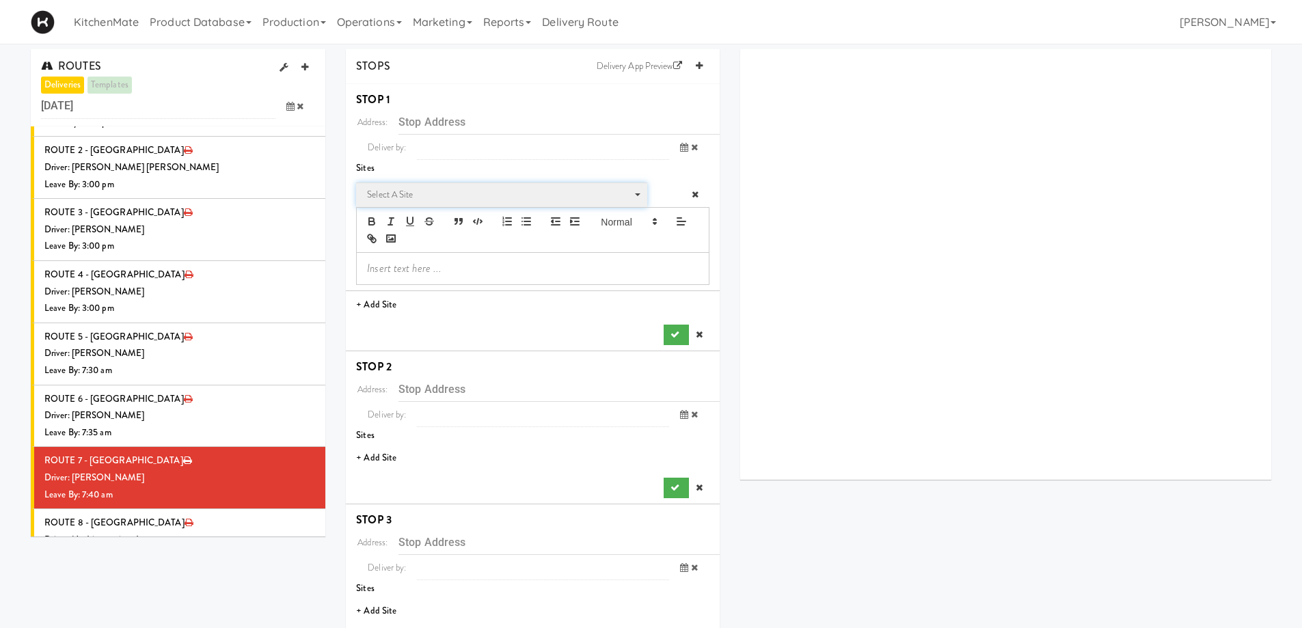
click at [421, 191] on span "Select a site" at bounding box center [497, 195] width 260 height 16
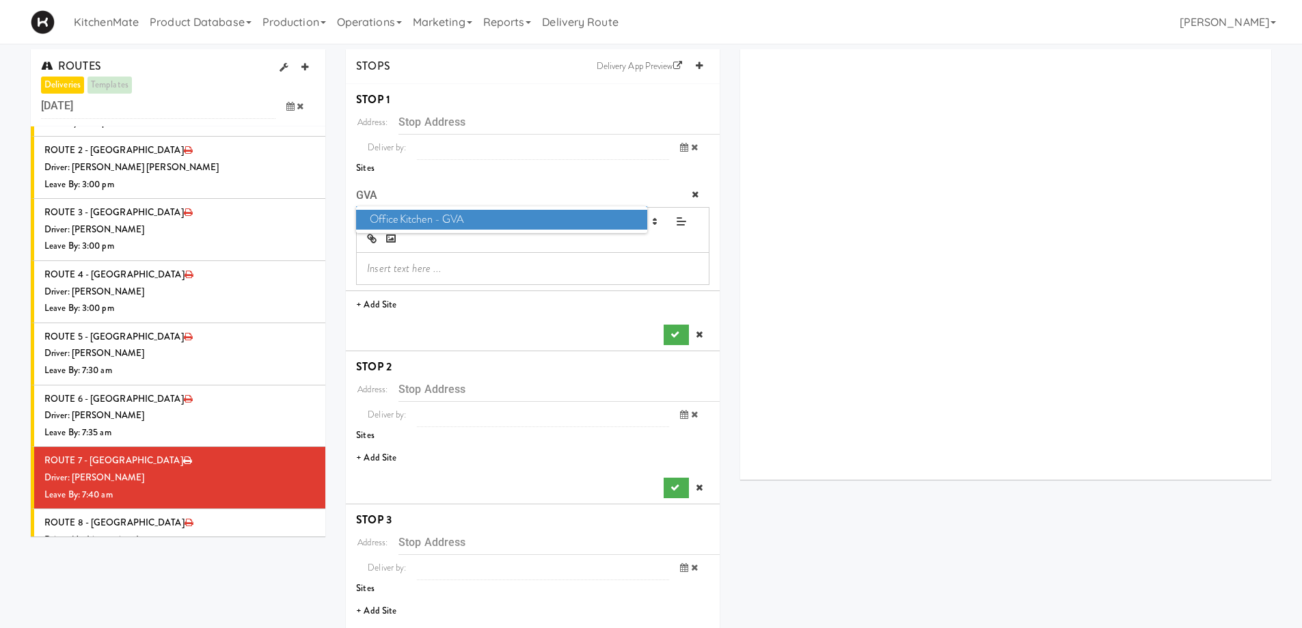
type input "GVA"
click at [457, 228] on span "Office Kitchen - GVA" at bounding box center [501, 220] width 290 height 20
type input "2771 Bristol Cir, Oakville, ON, CA"
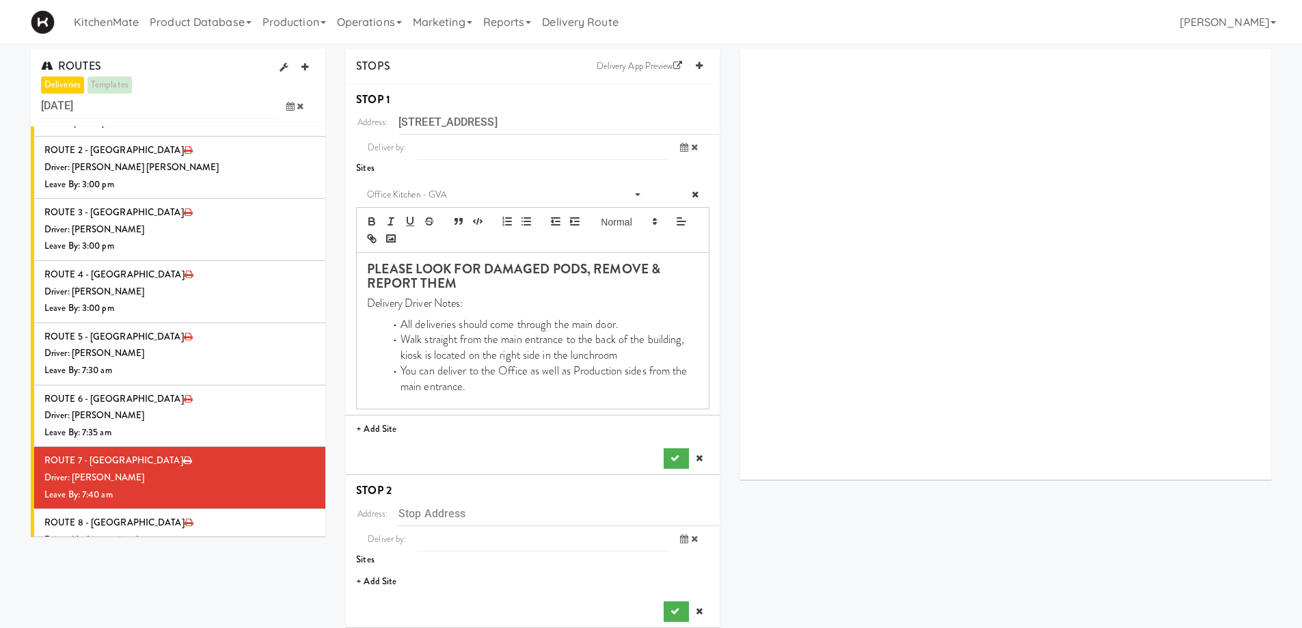
click at [673, 448] on div "Address: 2771 Bristol Cir, Oakville, ON, CA Deliver by: previous Aug 14, 2025 n…" at bounding box center [532, 288] width 353 height 359
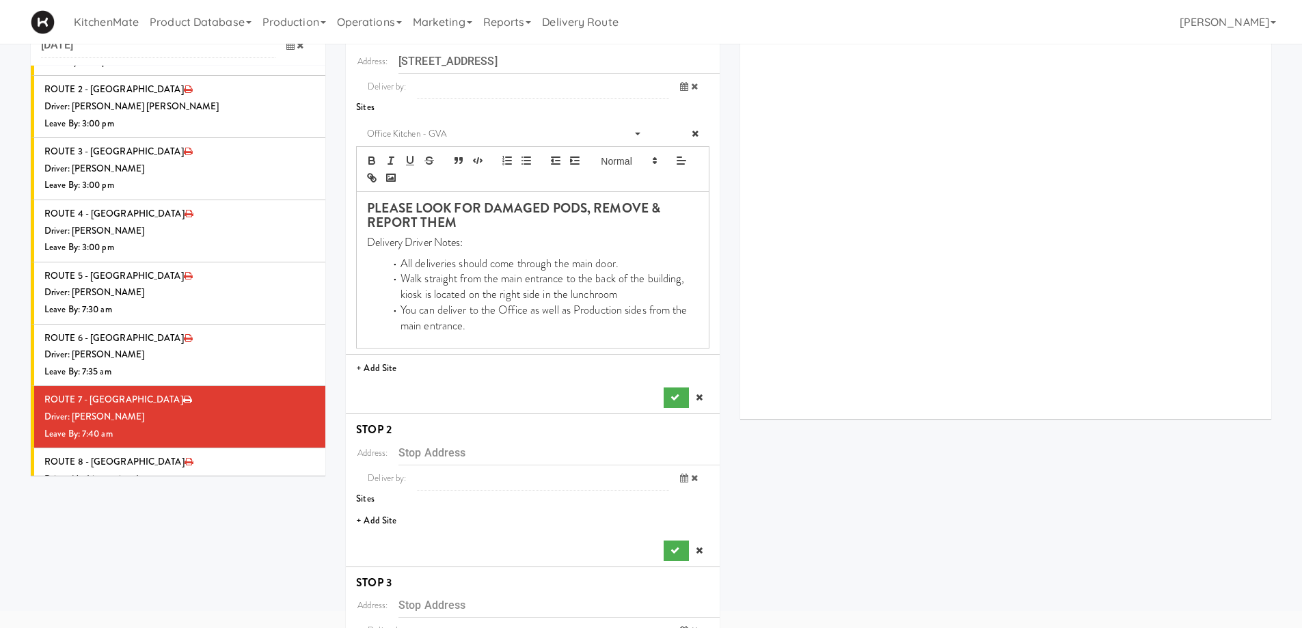
scroll to position [68, 0]
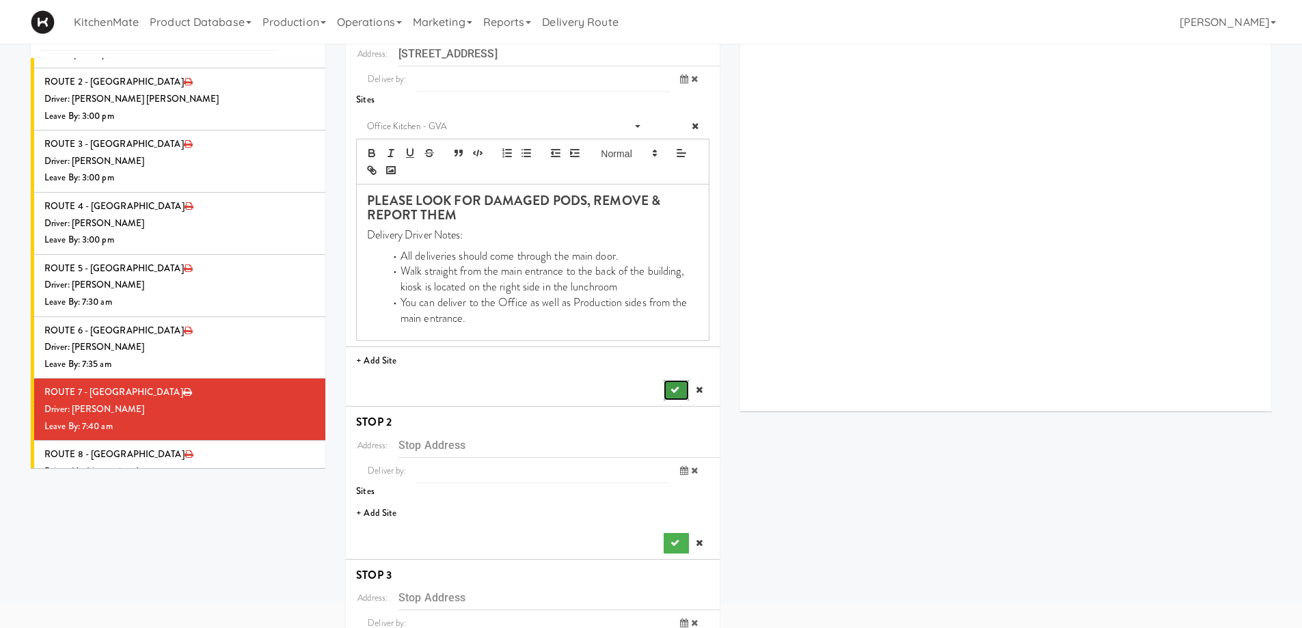
click at [674, 392] on icon "submit" at bounding box center [674, 389] width 9 height 9
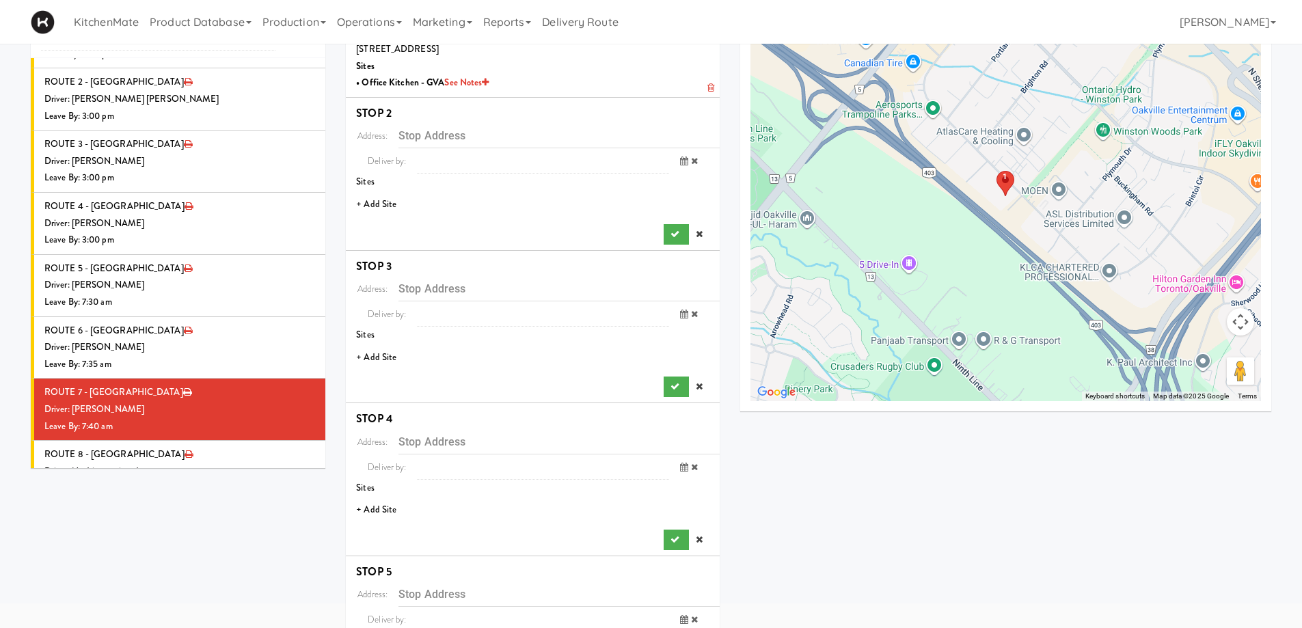
click at [387, 204] on li "+ Add Site" at bounding box center [533, 205] width 374 height 28
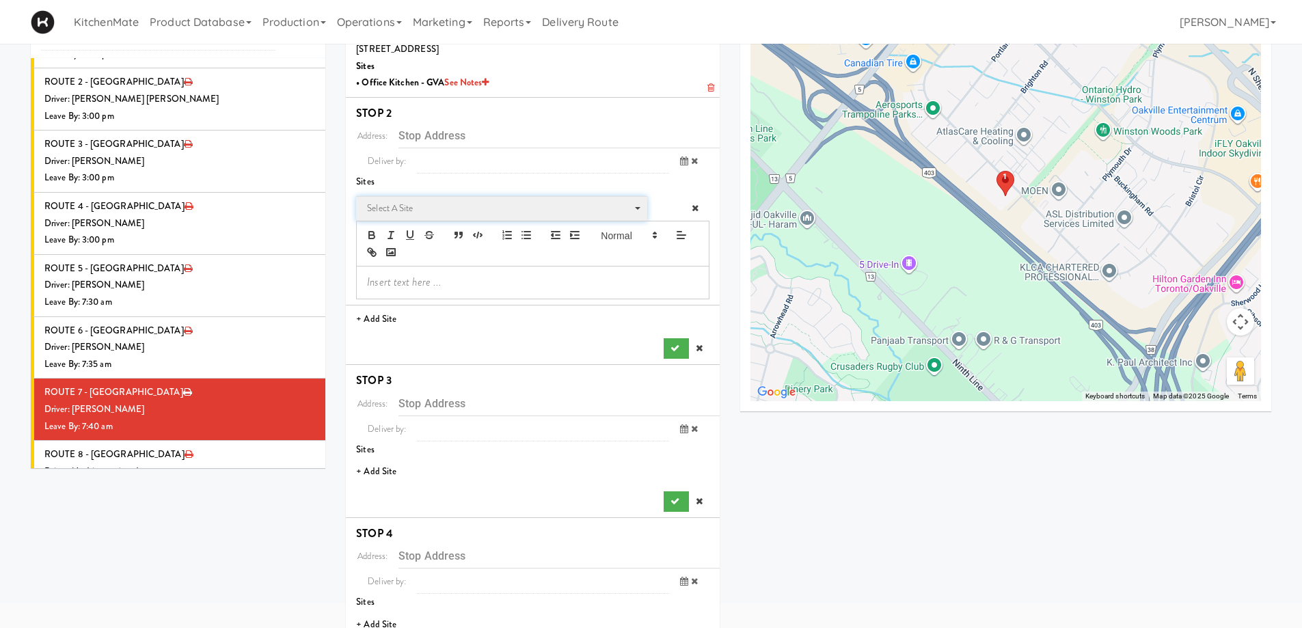
click at [433, 204] on span "Select a site" at bounding box center [497, 208] width 260 height 16
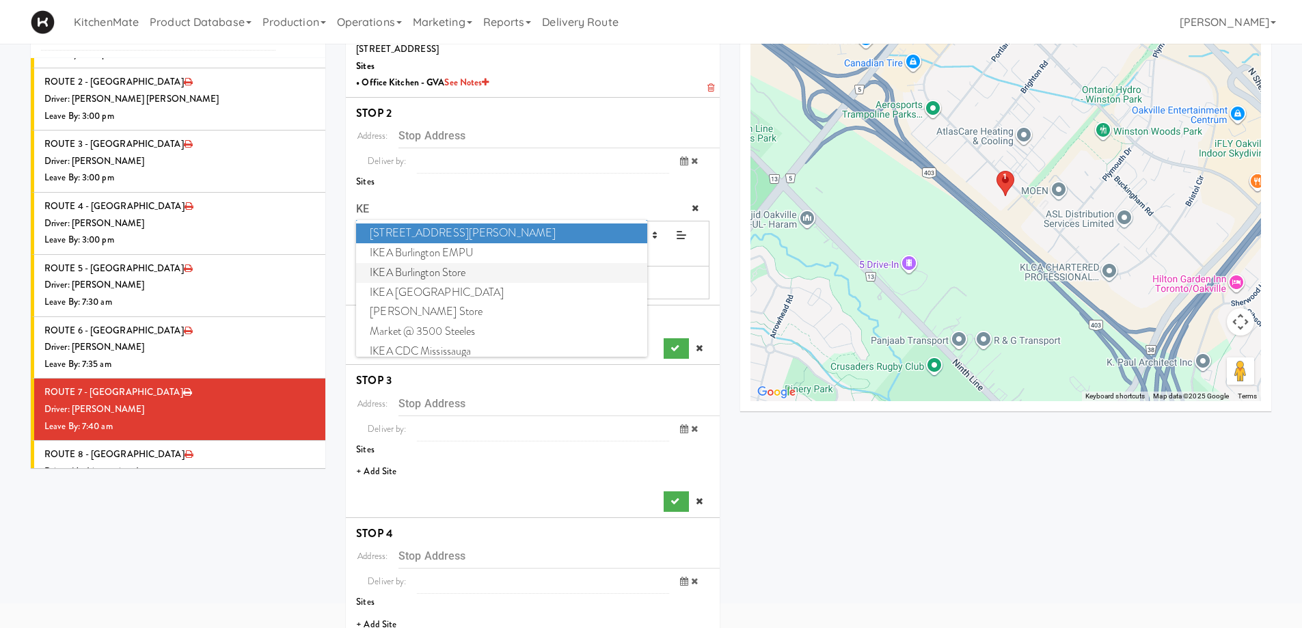
type input "KE"
click at [436, 274] on span "IKEA Burlington Store" at bounding box center [501, 273] width 290 height 20
type input "1065 Plains Rd E, Burlington, ON, CA"
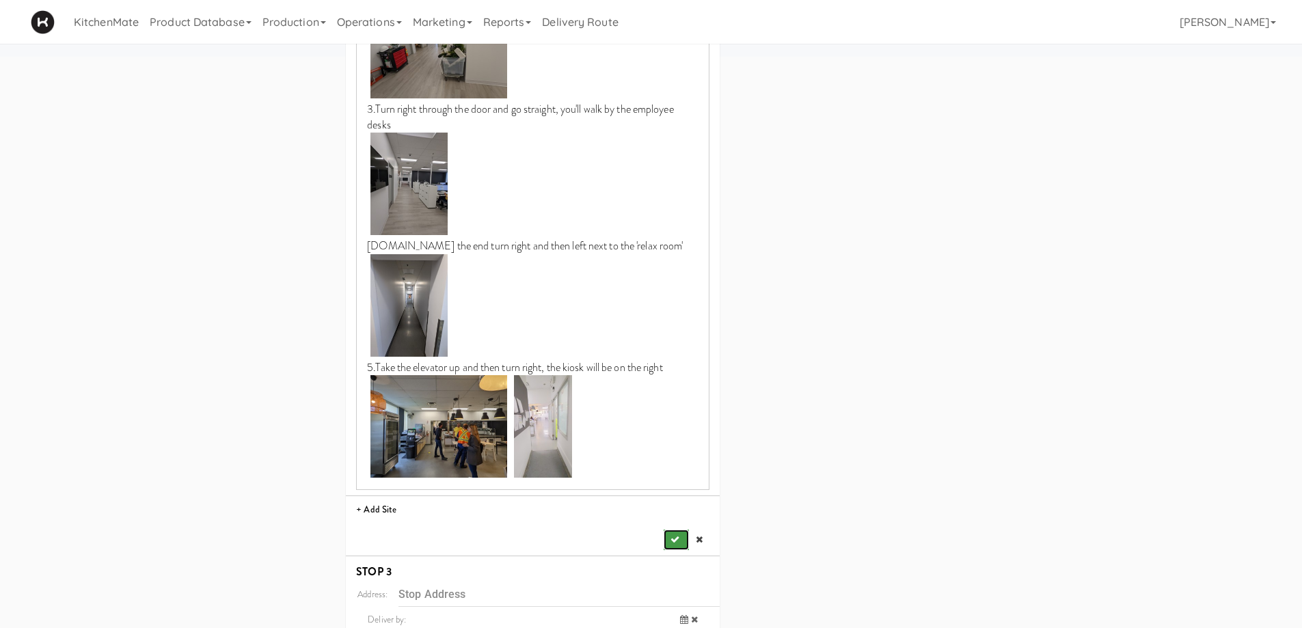
click at [675, 534] on button "submit" at bounding box center [676, 540] width 25 height 20
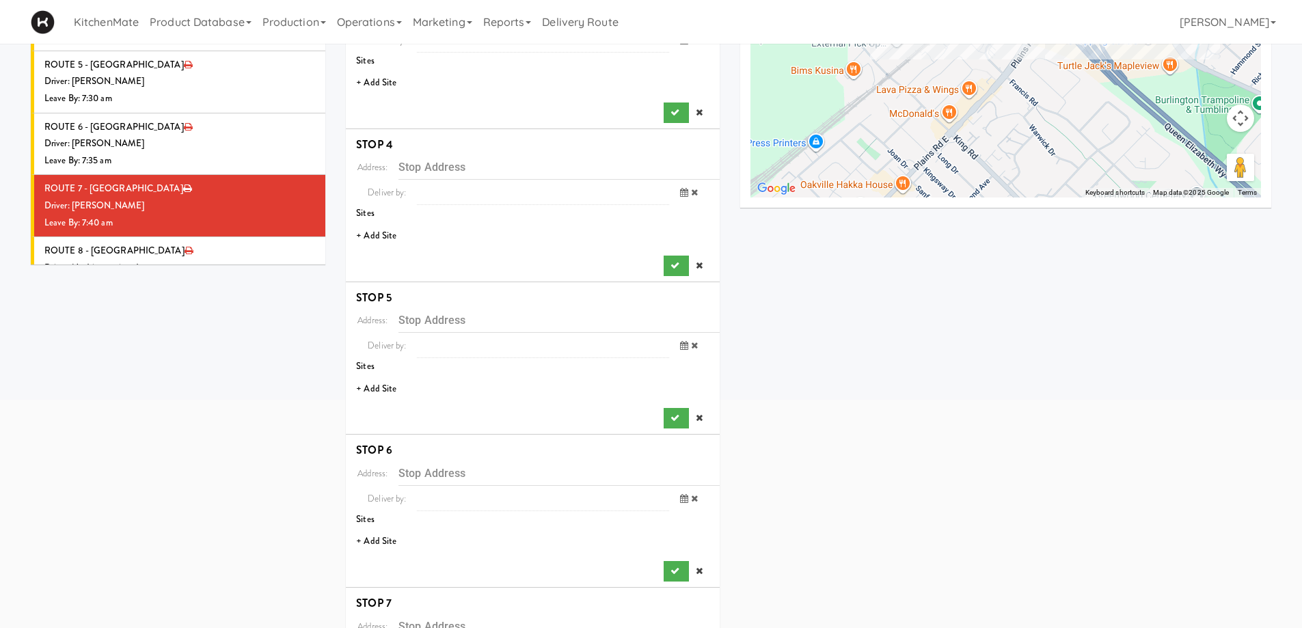
scroll to position [262, 0]
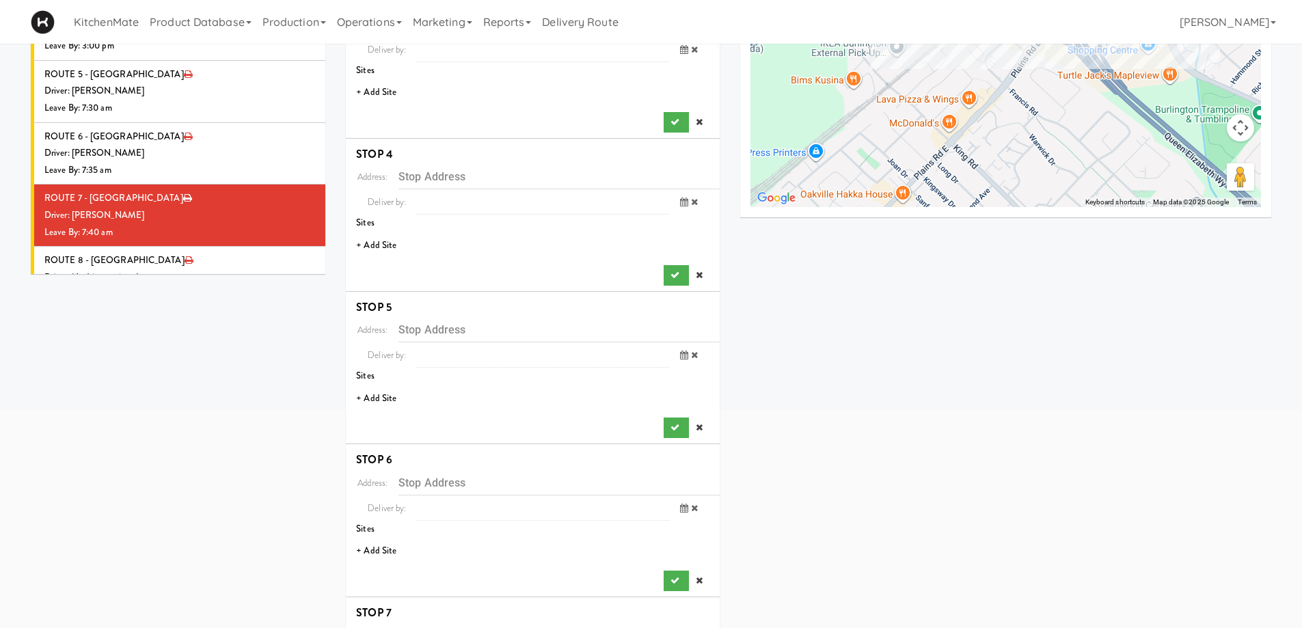
click at [381, 83] on li "+ Add Site" at bounding box center [533, 93] width 374 height 28
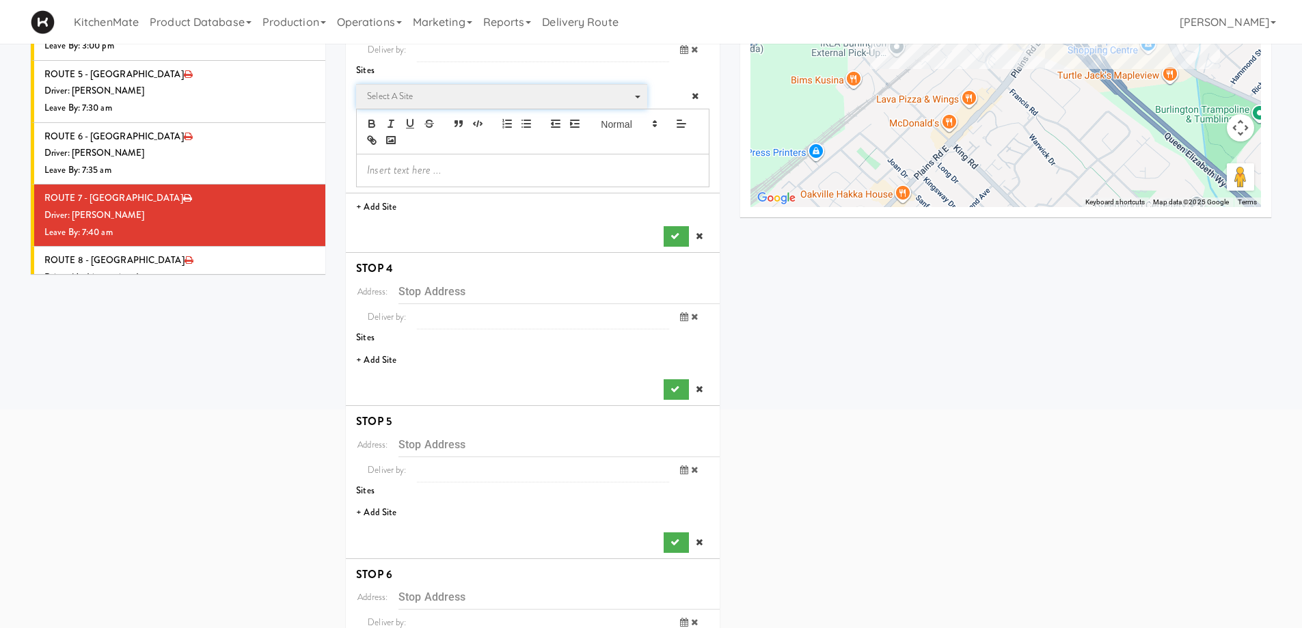
click at [396, 95] on span "Select a site" at bounding box center [497, 96] width 260 height 16
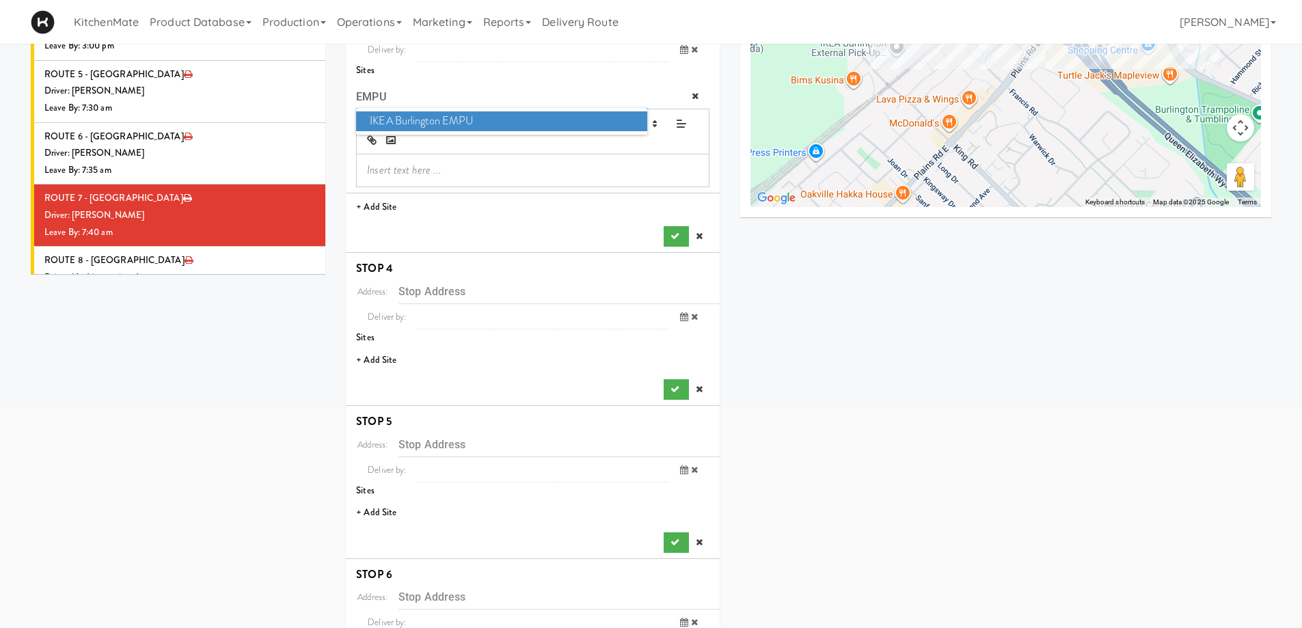
type input "EMPU"
click at [400, 123] on span "IKEA Burlington EMPU" at bounding box center [501, 121] width 290 height 20
type input "1135 King Rd, Burlington, ON, CA"
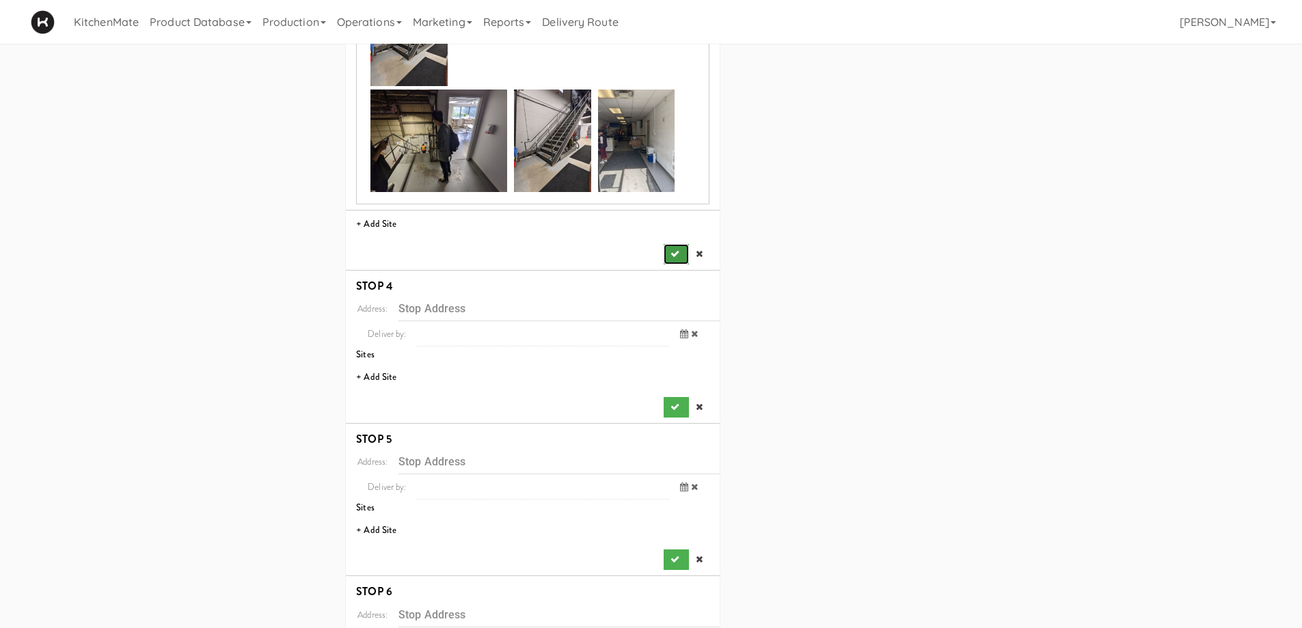
click at [675, 260] on button "submit" at bounding box center [676, 254] width 25 height 20
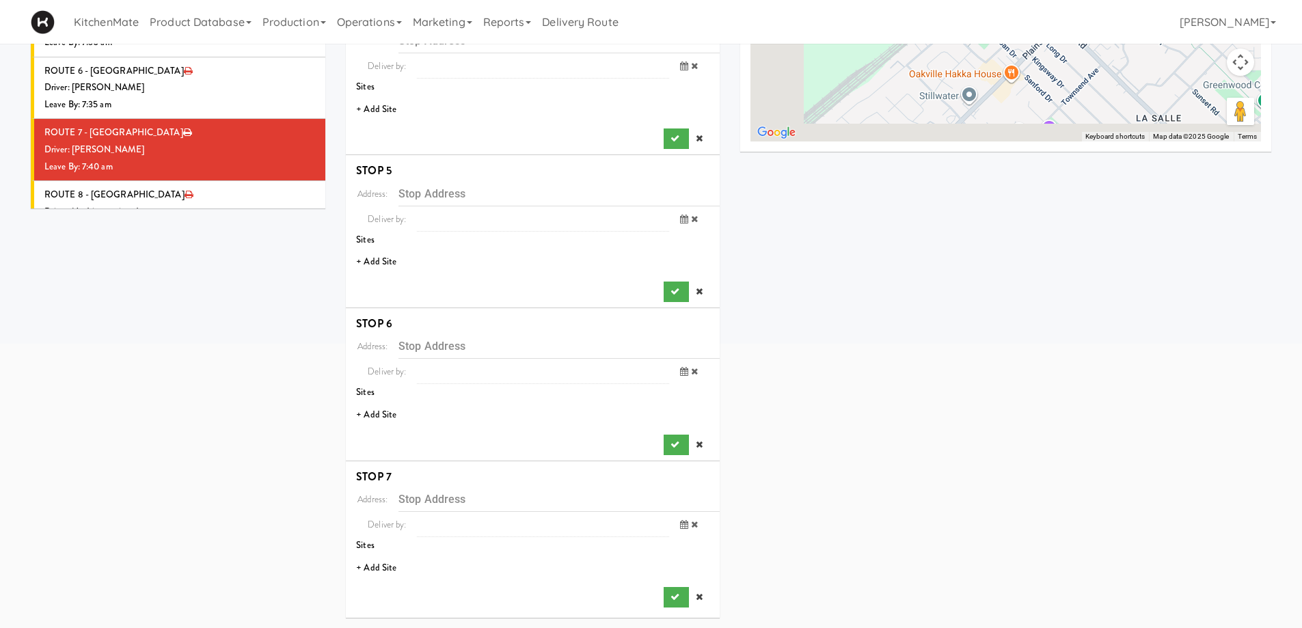
scroll to position [328, 0]
click at [367, 111] on li "+ Add Site" at bounding box center [533, 110] width 374 height 28
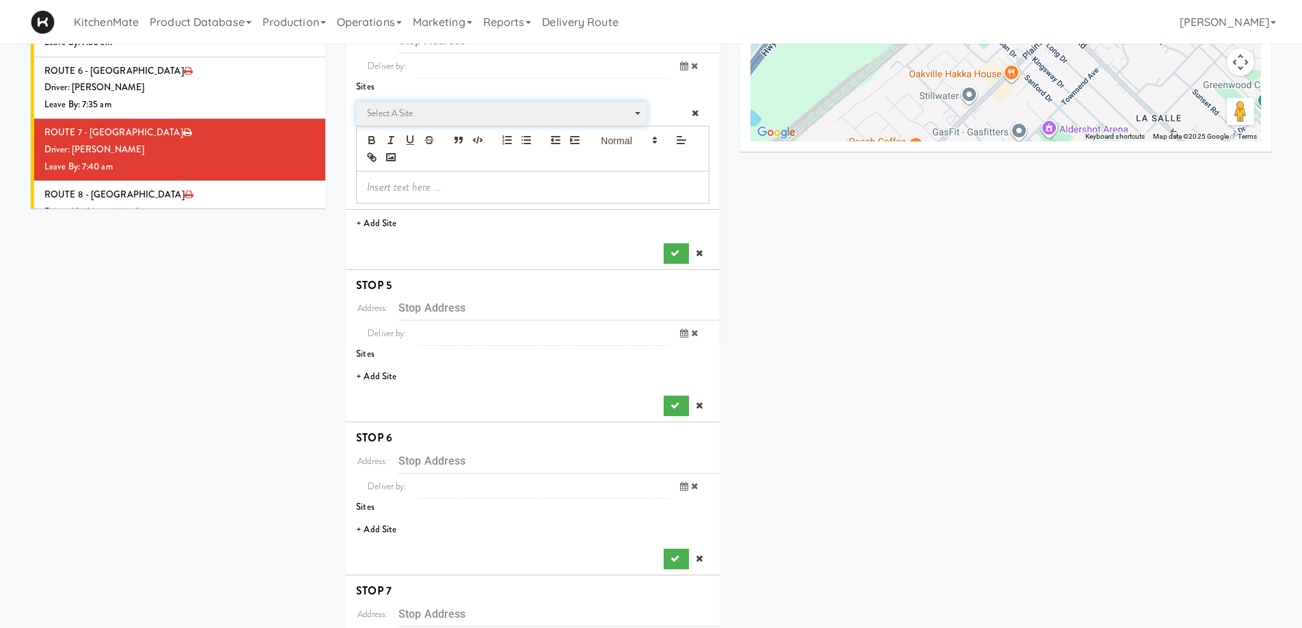
click at [405, 116] on span "Select a site" at bounding box center [497, 113] width 260 height 16
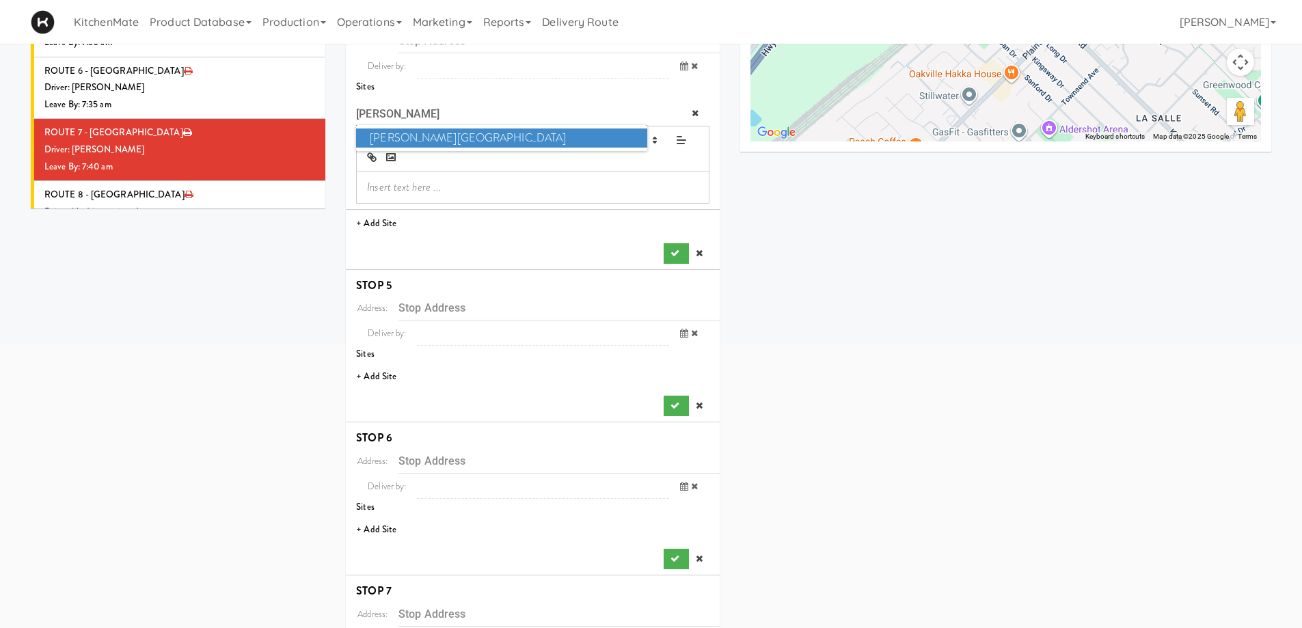
type input "JOSE"
click at [430, 139] on span "Joseph Brant Hospital" at bounding box center [501, 138] width 290 height 20
type input "1245 Lakeshore Rd., Burlington, ON, CA"
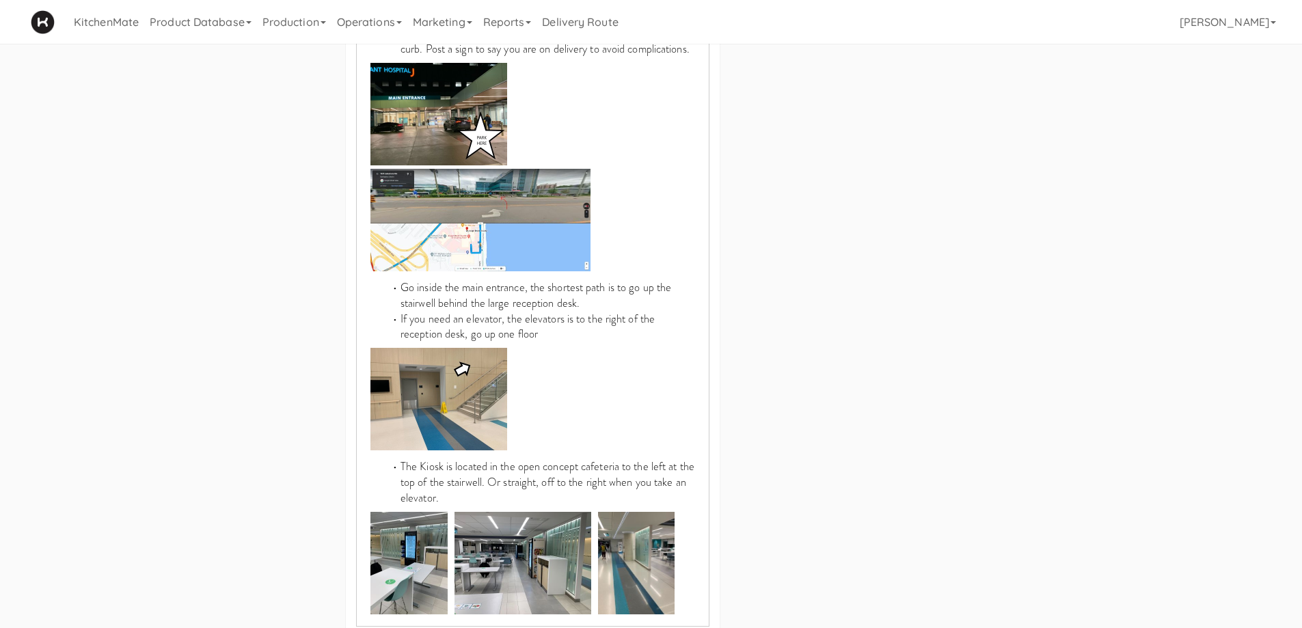
scroll to position [943, 0]
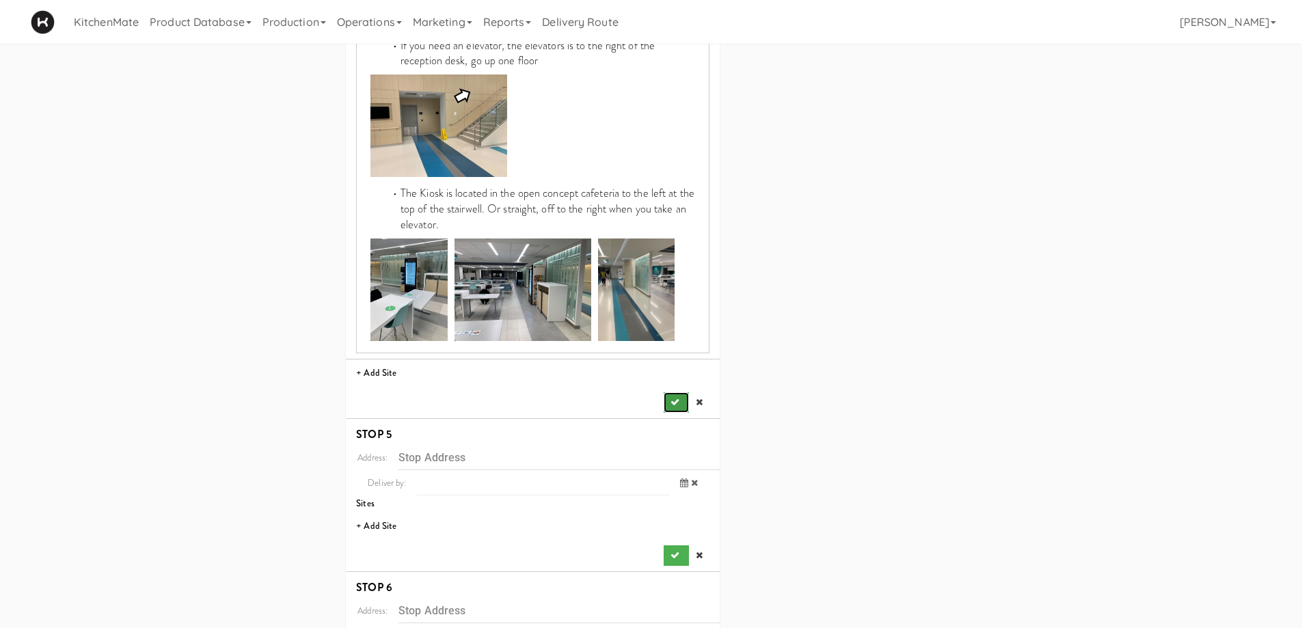
click at [672, 398] on icon "submit" at bounding box center [674, 402] width 9 height 9
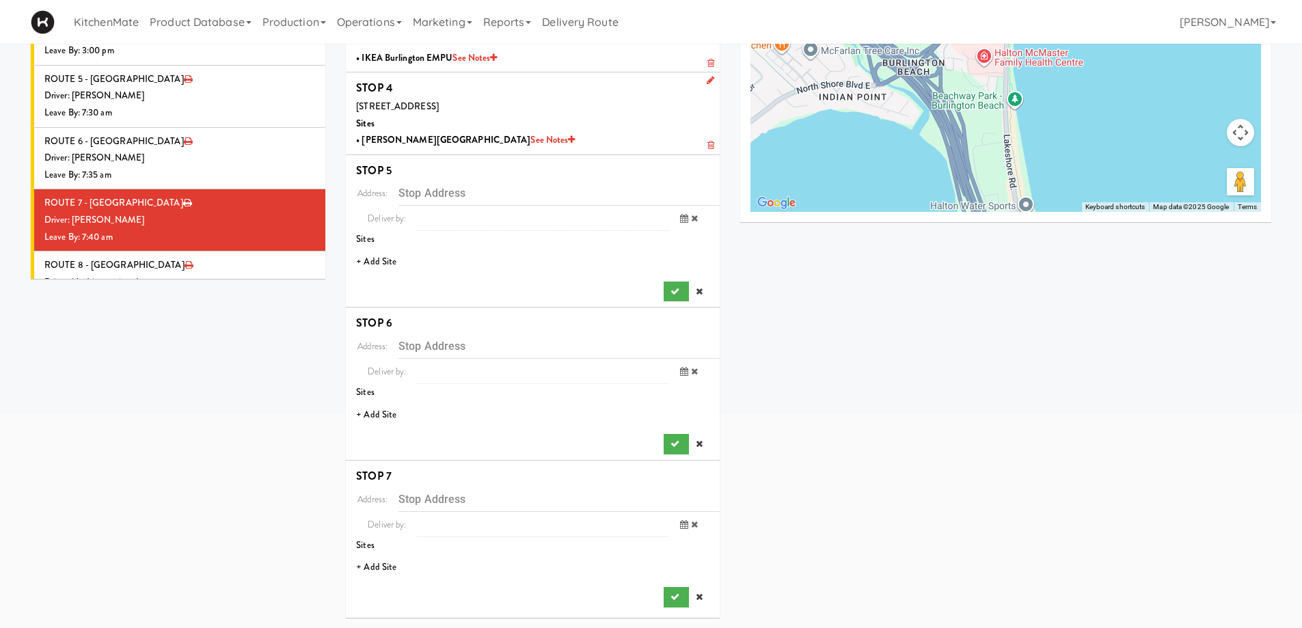
click at [379, 260] on li "+ Add Site" at bounding box center [533, 262] width 374 height 28
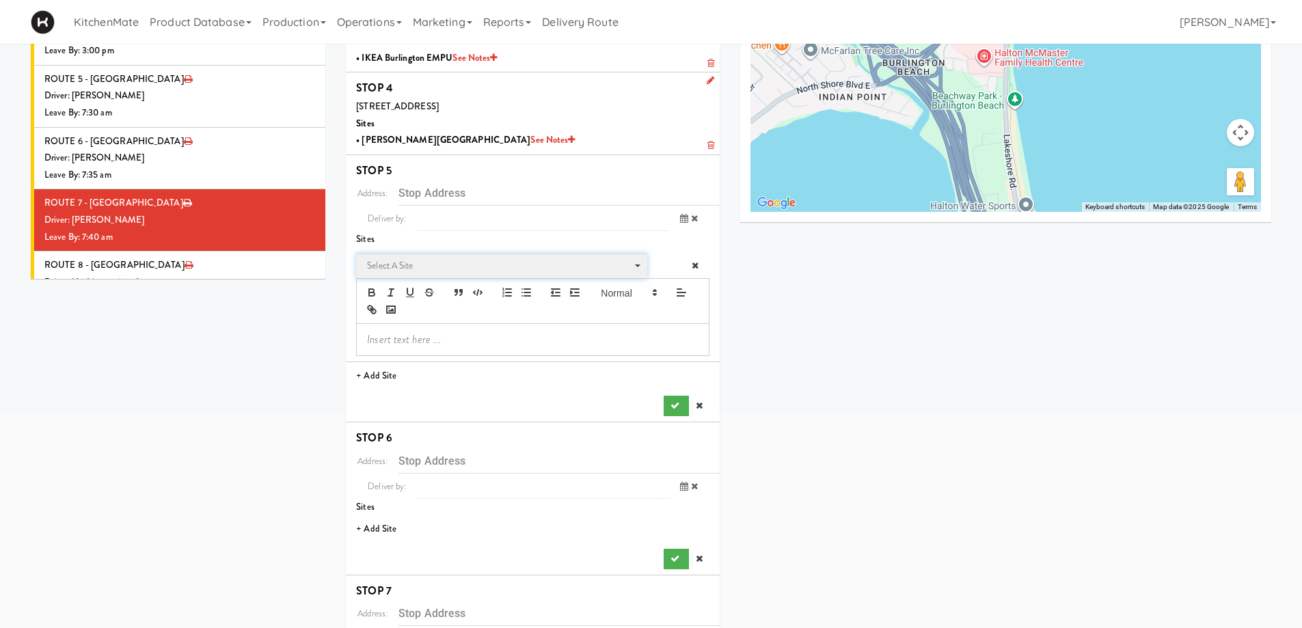
click at [420, 264] on span "Select a site" at bounding box center [497, 266] width 260 height 16
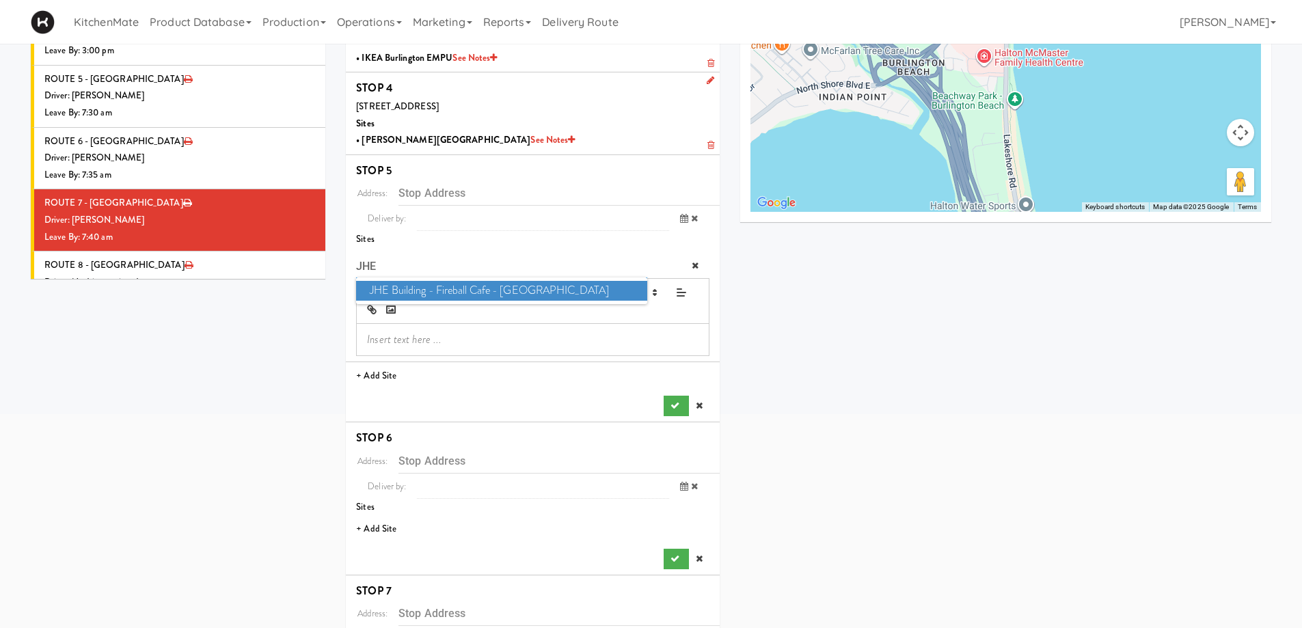
type input "JHE"
click at [435, 290] on span "JHE Building - Fireball Cafe - McMaster University" at bounding box center [501, 291] width 290 height 20
type input "1280 Main St W, Hamilton, ON, CA"
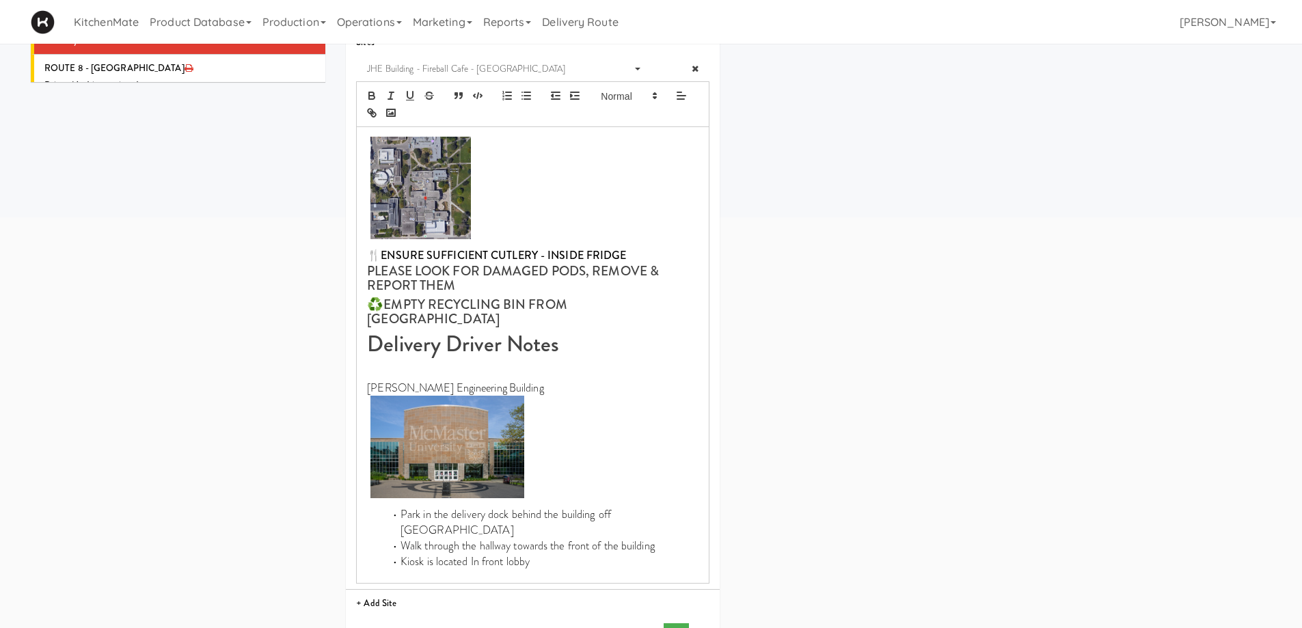
scroll to position [463, 0]
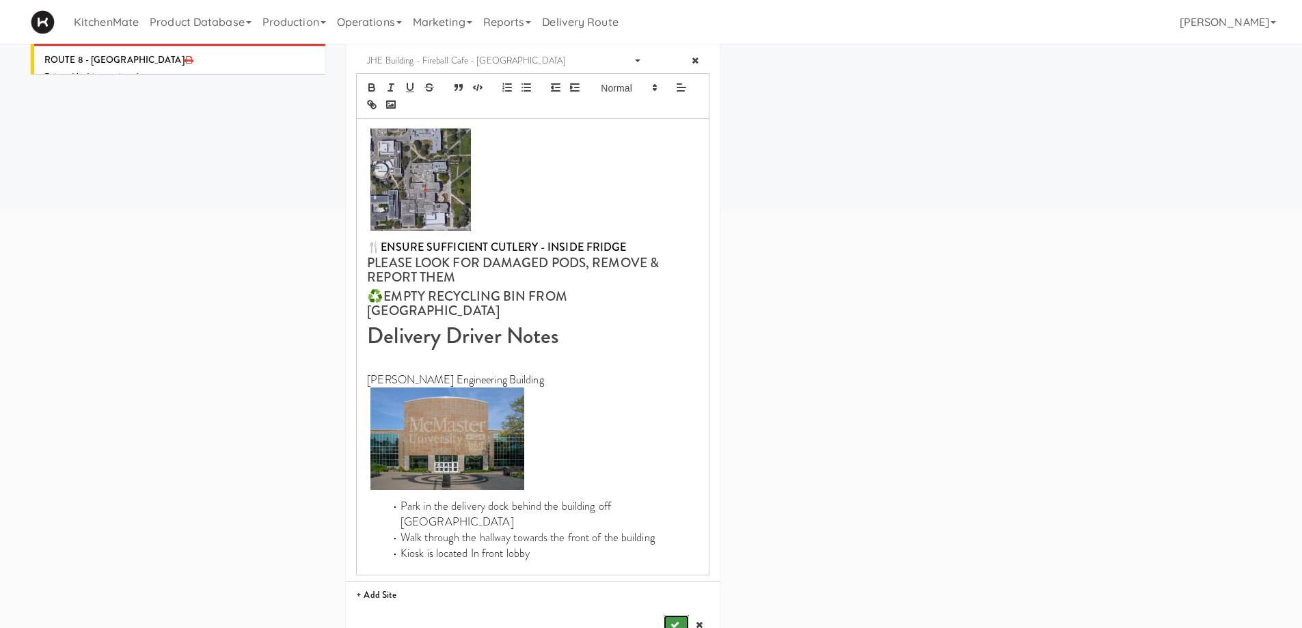
click at [682, 615] on button "submit" at bounding box center [676, 625] width 25 height 20
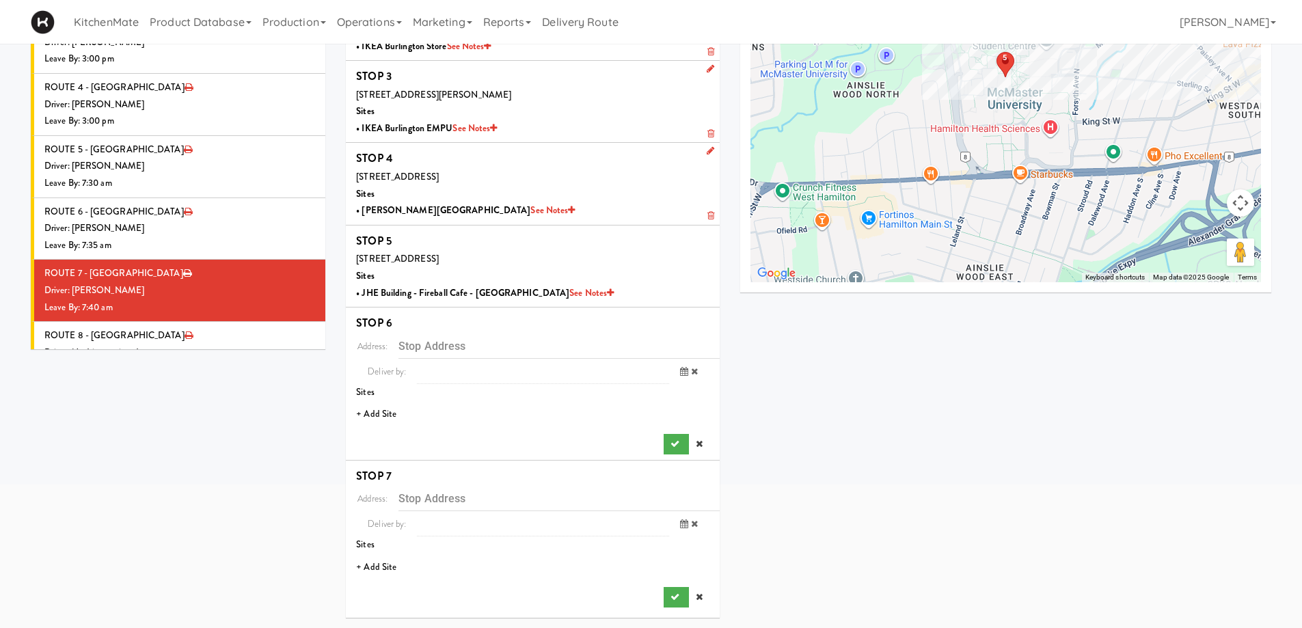
click at [378, 410] on li "+ Add Site" at bounding box center [533, 414] width 374 height 28
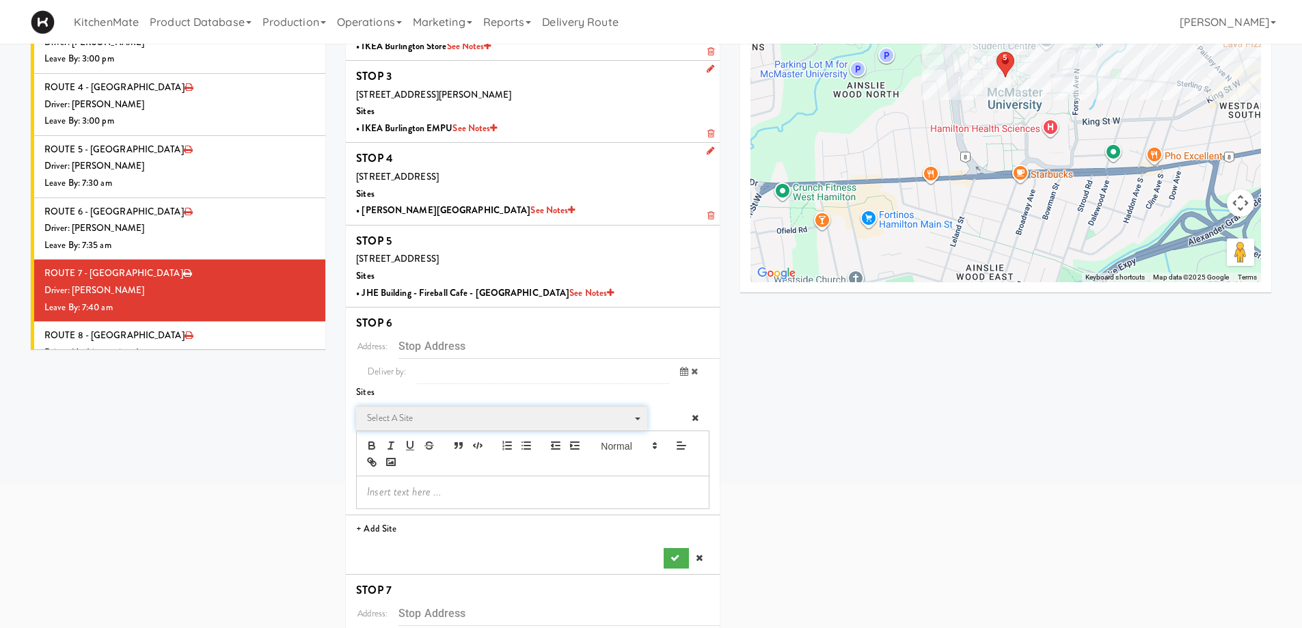
click at [439, 413] on span "Select a site" at bounding box center [497, 418] width 260 height 16
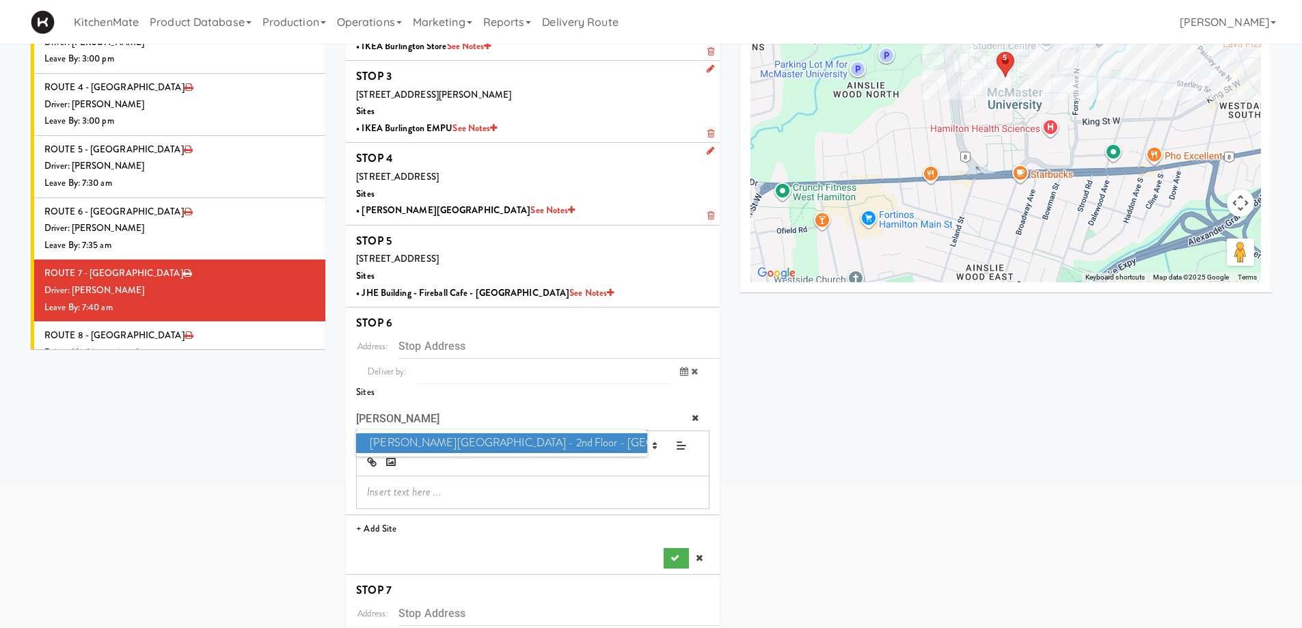
type input "MILLS"
click at [443, 441] on span "Mills Memorial Library - 2nd Floor - McMaster University" at bounding box center [501, 443] width 290 height 20
type input "1280 Main St W, Hamilton, ON, CA"
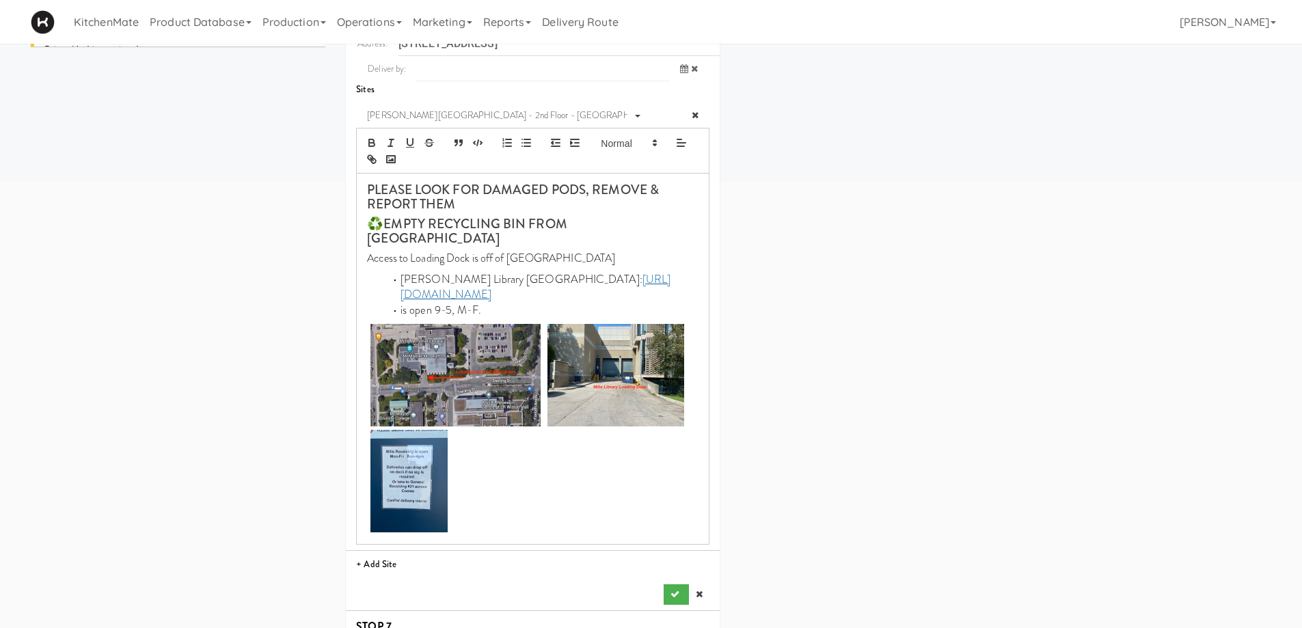
scroll to position [625, 0]
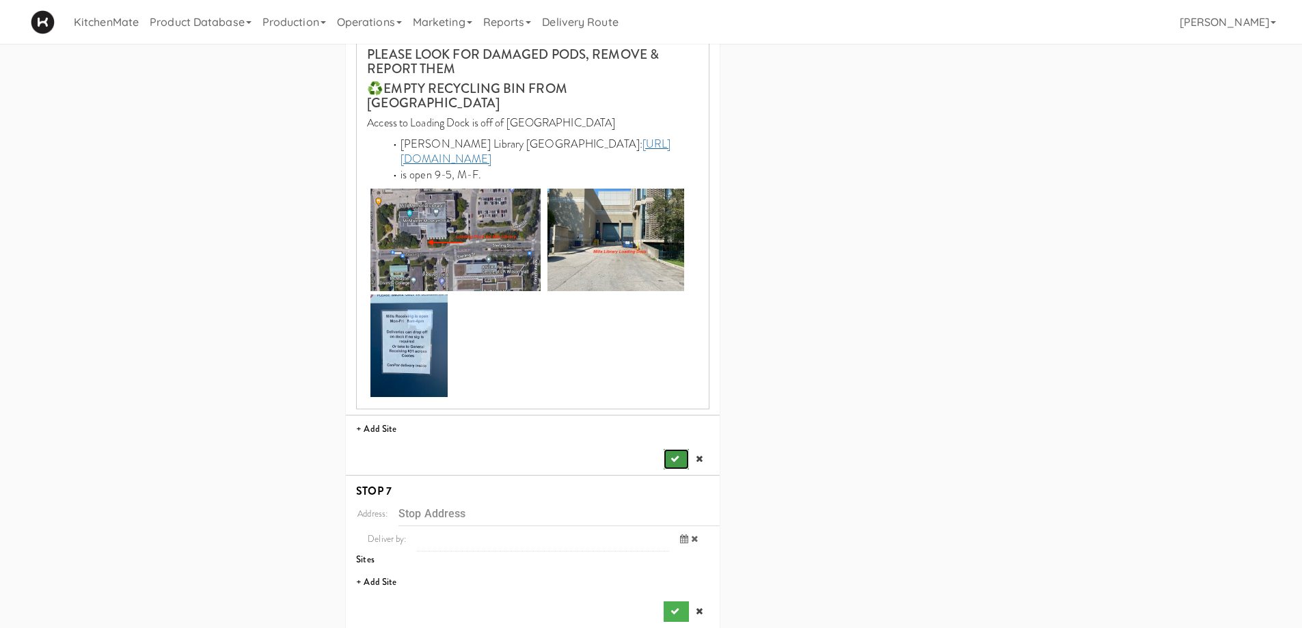
click at [672, 454] on icon "submit" at bounding box center [674, 458] width 9 height 9
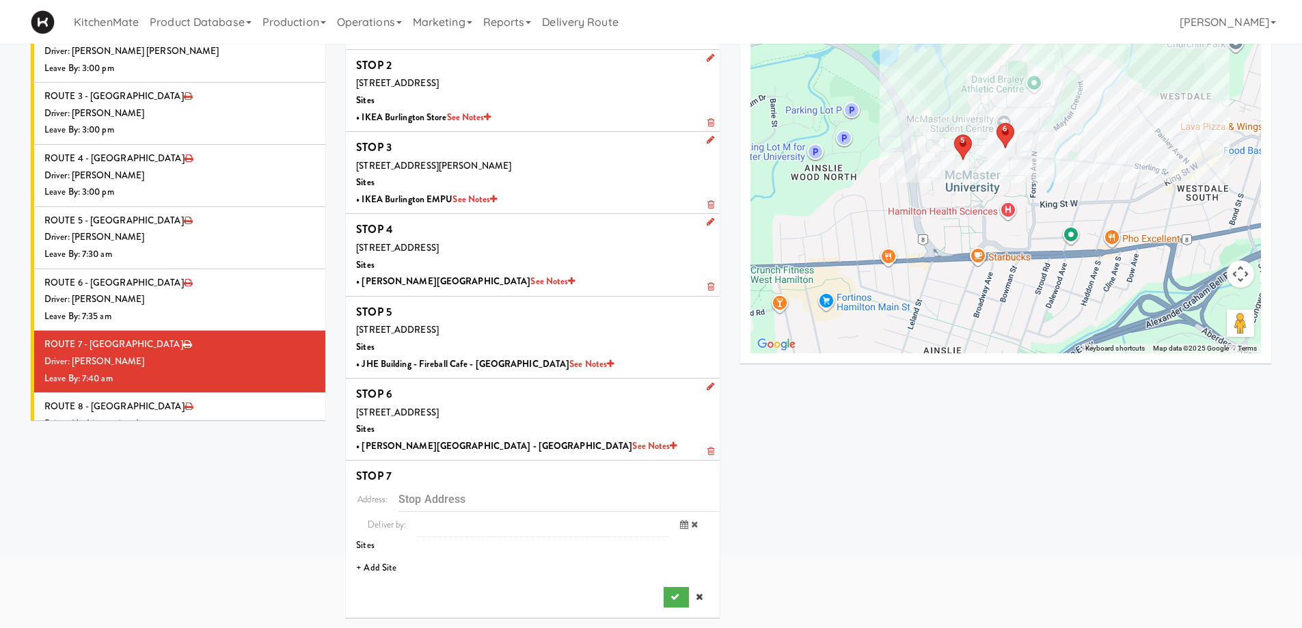
click at [380, 565] on li "+ Add Site" at bounding box center [533, 568] width 374 height 28
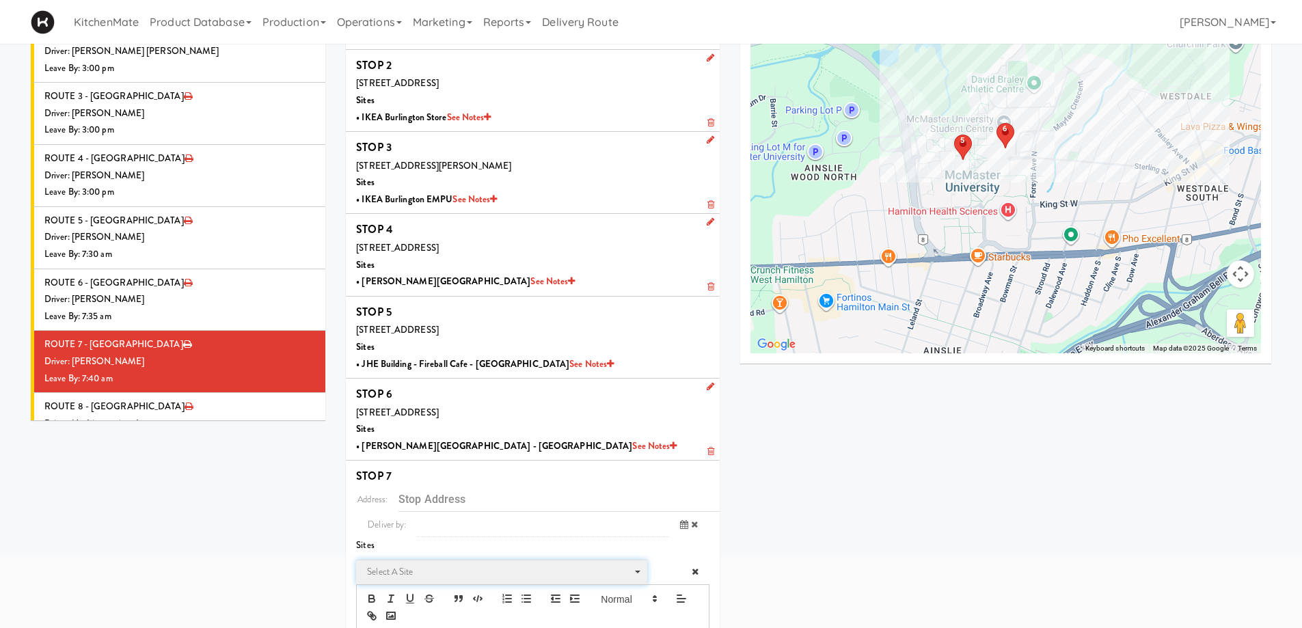
click at [386, 571] on span "Select a site" at bounding box center [497, 572] width 260 height 16
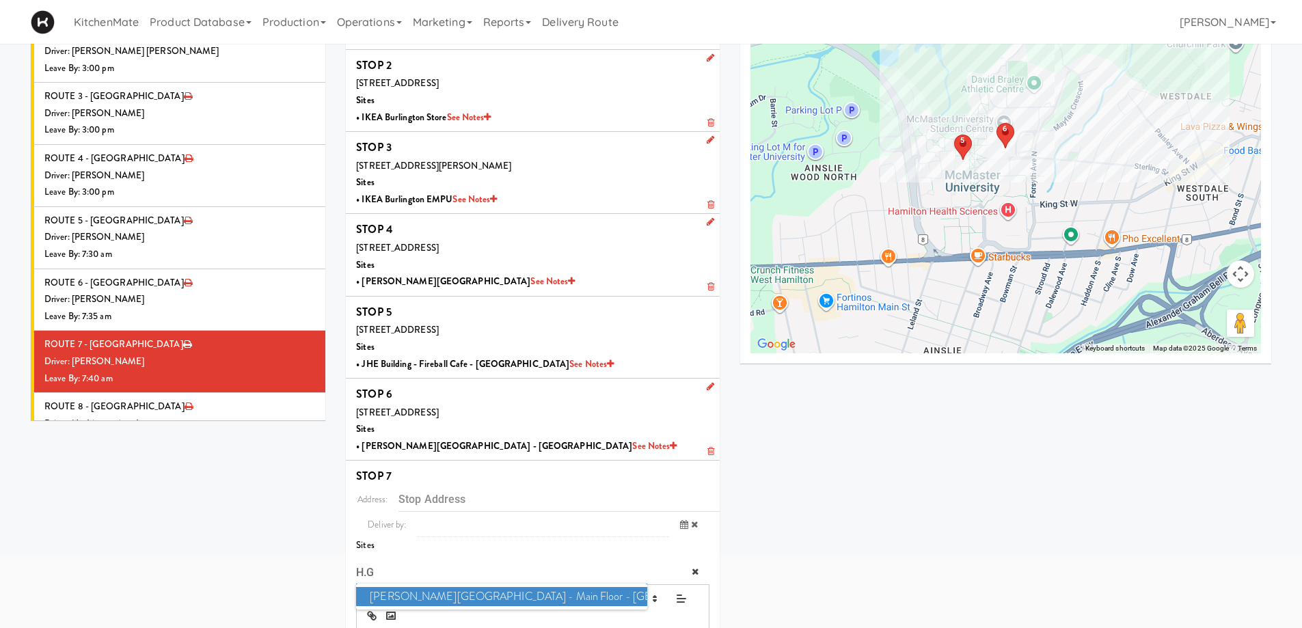
type input "H.G"
click at [433, 603] on span "H.G. Thode Library - Main Floor - McMaster University" at bounding box center [501, 597] width 290 height 20
type input "1280 Main St W, Hamilton, ON, CA"
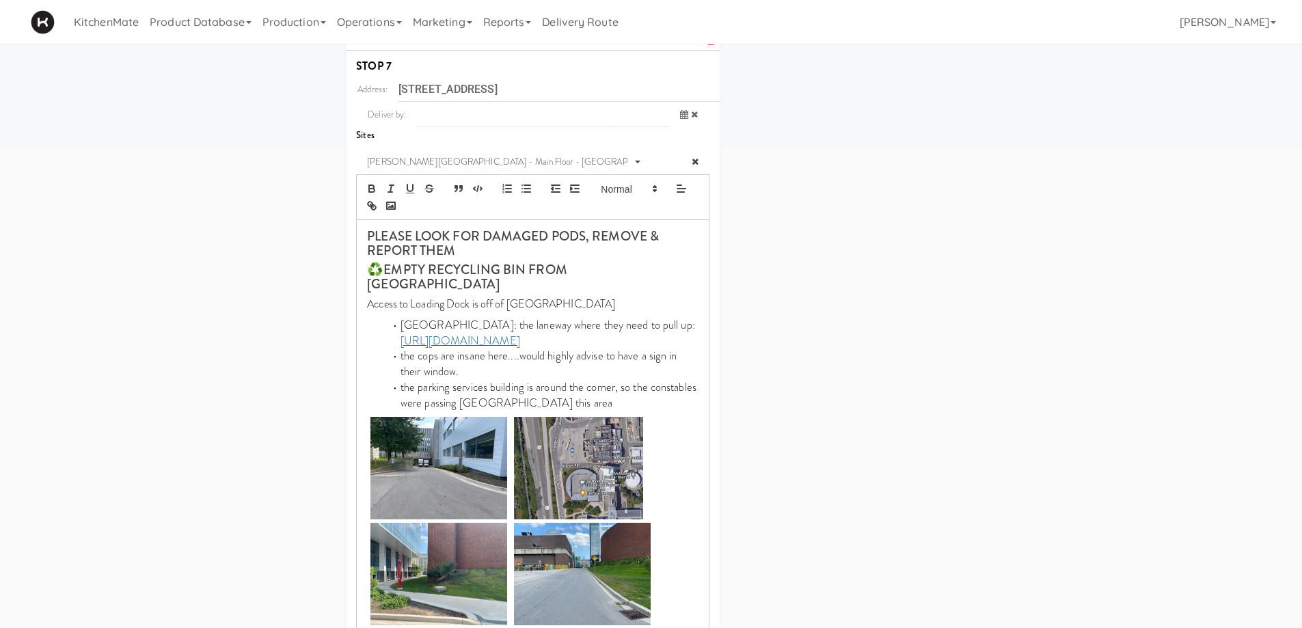
scroll to position [601, 0]
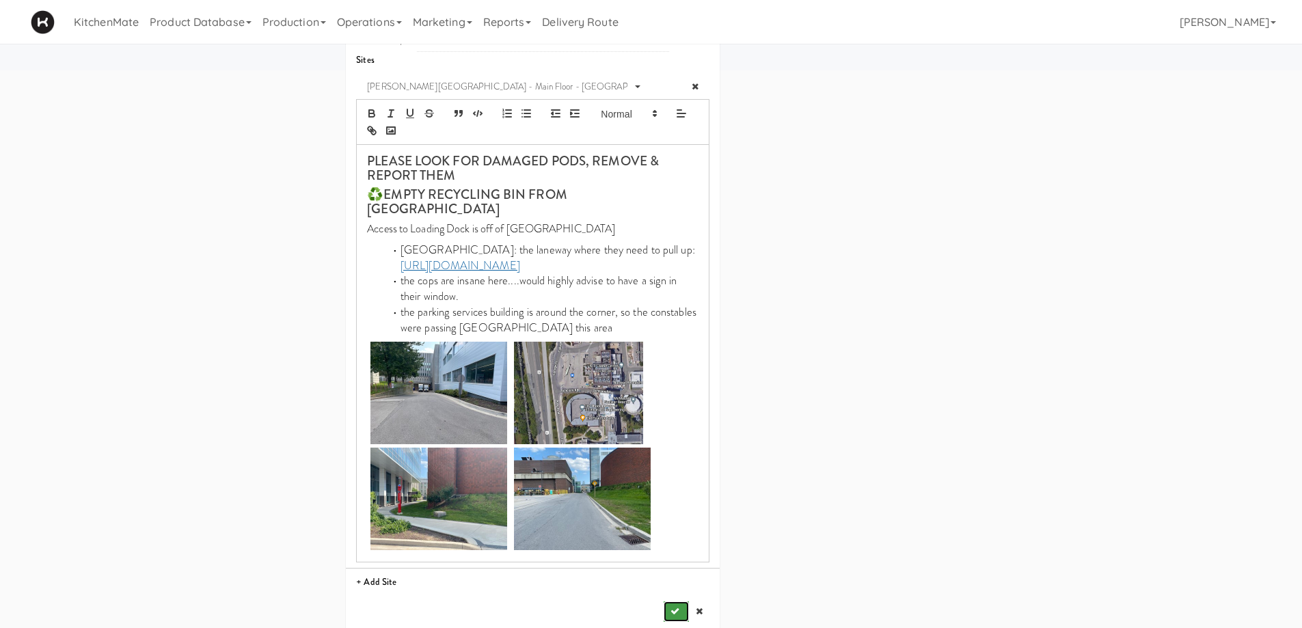
click at [668, 601] on button "submit" at bounding box center [676, 611] width 25 height 20
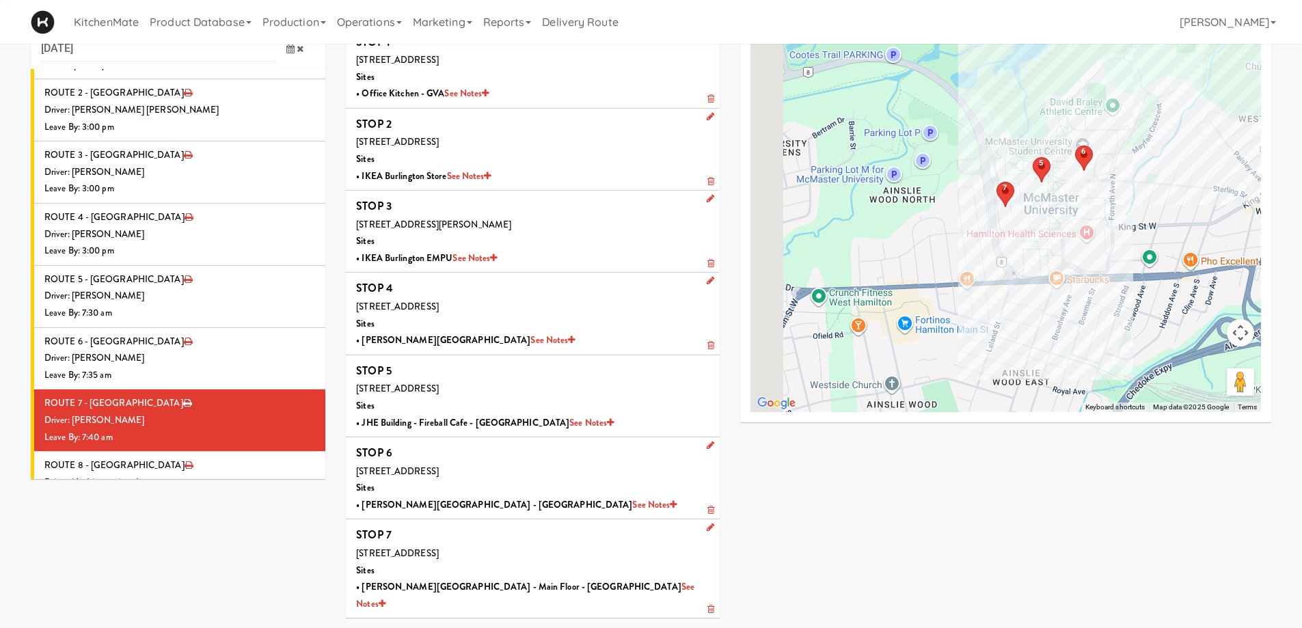
scroll to position [44, 0]
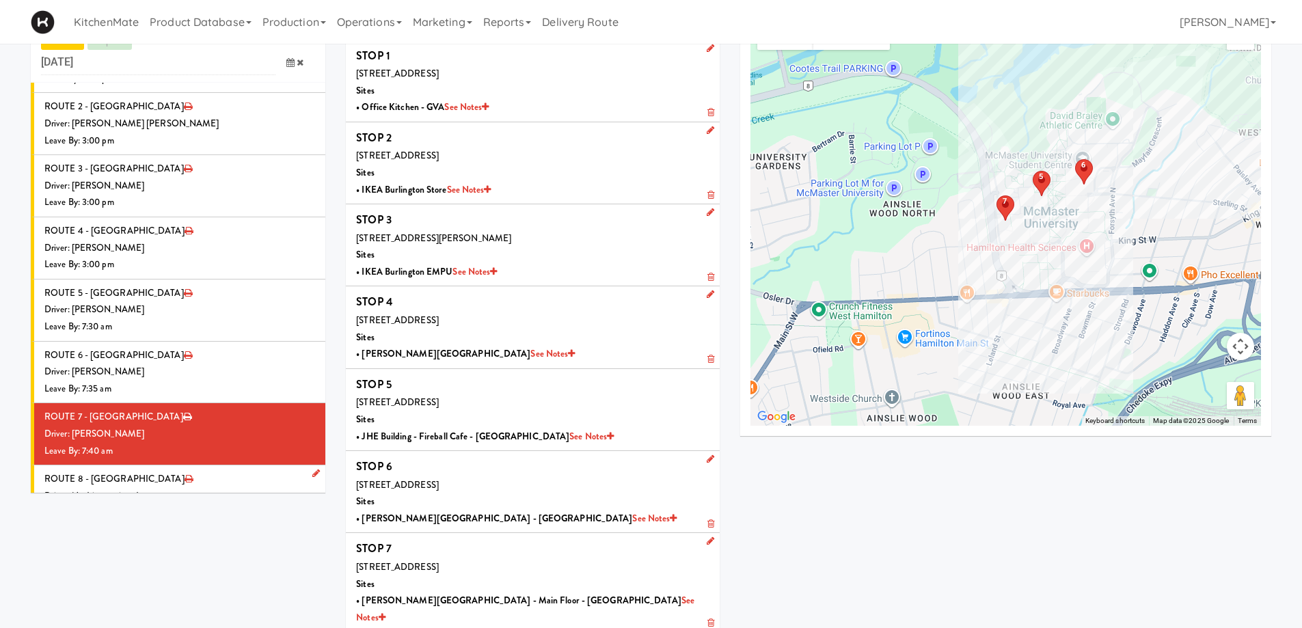
click at [187, 488] on div "Driver: No driver assigned" at bounding box center [179, 496] width 271 height 17
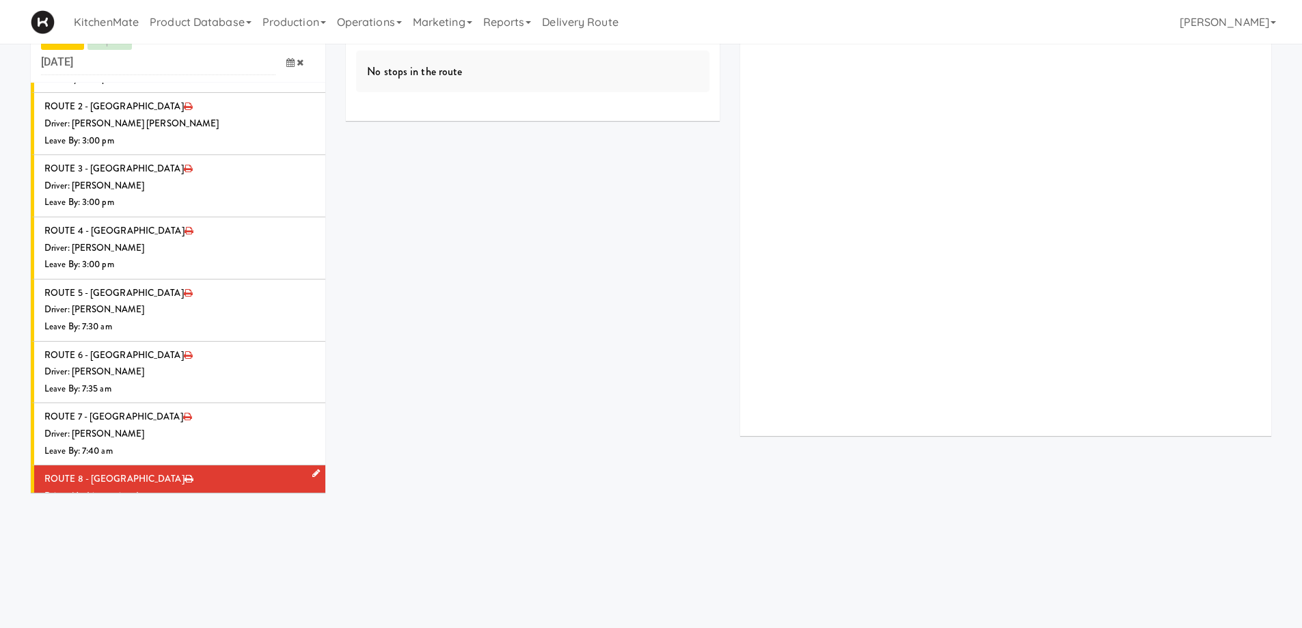
click at [184, 488] on div "Driver: No driver assigned" at bounding box center [179, 496] width 271 height 17
click at [312, 469] on icon at bounding box center [316, 473] width 8 height 9
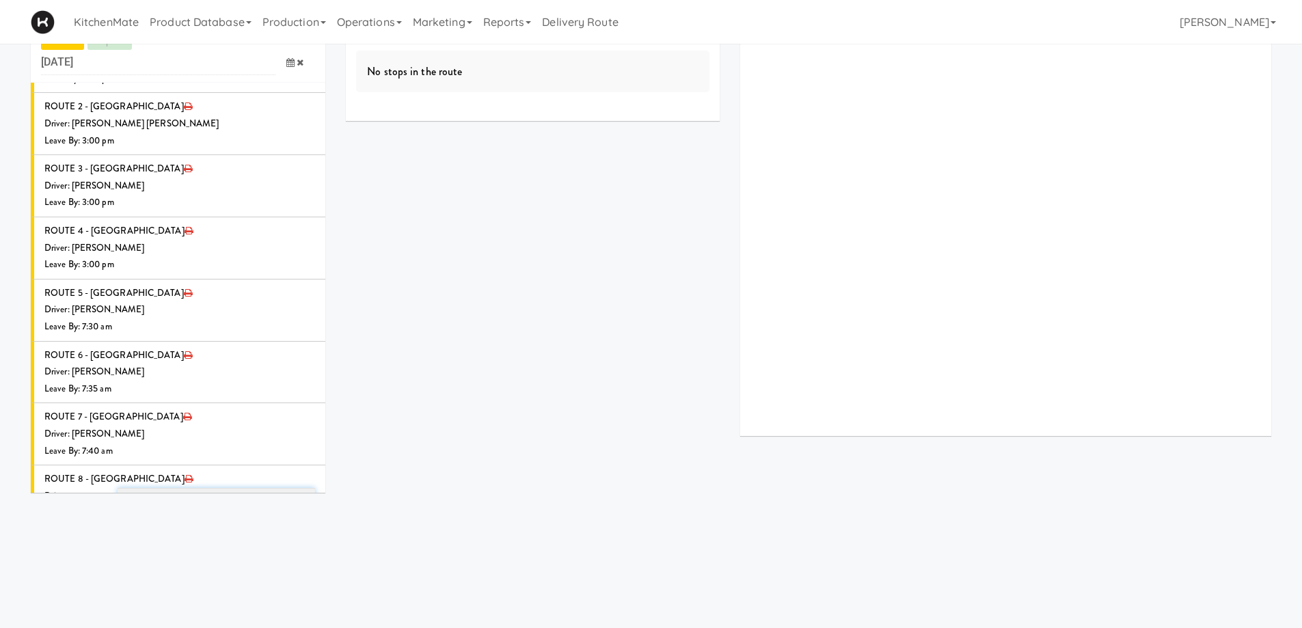
click at [188, 488] on span "Select a driver Select a driver" at bounding box center [217, 500] width 198 height 25
type input "HANA"
click at [253, 515] on span "Hanaie Alshabat" at bounding box center [218, 525] width 195 height 20
click at [284, 538] on span at bounding box center [295, 550] width 40 height 25
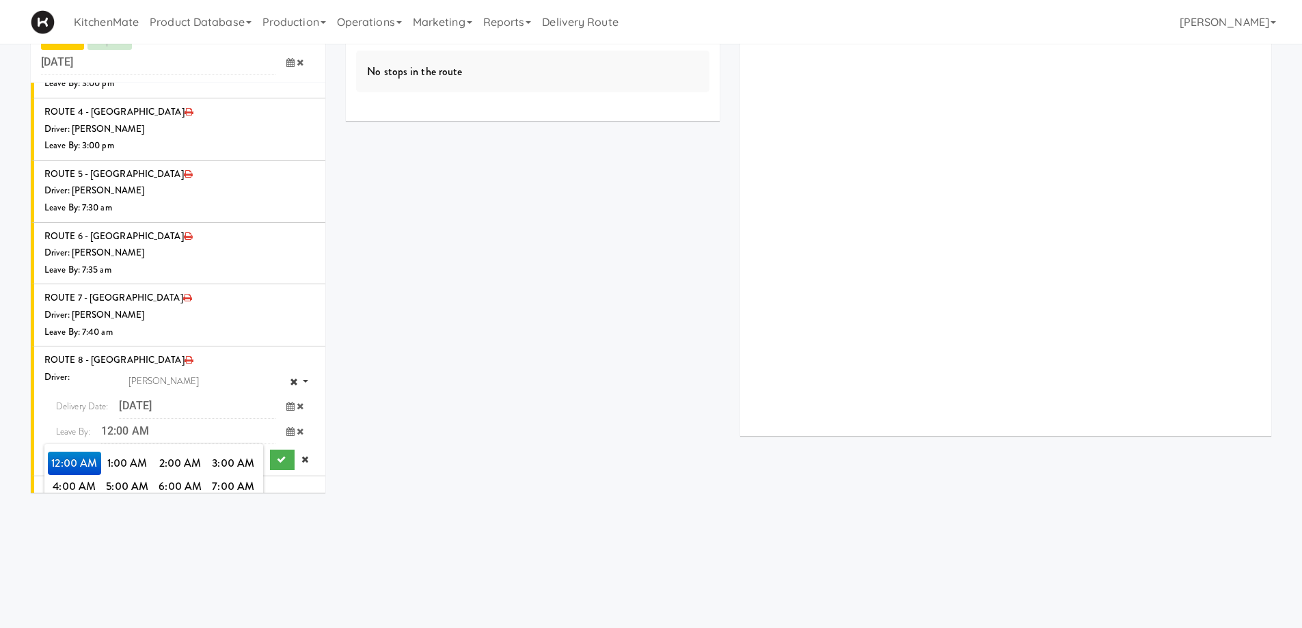
scroll to position [1555, 0]
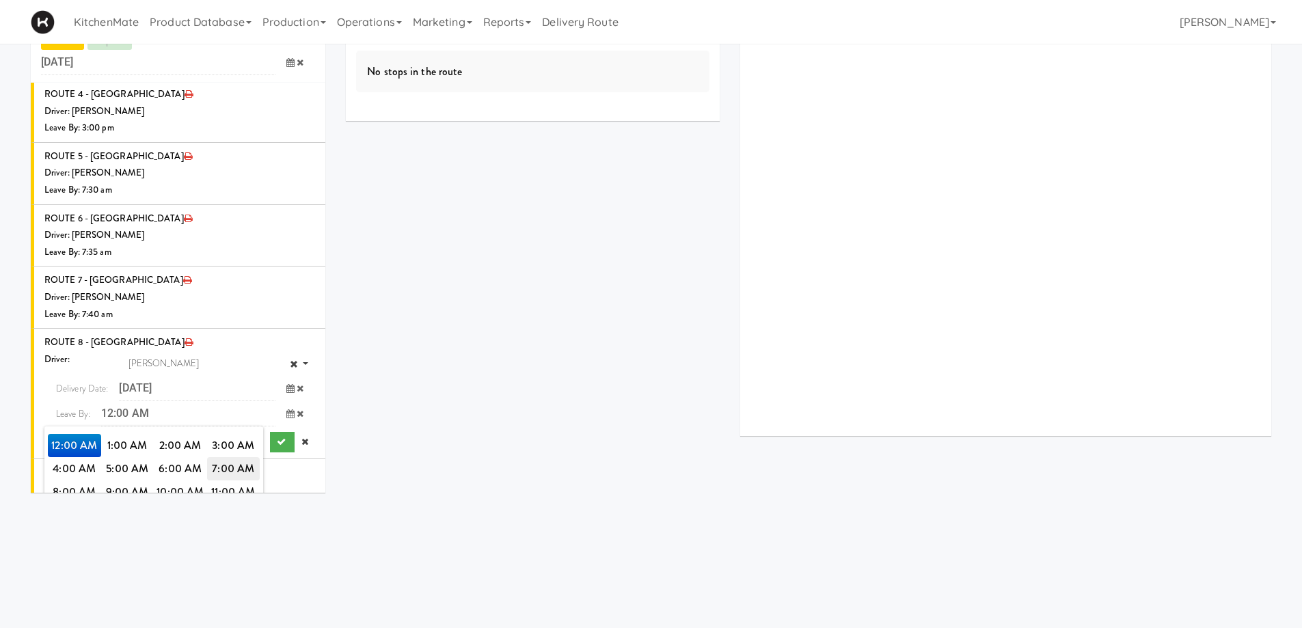
click at [220, 457] on span "7:00 AM" at bounding box center [233, 468] width 53 height 23
click at [130, 480] on span "7:45 AM" at bounding box center [127, 491] width 53 height 23
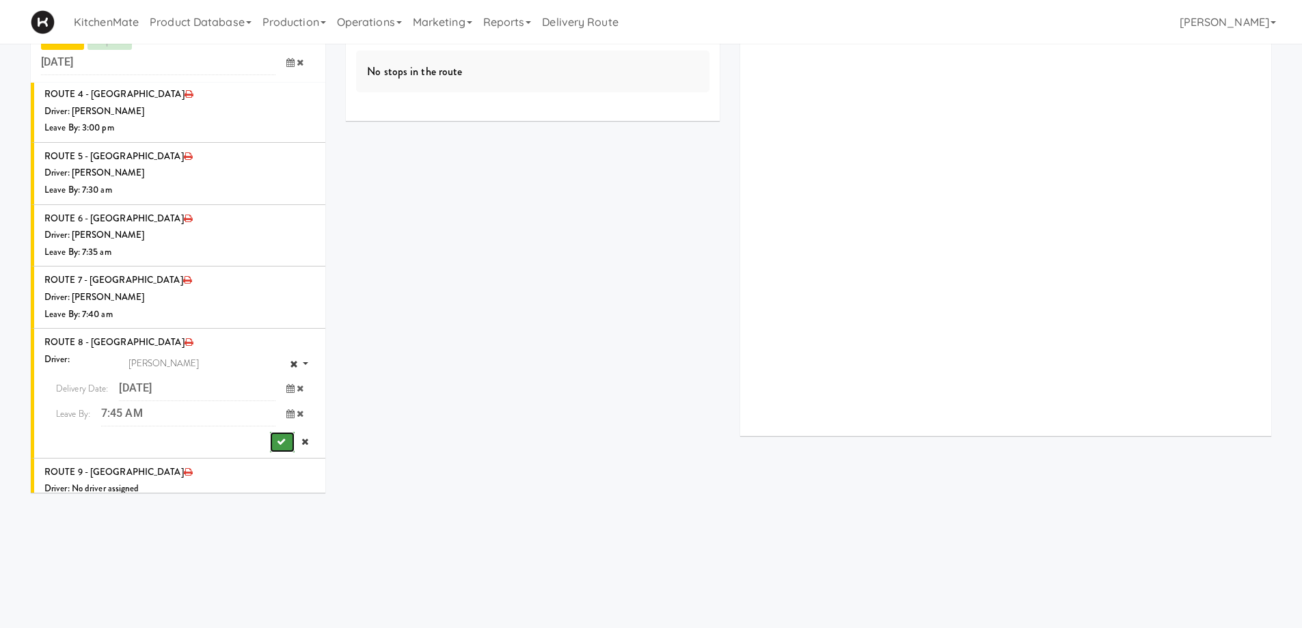
click at [277, 437] on icon "submit" at bounding box center [281, 441] width 9 height 9
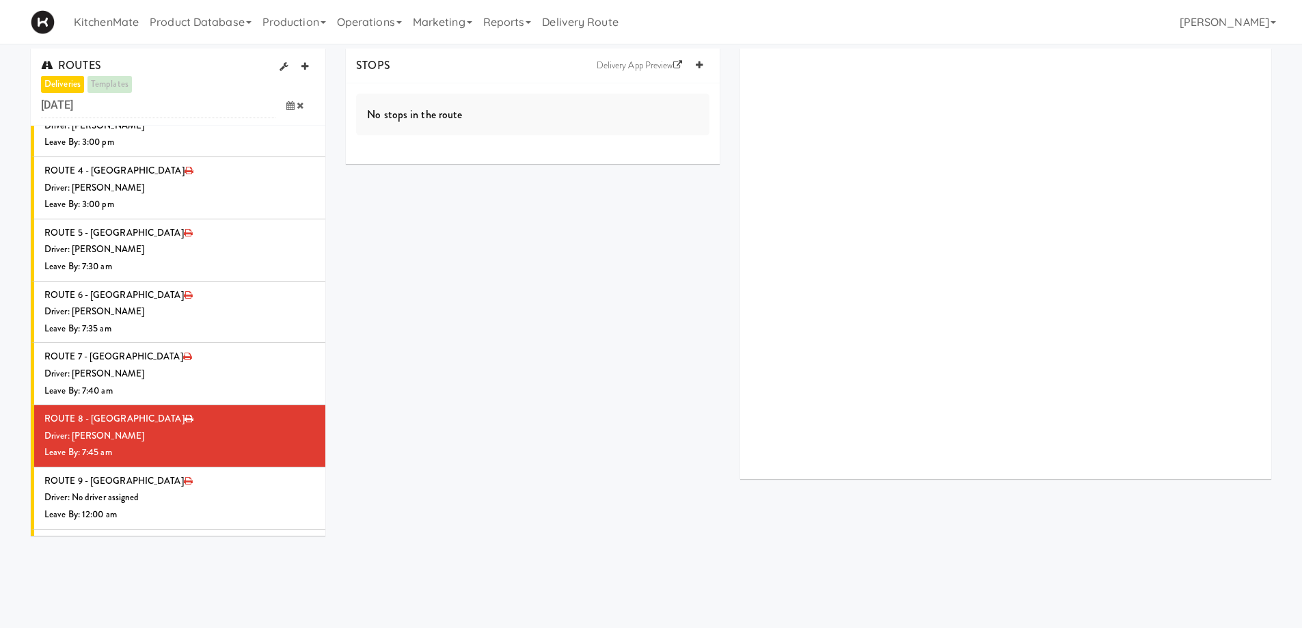
scroll to position [0, 0]
click at [697, 61] on icon at bounding box center [699, 65] width 7 height 9
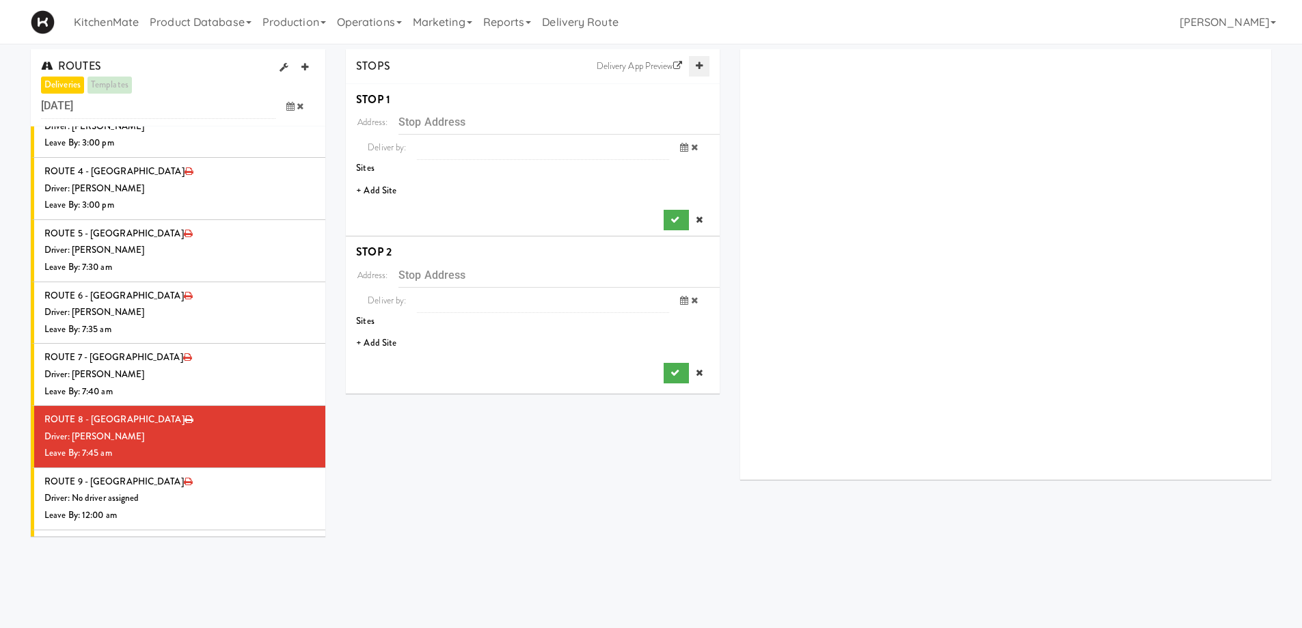
click at [697, 61] on icon at bounding box center [699, 65] width 7 height 9
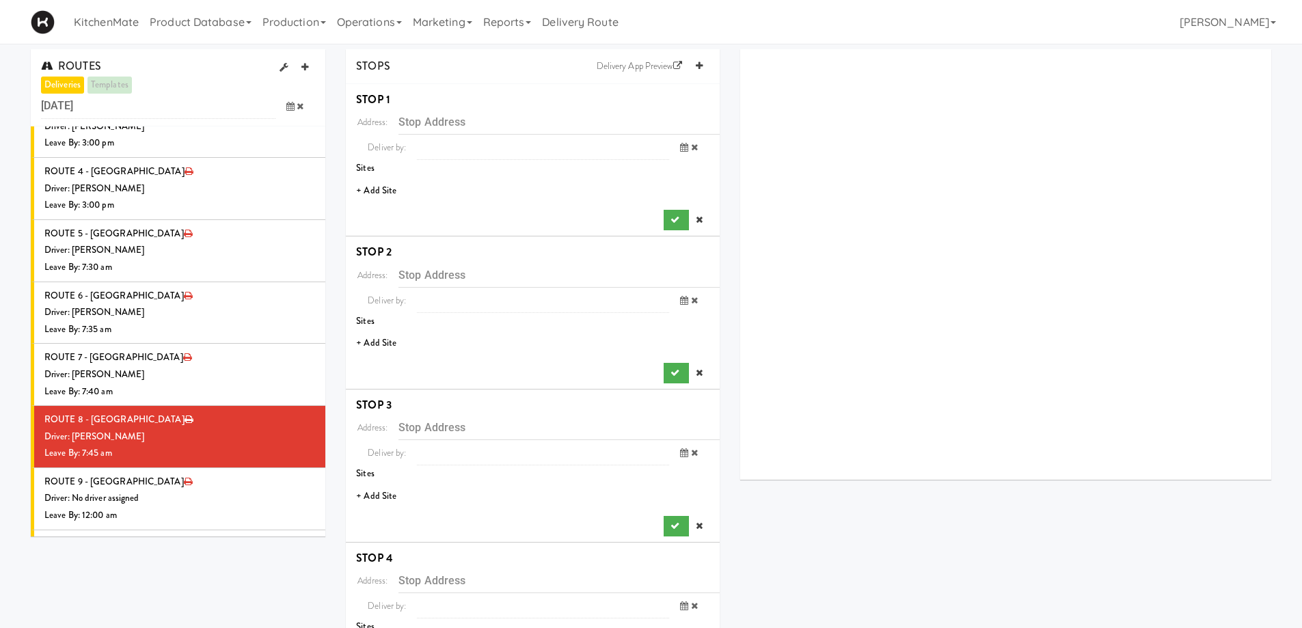
click at [388, 187] on li "+ Add Site" at bounding box center [533, 191] width 374 height 28
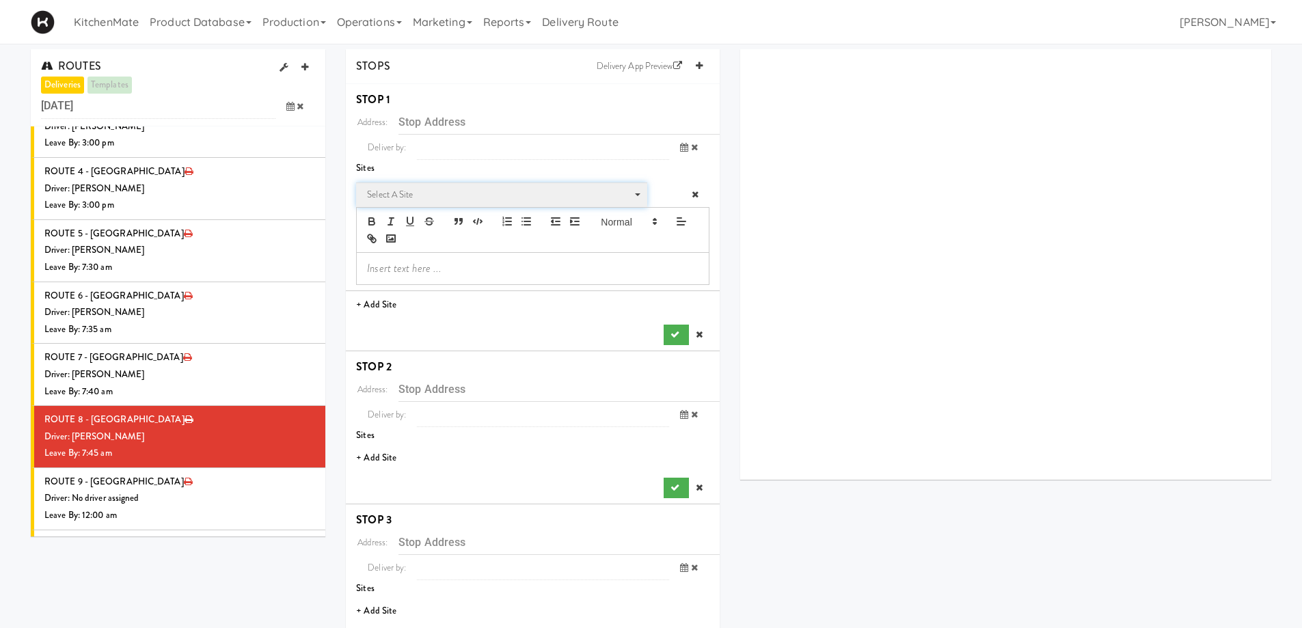
click at [423, 200] on span "Select a site" at bounding box center [497, 195] width 260 height 16
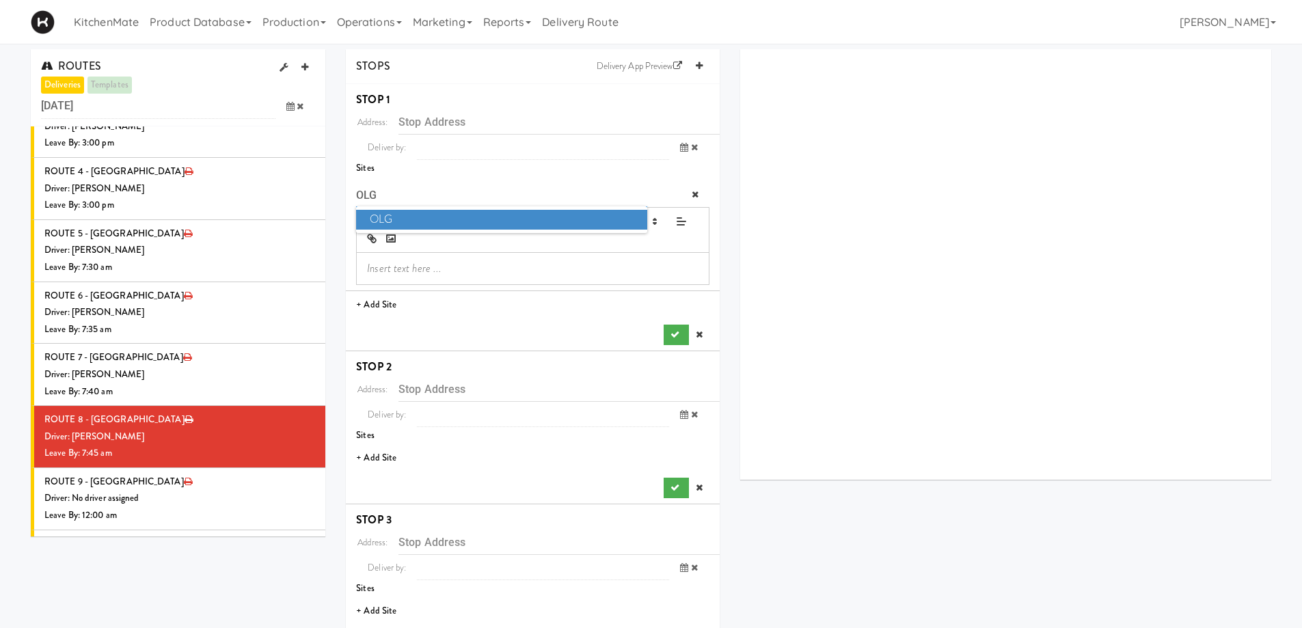
type input "OLG"
click at [425, 222] on span "OLG" at bounding box center [501, 220] width 290 height 20
type input "4120 Yonge St, Toronto, ON, CA"
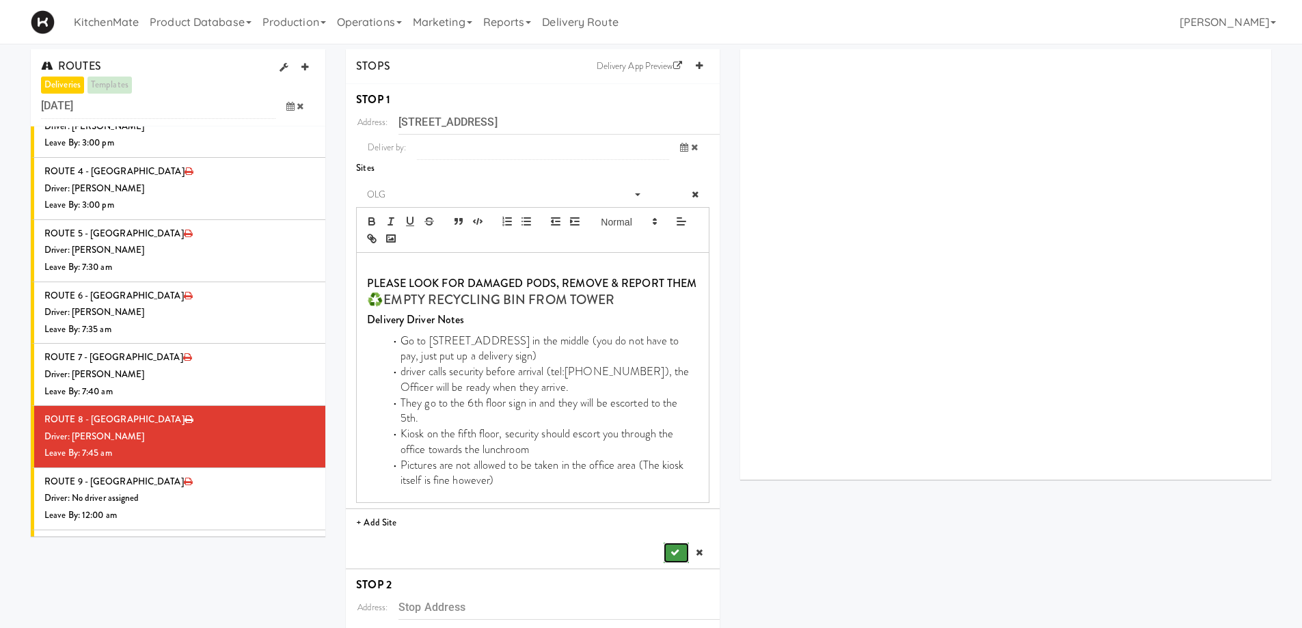
click at [665, 543] on button "submit" at bounding box center [676, 553] width 25 height 20
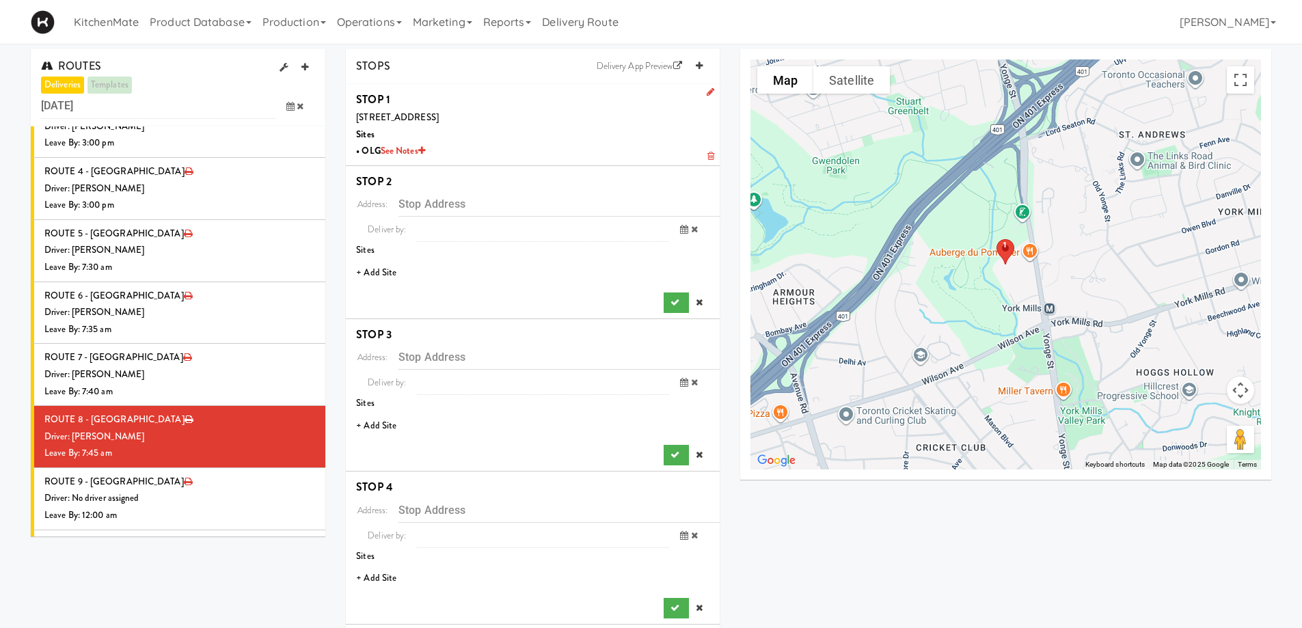
click at [380, 269] on li "+ Add Site" at bounding box center [533, 273] width 374 height 28
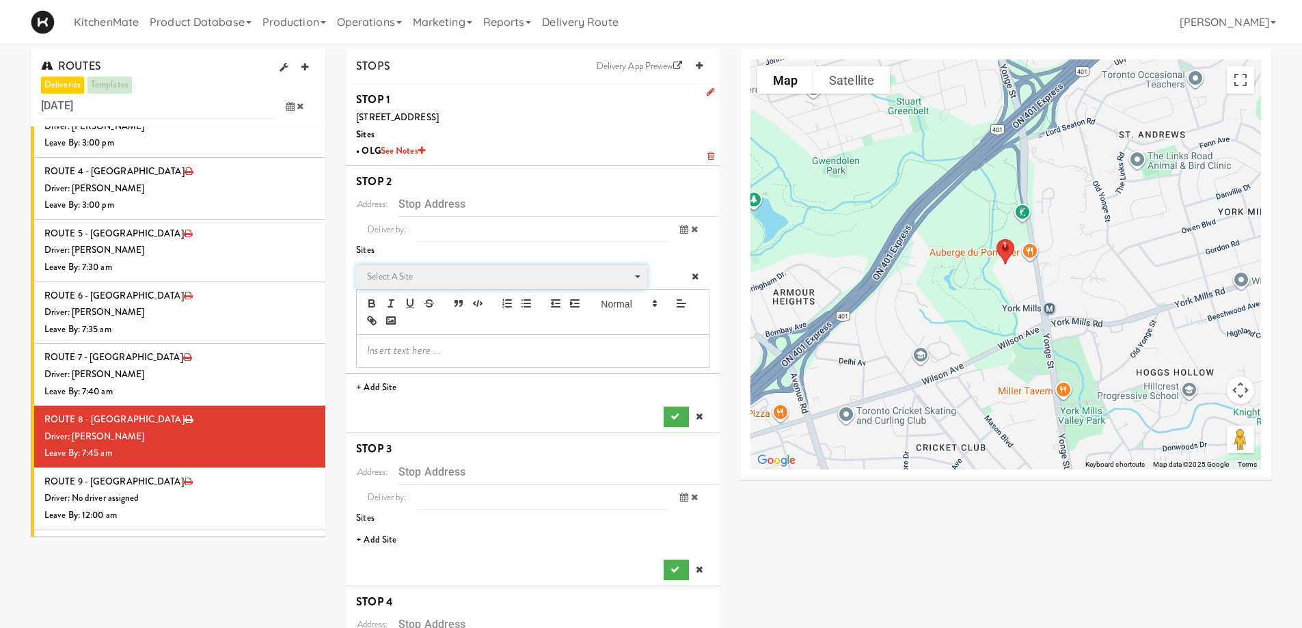
click at [420, 276] on span "Select a site" at bounding box center [497, 277] width 260 height 16
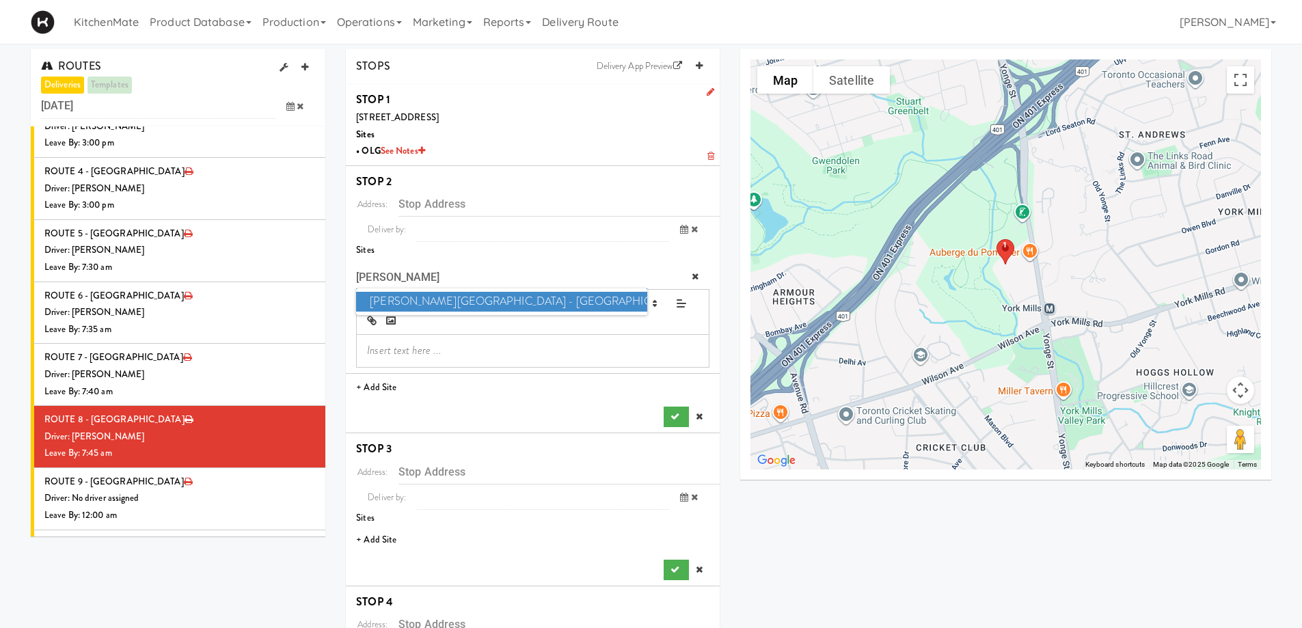
type input "GLEN"
click at [425, 301] on span "Glendon Campus - York University" at bounding box center [501, 302] width 290 height 20
type input "2275 Bayview Ave, Toronto, ON, CA"
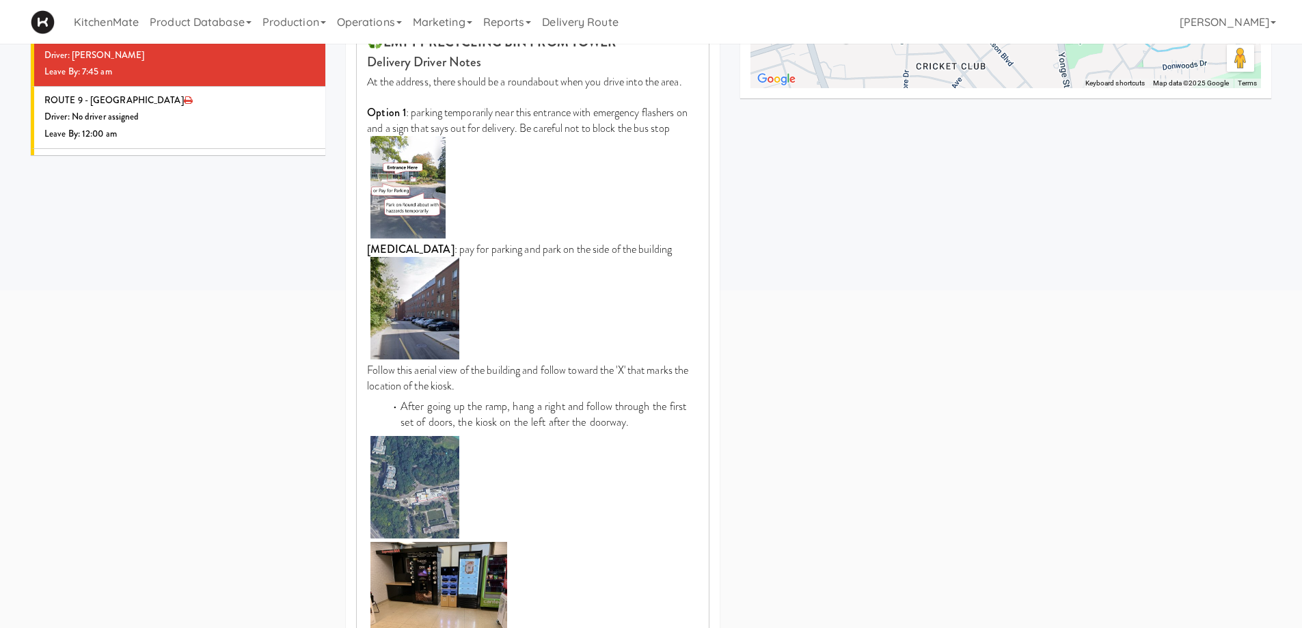
scroll to position [547, 0]
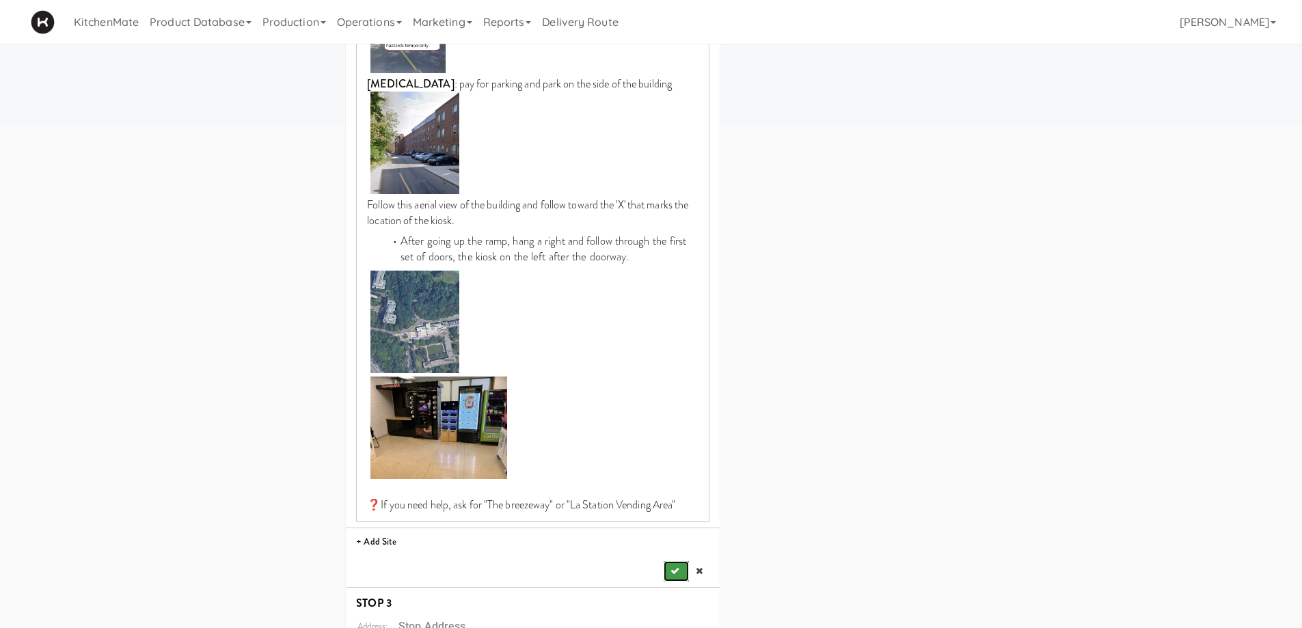
click at [679, 571] on button "submit" at bounding box center [676, 571] width 25 height 20
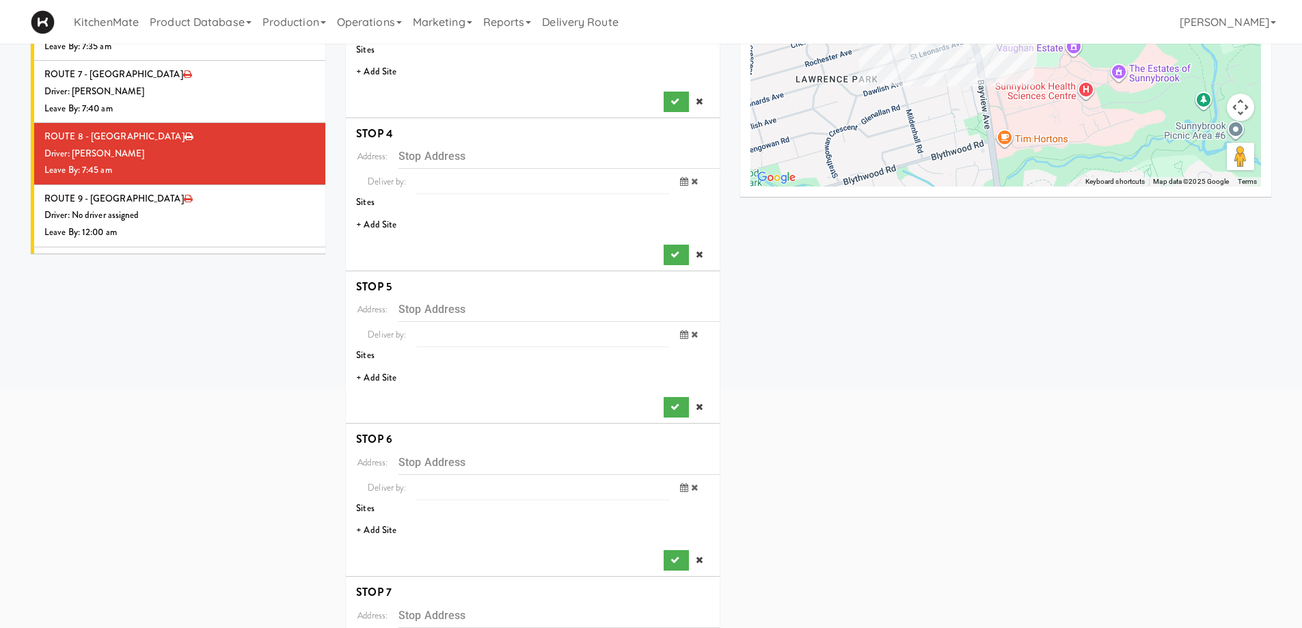
scroll to position [194, 0]
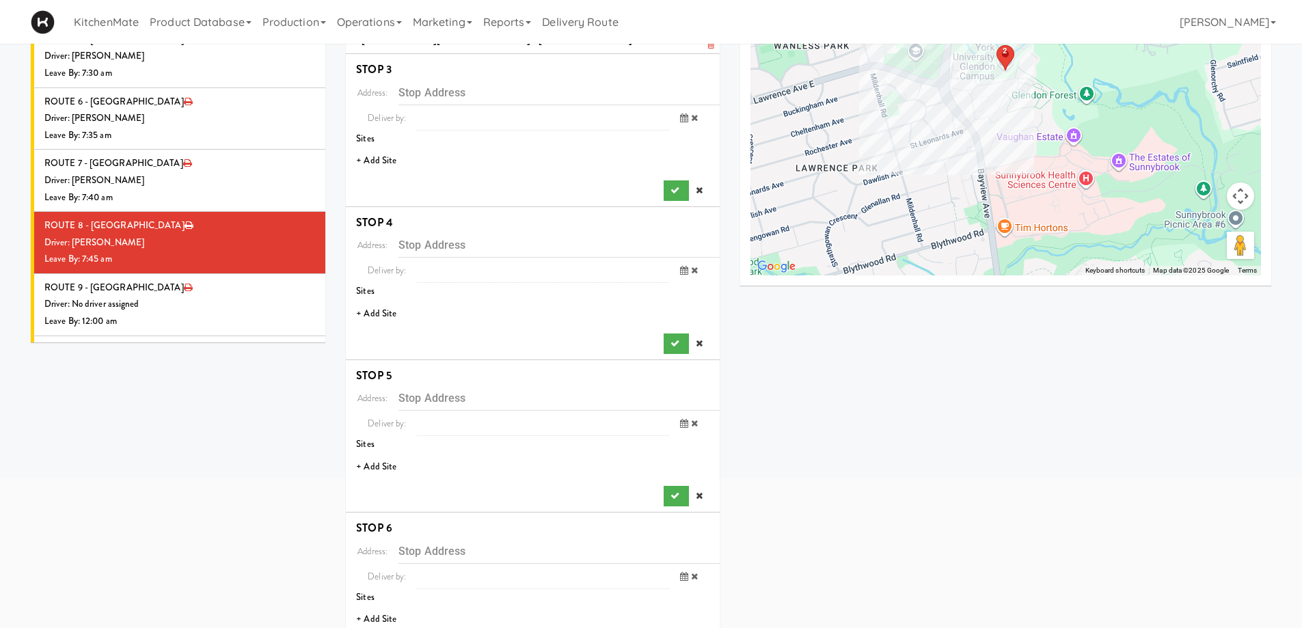
click at [385, 159] on li "+ Add Site" at bounding box center [533, 161] width 374 height 28
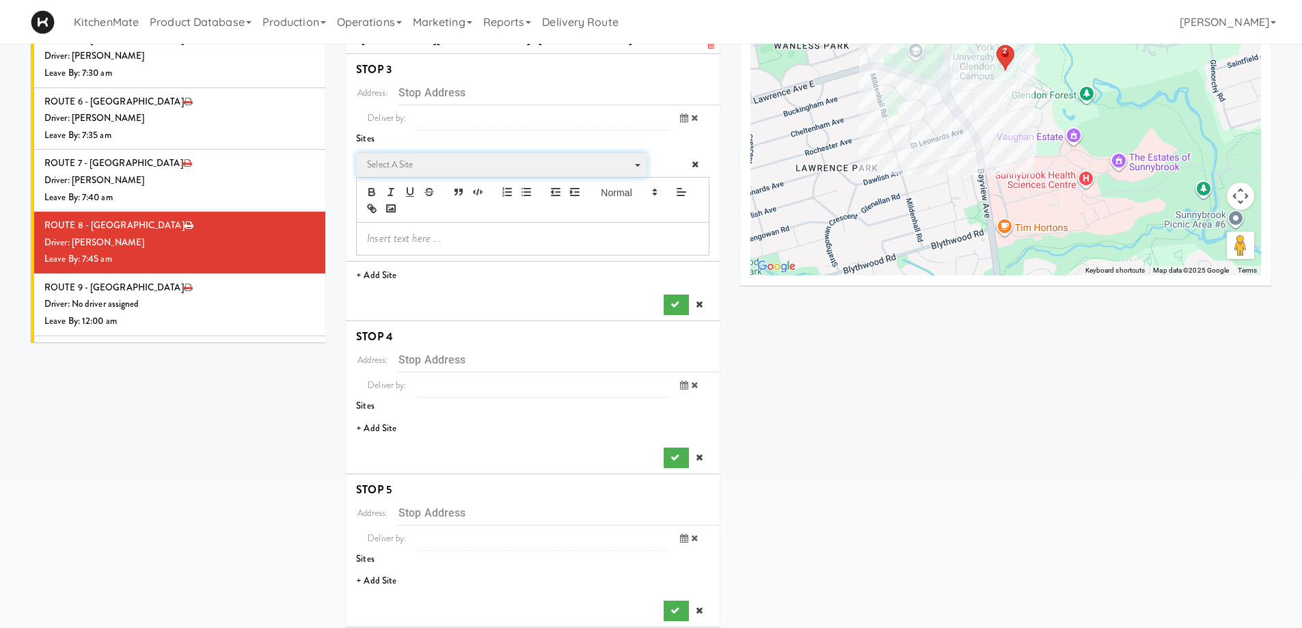
click at [435, 165] on span "Select a site" at bounding box center [497, 164] width 260 height 16
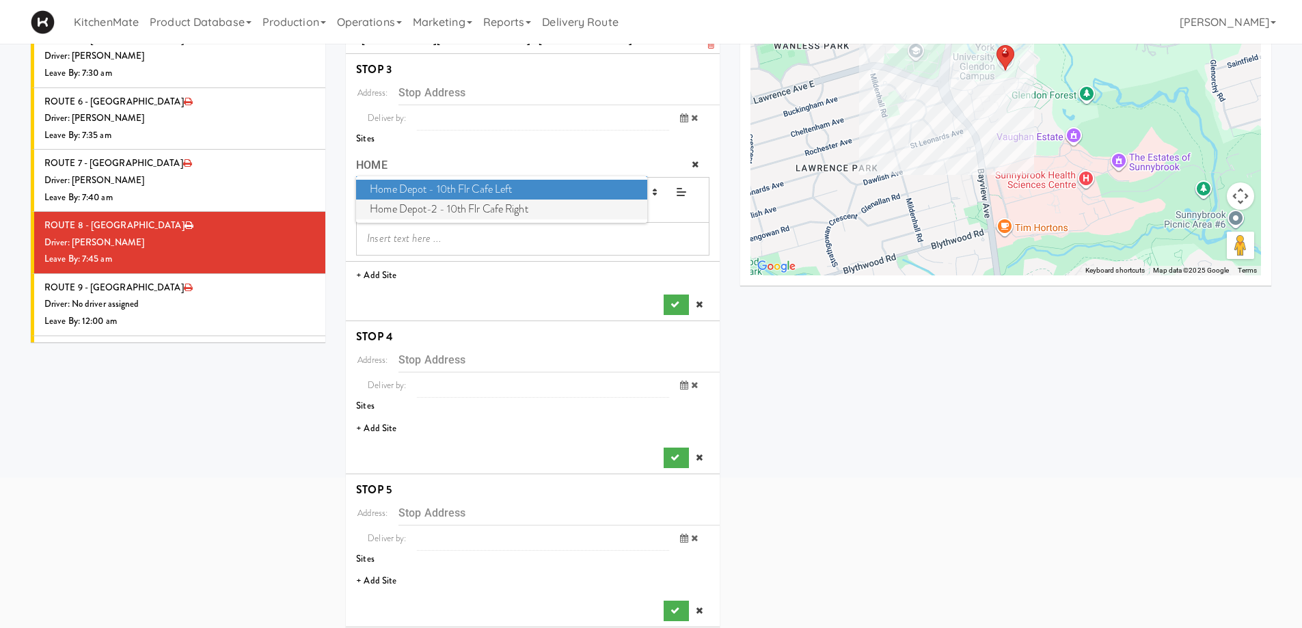
type input "HOME"
click at [458, 205] on span "Home Depot-2 - 10th Flr Cafe Right" at bounding box center [501, 210] width 290 height 20
type input "1 Concorde Gate, Toronto, ON, CA"
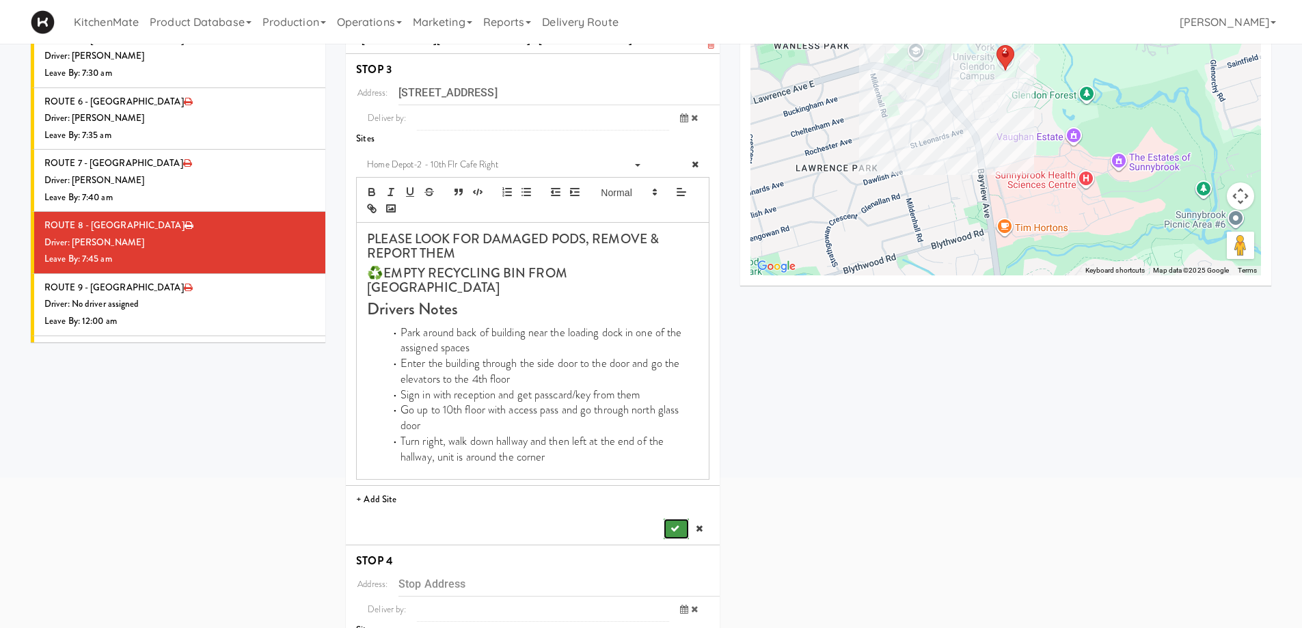
click at [668, 519] on button "submit" at bounding box center [676, 529] width 25 height 20
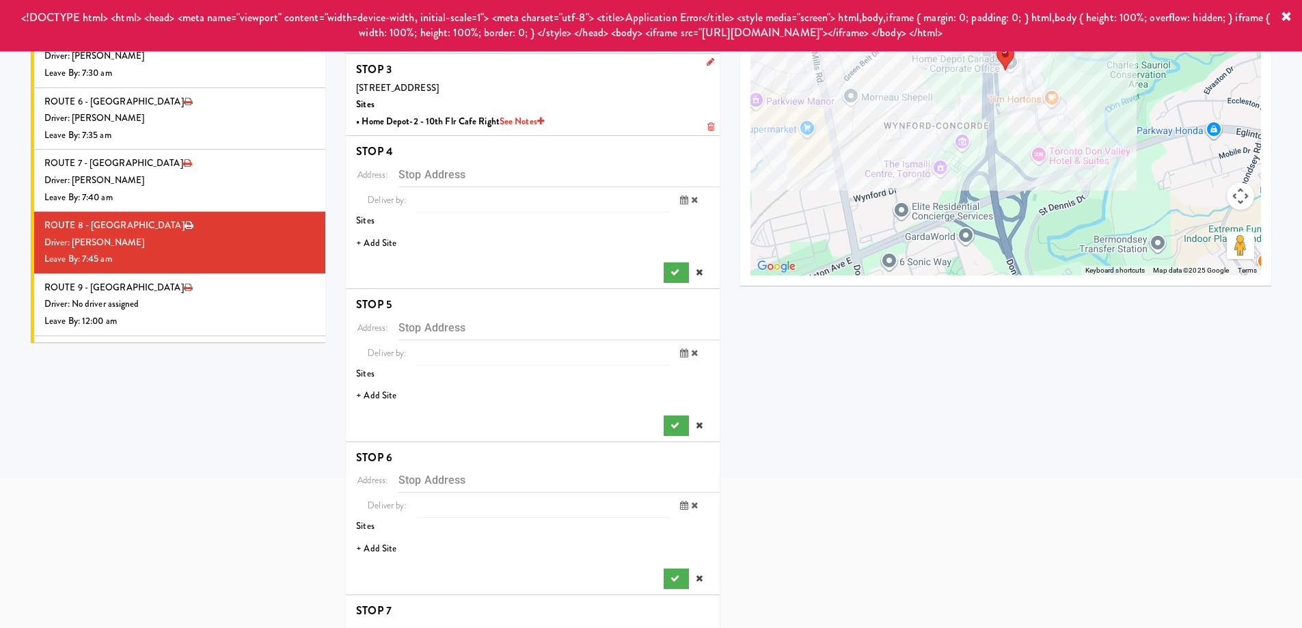
click at [373, 242] on li "+ Add Site" at bounding box center [533, 244] width 374 height 28
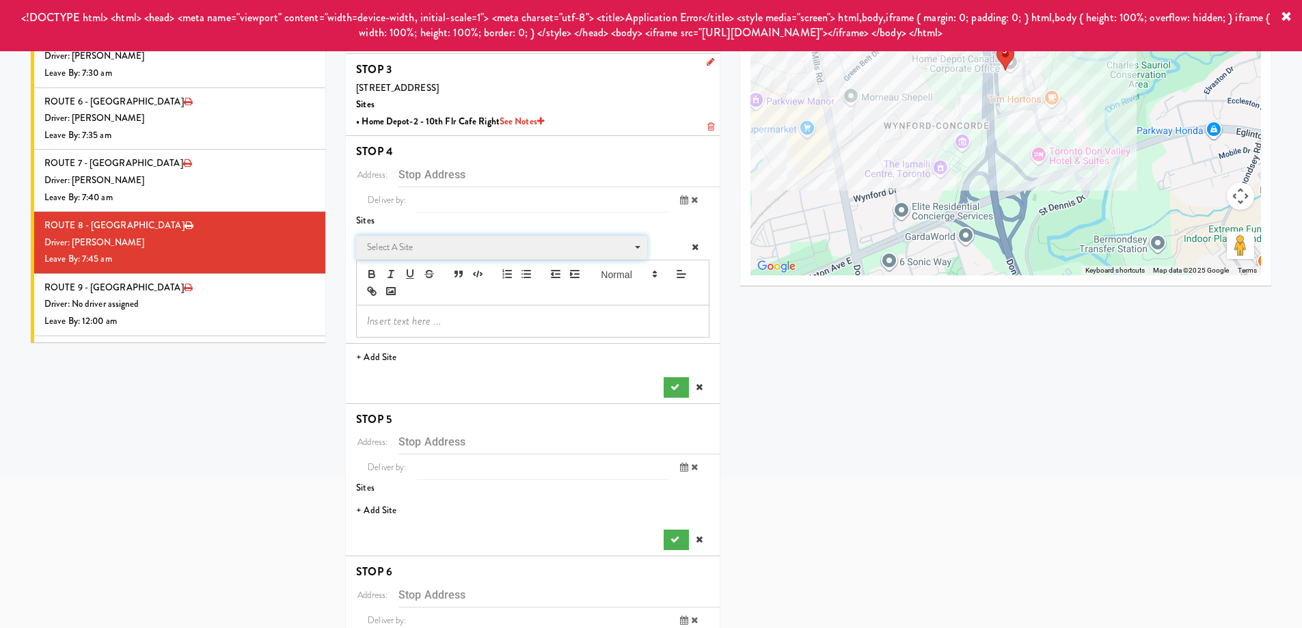
click at [422, 245] on span "Select a site" at bounding box center [497, 247] width 260 height 16
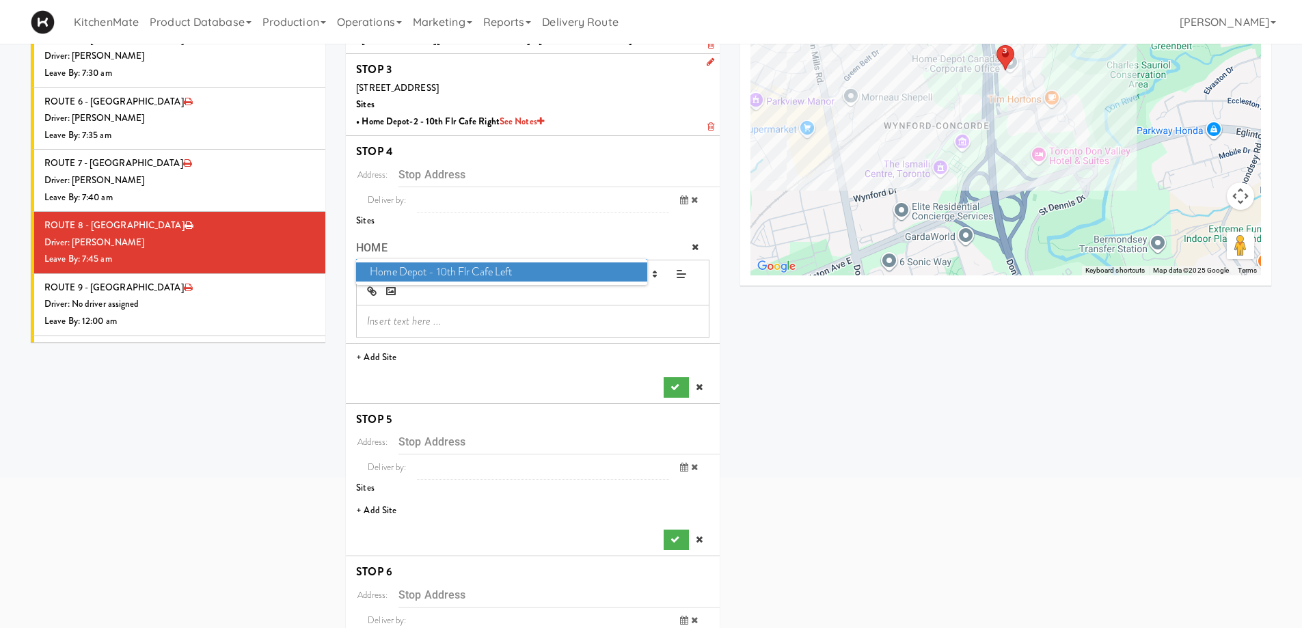
type input "HOME"
click at [493, 266] on span "Home Depot - 10th Flr Cafe Left" at bounding box center [501, 272] width 290 height 20
type input "1 Concorde Gate, Toronto, ON, CA"
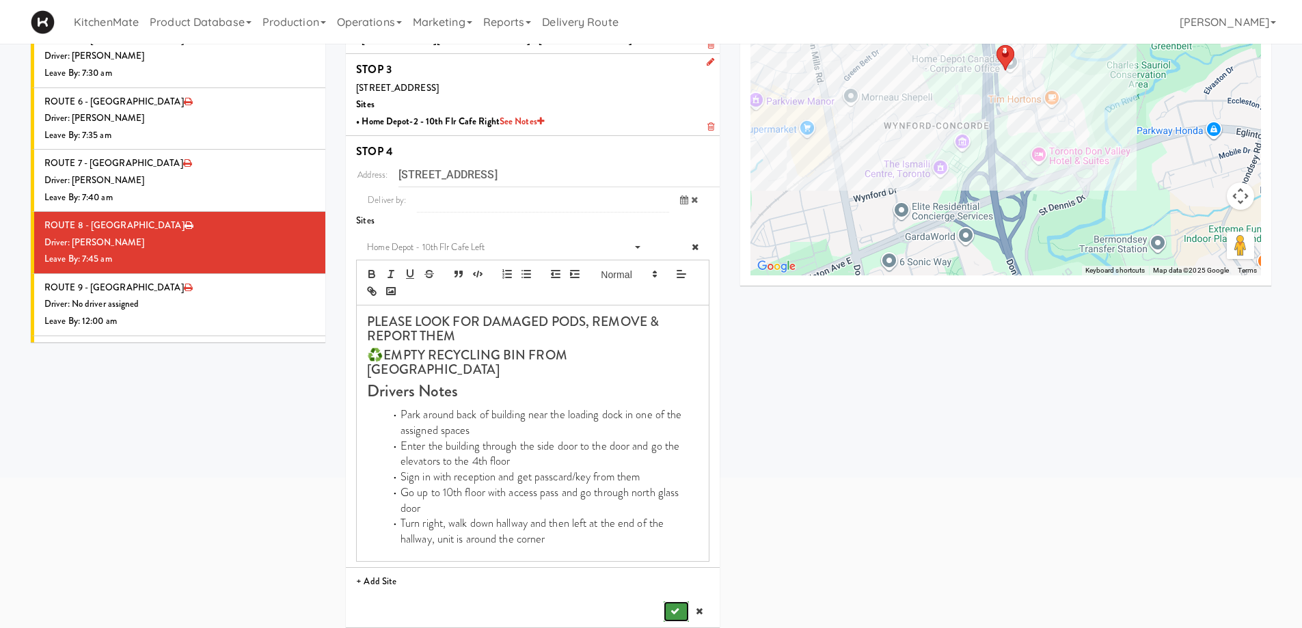
click at [678, 607] on icon "submit" at bounding box center [674, 611] width 9 height 9
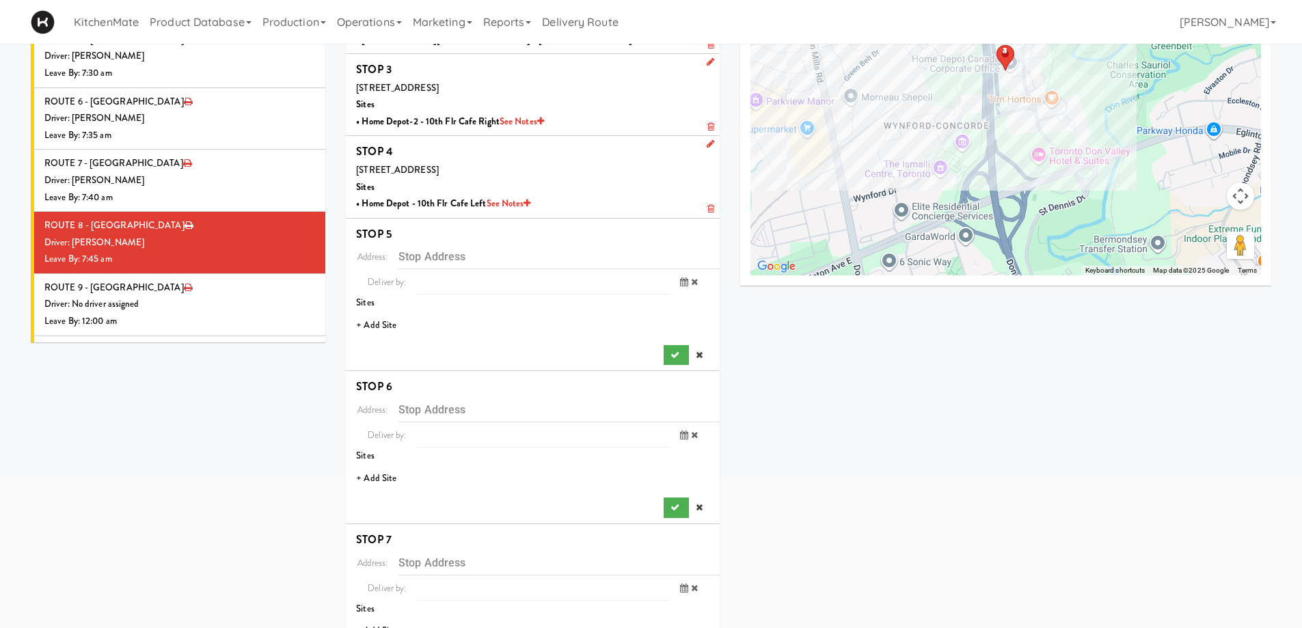
click at [372, 329] on li "+ Add Site" at bounding box center [533, 326] width 374 height 28
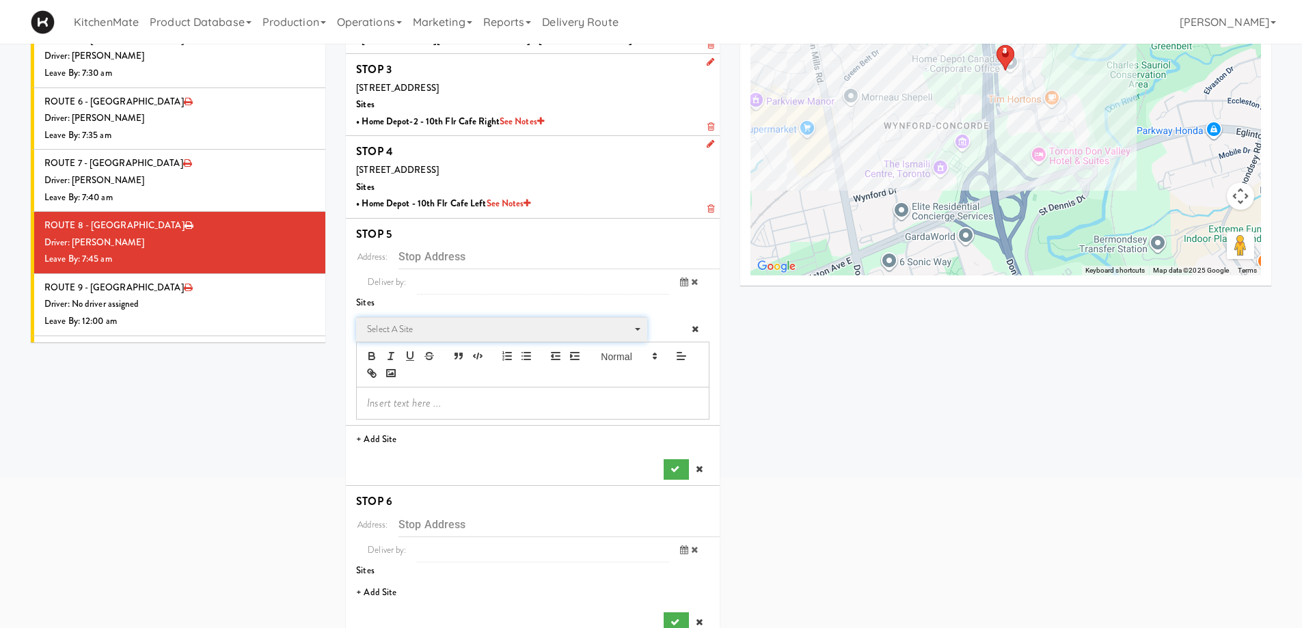
click at [413, 325] on span "Select a site" at bounding box center [497, 329] width 260 height 16
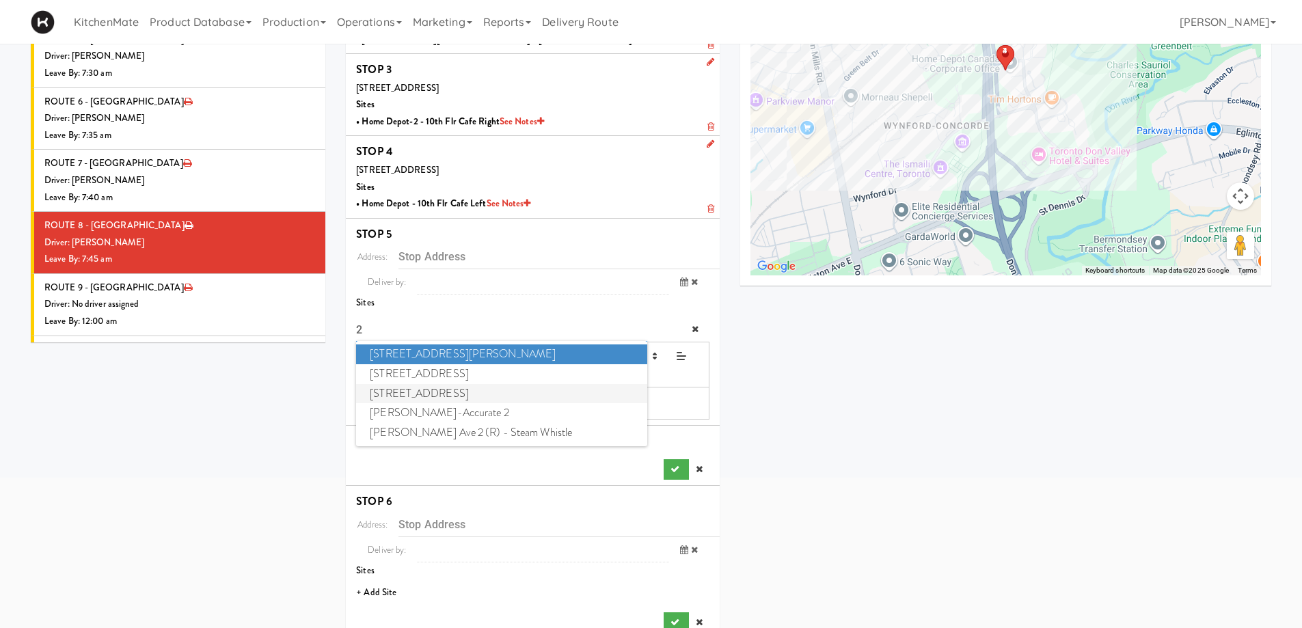
type input "2"
click at [420, 385] on span "2 Lansing Square" at bounding box center [501, 394] width 290 height 20
type input "2 Lansing Square, Toronto, ON, CA"
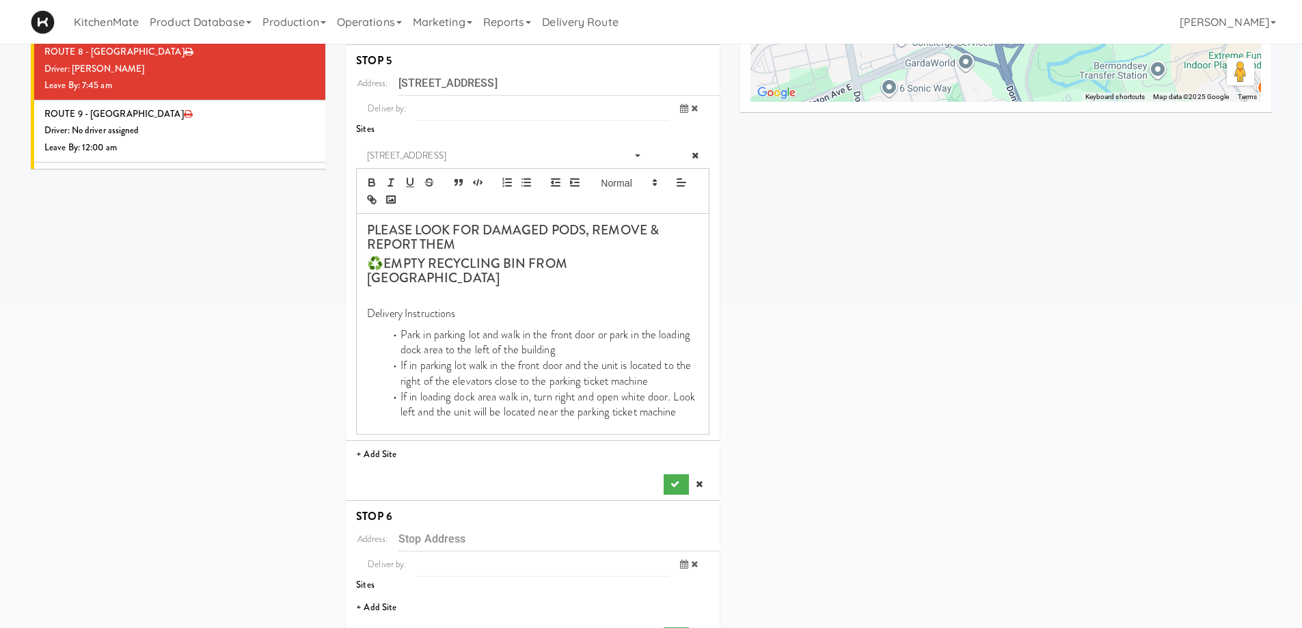
scroll to position [467, 0]
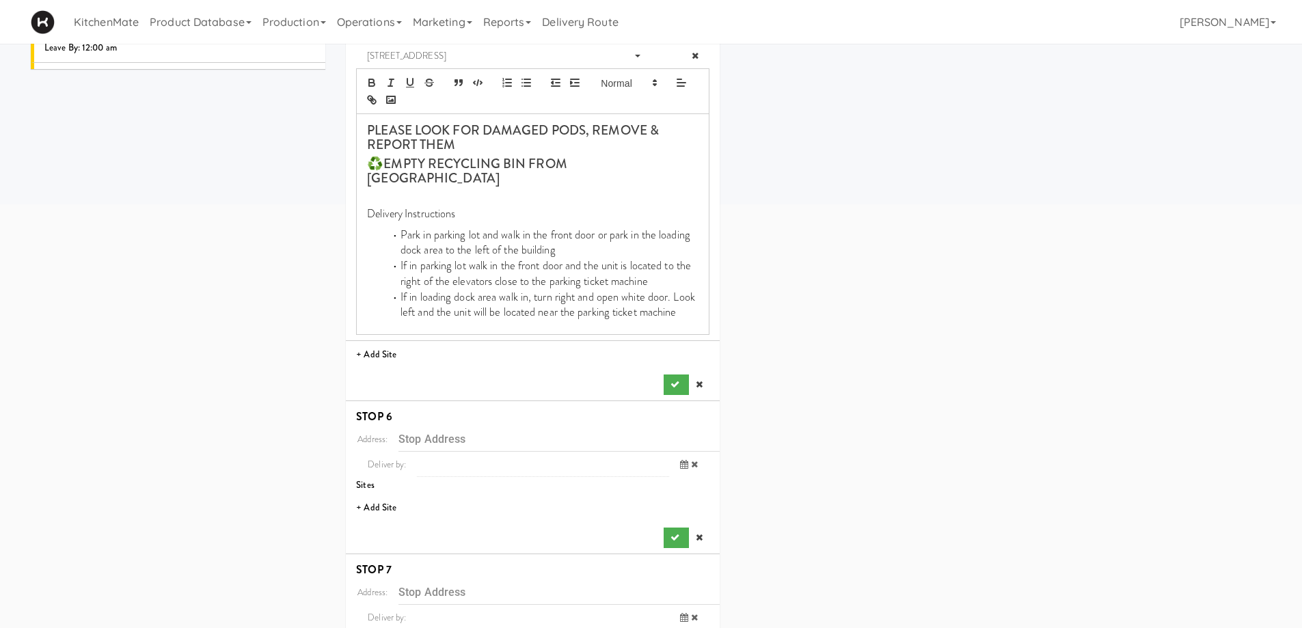
click at [669, 358] on div "Address: 2 Lansing Square, Toronto, ON, CA Deliver by: previous Aug 14, 2025 ne…" at bounding box center [532, 183] width 353 height 424
click at [673, 374] on button "submit" at bounding box center [676, 384] width 25 height 20
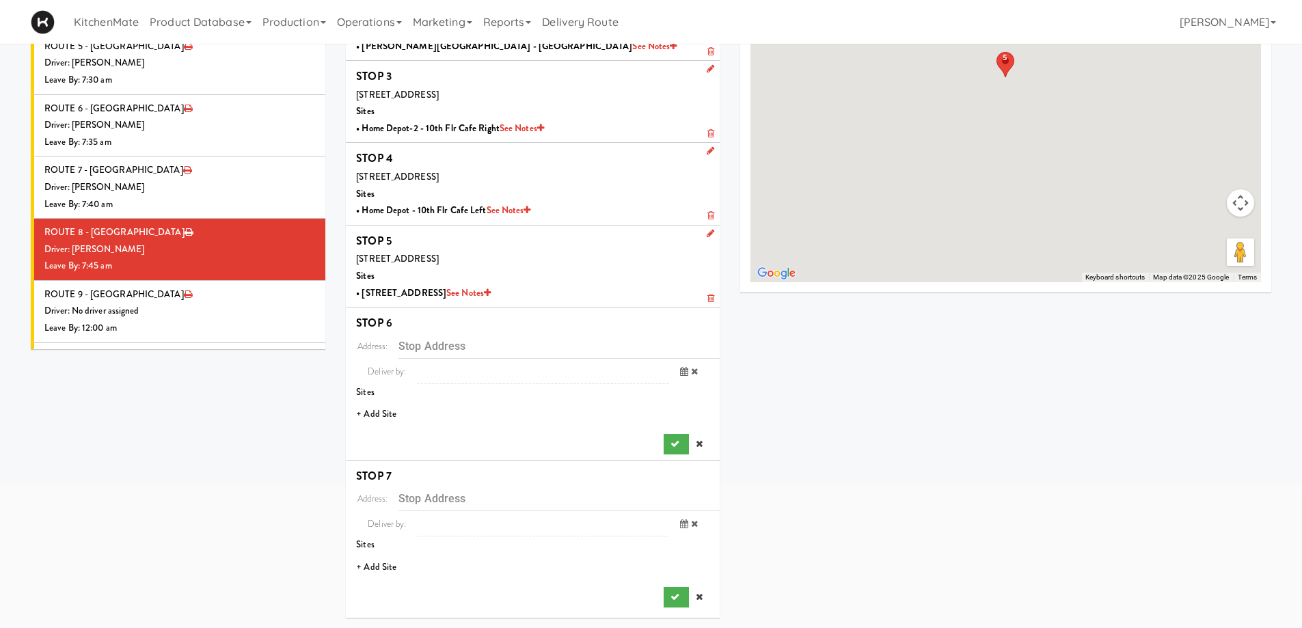
scroll to position [187, 0]
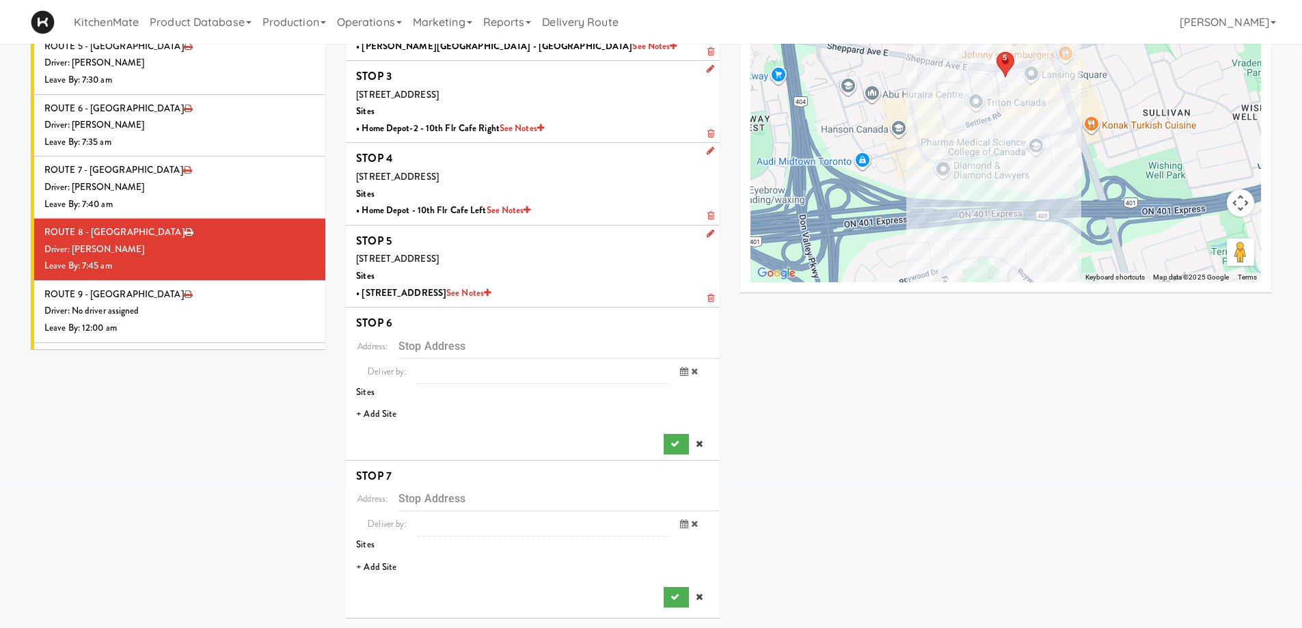
click at [369, 413] on li "+ Add Site" at bounding box center [533, 414] width 374 height 28
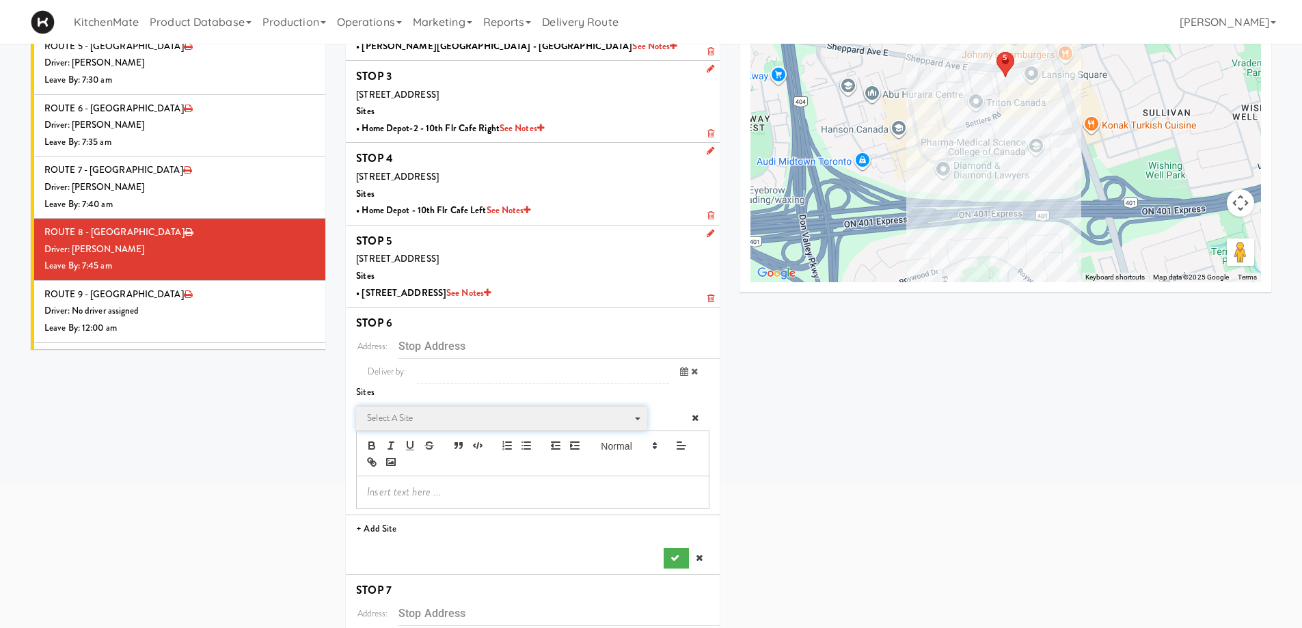
click at [409, 418] on span "Select a site" at bounding box center [497, 418] width 260 height 16
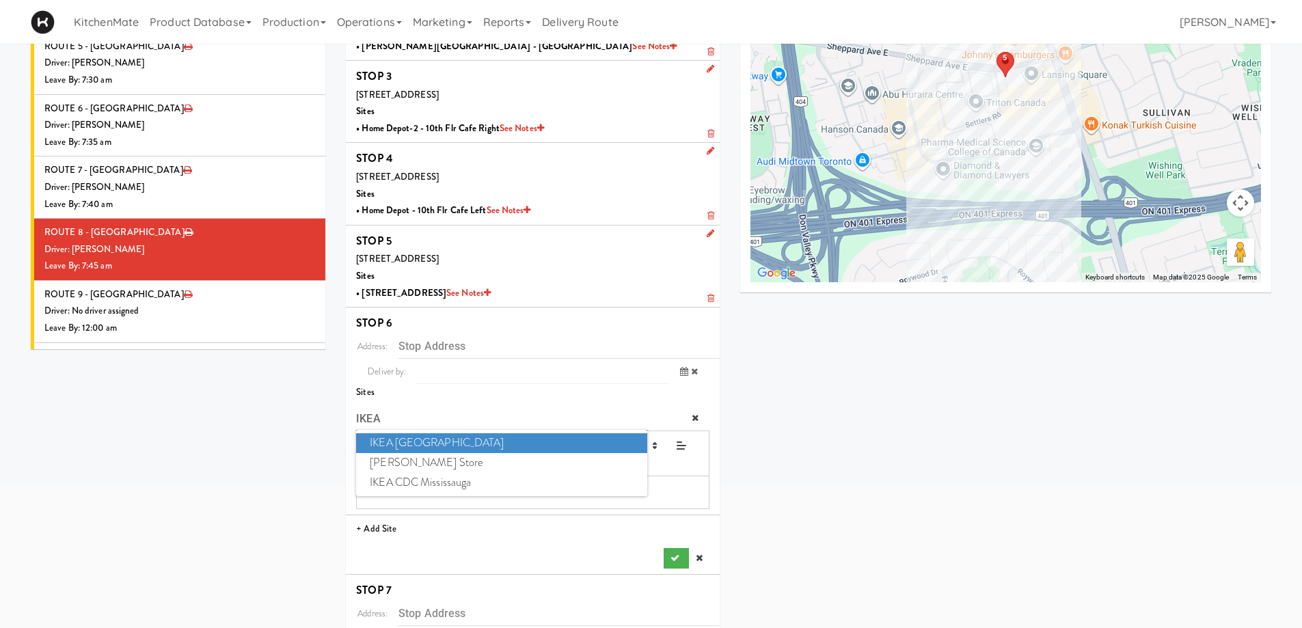
type input "IKEA"
click at [421, 443] on span "IKEA North York Store" at bounding box center [501, 443] width 290 height 20
type input "15 Provost Dr, Toronto, ON, CA"
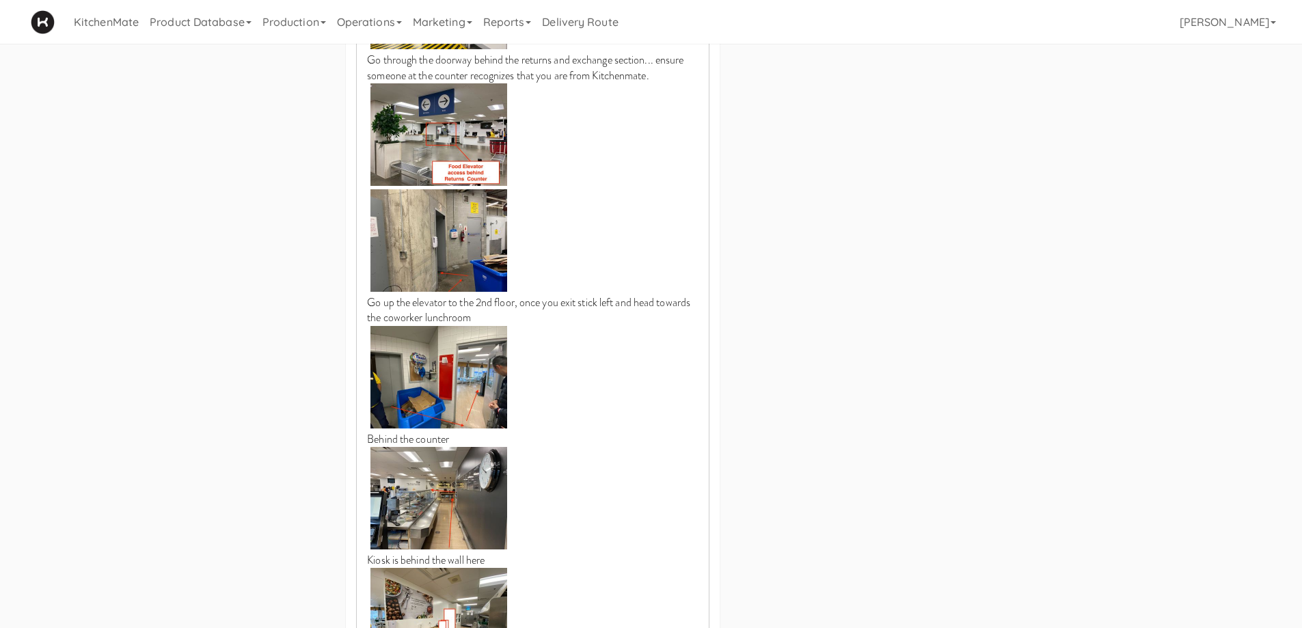
scroll to position [1281, 0]
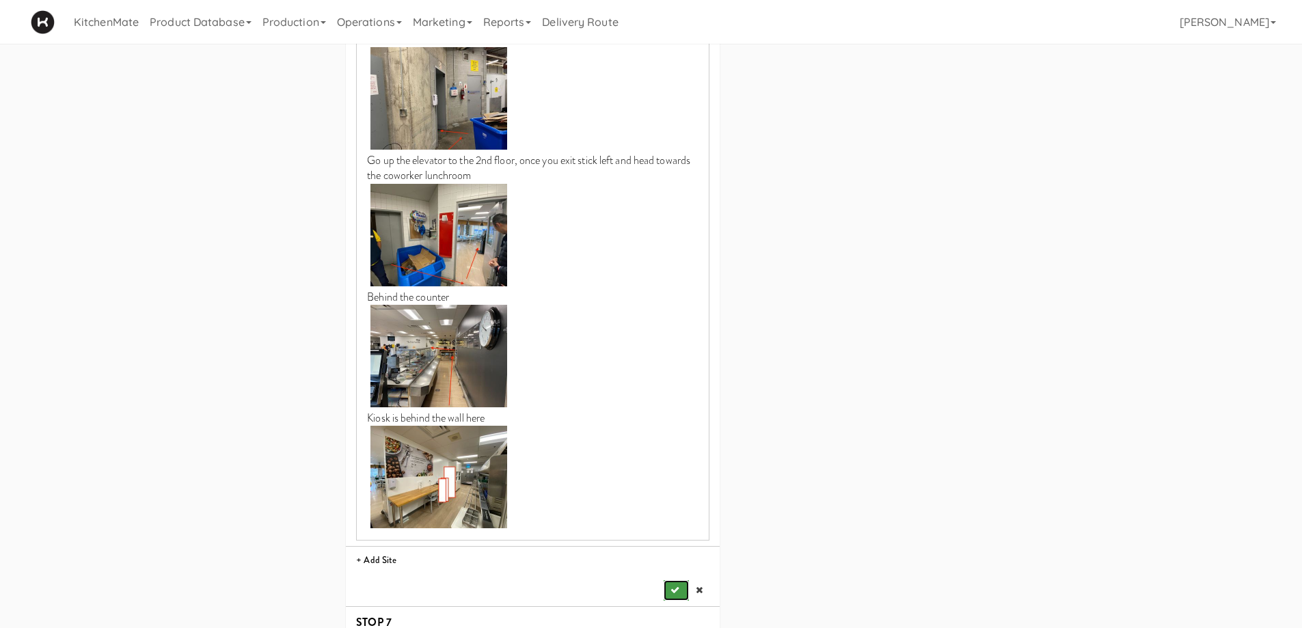
click at [678, 580] on button "submit" at bounding box center [676, 590] width 25 height 20
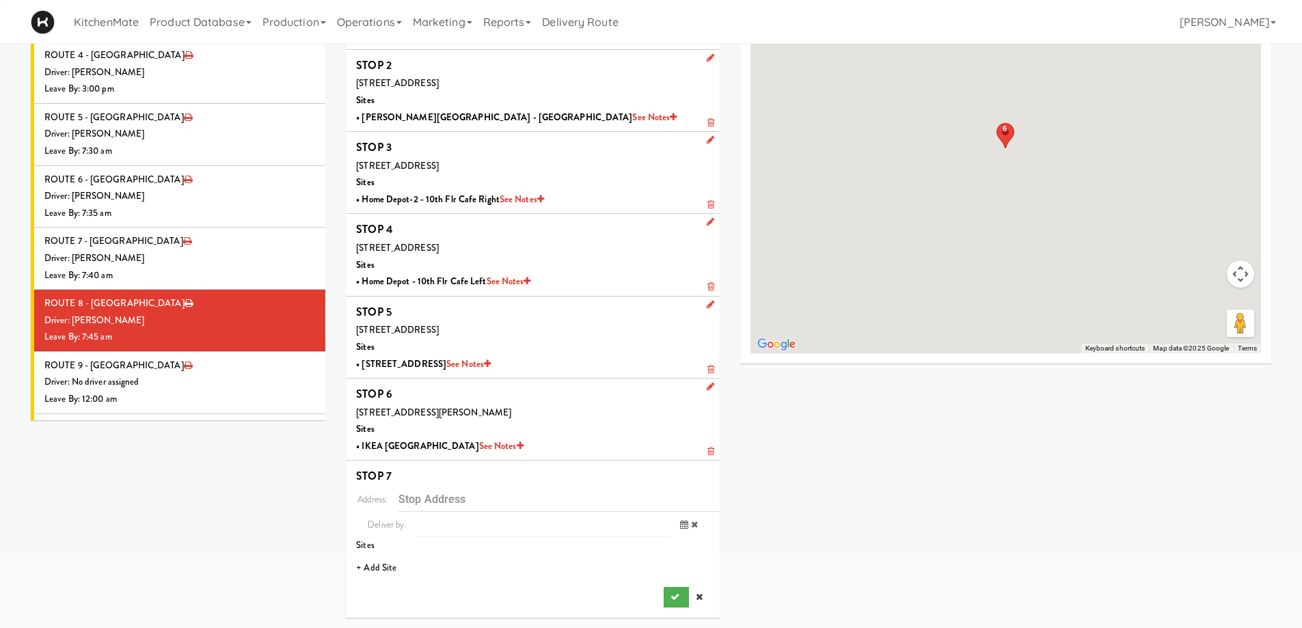
scroll to position [116, 0]
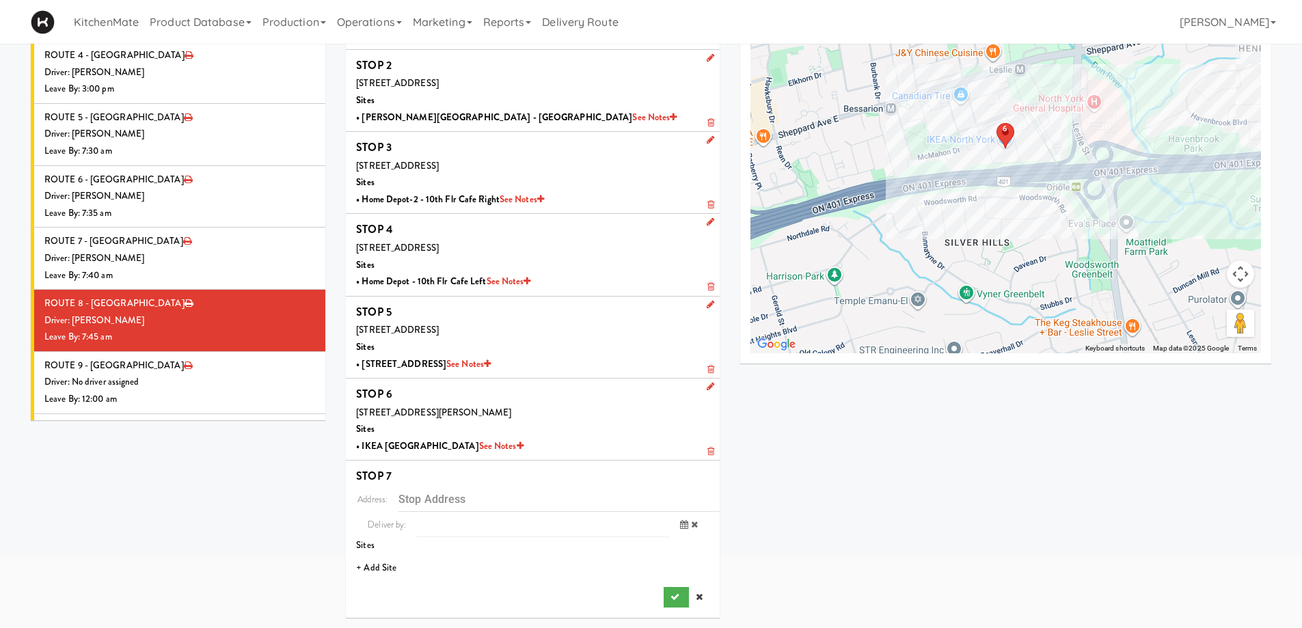
click at [384, 569] on li "+ Add Site" at bounding box center [533, 568] width 374 height 28
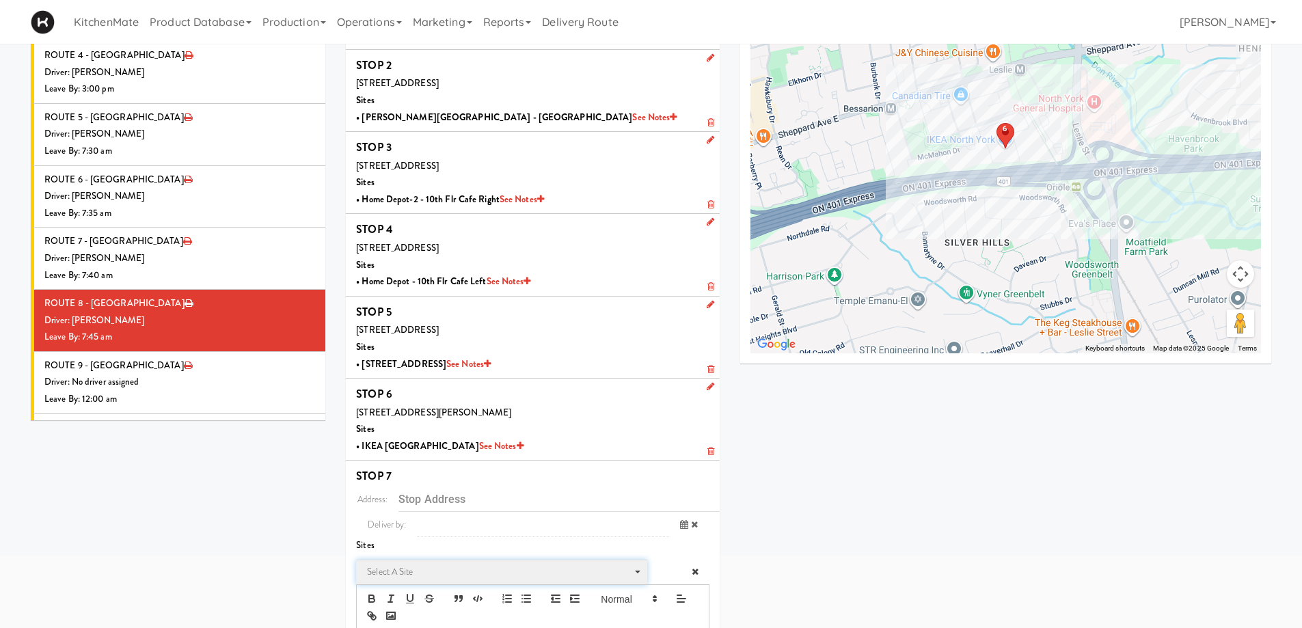
click at [407, 569] on span "Select a site" at bounding box center [497, 572] width 260 height 16
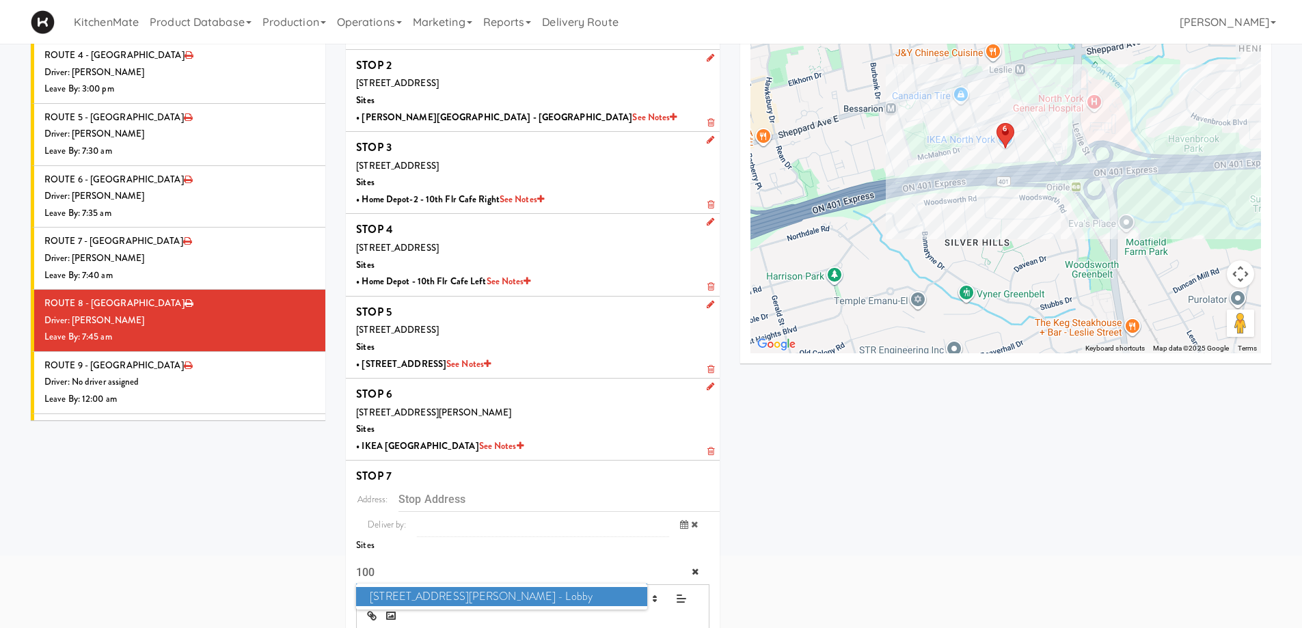
type input "100"
click at [407, 597] on span "100 Sheppard Ave - Lobby" at bounding box center [501, 597] width 290 height 20
type input "100 Sheppard Ave E, Toronto, ON, CA"
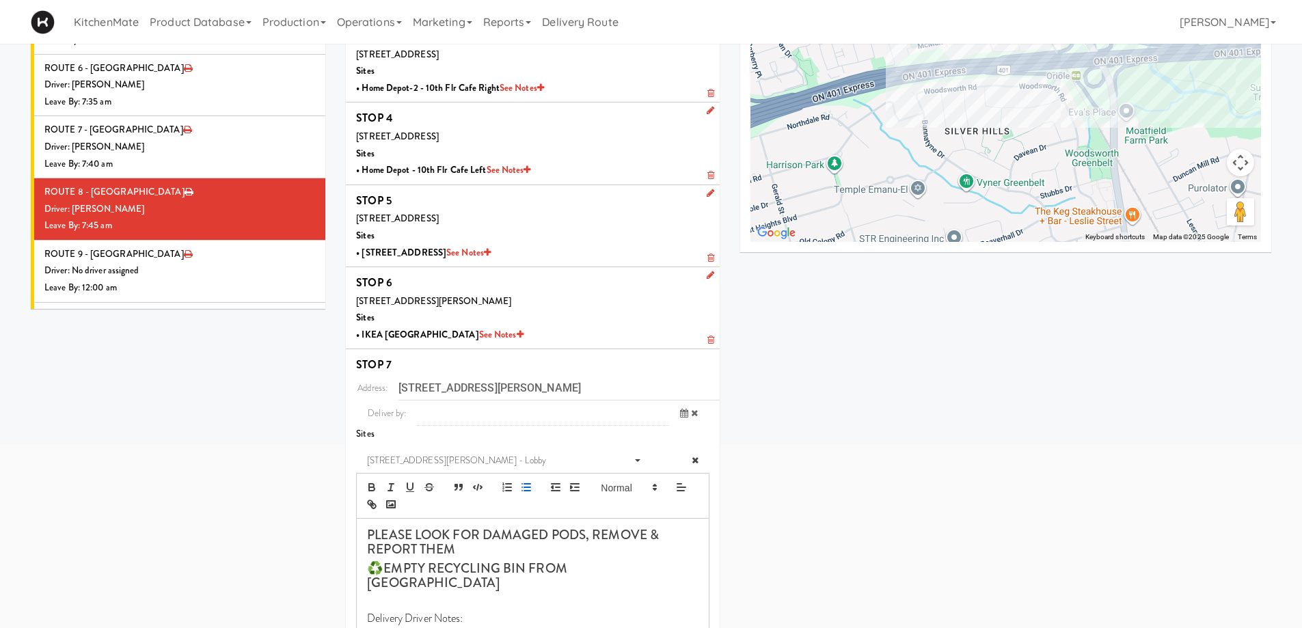
scroll to position [374, 0]
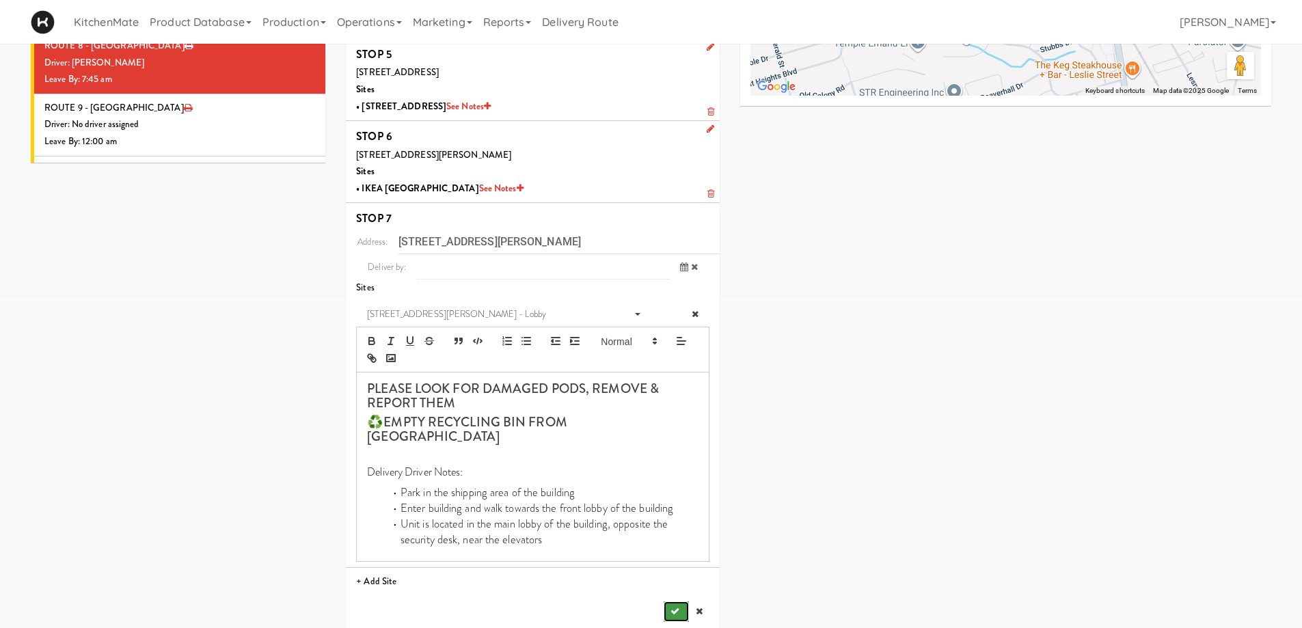
click at [674, 601] on button "submit" at bounding box center [676, 611] width 25 height 20
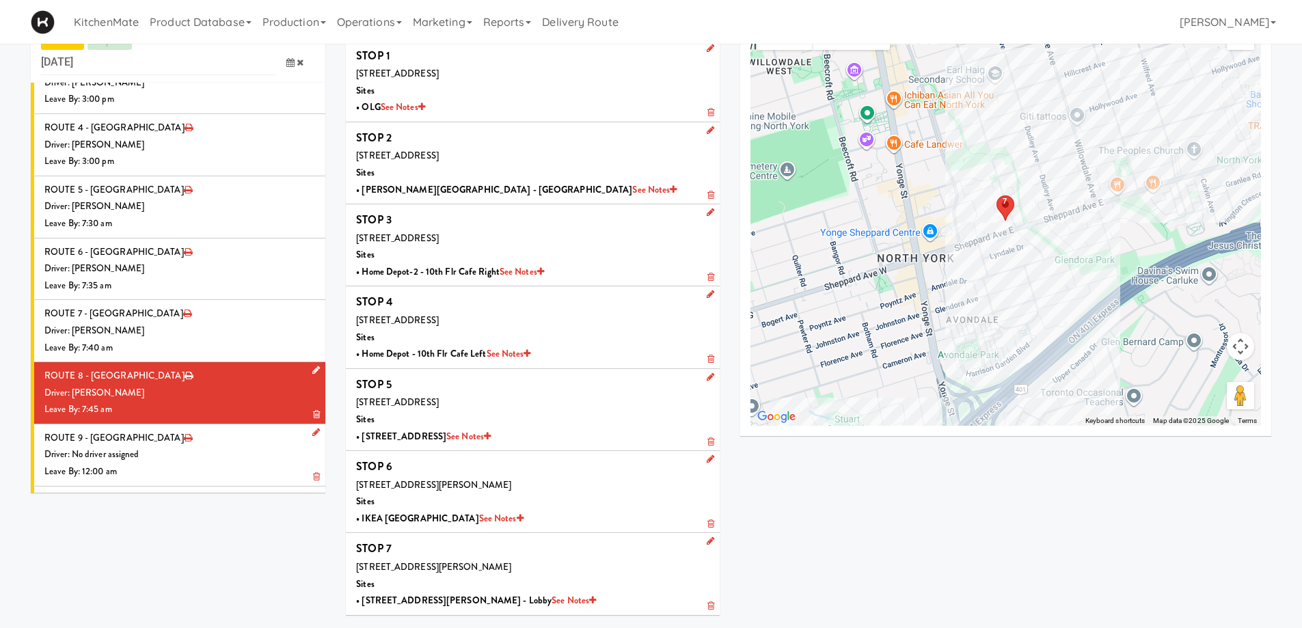
click at [206, 446] on div "Driver: No driver assigned" at bounding box center [179, 454] width 271 height 17
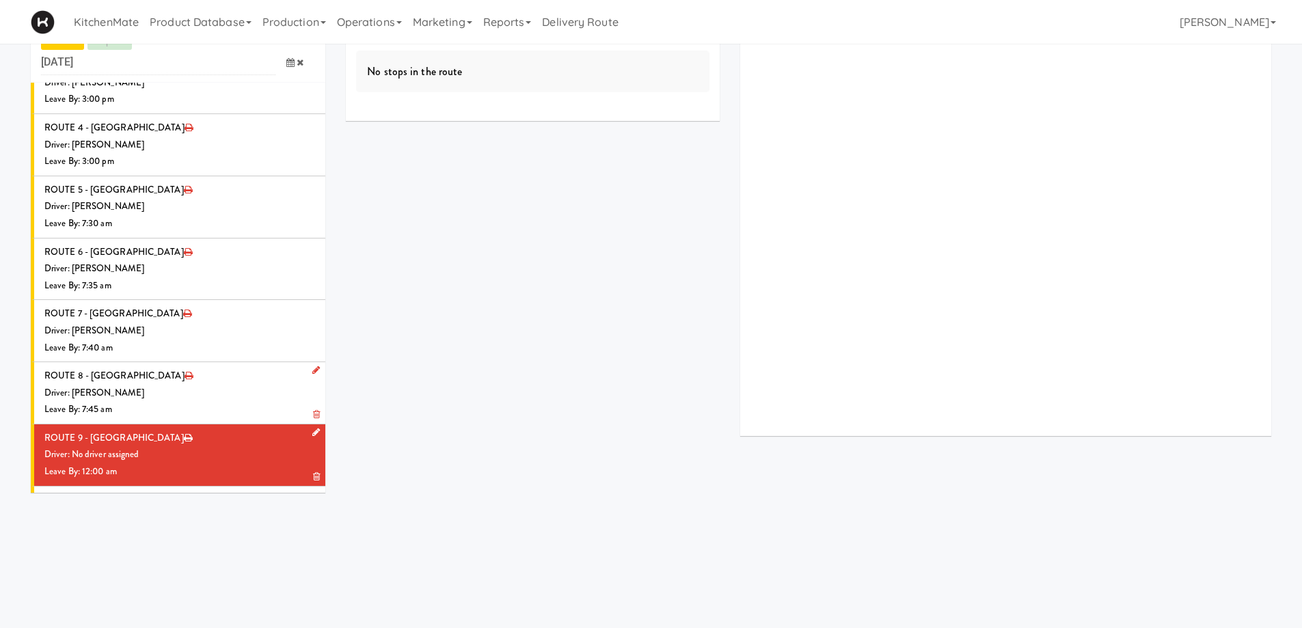
click at [312, 428] on icon at bounding box center [316, 432] width 8 height 9
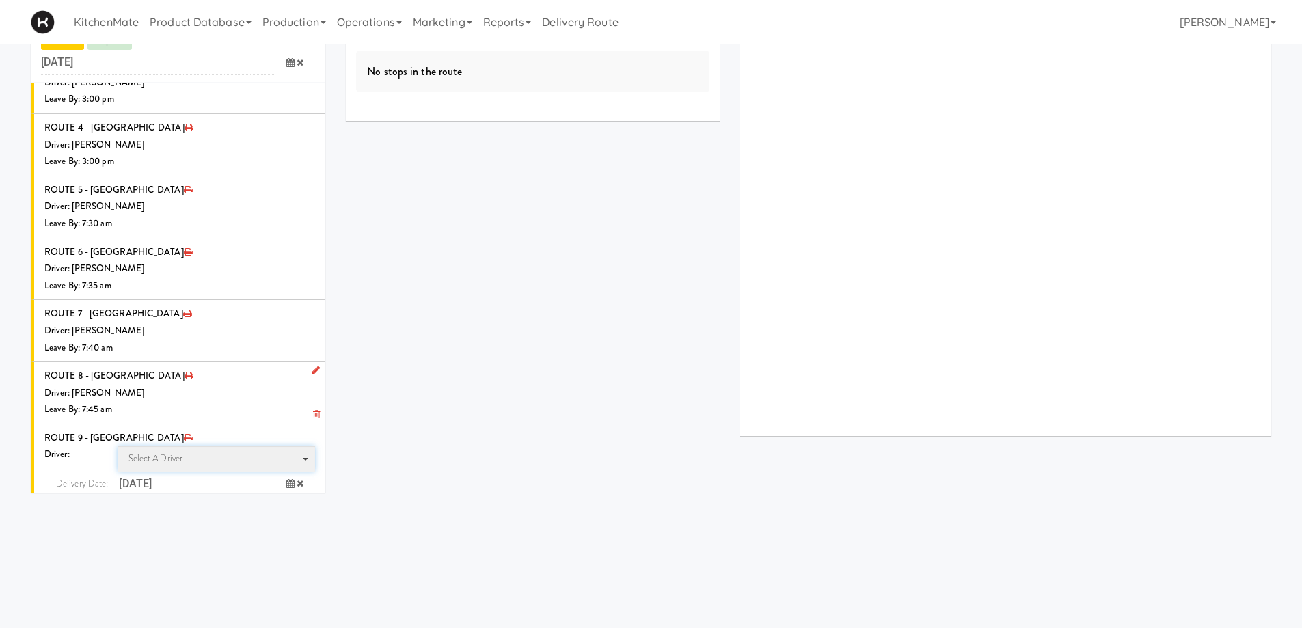
click at [161, 452] on span "Select a driver" at bounding box center [155, 458] width 55 height 13
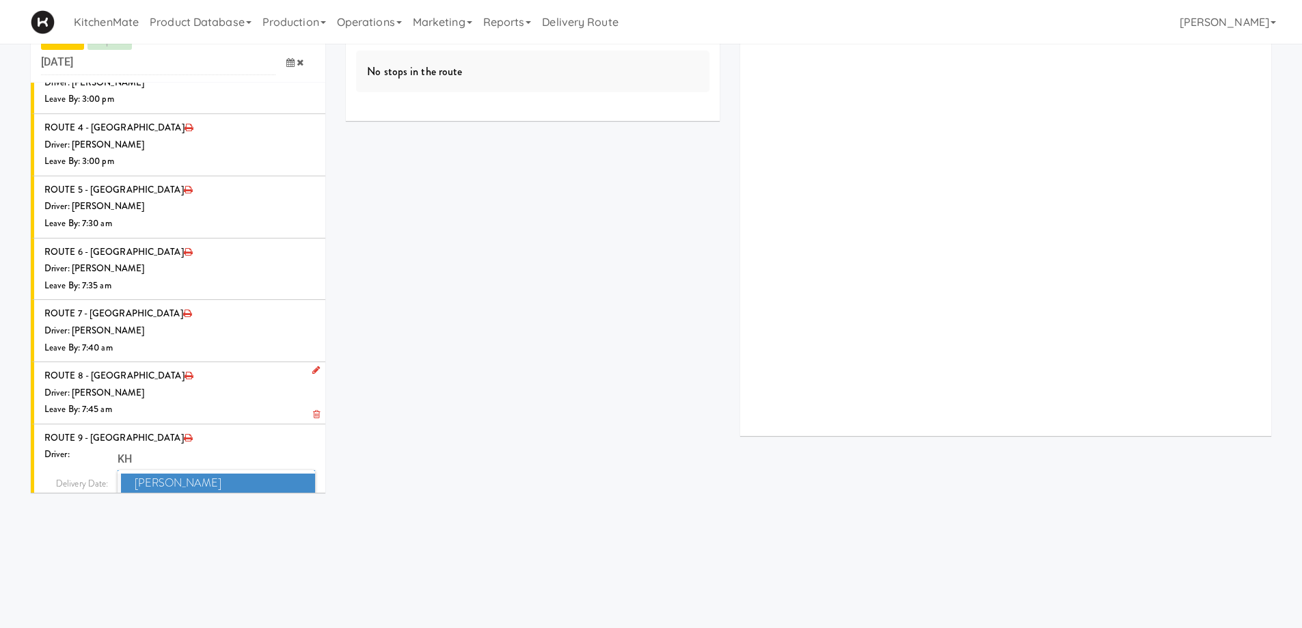
type input "KHA"
click at [176, 493] on span "Khalil Odim Chedid" at bounding box center [218, 503] width 195 height 20
click at [286, 504] on icon at bounding box center [290, 508] width 8 height 9
click at [232, 552] on span "7:00 AM" at bounding box center [233, 563] width 53 height 23
click at [174, 575] on span "7:50 AM" at bounding box center [180, 586] width 53 height 23
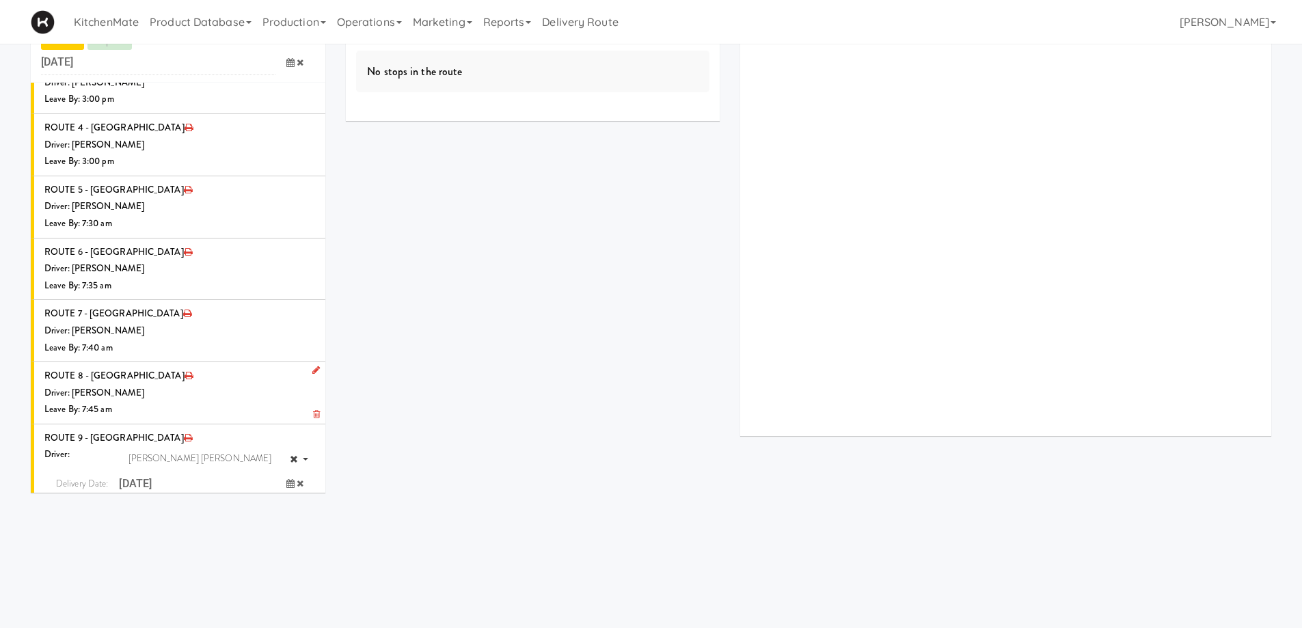
click at [277, 532] on icon "submit" at bounding box center [281, 536] width 9 height 9
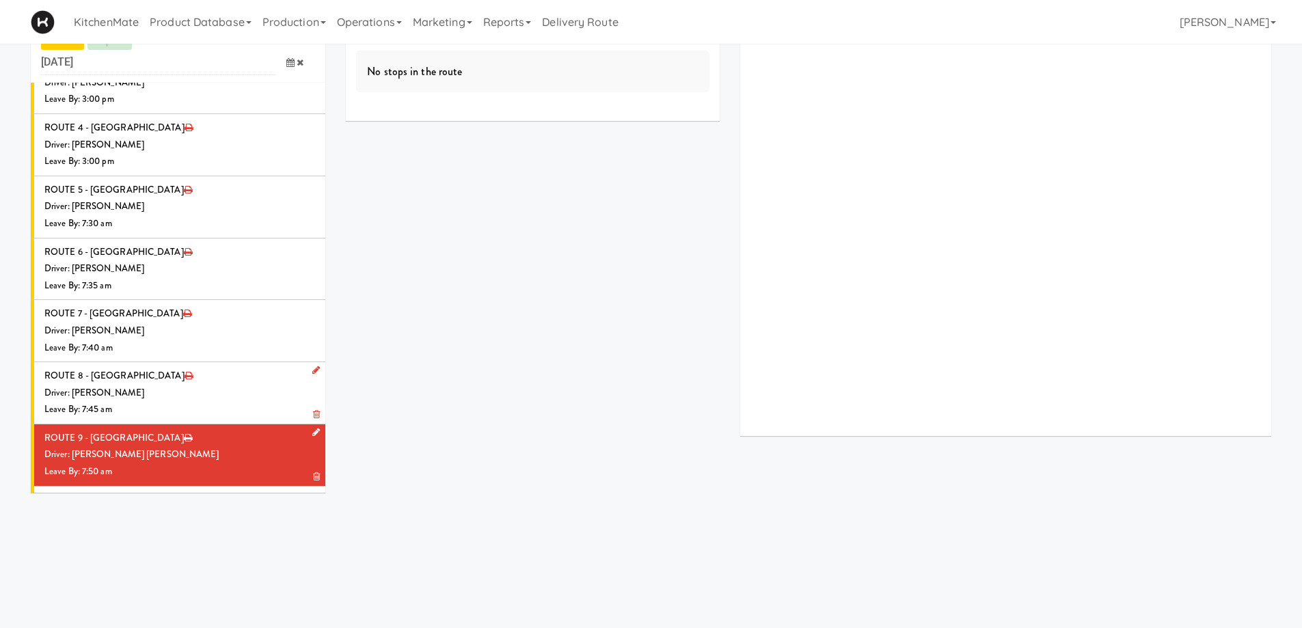
click at [211, 446] on div "Driver: [PERSON_NAME] [PERSON_NAME]" at bounding box center [179, 454] width 271 height 17
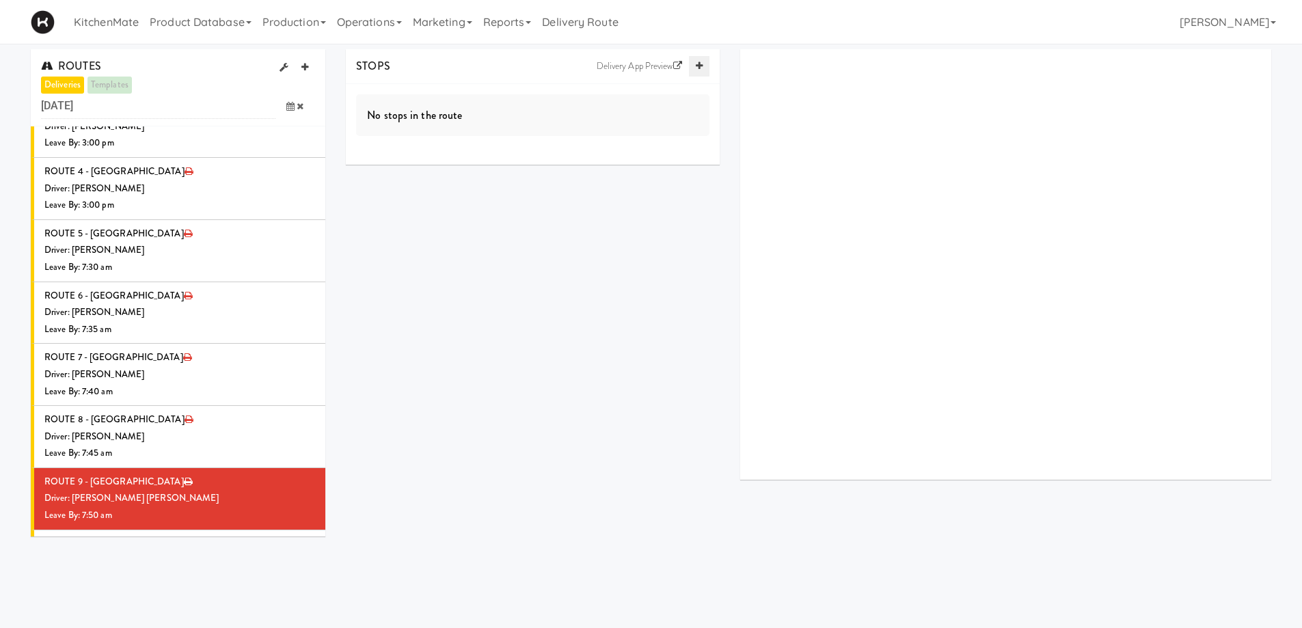
click at [700, 62] on icon at bounding box center [699, 65] width 7 height 9
click at [699, 62] on icon at bounding box center [699, 65] width 7 height 9
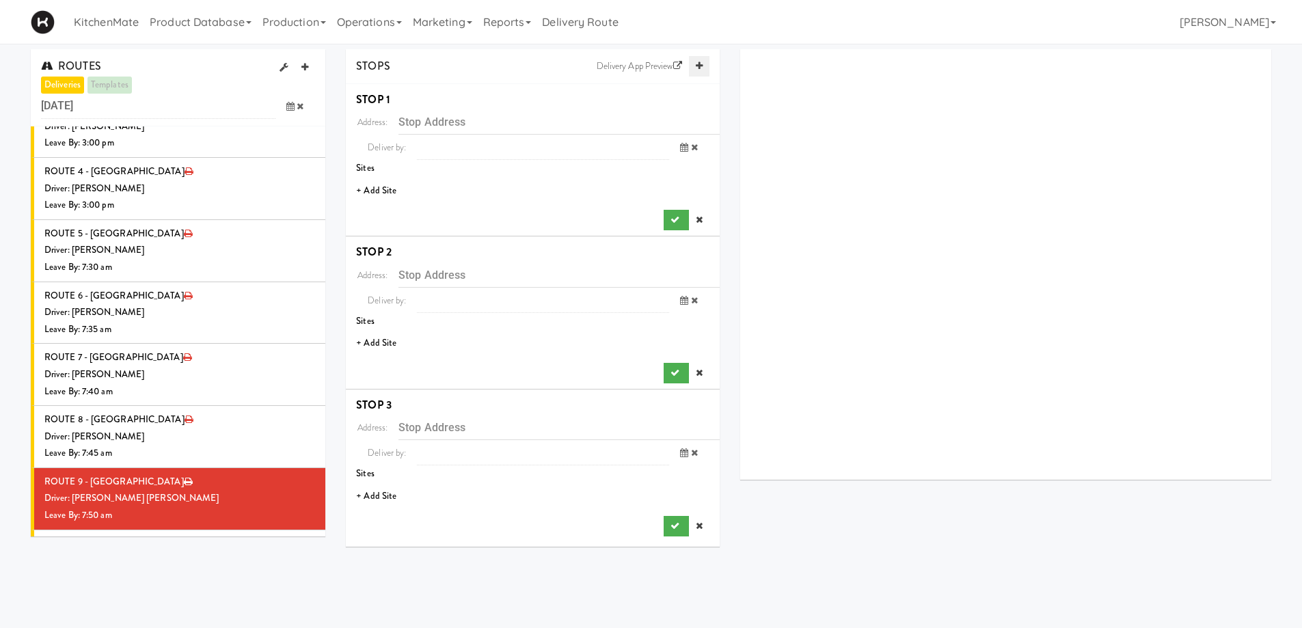
click at [699, 62] on icon at bounding box center [699, 65] width 7 height 9
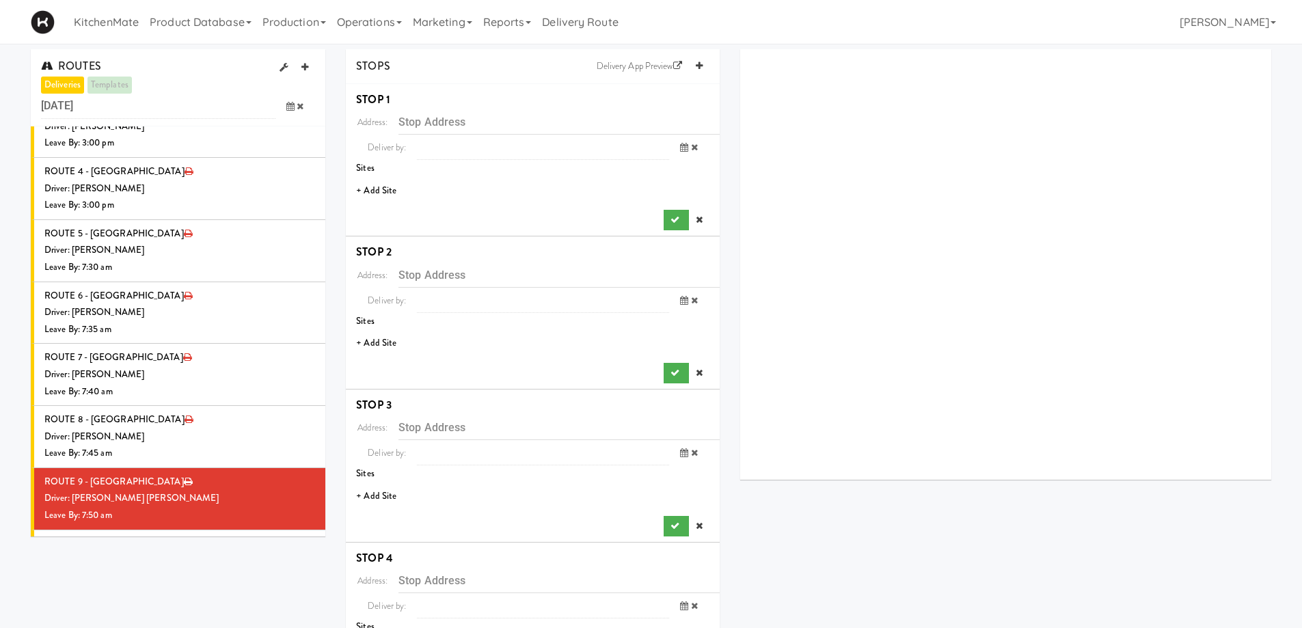
click at [378, 178] on li "+ Add Site" at bounding box center [533, 191] width 374 height 28
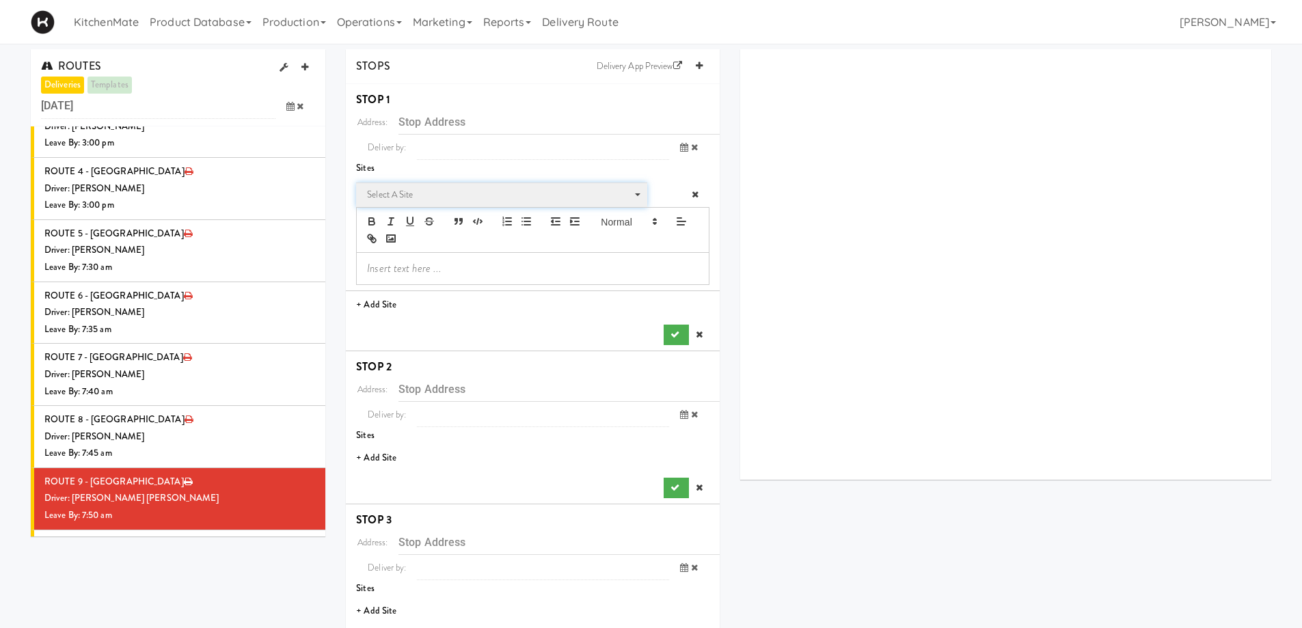
click at [397, 190] on span "Select a site" at bounding box center [497, 195] width 260 height 16
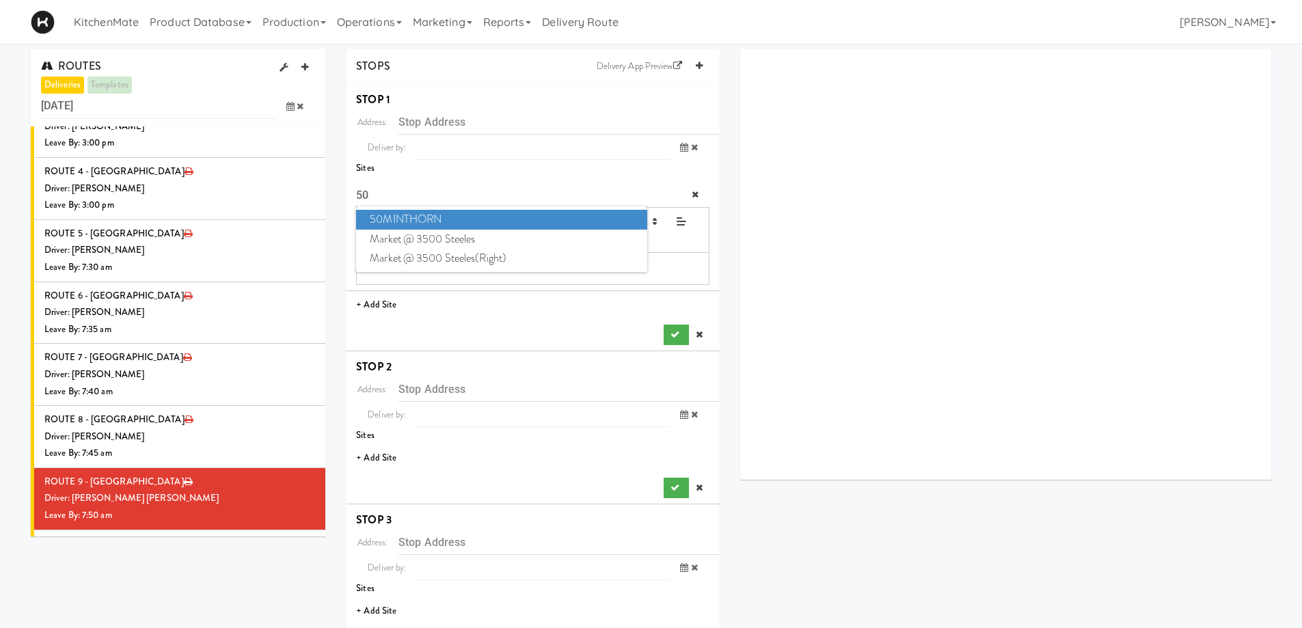
type input "50"
click at [405, 221] on span "50MINTHORN" at bounding box center [501, 220] width 290 height 20
type input "50 Minthorn Blvd, Richmond Hill, ON, CA"
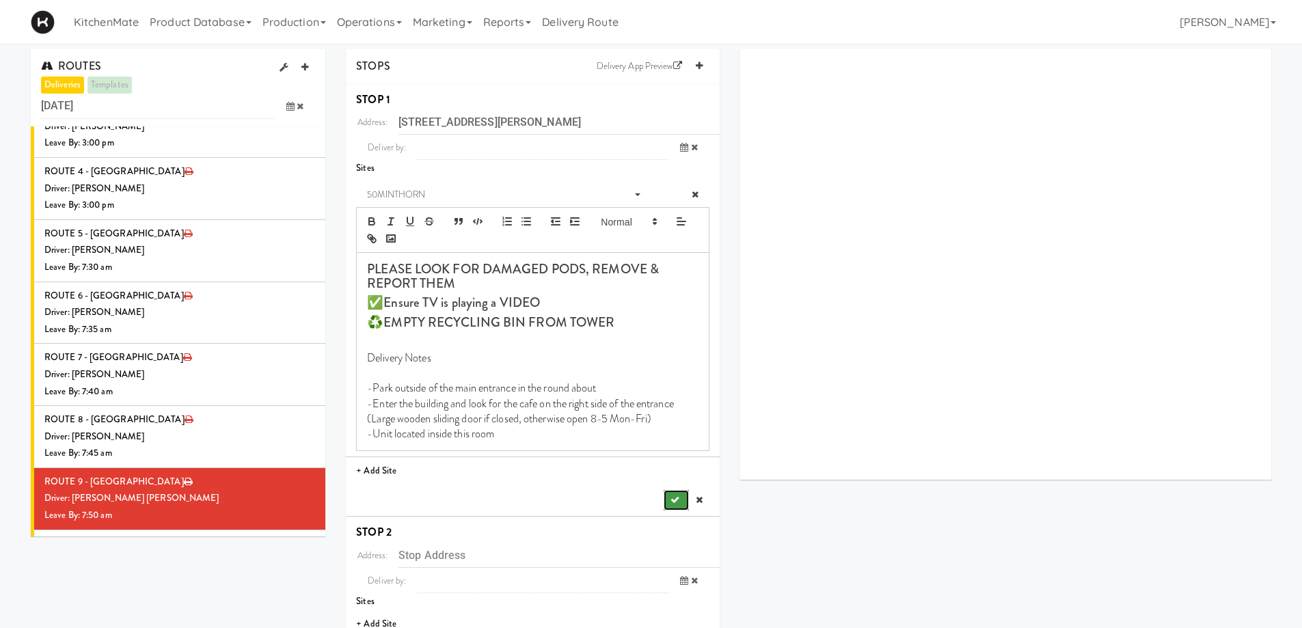
click at [670, 495] on icon "submit" at bounding box center [674, 499] width 9 height 9
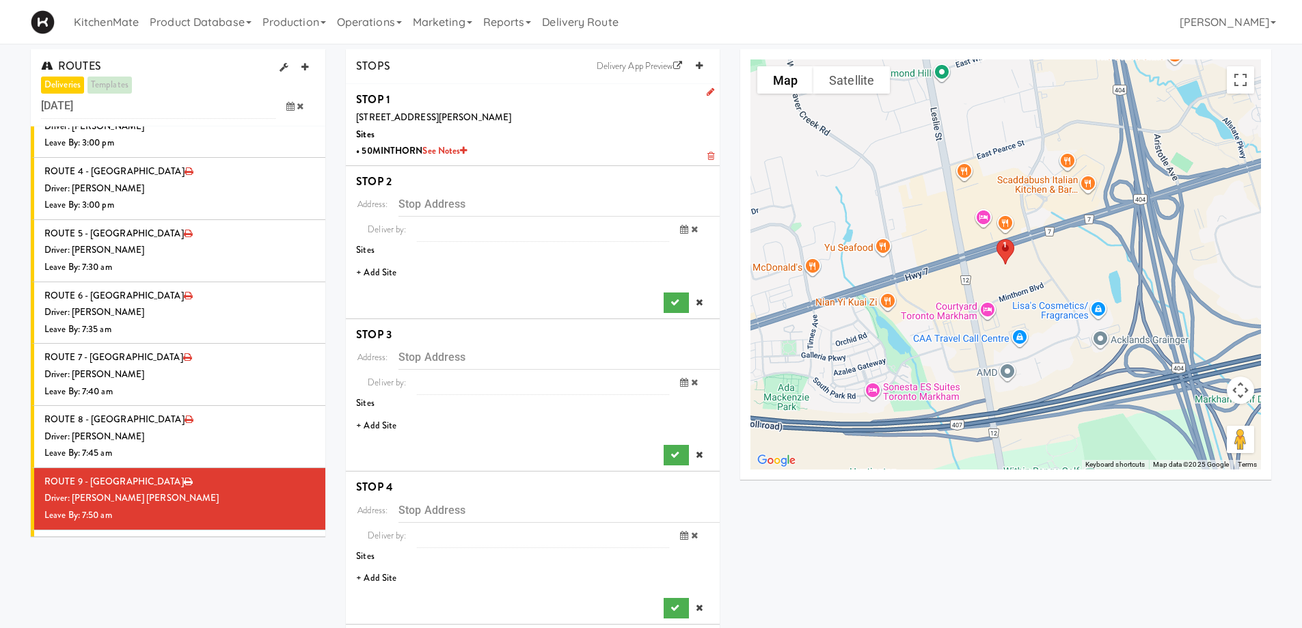
click at [385, 272] on li "+ Add Site" at bounding box center [533, 273] width 374 height 28
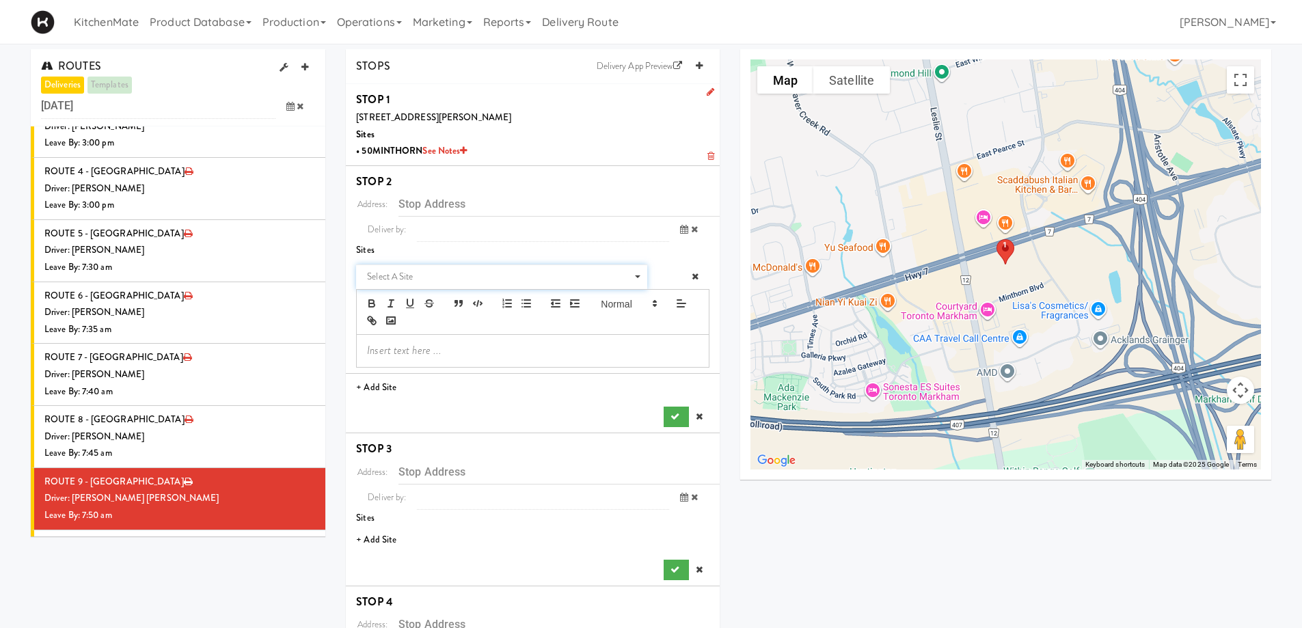
click at [433, 278] on span "Select a site" at bounding box center [497, 277] width 260 height 16
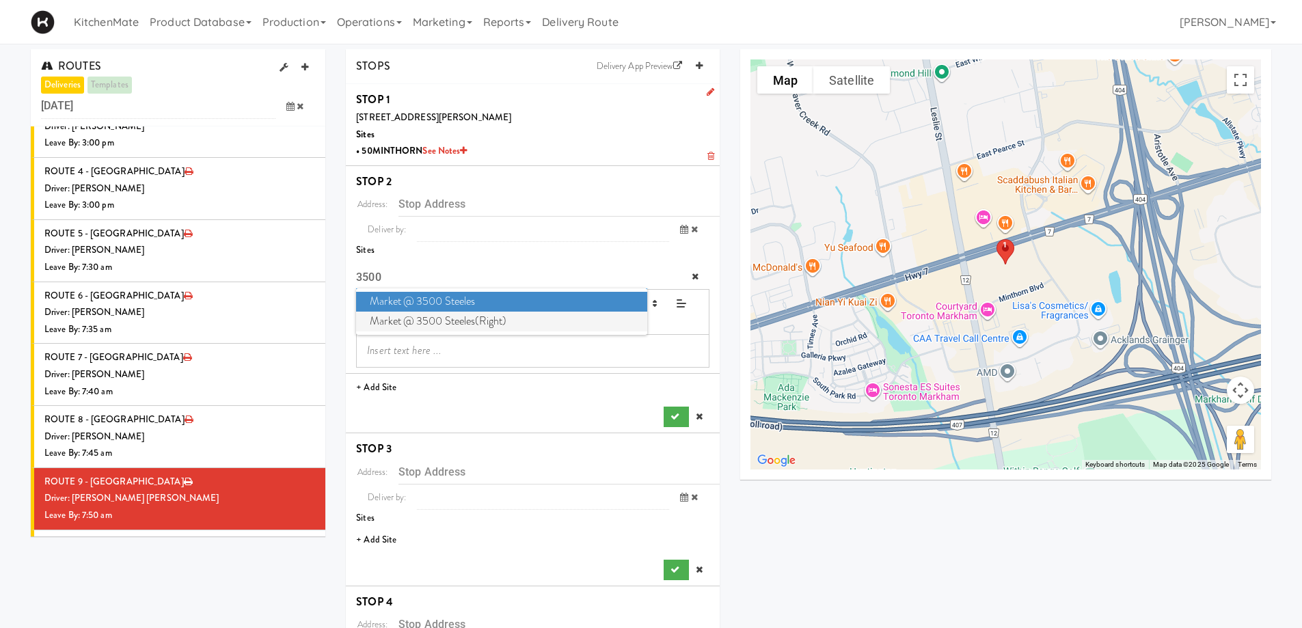
type input "3500"
click at [457, 315] on span "Market @ 3500 Steeles(Right)" at bounding box center [501, 322] width 290 height 20
type input "3500 Steeles Ave E, Markham, ON, CA"
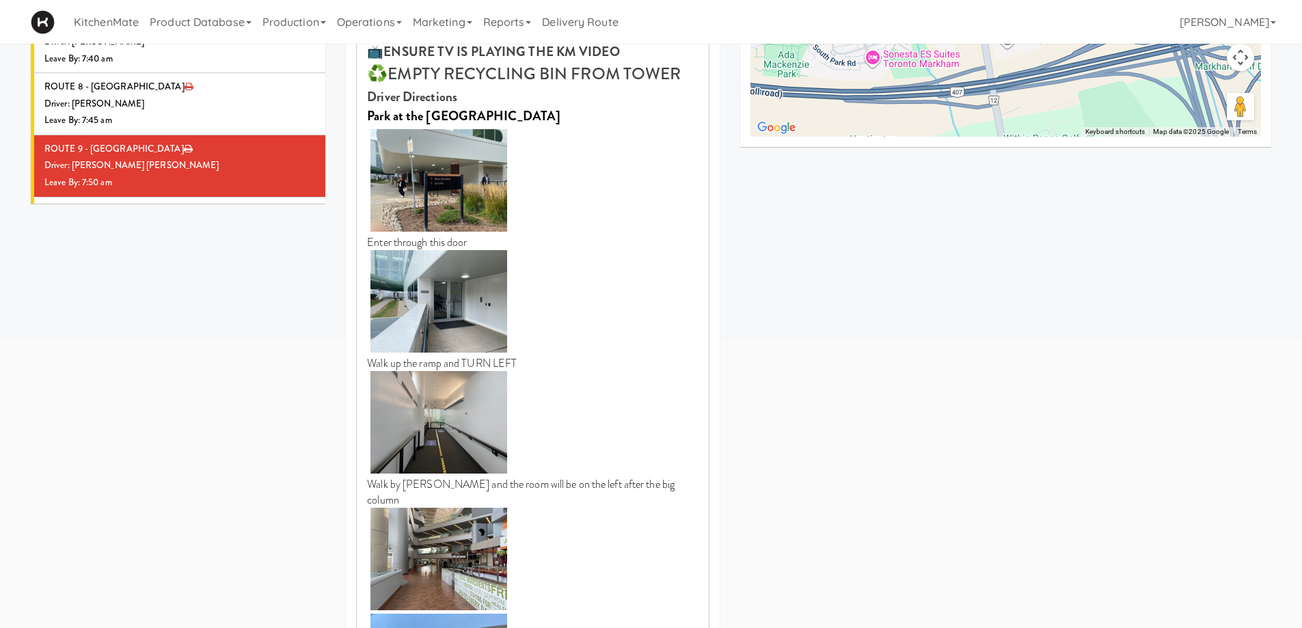
scroll to position [478, 0]
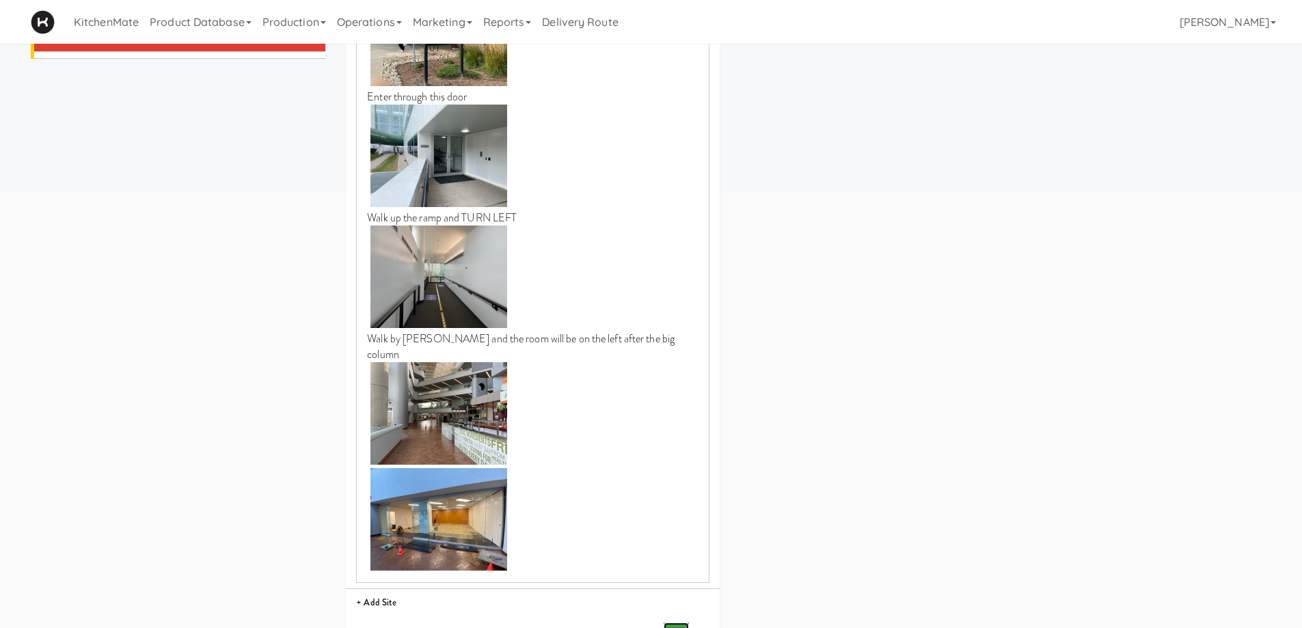
click at [676, 627] on icon "submit" at bounding box center [674, 632] width 9 height 9
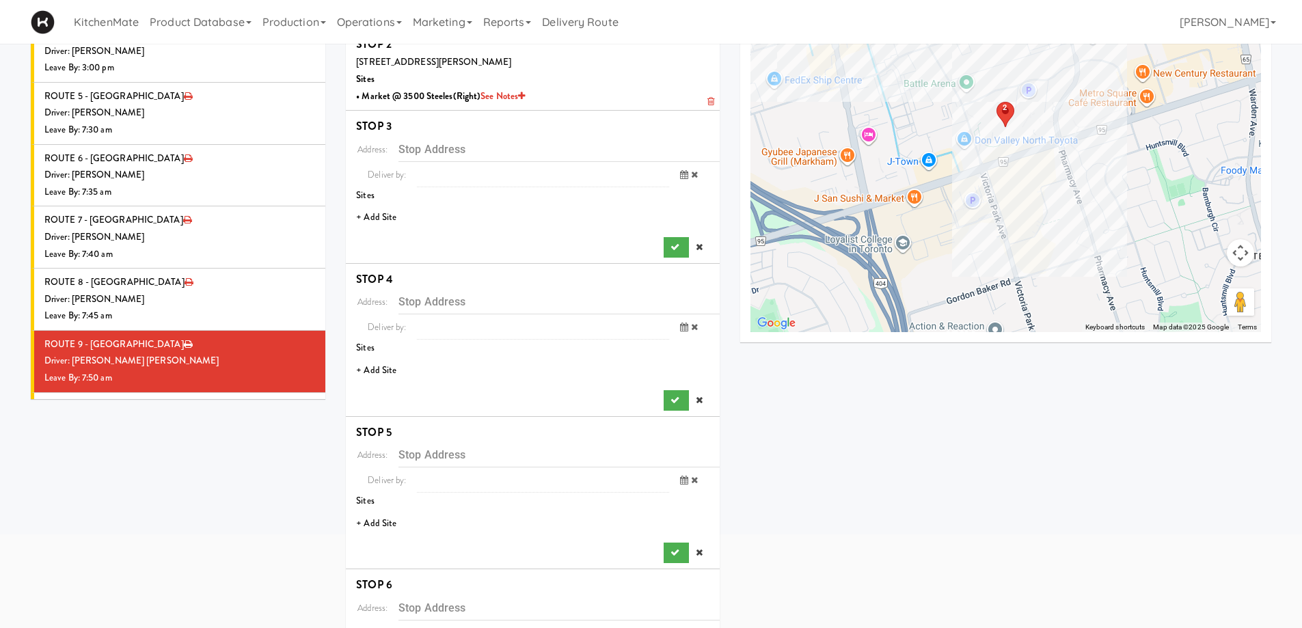
scroll to position [137, 0]
click at [383, 213] on li "+ Add Site" at bounding box center [533, 218] width 374 height 28
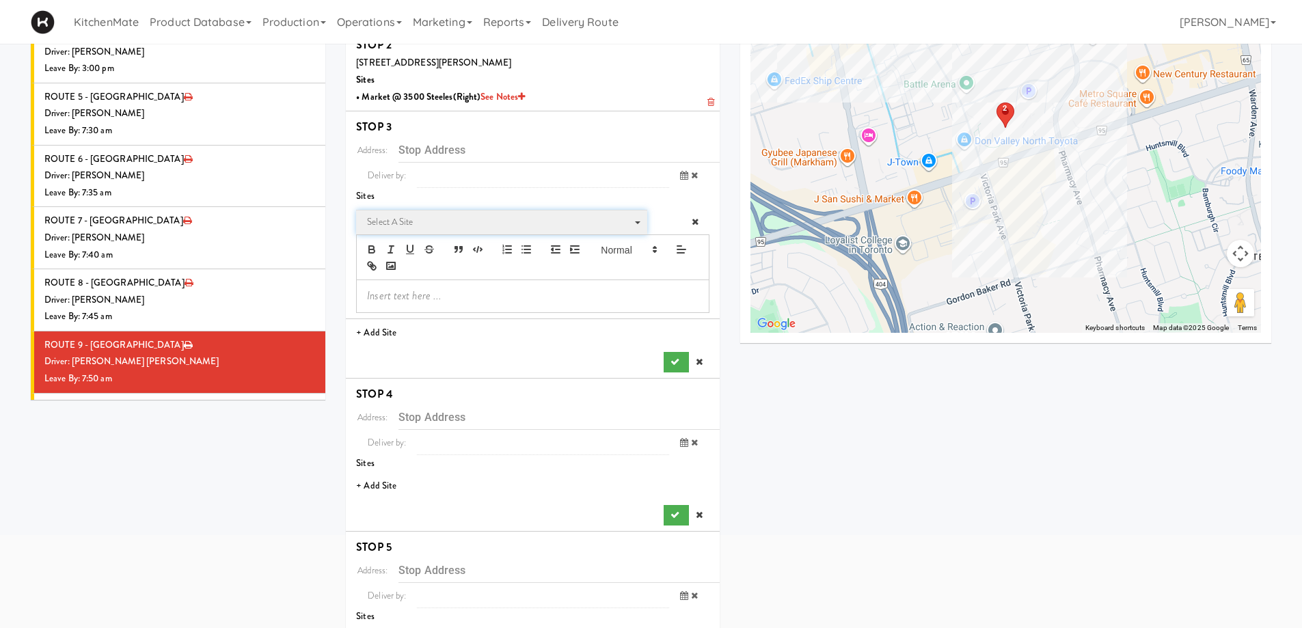
click at [435, 227] on span "Select a site" at bounding box center [497, 222] width 260 height 16
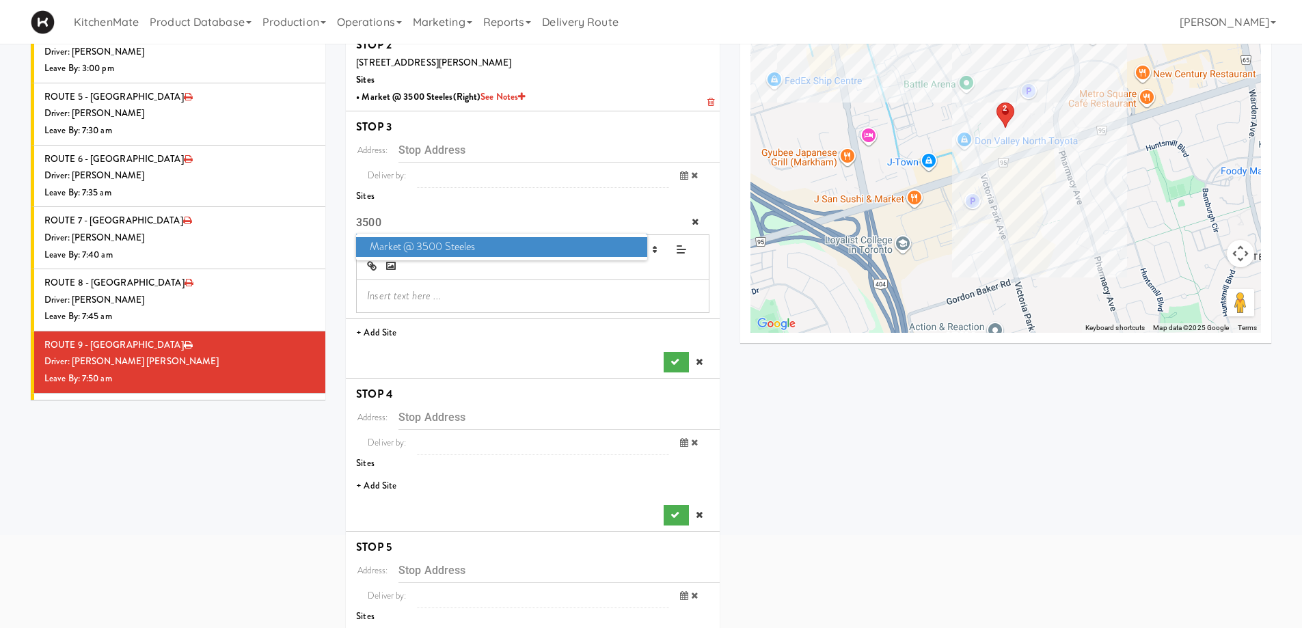
type input "3500"
click at [437, 239] on span "Market @ 3500 Steeles" at bounding box center [501, 247] width 290 height 20
type input "3500 Steeles Ave E, Markham, ON, CA"
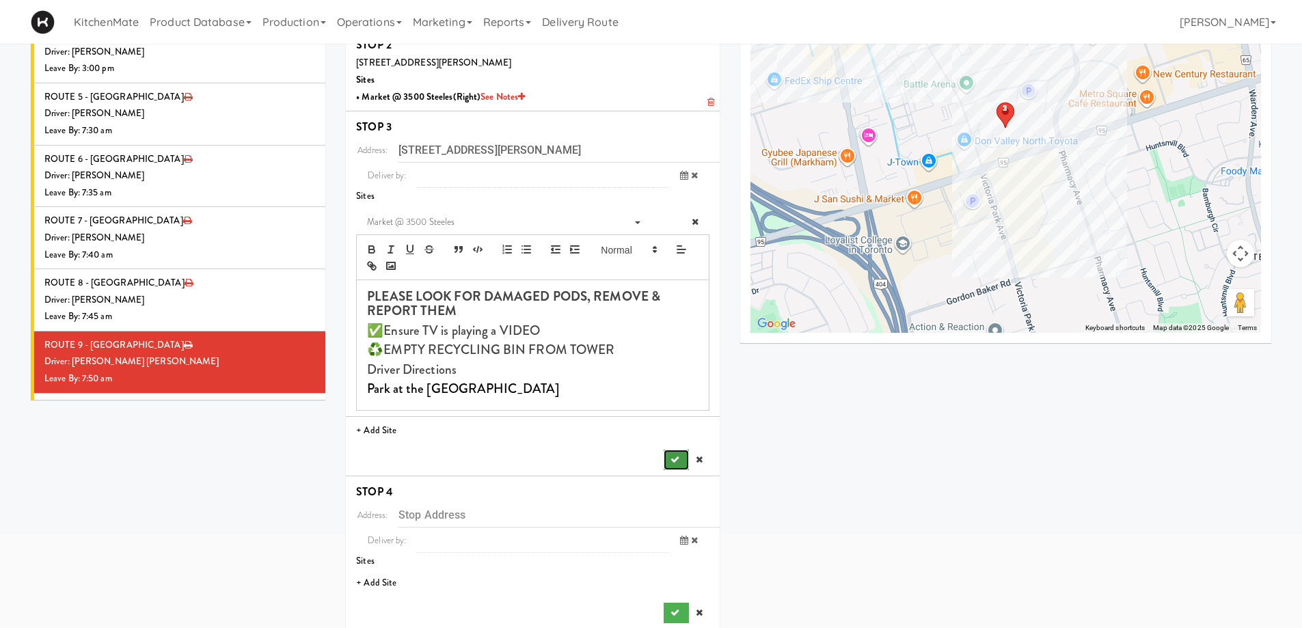
click at [664, 458] on button "submit" at bounding box center [676, 460] width 25 height 20
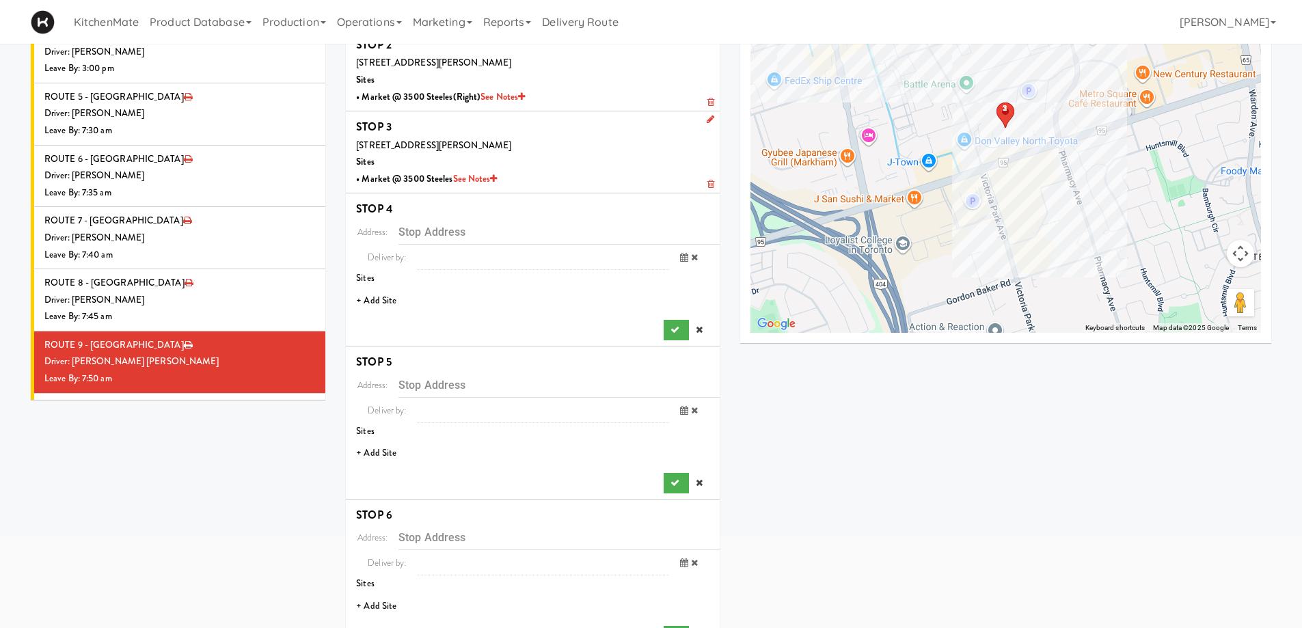
click at [396, 299] on li "+ Add Site" at bounding box center [533, 301] width 374 height 28
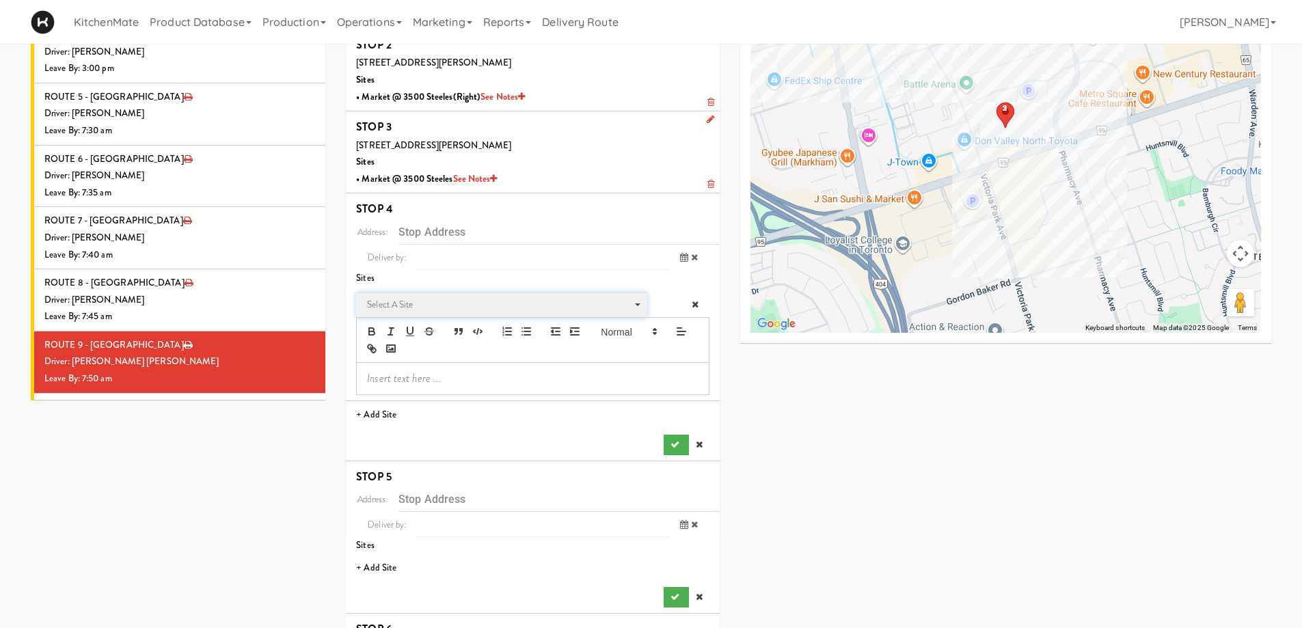
click at [438, 306] on span "Select a site" at bounding box center [497, 305] width 260 height 16
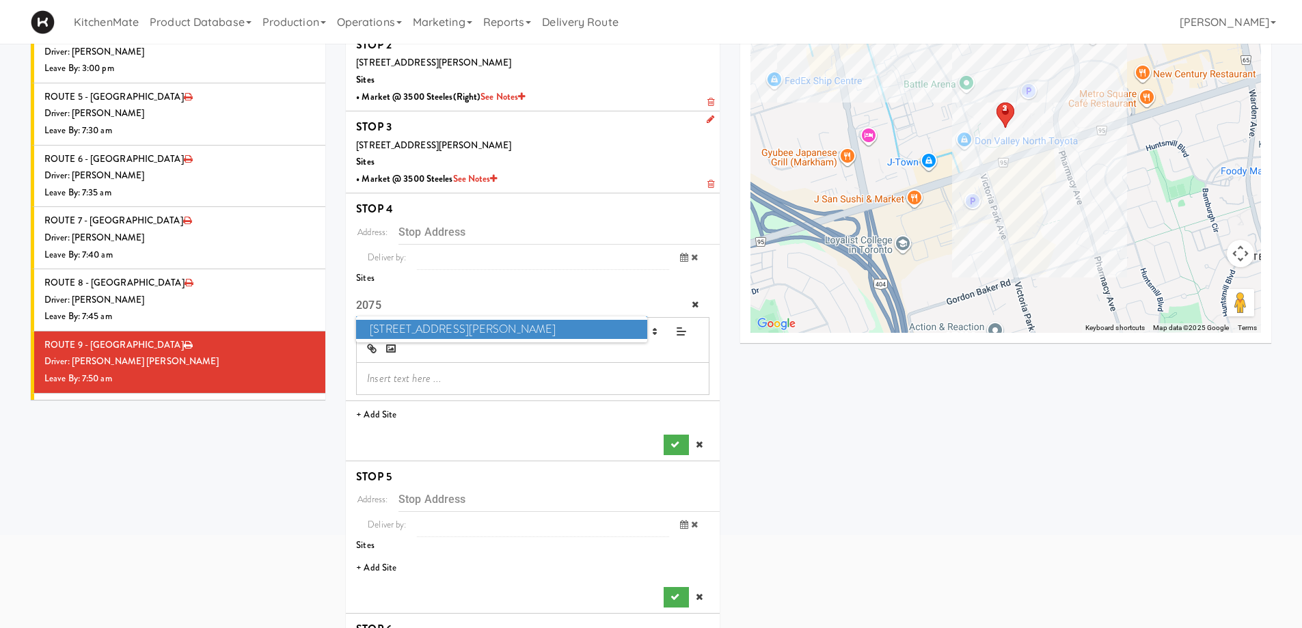
type input "2075"
click at [448, 329] on span "2075 - Kennedy Rd" at bounding box center [501, 330] width 290 height 20
type input "2075 Kennedy Rd, Toronto, ON, CA"
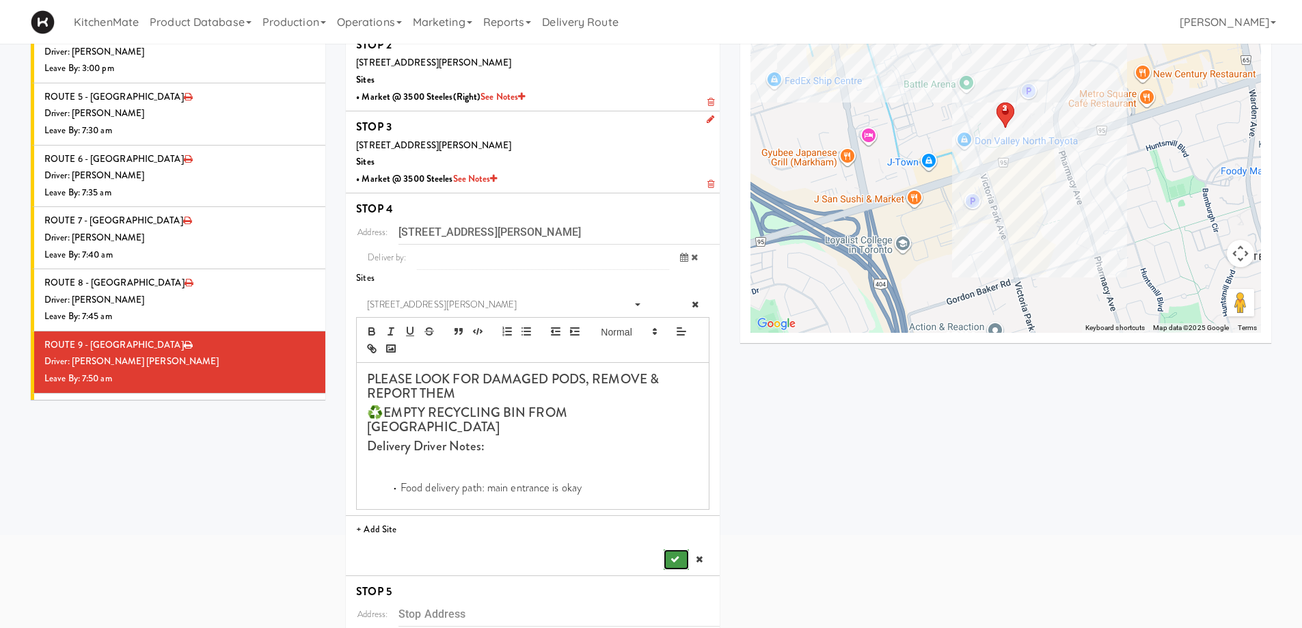
click at [676, 549] on button "submit" at bounding box center [676, 559] width 25 height 20
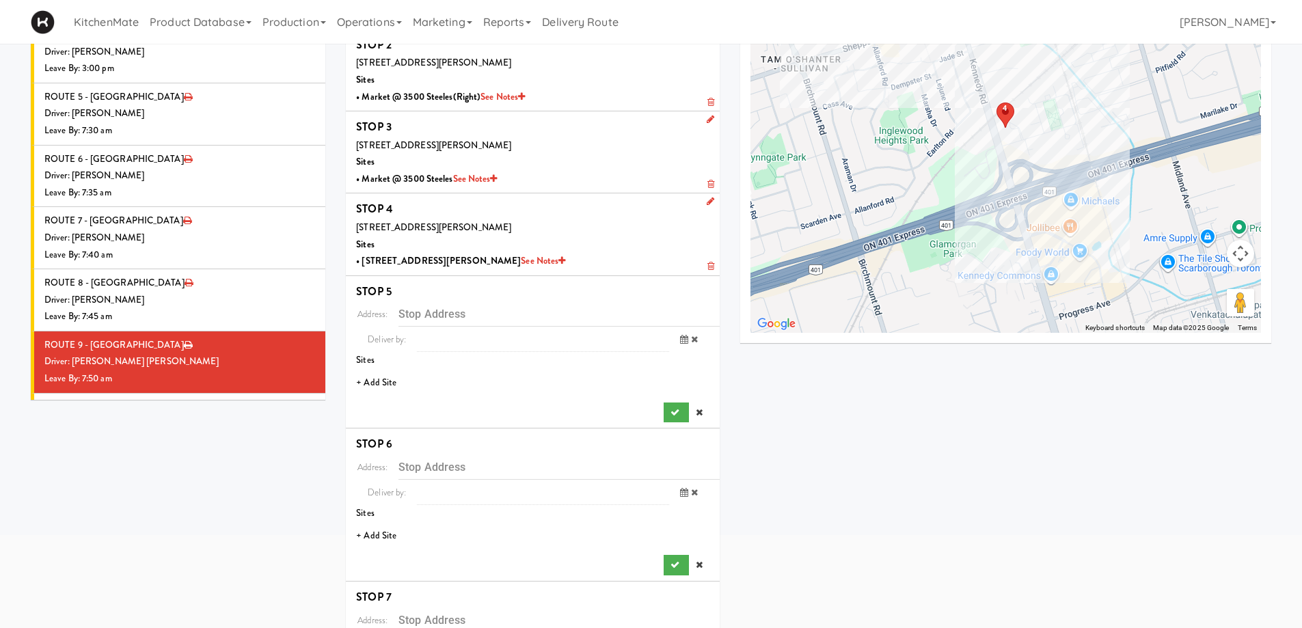
click at [384, 375] on li "+ Add Site" at bounding box center [533, 383] width 374 height 28
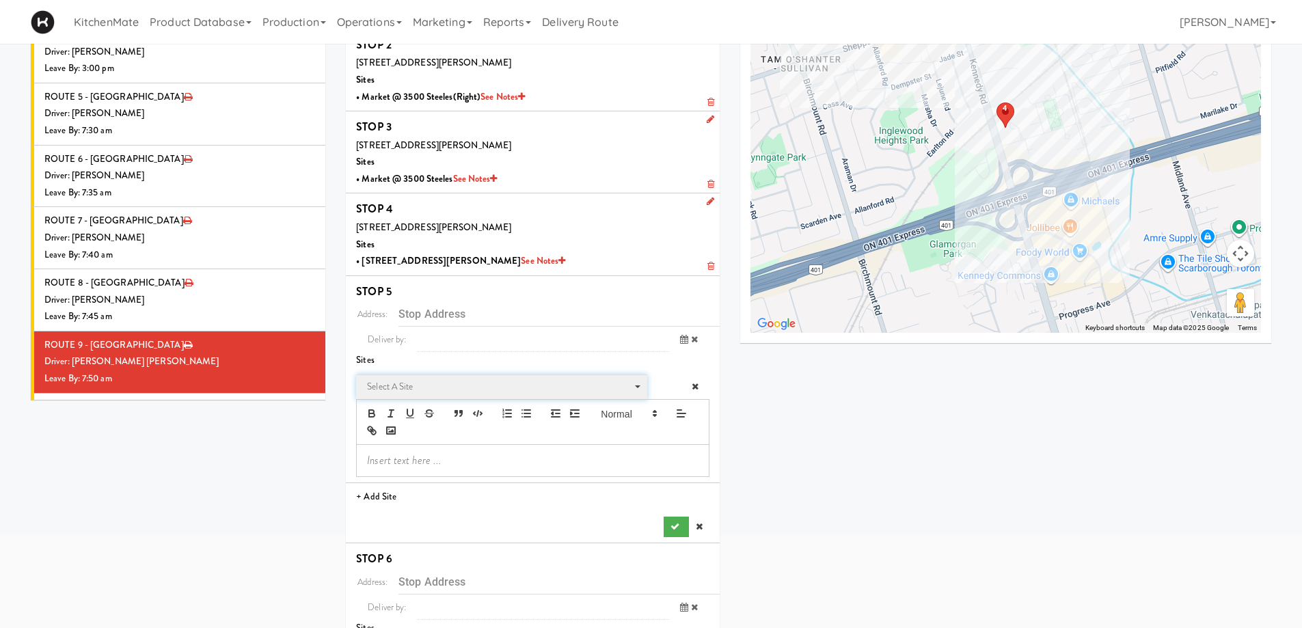
click at [448, 388] on span "Select a site" at bounding box center [497, 387] width 260 height 16
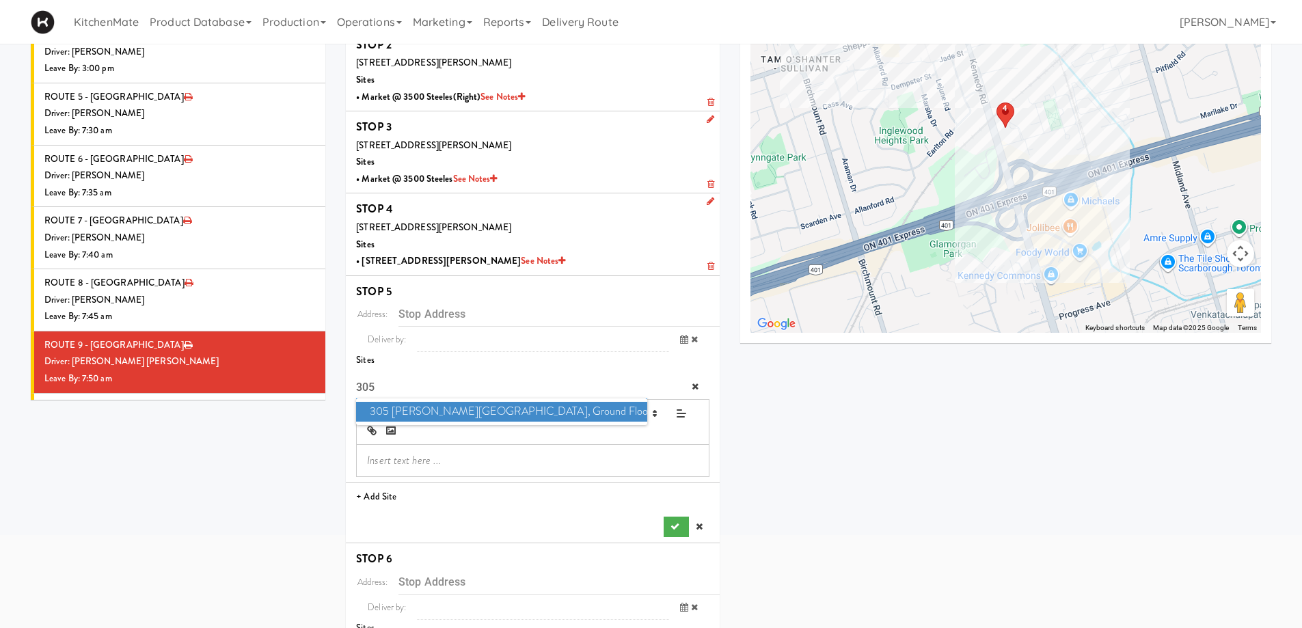
type input "305"
click at [454, 403] on span "305 Milner - West Corridor, Ground Floor" at bounding box center [501, 412] width 290 height 20
type input "305 Milner Ave, Toronto, ON, CA"
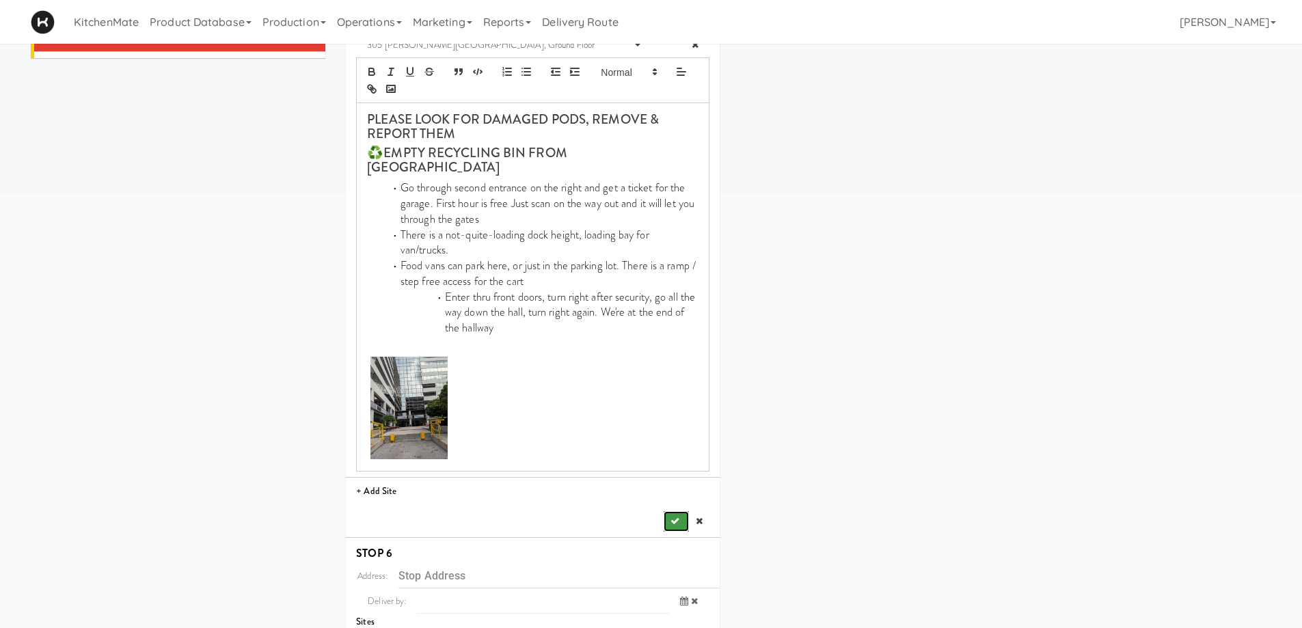
click at [672, 511] on button "submit" at bounding box center [676, 521] width 25 height 20
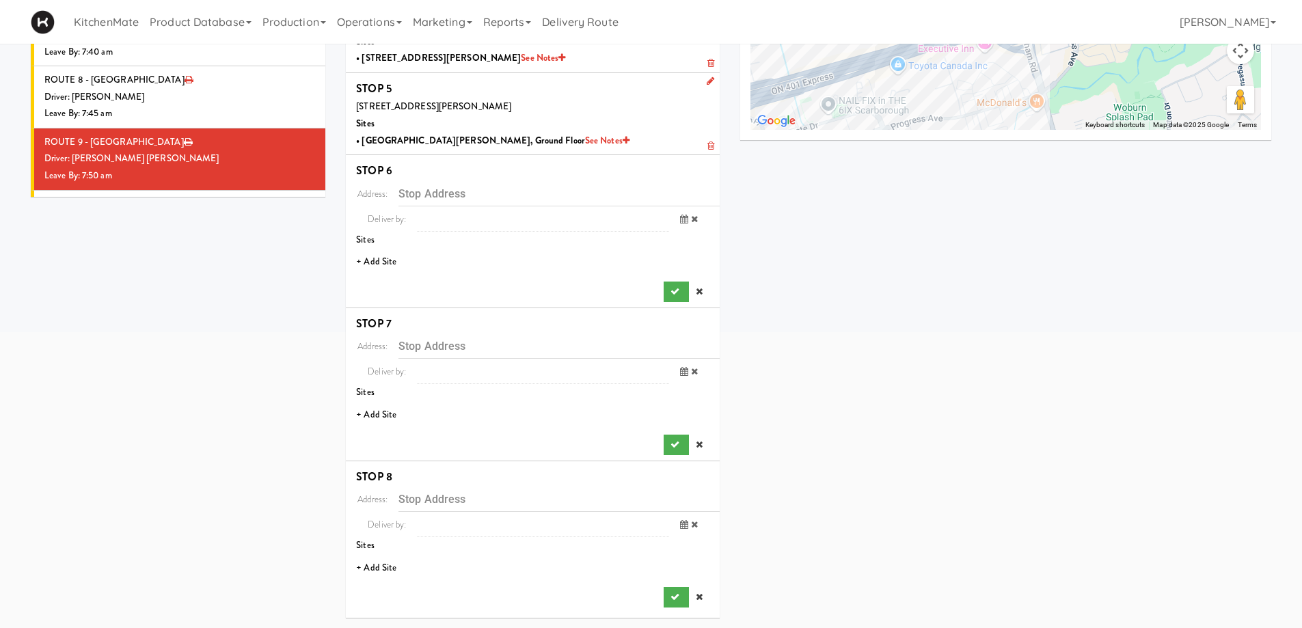
click at [374, 258] on li "+ Add Site" at bounding box center [533, 262] width 374 height 28
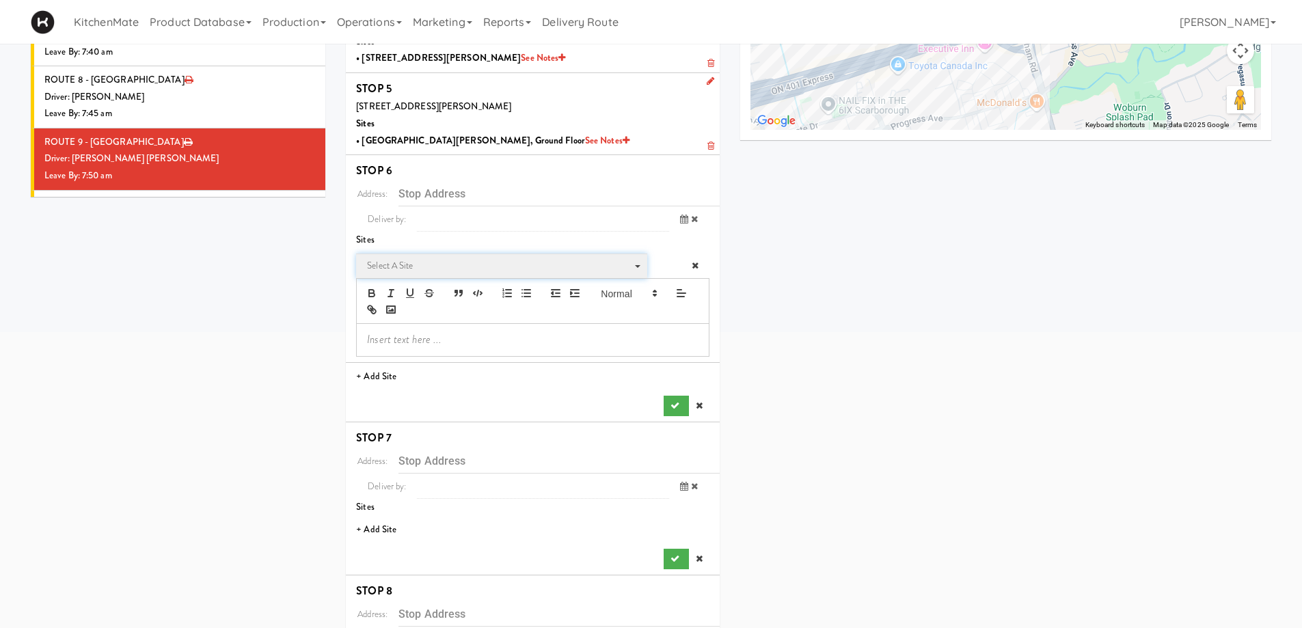
click at [428, 262] on span "Select a site" at bounding box center [497, 266] width 260 height 16
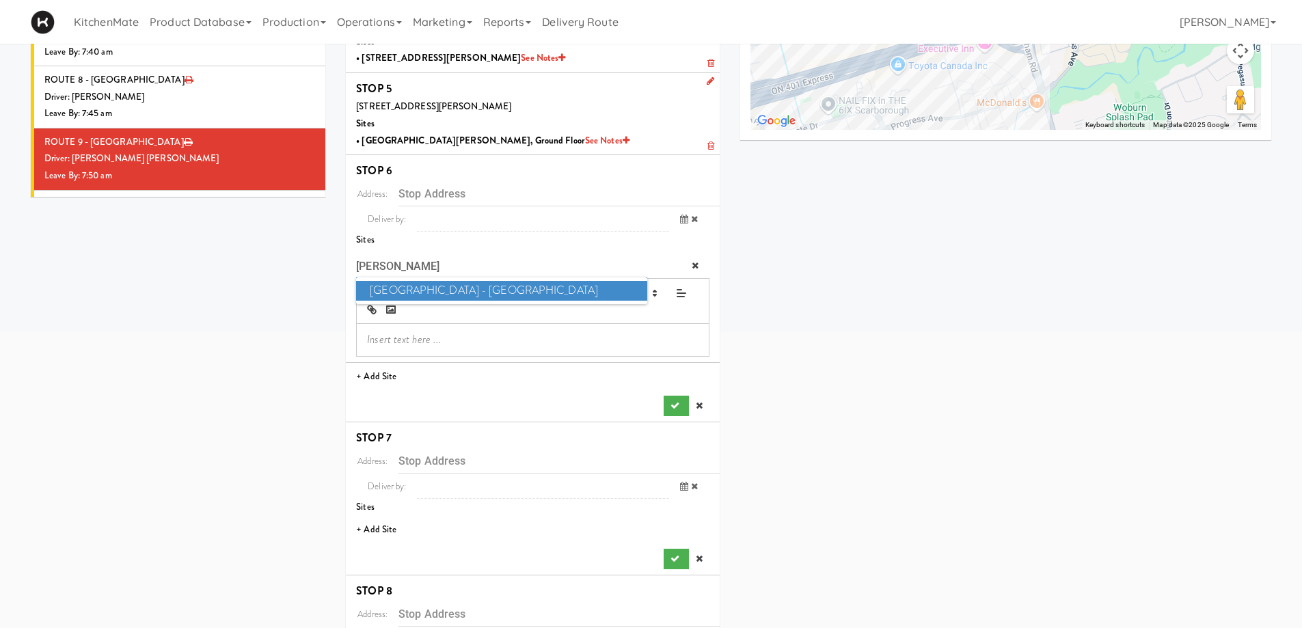
type input "MARK"
click at [442, 286] on span "Markham Campus - York University" at bounding box center [501, 291] width 290 height 20
type input "1 University Blvd., Markham, ON, CA"
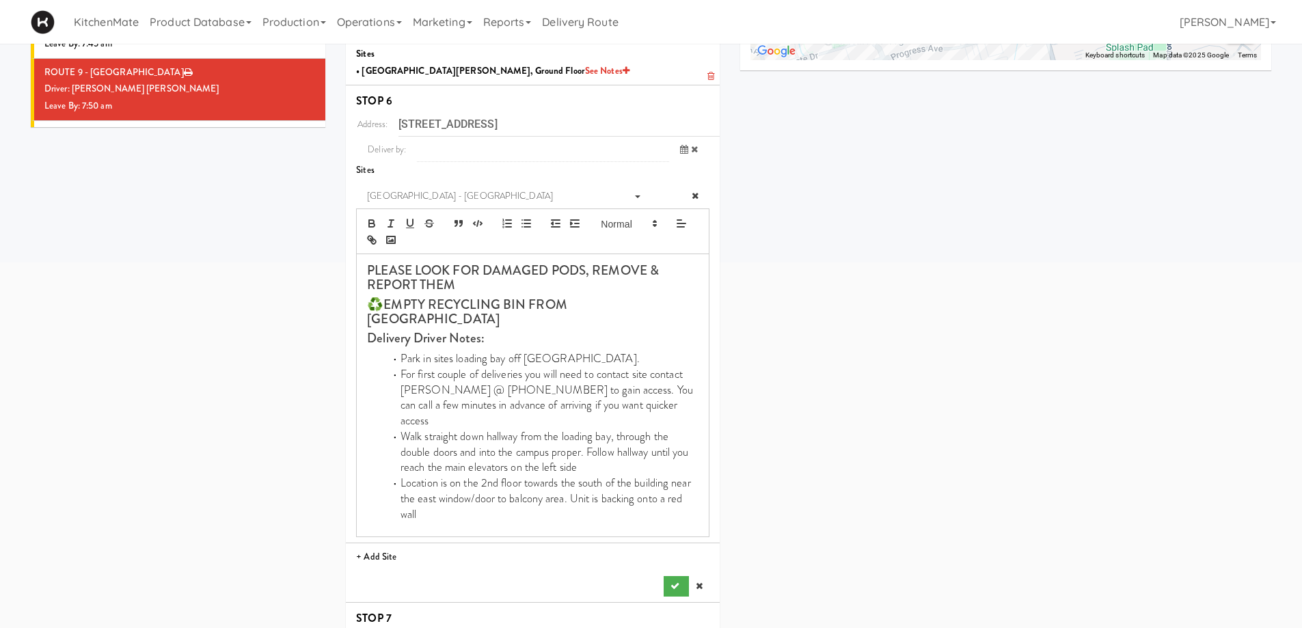
scroll to position [476, 0]
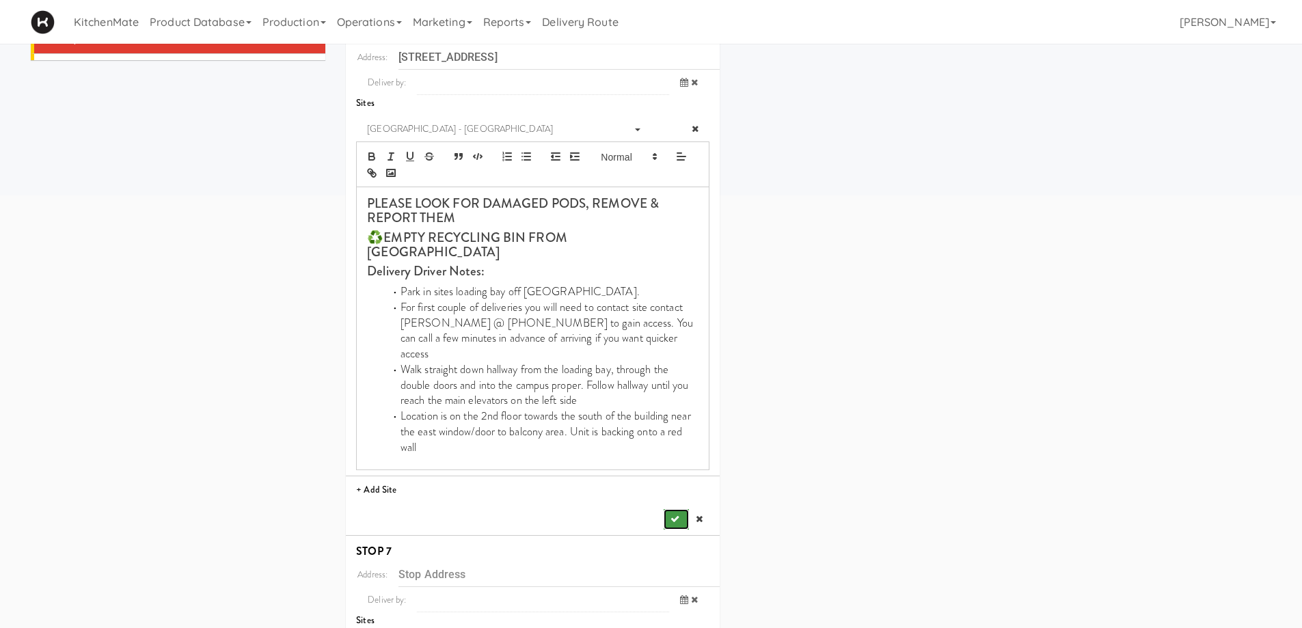
click at [679, 509] on button "submit" at bounding box center [676, 519] width 25 height 20
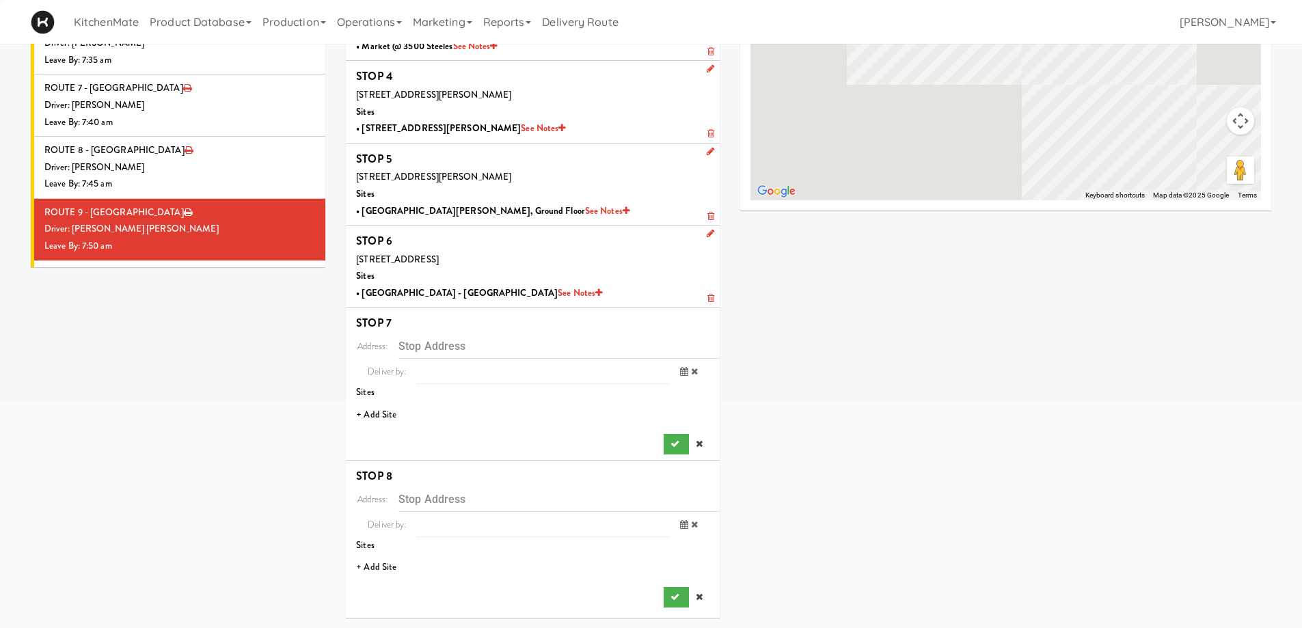
scroll to position [269, 0]
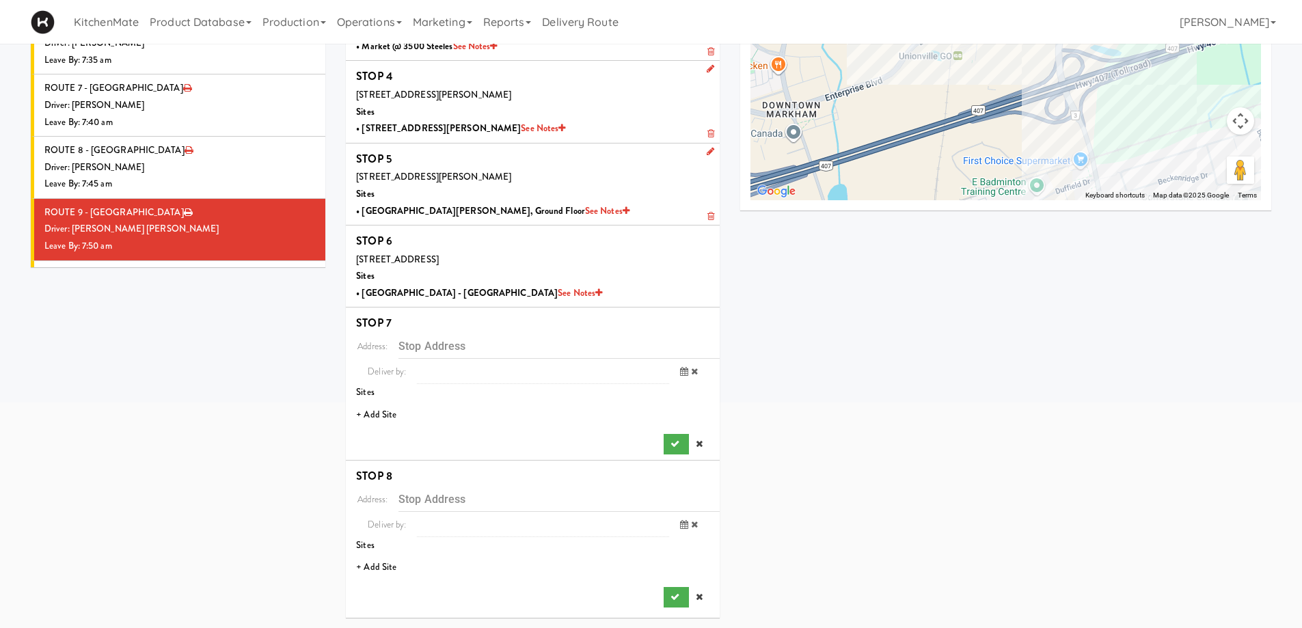
click at [374, 413] on li "+ Add Site" at bounding box center [533, 415] width 374 height 28
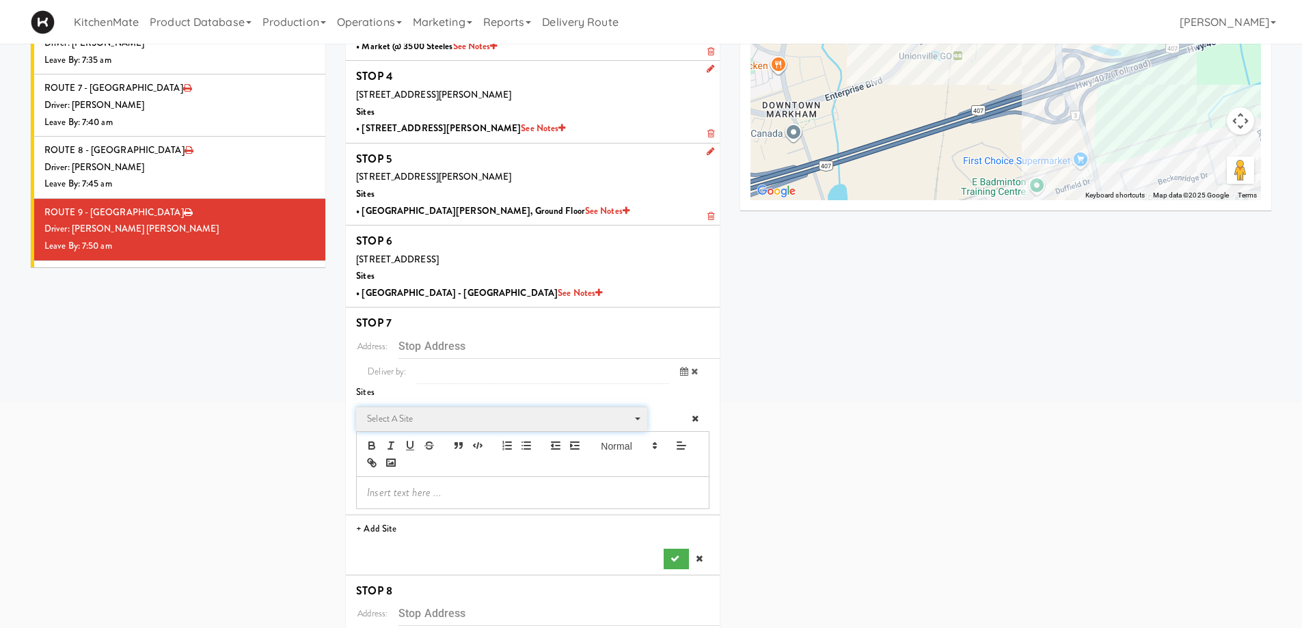
click at [416, 416] on span "Select a site" at bounding box center [497, 419] width 260 height 16
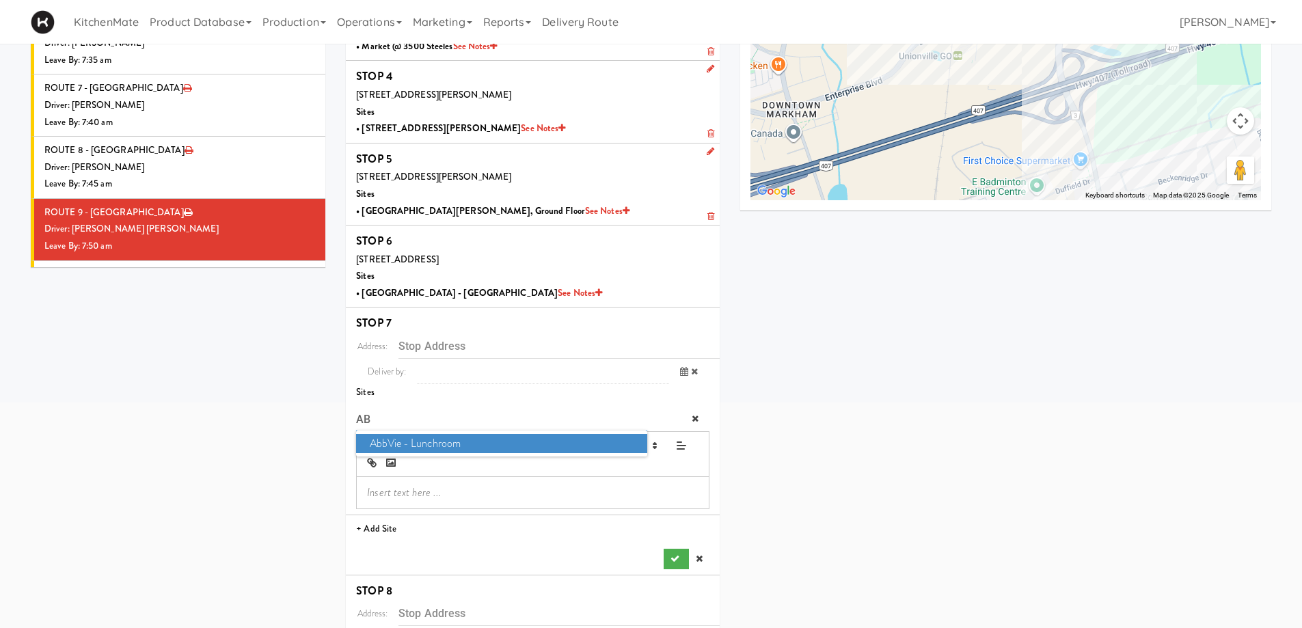
type input "AB"
click at [415, 439] on span "AbbVie - Lunchroom" at bounding box center [501, 444] width 290 height 20
type input "1380 Rodick Rd, Markham, ON, CA"
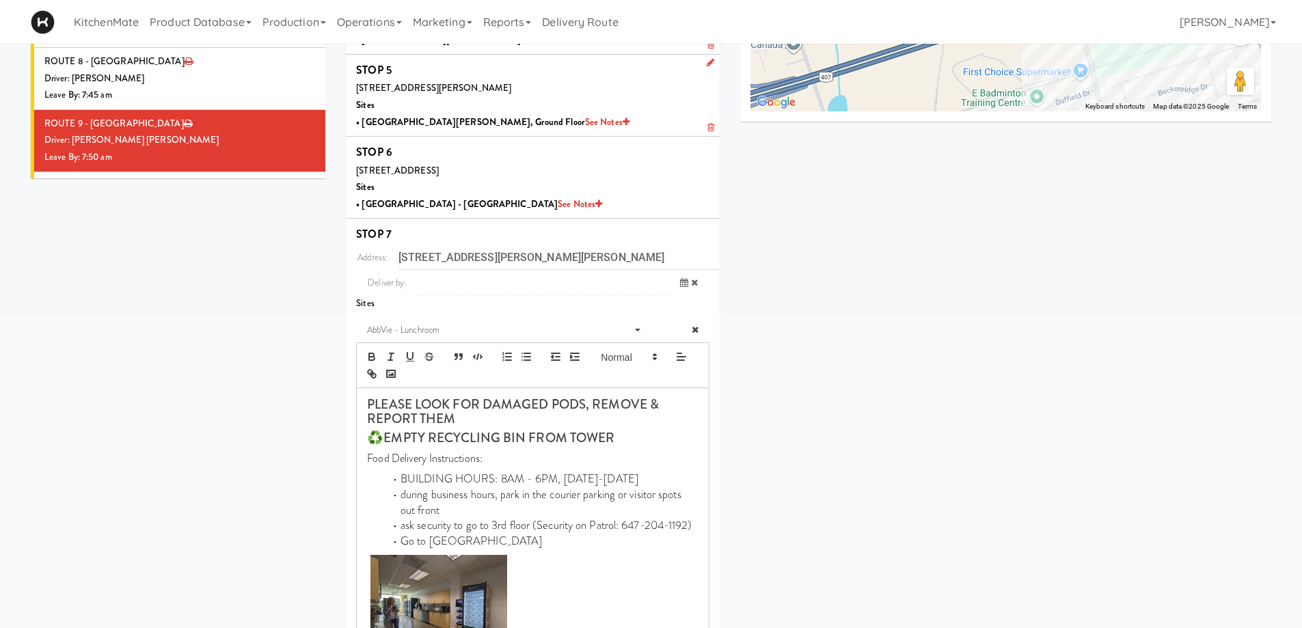
scroll to position [611, 0]
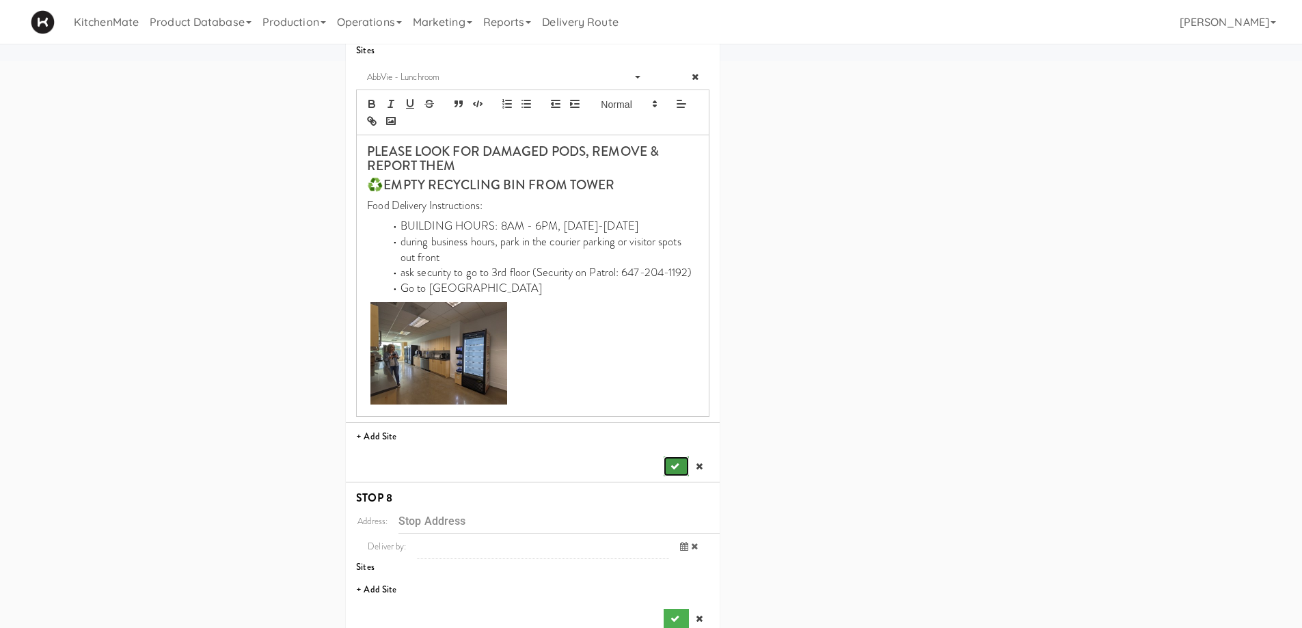
click at [672, 466] on icon "submit" at bounding box center [674, 466] width 9 height 9
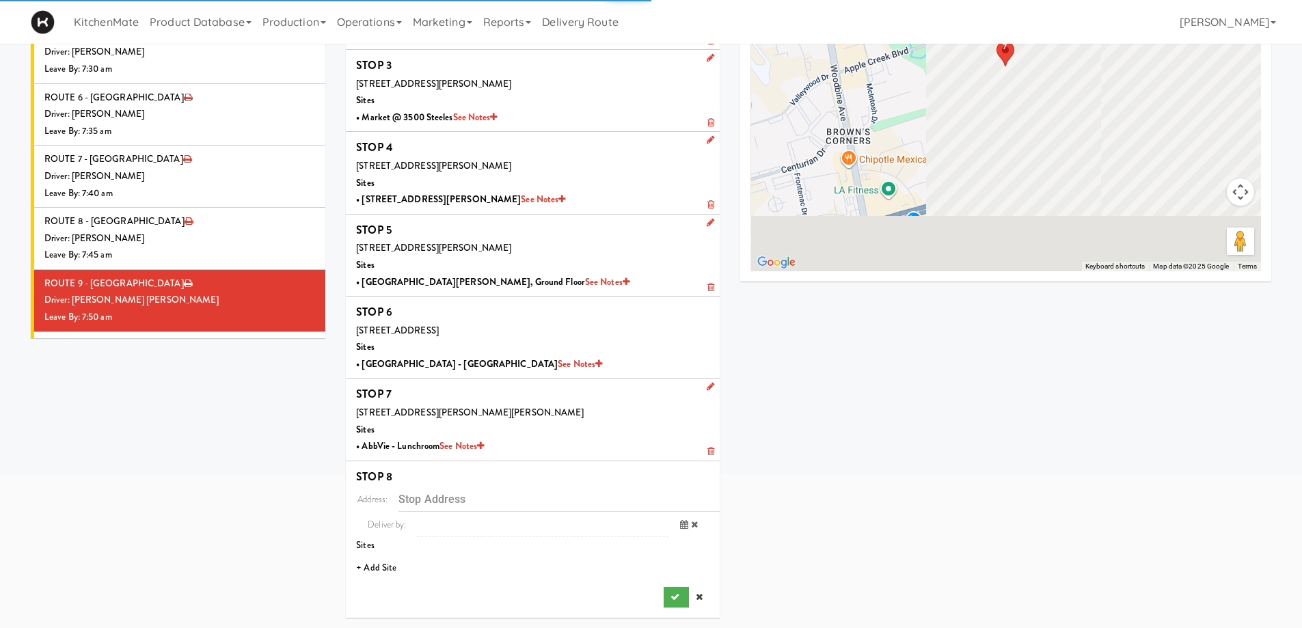
scroll to position [198, 0]
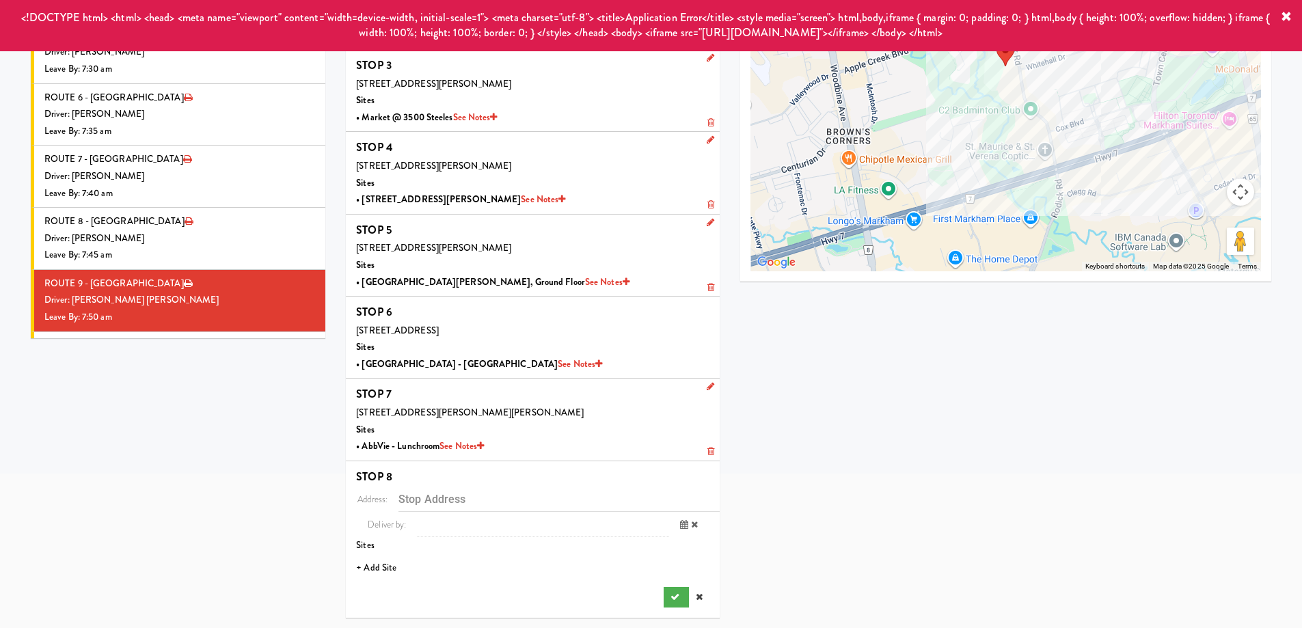
click at [375, 566] on li "+ Add Site" at bounding box center [533, 568] width 374 height 28
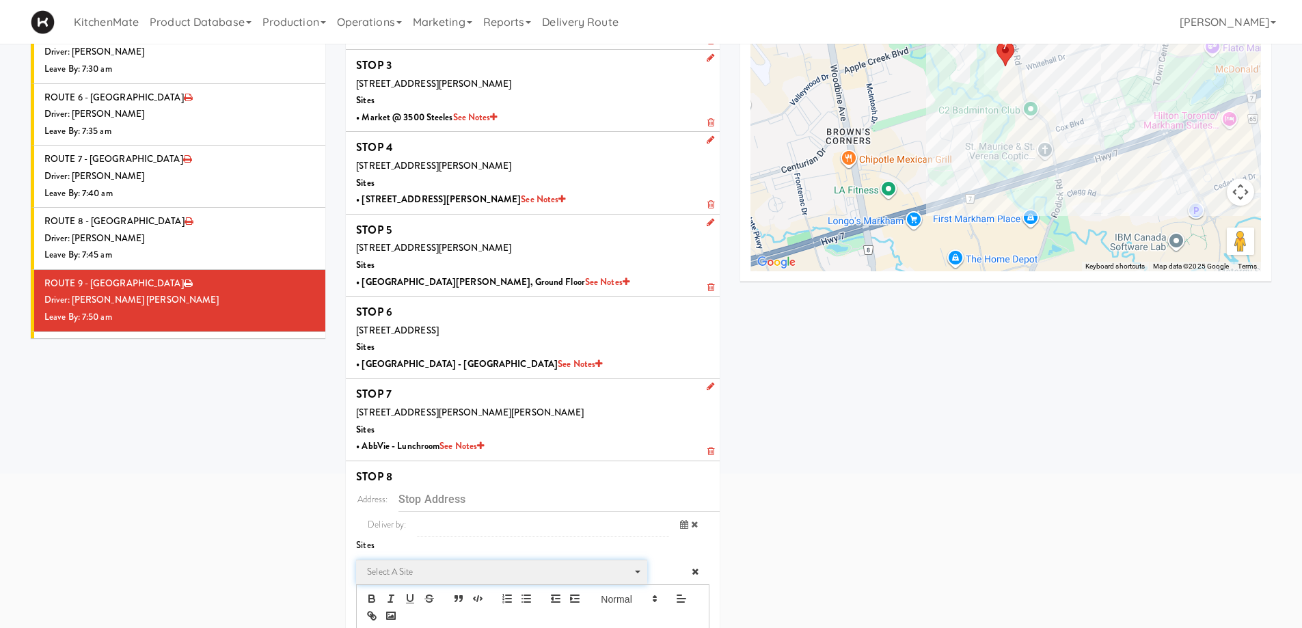
click at [412, 572] on span "Select a site" at bounding box center [497, 572] width 260 height 16
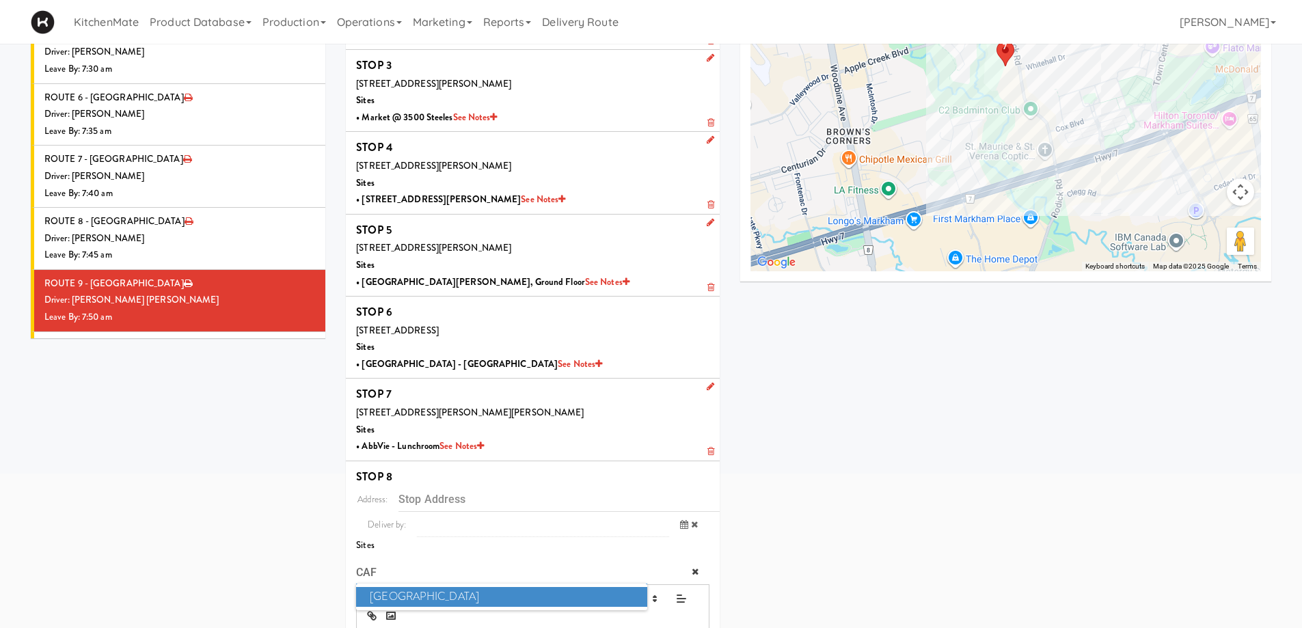
type input "CAF"
click at [403, 597] on span "Cafe Valleywood" at bounding box center [501, 597] width 290 height 20
type input "60 Columbia Way, Markham, ON, CA"
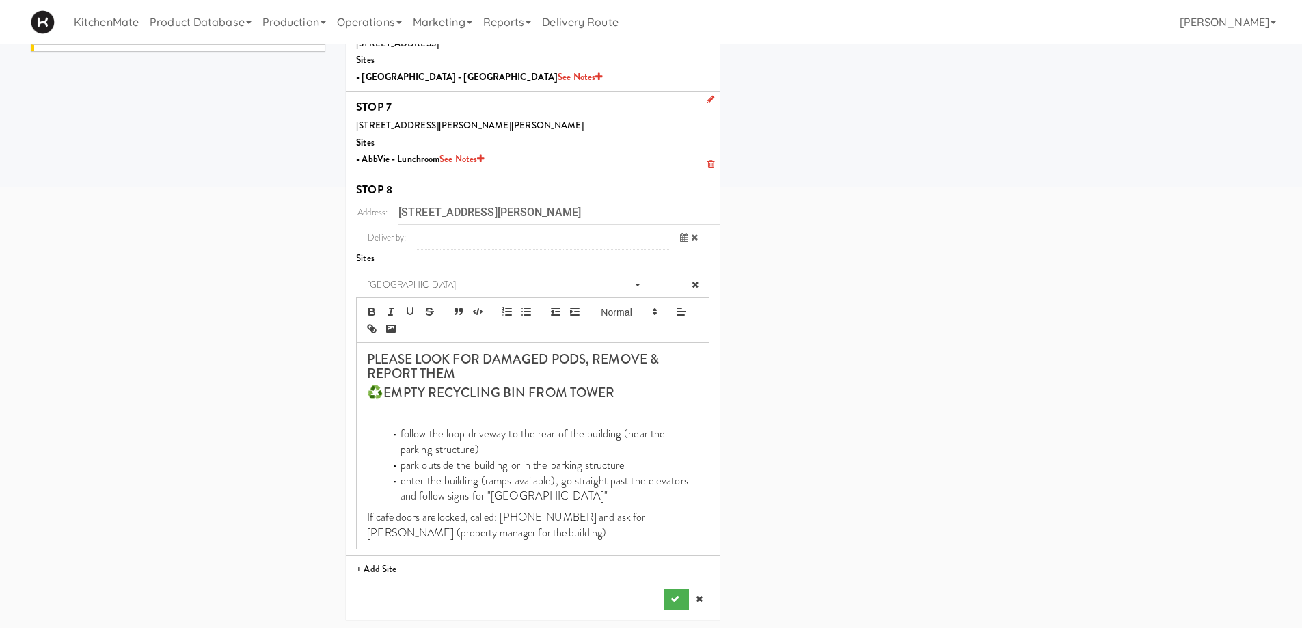
scroll to position [487, 0]
click at [673, 599] on icon "submit" at bounding box center [674, 596] width 9 height 9
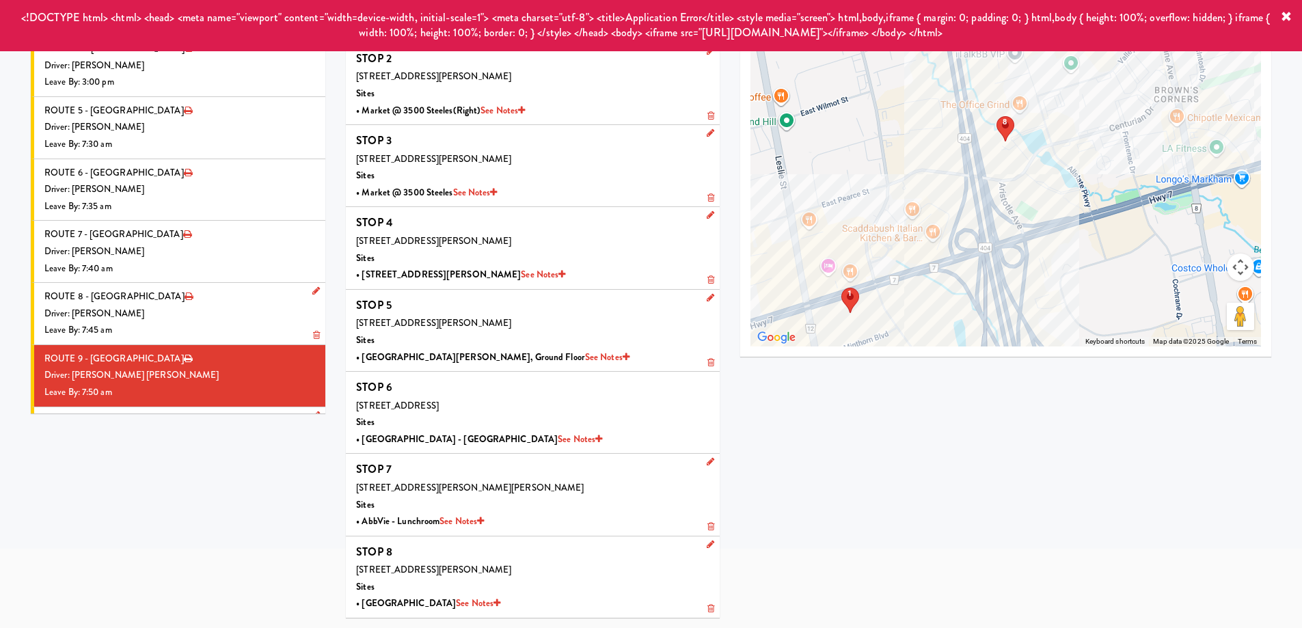
click at [160, 429] on div "Driver: No driver assigned" at bounding box center [179, 437] width 271 height 17
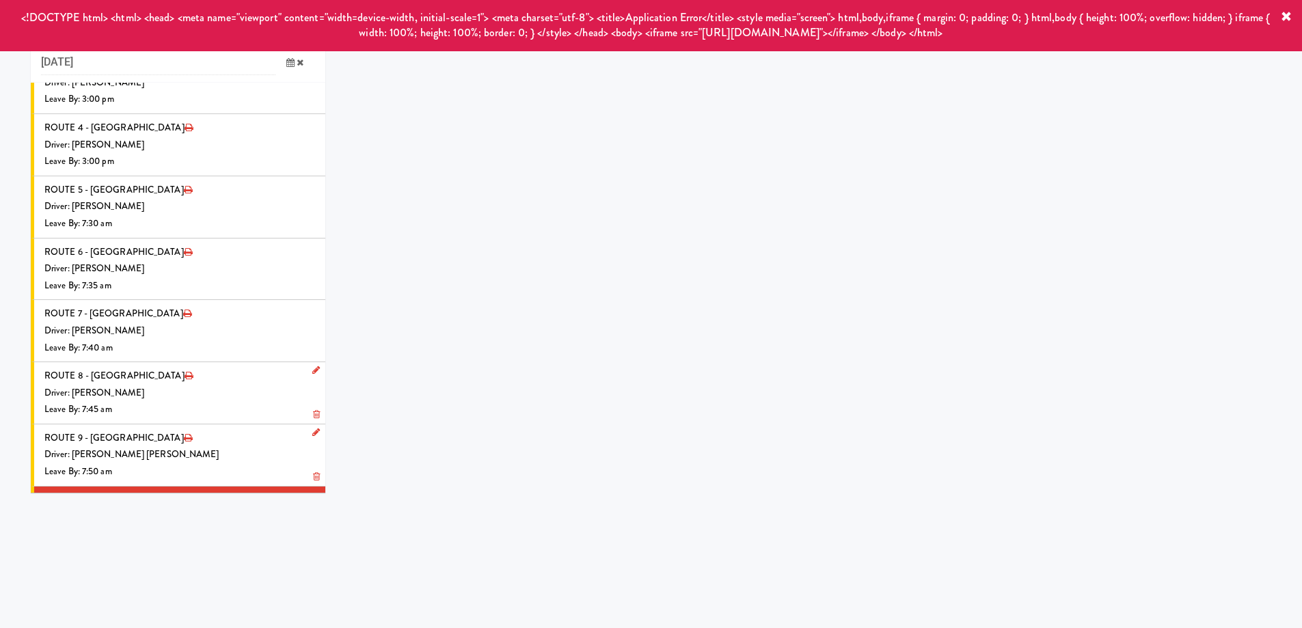
scroll to position [44, 0]
click at [194, 508] on div "Driver: No driver assigned" at bounding box center [179, 516] width 271 height 17
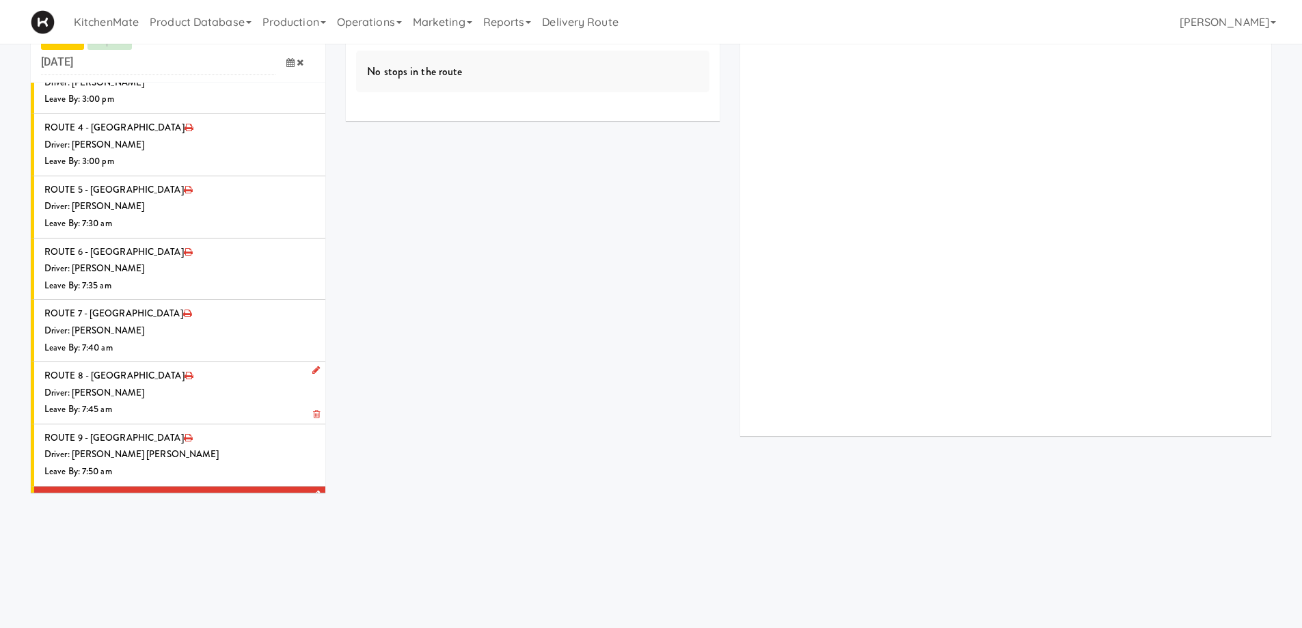
click at [171, 487] on li "ROUTE 10 - Idle Driver: No driver assigned Leave By: 12:00 am" at bounding box center [178, 518] width 295 height 62
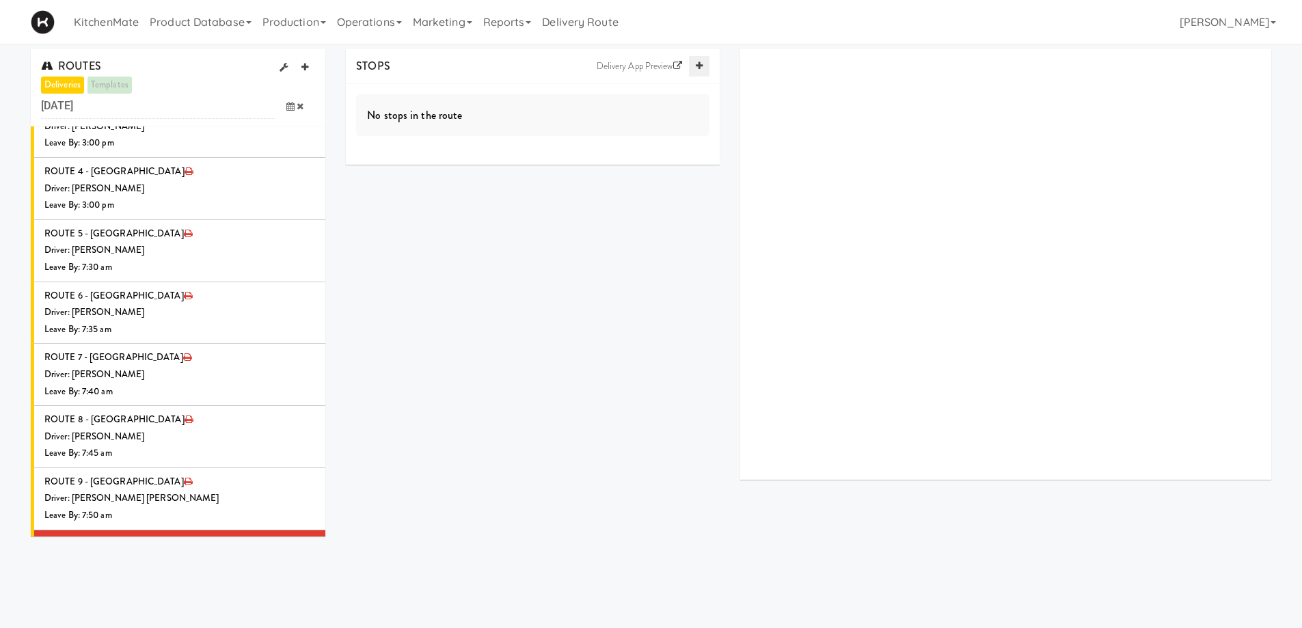
click at [700, 61] on link at bounding box center [699, 66] width 20 height 20
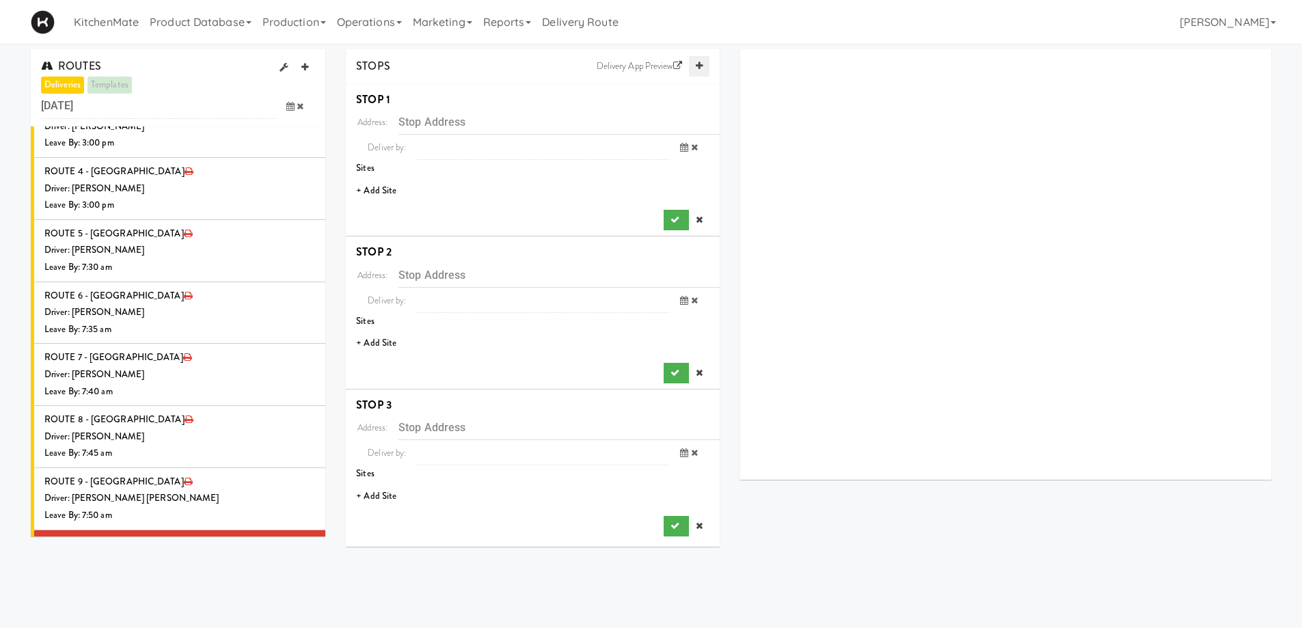
click at [700, 61] on link at bounding box center [699, 66] width 20 height 20
click at [387, 191] on li "+ Add Site" at bounding box center [533, 191] width 374 height 28
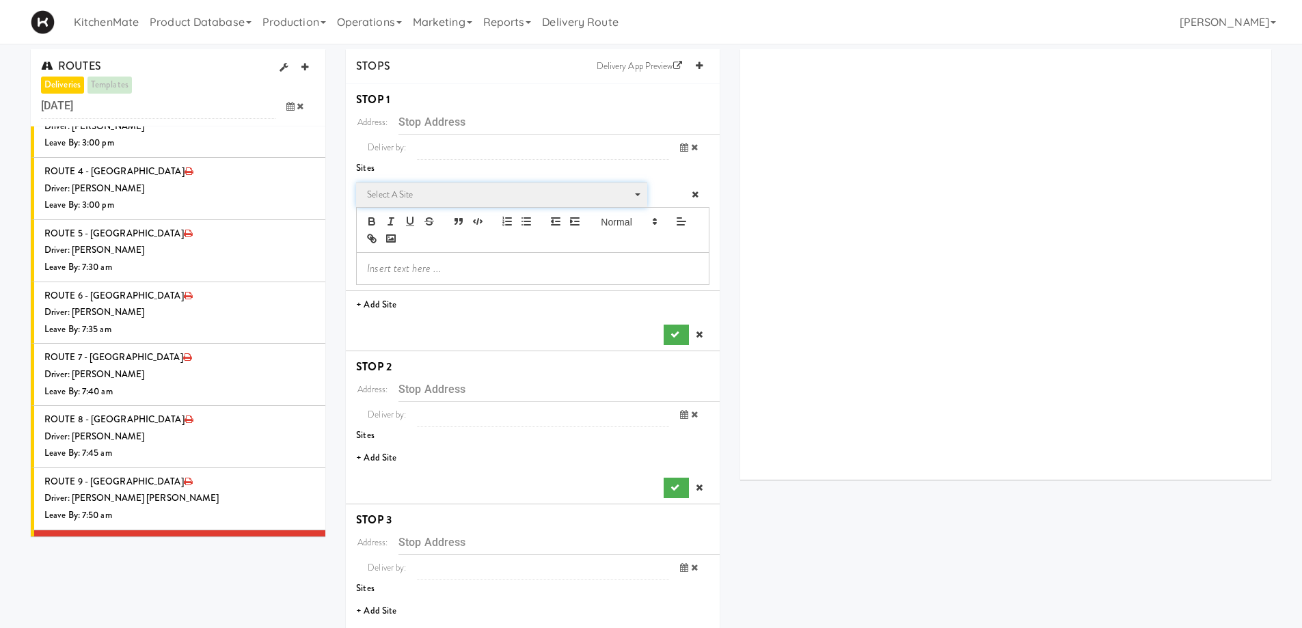
click at [427, 192] on span "Select a site" at bounding box center [497, 195] width 260 height 16
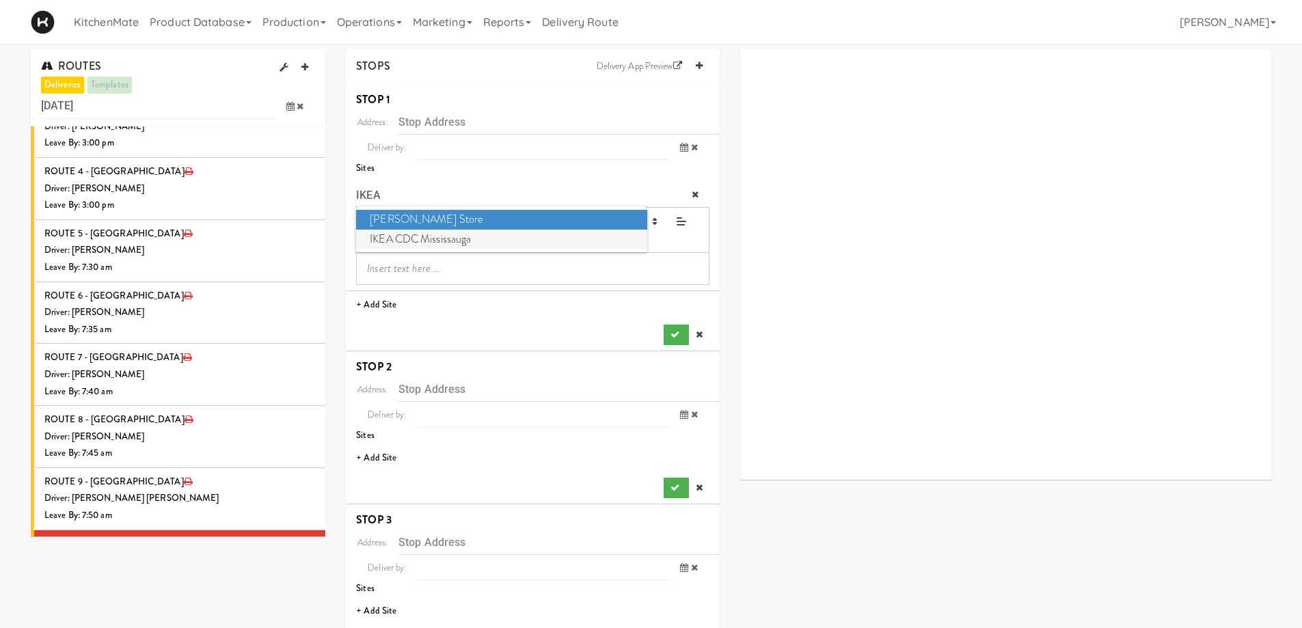
type input "IKEA"
click at [428, 236] on span "IKEA CDC Mississauga" at bounding box center [501, 240] width 290 height 20
type input "3275 Argentia Rd, Mississauga, ON, CA"
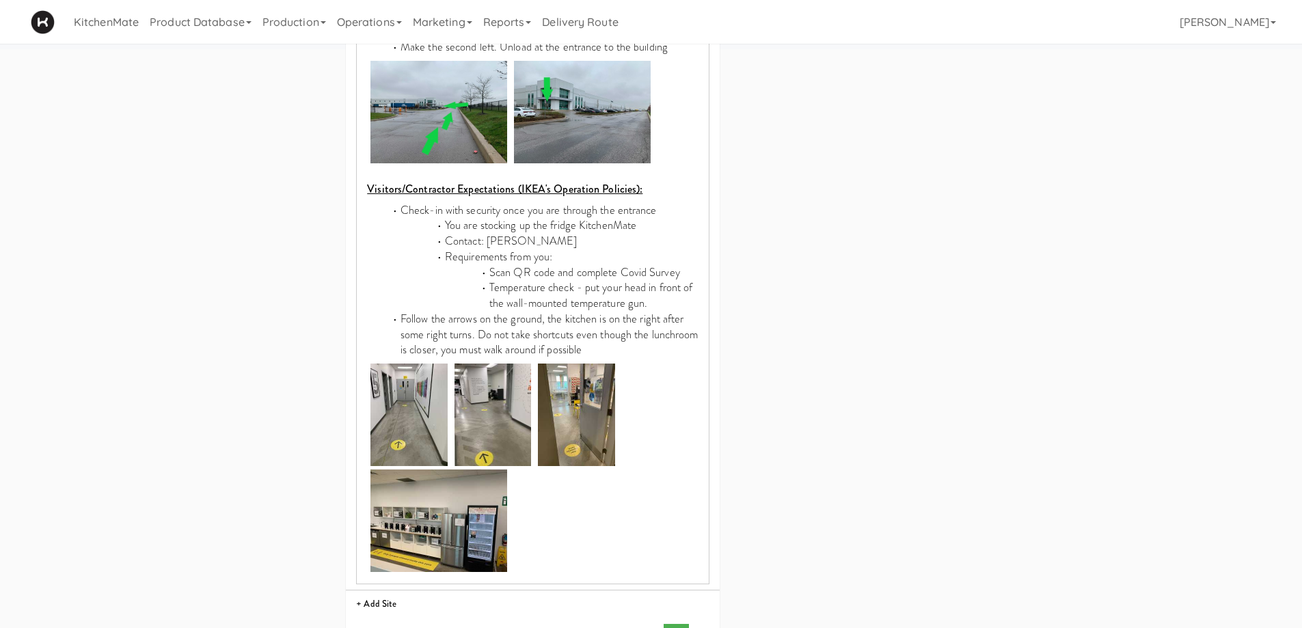
scroll to position [752, 0]
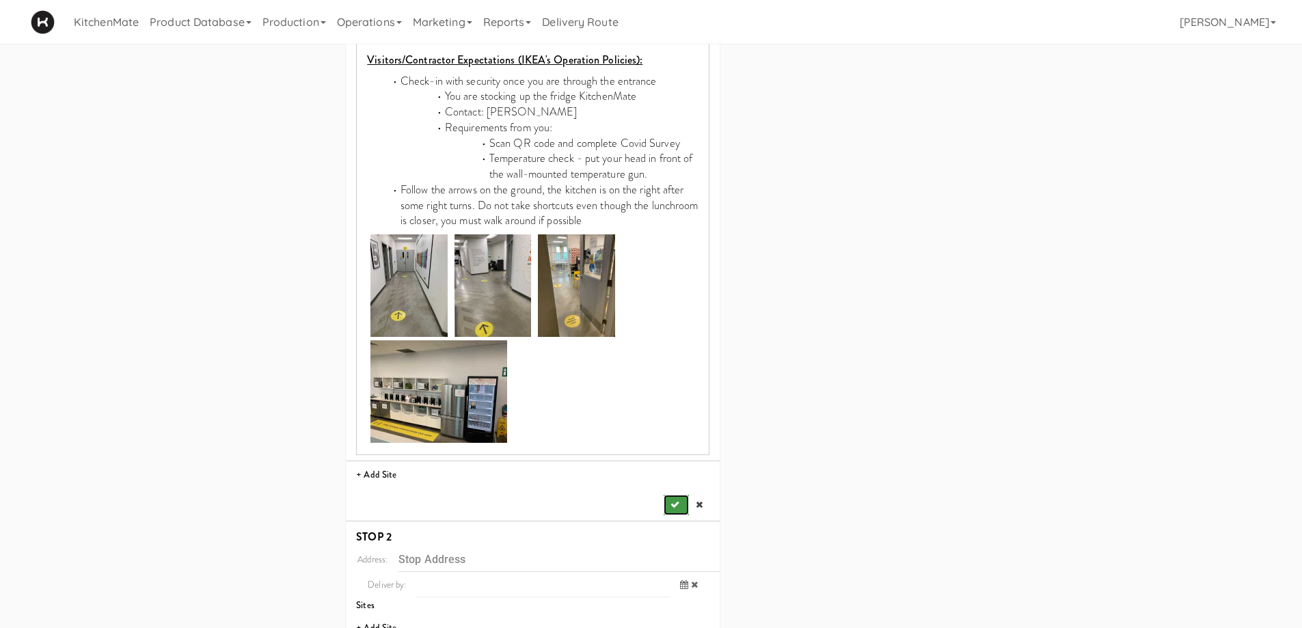
click at [668, 495] on button "submit" at bounding box center [676, 505] width 25 height 20
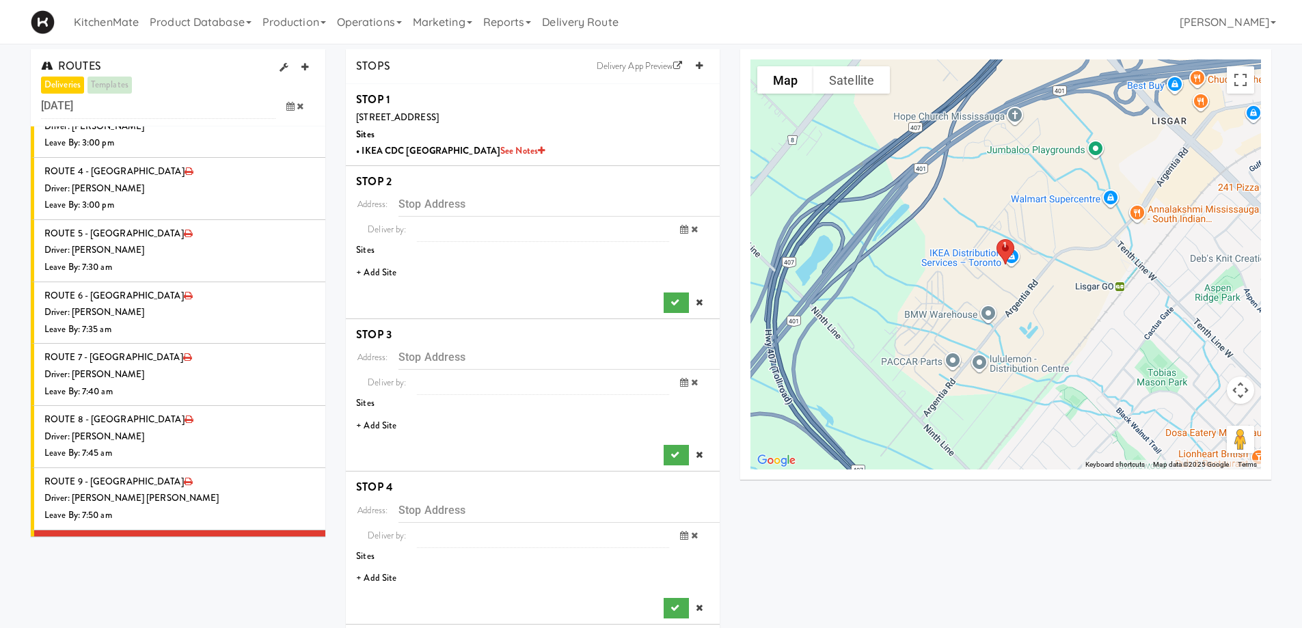
click at [375, 273] on li "+ Add Site" at bounding box center [533, 273] width 374 height 28
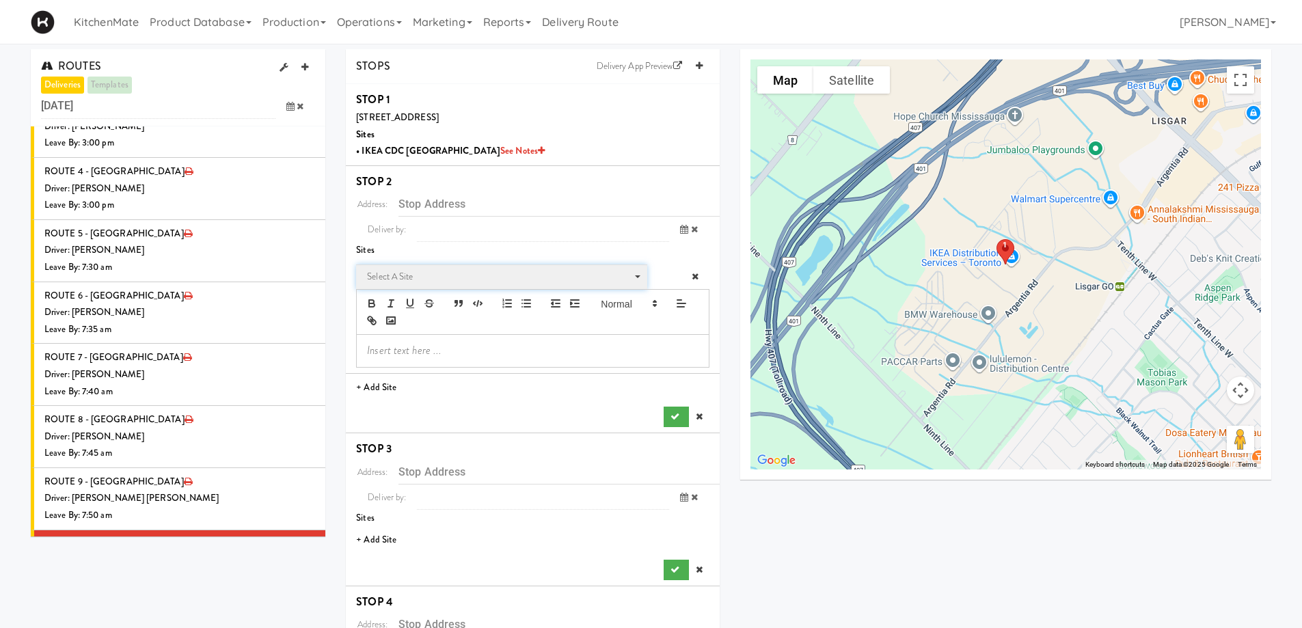
click at [440, 278] on span "Select a site" at bounding box center [497, 277] width 260 height 16
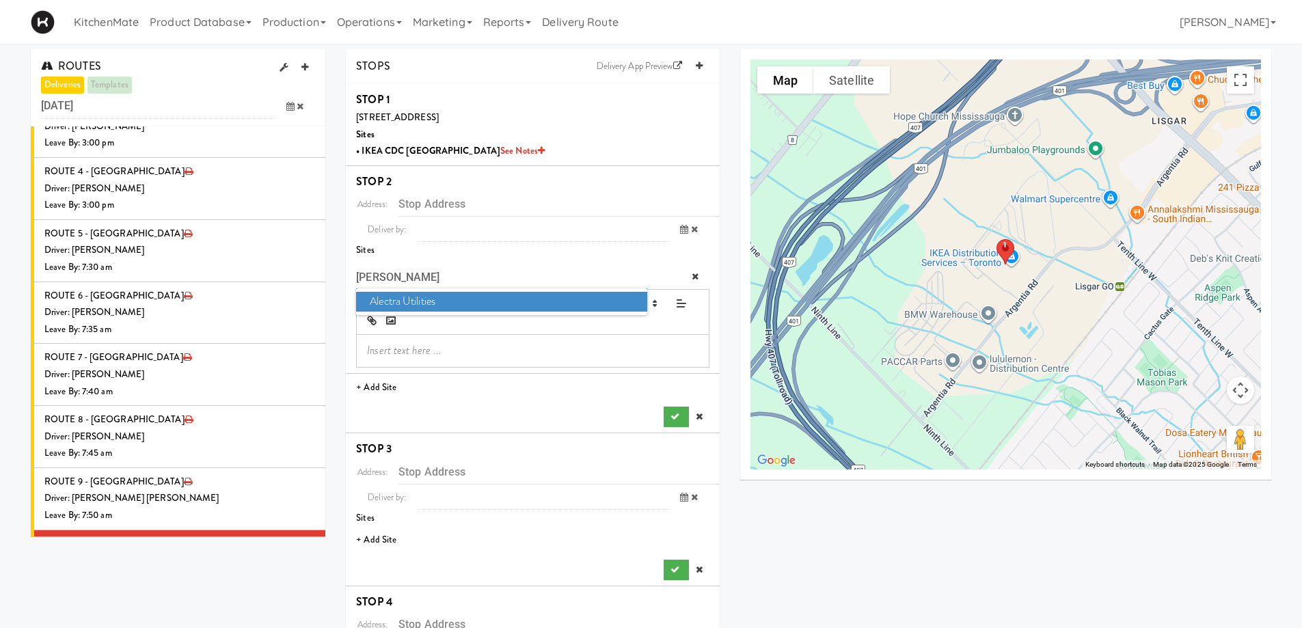
type input "ALEC"
click at [441, 303] on span "Alectra Utilities" at bounding box center [501, 302] width 290 height 20
type input "200 Kennedy Rd S, Brampton, ON, CA"
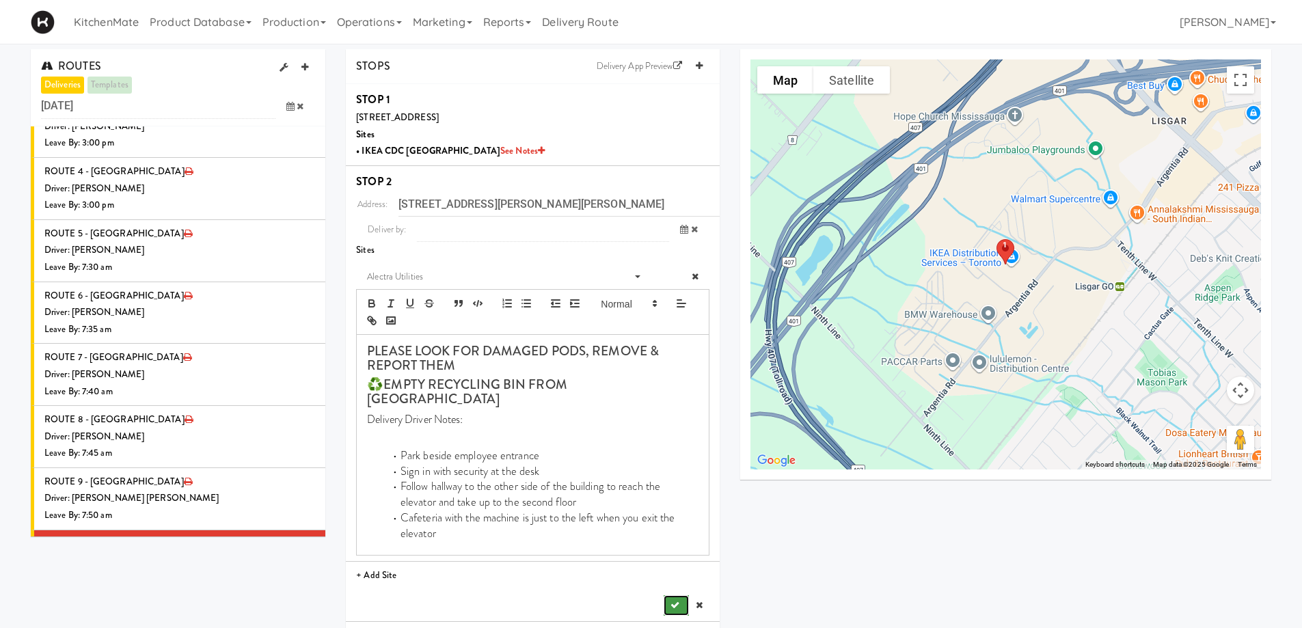
click at [677, 595] on button "submit" at bounding box center [676, 605] width 25 height 20
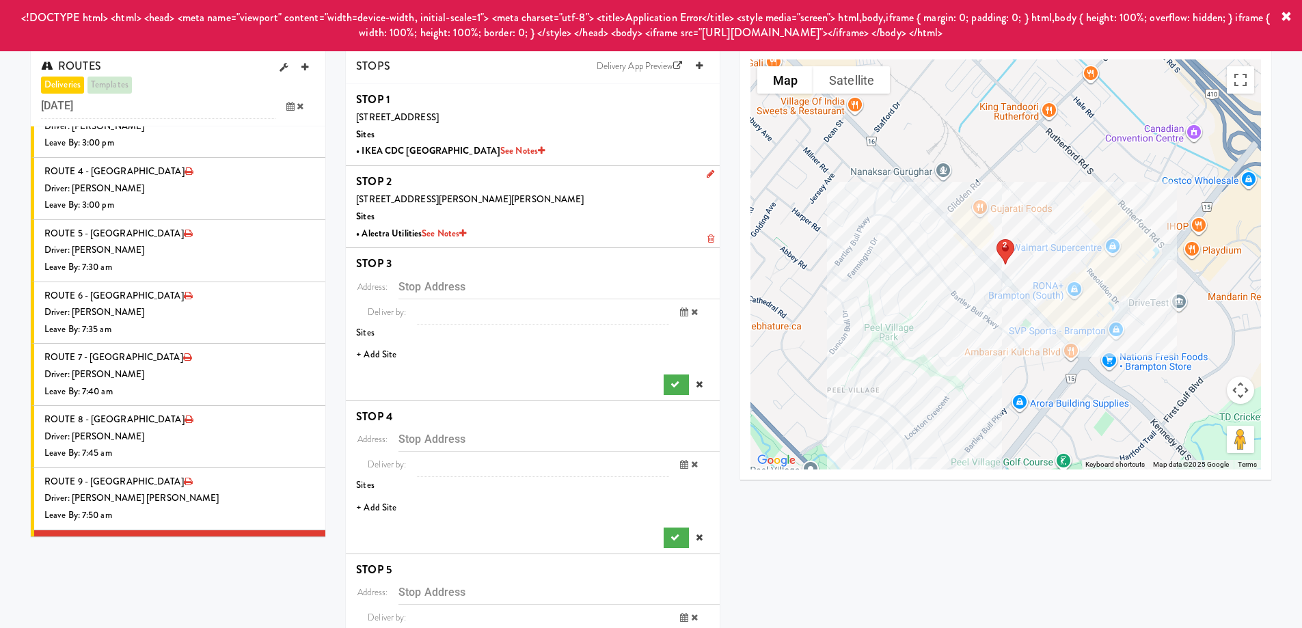
click at [383, 355] on li "+ Add Site" at bounding box center [533, 355] width 374 height 28
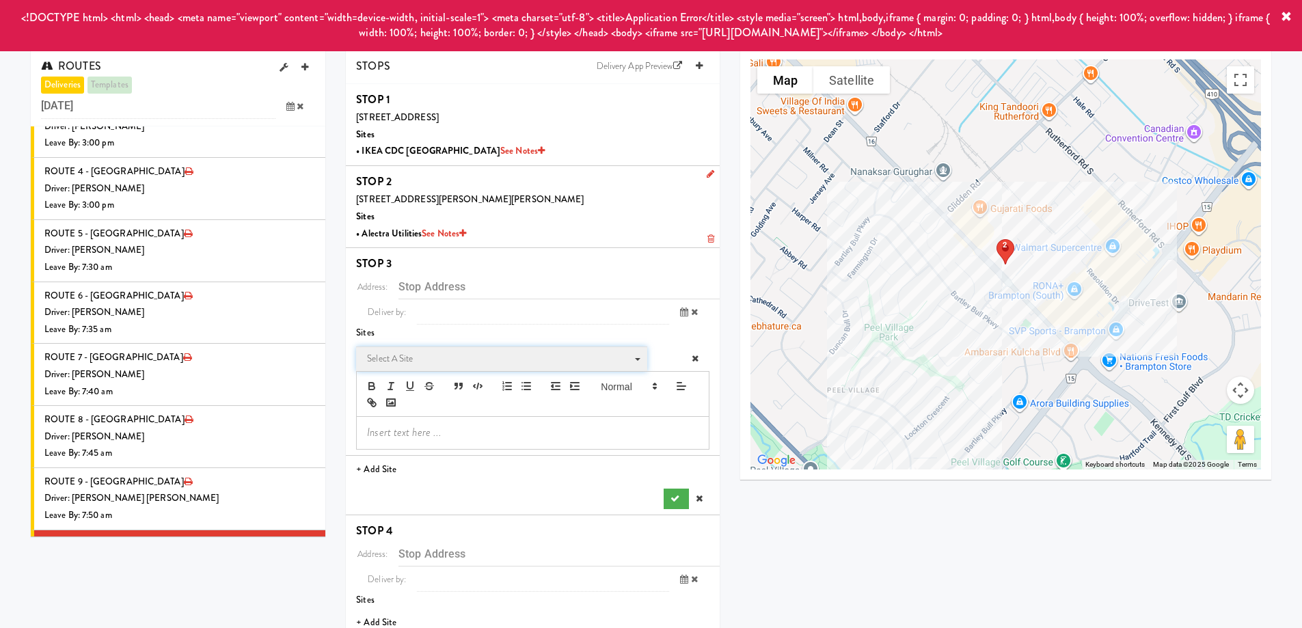
click at [405, 357] on span "Select a site" at bounding box center [497, 359] width 260 height 16
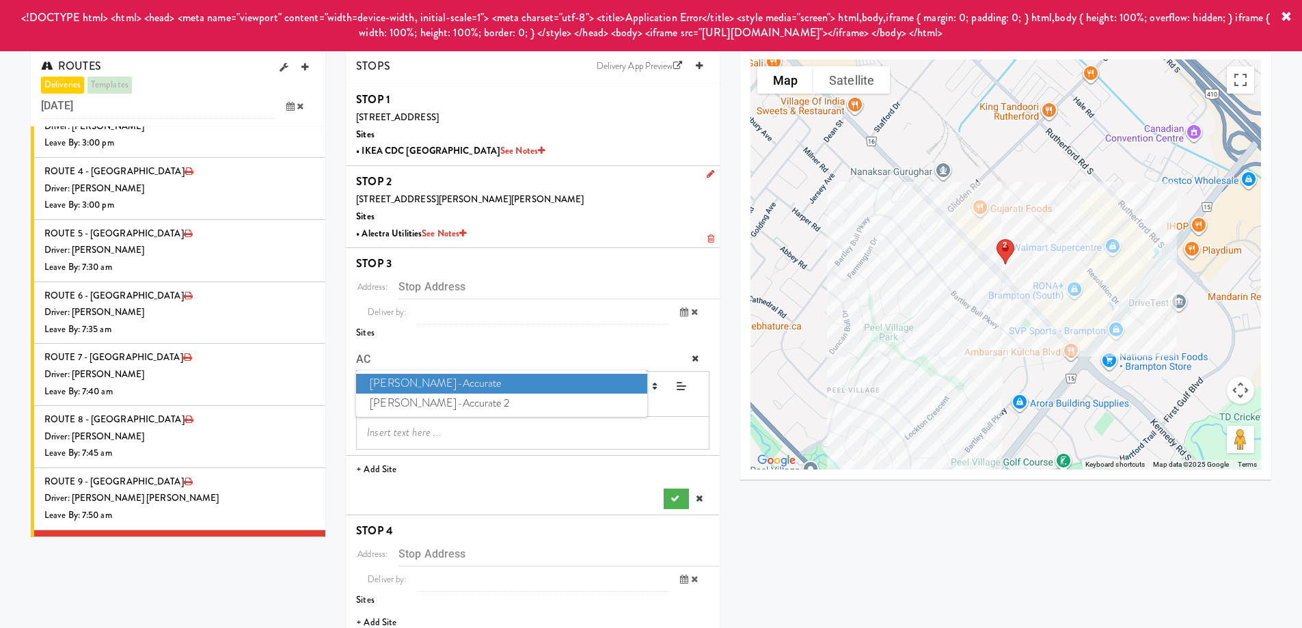
type input "ACC"
click at [450, 398] on span "Bothwell-Accurate 2" at bounding box center [501, 404] width 290 height 20
type input "3965 Nashua Dr, Mississauga, ON, CA"
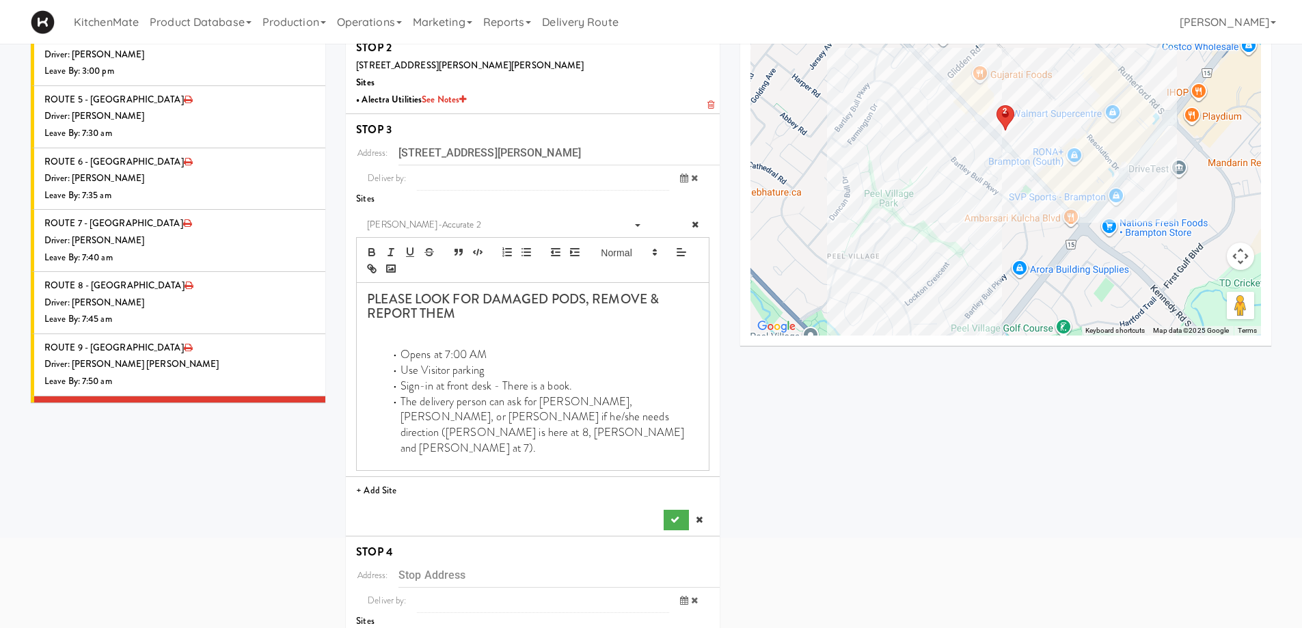
scroll to position [137, 0]
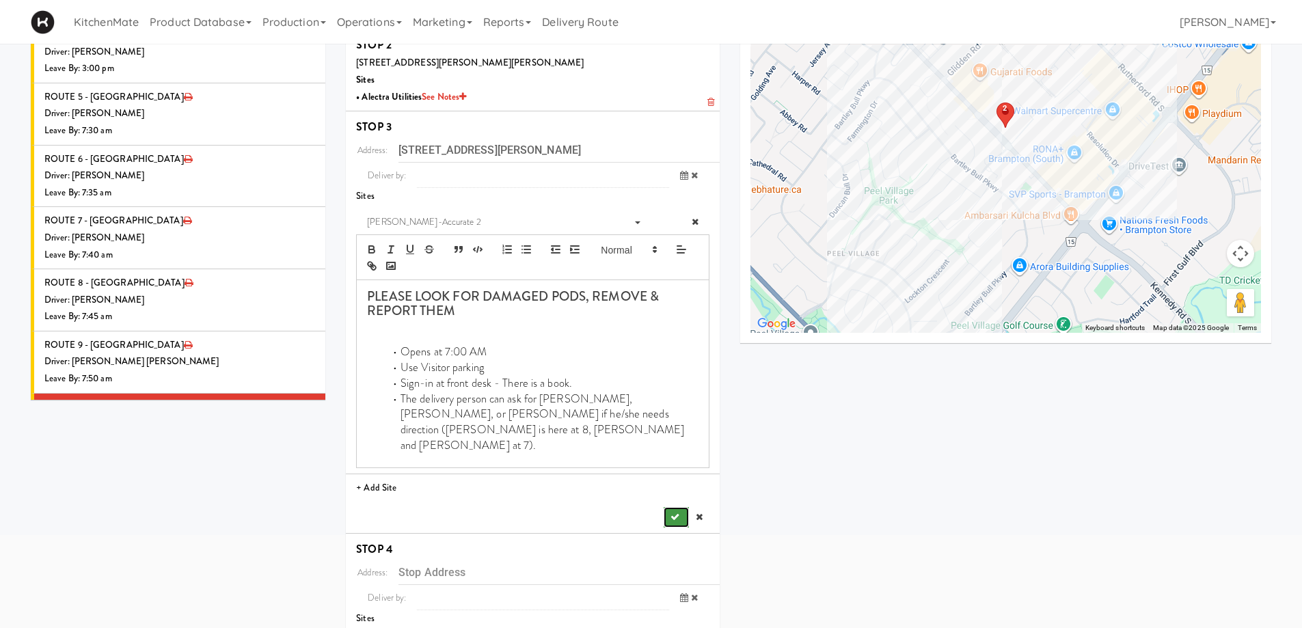
click at [672, 512] on icon "submit" at bounding box center [674, 516] width 9 height 9
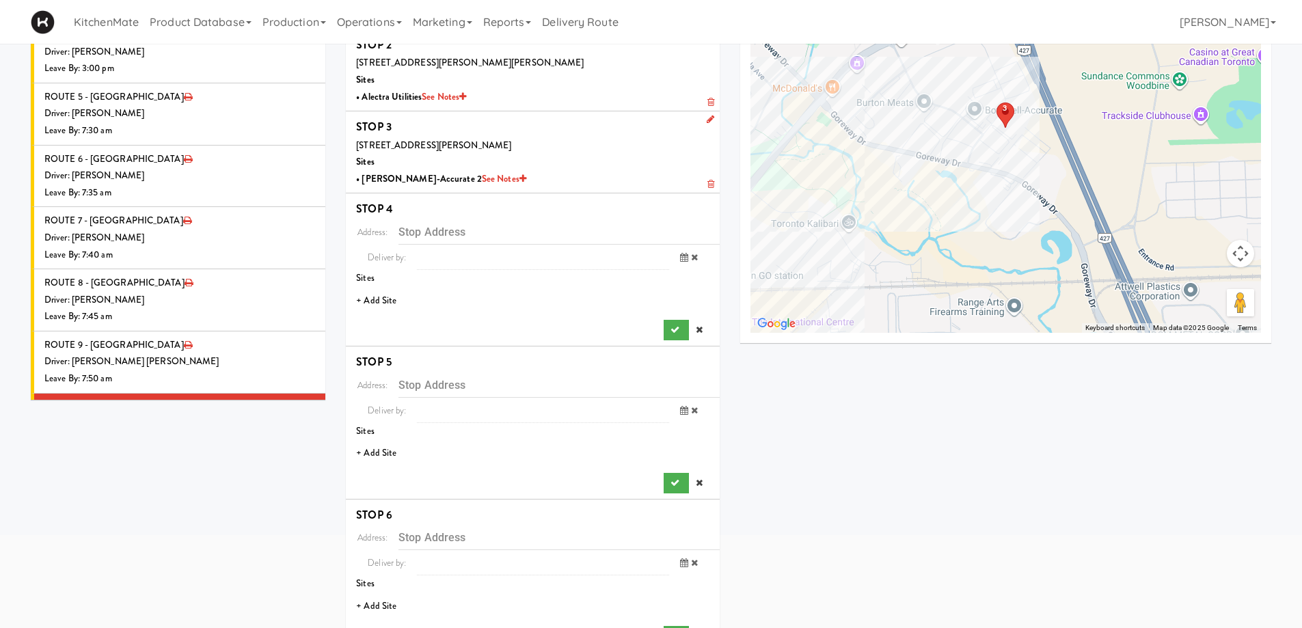
click at [366, 305] on li "+ Add Site" at bounding box center [533, 301] width 374 height 28
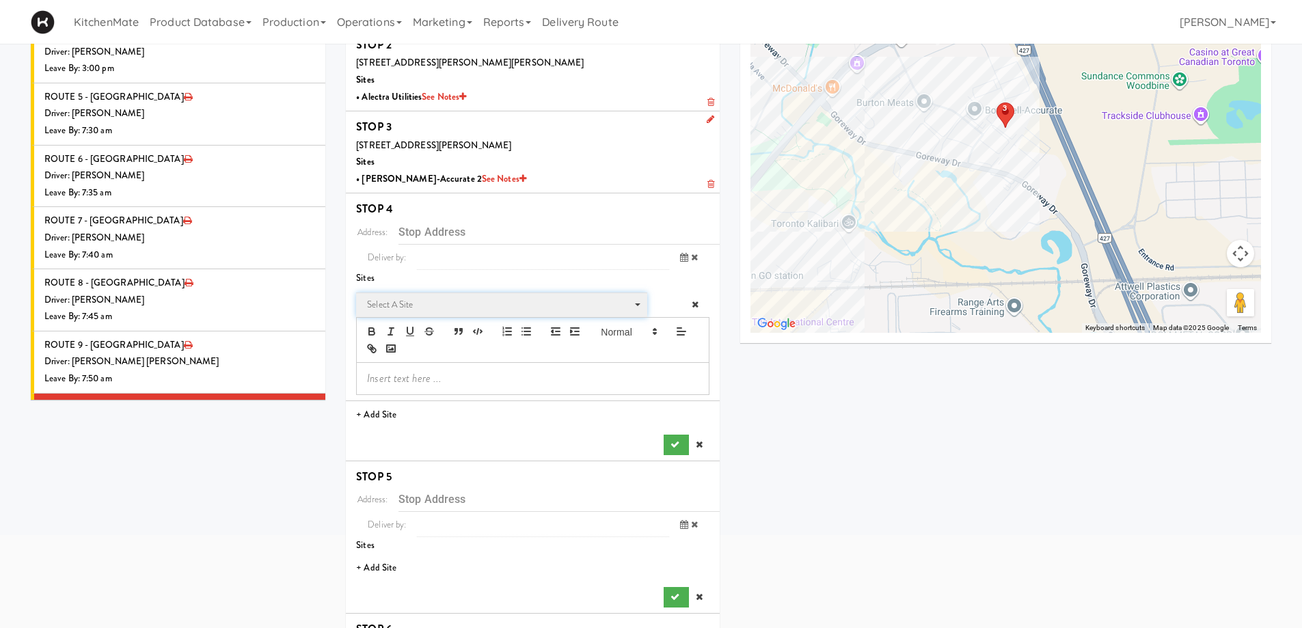
click at [398, 301] on span "Select a site" at bounding box center [497, 305] width 260 height 16
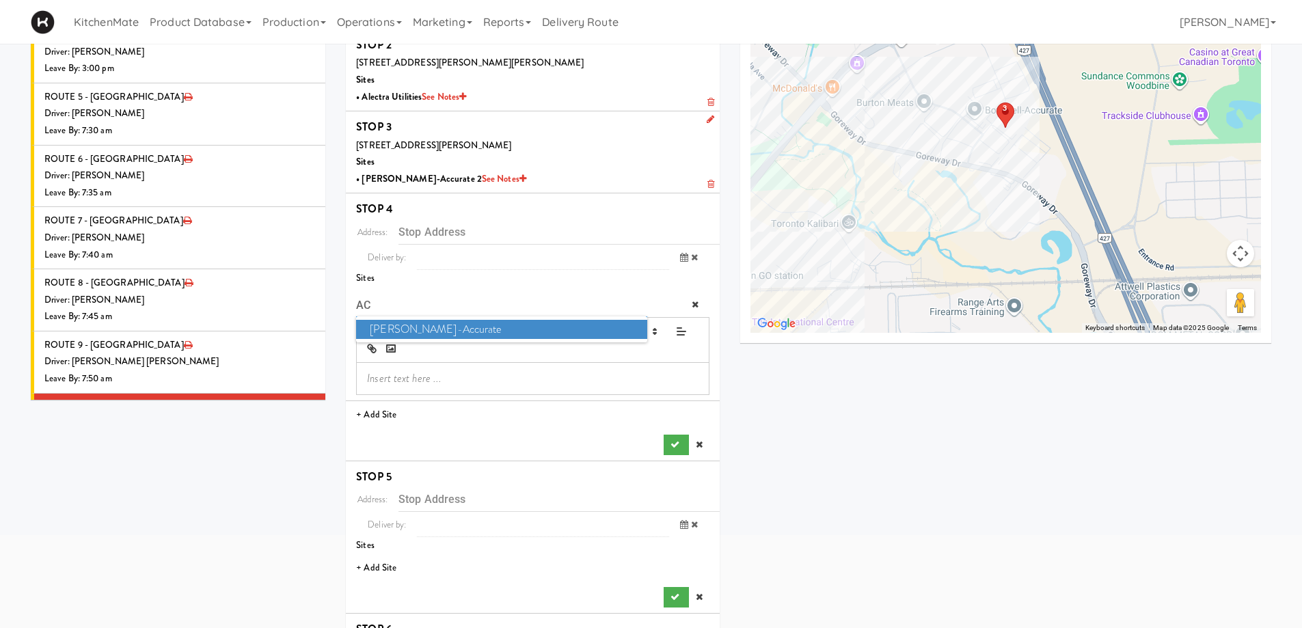
type input "AC"
click at [426, 331] on span "Bothwell-Accurate" at bounding box center [501, 330] width 290 height 20
type input "6675 Rexwood Rd, Mississauga, ON, CA"
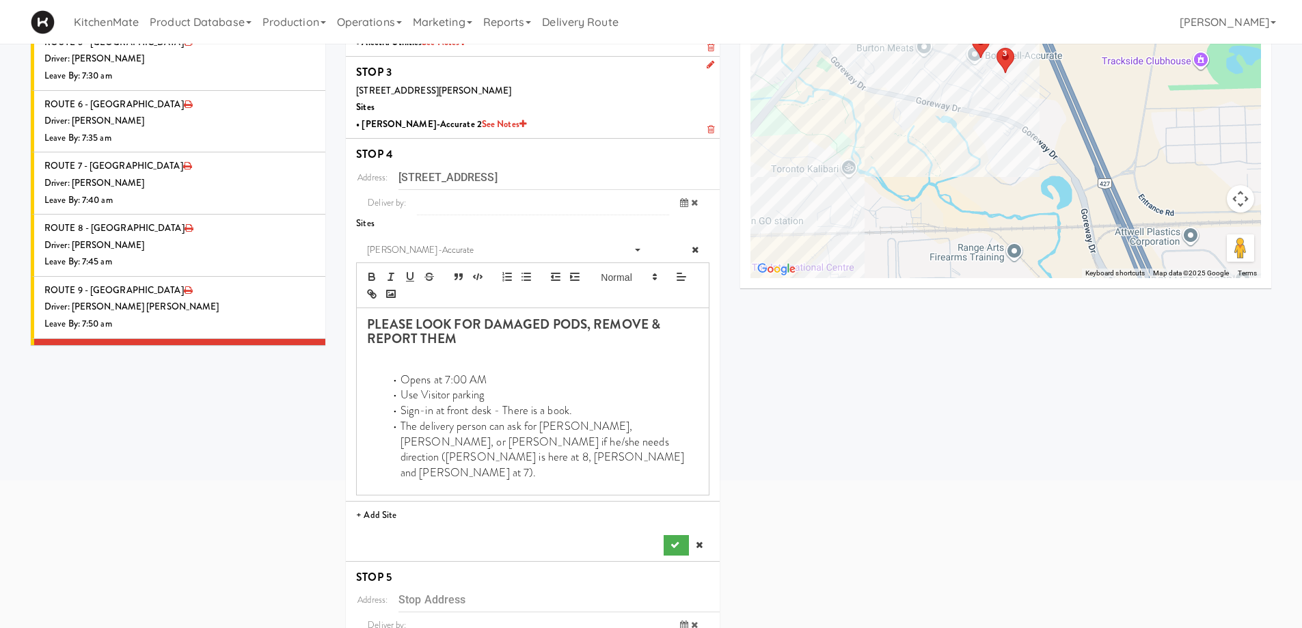
scroll to position [273, 0]
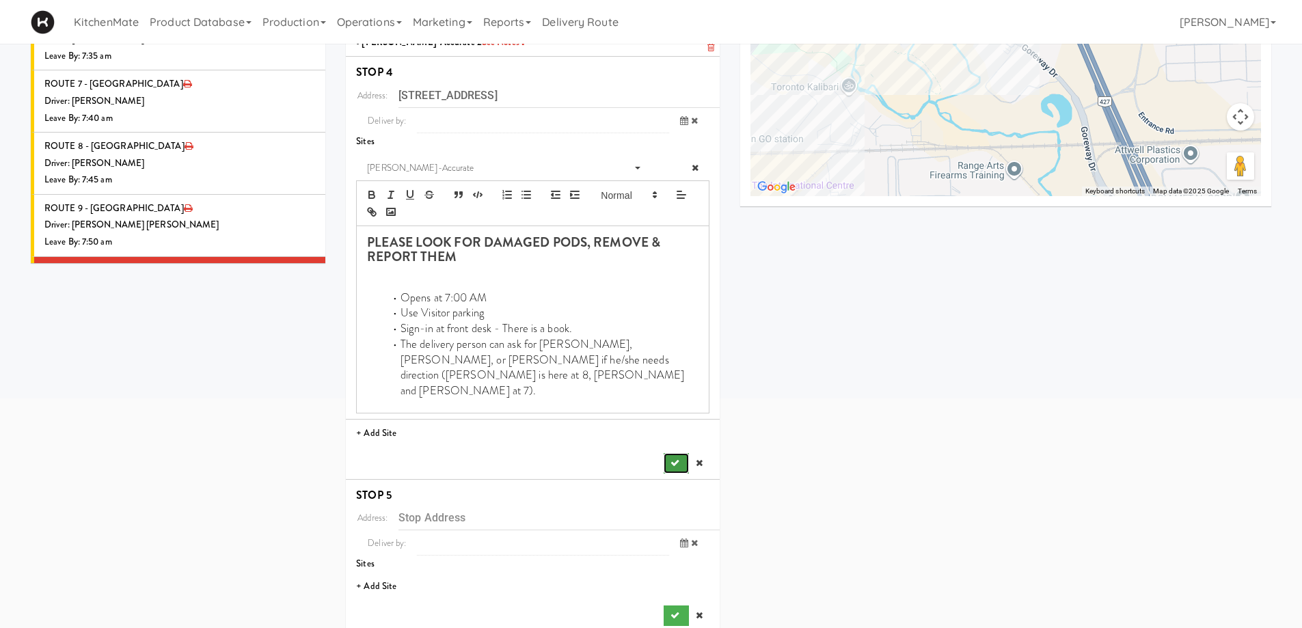
click at [672, 459] on icon "submit" at bounding box center [674, 463] width 9 height 9
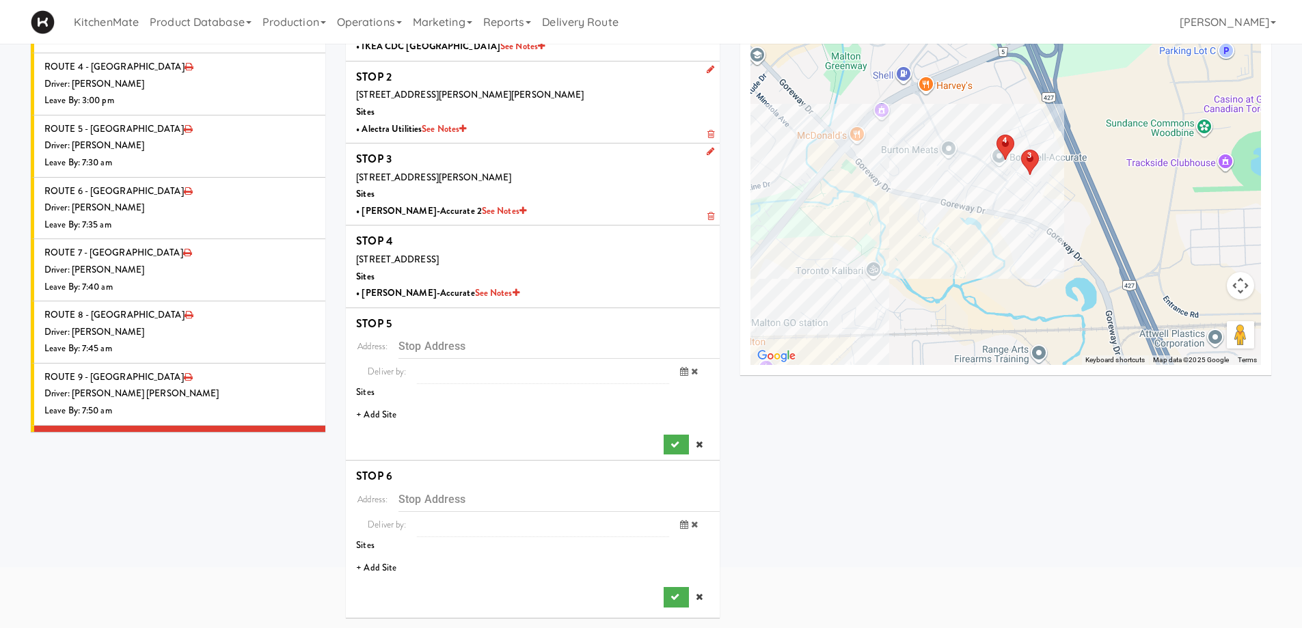
click at [377, 415] on li "+ Add Site" at bounding box center [533, 415] width 374 height 28
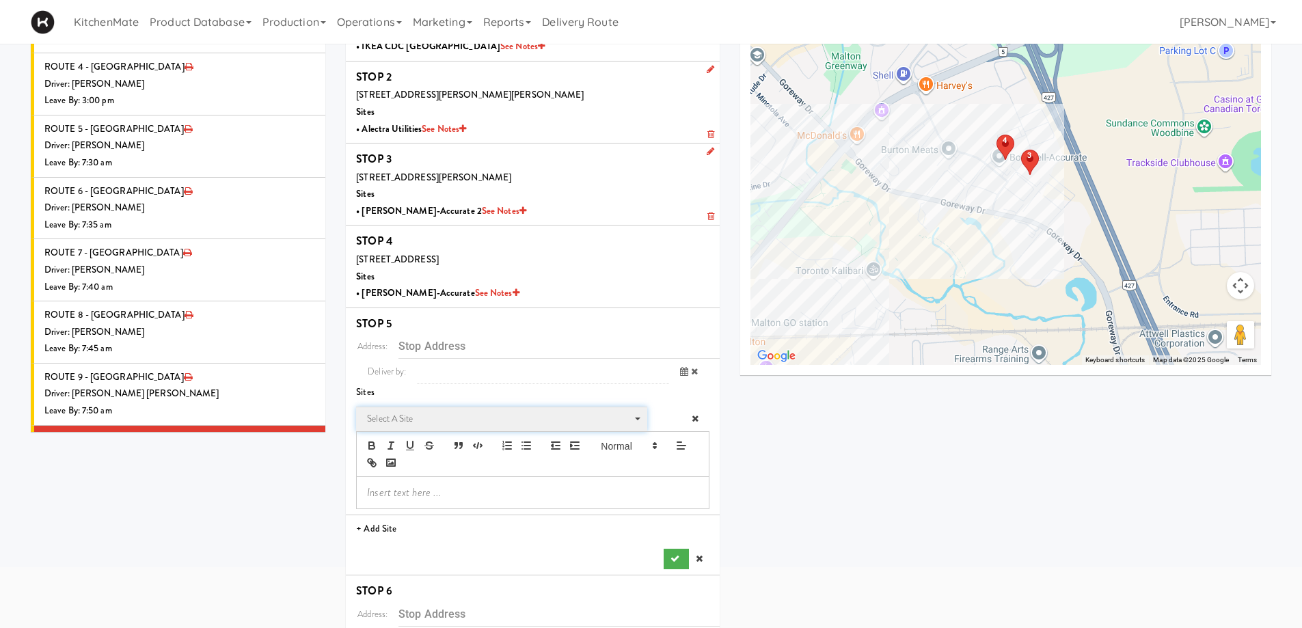
click at [465, 413] on span "Select a site" at bounding box center [497, 419] width 260 height 16
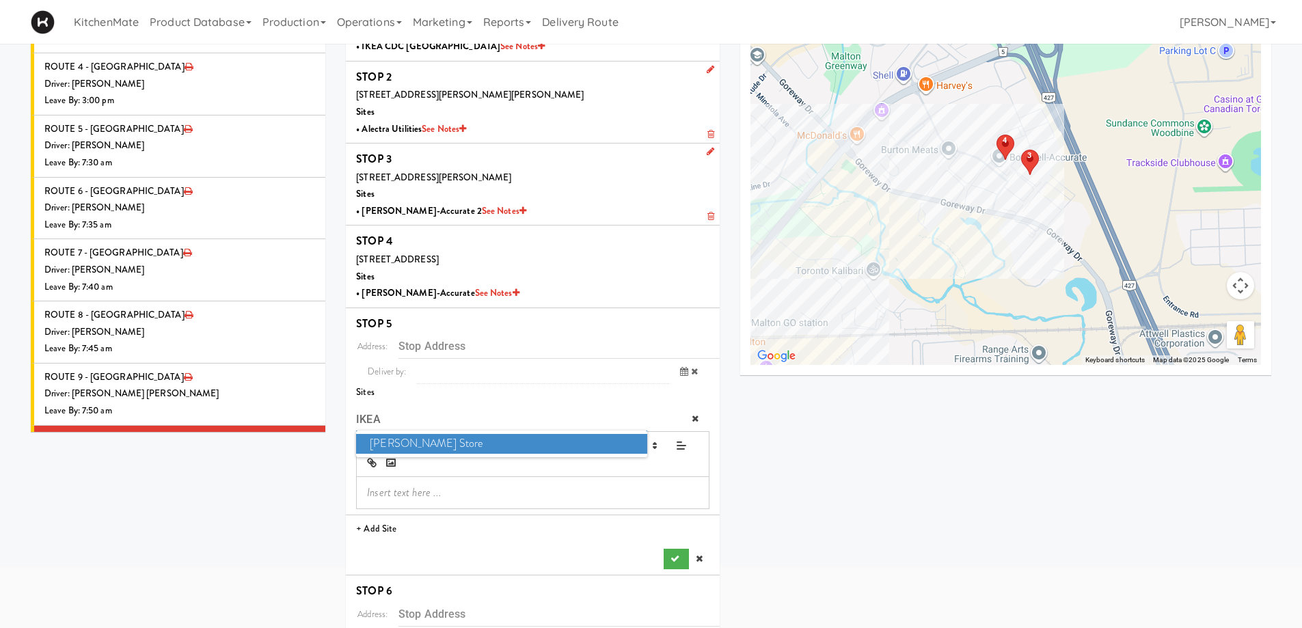
type input "IKEA"
click at [469, 439] on span "IKEA Vaughan Store" at bounding box center [501, 444] width 290 height 20
type input "200 Interchange Way, Vaughan, ON, CA"
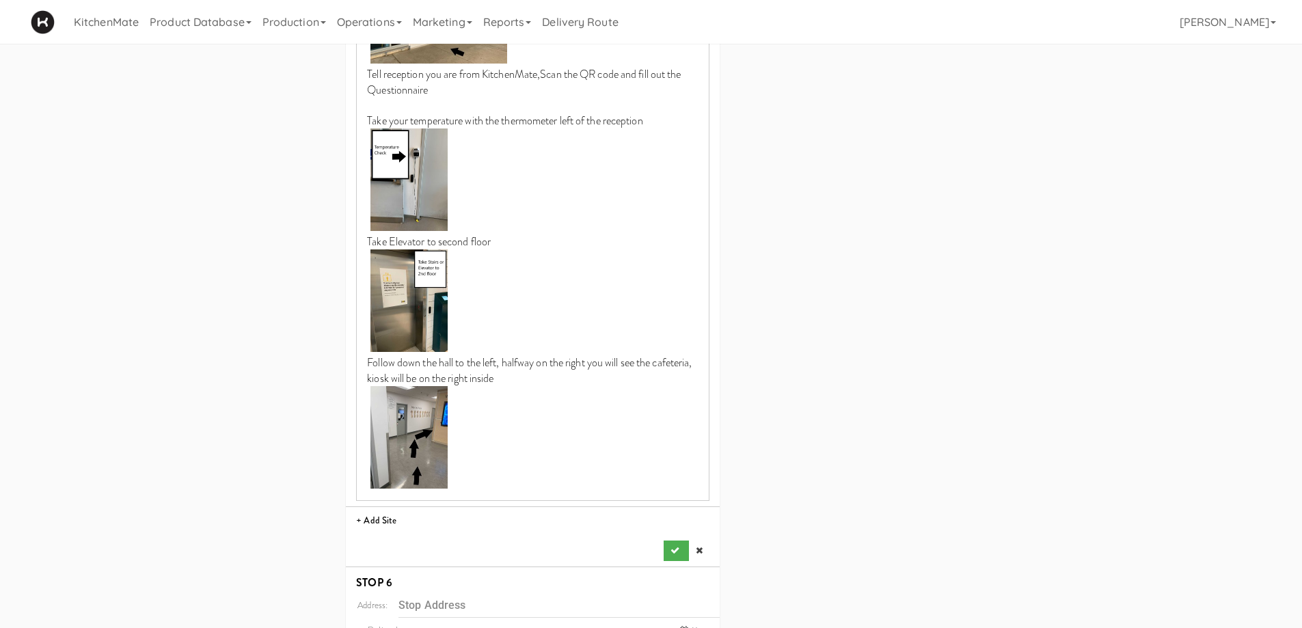
scroll to position [850, 0]
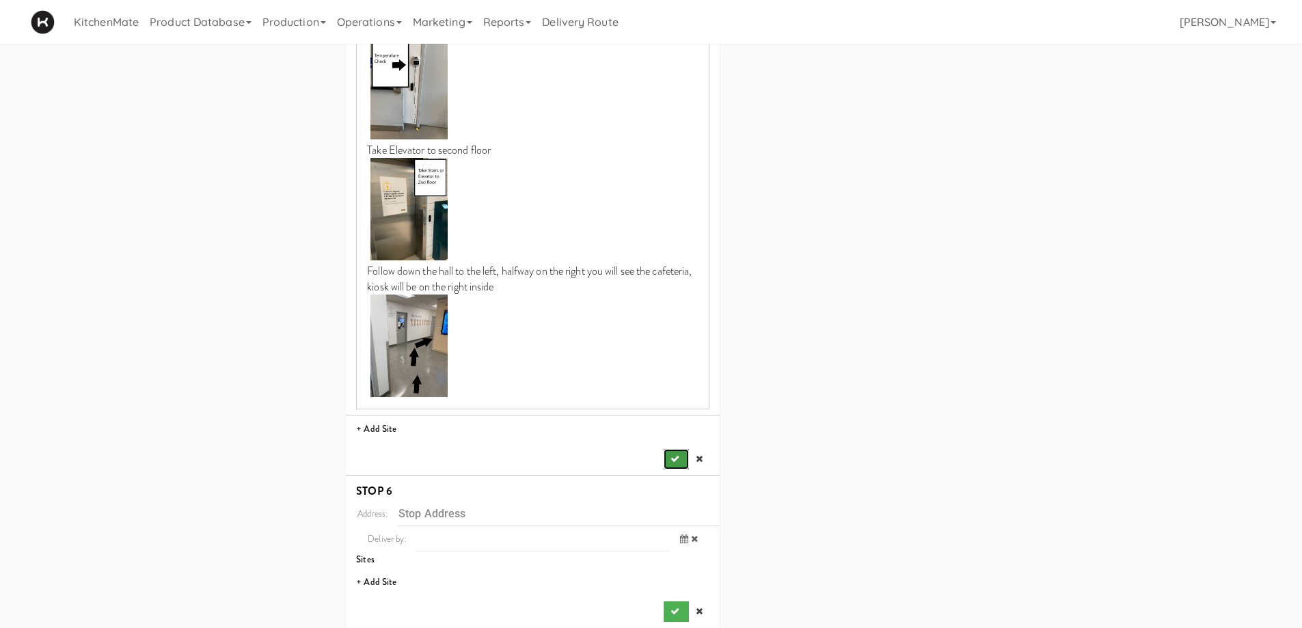
click at [672, 454] on icon "submit" at bounding box center [674, 458] width 9 height 9
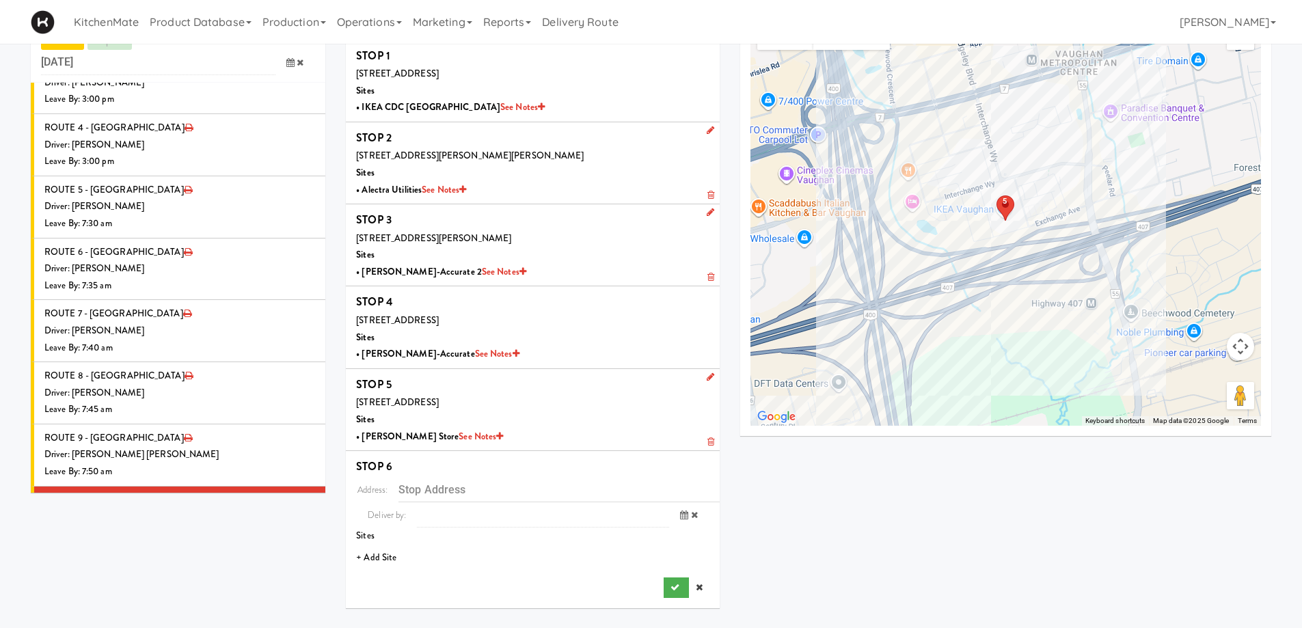
click at [372, 556] on li "+ Add Site" at bounding box center [533, 558] width 374 height 28
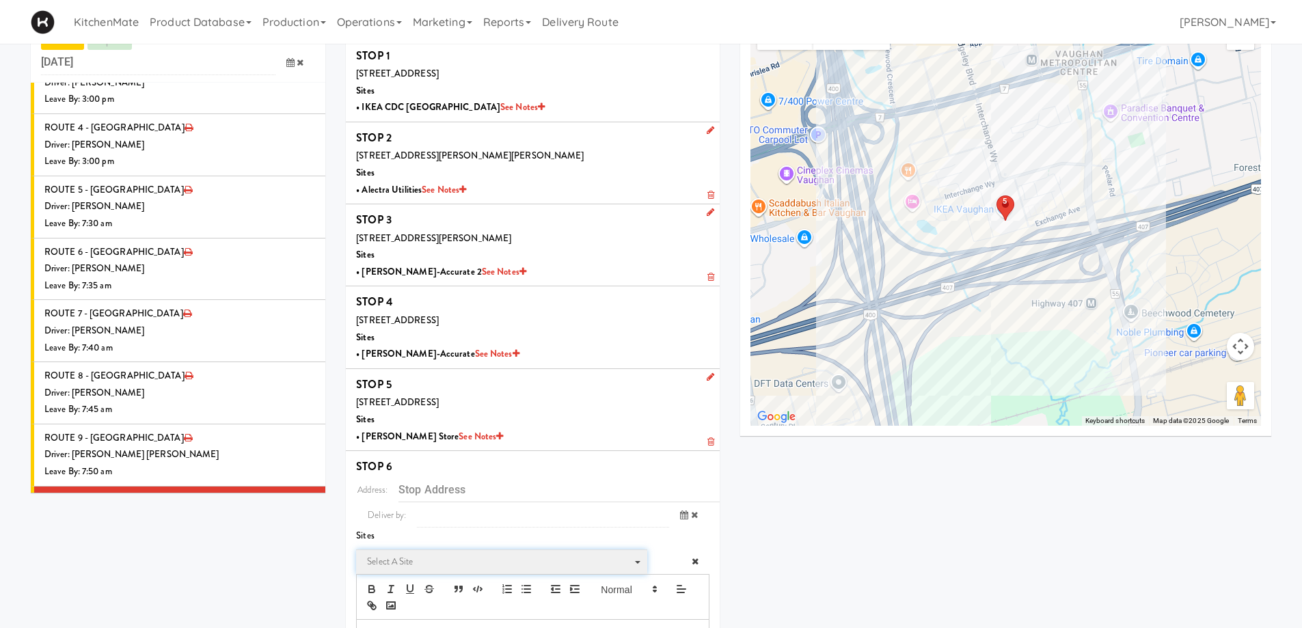
click at [404, 562] on span "Select a site" at bounding box center [497, 561] width 260 height 16
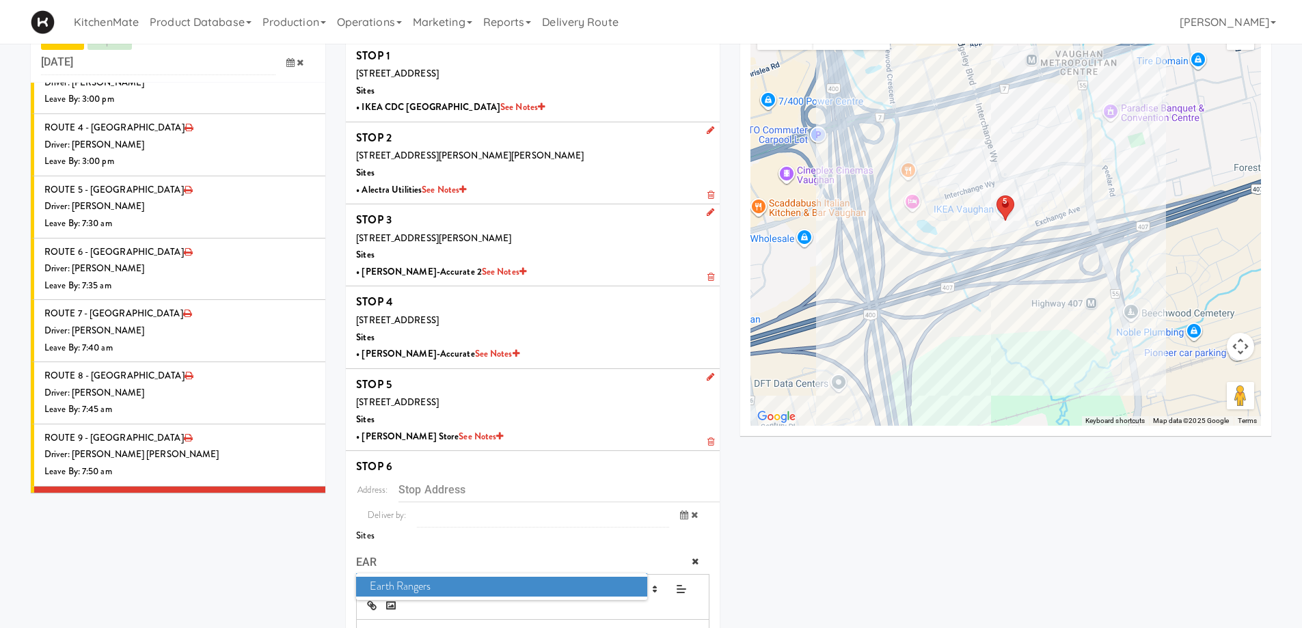
type input "EAR"
click at [406, 588] on span "Earth Rangers" at bounding box center [501, 587] width 290 height 20
type input "9520 Pine Valley Dr, Vaughan, ON, CA"
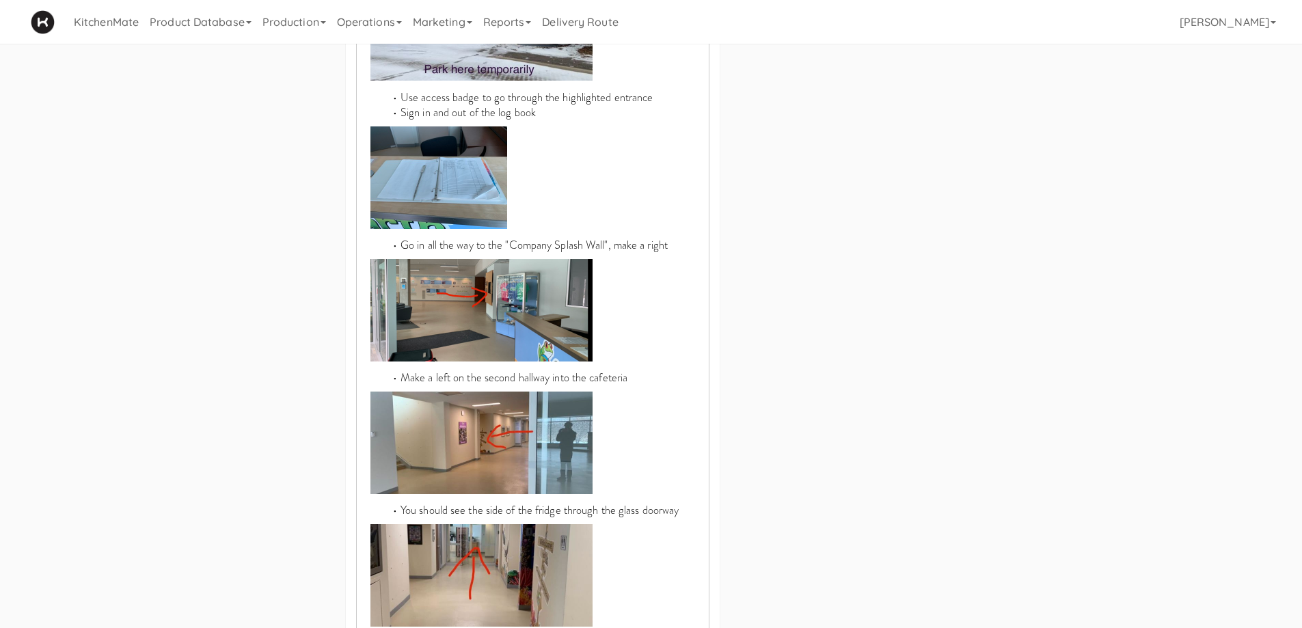
scroll to position [1064, 0]
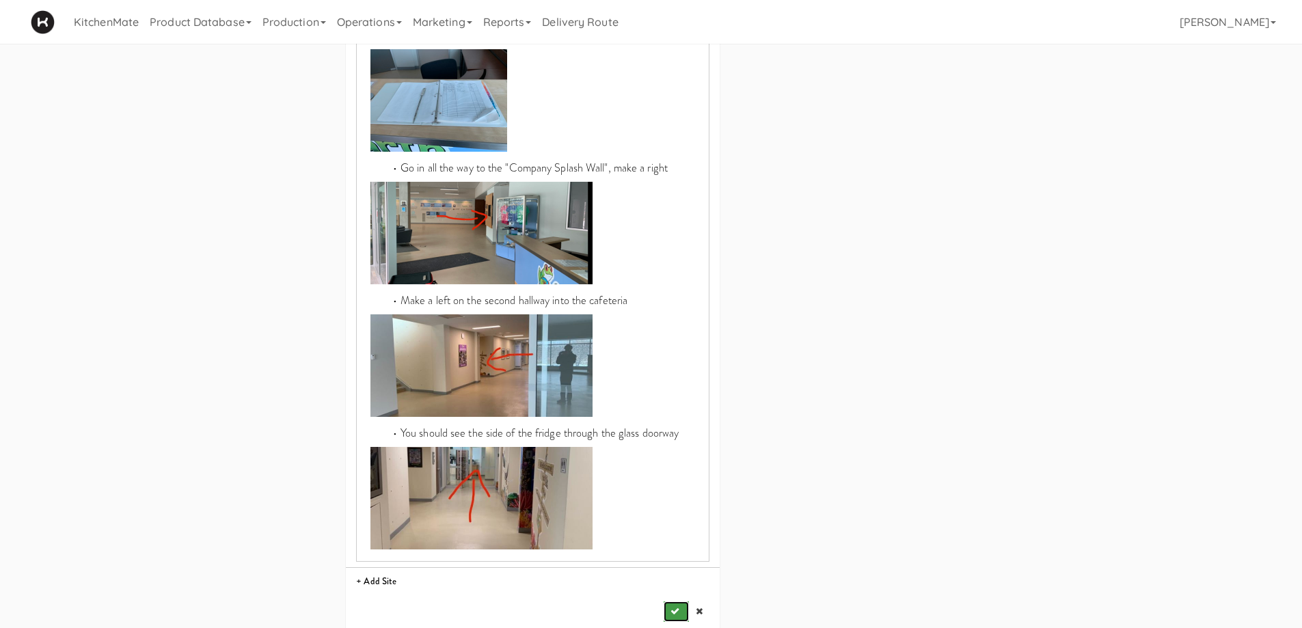
click at [679, 601] on button "submit" at bounding box center [676, 611] width 25 height 20
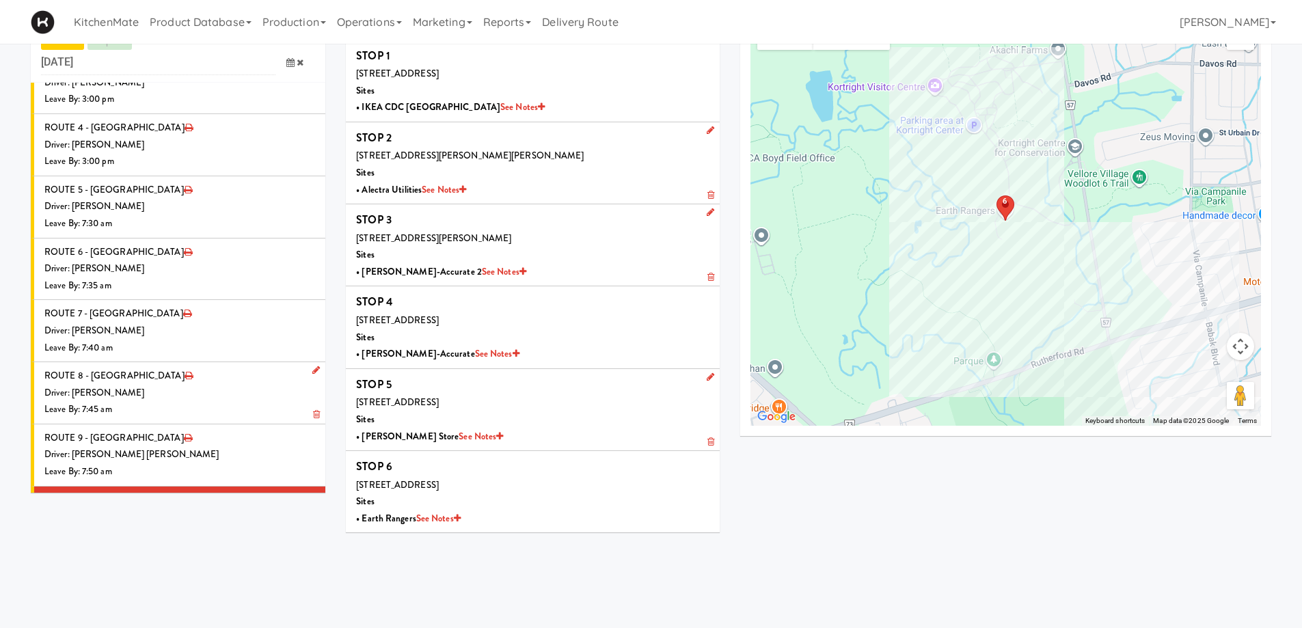
click at [219, 571] on div "Driver: No driver assigned" at bounding box center [179, 579] width 271 height 17
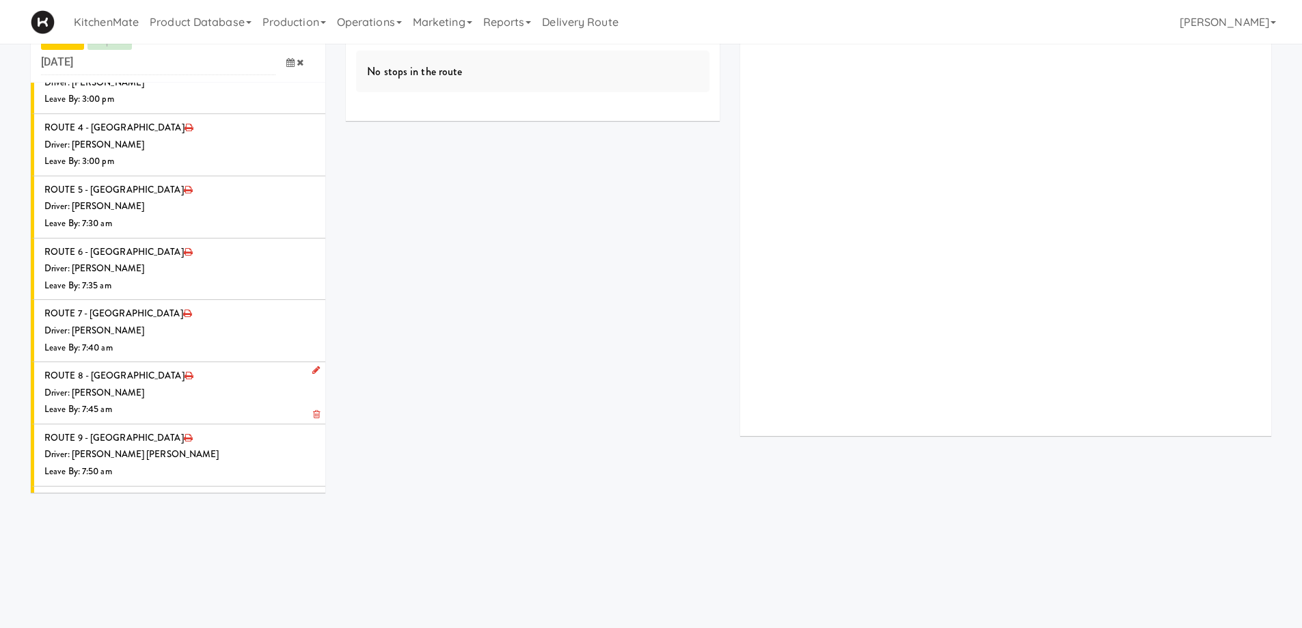
click at [312, 551] on icon at bounding box center [316, 555] width 8 height 9
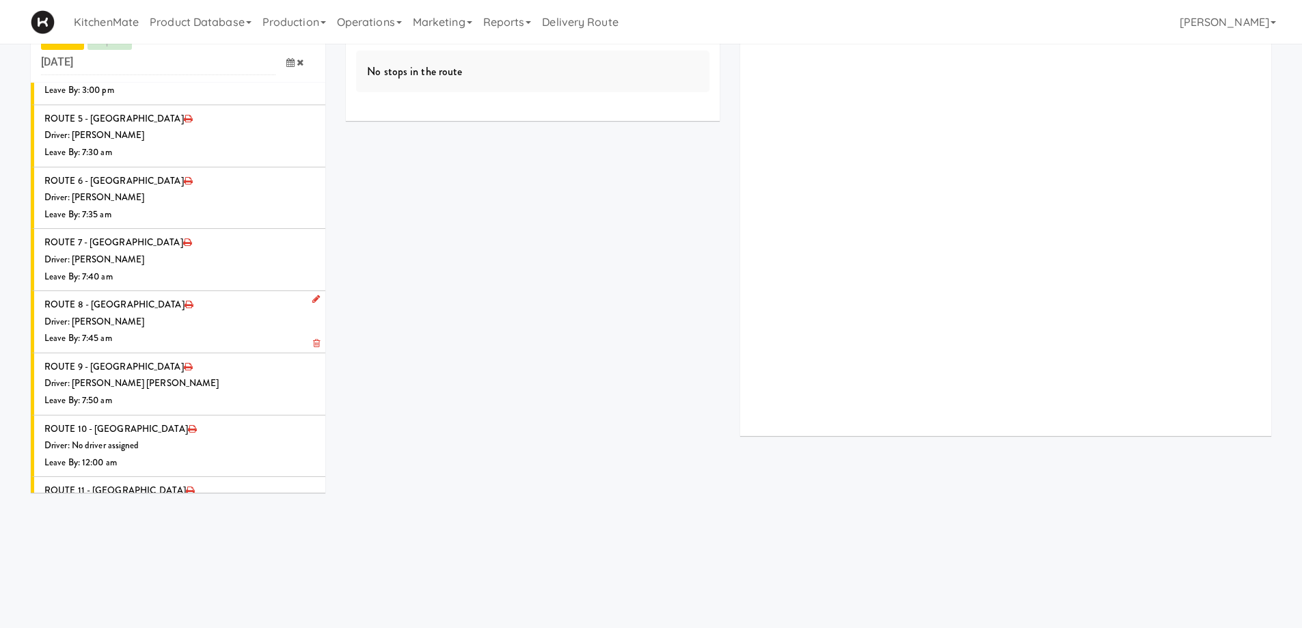
scroll to position [1593, 0]
click at [141, 504] on span "Select a driver" at bounding box center [155, 510] width 55 height 13
type input "ROSS"
click at [152, 526] on span "Ross Daly" at bounding box center [218, 536] width 195 height 20
click at [286, 557] on icon at bounding box center [290, 561] width 8 height 9
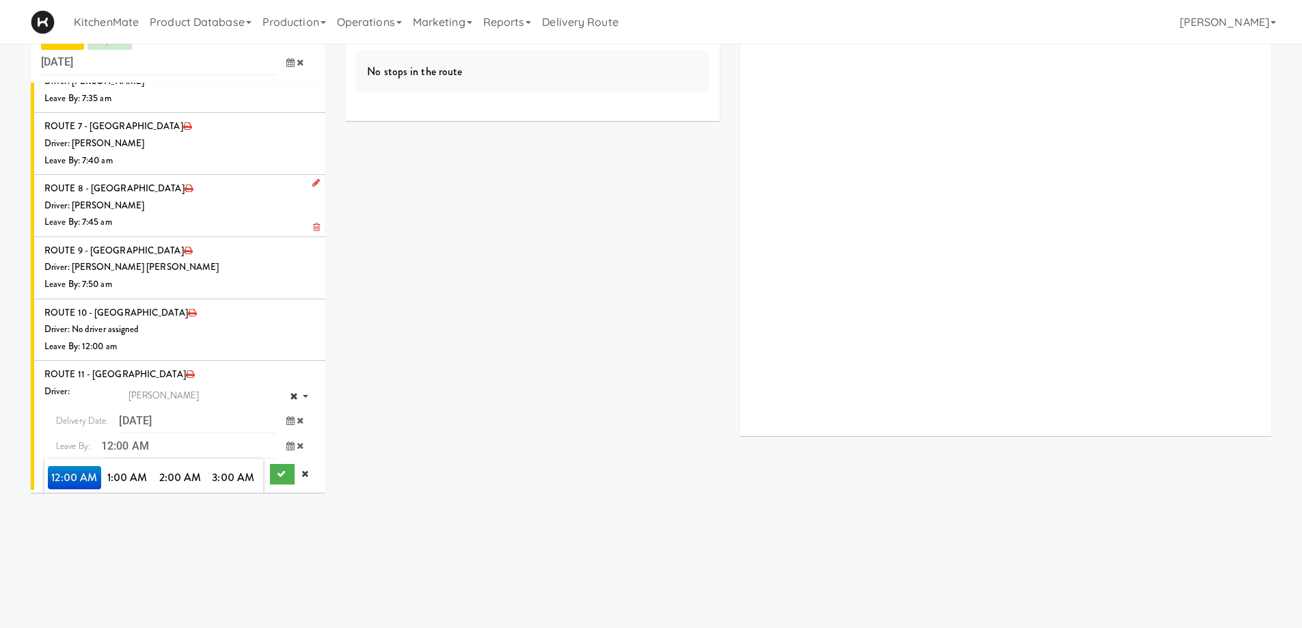
scroll to position [1710, 0]
click at [76, 510] on span "8:00 AM" at bounding box center [74, 521] width 53 height 23
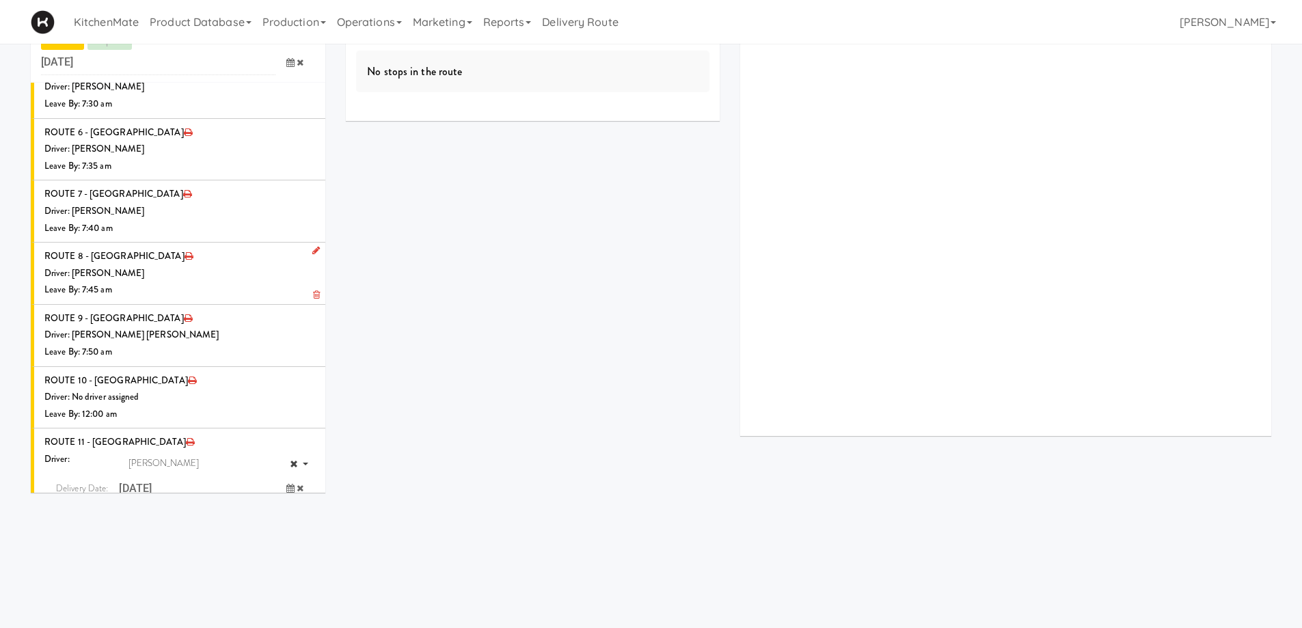
click at [78, 534] on span "8:00 AM" at bounding box center [74, 545] width 53 height 23
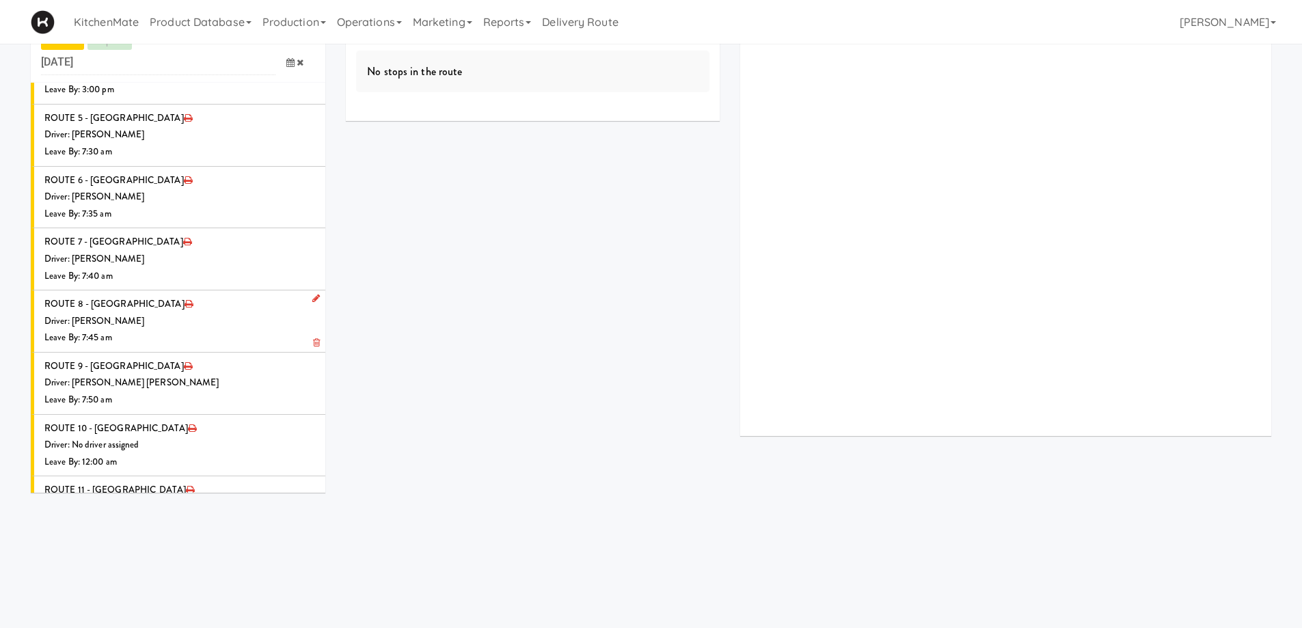
click at [277, 585] on icon "submit" at bounding box center [281, 589] width 9 height 9
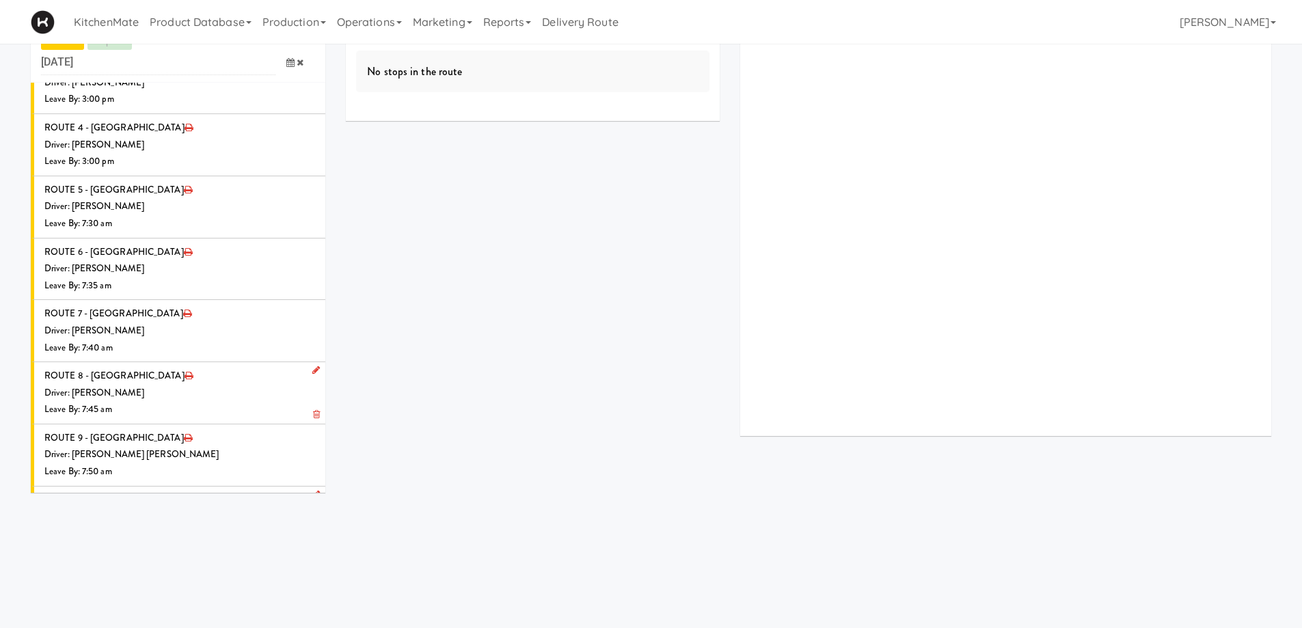
click at [200, 508] on div "Driver: No driver assigned" at bounding box center [179, 516] width 271 height 17
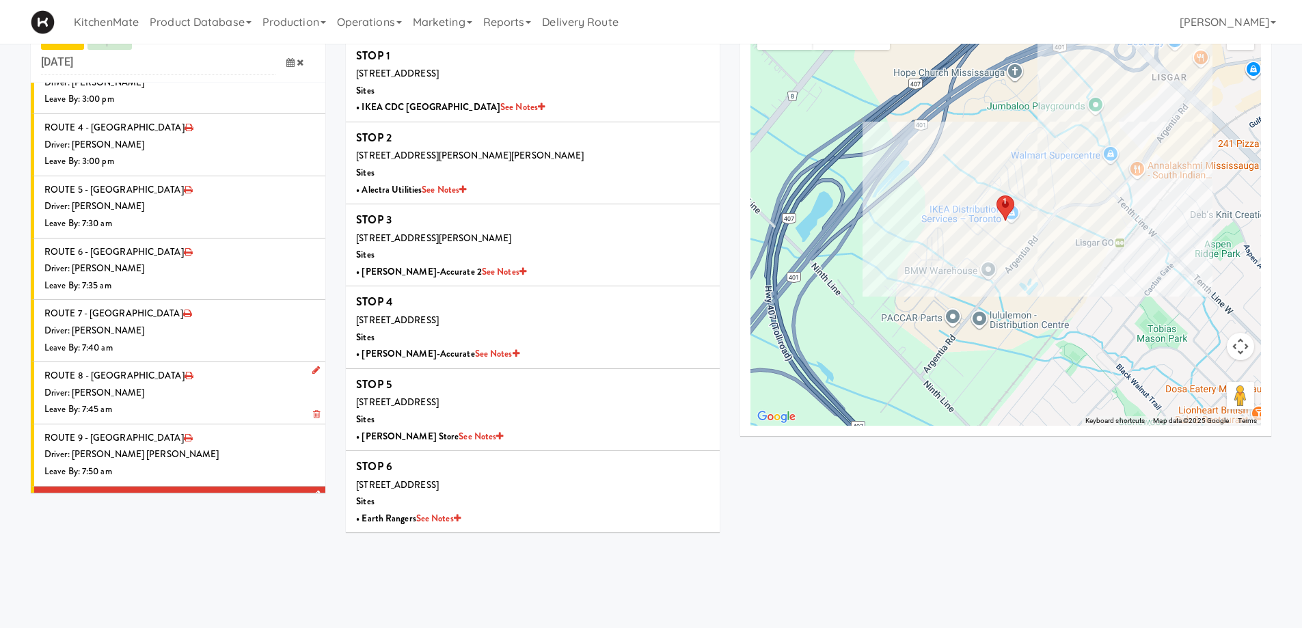
click at [312, 490] on icon at bounding box center [316, 494] width 8 height 9
click at [275, 558] on span at bounding box center [295, 570] width 40 height 25
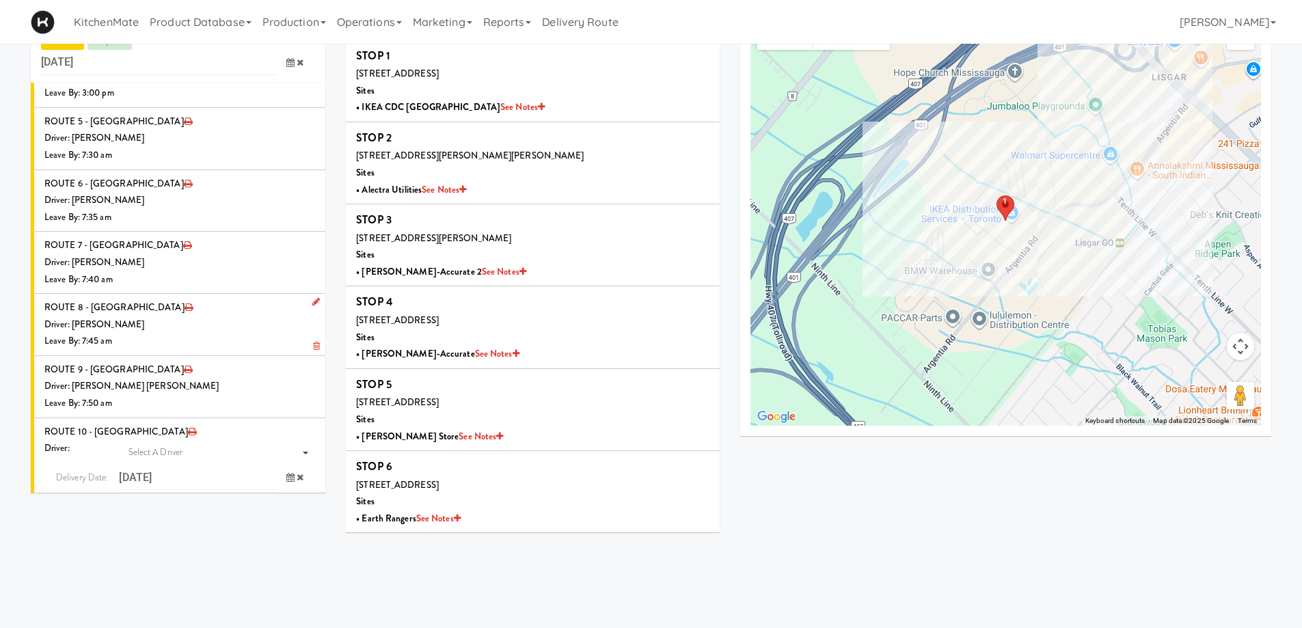
click at [237, 546] on span "7:00 AM" at bounding box center [233, 557] width 53 height 23
click at [222, 571] on span "7:55 AM" at bounding box center [233, 582] width 53 height 23
click at [277, 528] on icon "submit" at bounding box center [281, 532] width 9 height 9
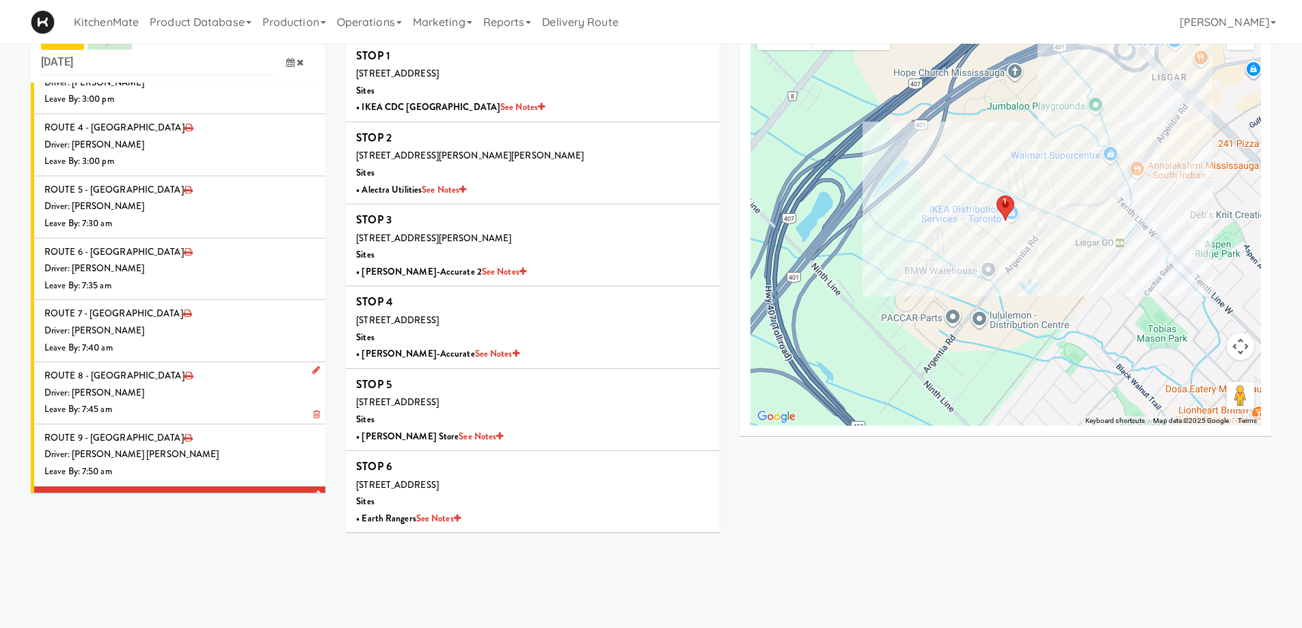
scroll to position [1520, 0]
click at [238, 571] on div "Driver: [PERSON_NAME]" at bounding box center [179, 579] width 271 height 17
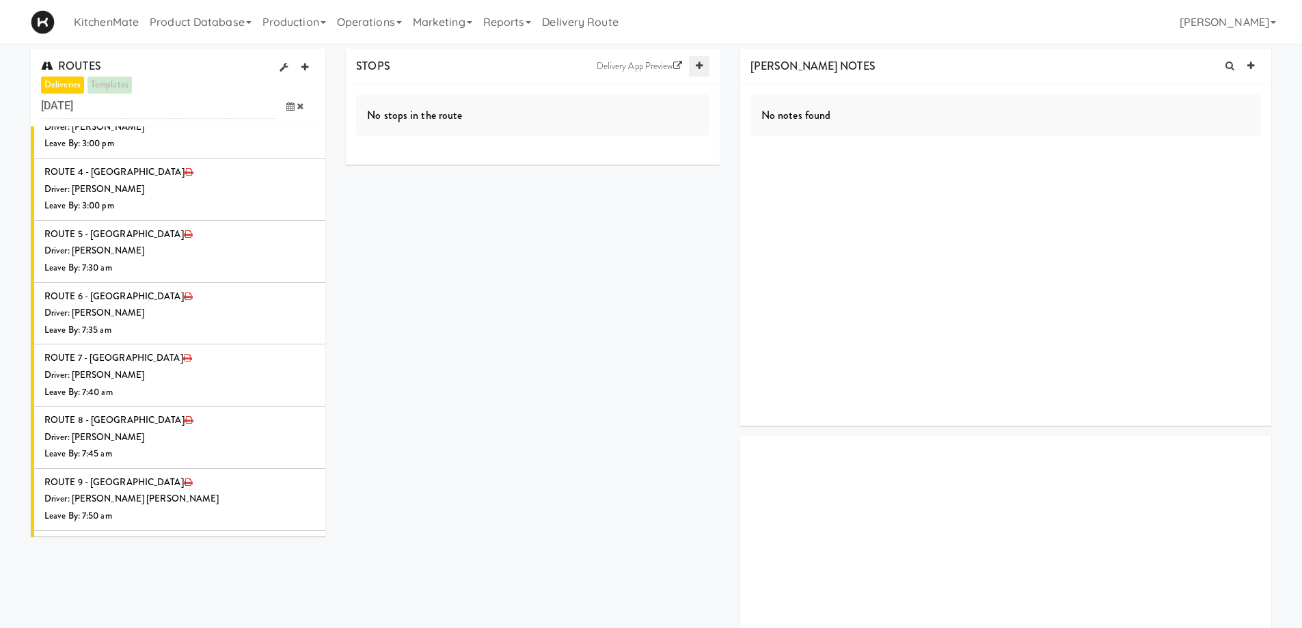
click at [692, 68] on link at bounding box center [699, 66] width 20 height 20
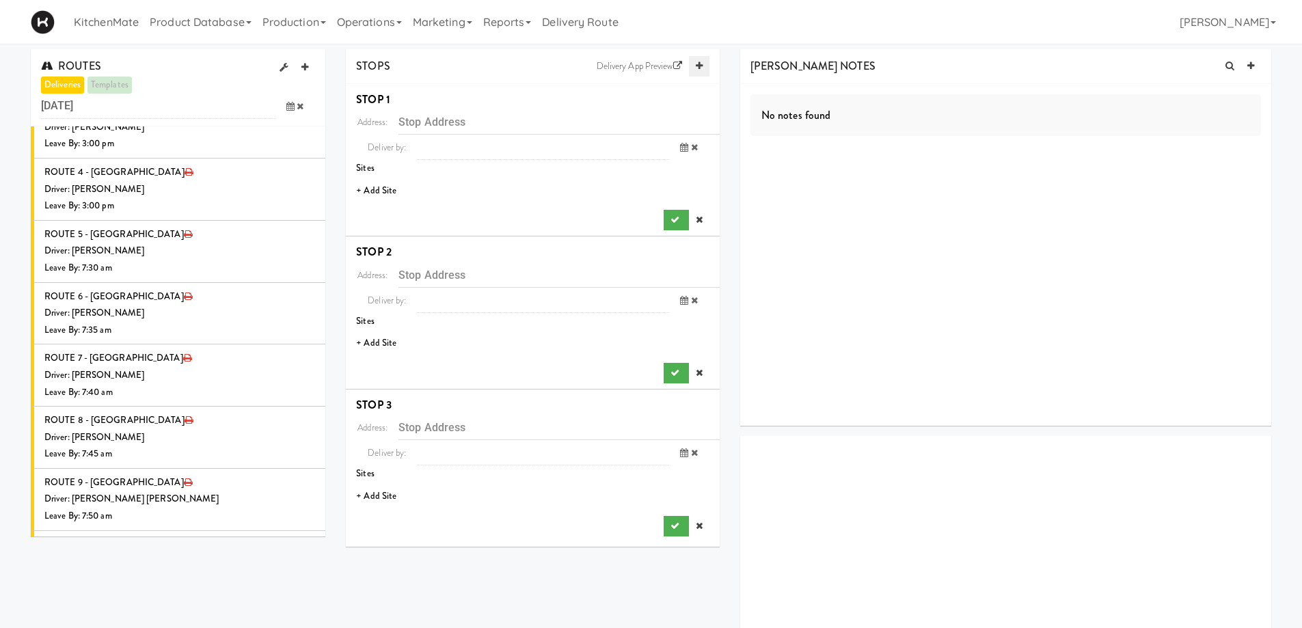
click at [692, 68] on link at bounding box center [699, 66] width 20 height 20
click at [385, 193] on li "+ Add Site" at bounding box center [533, 191] width 374 height 28
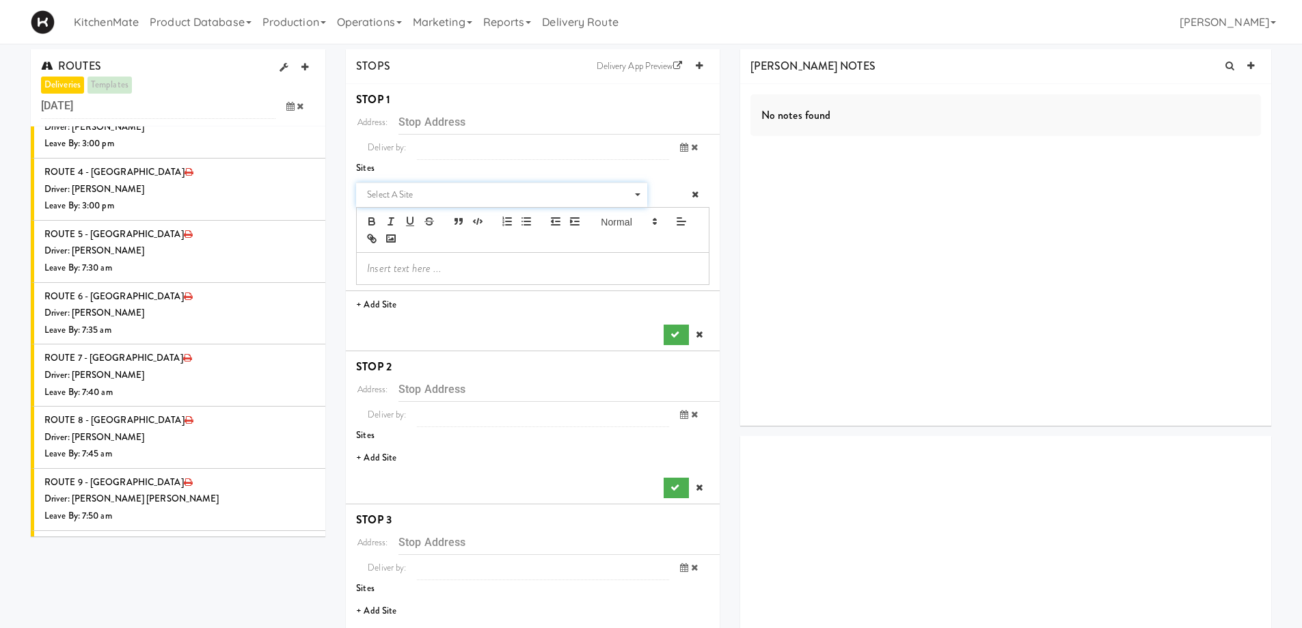
click at [385, 193] on span "Select a site" at bounding box center [497, 195] width 260 height 16
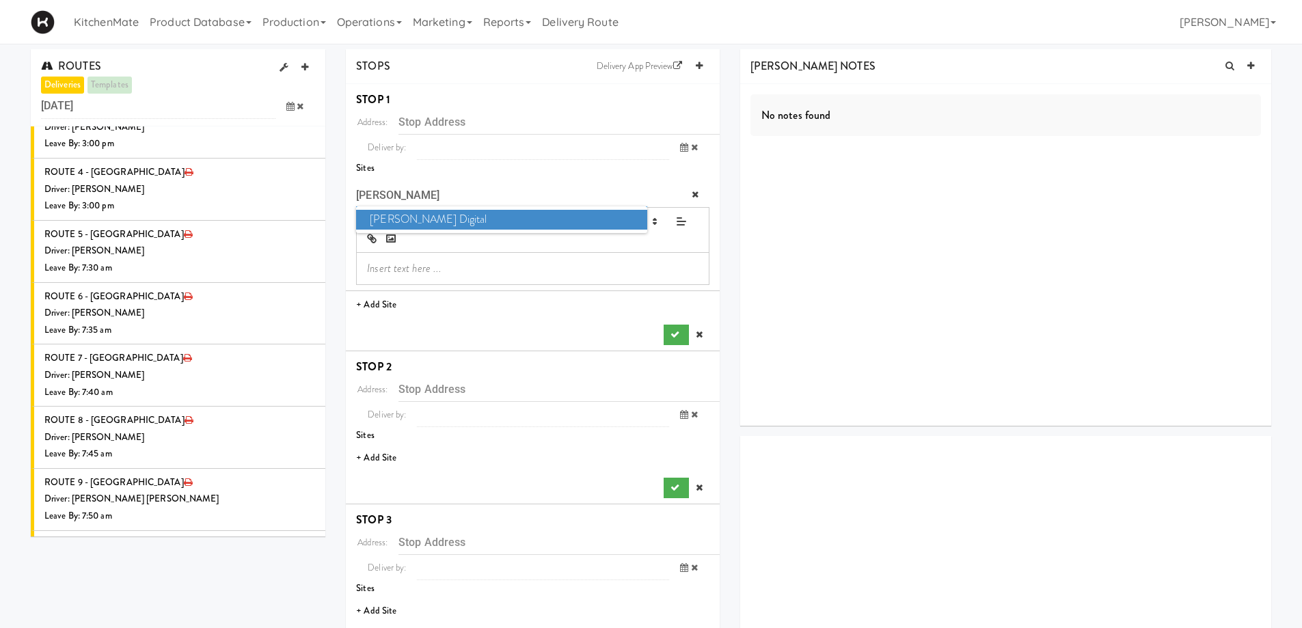
type input "WIL"
click at [397, 223] on span "William Thomas Digital" at bounding box center [501, 220] width 290 height 20
type input "219 Dufferin St, Toronto, ON, CA"
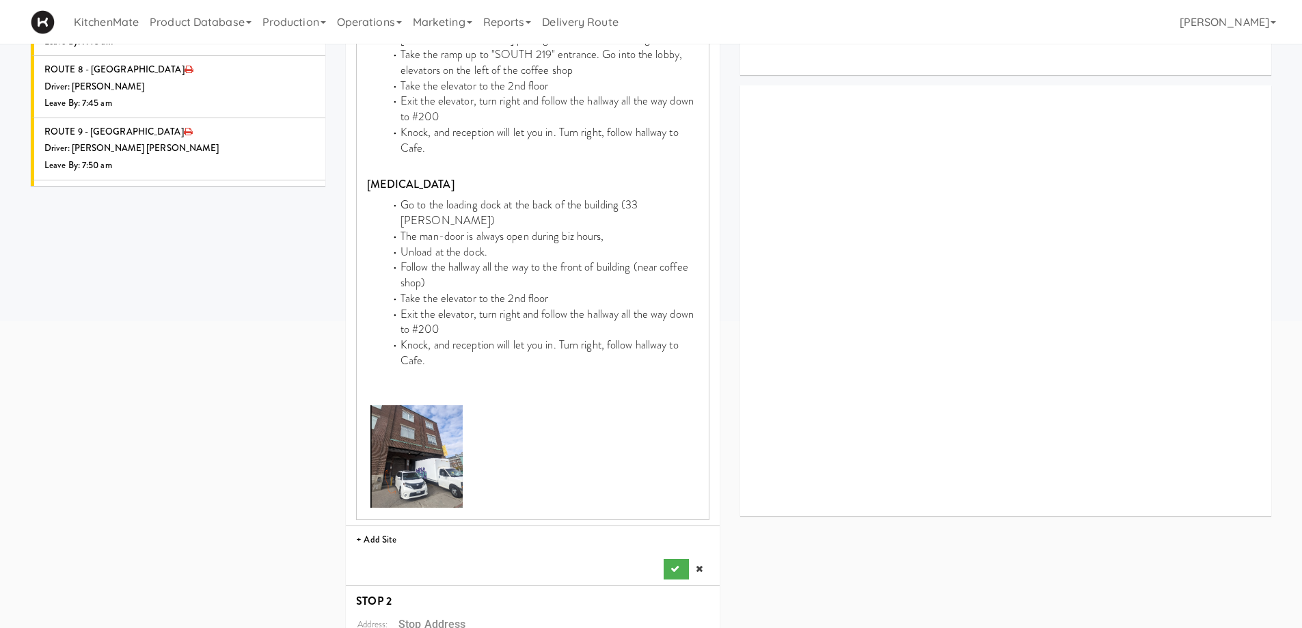
scroll to position [683, 0]
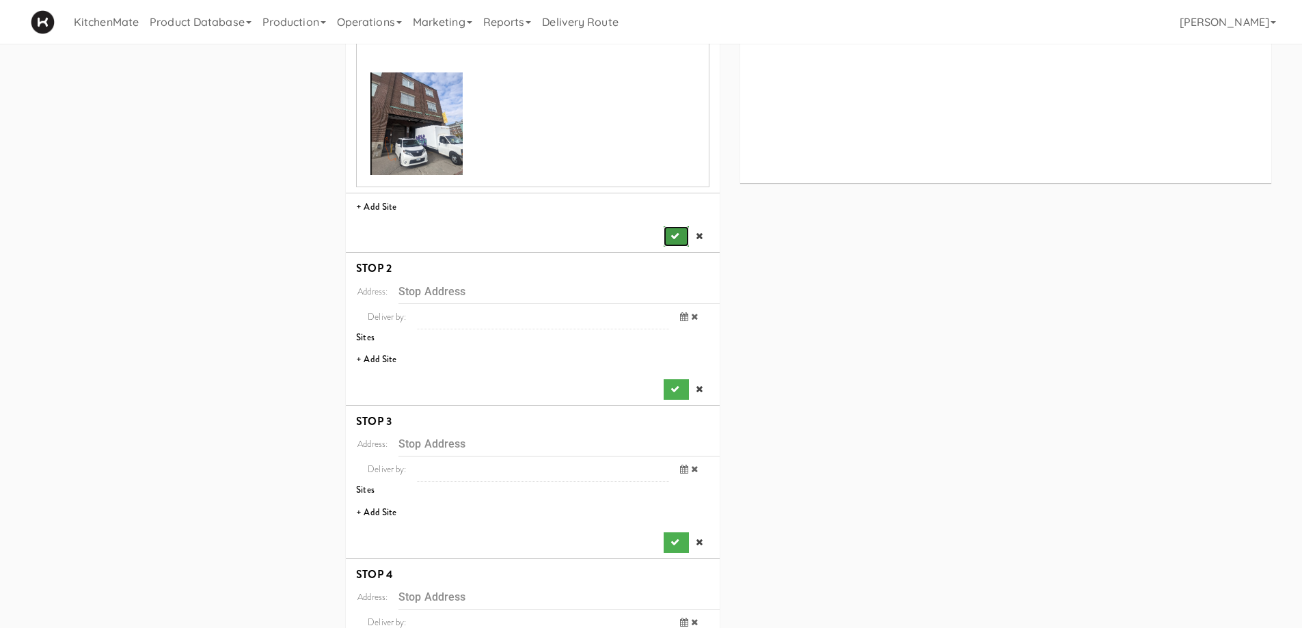
click at [683, 226] on button "submit" at bounding box center [676, 236] width 25 height 20
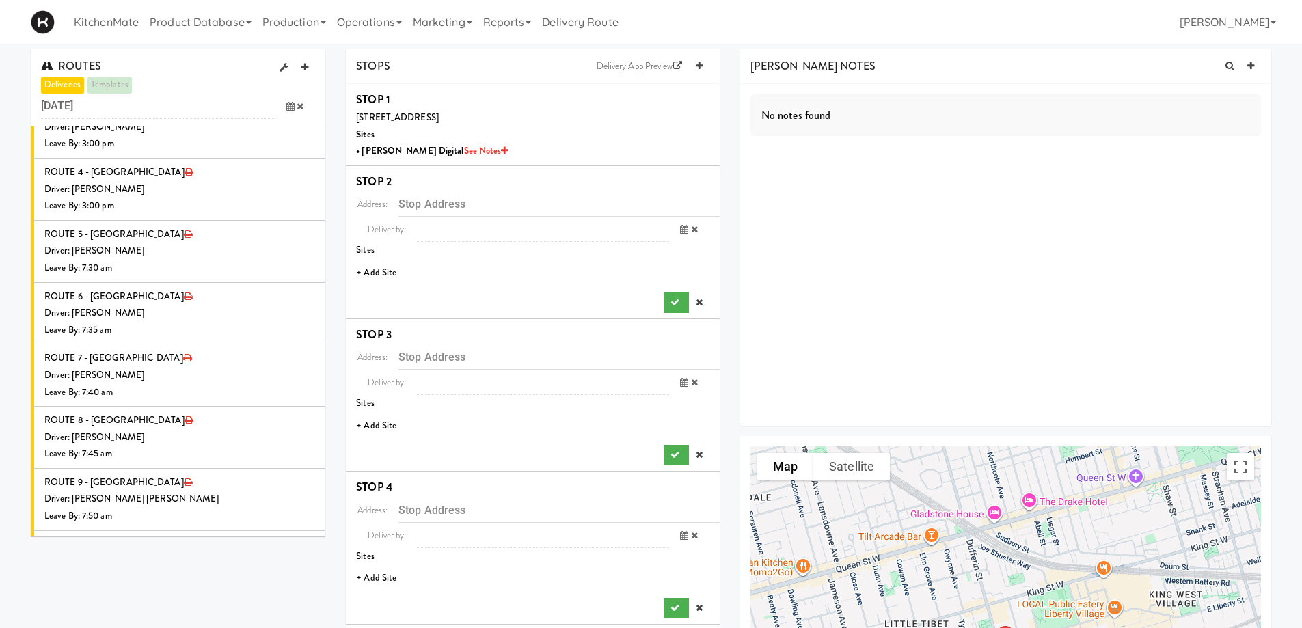
click at [392, 277] on li "+ Add Site" at bounding box center [533, 273] width 374 height 28
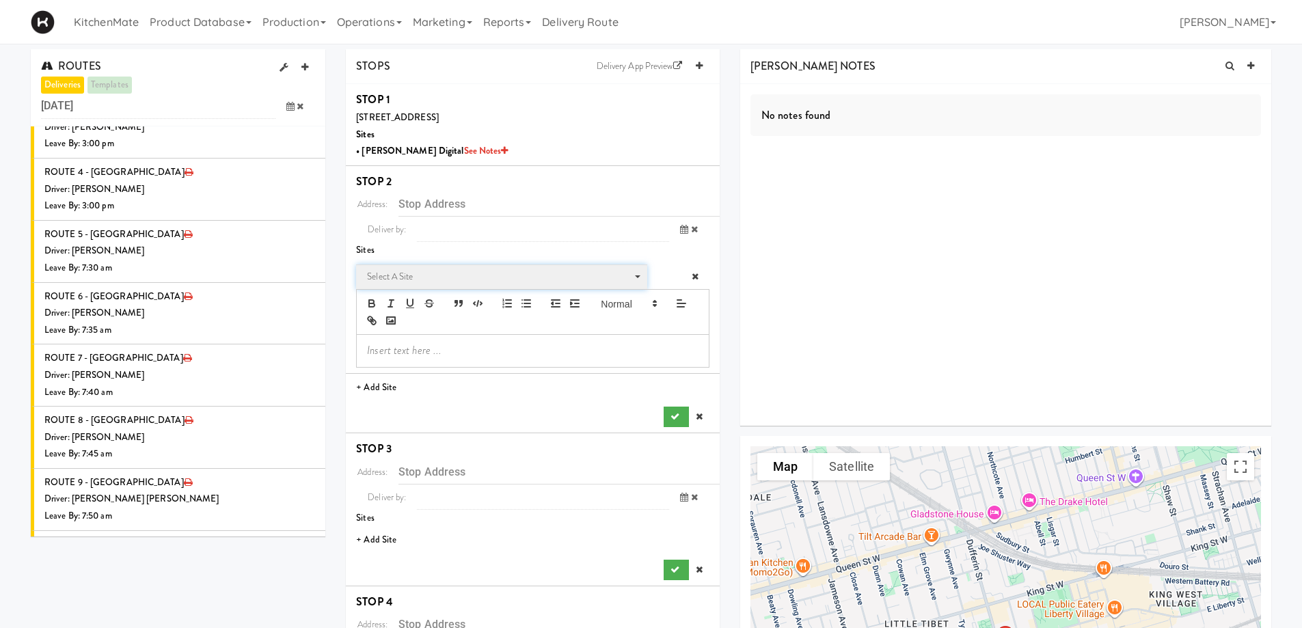
click at [417, 281] on span "Select a site" at bounding box center [497, 277] width 260 height 16
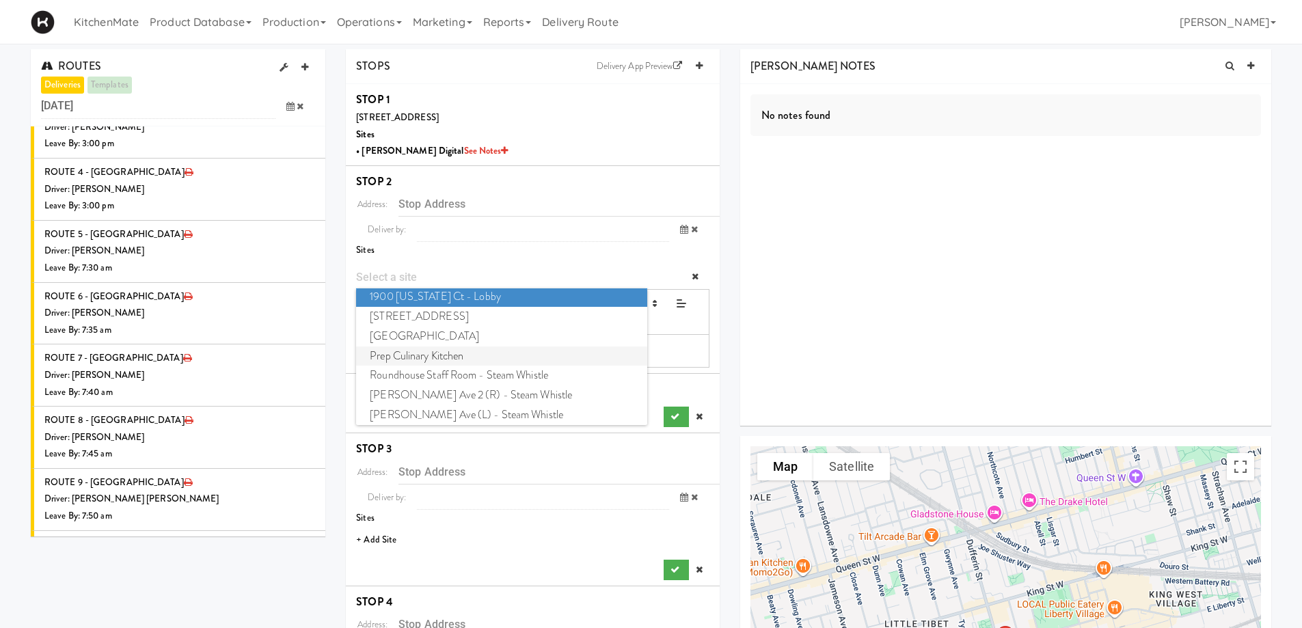
scroll to position [8, 0]
click at [428, 409] on span "Evans Ave (L) - Steam Whistle" at bounding box center [501, 412] width 290 height 20
type input "249 Evans Ave, Toronto, ON, CA"
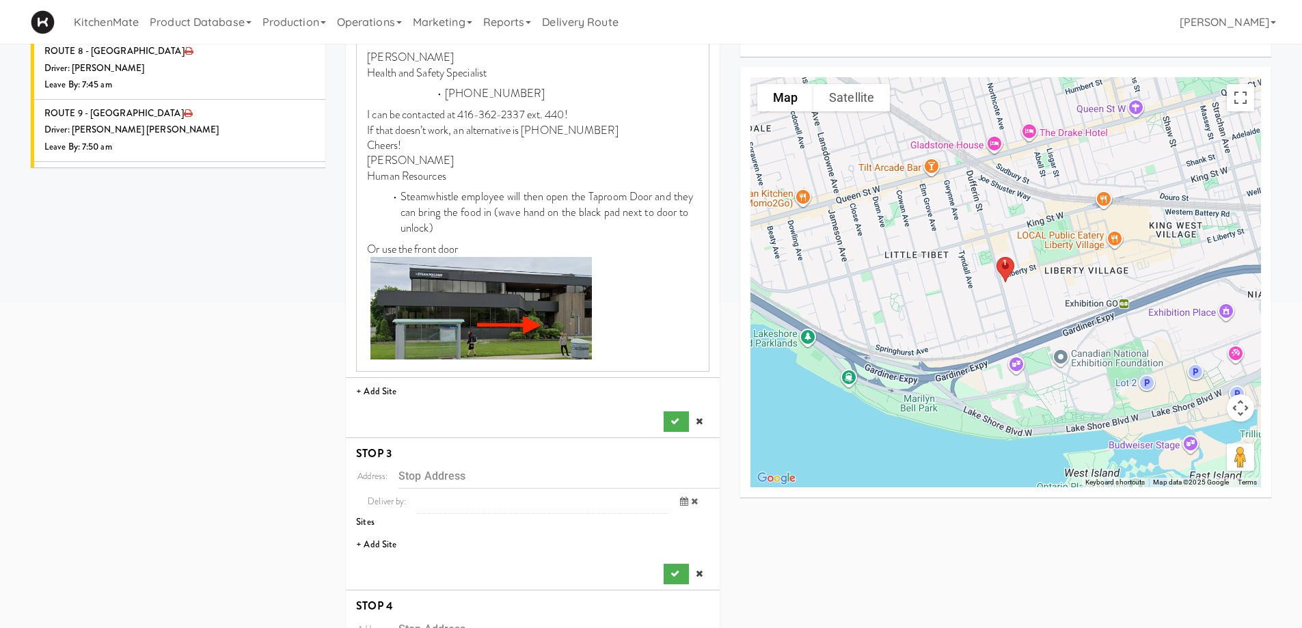
scroll to position [410, 0]
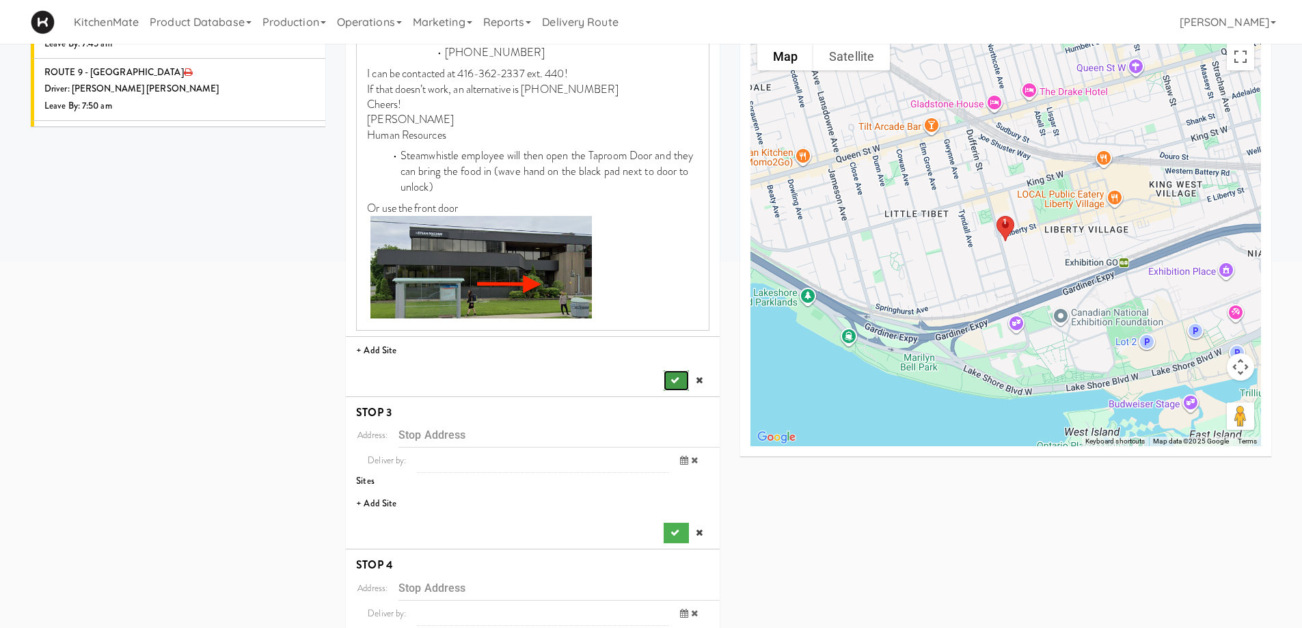
click at [677, 385] on button "submit" at bounding box center [676, 380] width 25 height 20
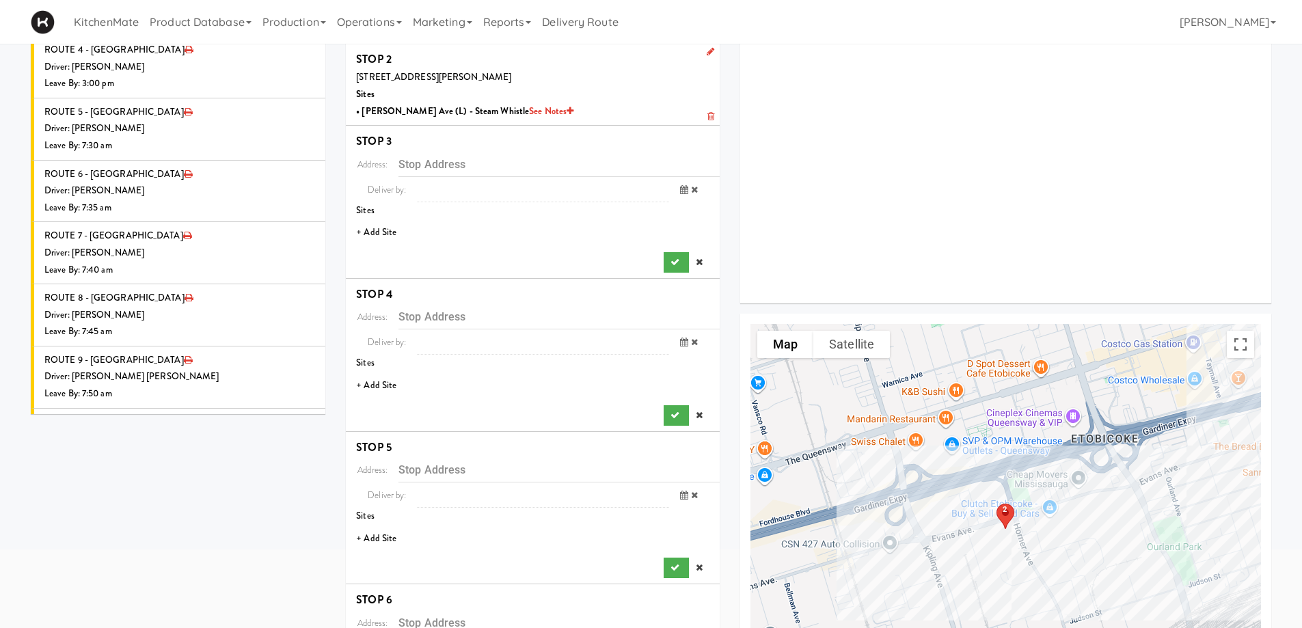
scroll to position [112, 0]
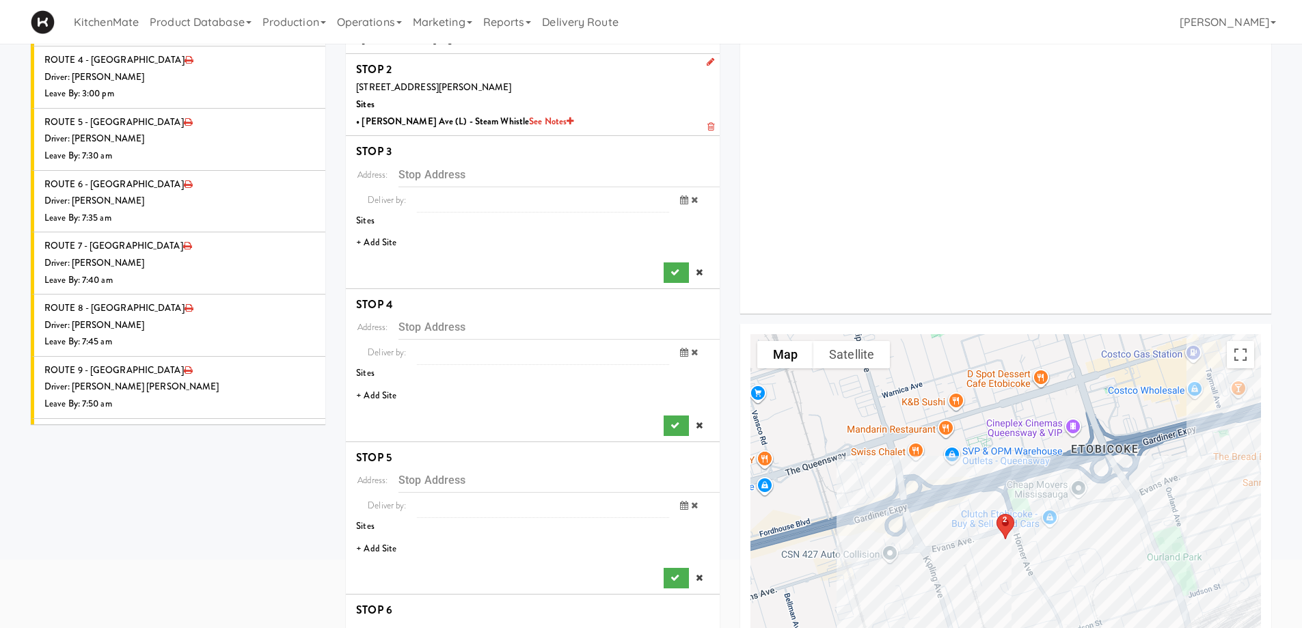
click at [382, 236] on li "+ Add Site" at bounding box center [533, 243] width 374 height 28
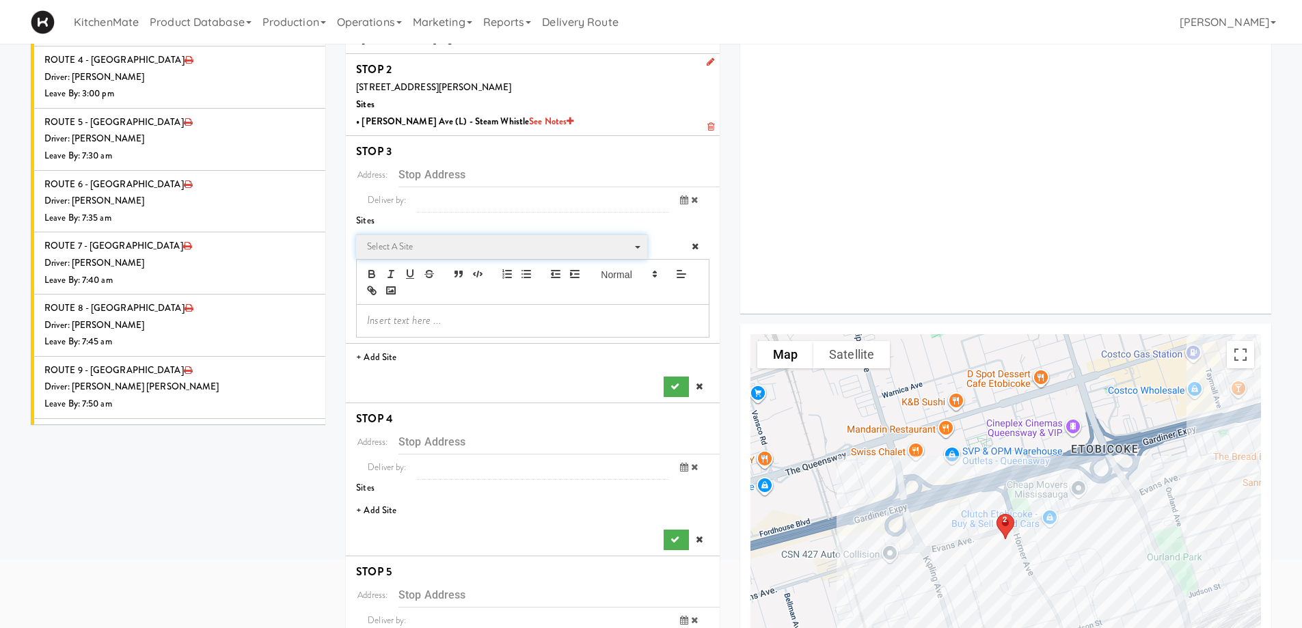
click at [418, 241] on span "Select a site" at bounding box center [497, 246] width 260 height 16
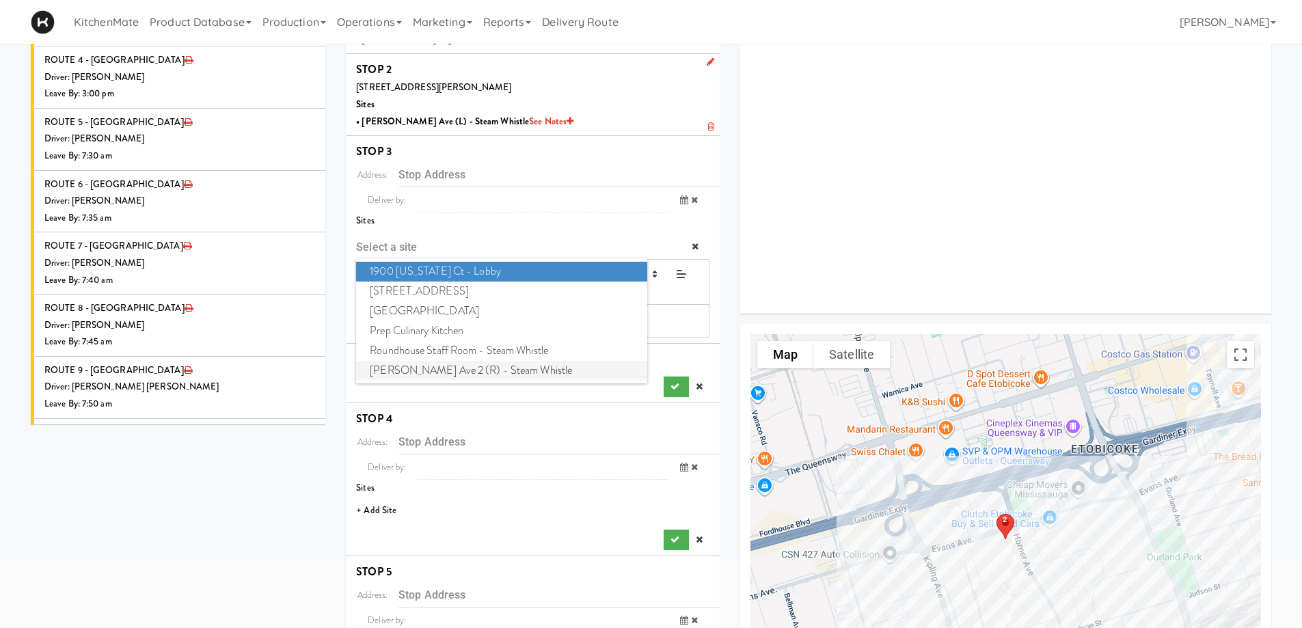
click at [428, 371] on span "Evans Ave 2 (R) - Steam Whistle" at bounding box center [501, 371] width 290 height 20
type input "249 Evans Ave., Toronto, ON, CA"
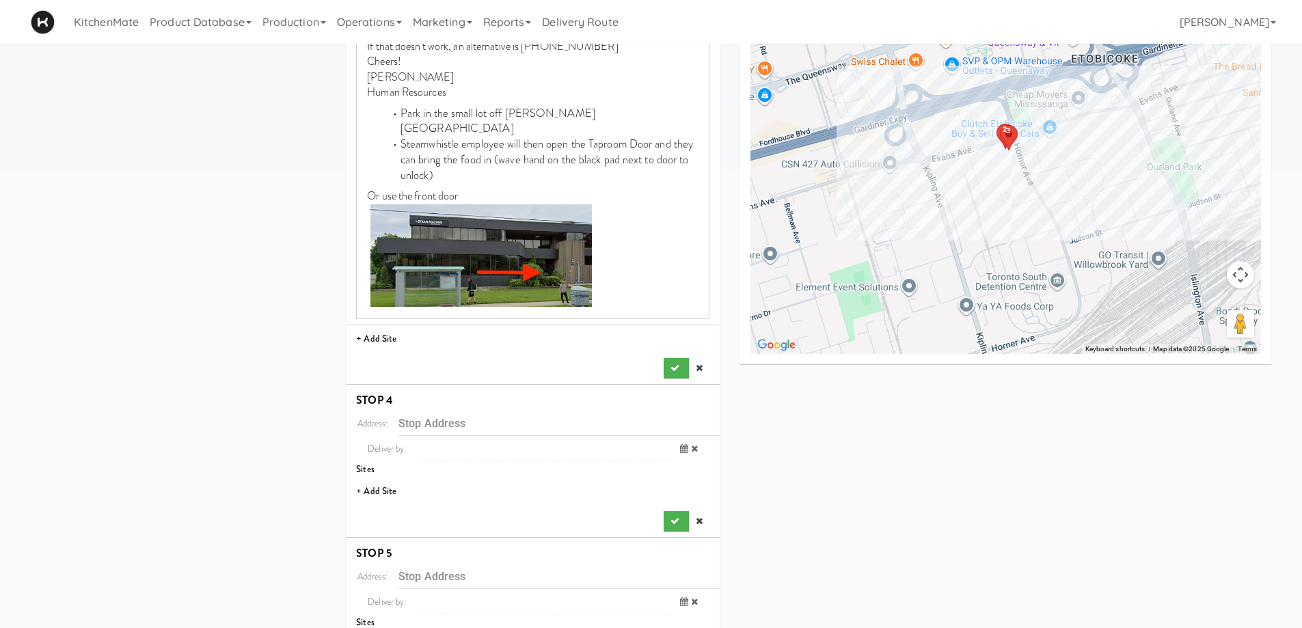
scroll to position [522, 0]
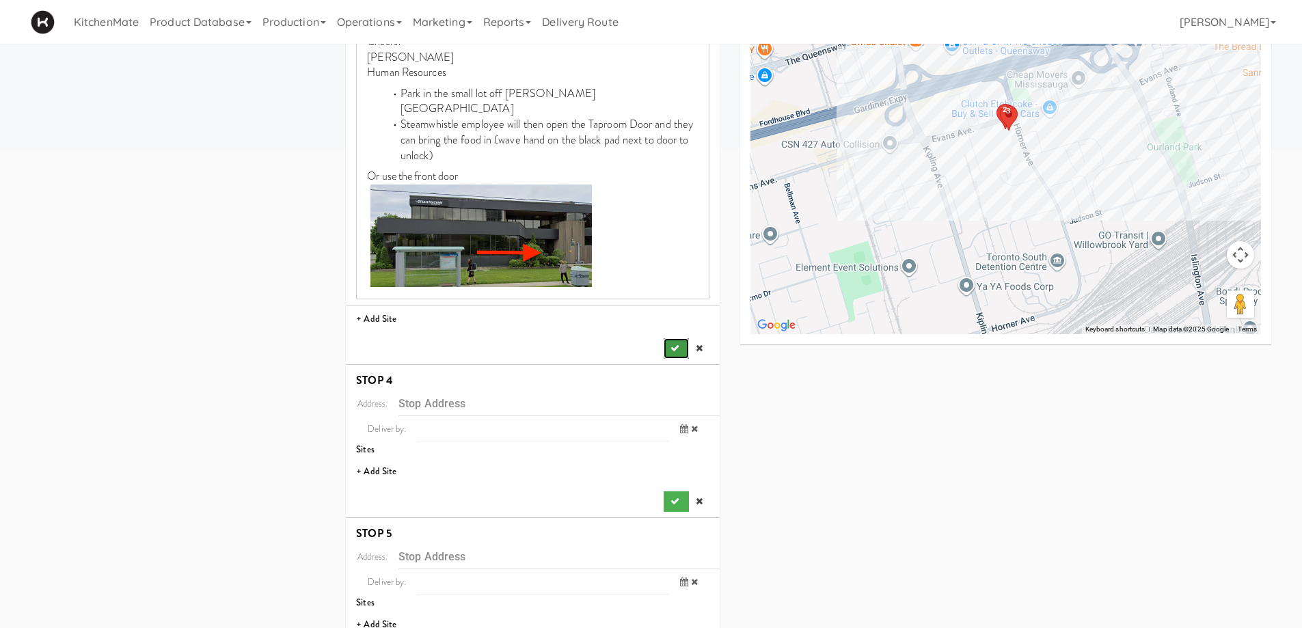
click at [676, 344] on icon "submit" at bounding box center [674, 348] width 9 height 9
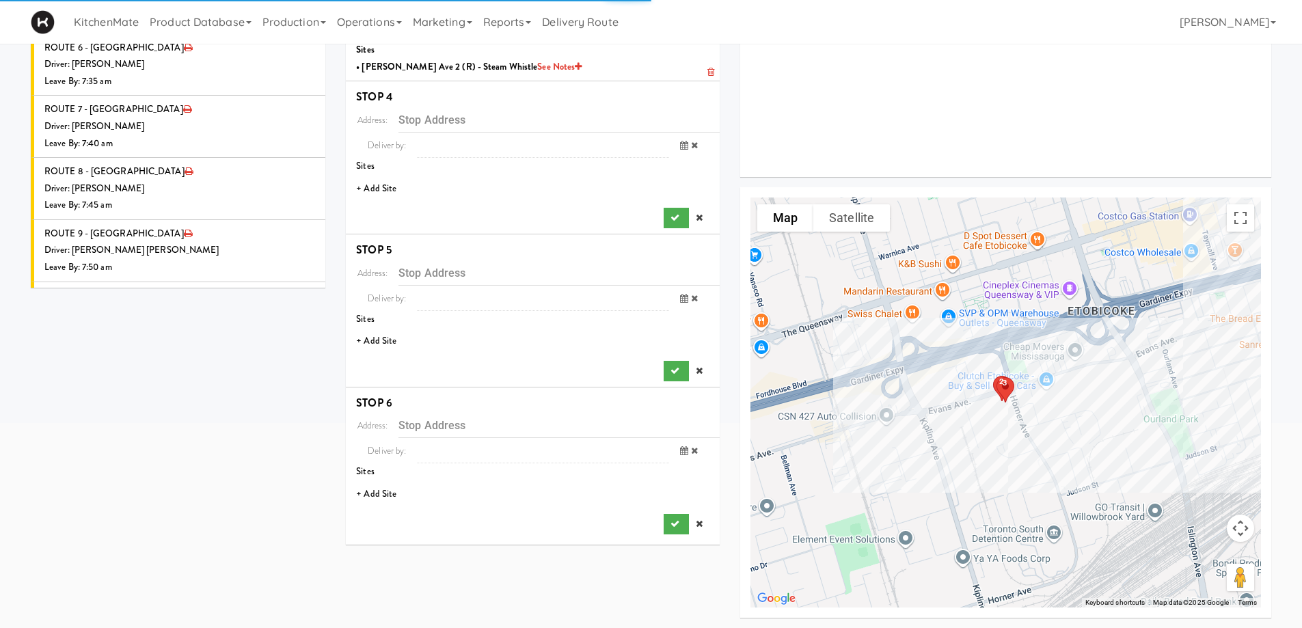
scroll to position [249, 0]
click at [375, 192] on li "+ Add Site" at bounding box center [533, 189] width 374 height 28
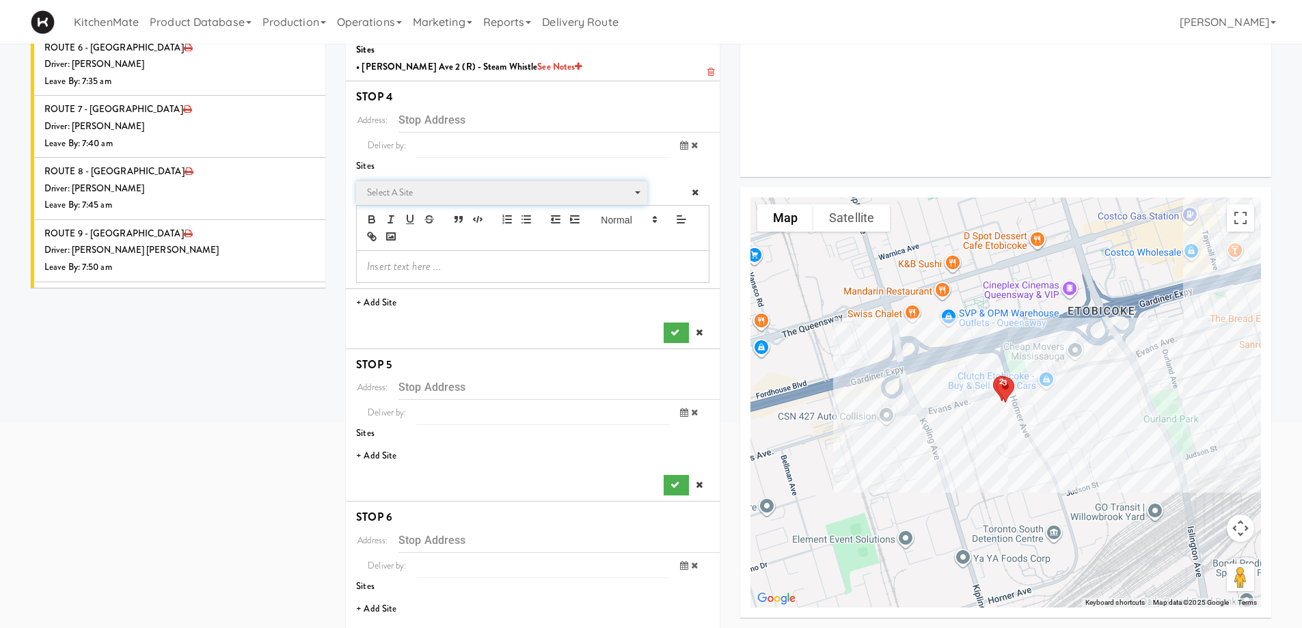
click at [438, 197] on span "Select a site" at bounding box center [497, 192] width 260 height 16
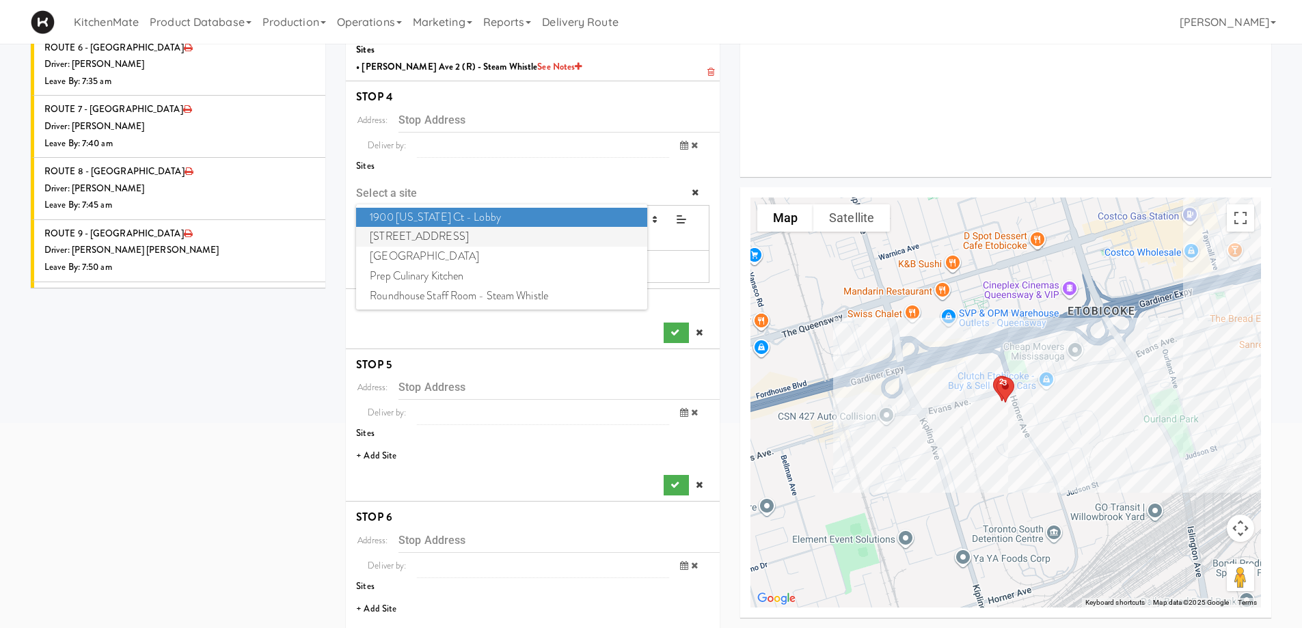
click at [418, 240] on span "6925 Century Avenue" at bounding box center [501, 237] width 290 height 20
type input "6925 Century Ave, Mississauga, ON, CA"
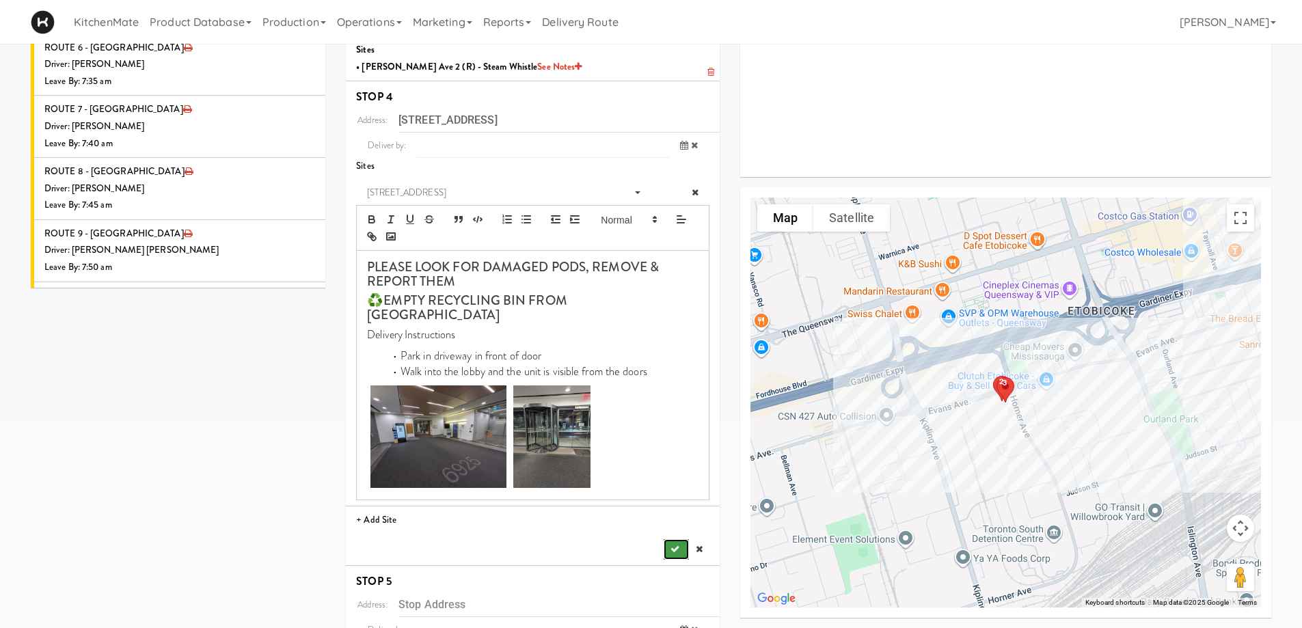
click at [674, 539] on button "submit" at bounding box center [676, 549] width 25 height 20
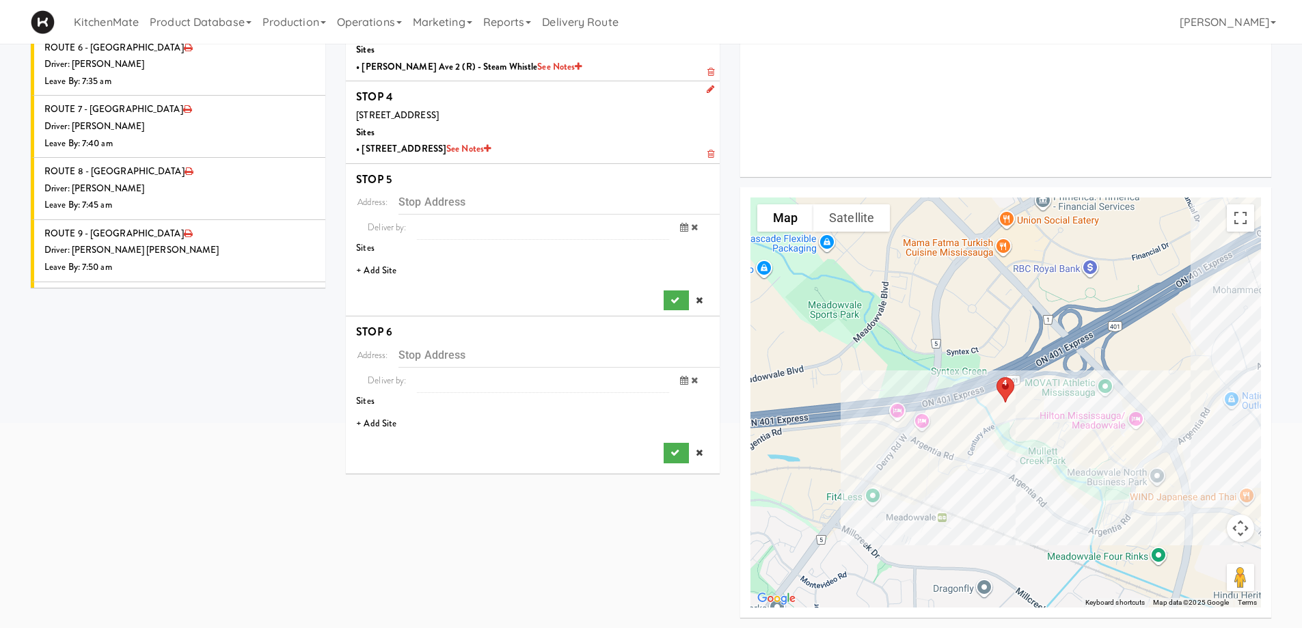
click at [369, 274] on li "+ Add Site" at bounding box center [533, 271] width 374 height 28
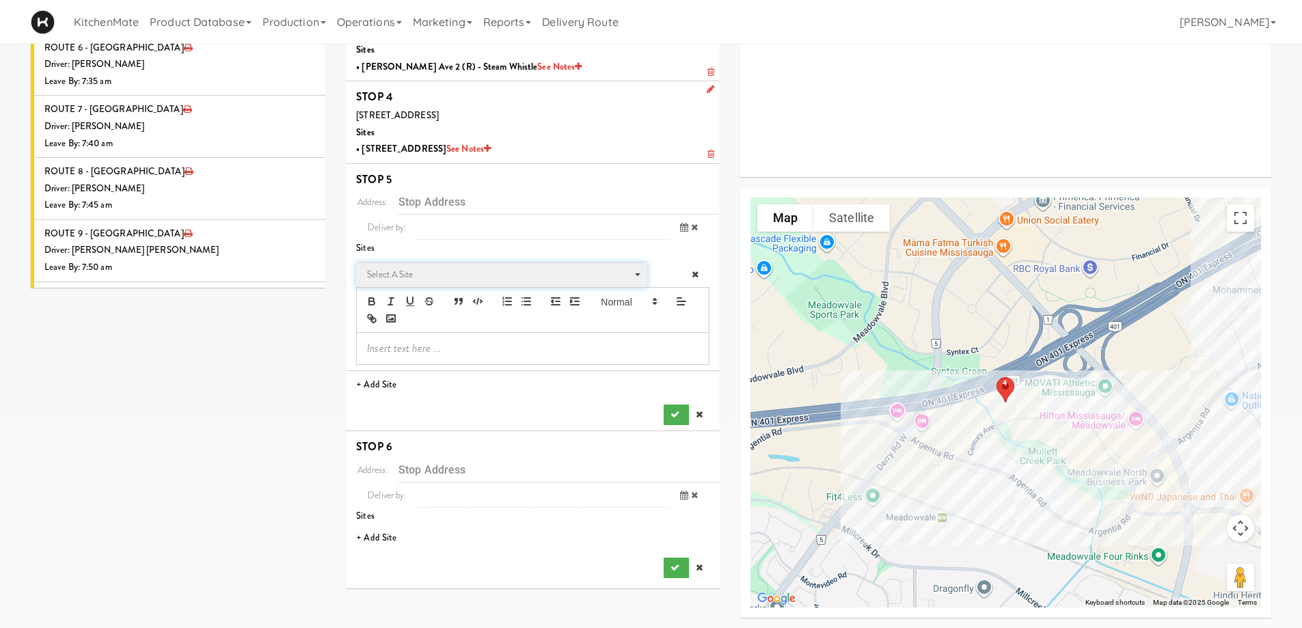
click at [424, 272] on span "Select a site" at bounding box center [497, 274] width 260 height 16
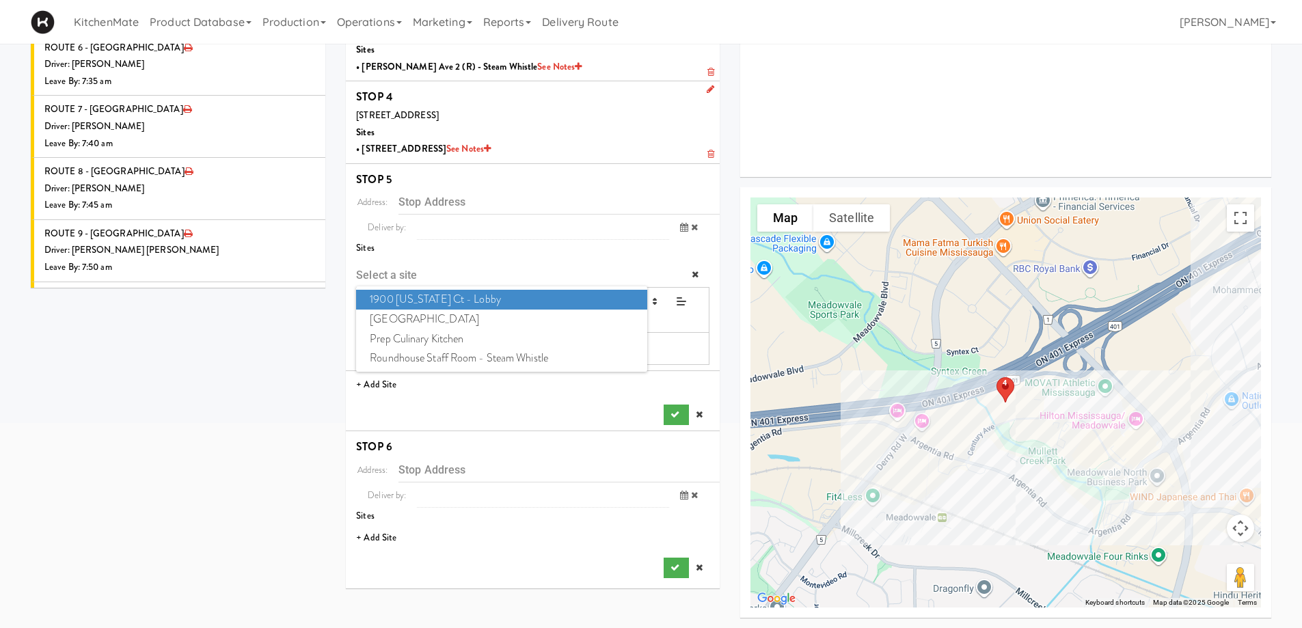
click at [422, 299] on span "1900 Minnesota Ct - Lobby" at bounding box center [501, 300] width 290 height 20
type input "1900 Minnesota Ct, Mississauga, ON, CA"
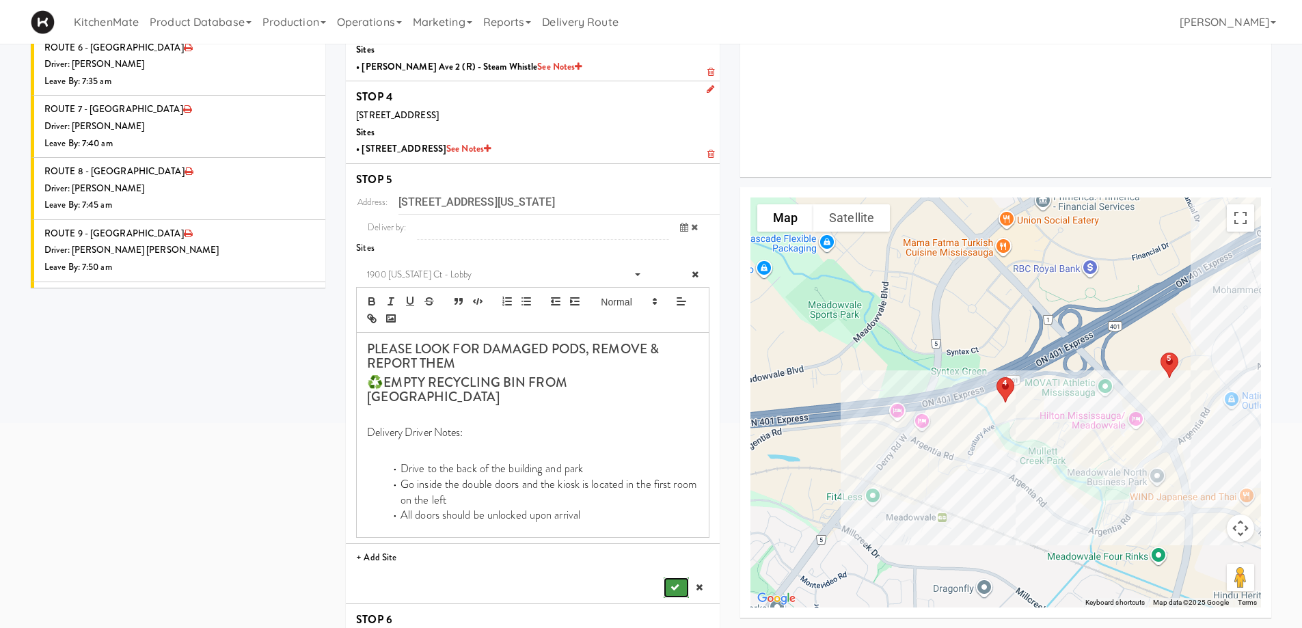
click at [676, 583] on icon "submit" at bounding box center [674, 587] width 9 height 9
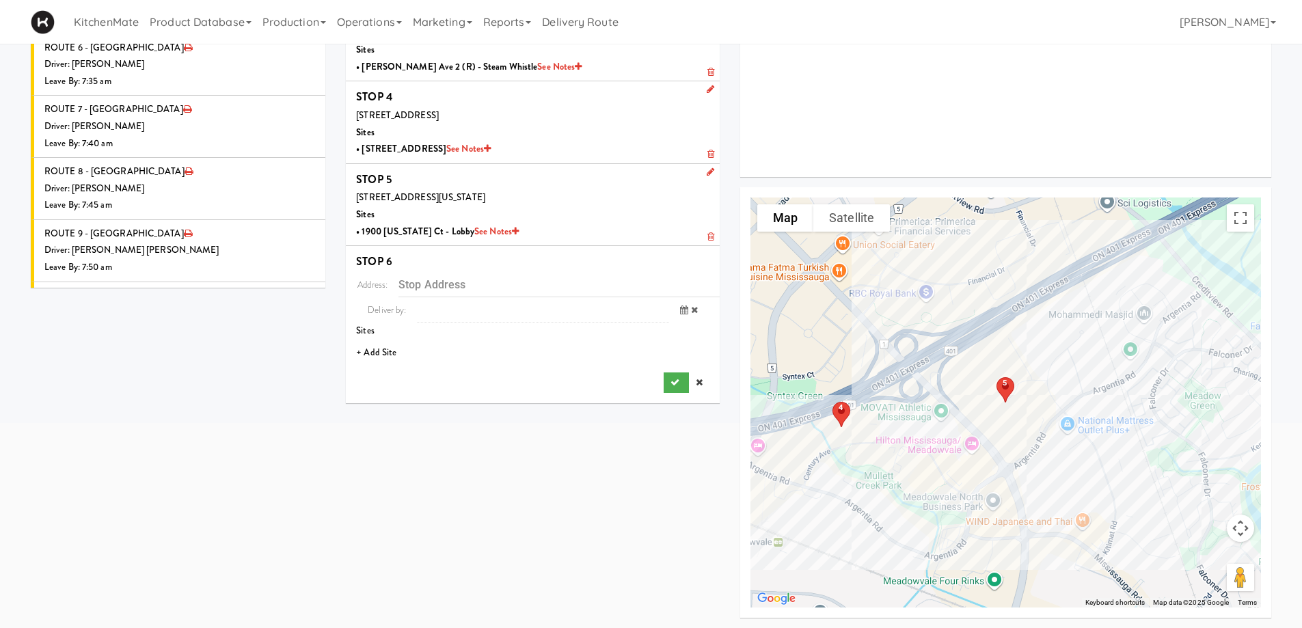
click at [383, 348] on li "+ Add Site" at bounding box center [533, 353] width 374 height 28
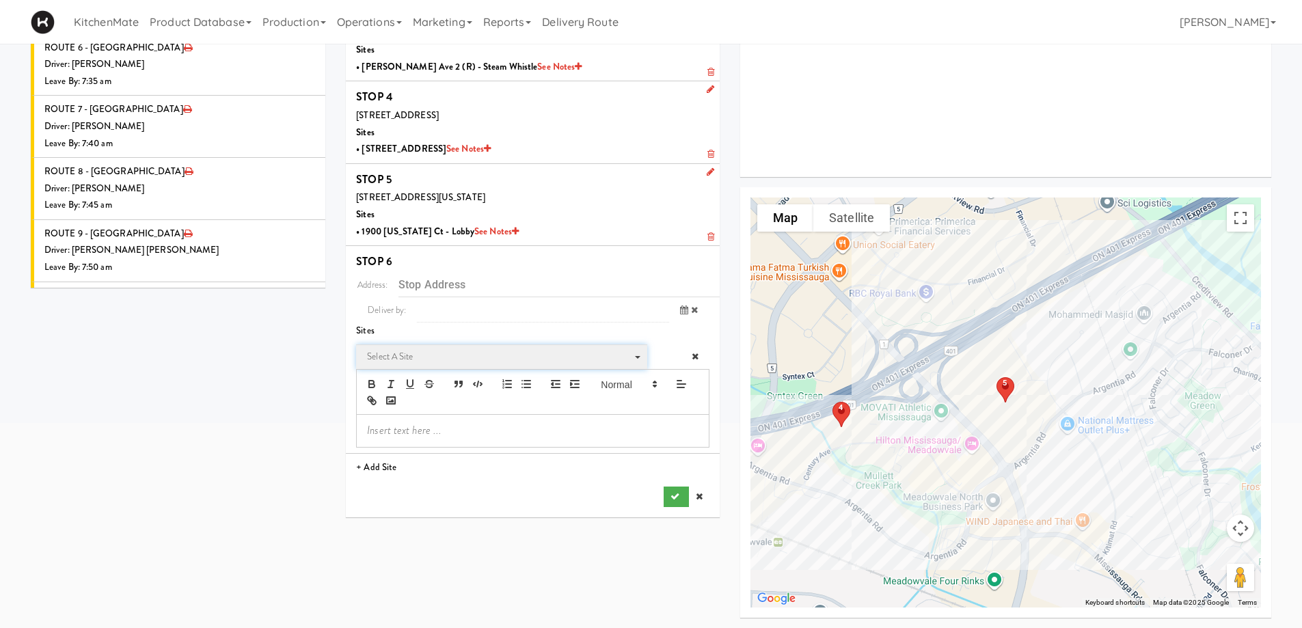
click at [418, 359] on span "Select a site" at bounding box center [497, 356] width 260 height 16
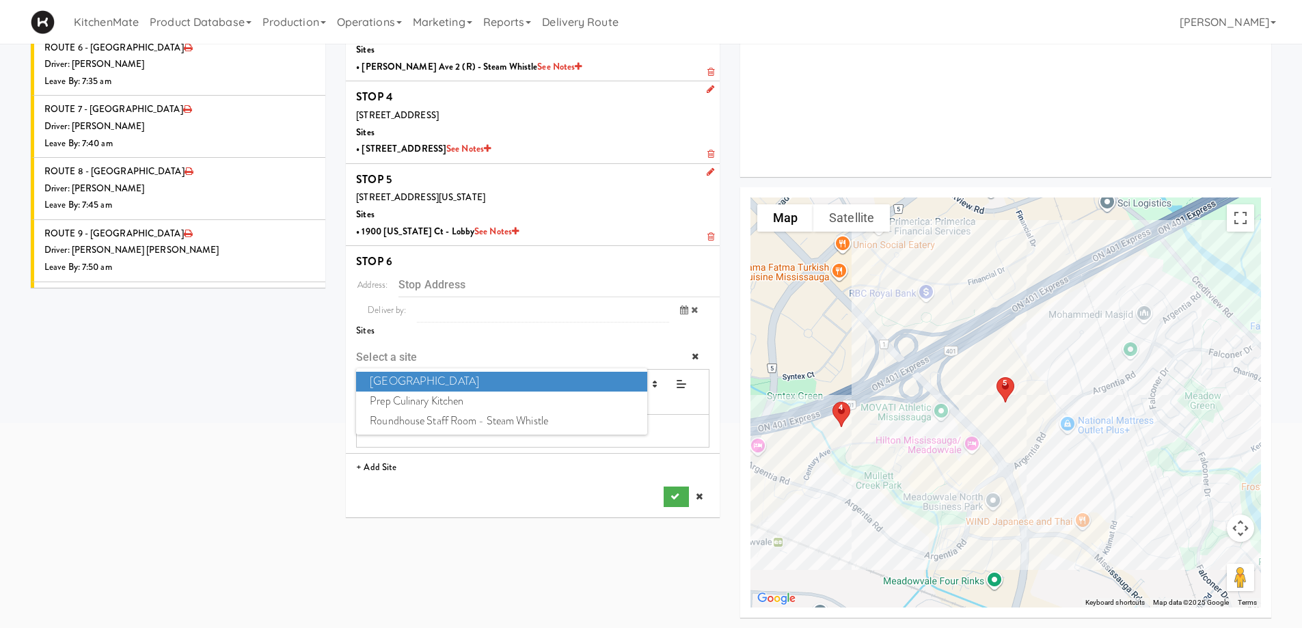
click at [441, 382] on span "Mississauga Executive Centre" at bounding box center [501, 382] width 290 height 20
type input "4 Robert Speck Pkwy, Mississauga, ON, CA"
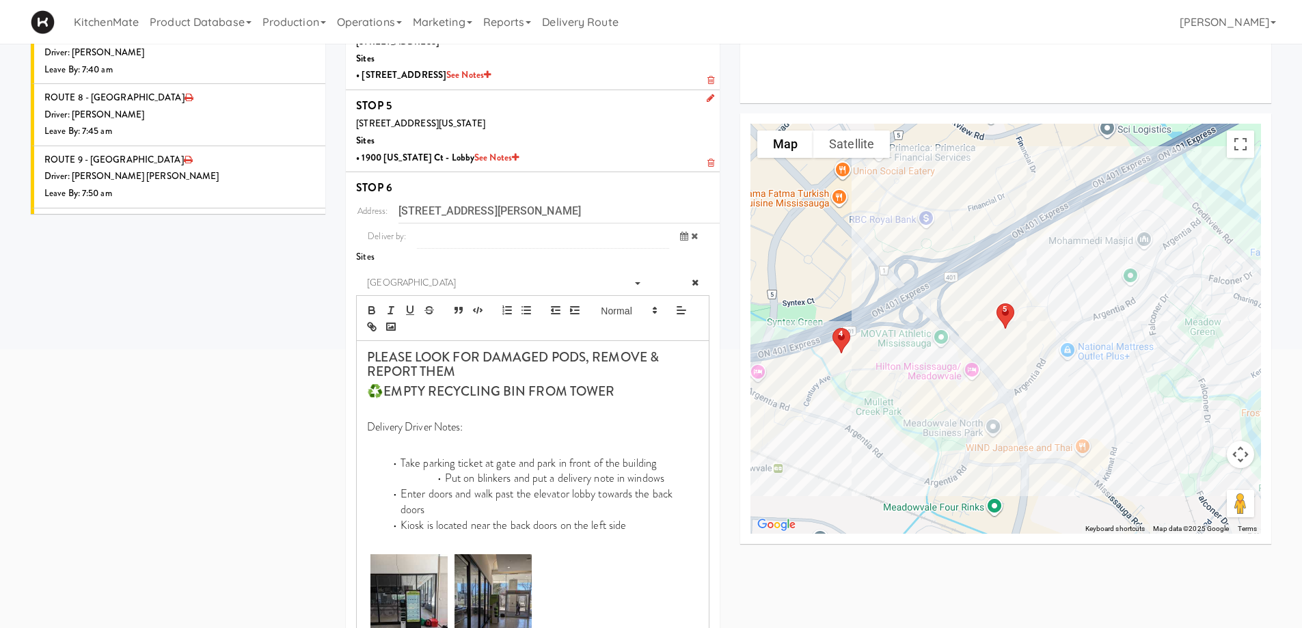
scroll to position [428, 0]
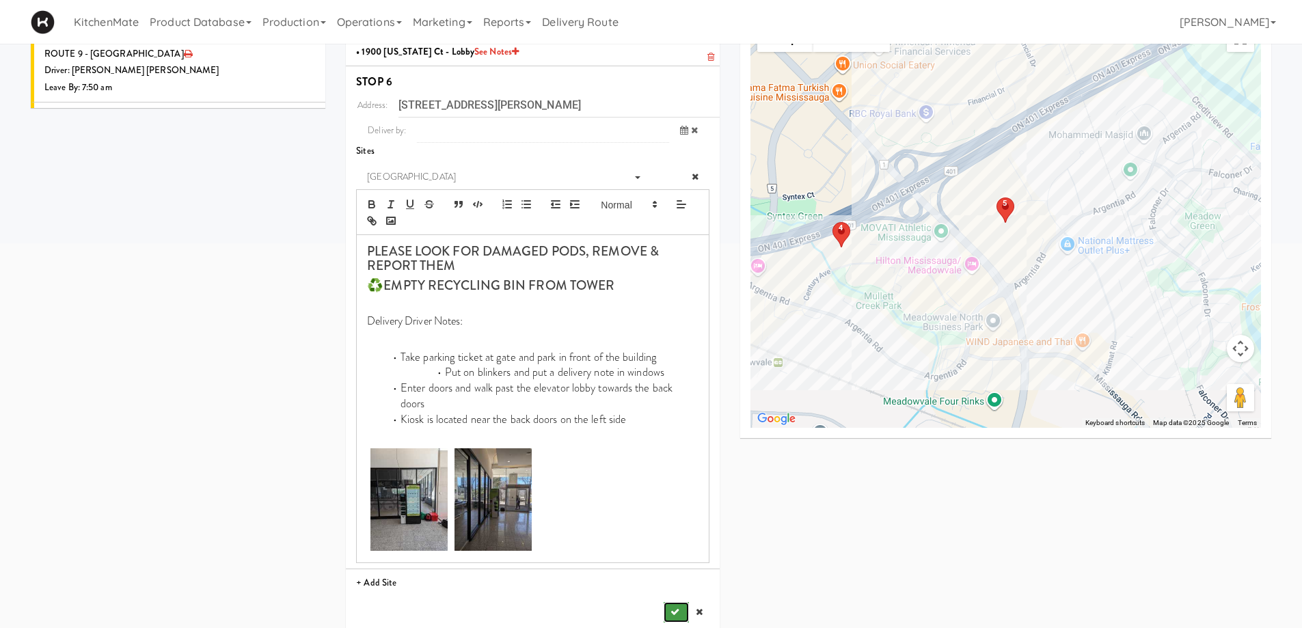
click at [673, 607] on icon "submit" at bounding box center [674, 611] width 9 height 9
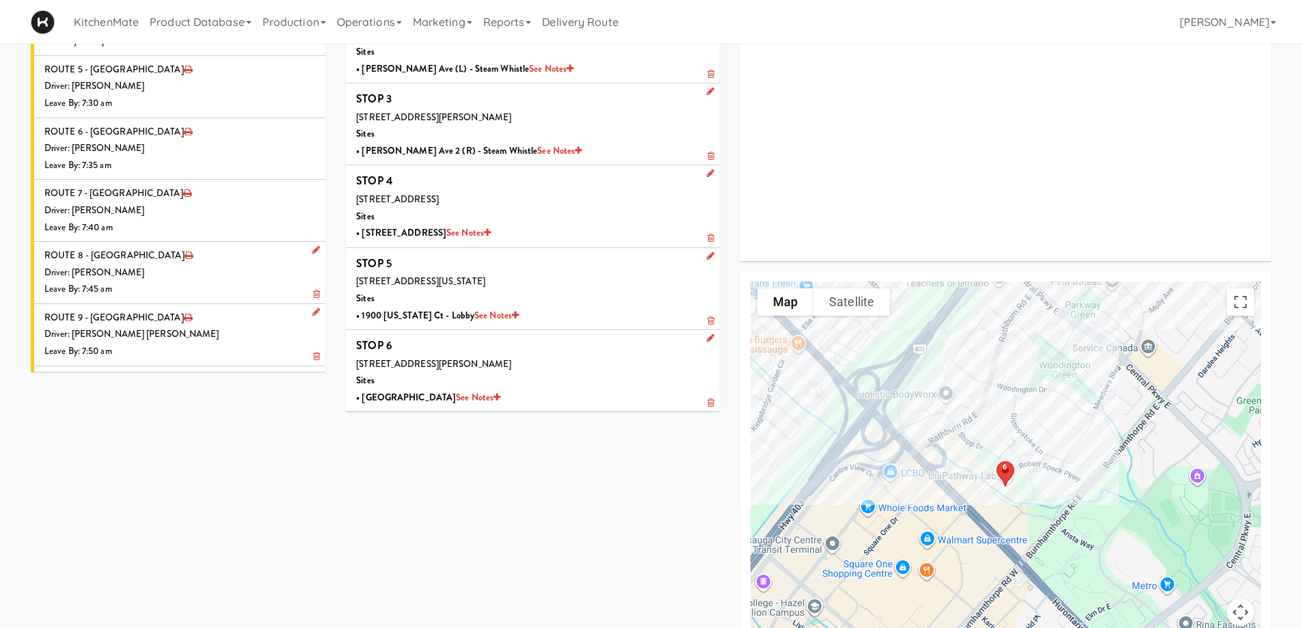
scroll to position [0, 0]
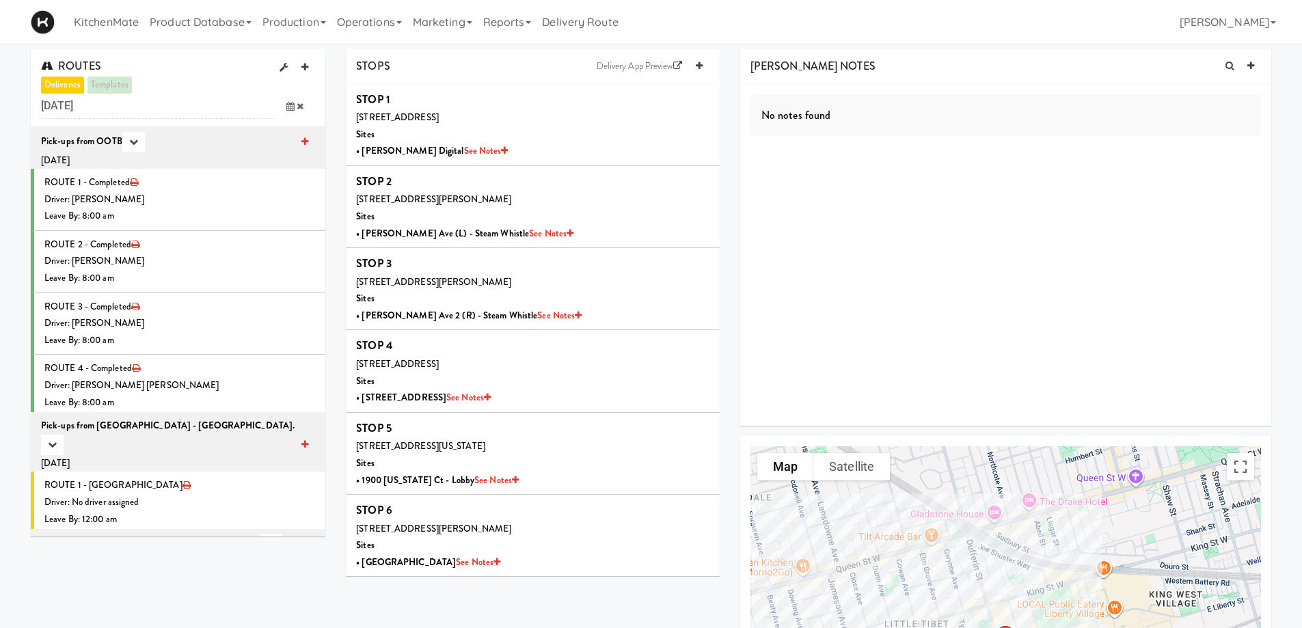
click at [289, 103] on icon at bounding box center [290, 106] width 8 height 9
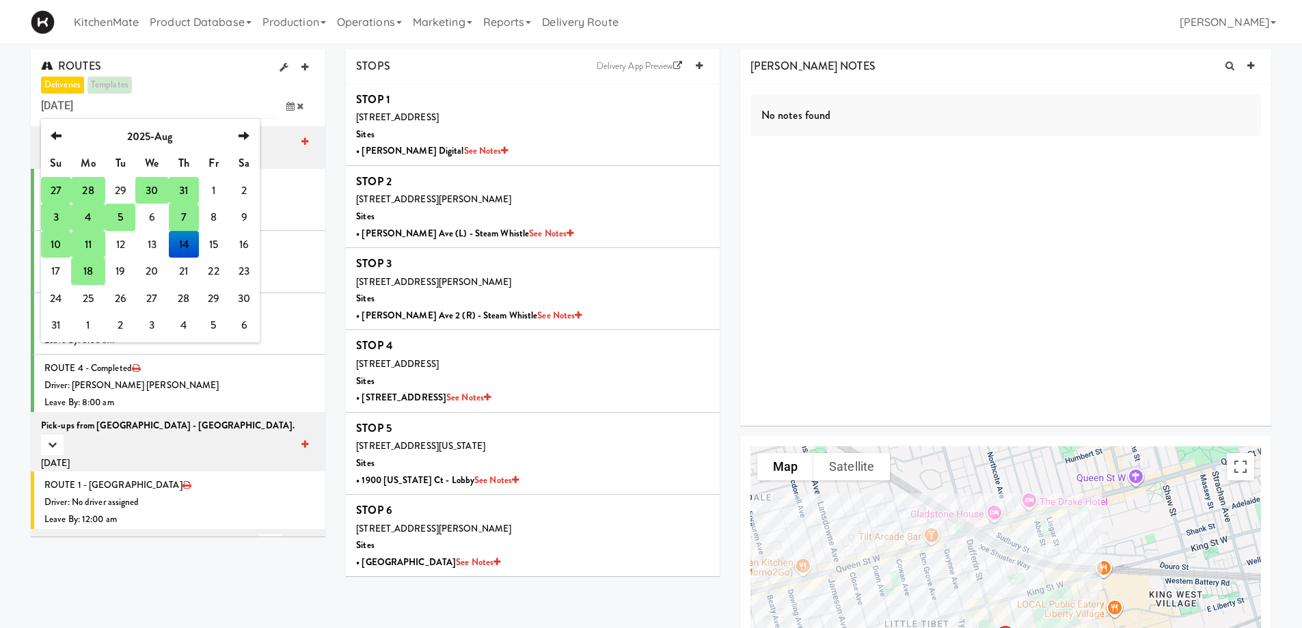
click at [91, 275] on td "18" at bounding box center [88, 271] width 34 height 27
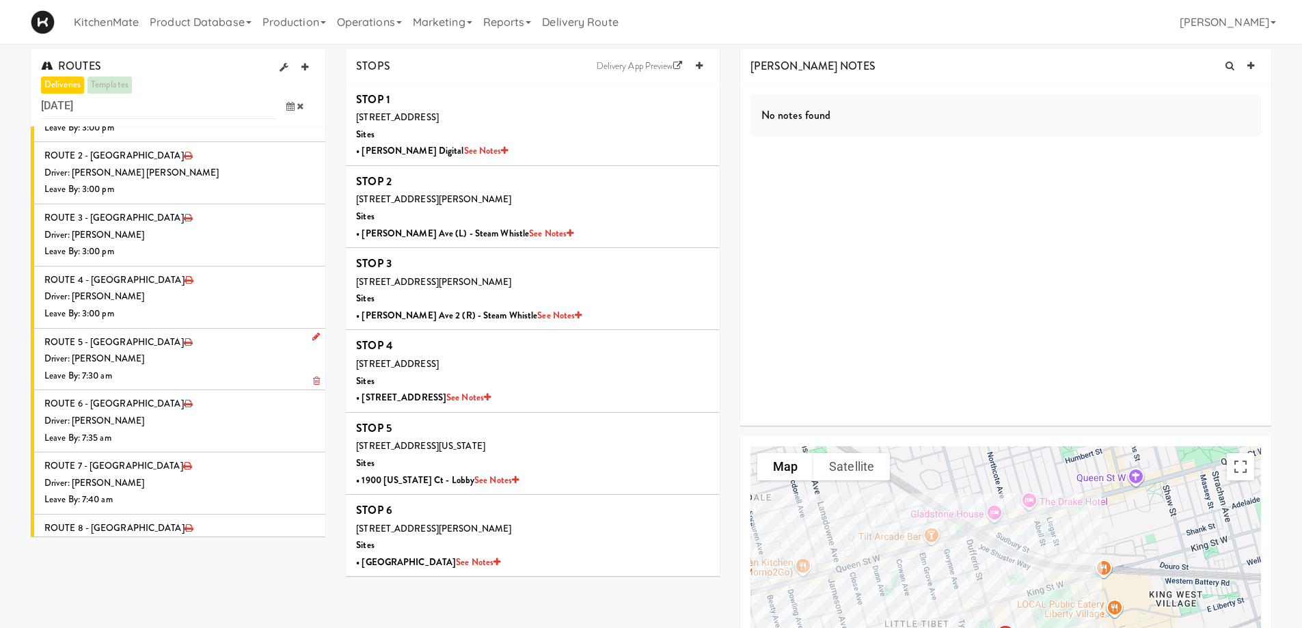
scroll to position [137, 0]
click at [143, 415] on div "Driver: [PERSON_NAME]" at bounding box center [179, 419] width 271 height 17
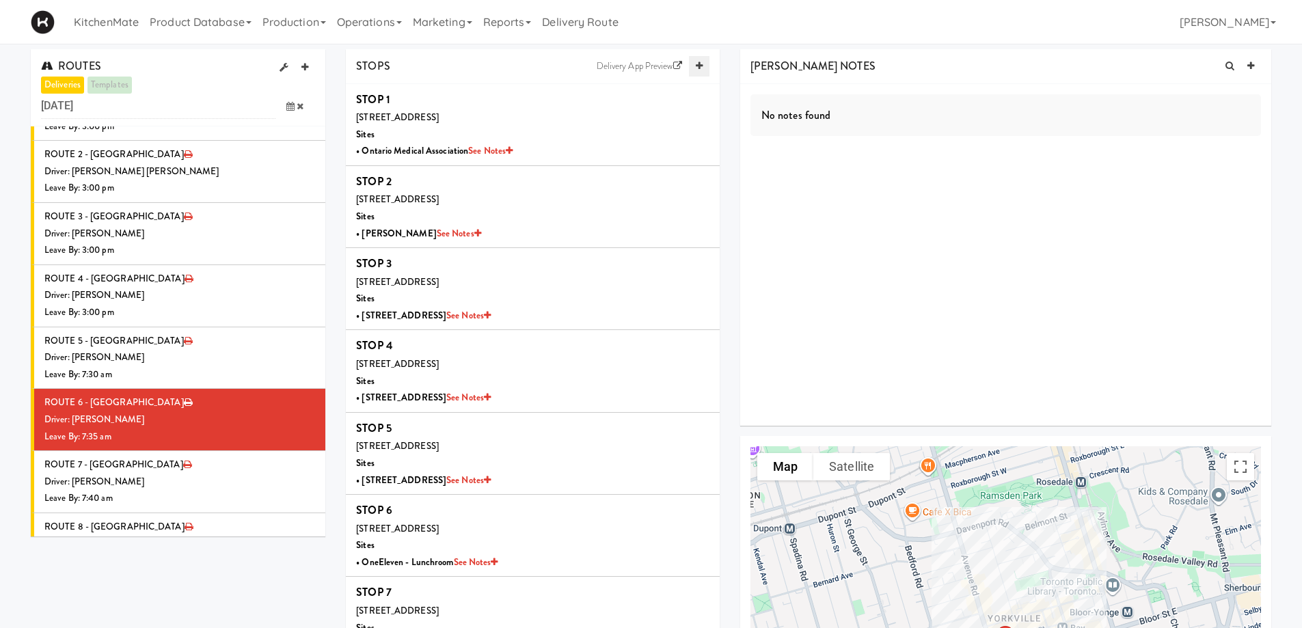
click at [696, 63] on icon at bounding box center [699, 65] width 7 height 9
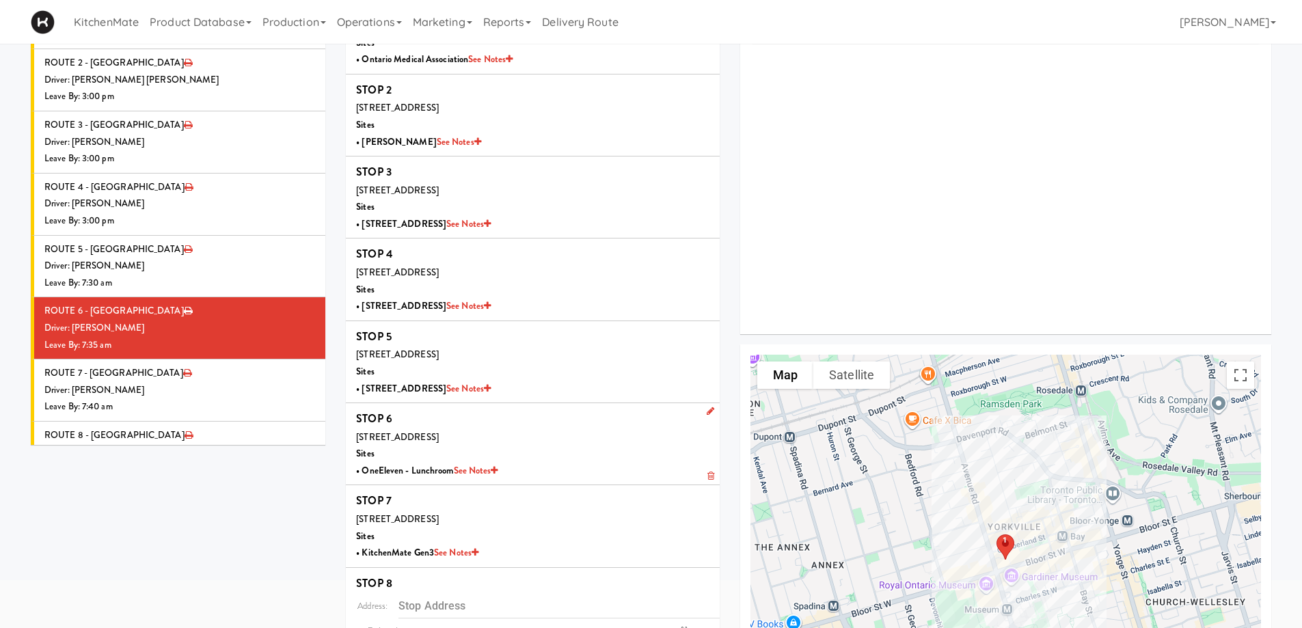
scroll to position [249, 0]
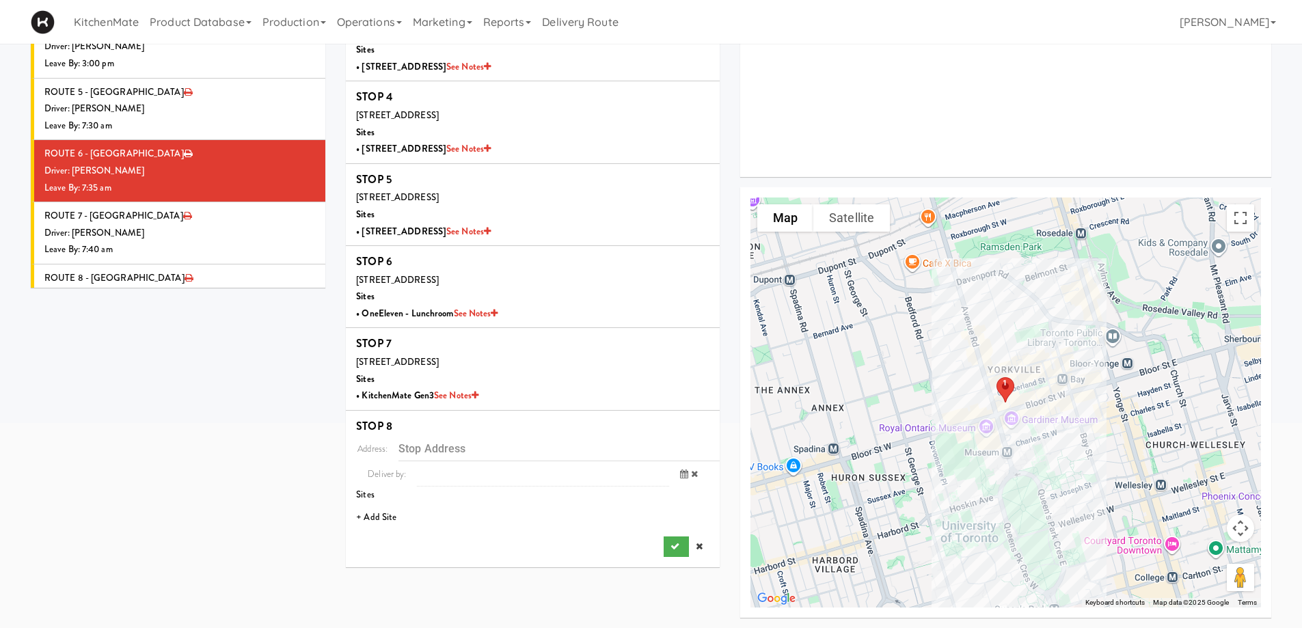
click at [379, 517] on li "+ Add Site" at bounding box center [533, 518] width 374 height 28
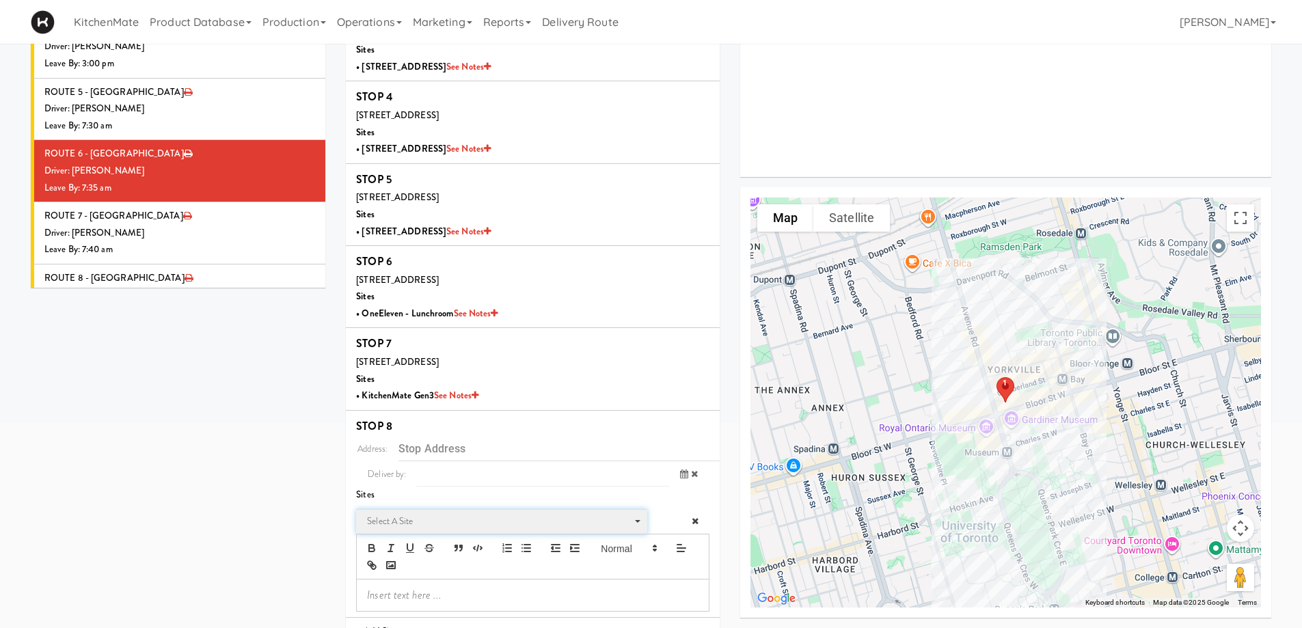
click at [406, 528] on span "Select a site" at bounding box center [497, 521] width 260 height 16
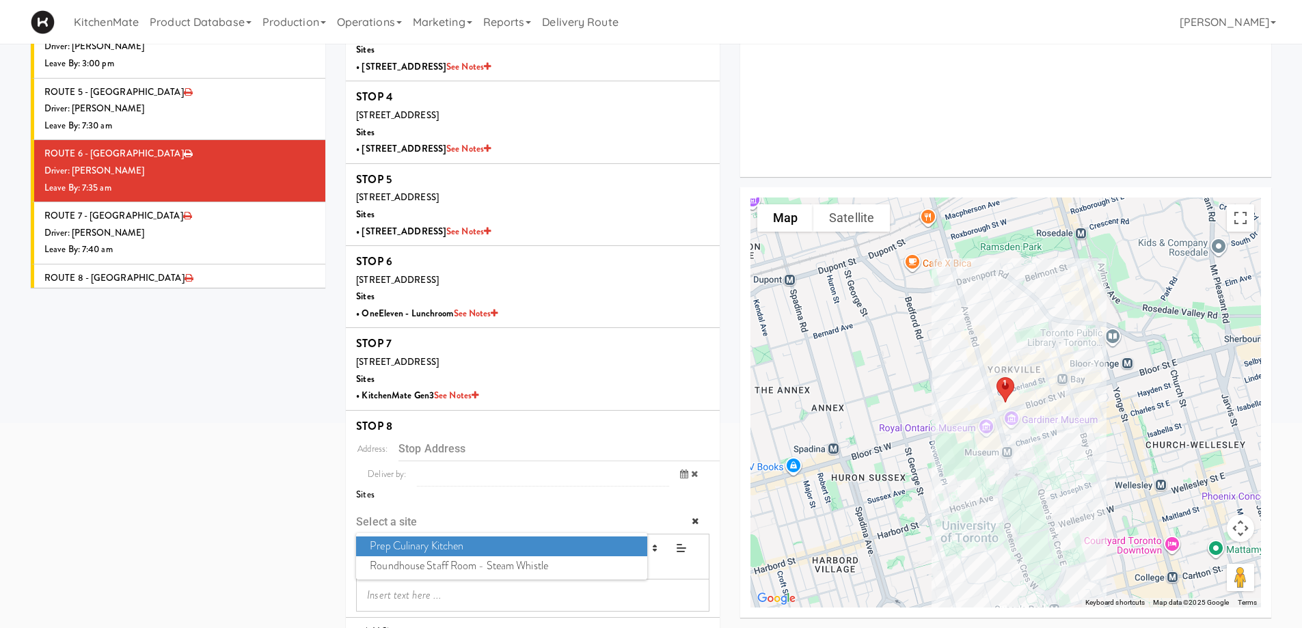
click at [443, 562] on span "Roundhouse Staff Room - Steam Whistle" at bounding box center [501, 566] width 290 height 20
type input "[STREET_ADDRESS][PERSON_NAME]"
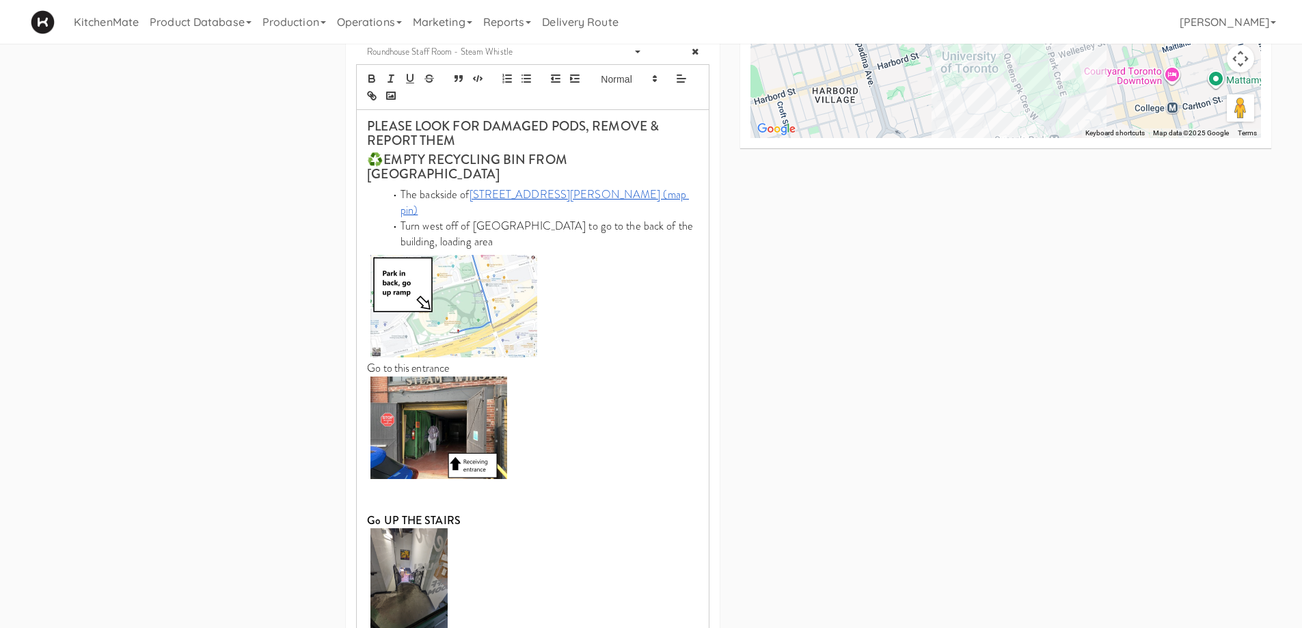
scroll to position [920, 0]
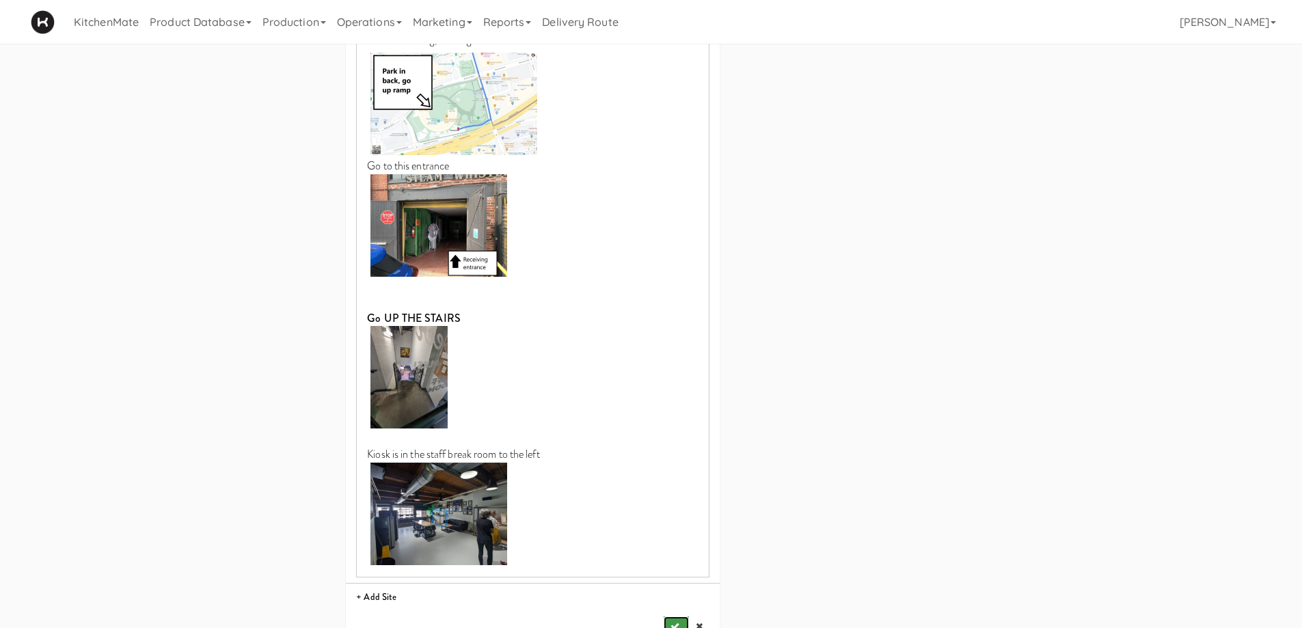
click at [674, 622] on icon "submit" at bounding box center [674, 626] width 9 height 9
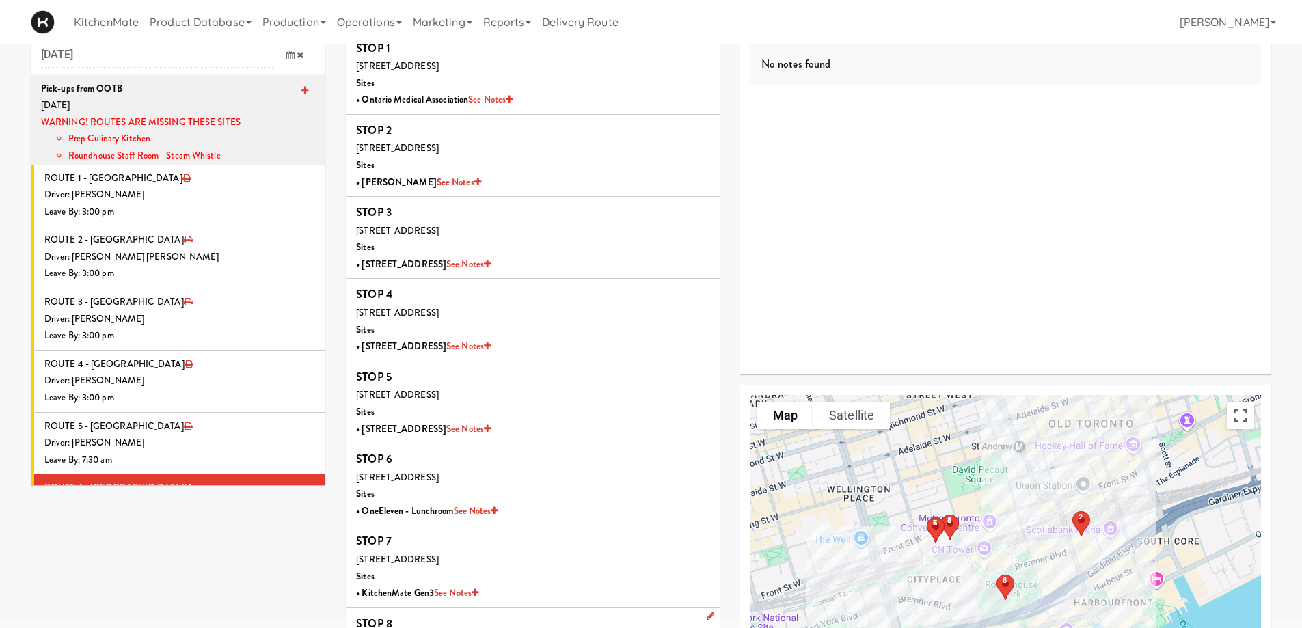
scroll to position [44, 0]
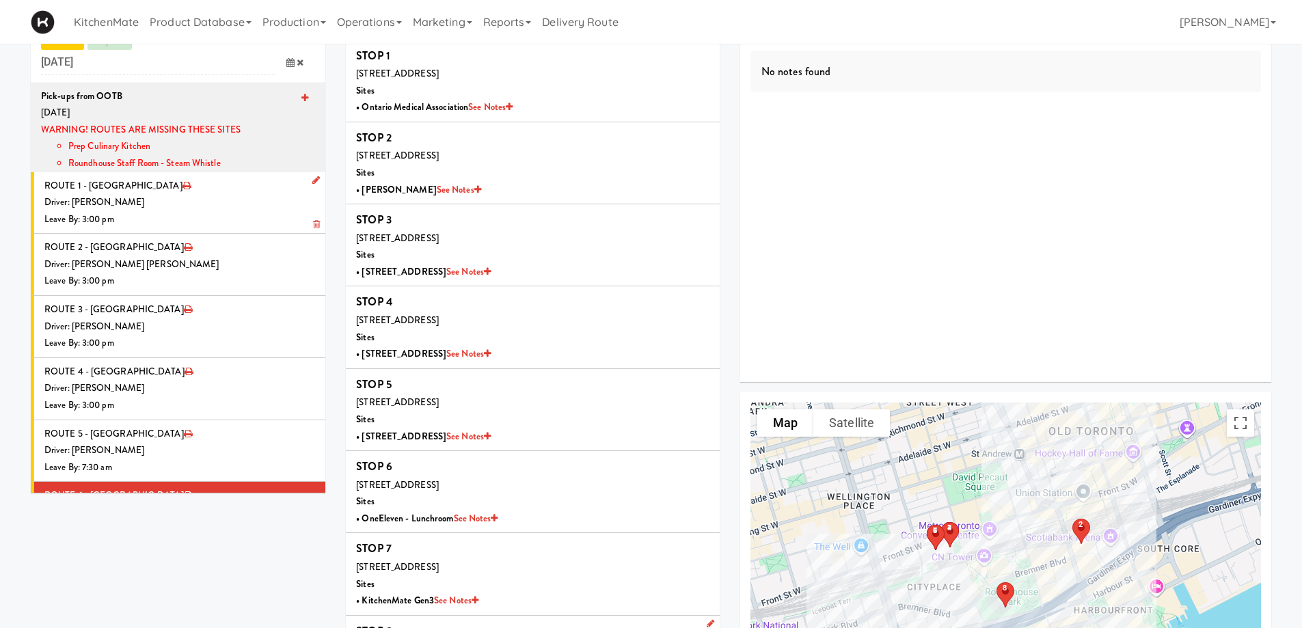
click at [312, 180] on icon at bounding box center [316, 180] width 8 height 9
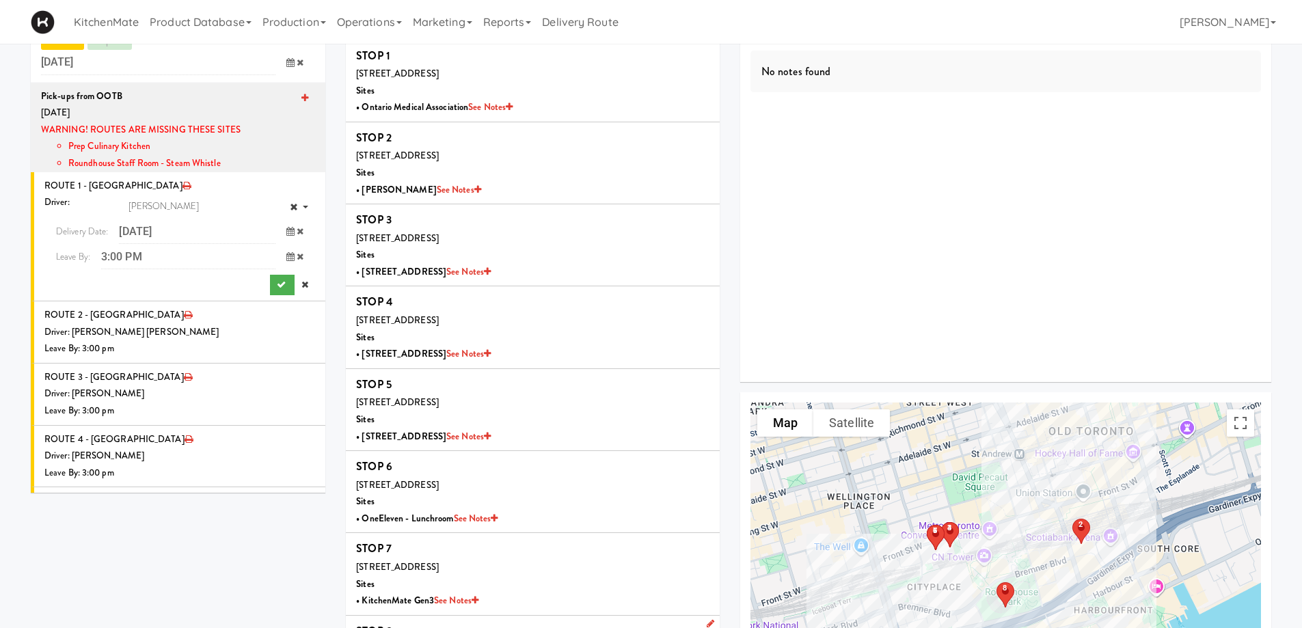
click at [286, 230] on icon at bounding box center [290, 231] width 8 height 9
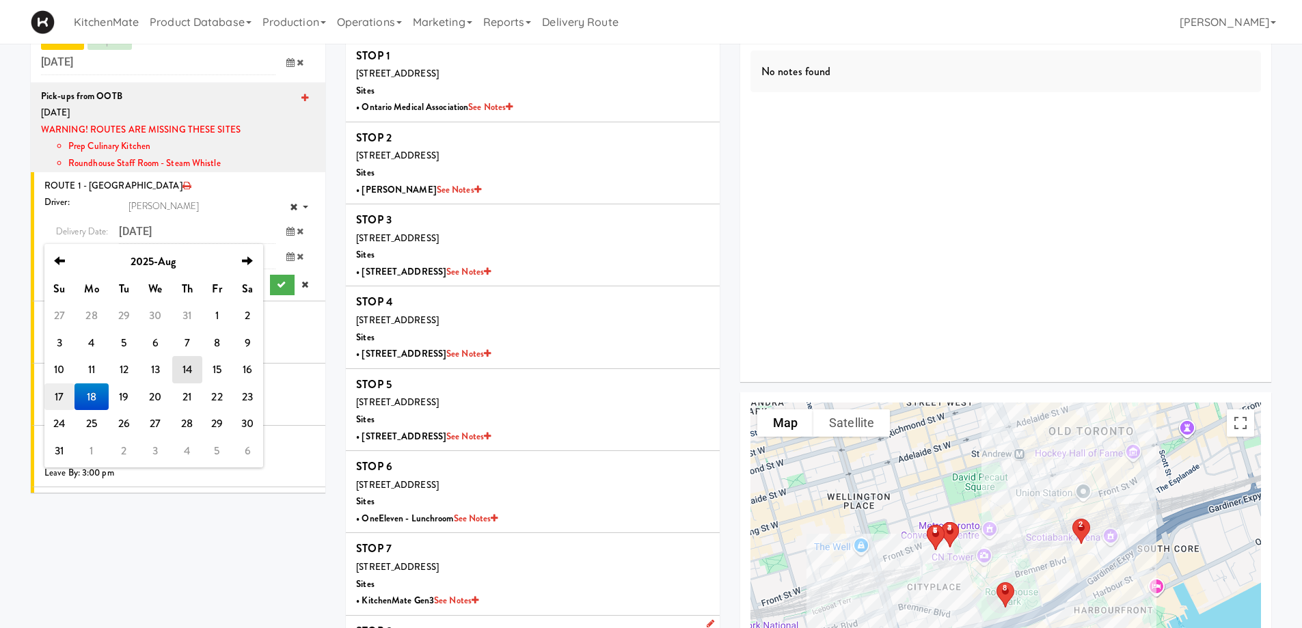
click at [57, 390] on td "17" at bounding box center [59, 396] width 30 height 27
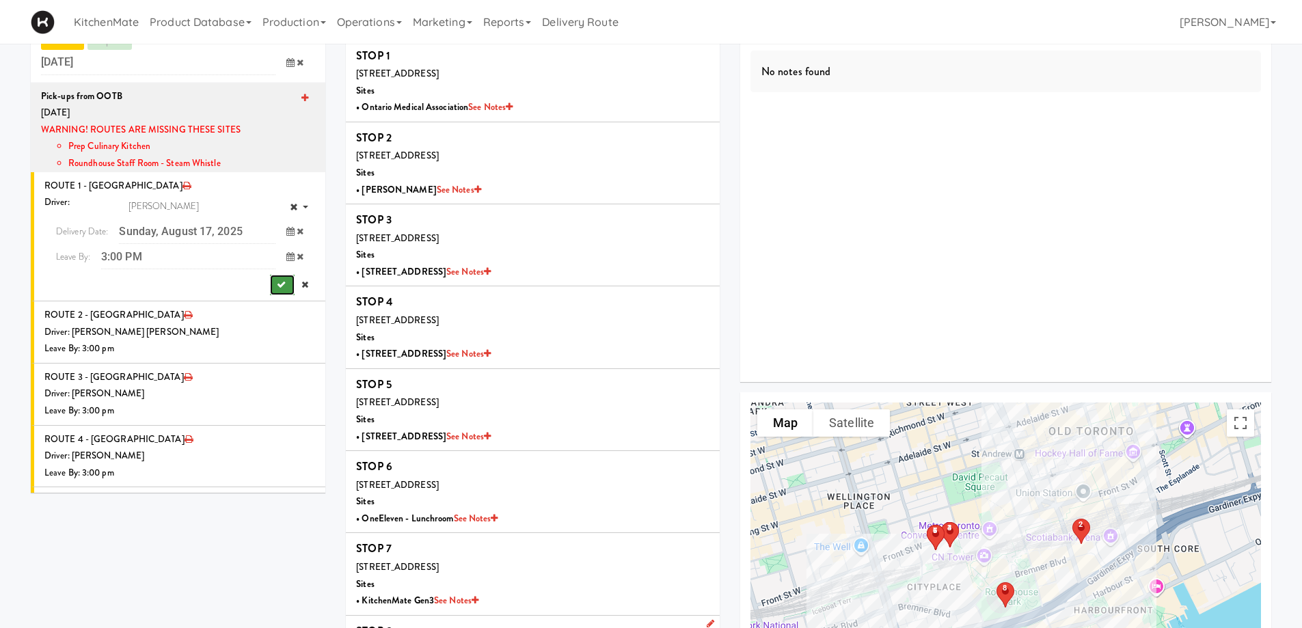
click at [277, 287] on icon "submit" at bounding box center [281, 284] width 9 height 9
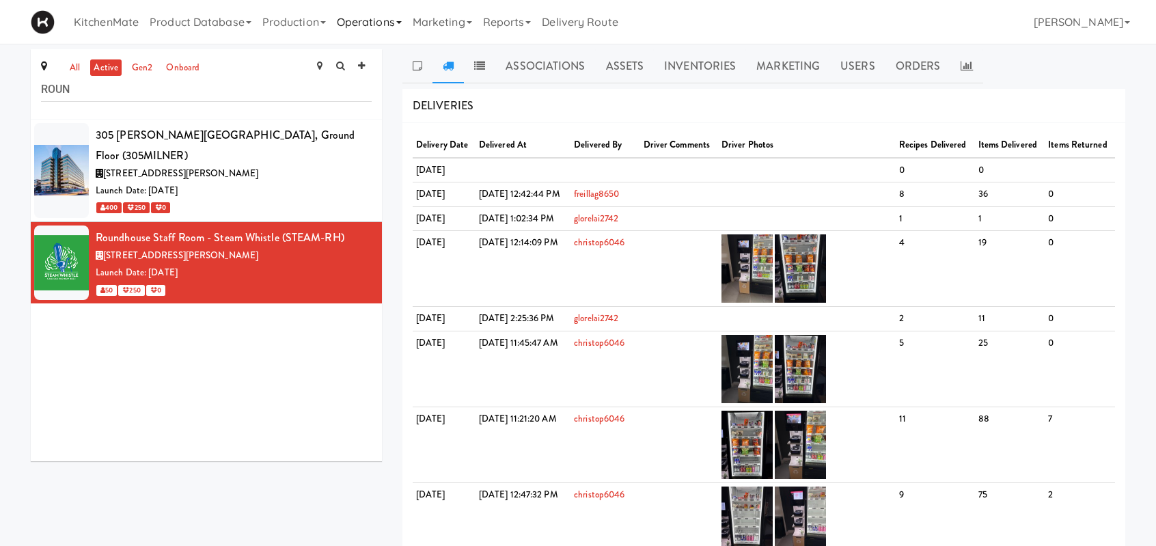
click at [370, 31] on link "Operations" at bounding box center [369, 22] width 76 height 44
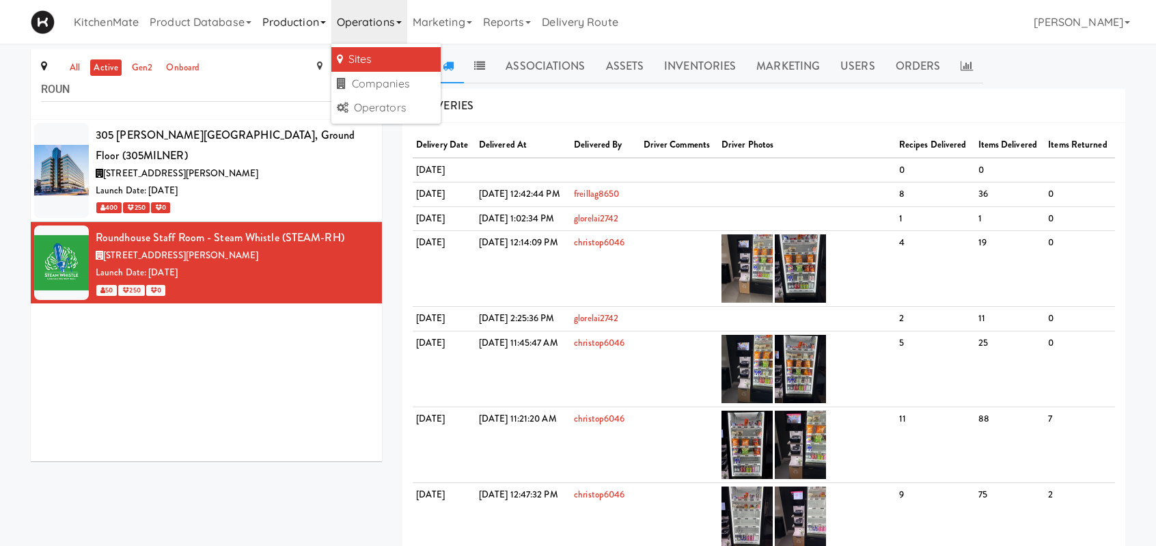
click at [299, 24] on link "Production" at bounding box center [294, 22] width 74 height 44
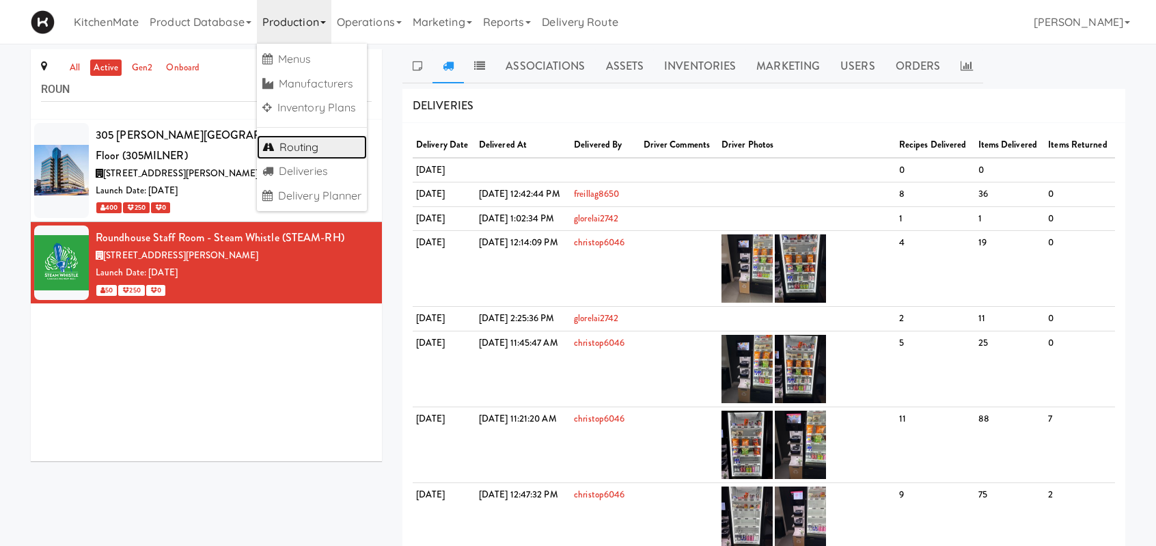
click at [310, 147] on link "Routing" at bounding box center [312, 147] width 111 height 25
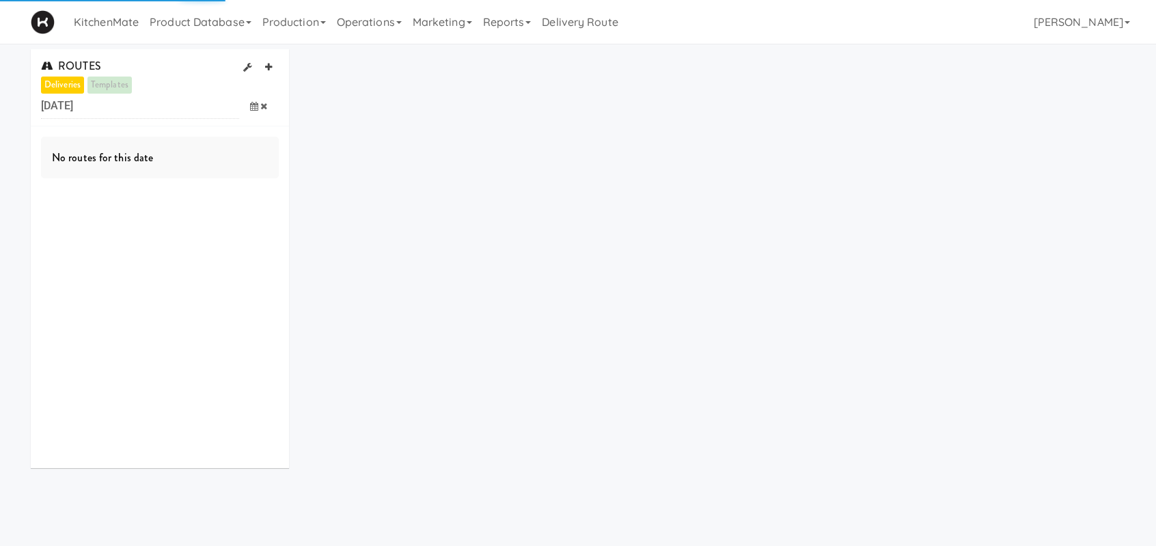
click at [247, 107] on span at bounding box center [259, 106] width 40 height 25
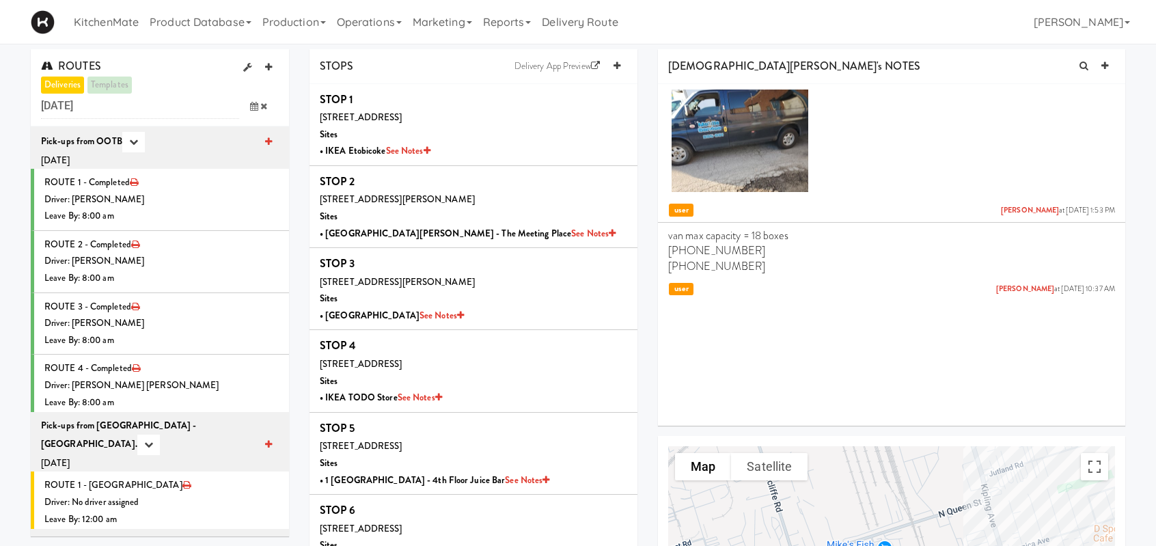
click at [253, 106] on icon at bounding box center [254, 106] width 8 height 9
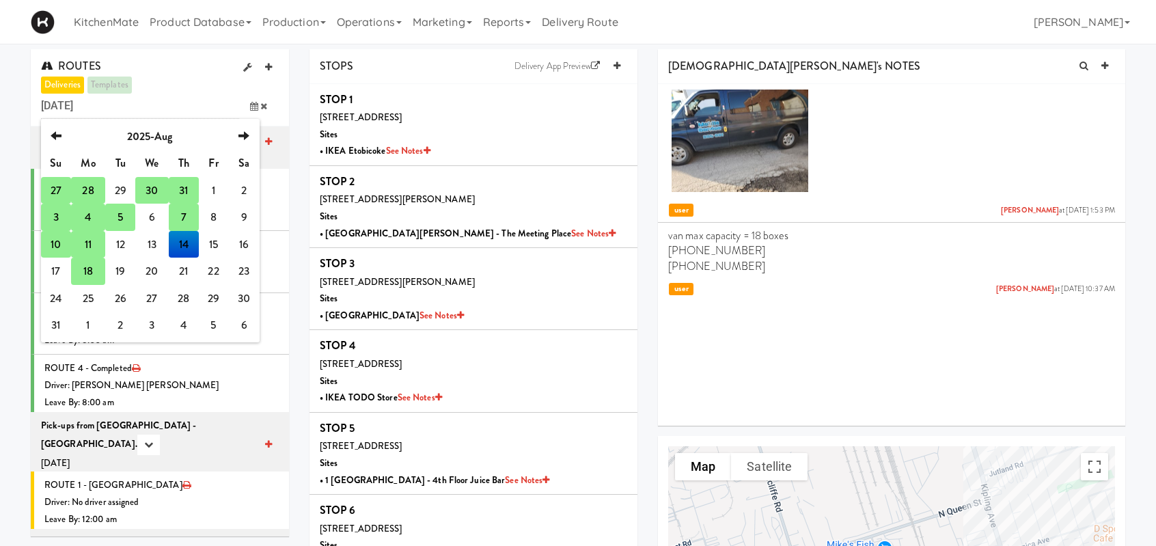
click at [88, 182] on td "28" at bounding box center [88, 190] width 34 height 27
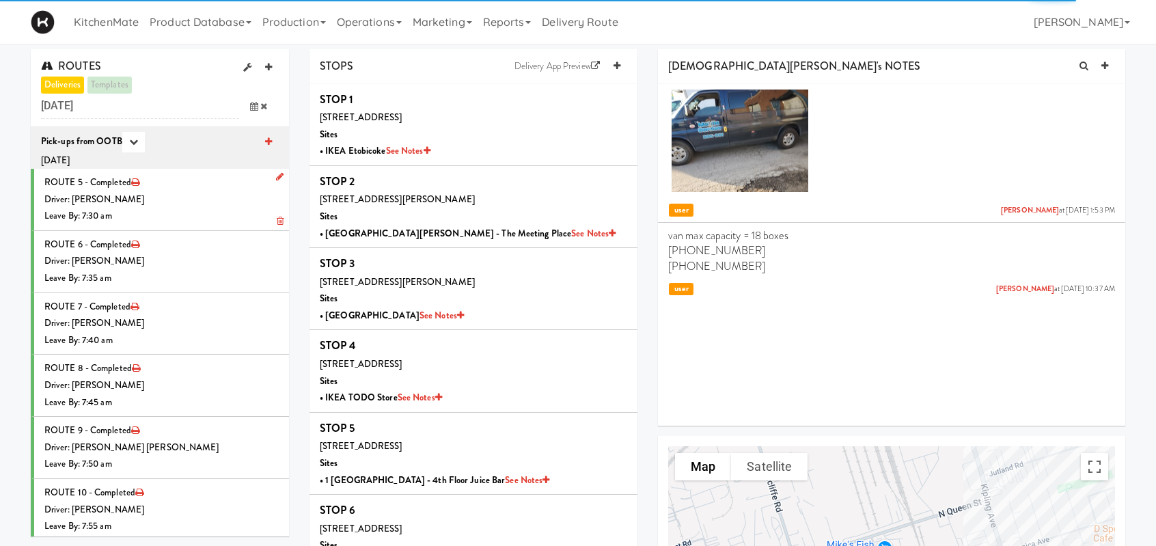
click at [156, 204] on div "Driver: [PERSON_NAME]" at bounding box center [161, 199] width 234 height 17
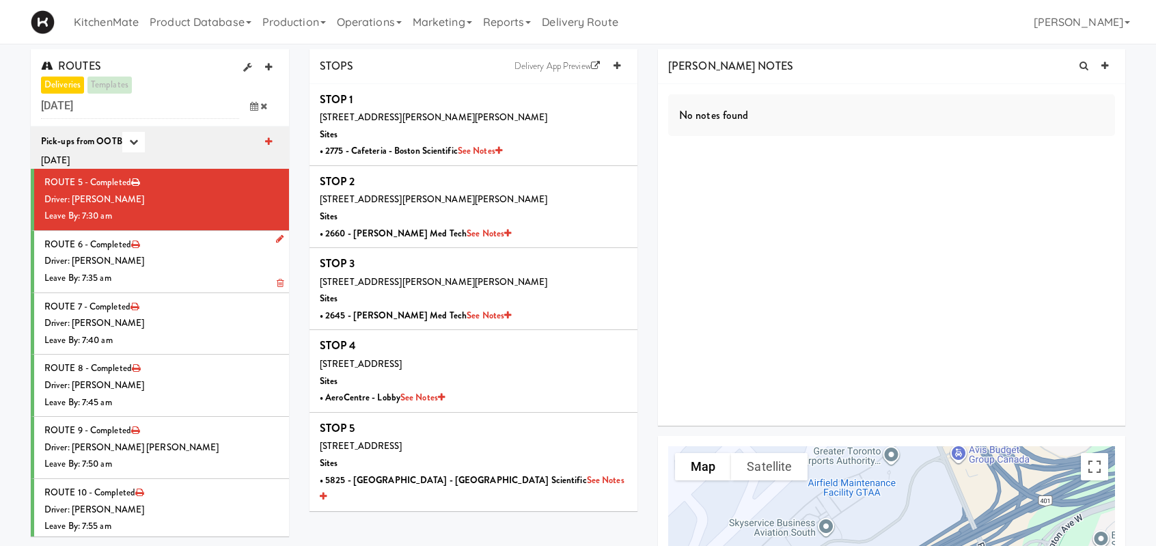
click at [204, 259] on div "Driver: [PERSON_NAME]" at bounding box center [161, 261] width 234 height 17
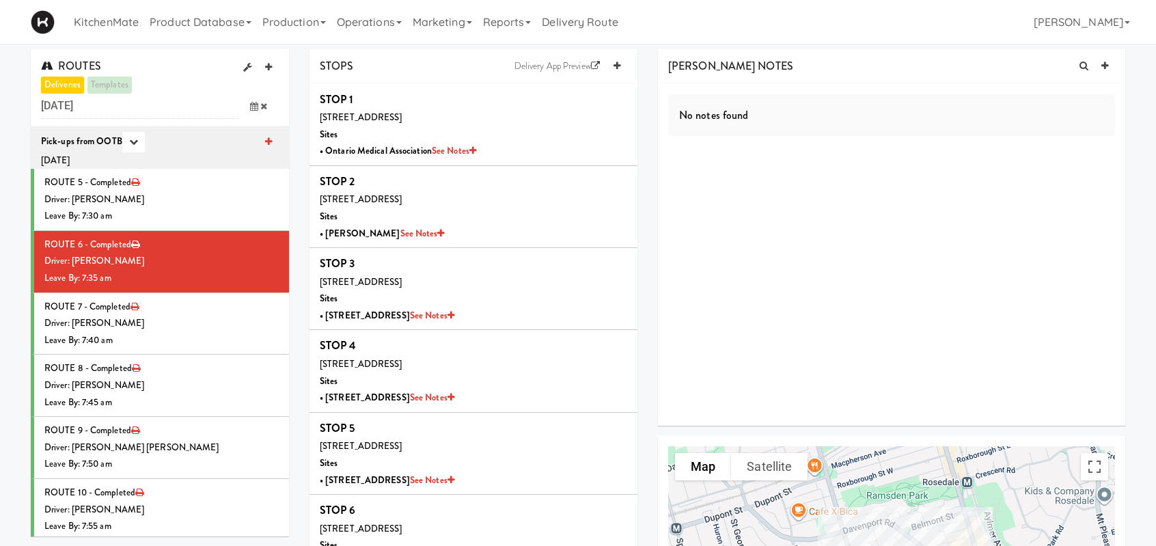
click at [250, 107] on icon at bounding box center [254, 106] width 8 height 9
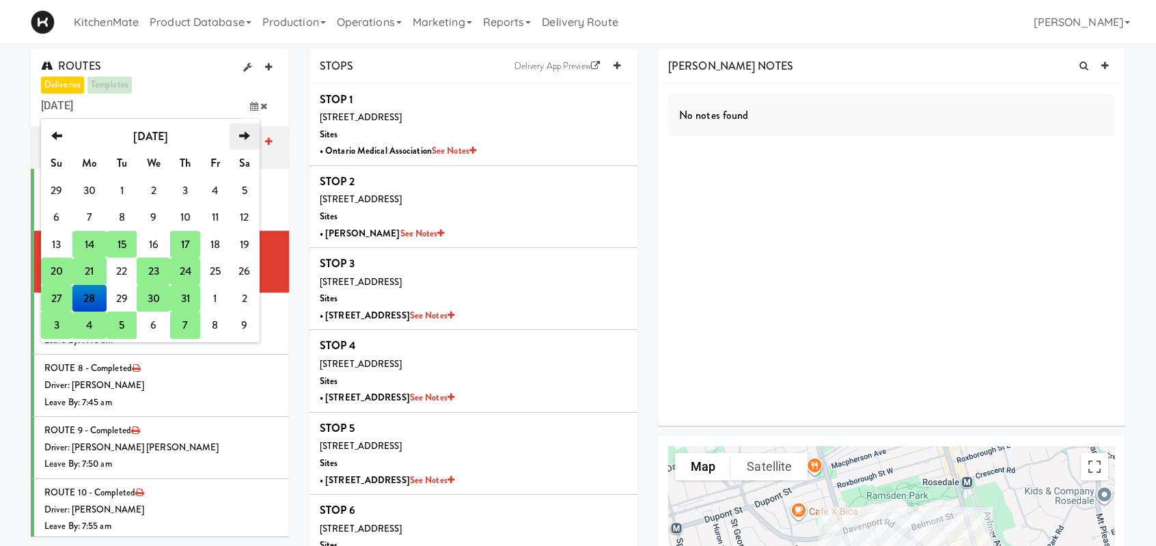
click at [243, 140] on icon "next" at bounding box center [244, 136] width 11 height 11
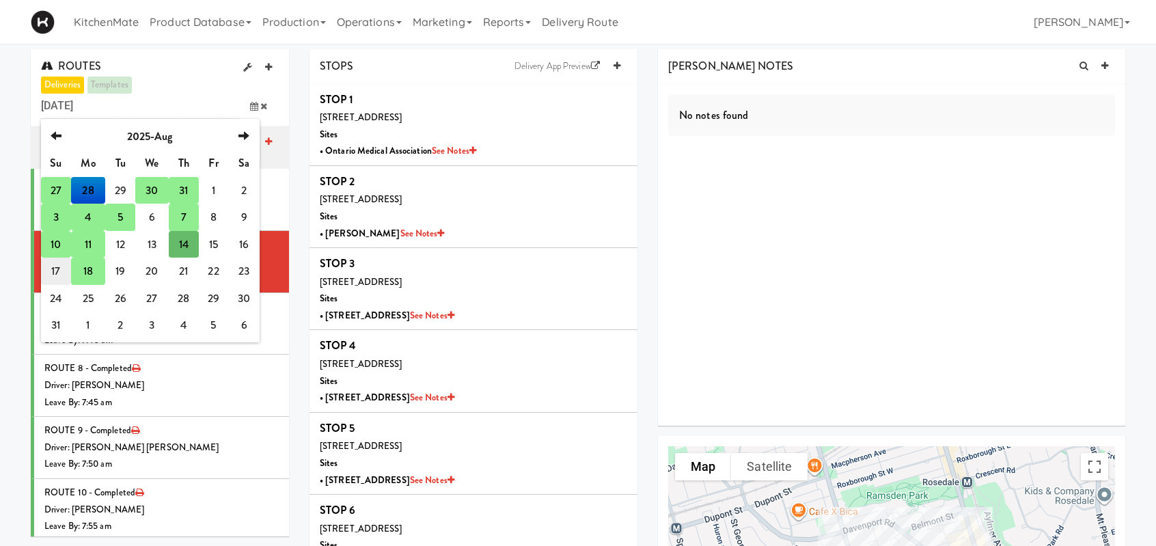
click at [61, 269] on td "17" at bounding box center [56, 271] width 30 height 27
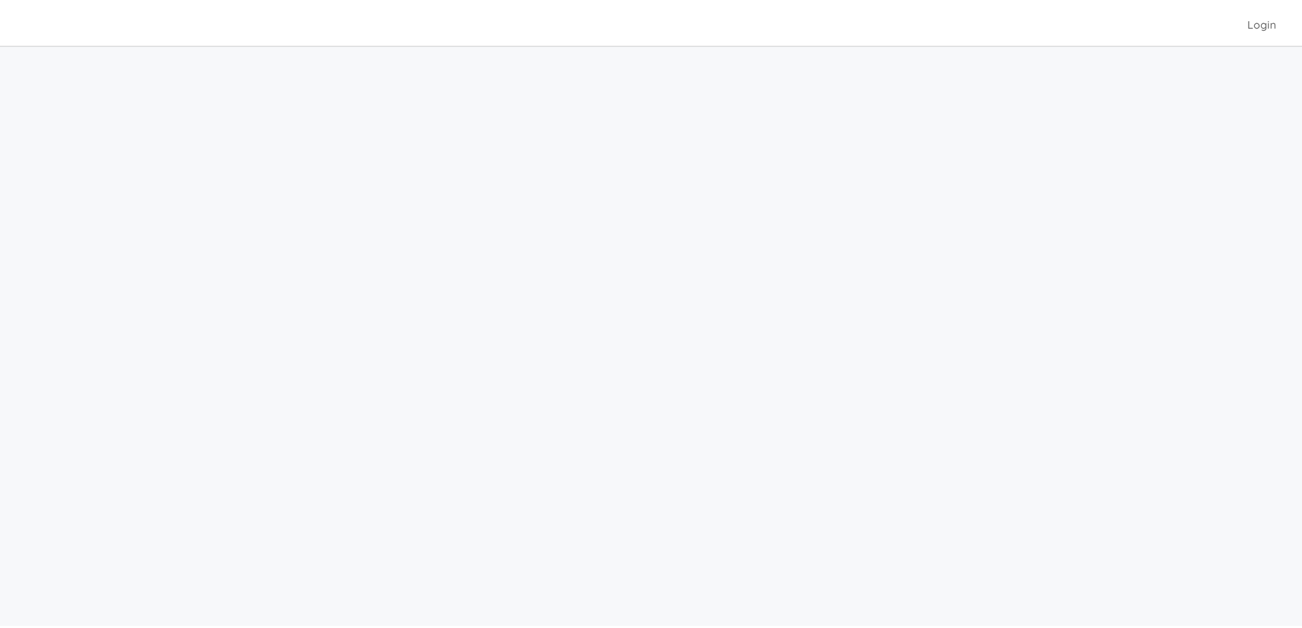
scroll to position [44, 0]
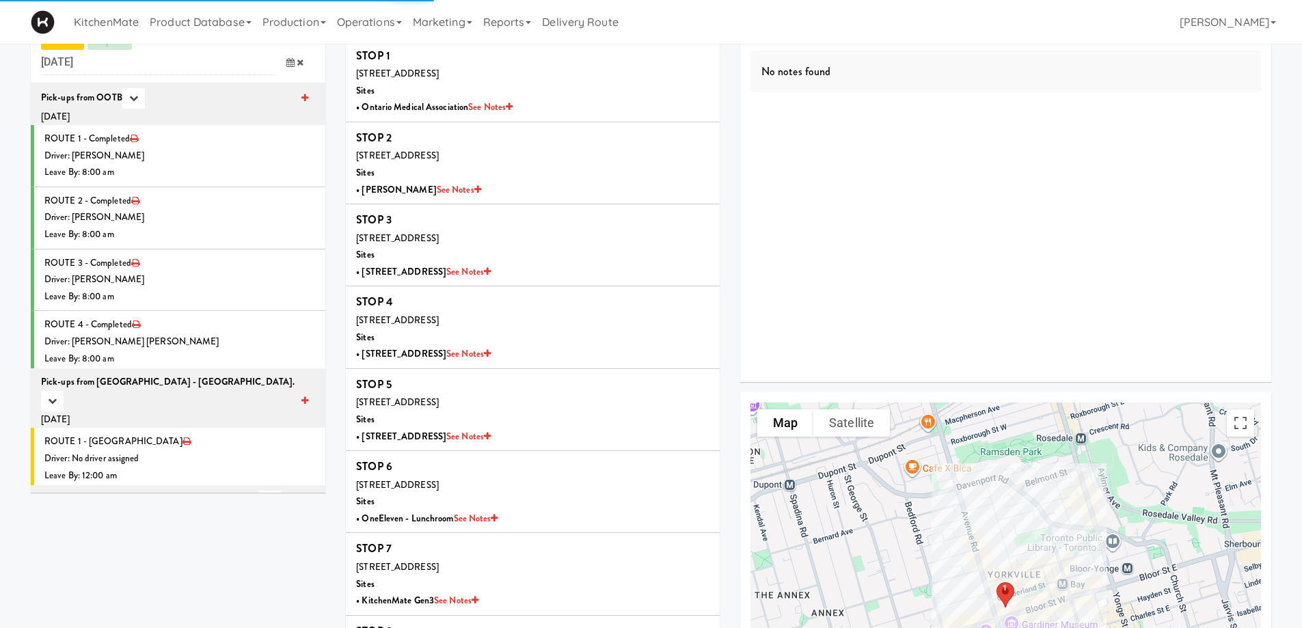
click at [290, 66] on icon at bounding box center [290, 62] width 8 height 9
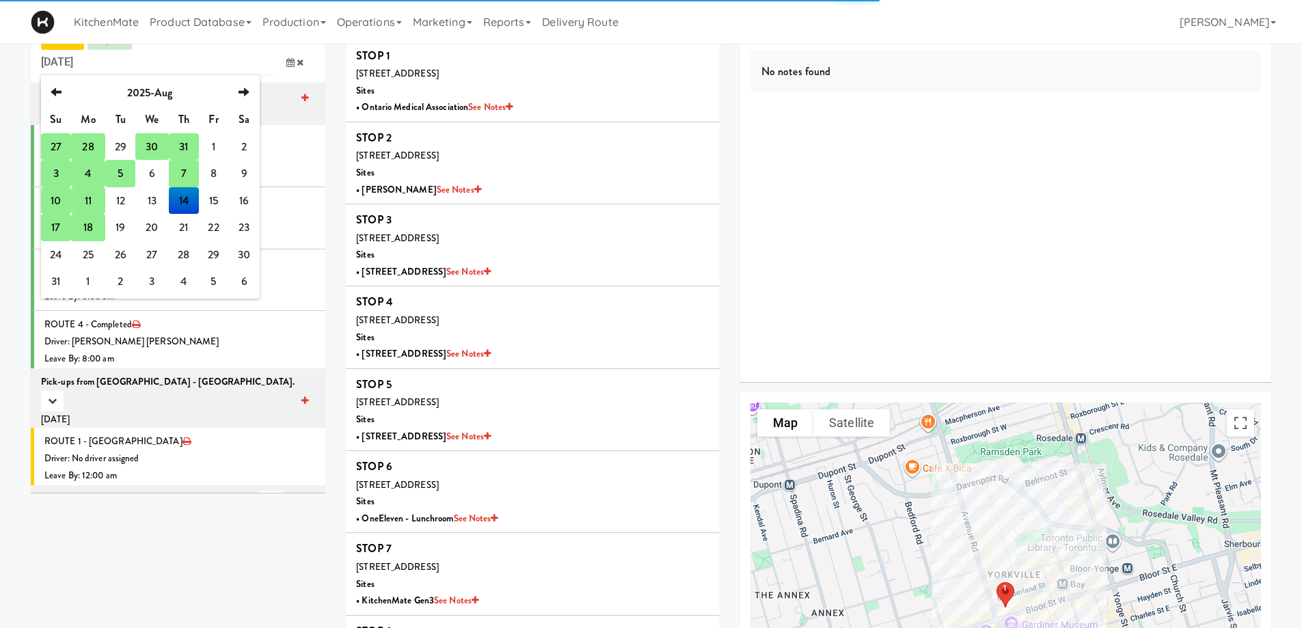
click at [94, 230] on td "18" at bounding box center [88, 227] width 34 height 27
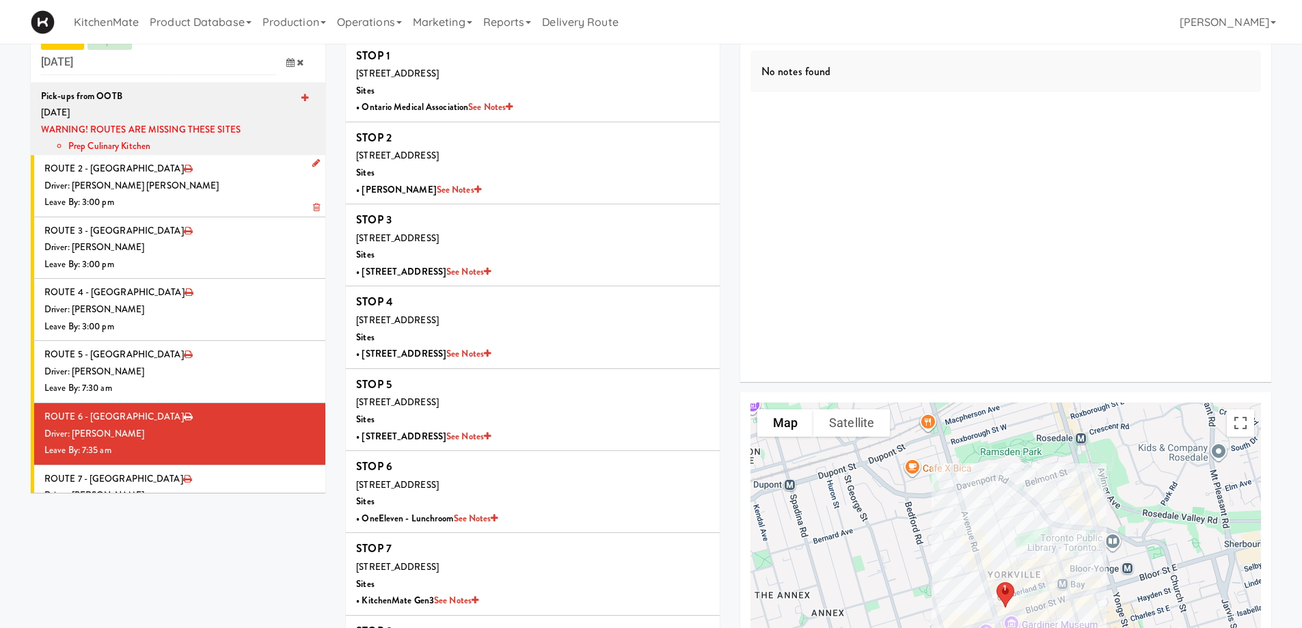
click at [312, 162] on icon at bounding box center [316, 163] width 8 height 9
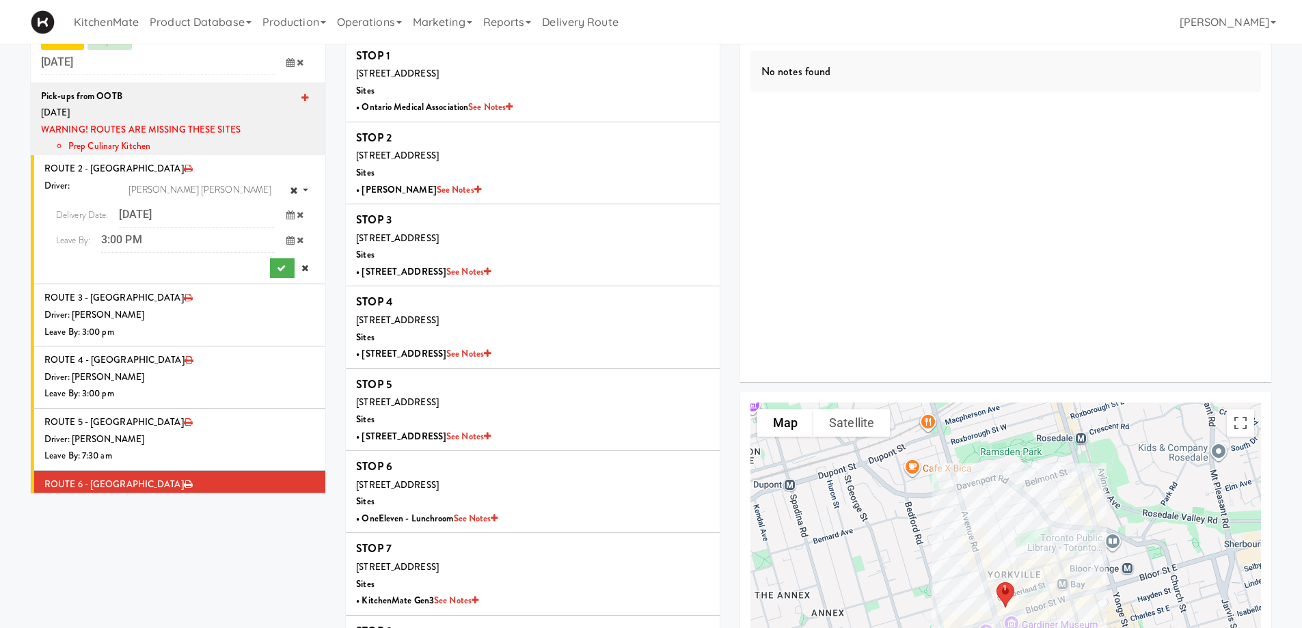
click at [278, 220] on span at bounding box center [295, 214] width 40 height 25
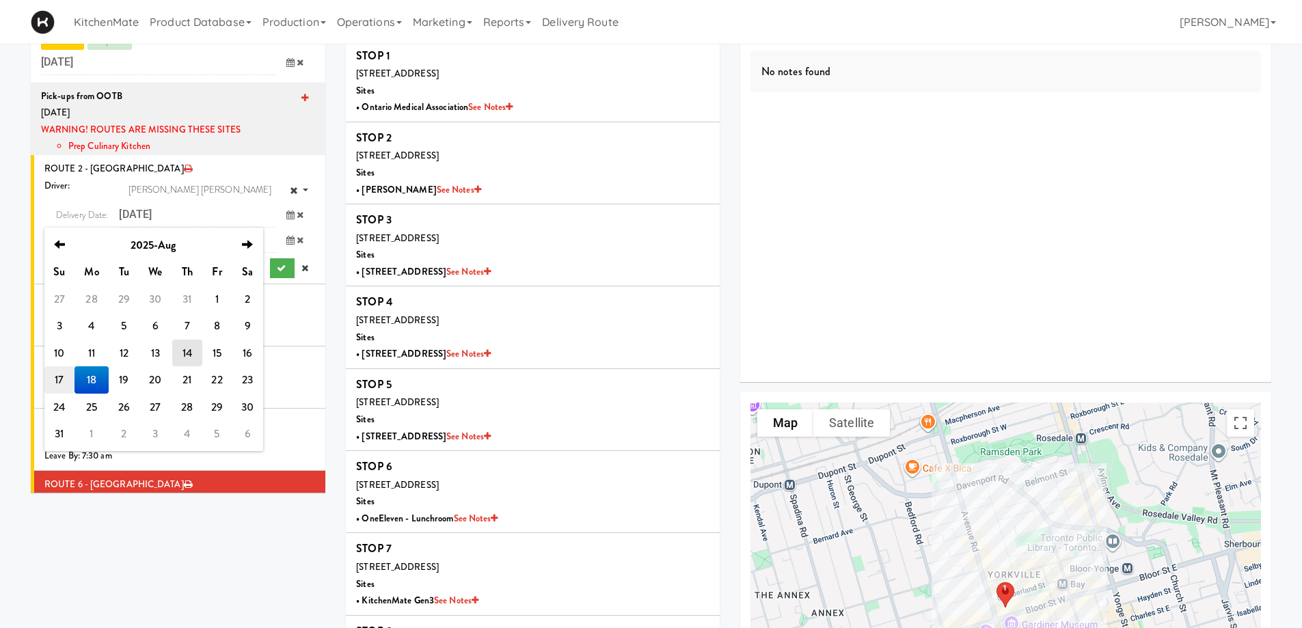
click at [57, 373] on td "17" at bounding box center [59, 379] width 30 height 27
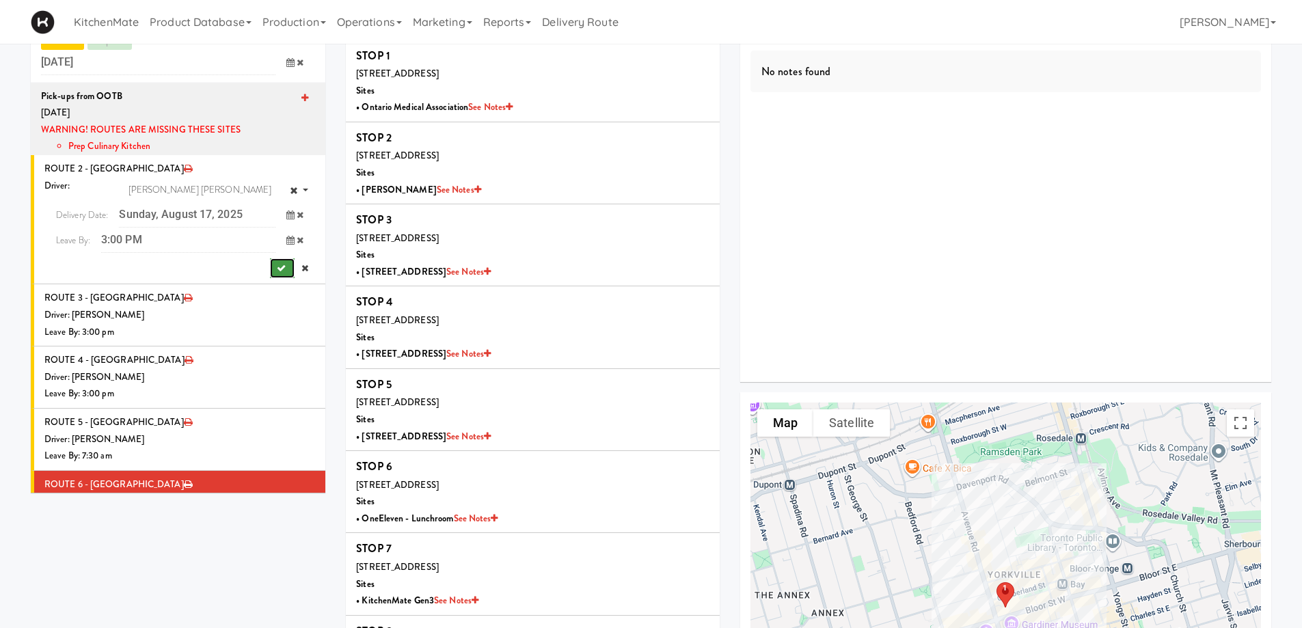
click at [275, 262] on button "submit" at bounding box center [282, 268] width 25 height 20
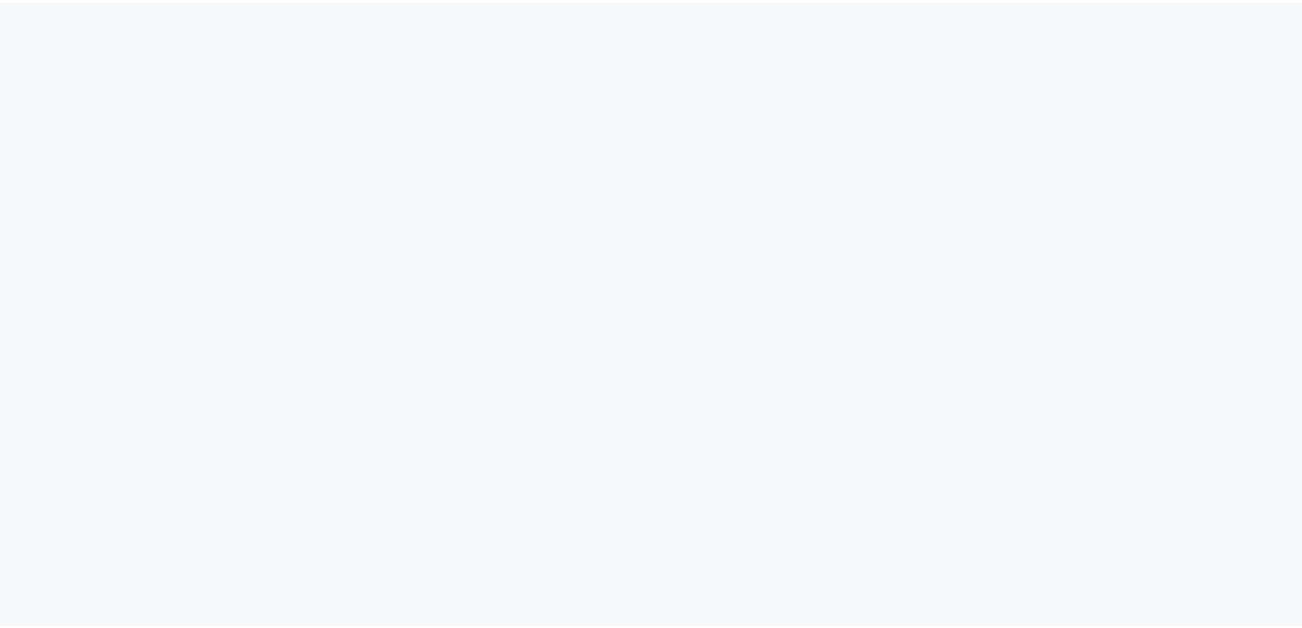
scroll to position [44, 0]
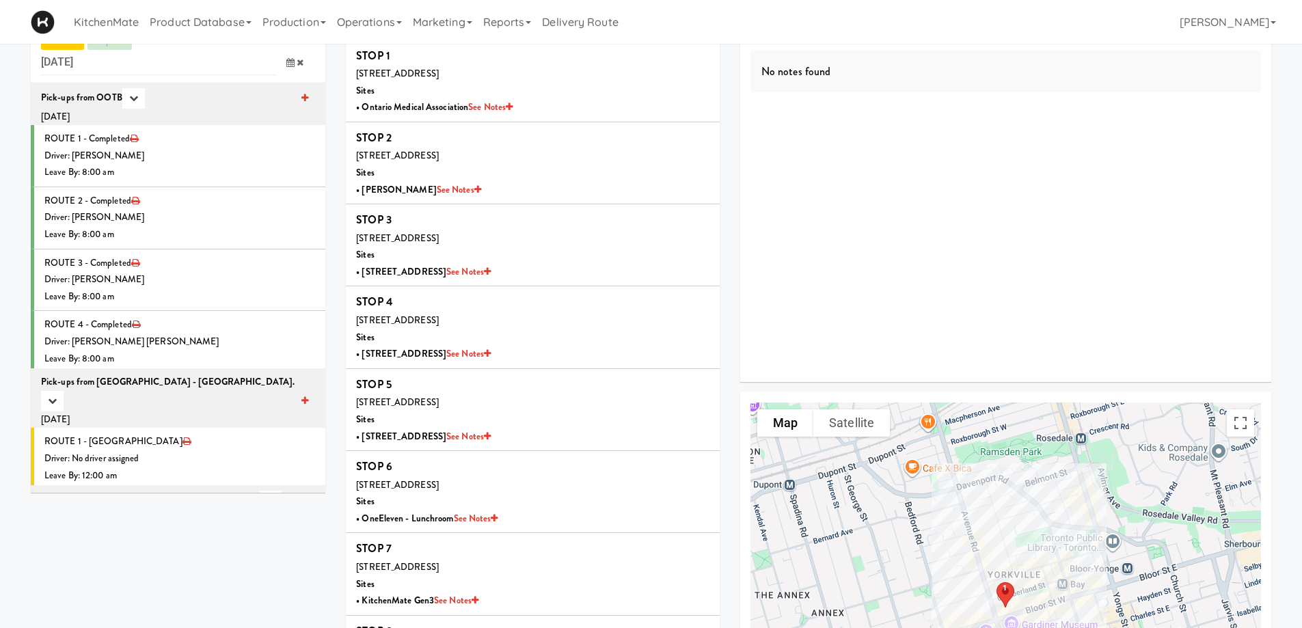
click at [290, 61] on icon at bounding box center [290, 62] width 8 height 9
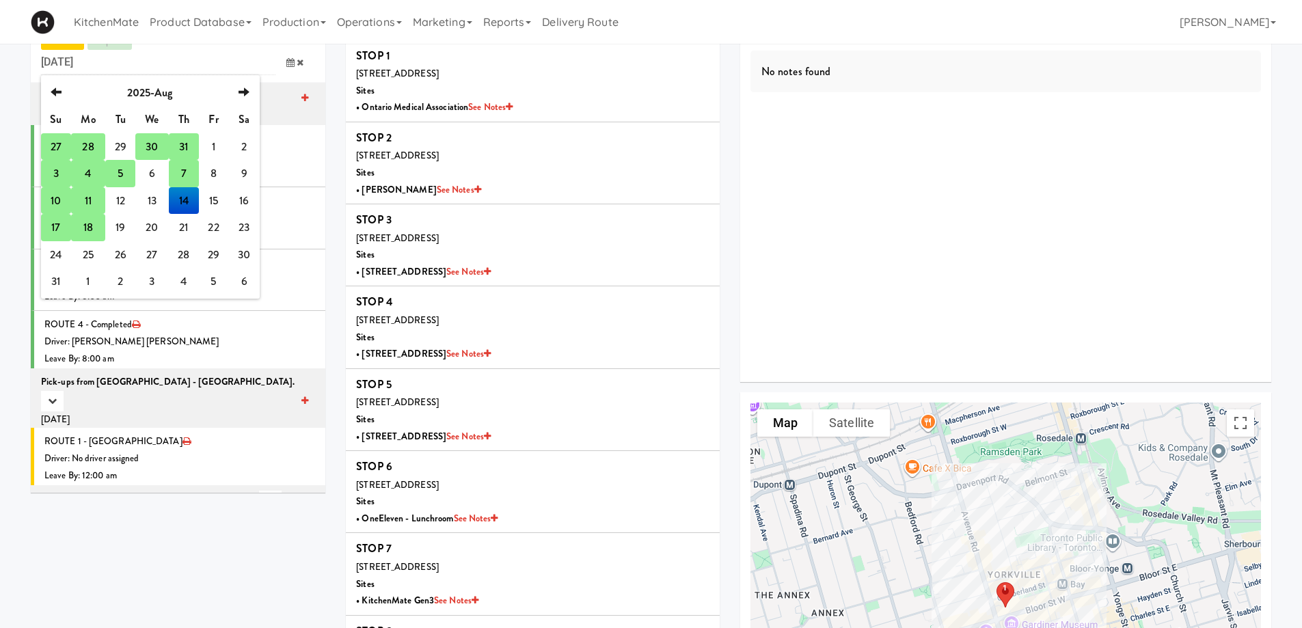
click at [91, 228] on td "18" at bounding box center [88, 227] width 34 height 27
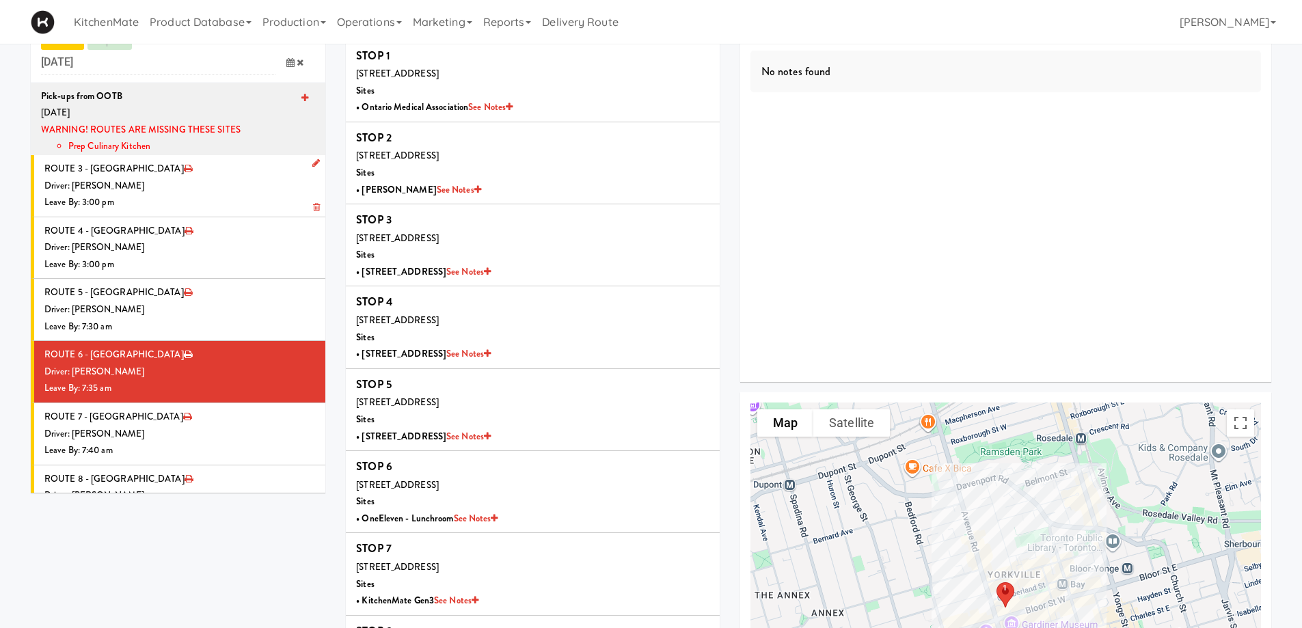
click at [312, 167] on icon at bounding box center [316, 163] width 8 height 9
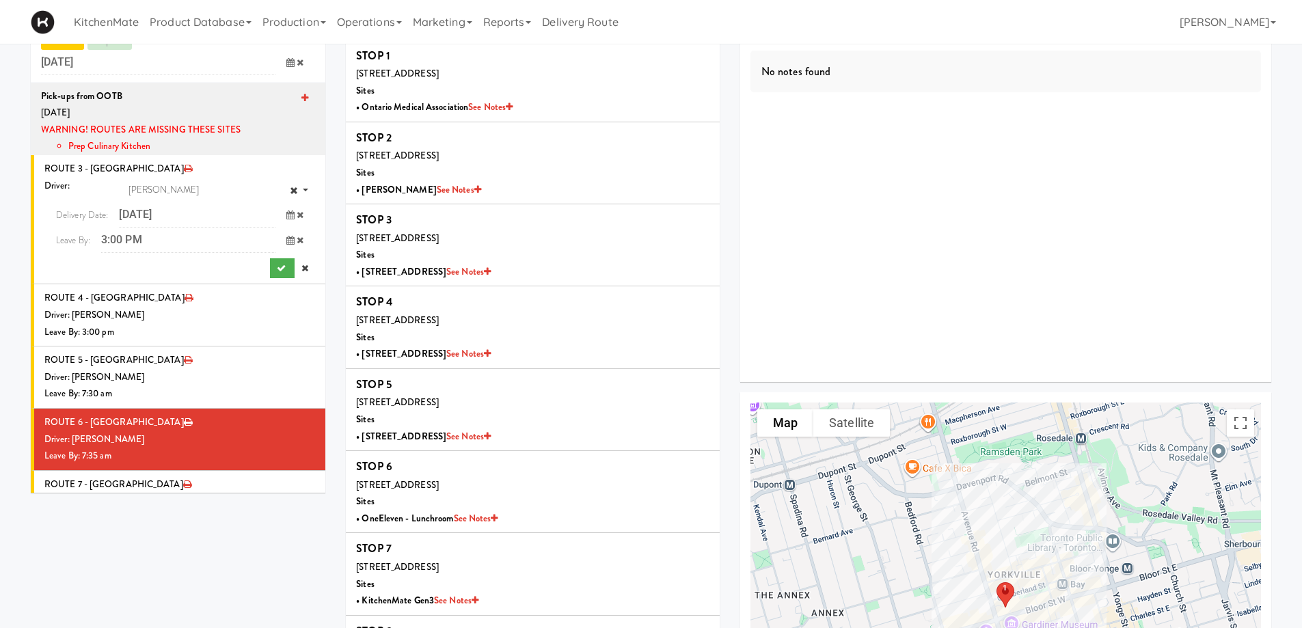
click at [286, 215] on icon at bounding box center [290, 214] width 8 height 9
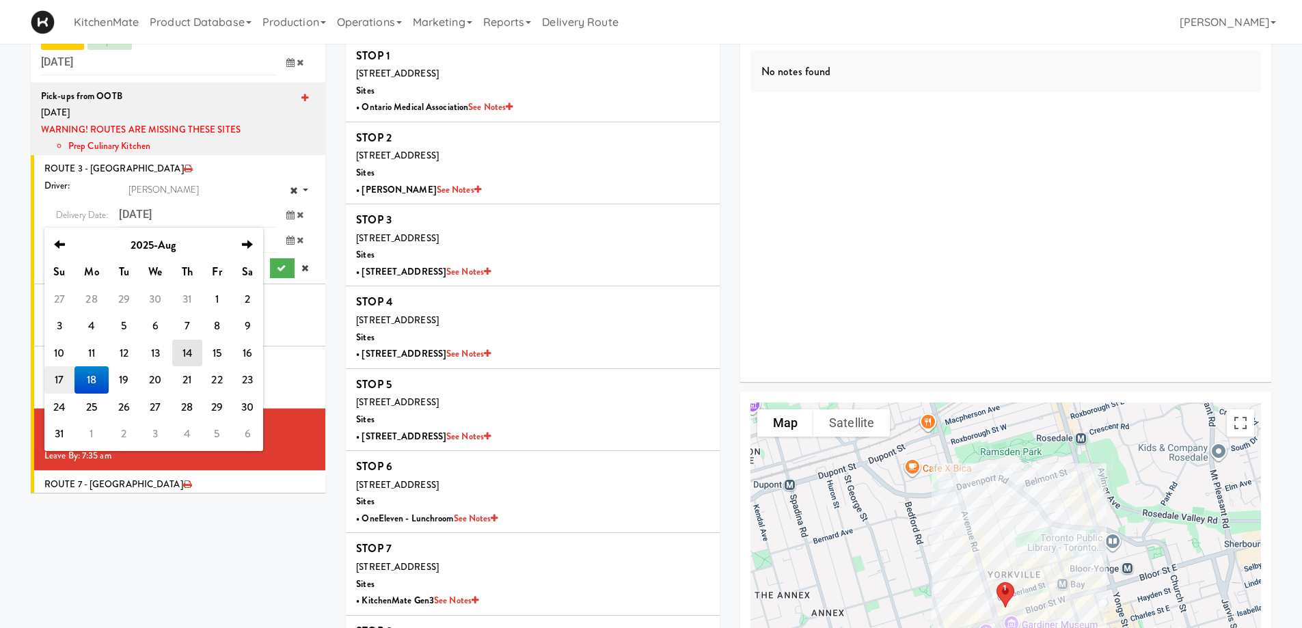
click at [64, 376] on td "17" at bounding box center [59, 379] width 30 height 27
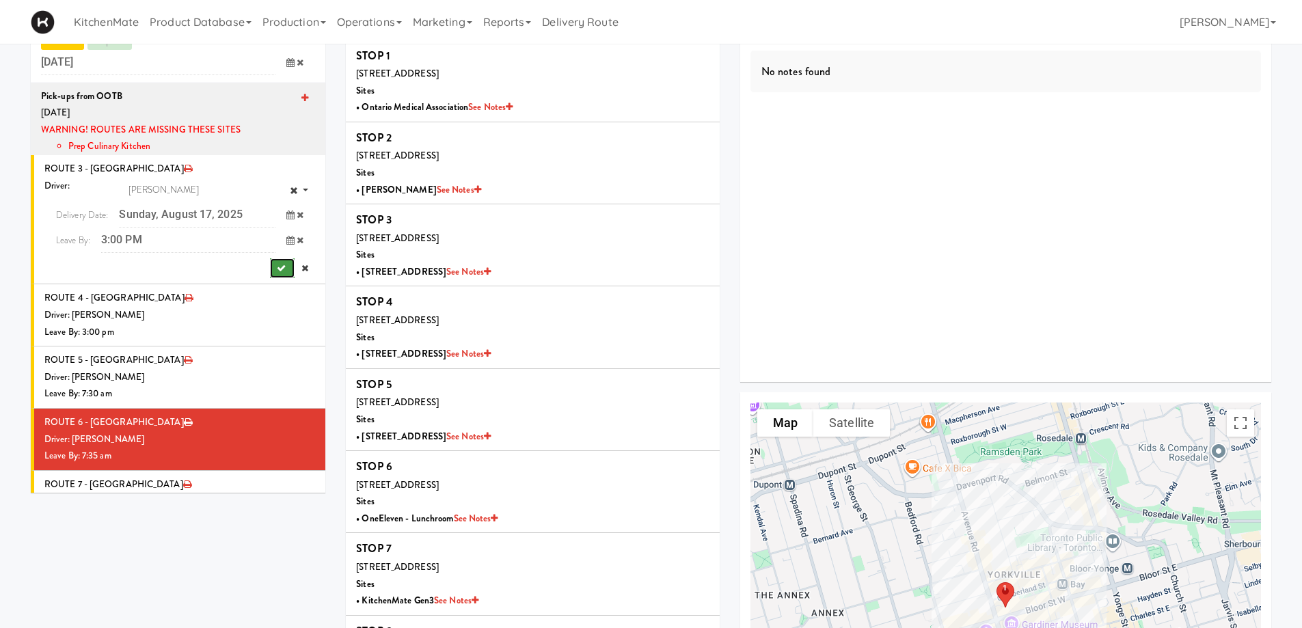
click at [277, 264] on icon "submit" at bounding box center [281, 268] width 9 height 9
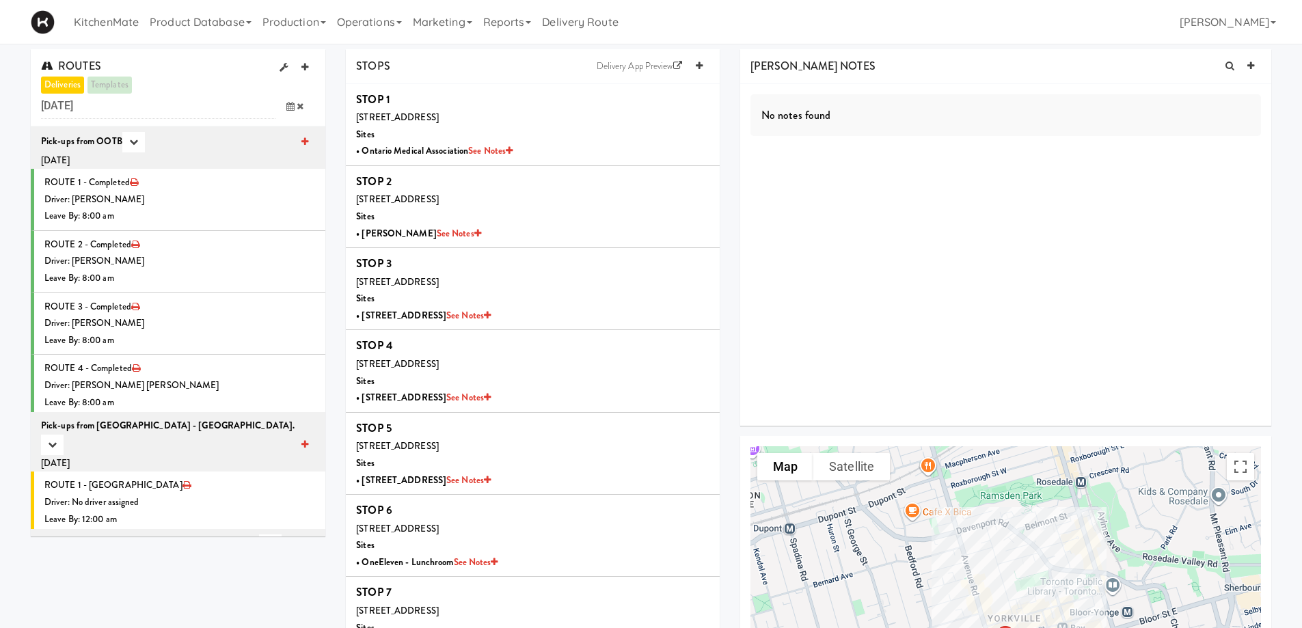
click at [288, 108] on icon at bounding box center [290, 106] width 8 height 9
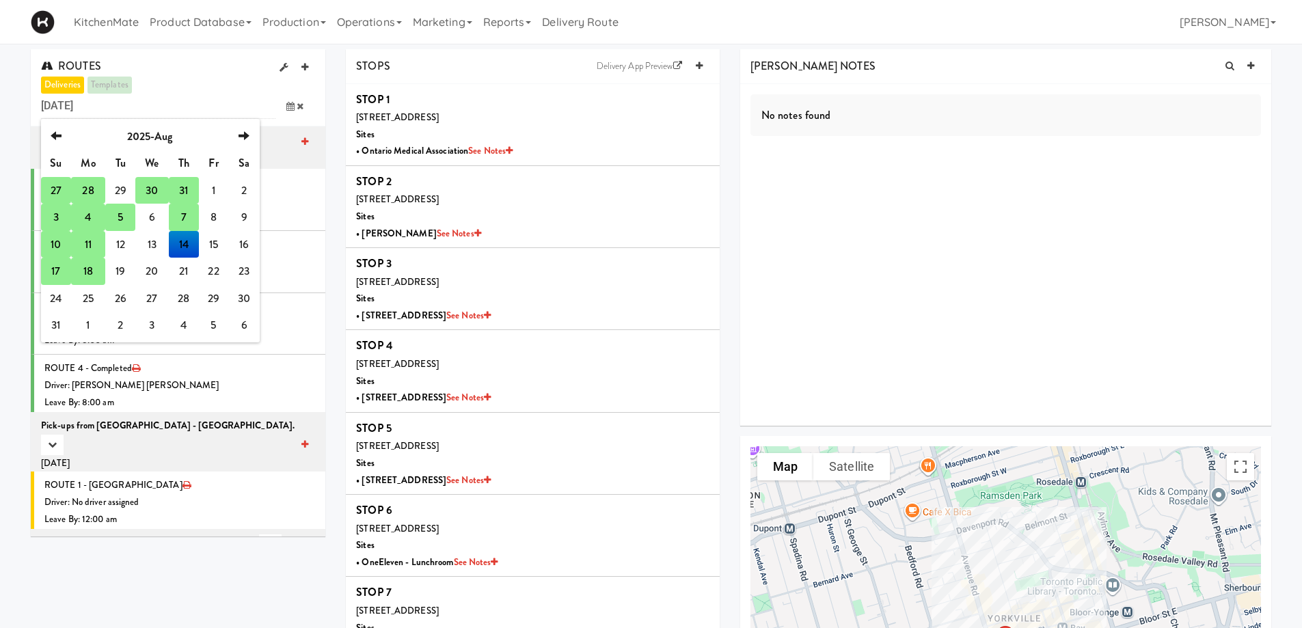
click at [95, 275] on td "18" at bounding box center [88, 271] width 34 height 27
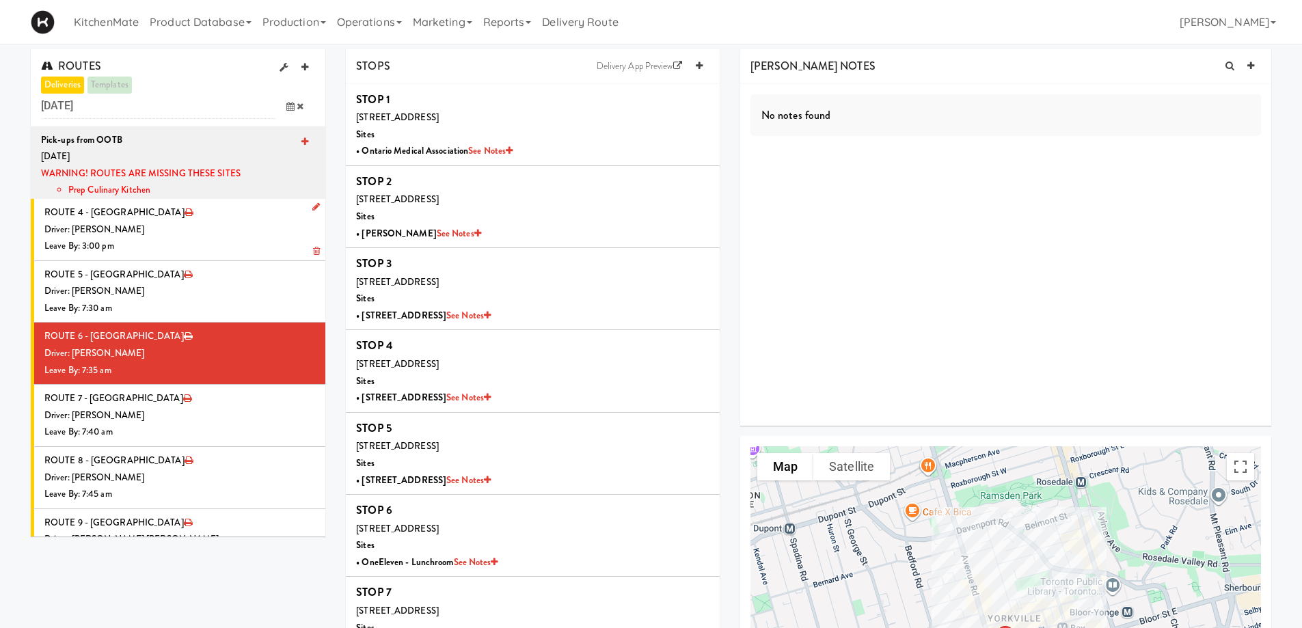
click at [312, 205] on icon at bounding box center [316, 206] width 8 height 9
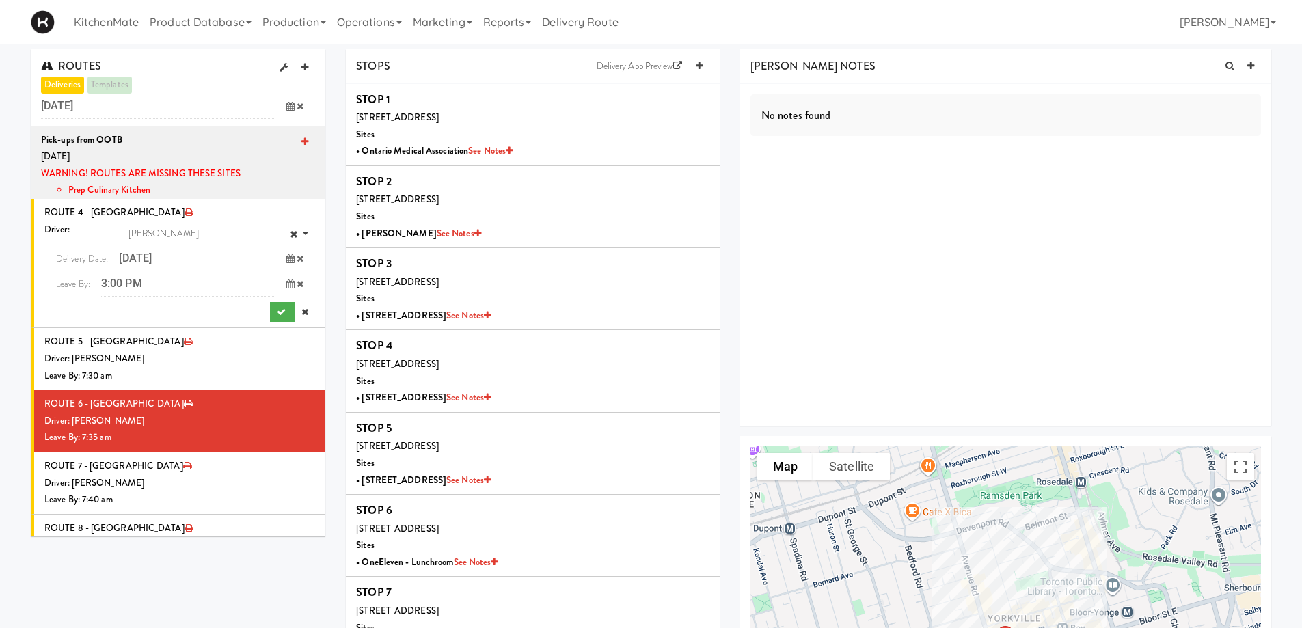
click at [286, 256] on icon at bounding box center [290, 258] width 8 height 9
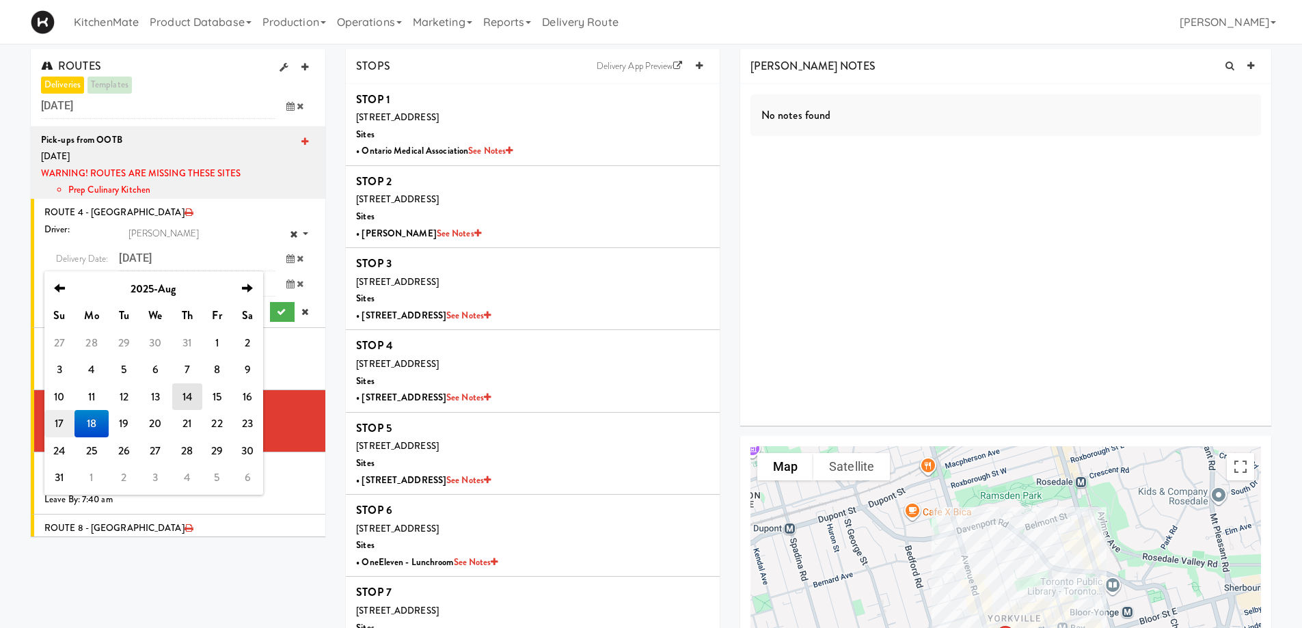
click at [64, 420] on td "17" at bounding box center [59, 423] width 30 height 27
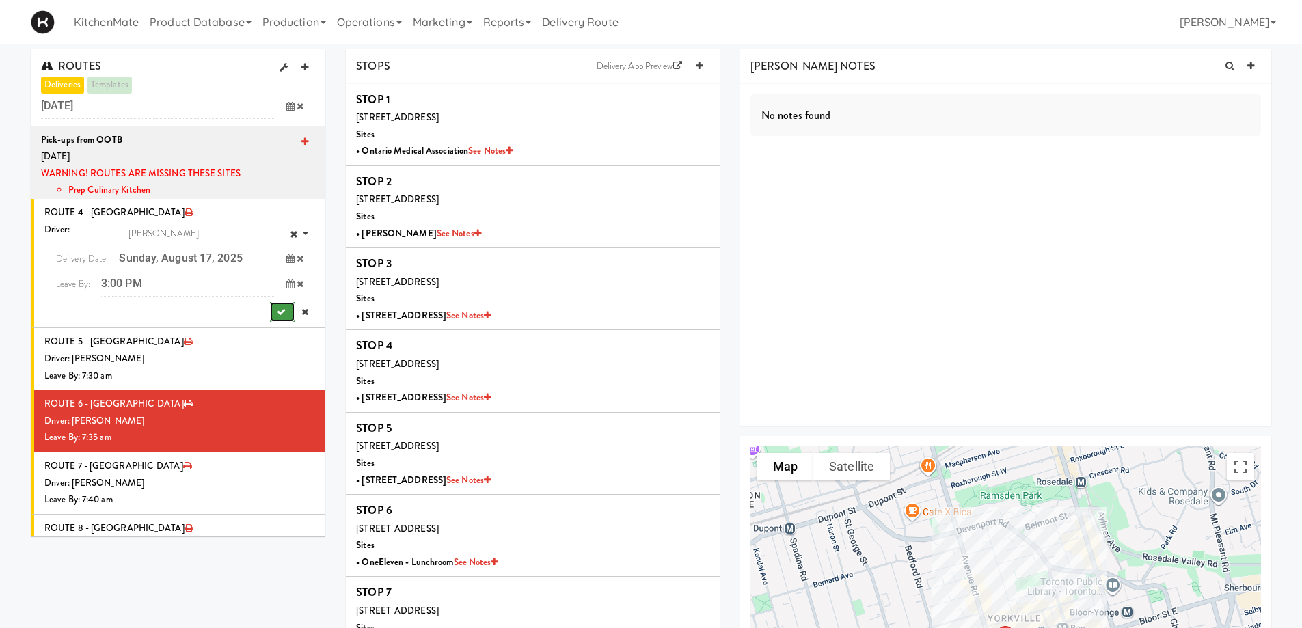
click at [270, 306] on button "submit" at bounding box center [282, 312] width 25 height 20
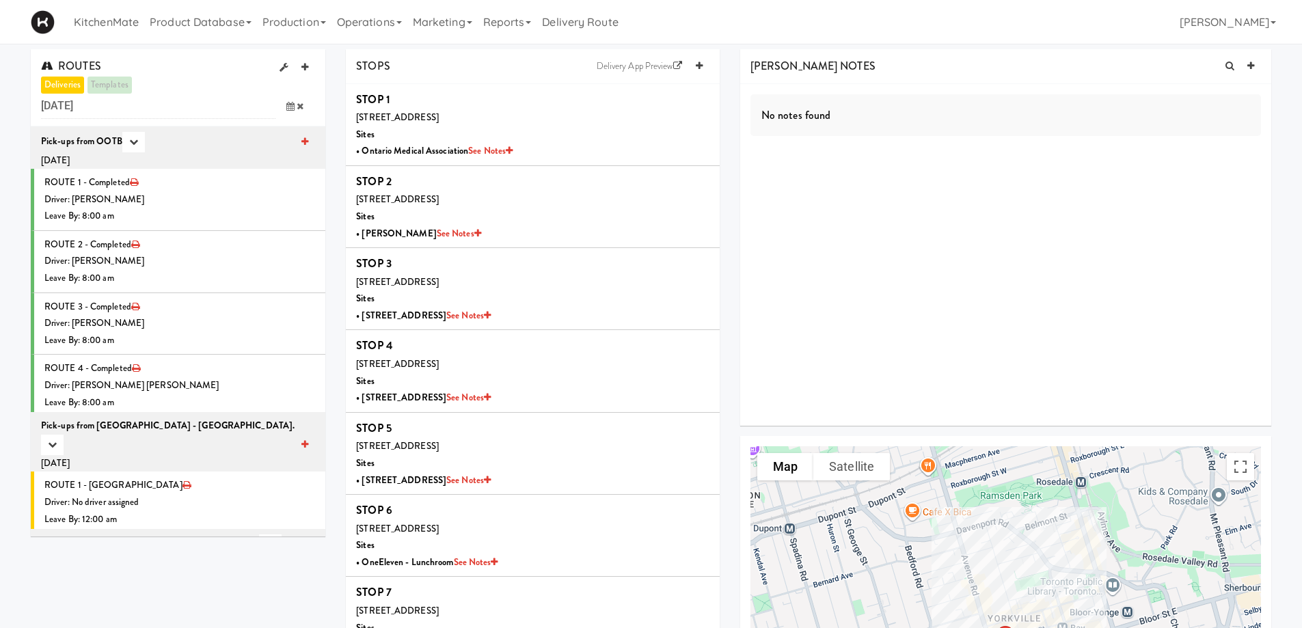
click at [297, 106] on icon at bounding box center [300, 106] width 7 height 9
click at [290, 102] on icon at bounding box center [290, 106] width 8 height 9
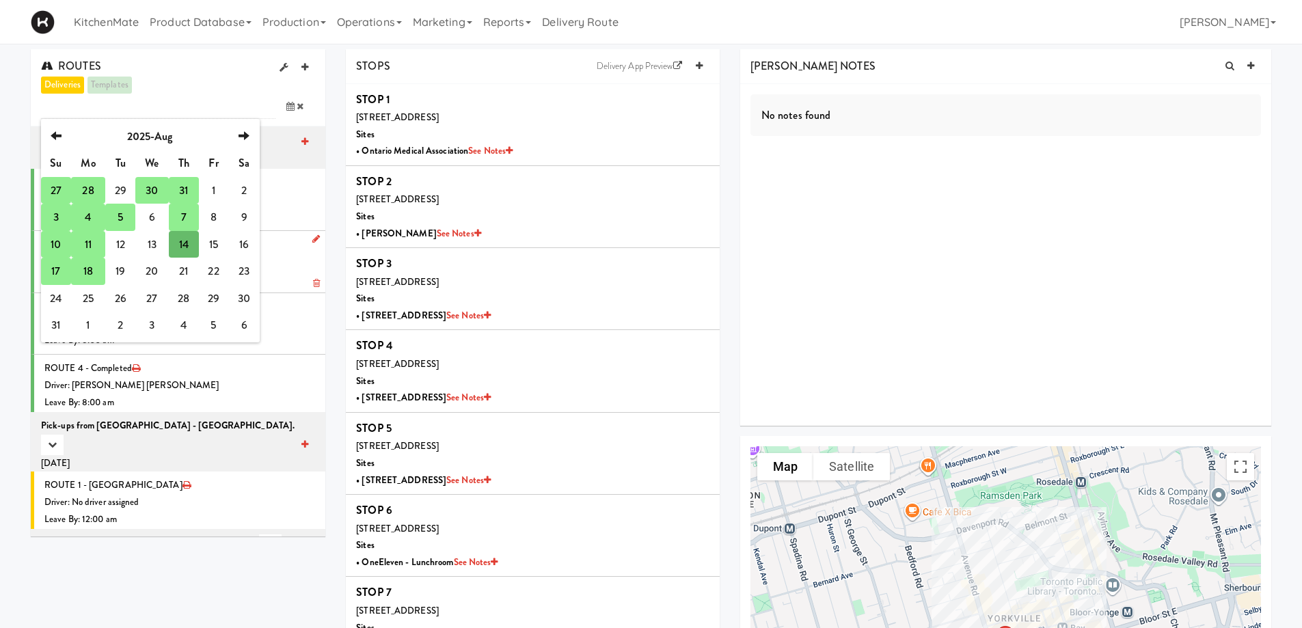
click at [92, 269] on td "18" at bounding box center [88, 271] width 34 height 27
